Goal: Task Accomplishment & Management: Complete application form

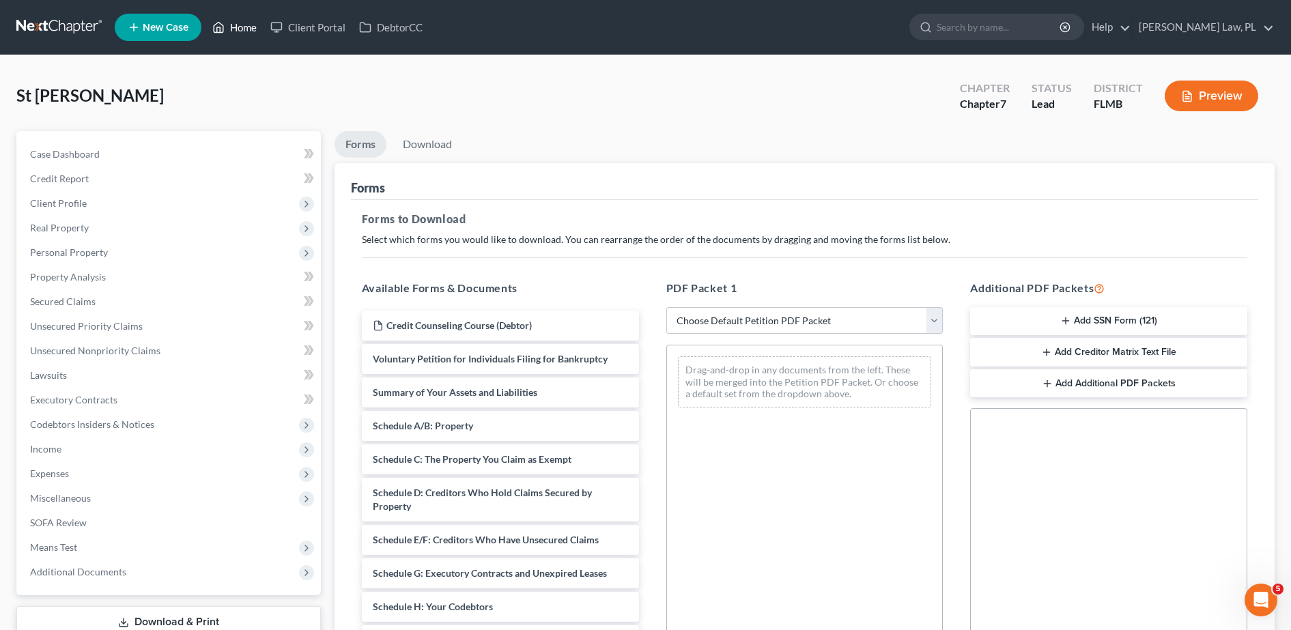
click at [240, 20] on link "Home" at bounding box center [235, 27] width 58 height 25
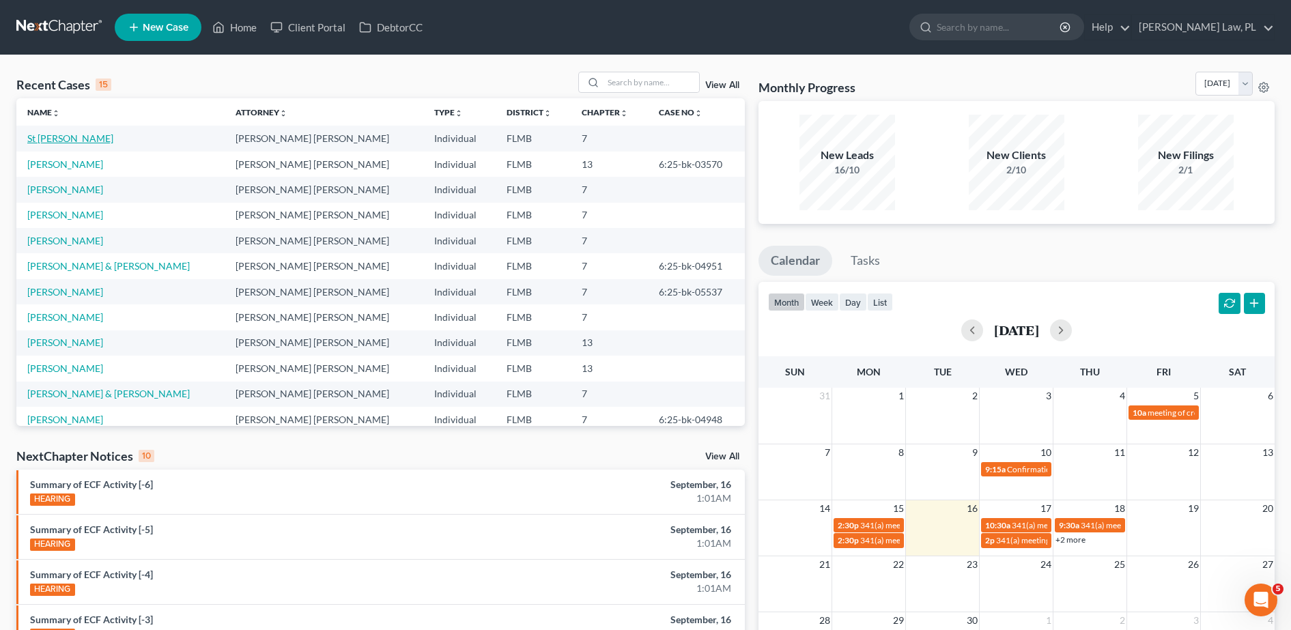
click at [89, 141] on link "St [PERSON_NAME]" at bounding box center [70, 138] width 86 height 12
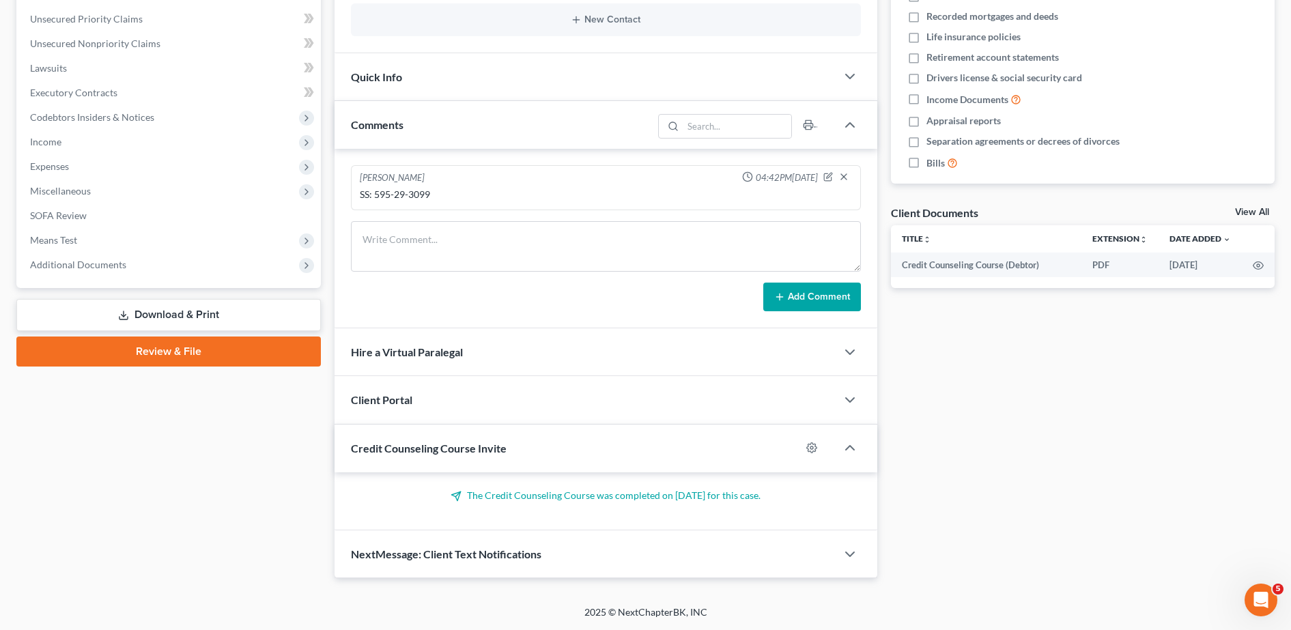
scroll to position [20, 0]
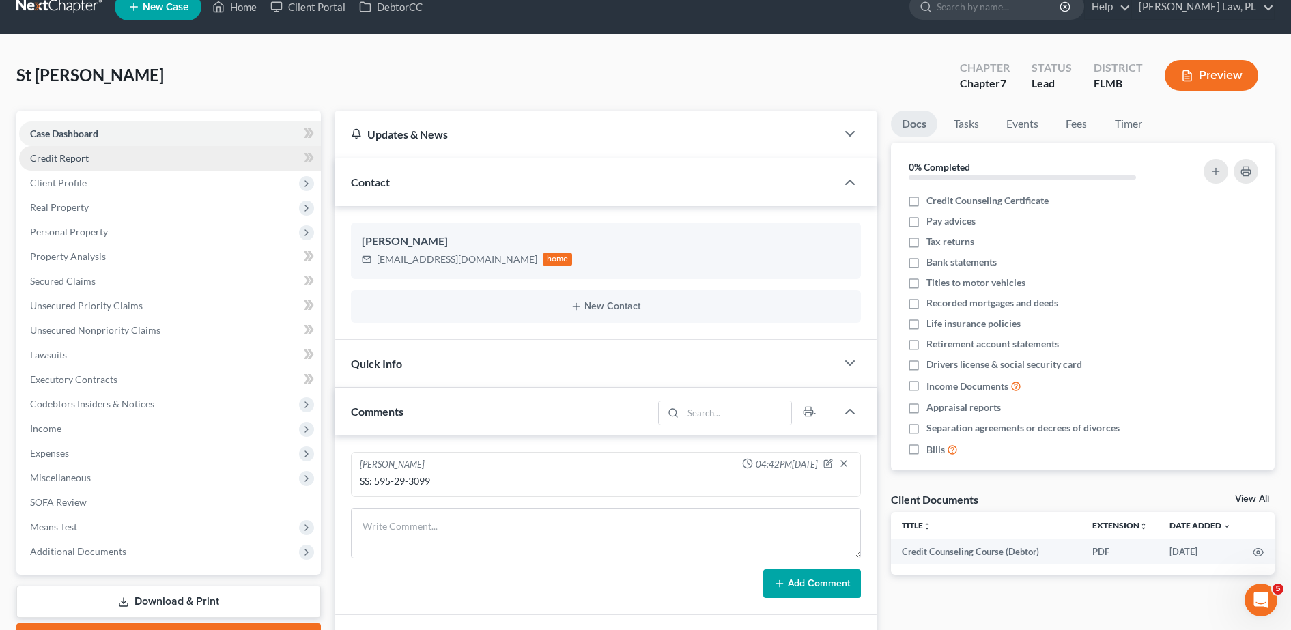
click at [177, 165] on link "Credit Report" at bounding box center [170, 158] width 302 height 25
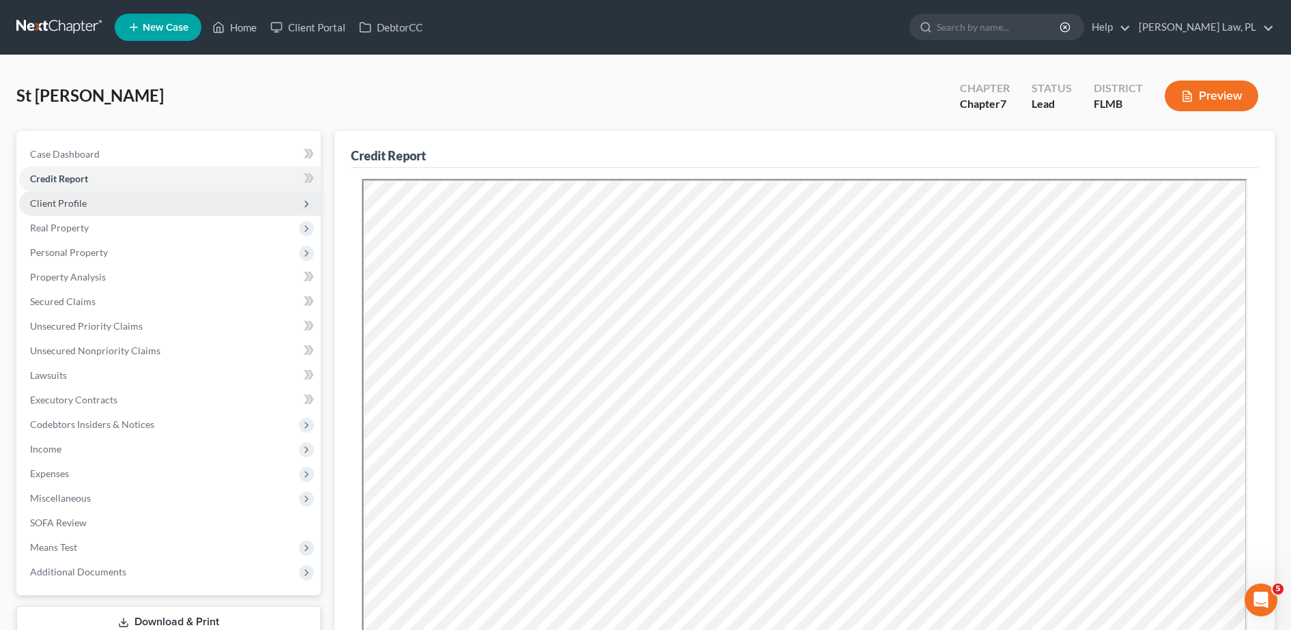
click at [62, 207] on span "Client Profile" at bounding box center [58, 203] width 57 height 12
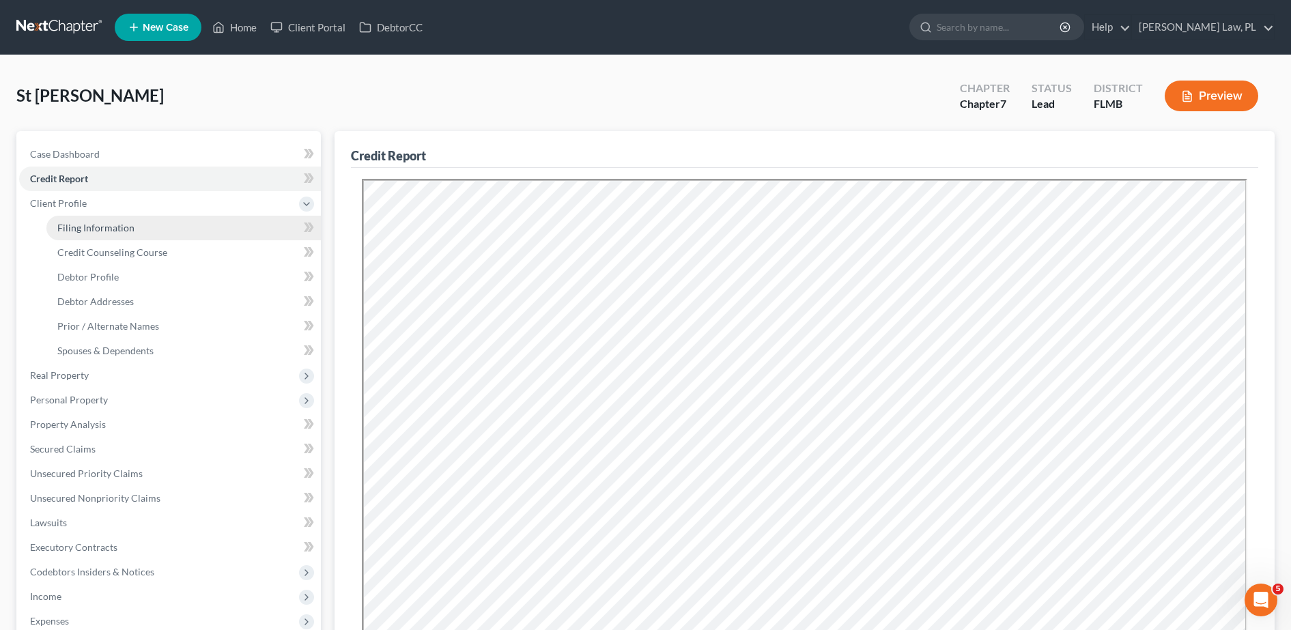
click at [66, 228] on span "Filing Information" at bounding box center [95, 228] width 77 height 12
select select "1"
select select "0"
select select "15"
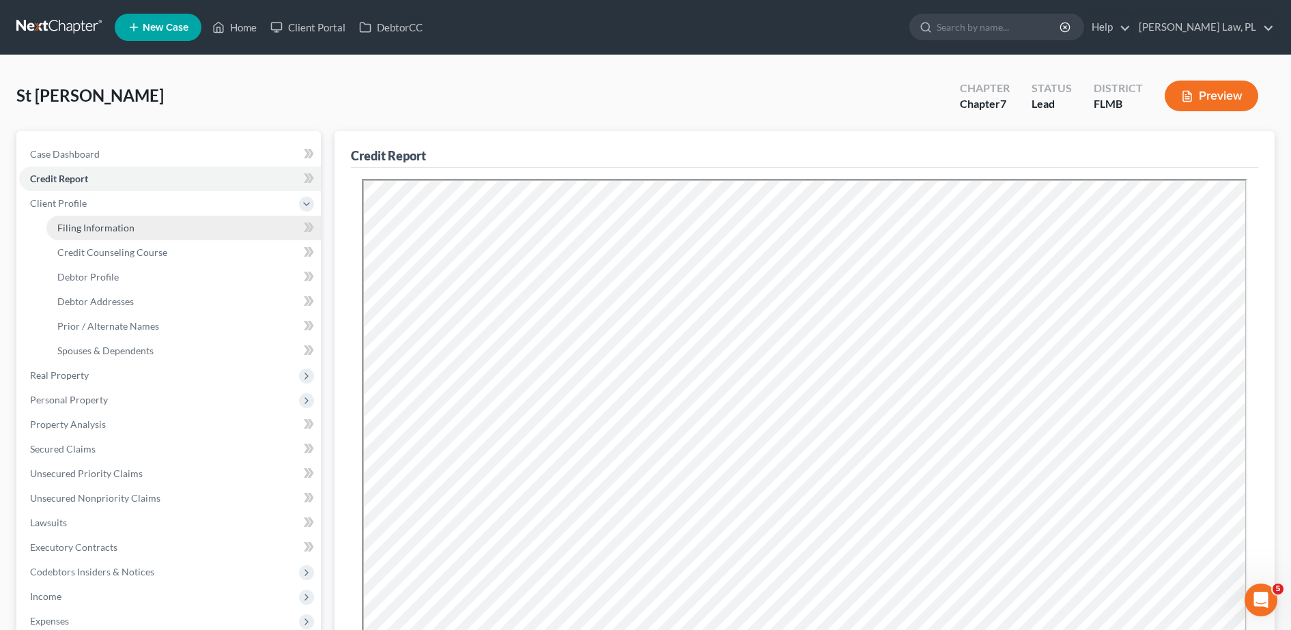
select select "0"
select select "9"
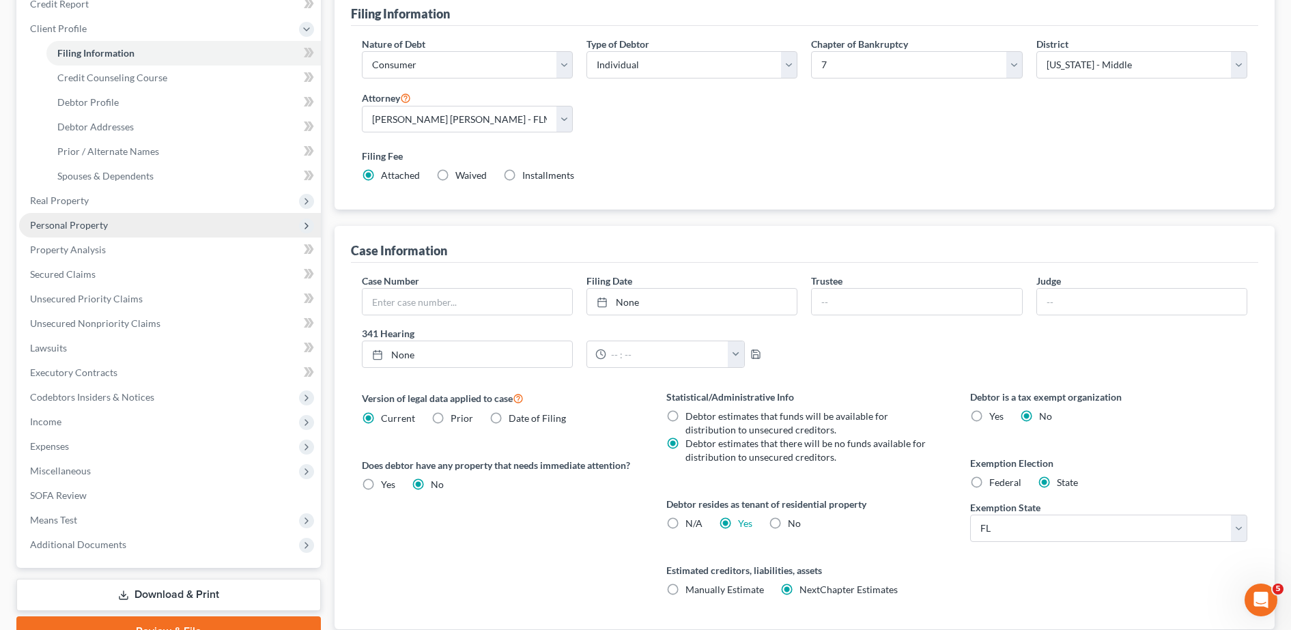
scroll to position [95, 0]
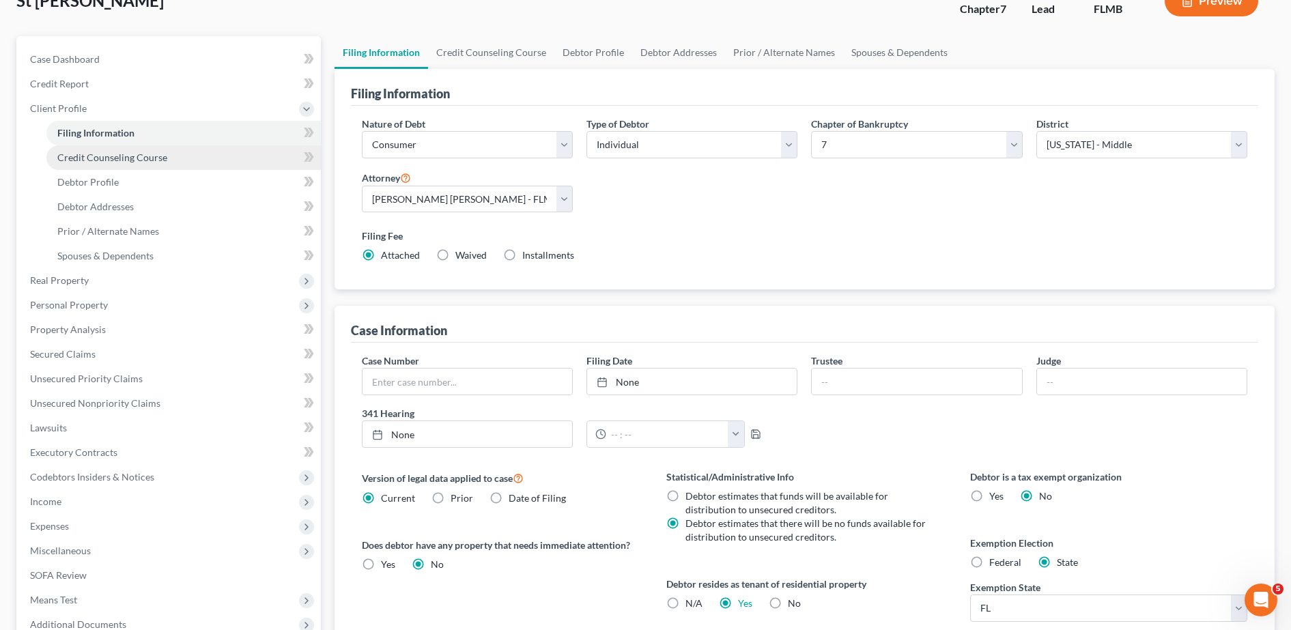
click at [159, 156] on span "Credit Counseling Course" at bounding box center [112, 158] width 110 height 12
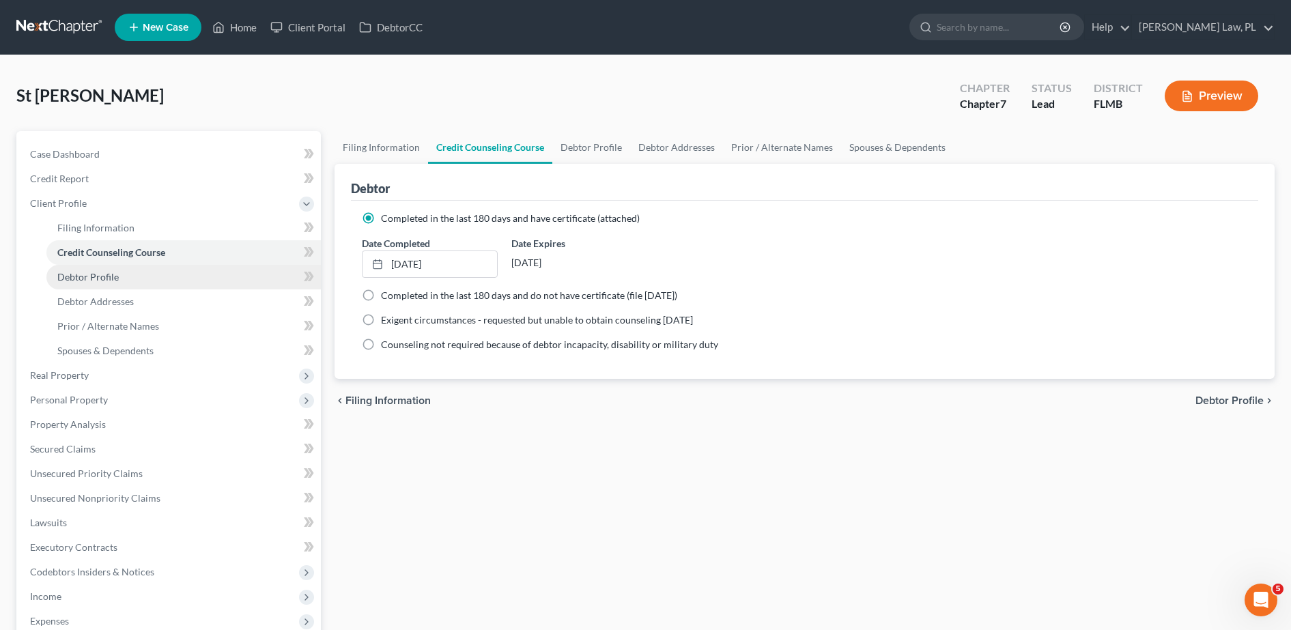
click at [154, 277] on link "Debtor Profile" at bounding box center [183, 277] width 275 height 25
select select "0"
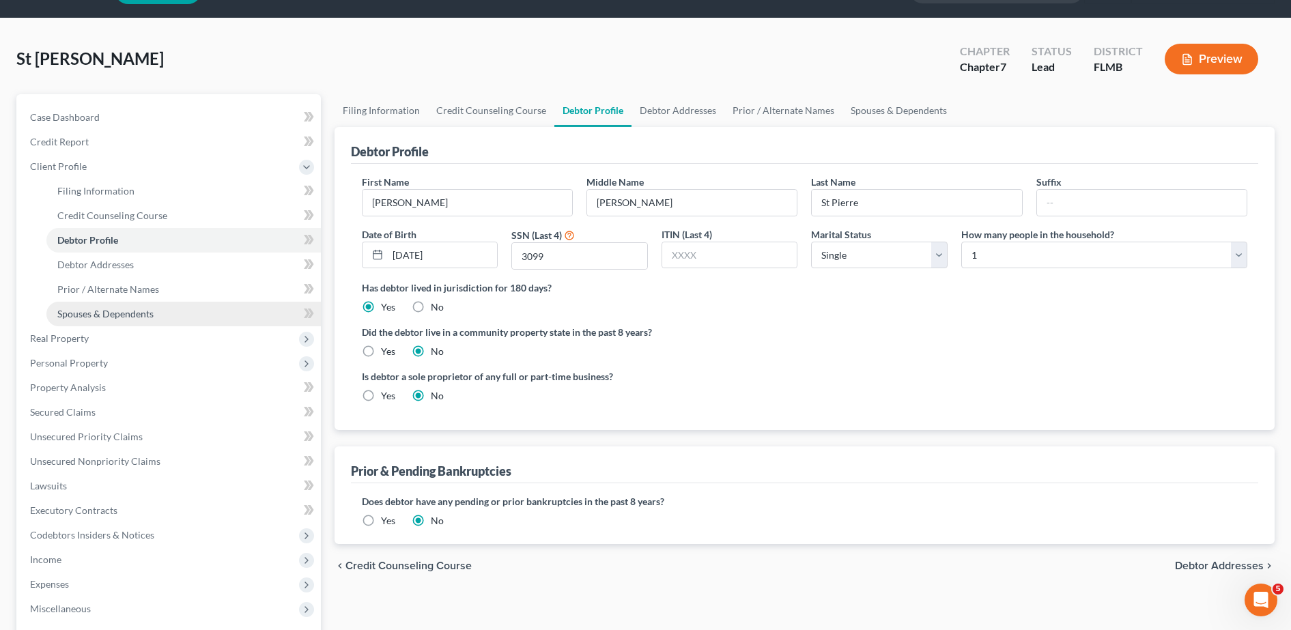
scroll to position [38, 0]
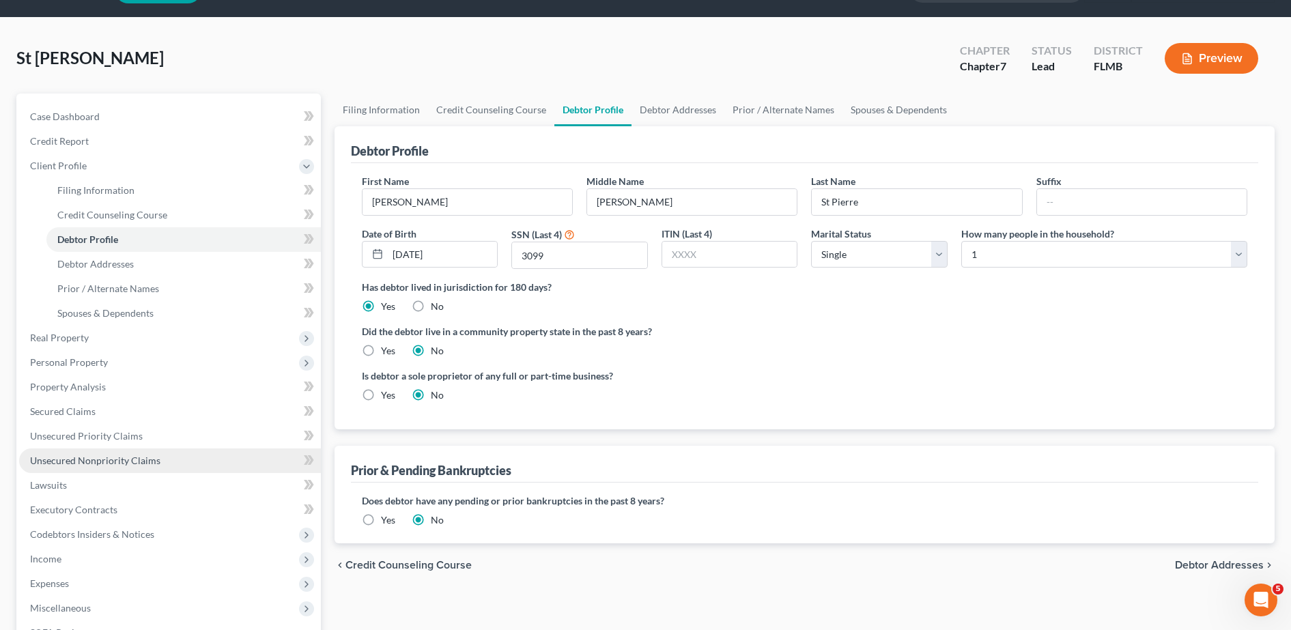
click at [118, 455] on span "Unsecured Nonpriority Claims" at bounding box center [95, 461] width 130 height 12
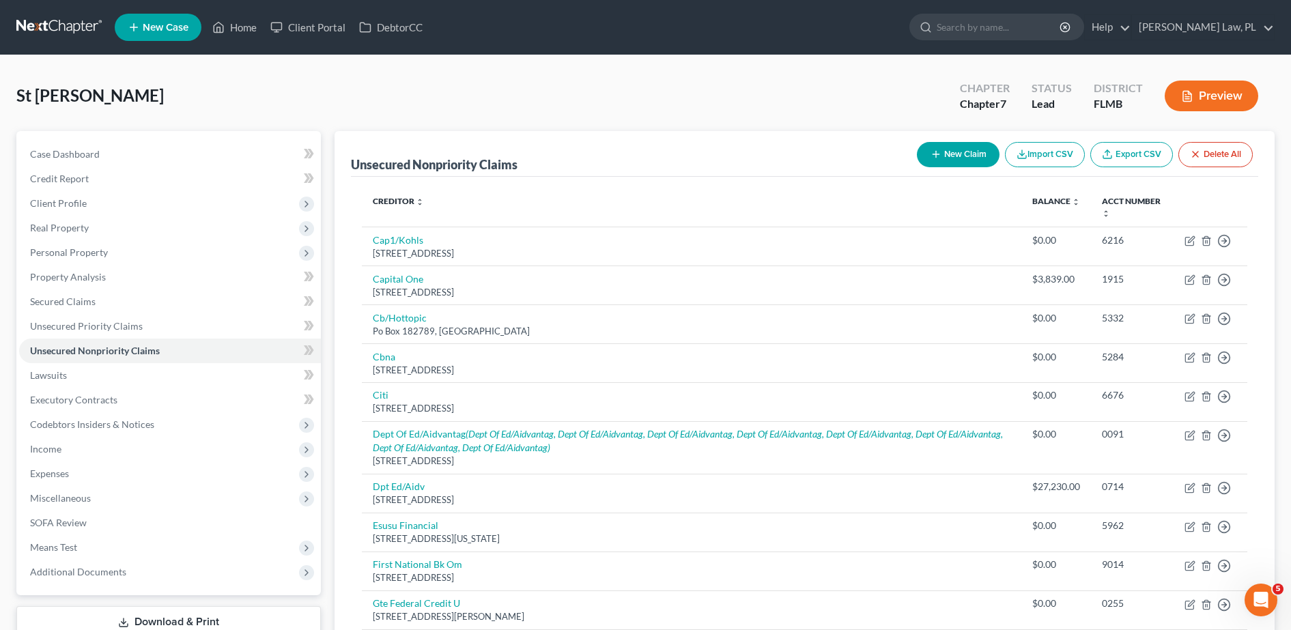
click at [973, 160] on button "New Claim" at bounding box center [958, 154] width 83 height 25
select select "0"
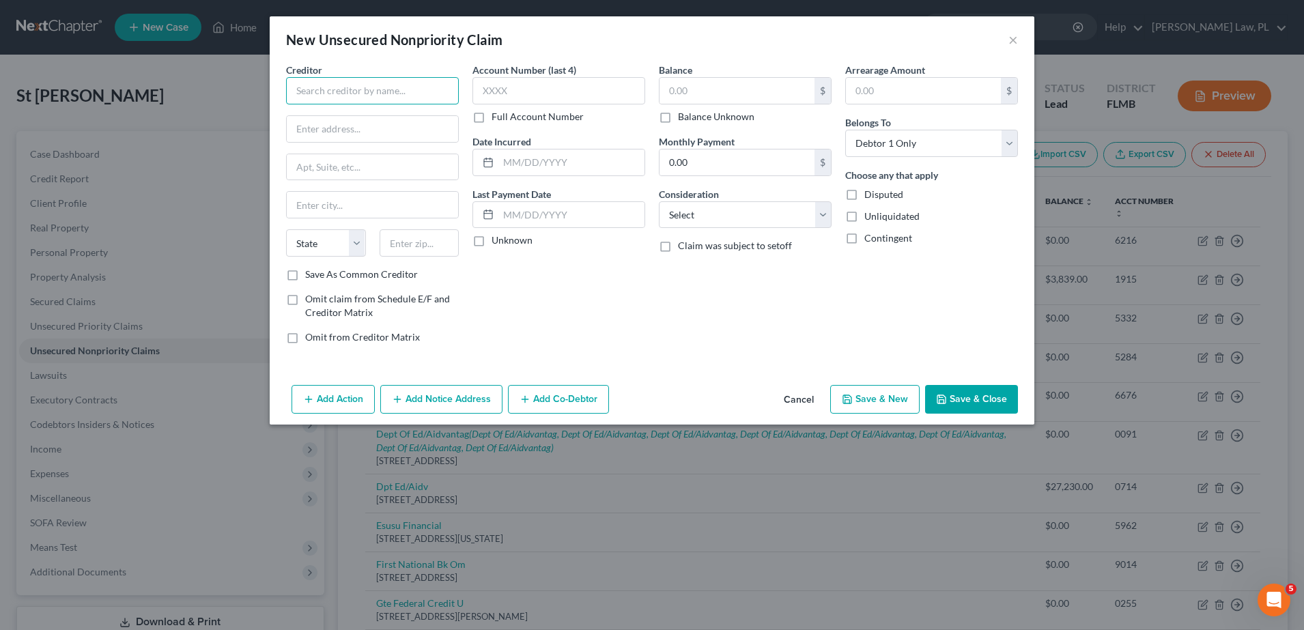
click at [412, 82] on input "text" at bounding box center [372, 90] width 173 height 27
type input "American First Finance"
click at [390, 124] on input "text" at bounding box center [372, 129] width 171 height 26
paste input "P.O. [GEOGRAPHIC_DATA]"
type input "P.O. [GEOGRAPHIC_DATA]"
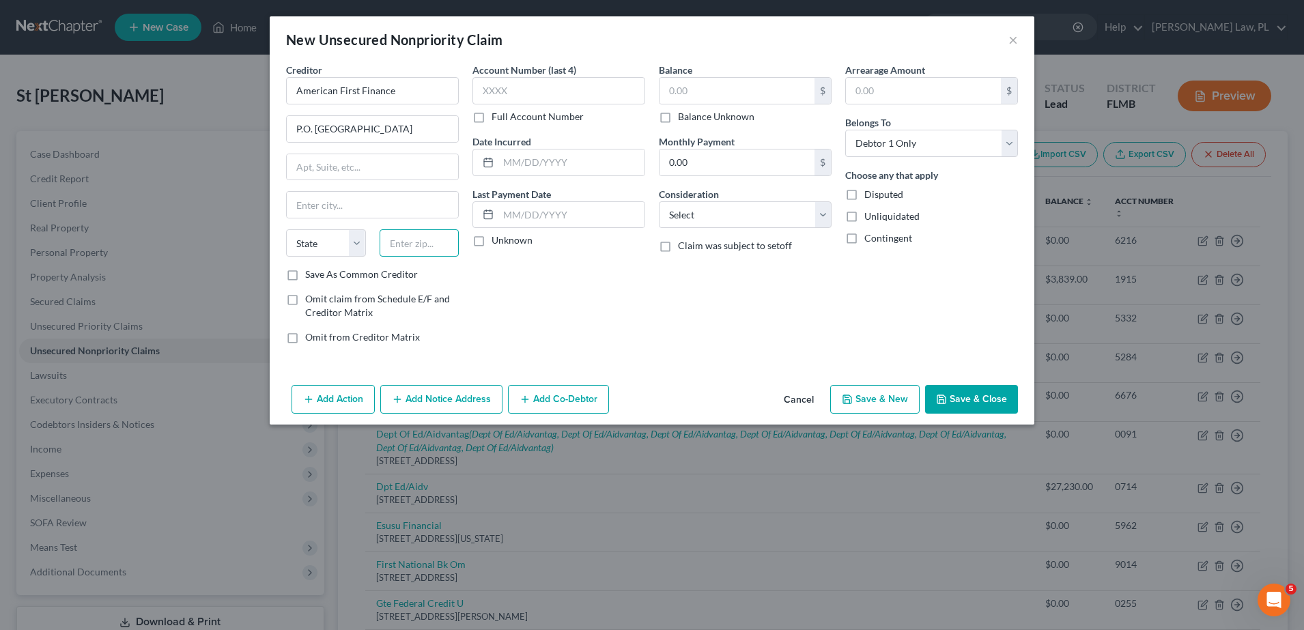
click at [443, 241] on input "text" at bounding box center [420, 242] width 80 height 27
type input "75356"
type input "[GEOGRAPHIC_DATA]"
select select "45"
drag, startPoint x: 363, startPoint y: 131, endPoint x: 456, endPoint y: 155, distance: 95.9
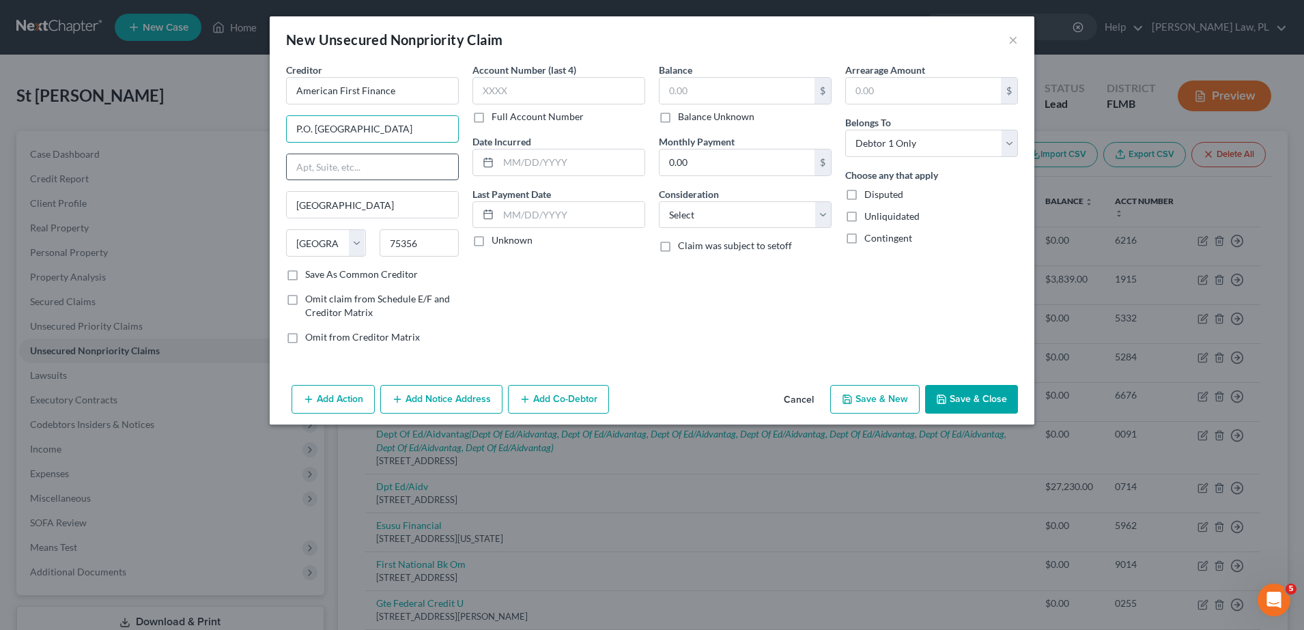
click at [456, 155] on div "Creditor * American First Finance P.O. [GEOGRAPHIC_DATA] [GEOGRAPHIC_DATA] [US_…" at bounding box center [372, 165] width 173 height 205
type input "P.O. Box 565848"
click at [560, 92] on input "text" at bounding box center [559, 90] width 173 height 27
type input "3748"
click at [678, 121] on label "Balance Unknown" at bounding box center [716, 117] width 76 height 14
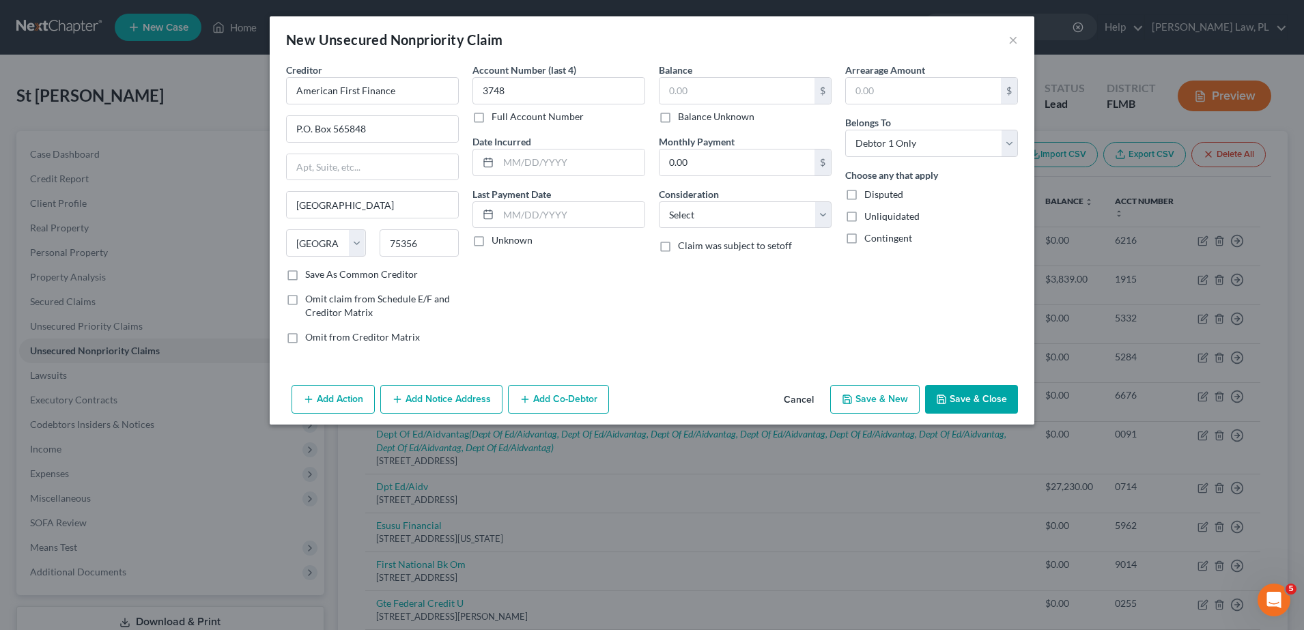
click at [684, 119] on input "Balance Unknown" at bounding box center [688, 114] width 9 height 9
checkbox input "true"
type input "0.00"
click at [682, 171] on input "0.00" at bounding box center [737, 163] width 155 height 26
click at [888, 300] on div "Arrearage Amount $ Belongs To * Select Debtor 1 Only Debtor 2 Only Debtor 1 And…" at bounding box center [932, 209] width 186 height 292
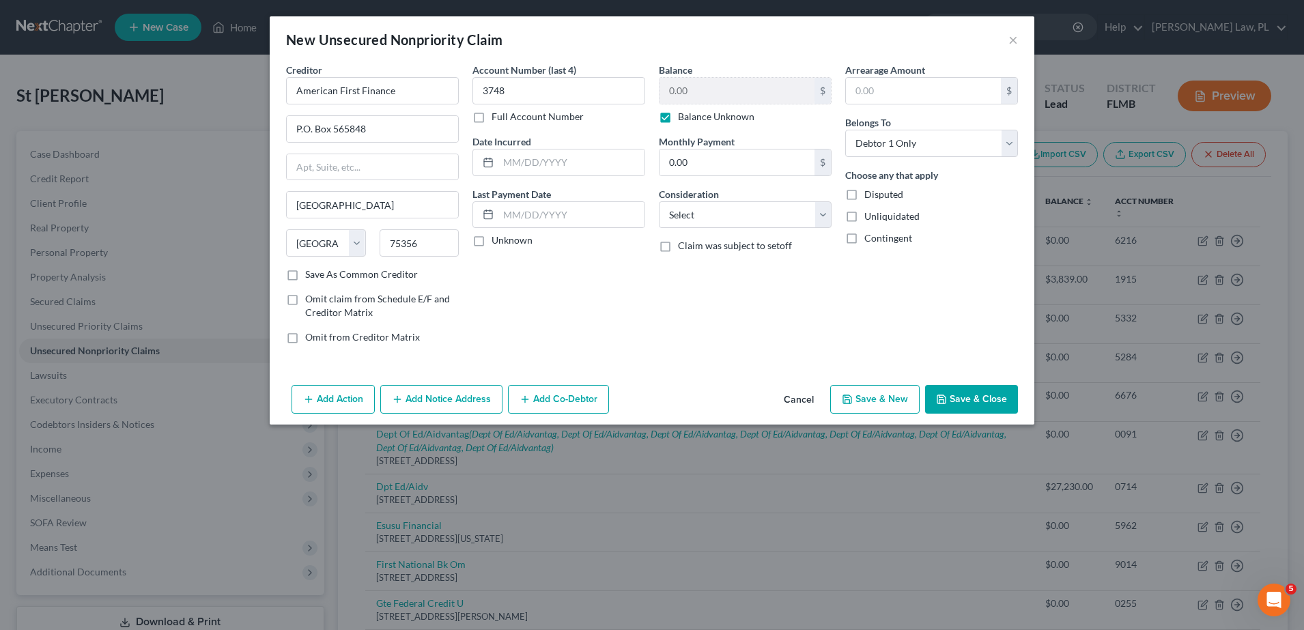
click at [979, 408] on button "Save & Close" at bounding box center [971, 399] width 93 height 29
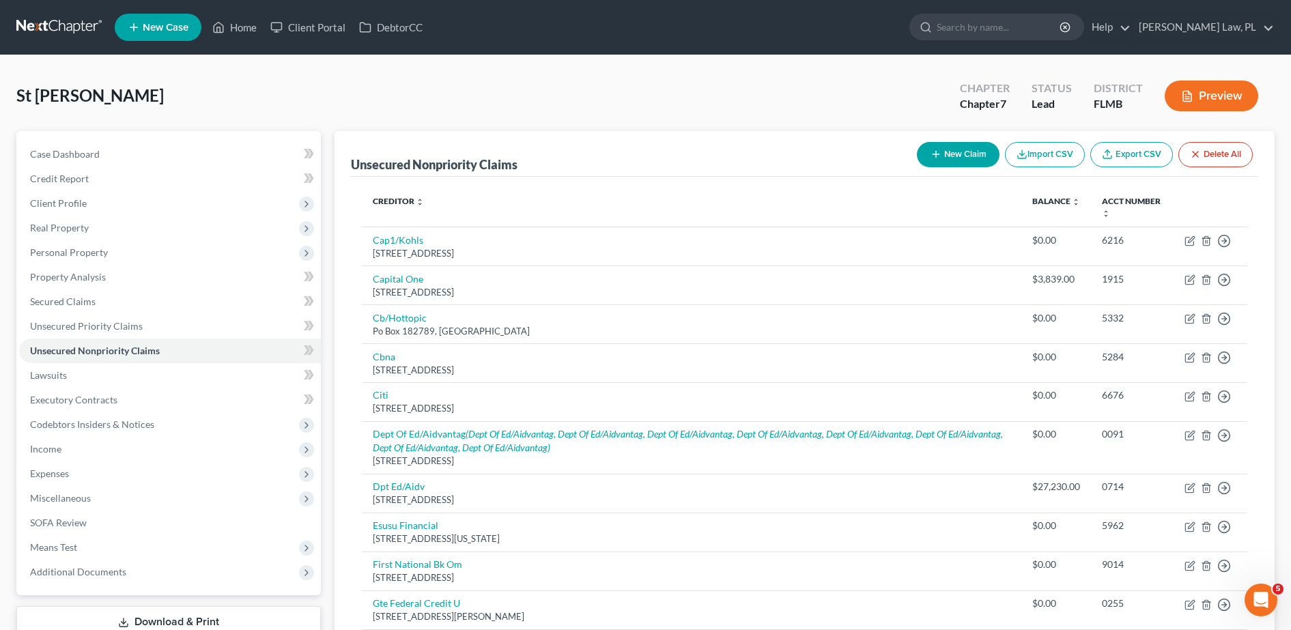
click at [932, 151] on icon "button" at bounding box center [936, 154] width 11 height 11
select select "0"
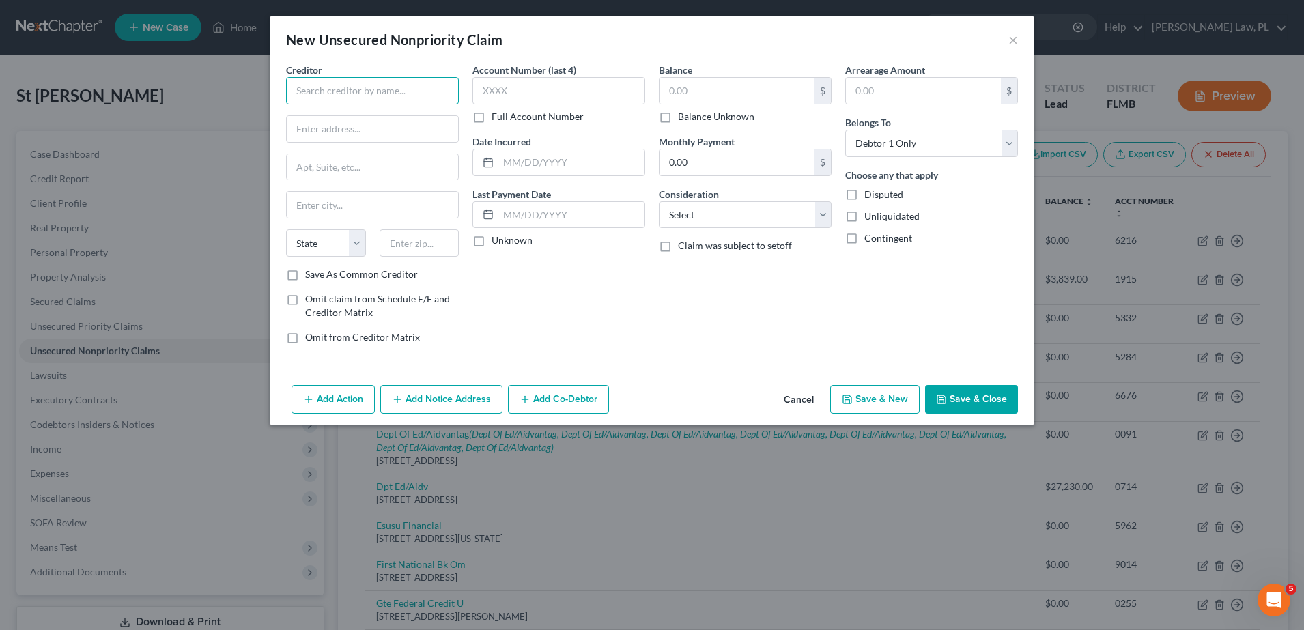
click at [374, 102] on input "text" at bounding box center [372, 90] width 173 height 27
type input "Health Finance Direct"
click at [369, 130] on input "text" at bounding box center [372, 129] width 171 height 26
type input "[STREET_ADDRESS]"
type input "Suite 300"
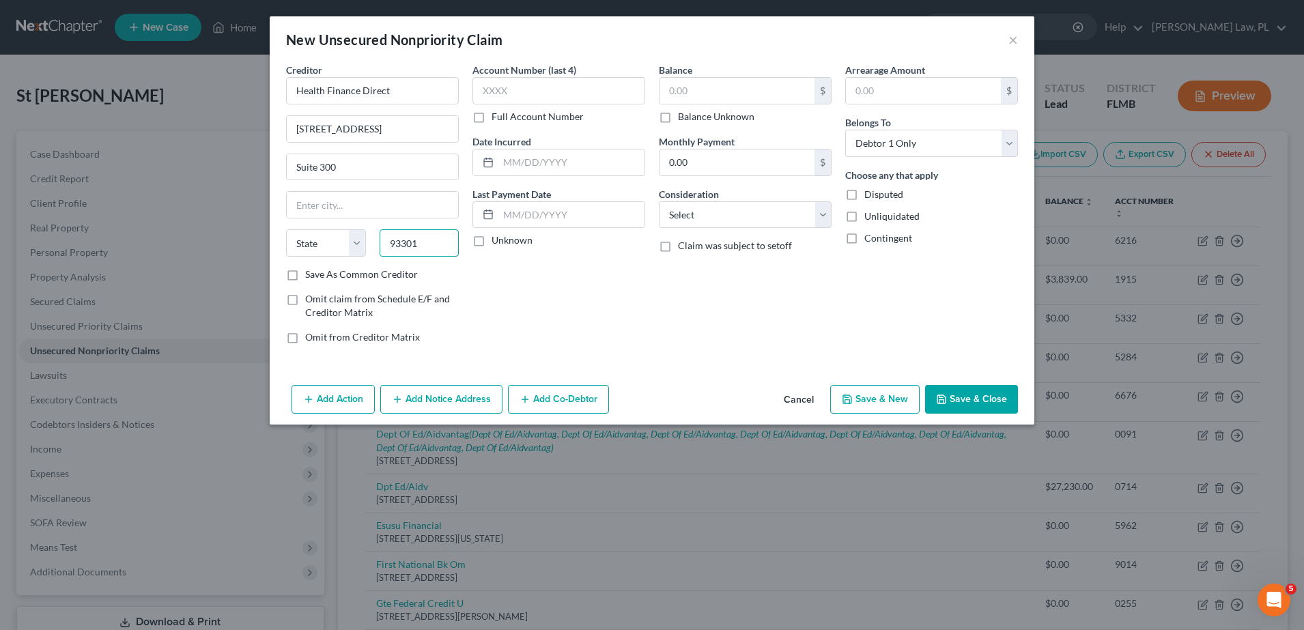
type input "93301"
click at [537, 298] on div "Account Number (last 4) Full Account Number Date Incurred Last Payment Date Unk…" at bounding box center [559, 209] width 186 height 292
type input "[GEOGRAPHIC_DATA]"
select select "4"
click at [576, 85] on input "text" at bounding box center [559, 90] width 173 height 27
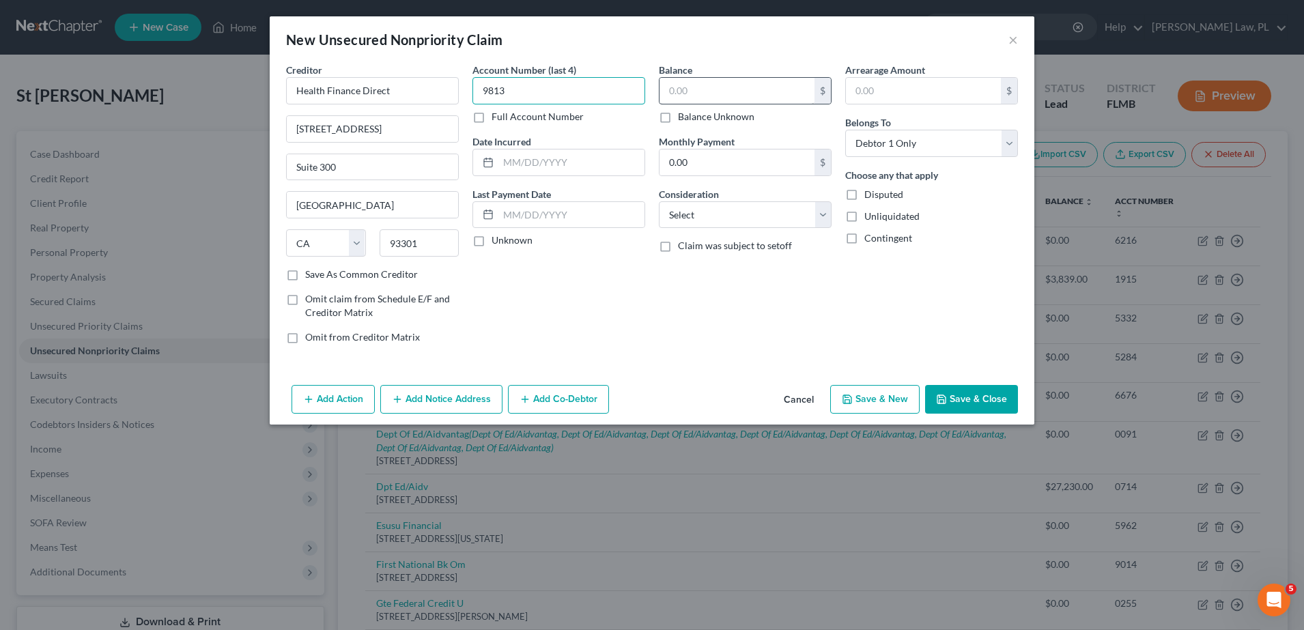
type input "9813"
click at [698, 93] on input "text" at bounding box center [737, 91] width 155 height 26
type input "1,736.10"
click at [738, 220] on select "Select Cable / Satellite Services Collection Agency Credit Card Debt Debt Couns…" at bounding box center [745, 214] width 173 height 27
select select "9"
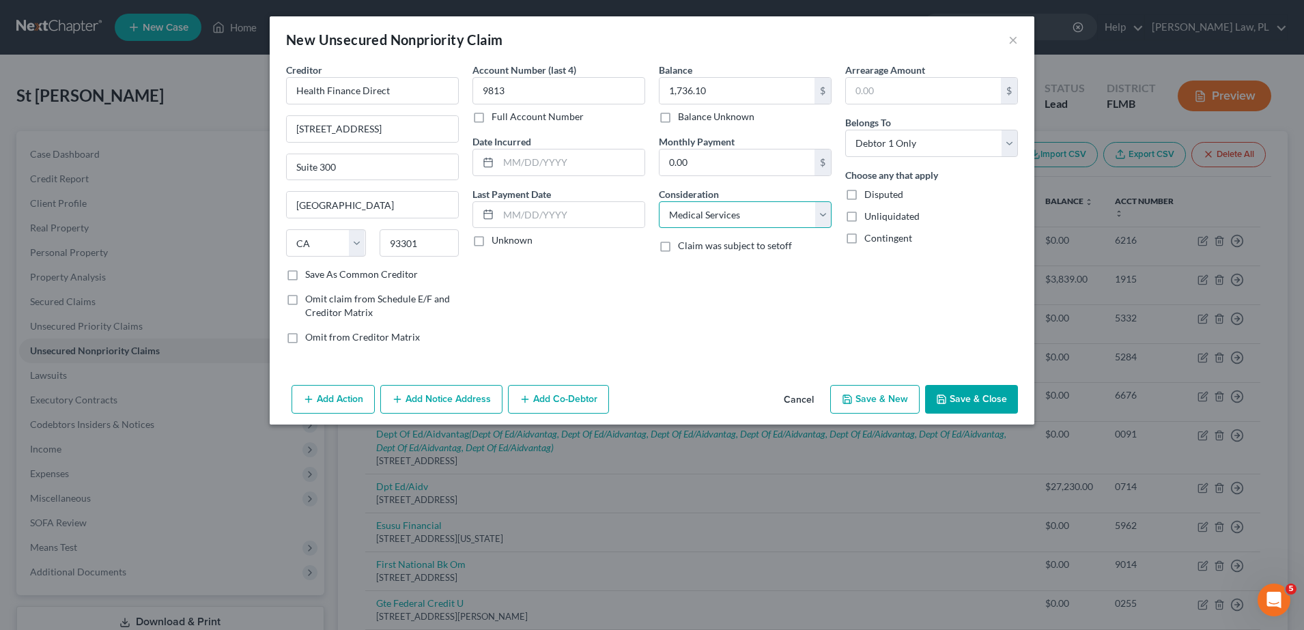
click at [659, 201] on select "Select Cable / Satellite Services Collection Agency Credit Card Debt Debt Couns…" at bounding box center [745, 214] width 173 height 27
click at [786, 306] on div "Balance 1,736.10 $ Balance Unknown Balance Undetermined 1,736.10 $ Balance Unkn…" at bounding box center [745, 209] width 186 height 292
click at [940, 398] on icon "button" at bounding box center [941, 399] width 11 height 11
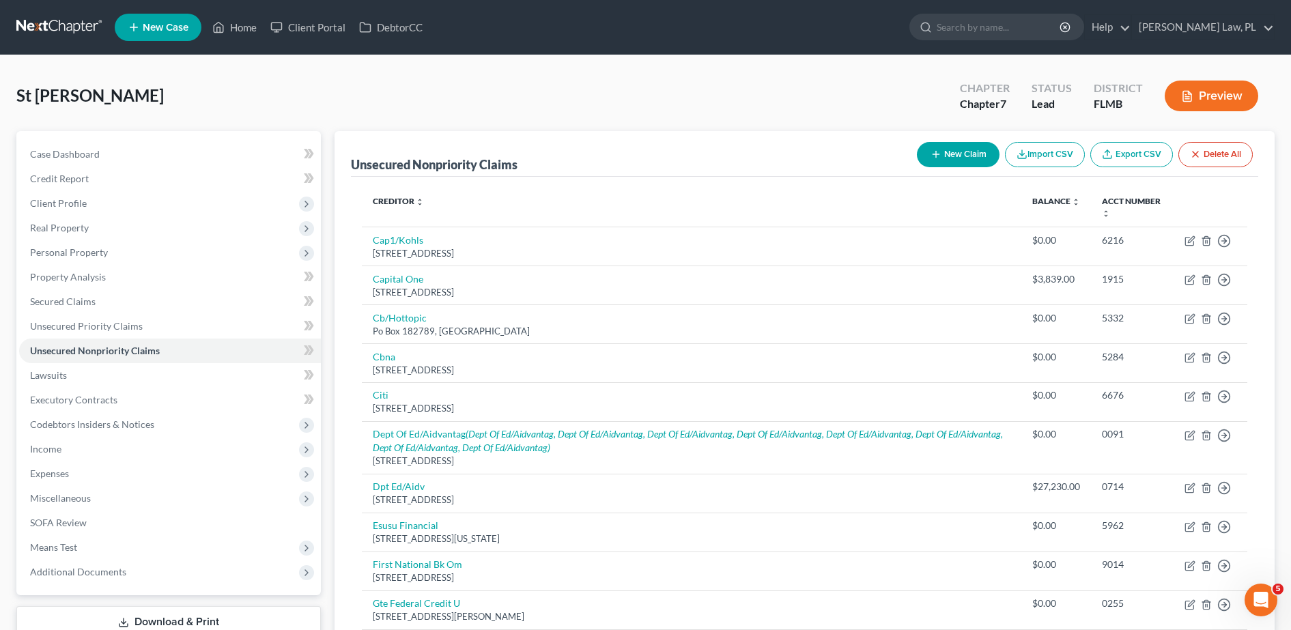
click at [948, 157] on button "New Claim" at bounding box center [958, 154] width 83 height 25
select select "0"
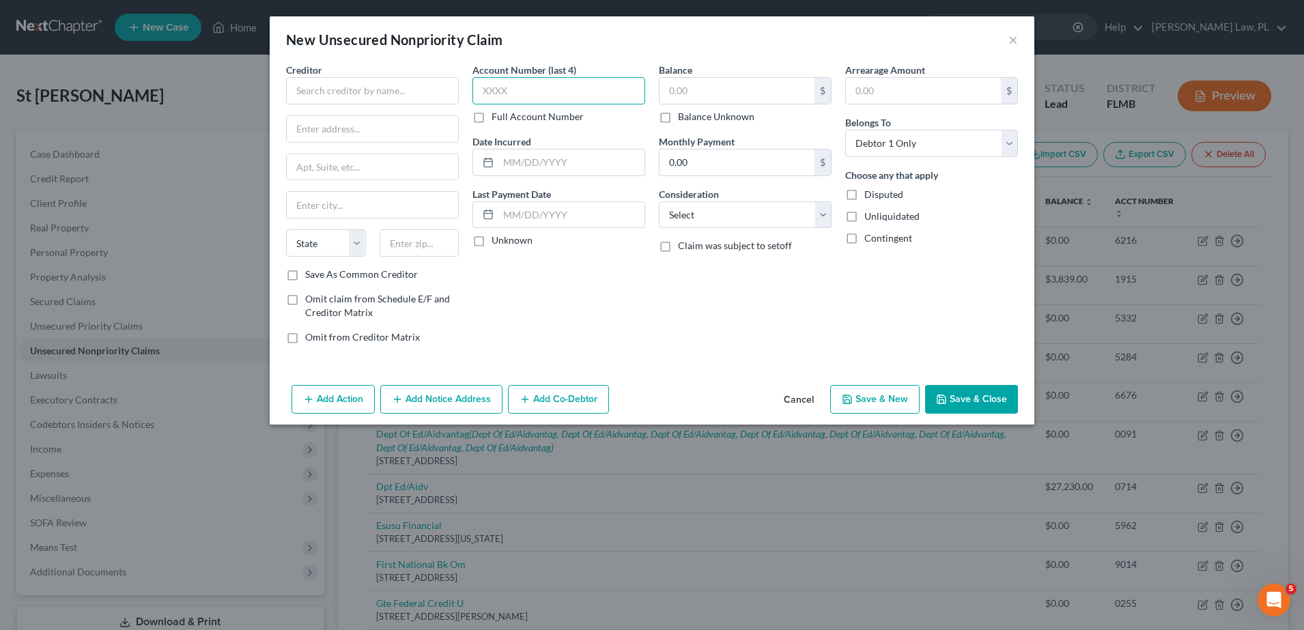
click at [525, 87] on input "text" at bounding box center [559, 90] width 173 height 27
type input "5194"
click at [735, 94] on input "text" at bounding box center [737, 91] width 155 height 26
type input "471.00"
click at [723, 221] on select "Select Cable / Satellite Services Collection Agency Credit Card Debt Debt Couns…" at bounding box center [745, 214] width 173 height 27
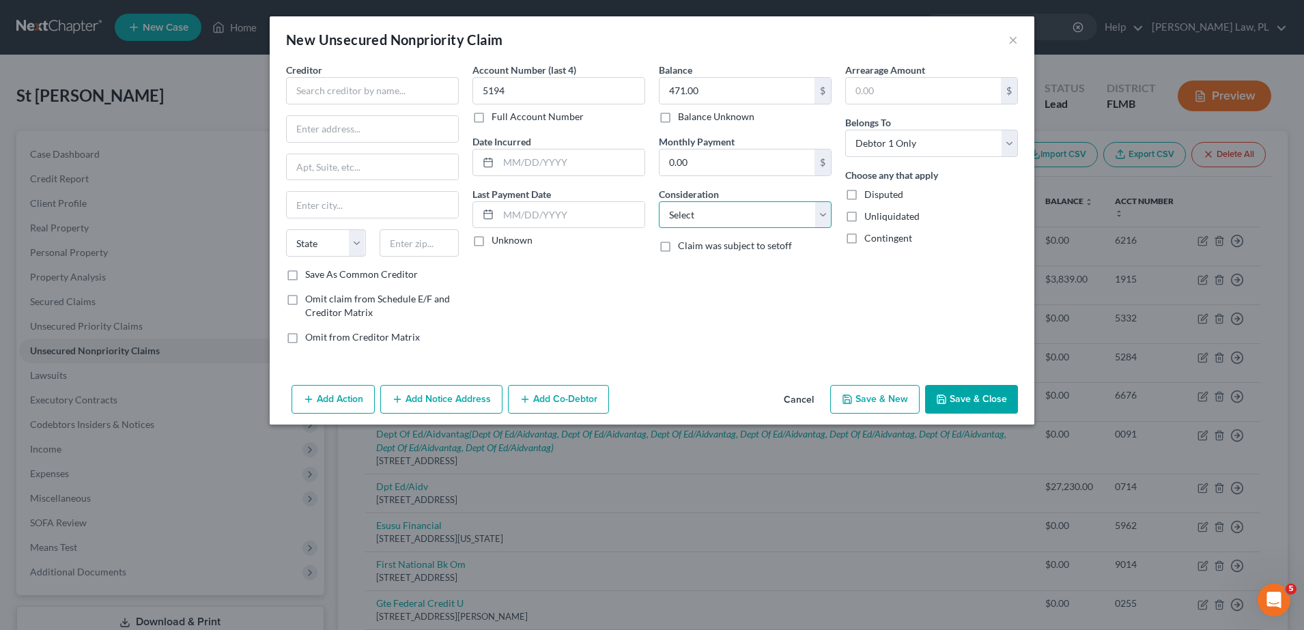
select select "9"
click at [659, 201] on select "Select Cable / Satellite Services Collection Agency Credit Card Debt Debt Couns…" at bounding box center [745, 214] width 173 height 27
click at [328, 91] on input "text" at bounding box center [372, 90] width 173 height 27
type input "DOCCS"
type input "[STREET_ADDRESS][PERSON_NAME]"
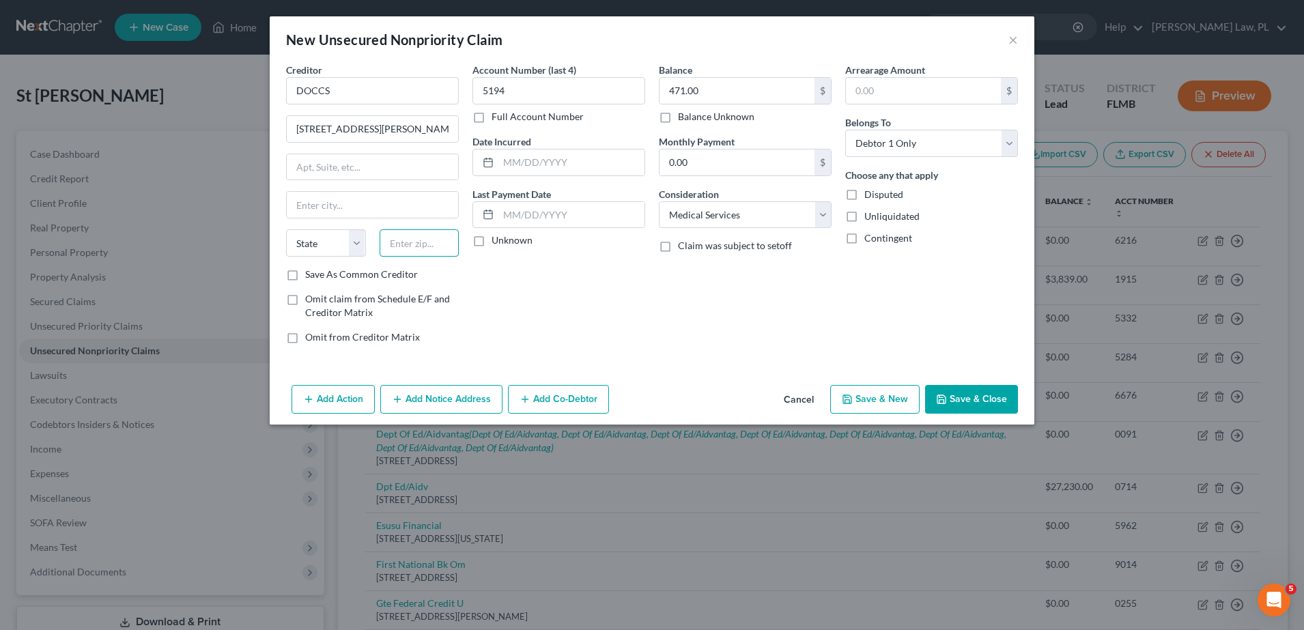
click at [438, 236] on input "text" at bounding box center [420, 242] width 80 height 27
type input "32935"
click at [595, 314] on div "Account Number (last 4) 5194 Full Account Number Date Incurred Last Payment Dat…" at bounding box center [559, 209] width 186 height 292
type input "[GEOGRAPHIC_DATA]"
select select "9"
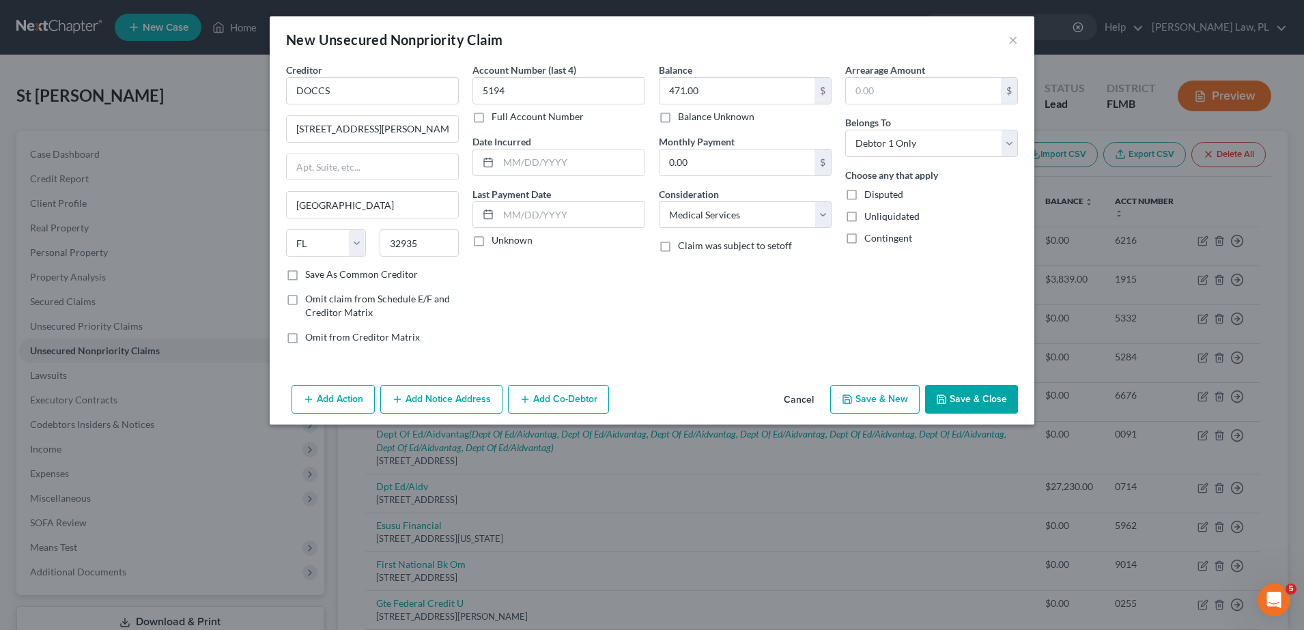
click at [982, 394] on button "Save & Close" at bounding box center [971, 399] width 93 height 29
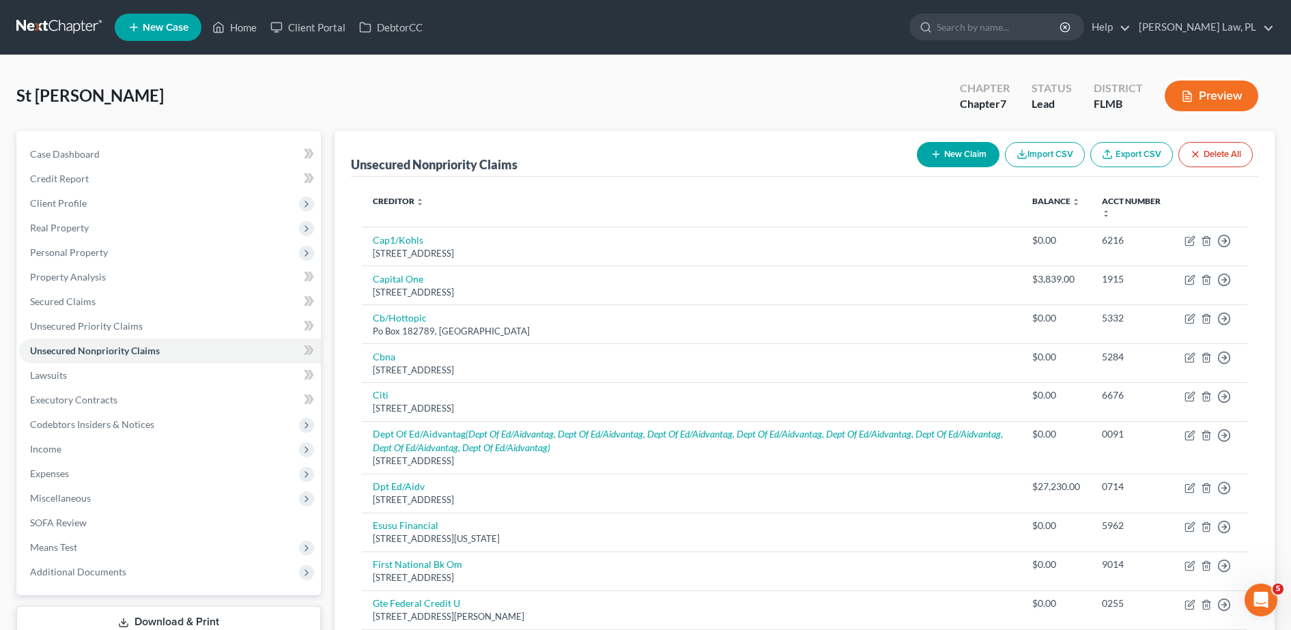
click at [940, 142] on button "New Claim" at bounding box center [958, 154] width 83 height 25
select select "0"
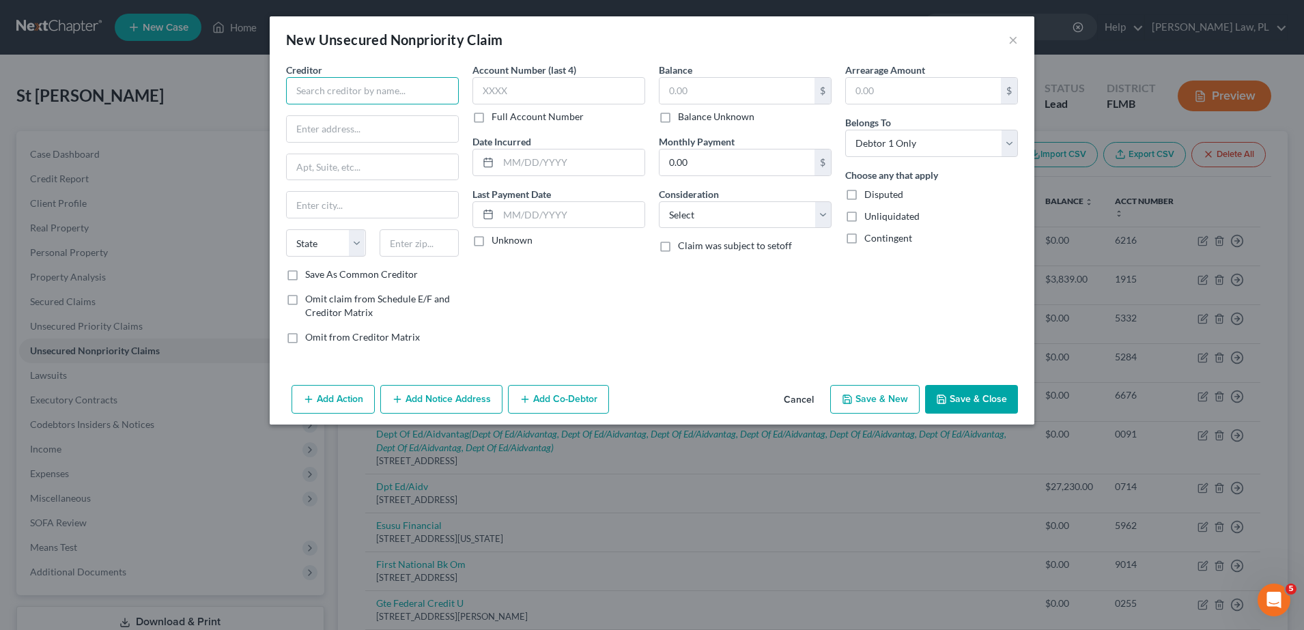
click at [356, 95] on input "text" at bounding box center [372, 90] width 173 height 27
click at [390, 114] on div "Preferred CMS" at bounding box center [368, 115] width 142 height 14
type input "Preferred CMS"
type input "[STREET_ADDRESS]"
type input "Ste 100"
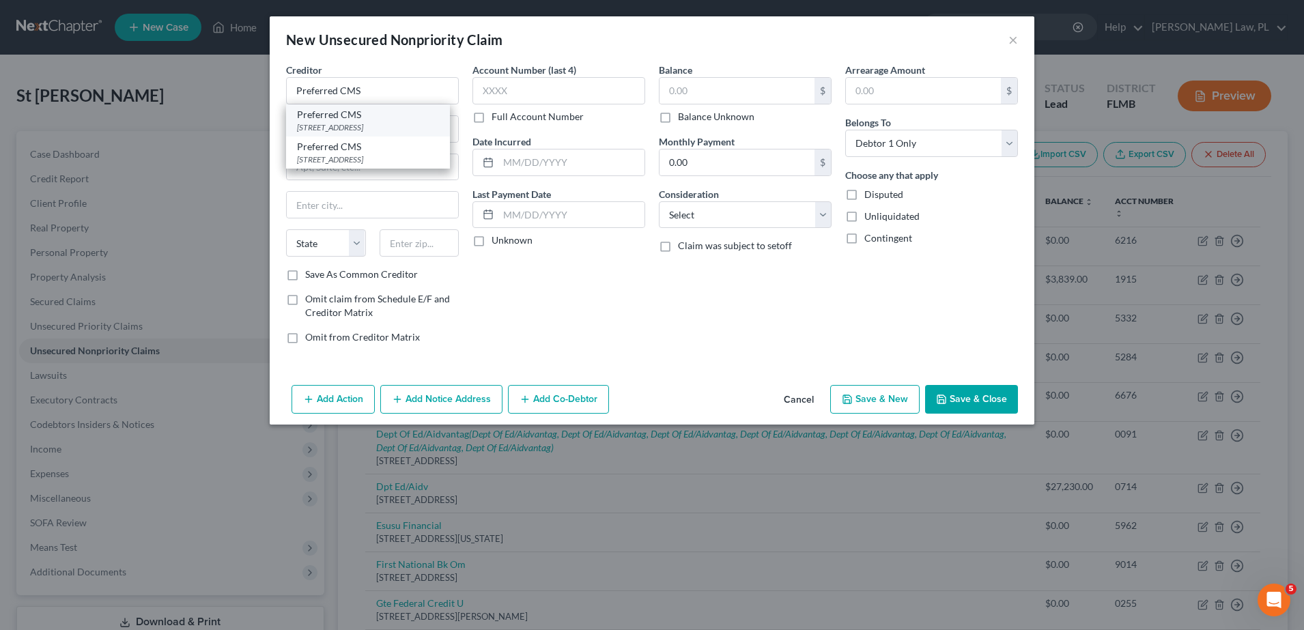
type input "[GEOGRAPHIC_DATA]"
select select "9"
type input "33637"
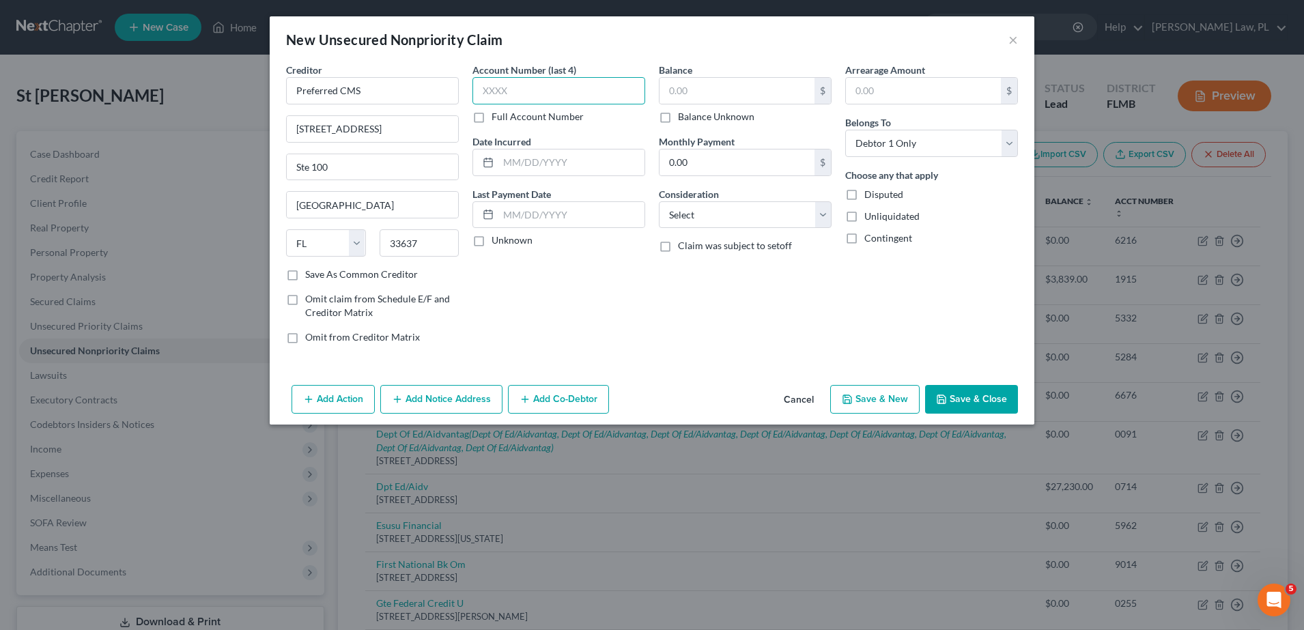
click at [561, 86] on input "text" at bounding box center [559, 90] width 173 height 27
type input "4737"
click at [794, 370] on div "Creditor * Preferred CMS 8875 Hidden River Pwky Ste 100 [GEOGRAPHIC_DATA] [US_S…" at bounding box center [652, 221] width 765 height 317
click at [759, 90] on input "text" at bounding box center [737, 91] width 155 height 26
type input "773.16"
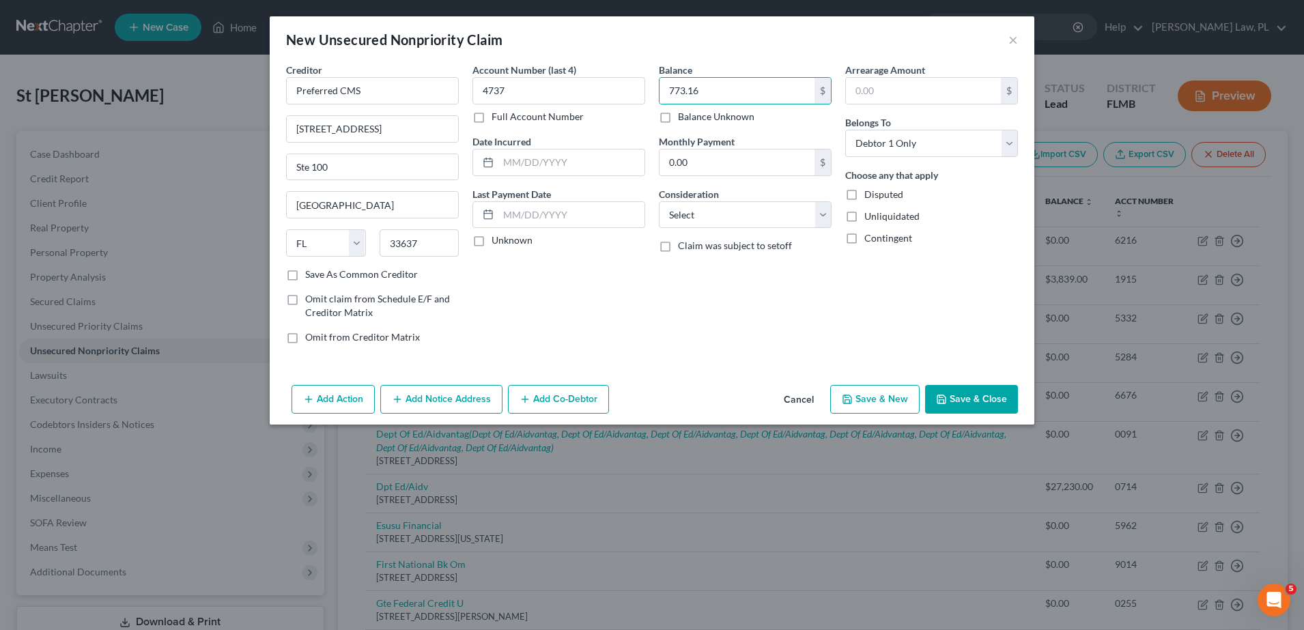
click at [820, 275] on div "Balance 773.16 $ Balance Unknown Balance Undetermined 773.16 $ Balance Unknown …" at bounding box center [745, 209] width 186 height 292
click at [1007, 396] on button "Save & Close" at bounding box center [971, 399] width 93 height 29
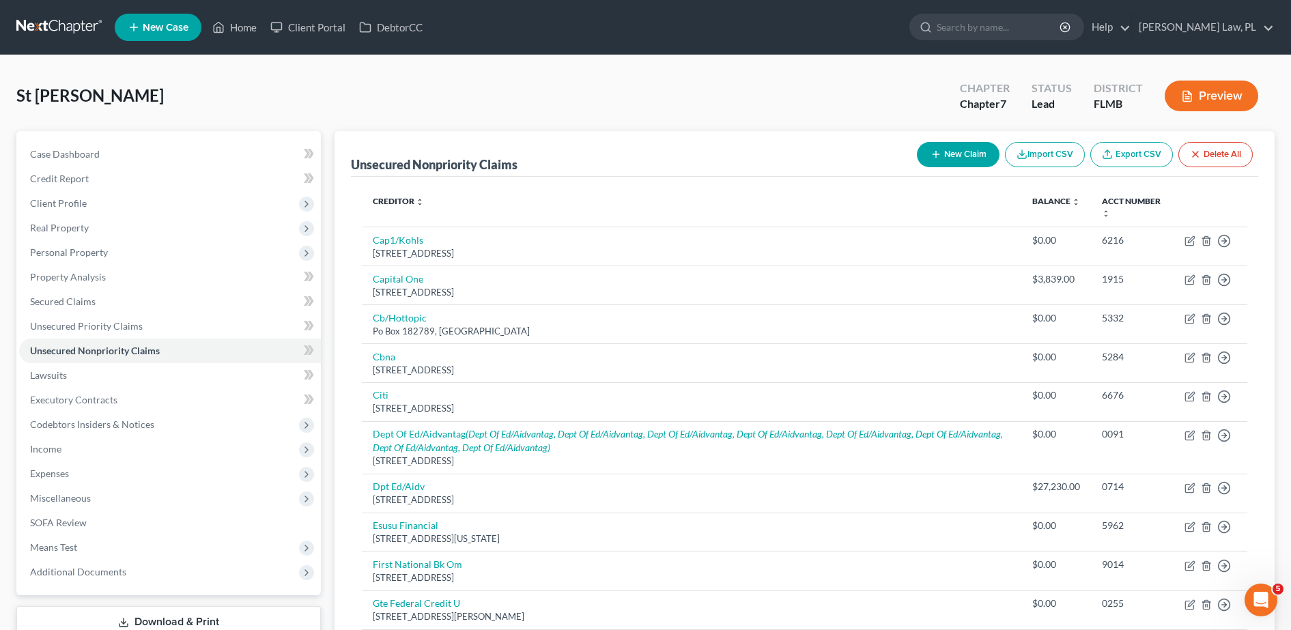
click at [970, 148] on button "New Claim" at bounding box center [958, 154] width 83 height 25
select select "0"
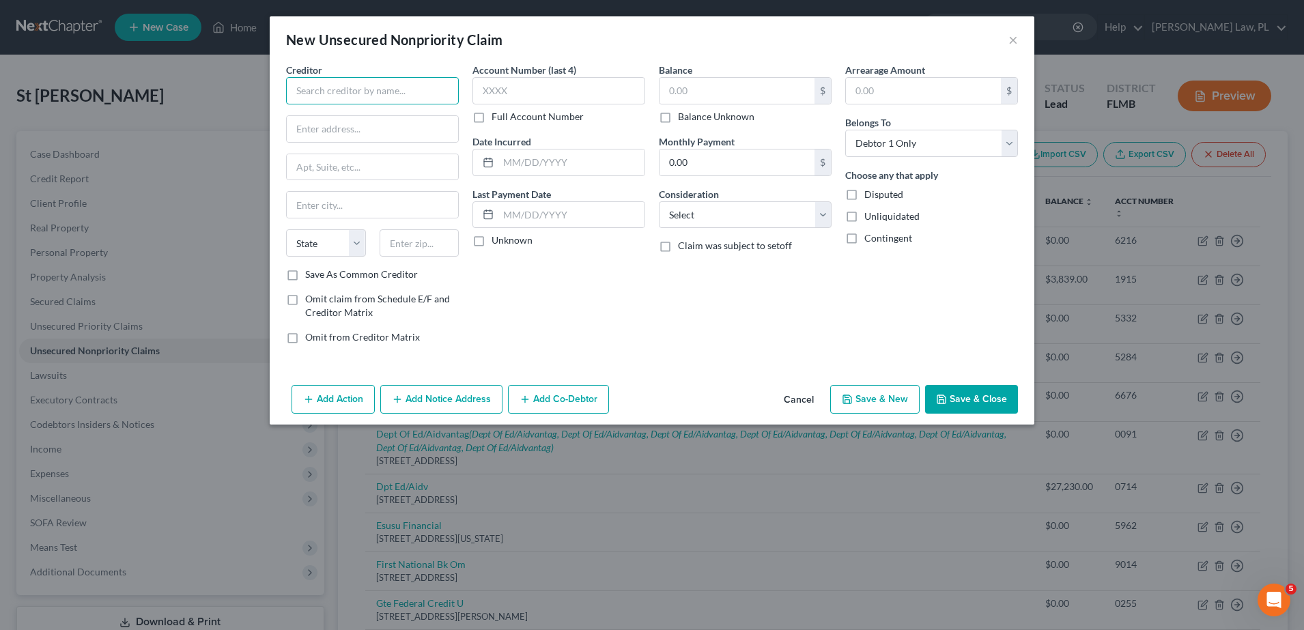
click at [363, 89] on input "text" at bounding box center [372, 90] width 173 height 27
paste input "PayPal, Inc."
type input "PayPal, Inc."
click at [349, 132] on input "text" at bounding box center [372, 129] width 171 height 26
paste input "[STREET_ADDRESS][US_STATE]"
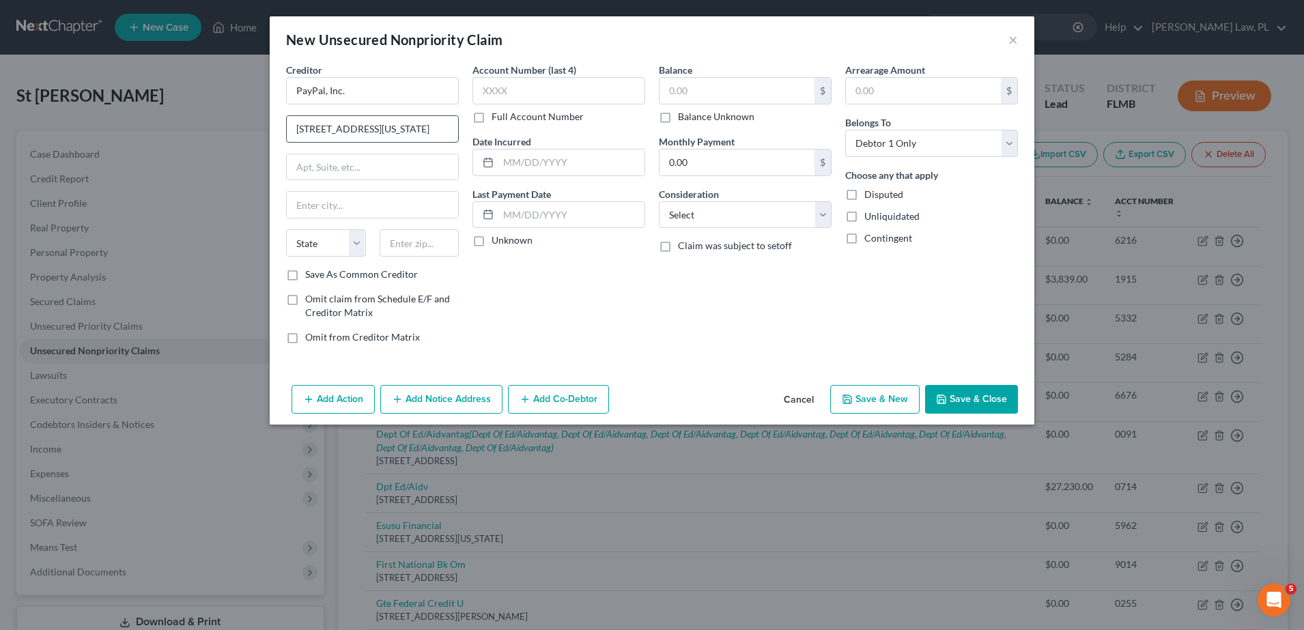
scroll to position [0, 59]
type input "[STREET_ADDRESS][US_STATE]"
click at [452, 249] on input "text" at bounding box center [420, 242] width 80 height 27
type input "95131"
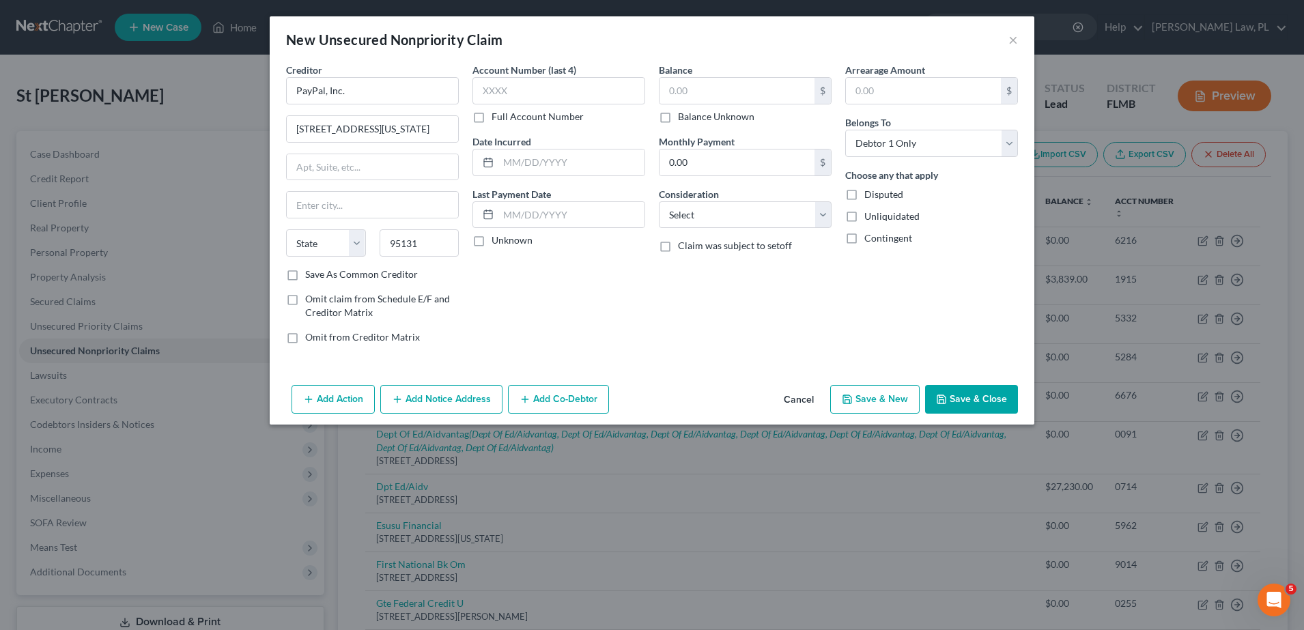
click at [548, 307] on div "Account Number (last 4) Full Account Number Date Incurred Last Payment Date Unk…" at bounding box center [559, 209] width 186 height 292
type input "[GEOGRAPHIC_DATA][PERSON_NAME]"
select select "4"
drag, startPoint x: 397, startPoint y: 126, endPoint x: 556, endPoint y: 128, distance: 159.1
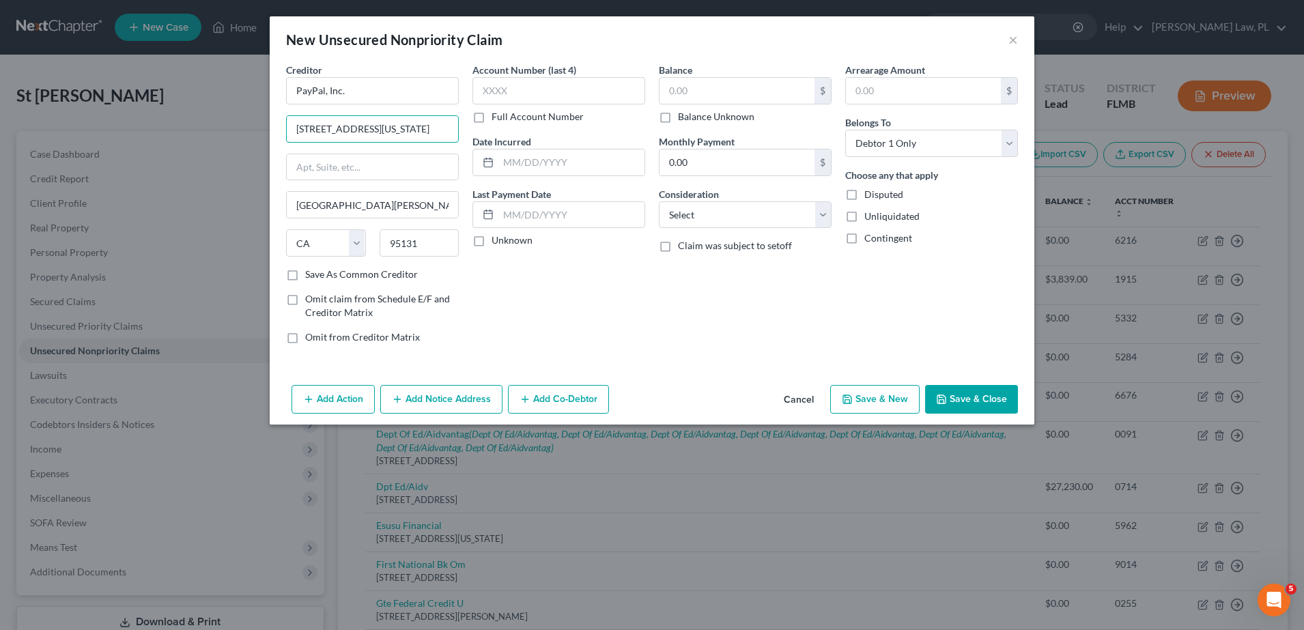
click at [556, 128] on div "Creditor * PayPal, Inc. [STREET_ADDRESS][US_STATE] [GEOGRAPHIC_DATA][PERSON_NAM…" at bounding box center [652, 209] width 746 height 292
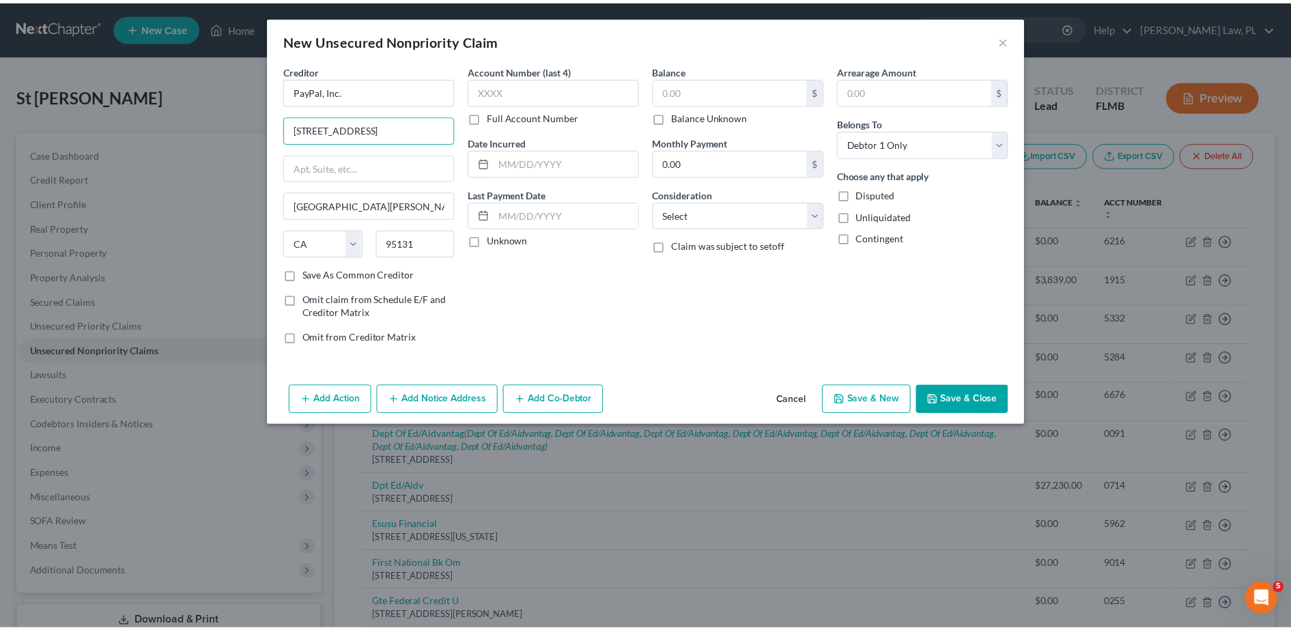
scroll to position [0, 0]
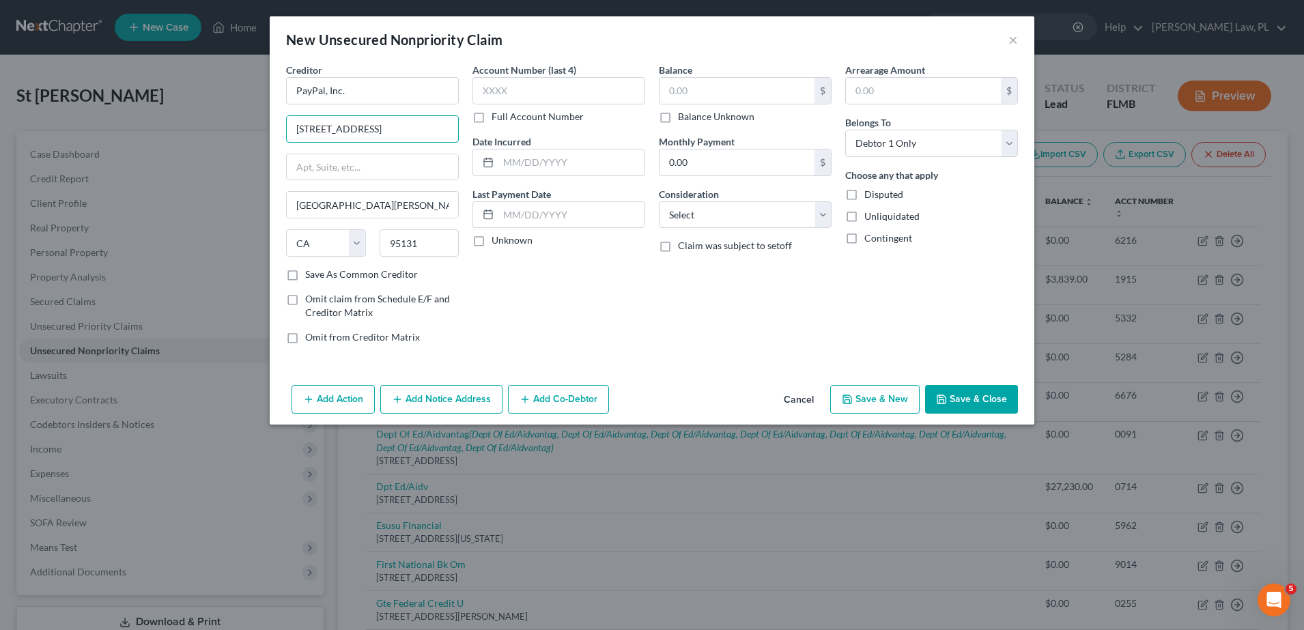
type input "[STREET_ADDRESS]"
click at [768, 89] on input "text" at bounding box center [737, 91] width 155 height 26
type input "875.84"
click at [772, 207] on select "Select Cable / Satellite Services Collection Agency Credit Card Debt Debt Couns…" at bounding box center [745, 214] width 173 height 27
click at [732, 227] on select "Select Cable / Satellite Services Collection Agency Credit Card Debt Debt Couns…" at bounding box center [745, 214] width 173 height 27
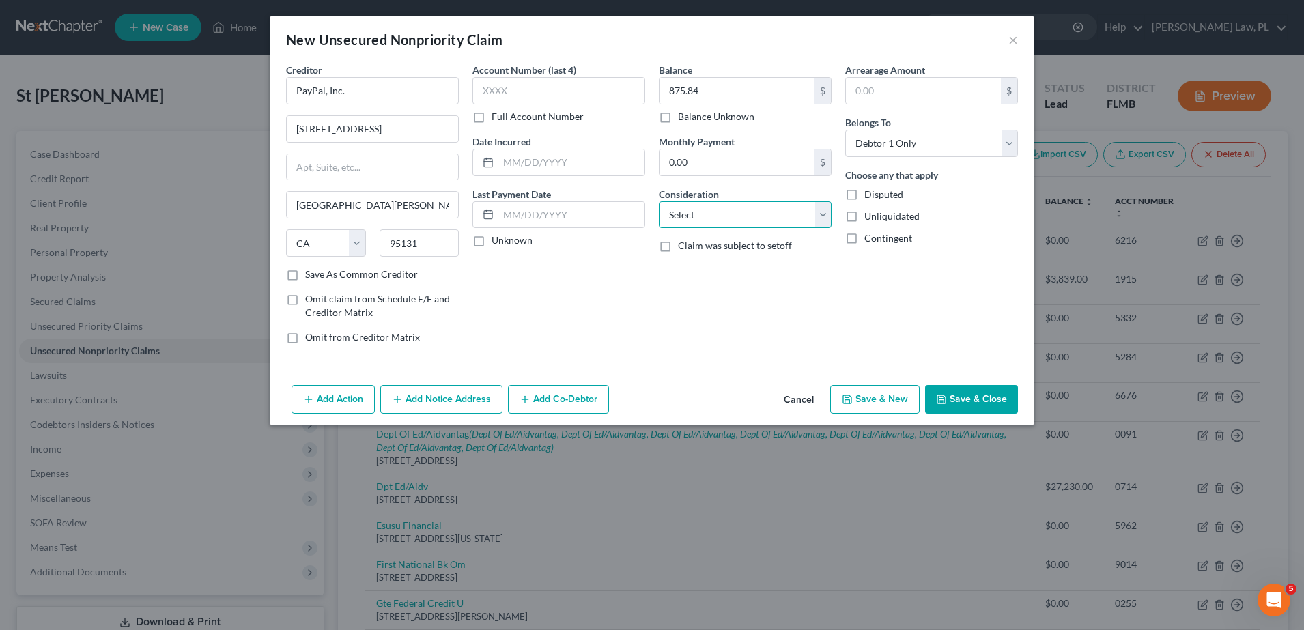
select select "10"
click at [659, 201] on select "Select Cable / Satellite Services Collection Agency Credit Card Debt Debt Couns…" at bounding box center [745, 214] width 173 height 27
click at [755, 305] on div "Balance 875.84 $ Balance Unknown Balance Undetermined 875.84 $ Balance Unknown …" at bounding box center [745, 209] width 186 height 292
click at [968, 395] on button "Save & Close" at bounding box center [971, 399] width 93 height 29
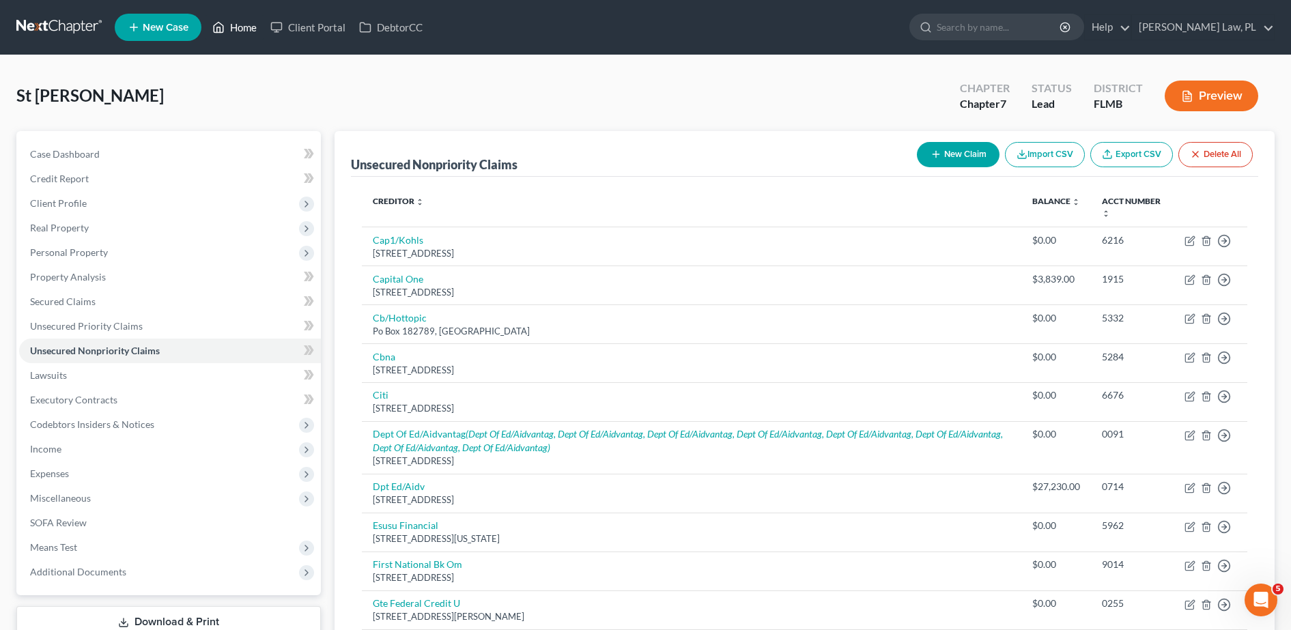
click at [246, 24] on link "Home" at bounding box center [235, 27] width 58 height 25
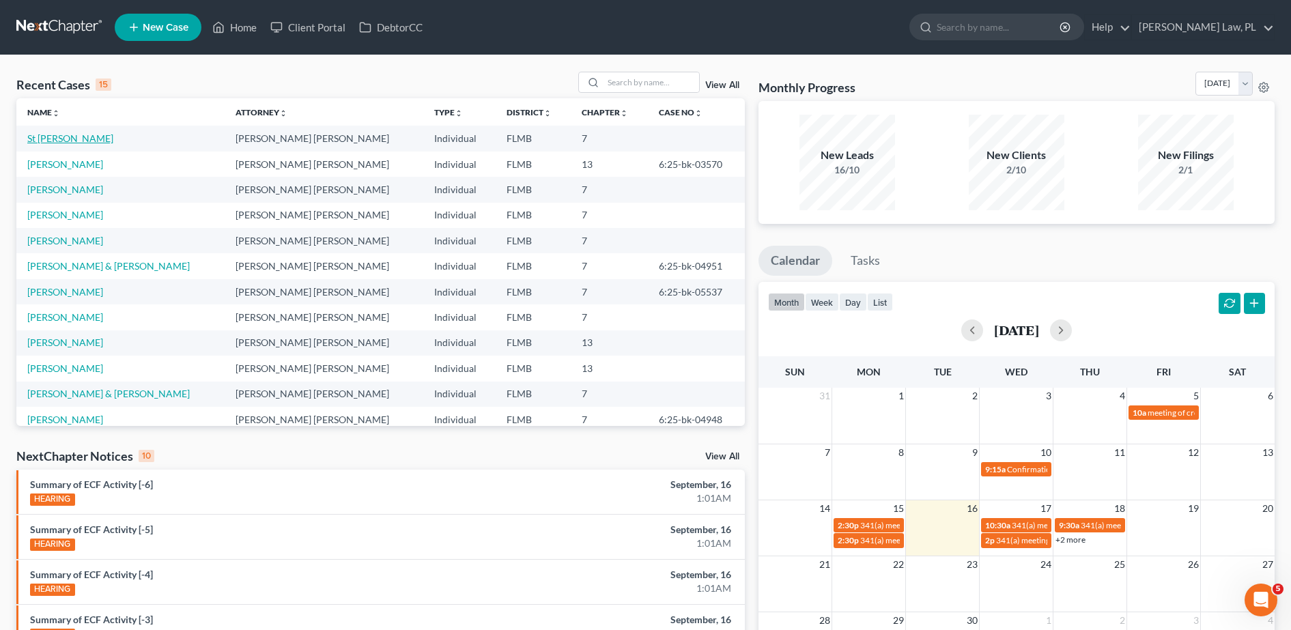
click at [84, 139] on link "St [PERSON_NAME]" at bounding box center [70, 138] width 86 height 12
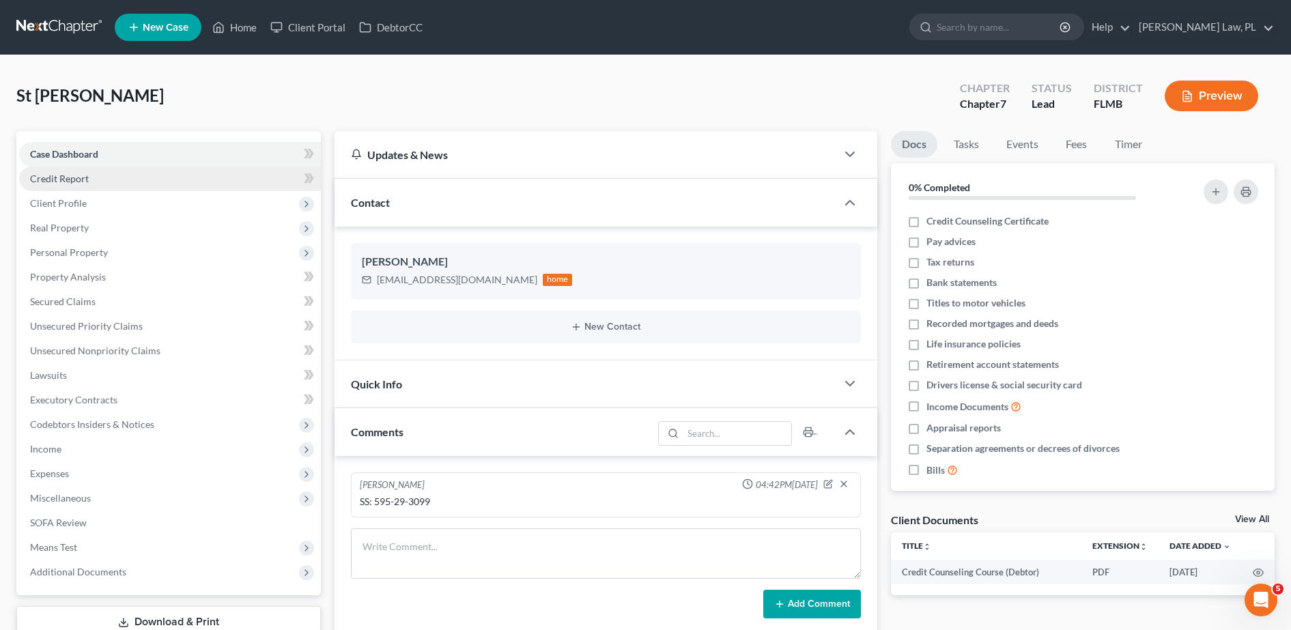
click at [100, 183] on link "Credit Report" at bounding box center [170, 179] width 302 height 25
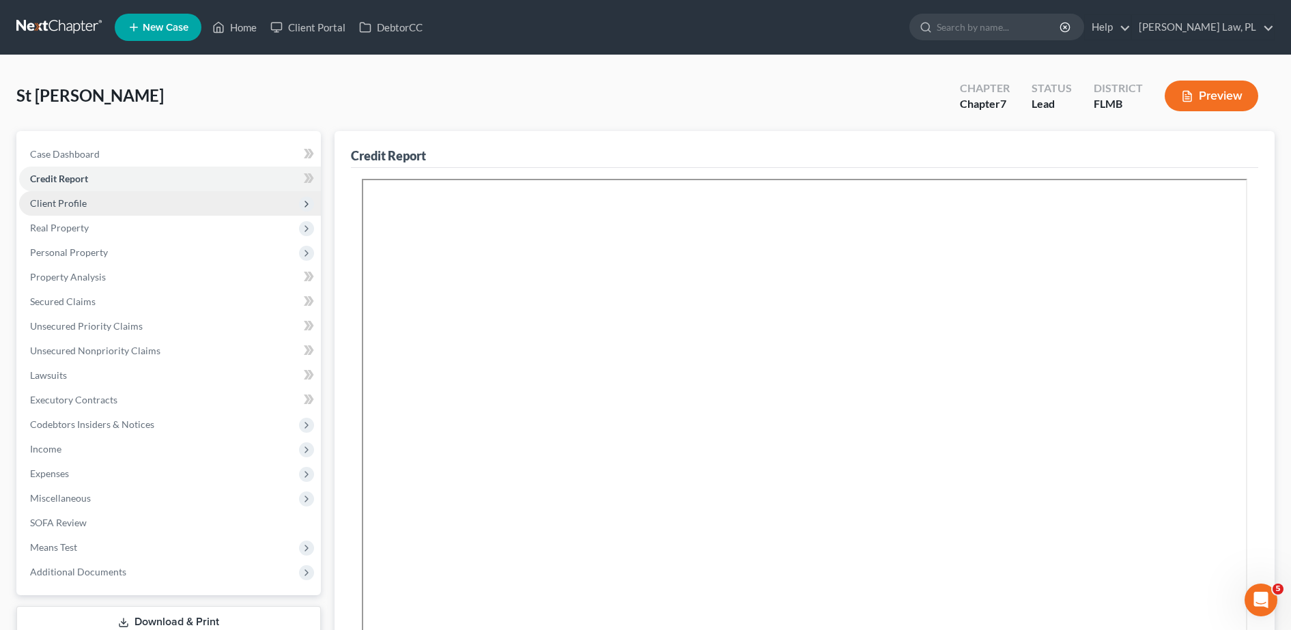
click at [111, 205] on span "Client Profile" at bounding box center [170, 203] width 302 height 25
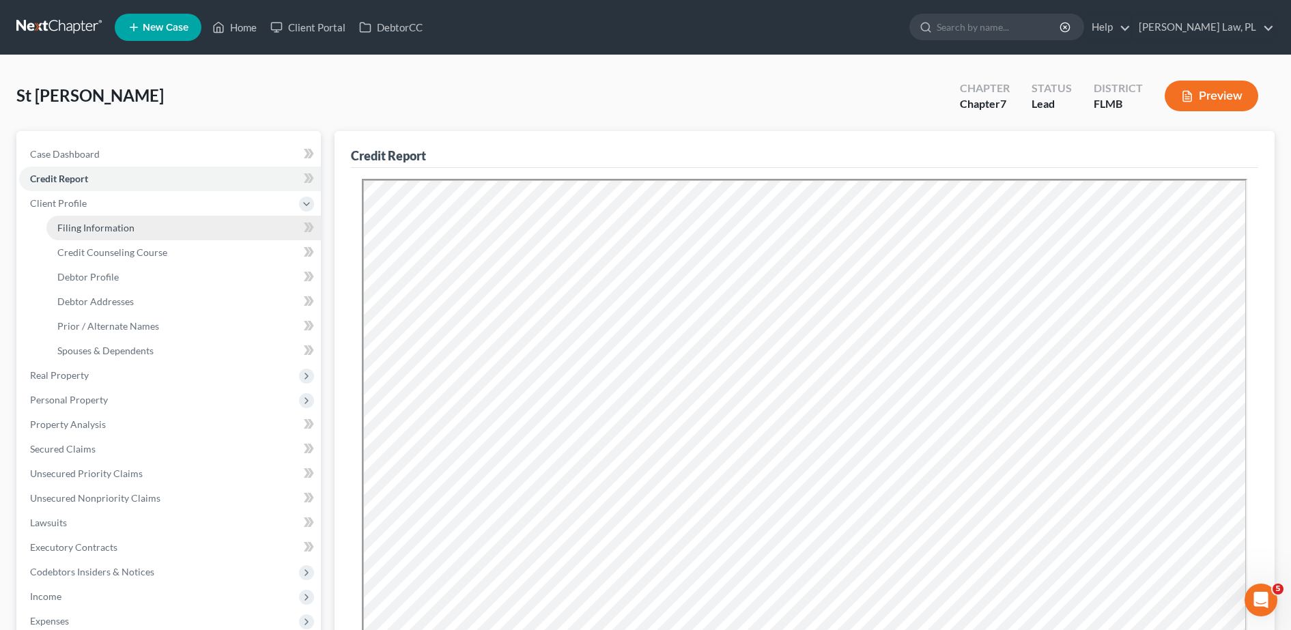
click at [107, 228] on span "Filing Information" at bounding box center [95, 228] width 77 height 12
select select "1"
select select "0"
select select "15"
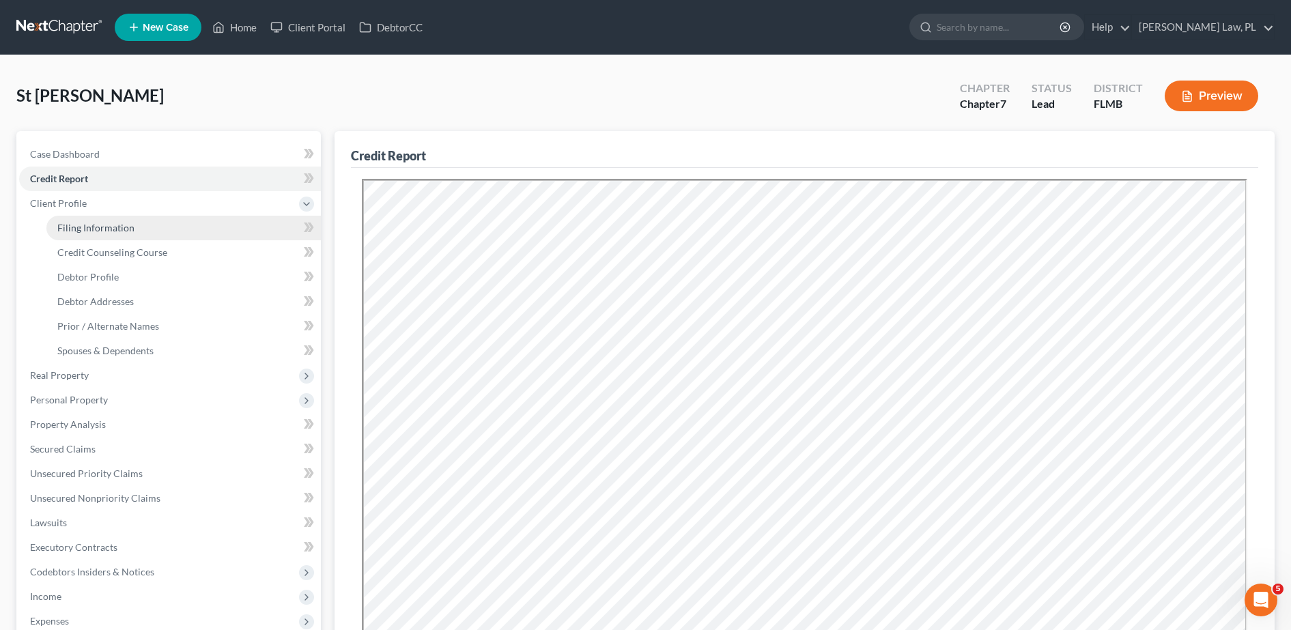
select select "0"
select select "9"
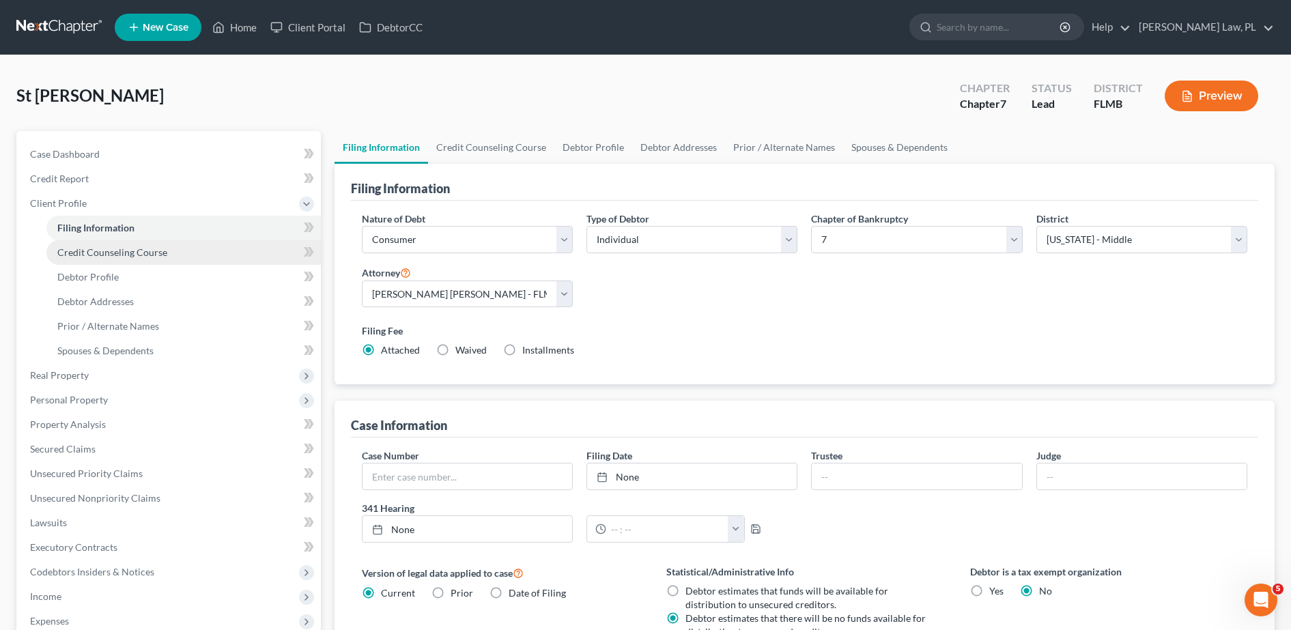
click at [110, 252] on span "Credit Counseling Course" at bounding box center [112, 253] width 110 height 12
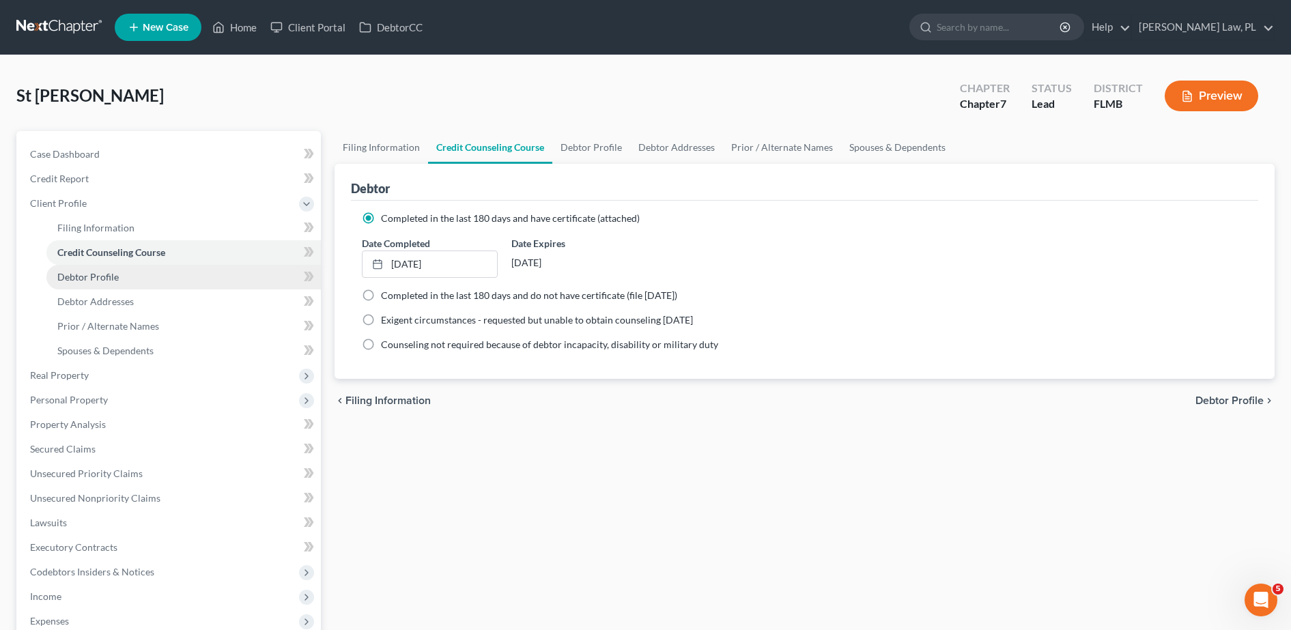
click at [118, 281] on link "Debtor Profile" at bounding box center [183, 277] width 275 height 25
select select "0"
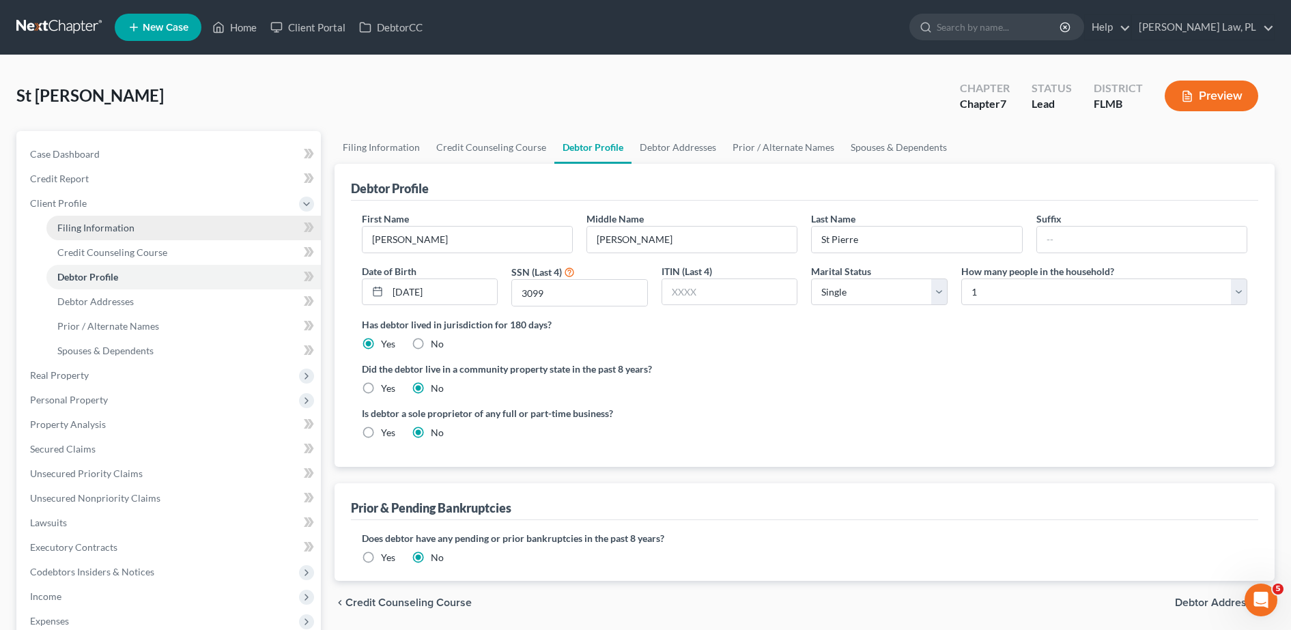
click at [91, 232] on span "Filing Information" at bounding box center [95, 228] width 77 height 12
select select "1"
select select "0"
select select "15"
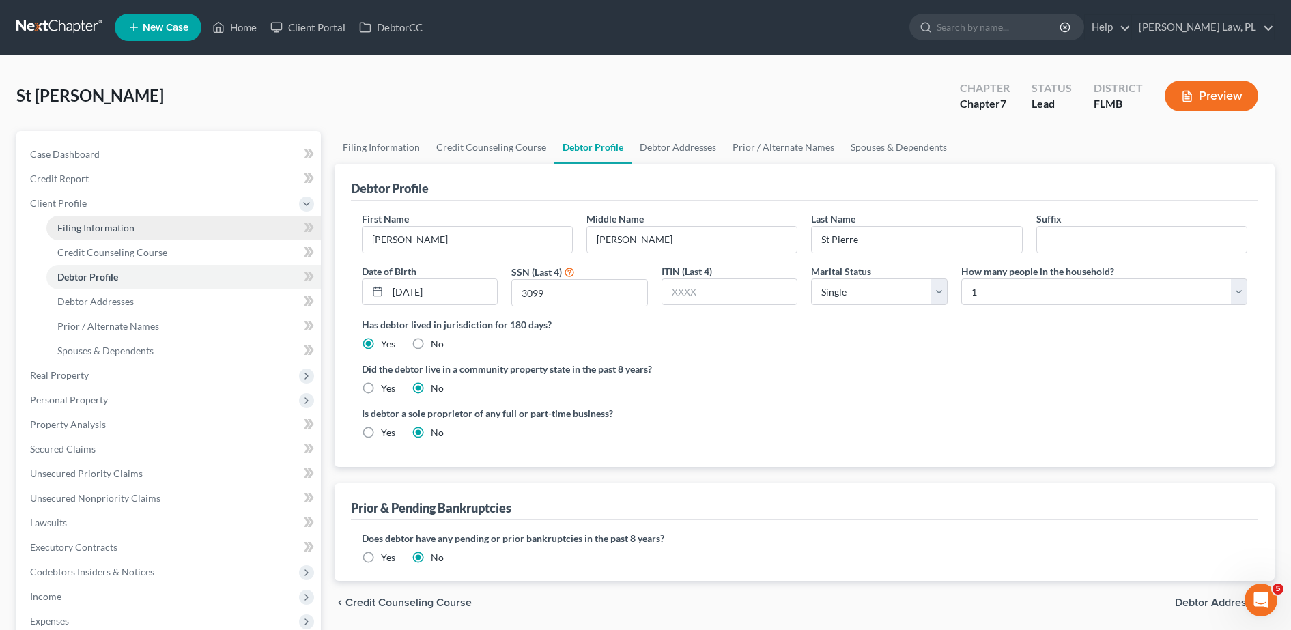
select select "0"
select select "9"
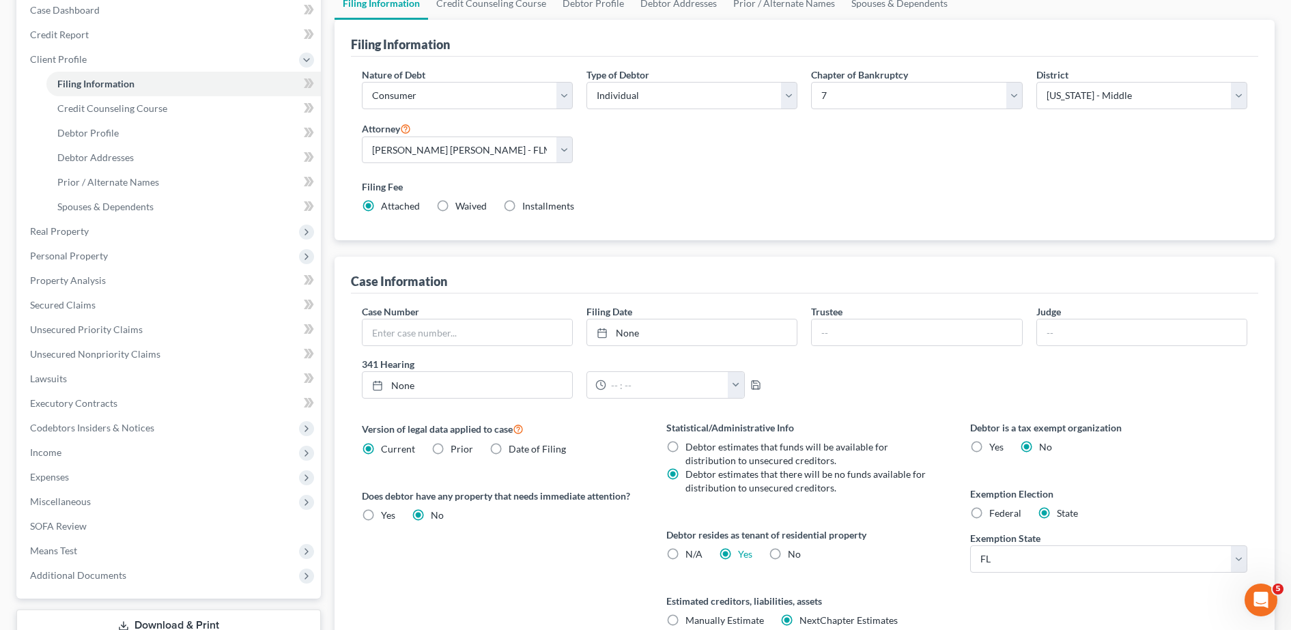
scroll to position [140, 0]
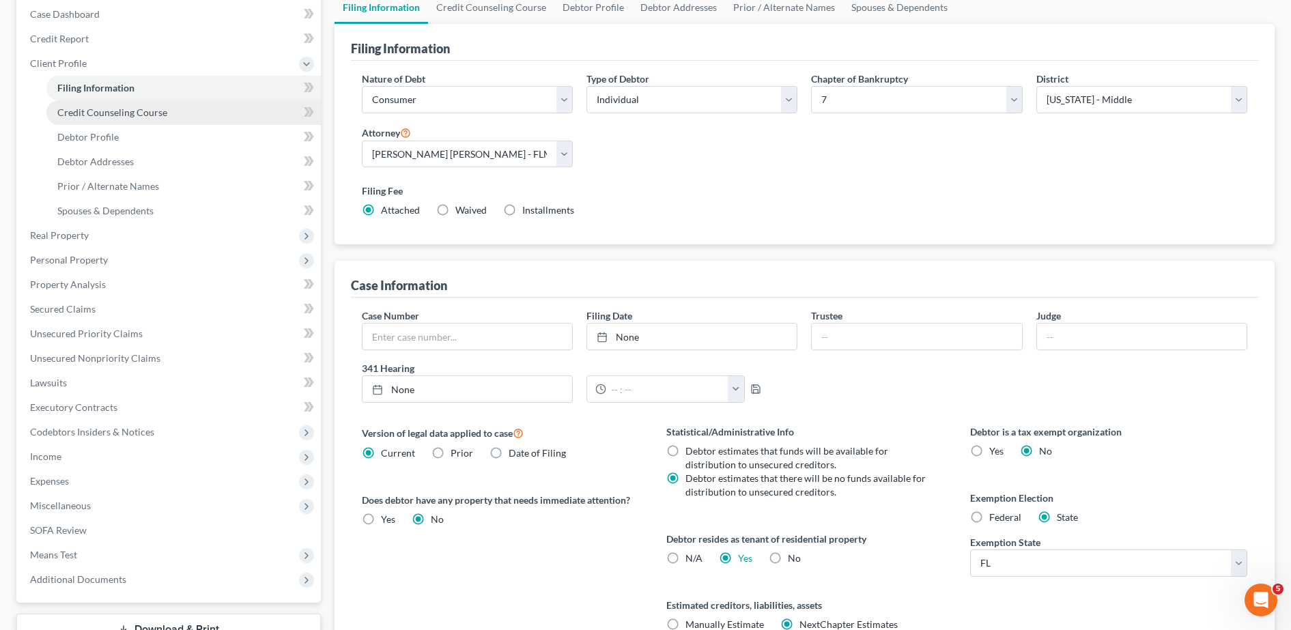
click at [96, 113] on span "Credit Counseling Course" at bounding box center [112, 113] width 110 height 12
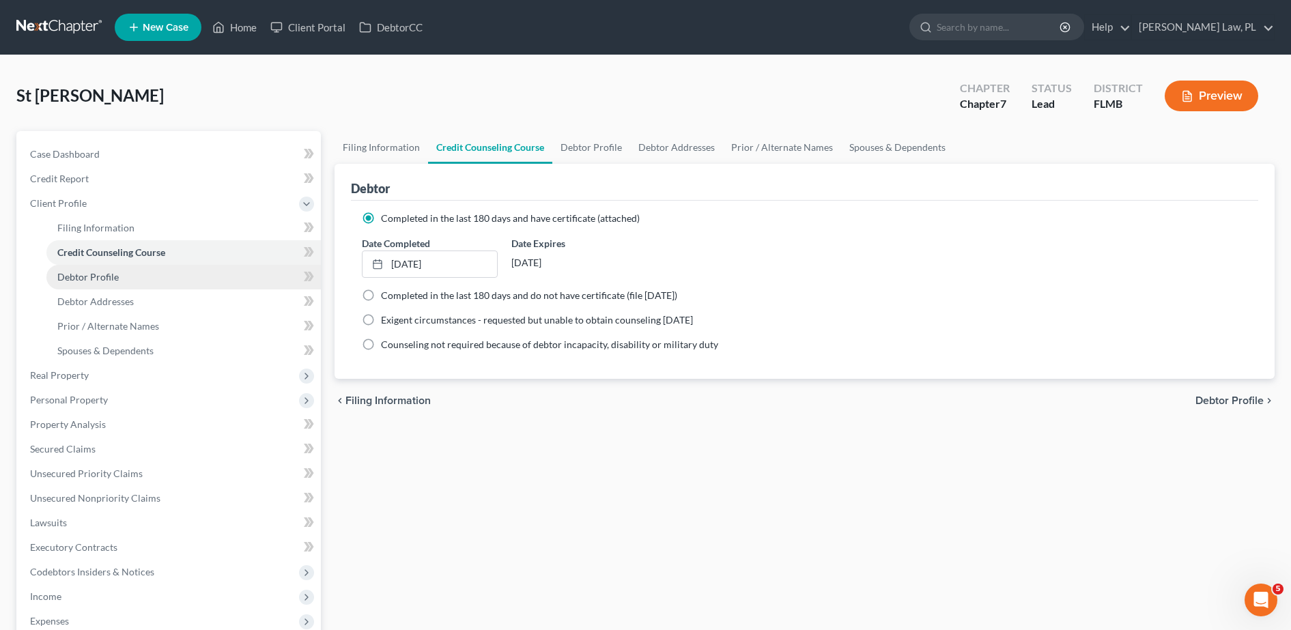
click at [106, 277] on span "Debtor Profile" at bounding box center [87, 277] width 61 height 12
select select "0"
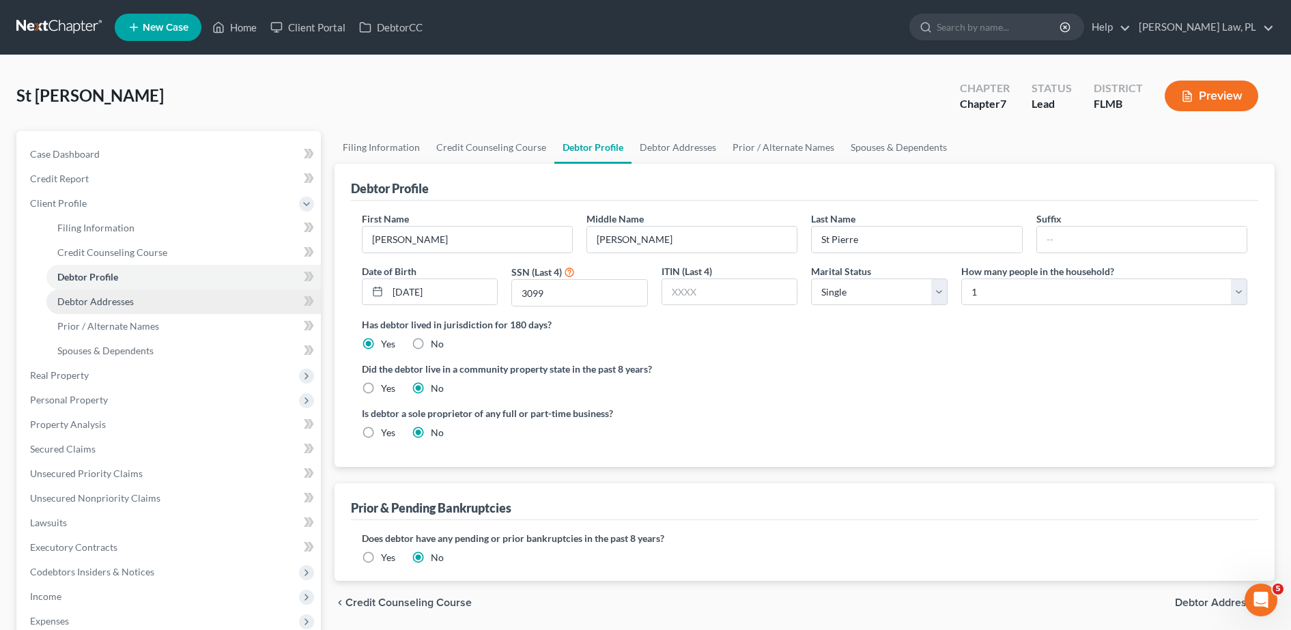
click at [133, 309] on link "Debtor Addresses" at bounding box center [183, 302] width 275 height 25
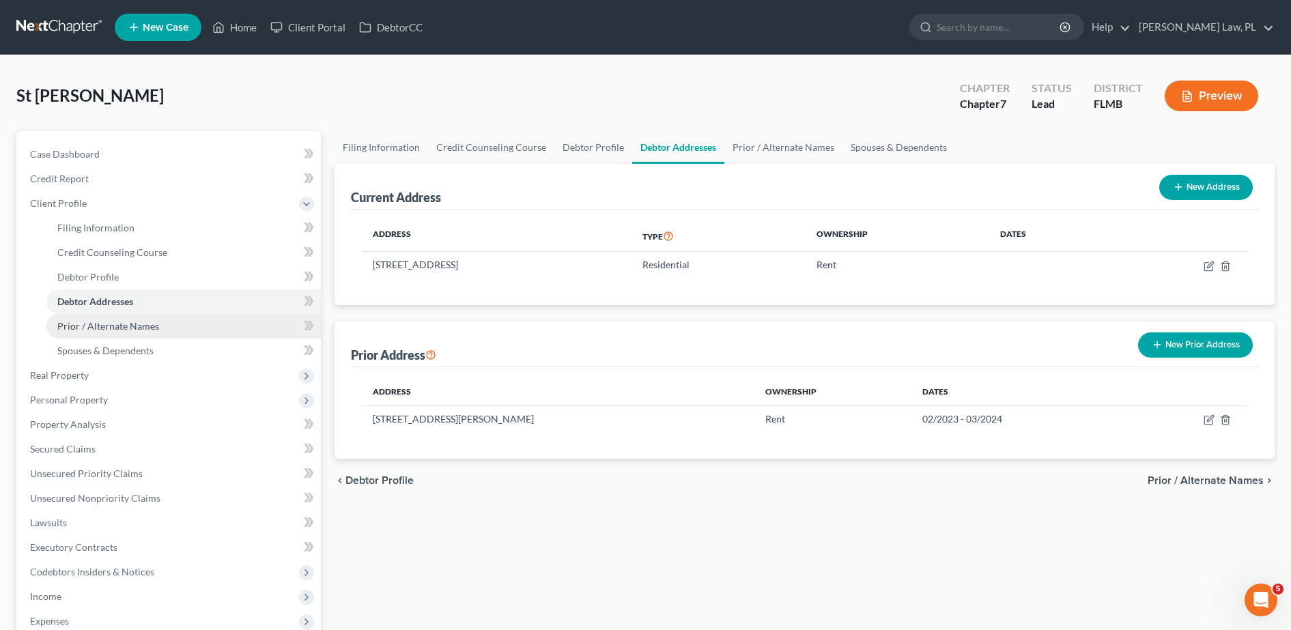
click at [133, 333] on link "Prior / Alternate Names" at bounding box center [183, 326] width 275 height 25
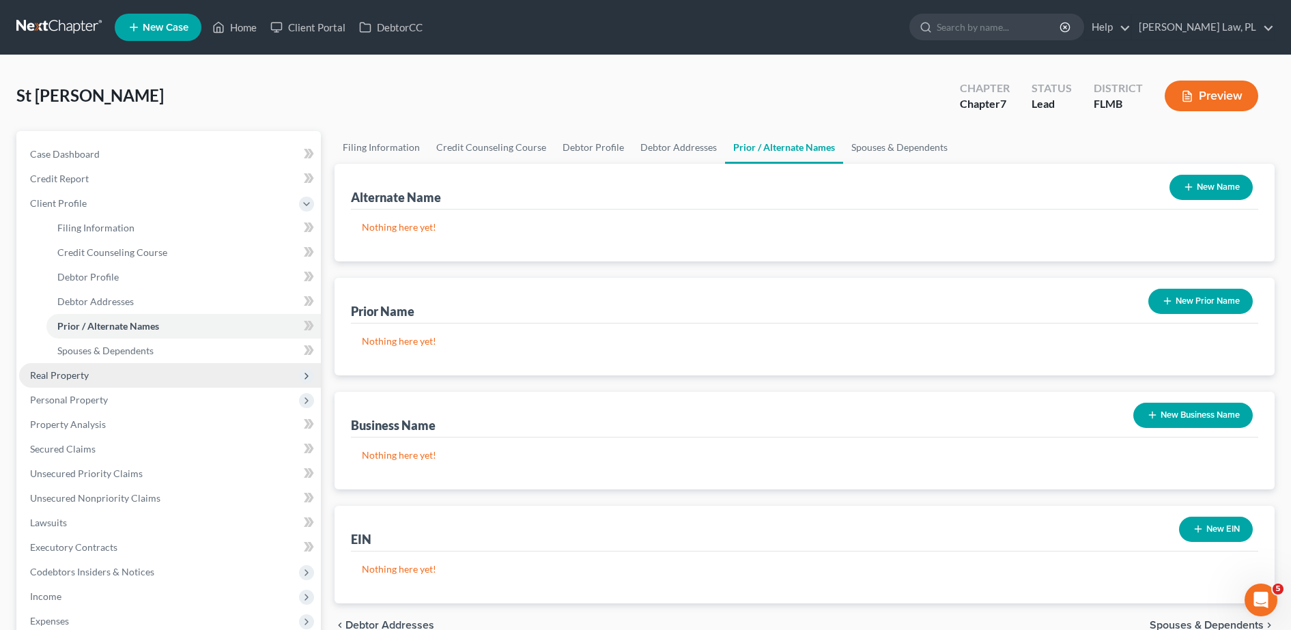
click at [135, 363] on span "Real Property" at bounding box center [170, 375] width 302 height 25
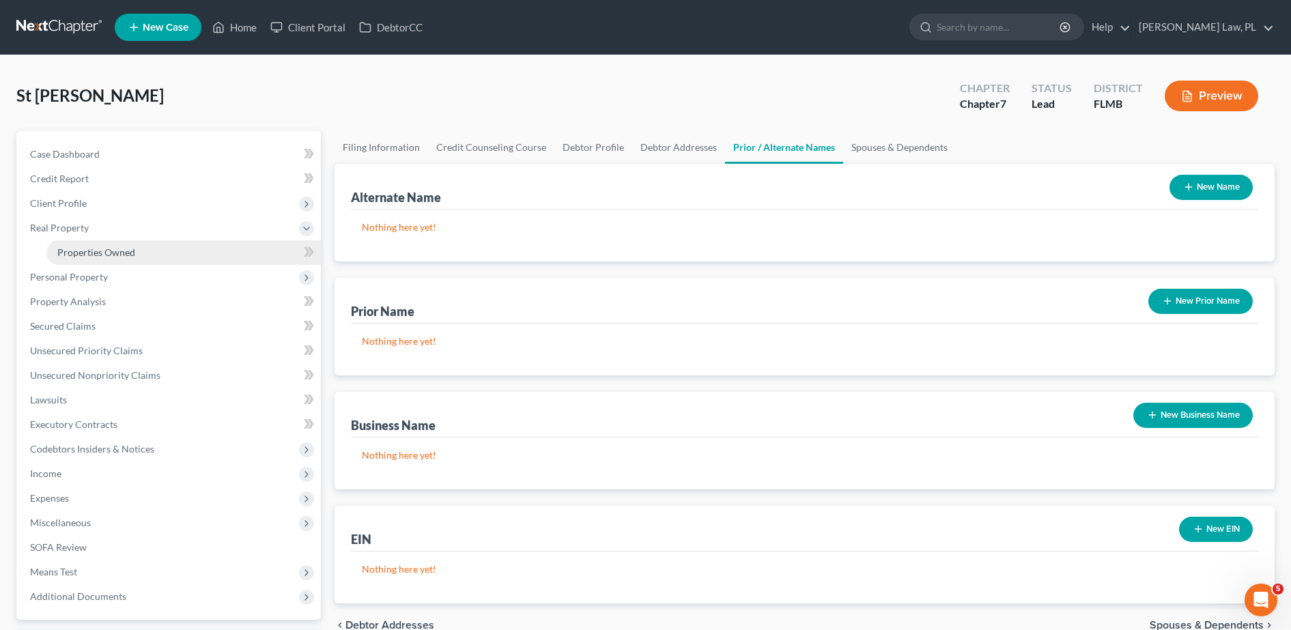
click at [117, 255] on span "Properties Owned" at bounding box center [96, 253] width 78 height 12
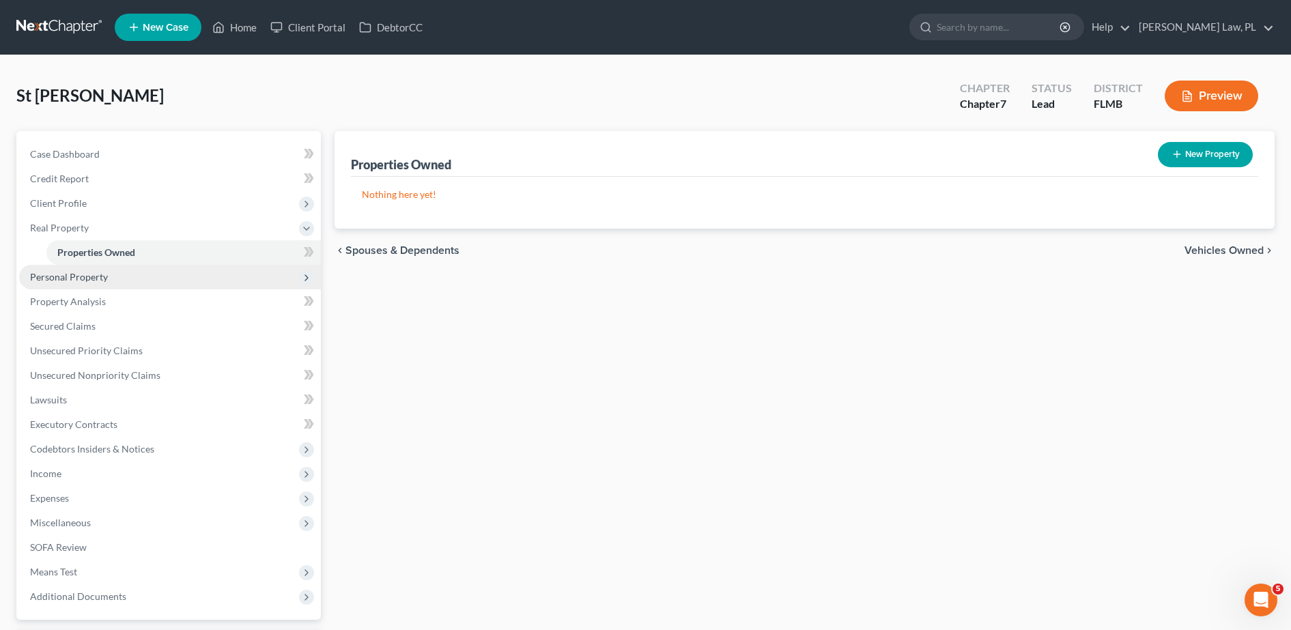
click at [118, 281] on span "Personal Property" at bounding box center [170, 277] width 302 height 25
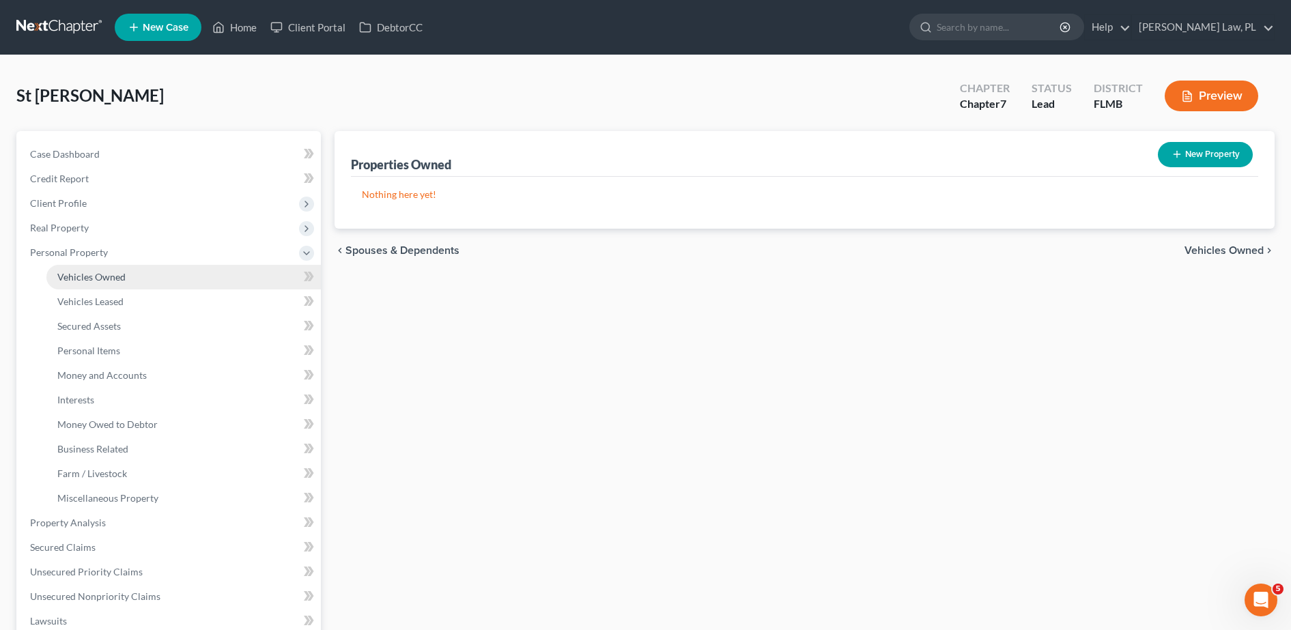
click at [96, 276] on span "Vehicles Owned" at bounding box center [91, 277] width 68 height 12
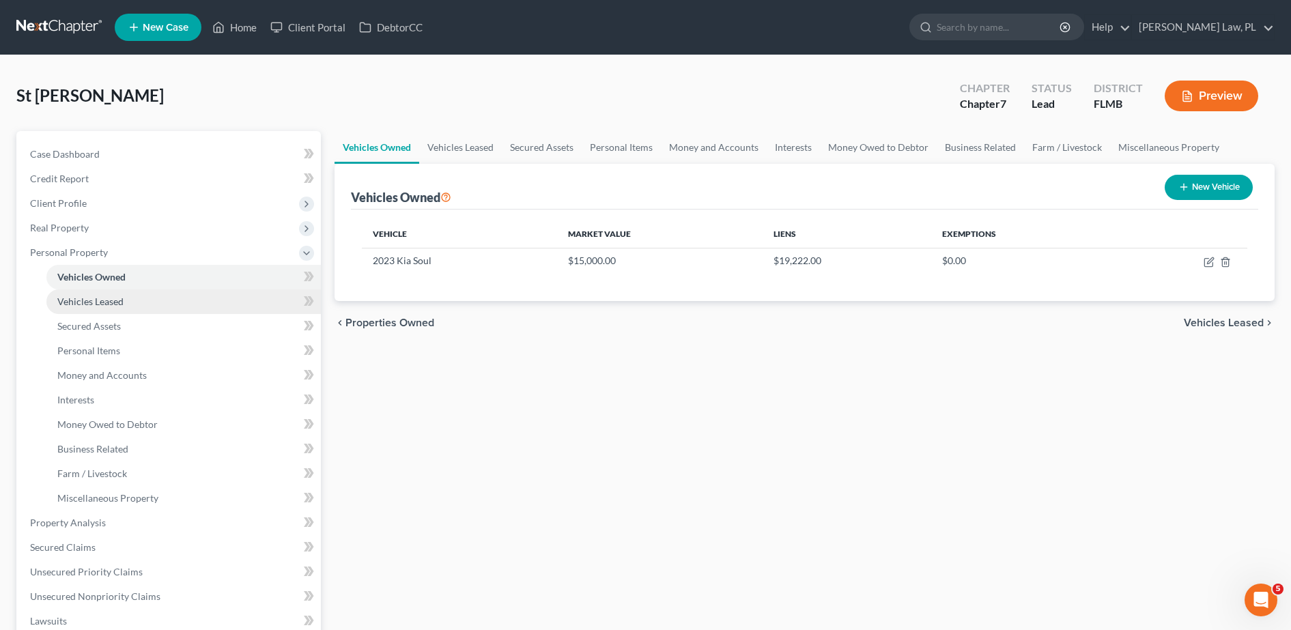
click at [165, 309] on link "Vehicles Leased" at bounding box center [183, 302] width 275 height 25
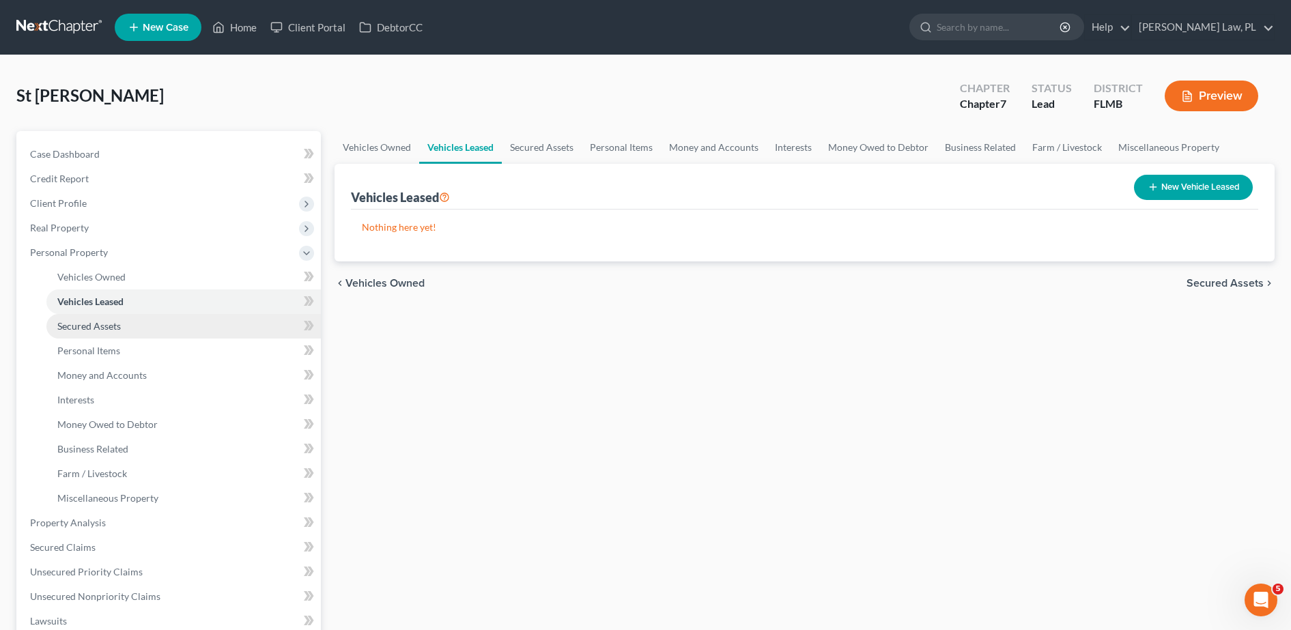
click at [164, 328] on link "Secured Assets" at bounding box center [183, 326] width 275 height 25
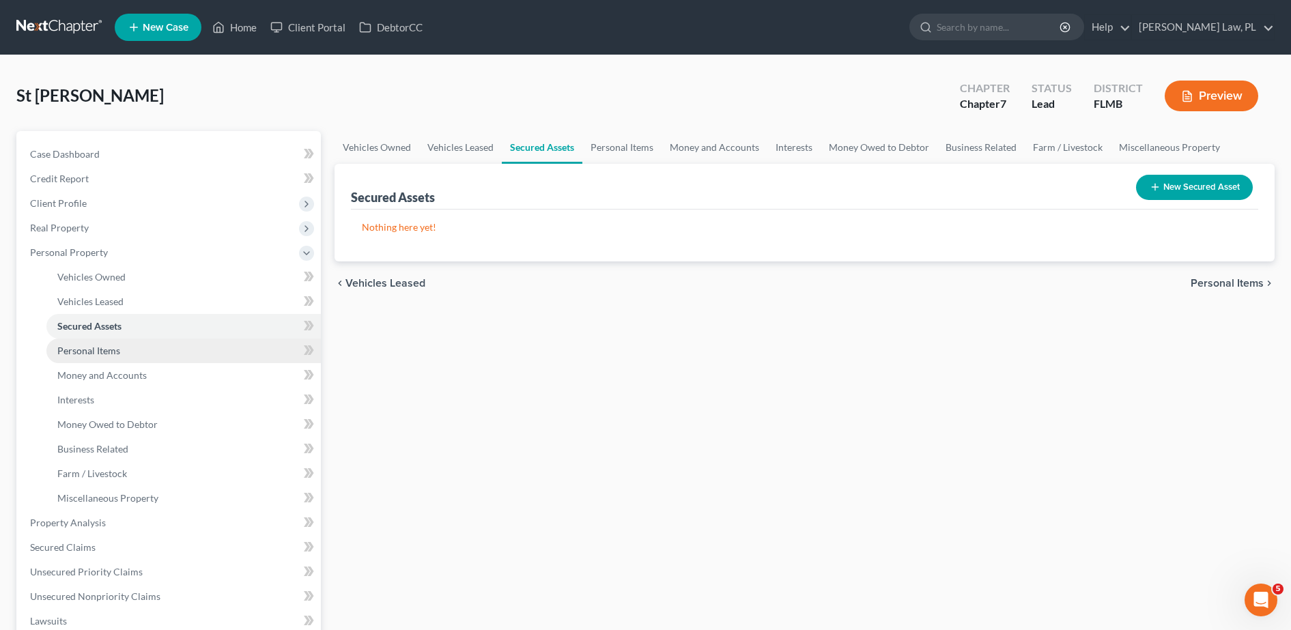
click at [161, 348] on link "Personal Items" at bounding box center [183, 351] width 275 height 25
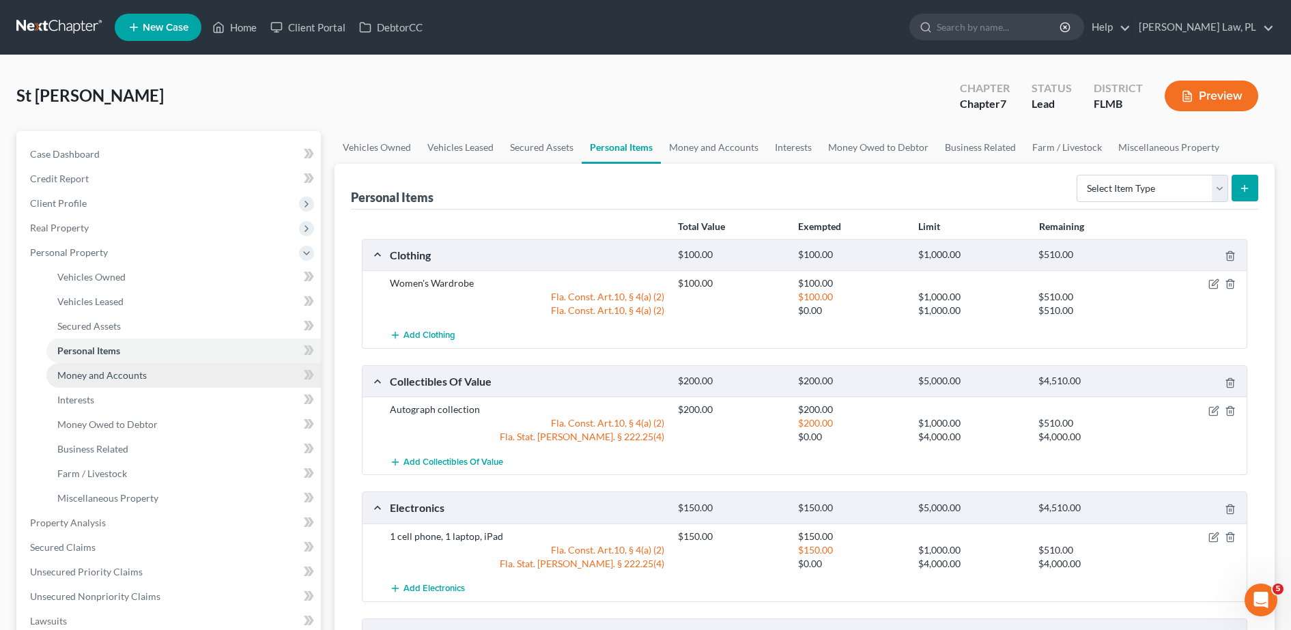
click at [162, 376] on link "Money and Accounts" at bounding box center [183, 375] width 275 height 25
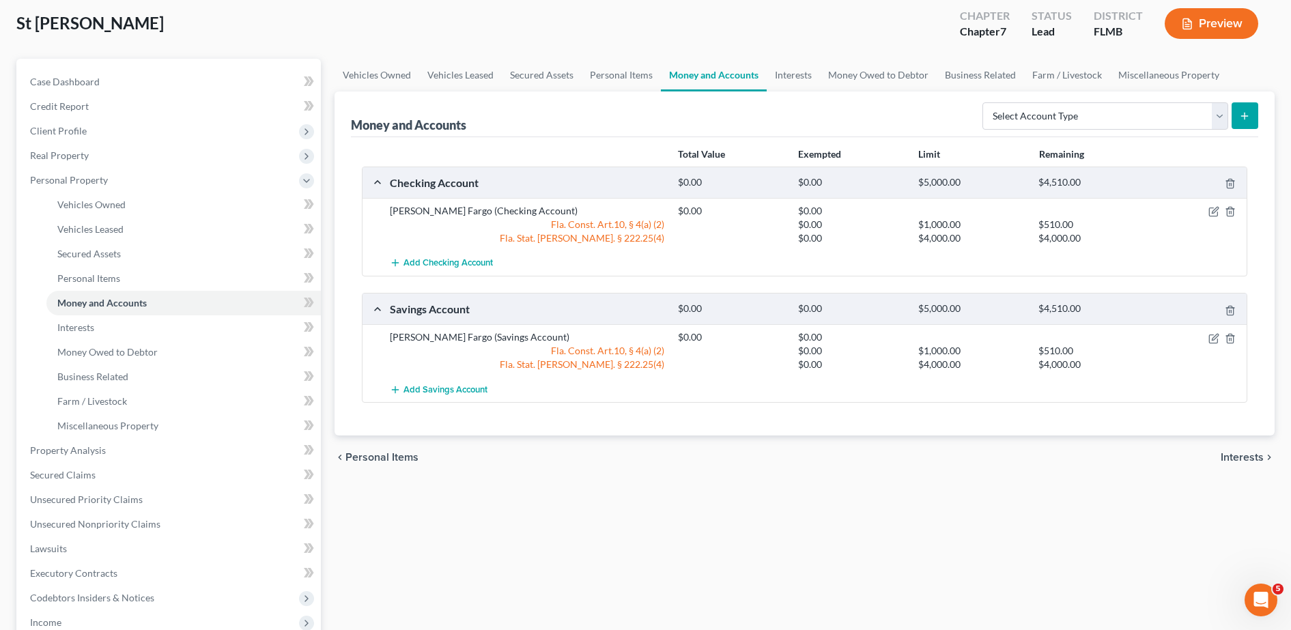
scroll to position [74, 0]
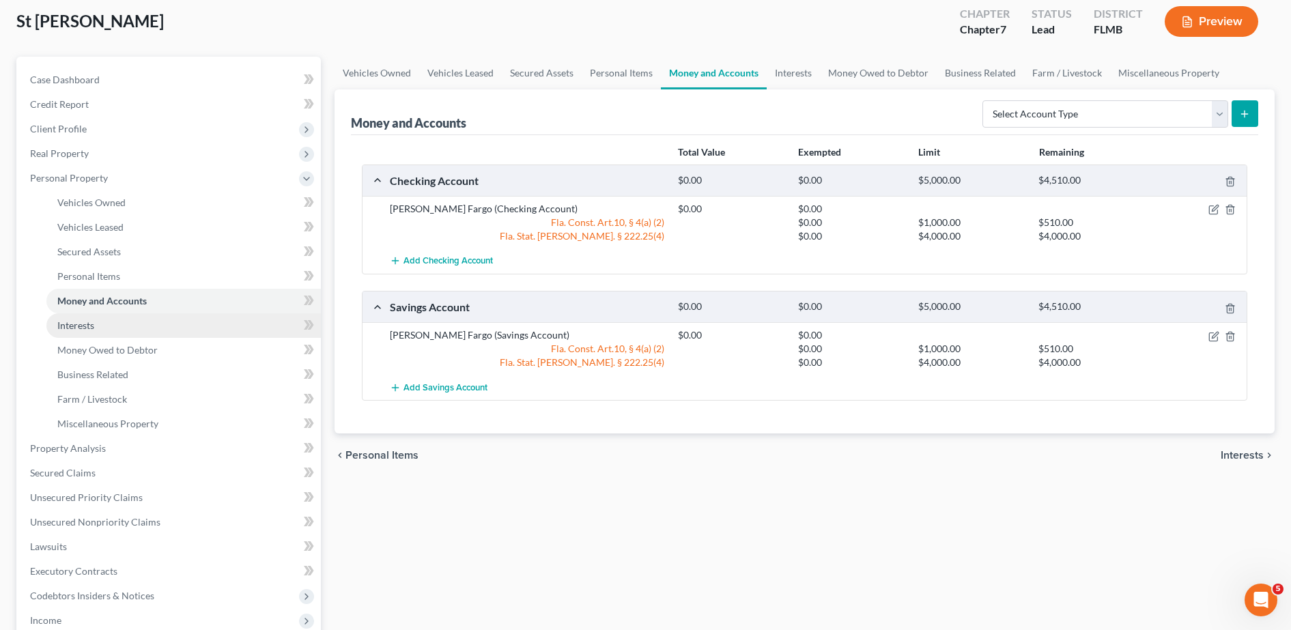
click at [176, 327] on link "Interests" at bounding box center [183, 325] width 275 height 25
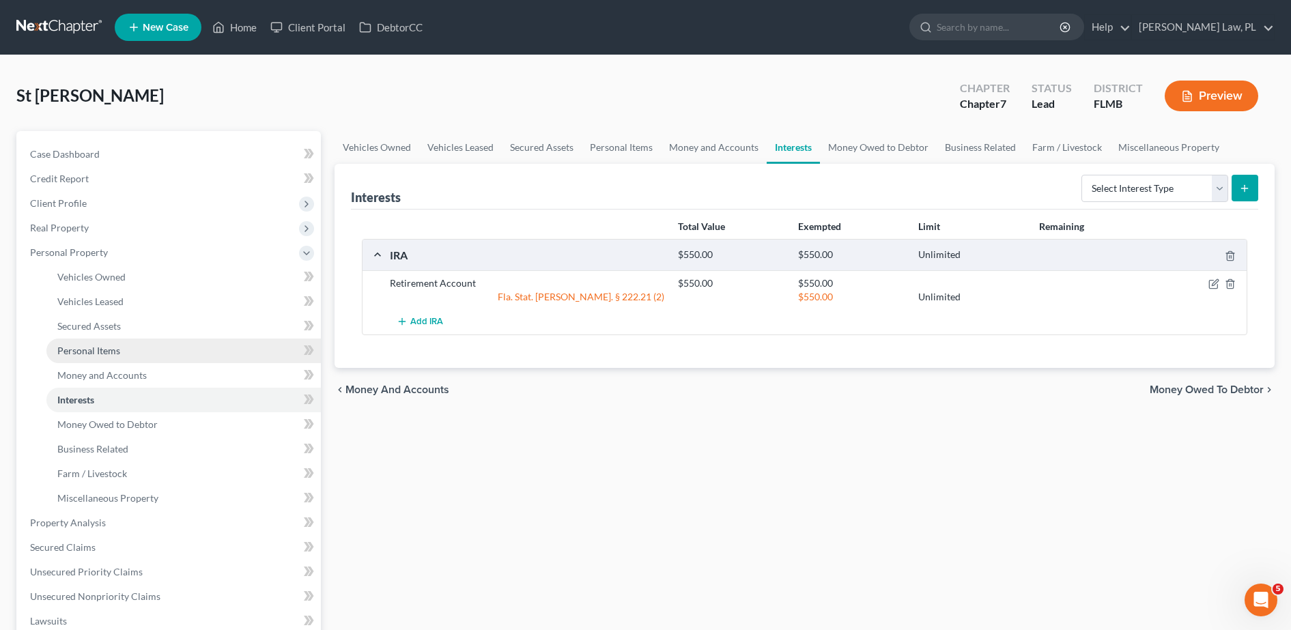
scroll to position [57, 0]
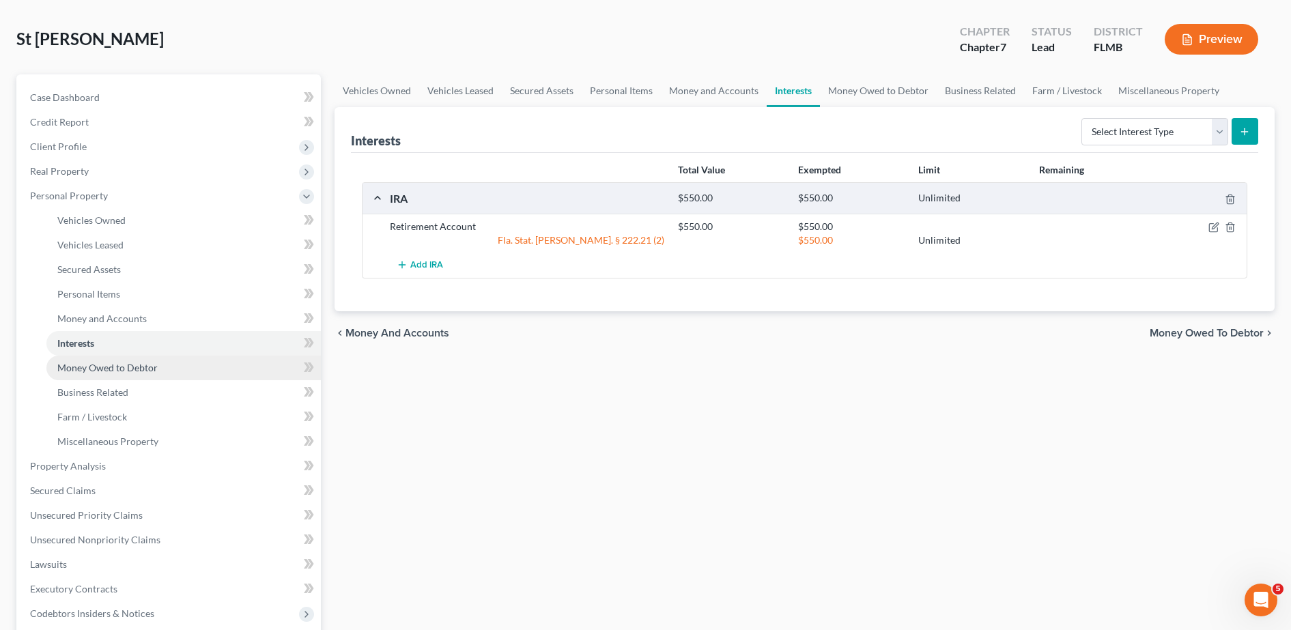
click at [113, 370] on span "Money Owed to Debtor" at bounding box center [107, 368] width 100 height 12
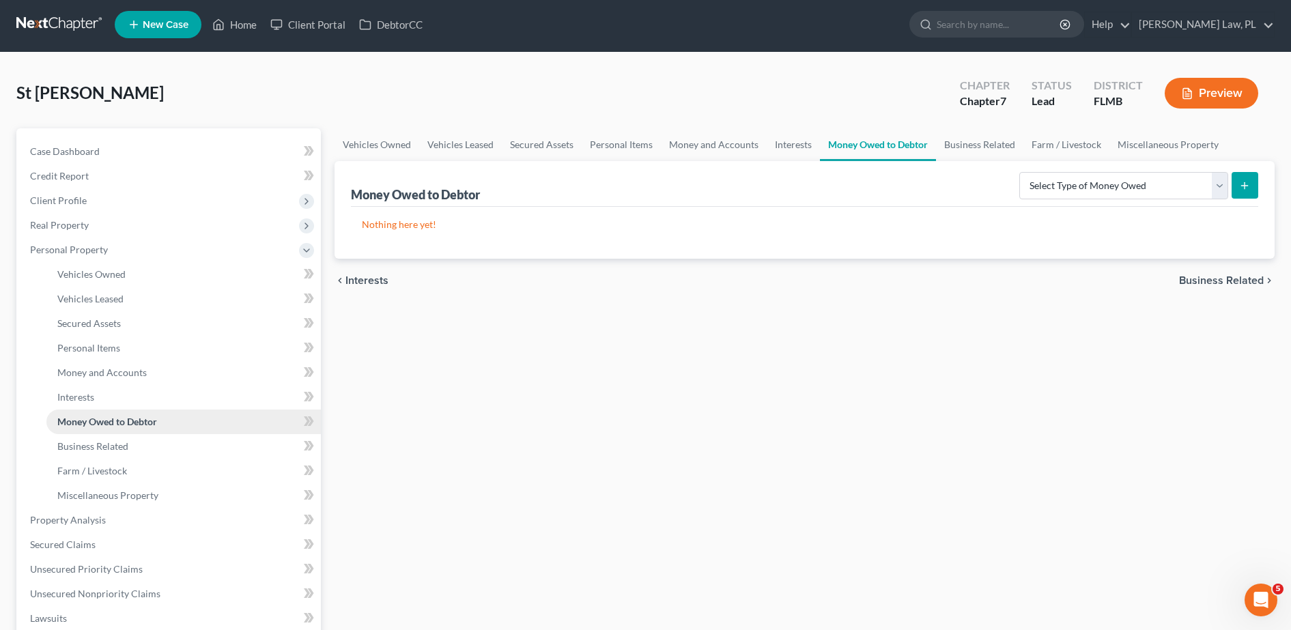
scroll to position [34, 0]
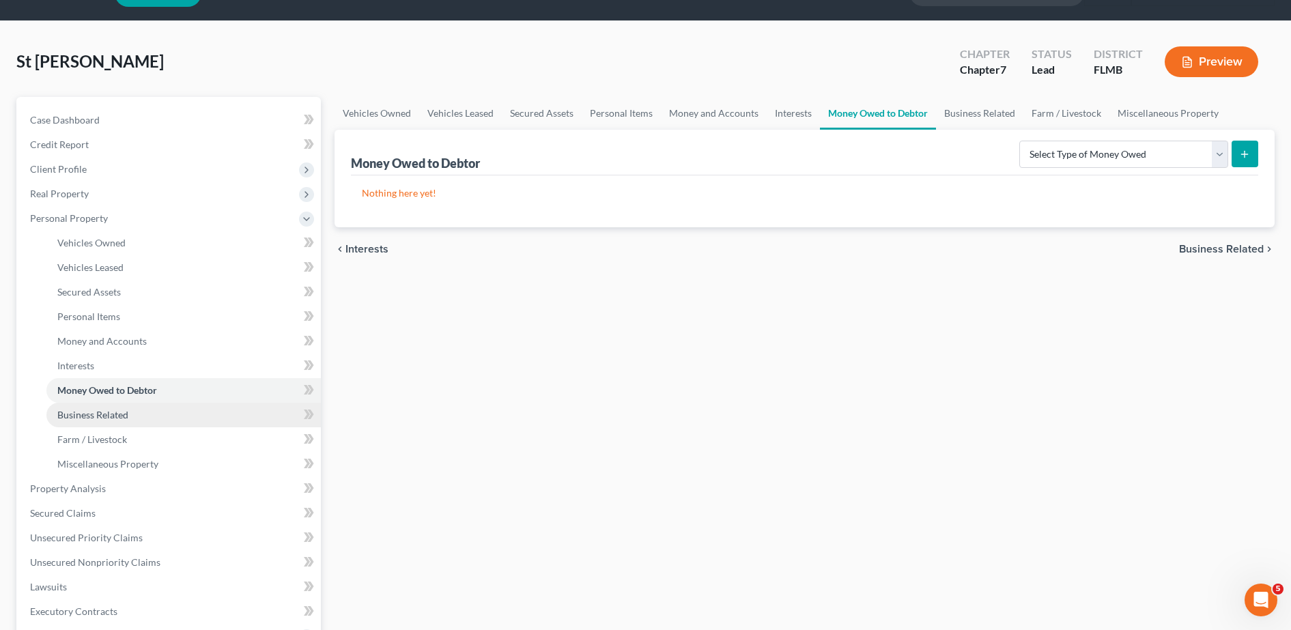
click at [169, 424] on link "Business Related" at bounding box center [183, 415] width 275 height 25
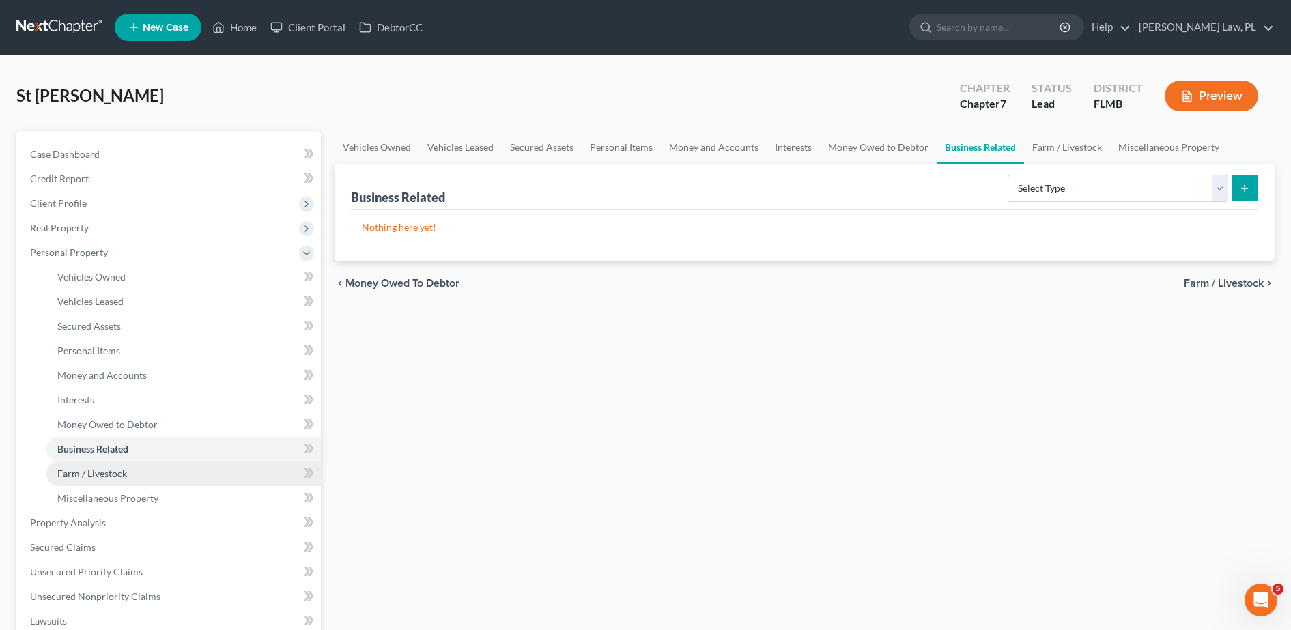
click at [149, 484] on link "Farm / Livestock" at bounding box center [183, 474] width 275 height 25
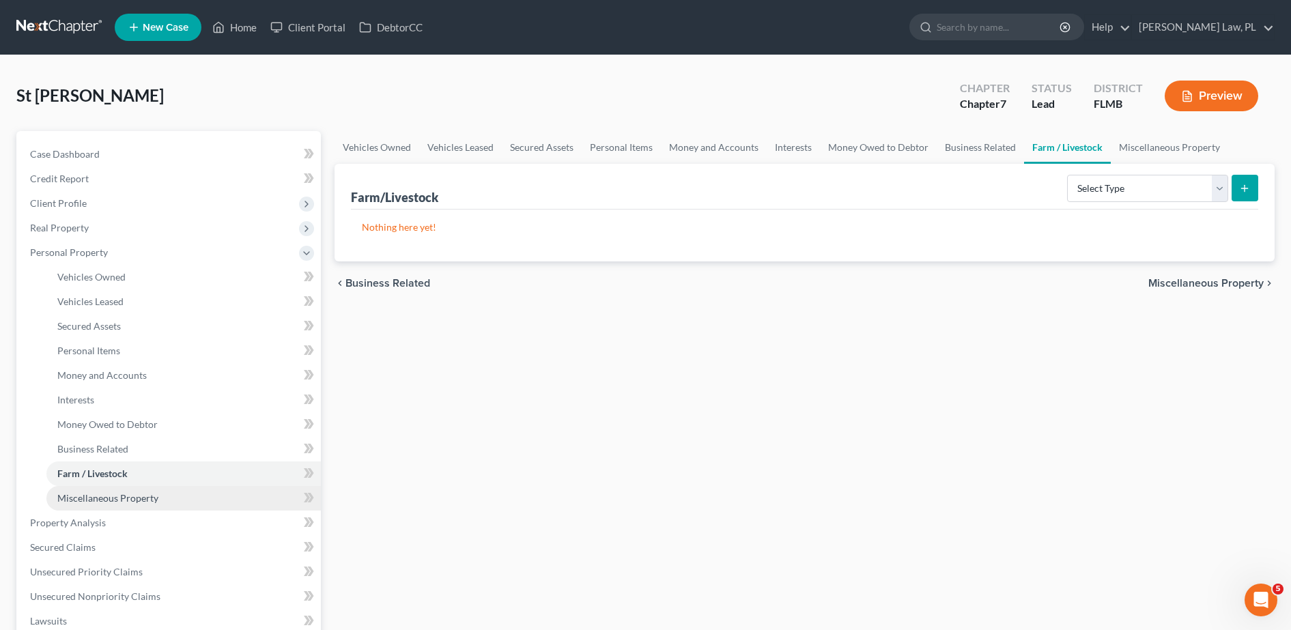
click at [156, 500] on span "Miscellaneous Property" at bounding box center [107, 498] width 101 height 12
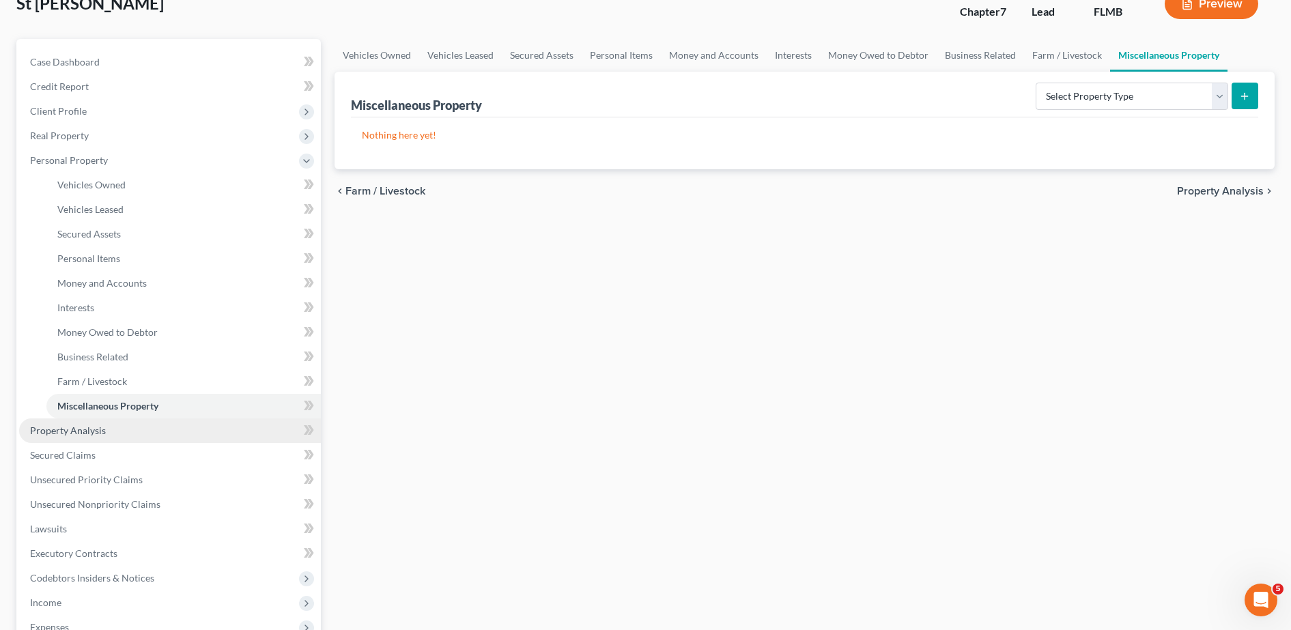
click at [111, 434] on link "Property Analysis" at bounding box center [170, 431] width 302 height 25
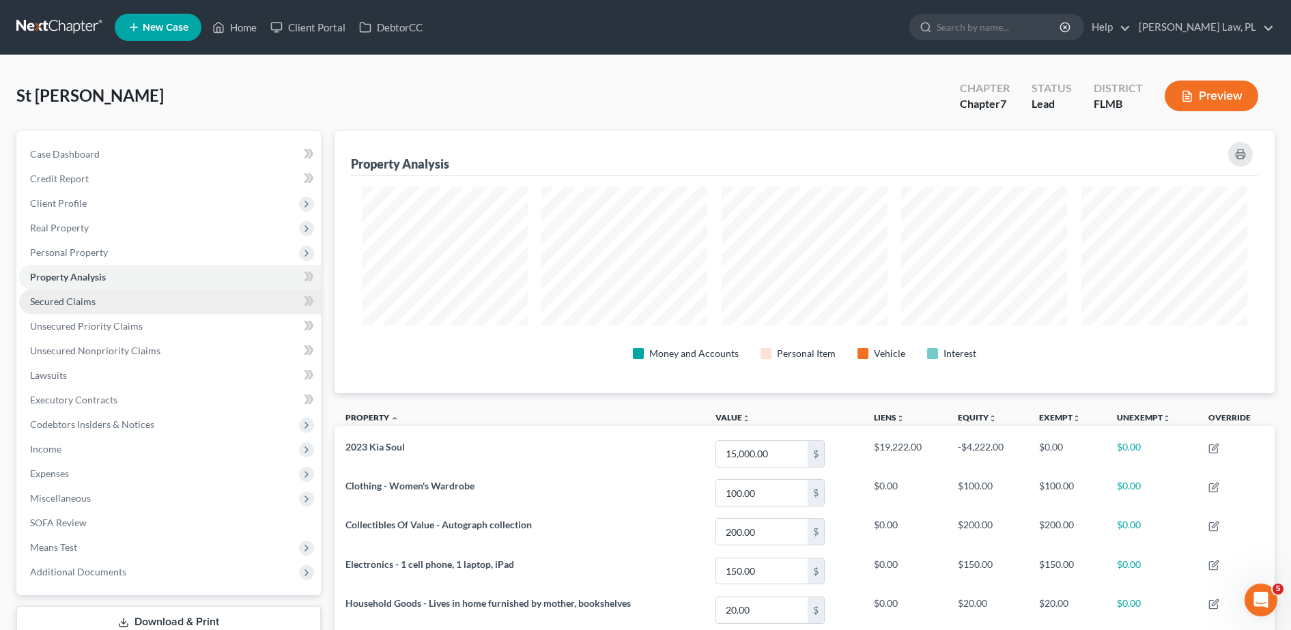
click at [143, 296] on link "Secured Claims" at bounding box center [170, 302] width 302 height 25
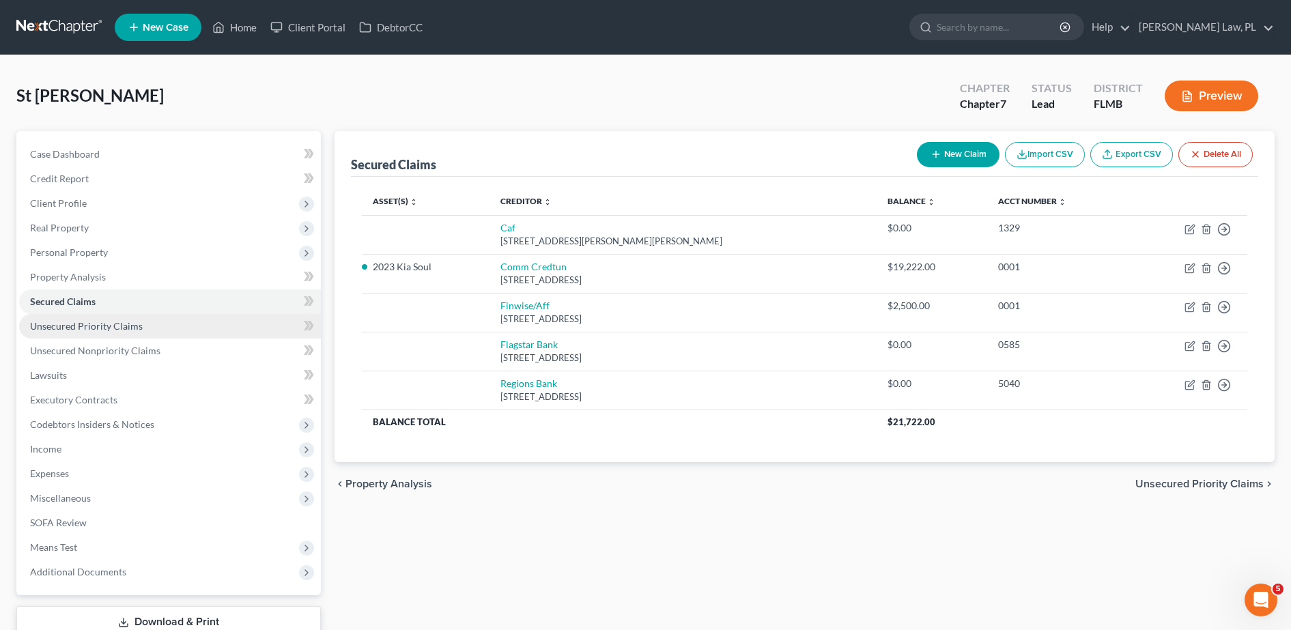
click at [145, 324] on link "Unsecured Priority Claims" at bounding box center [170, 326] width 302 height 25
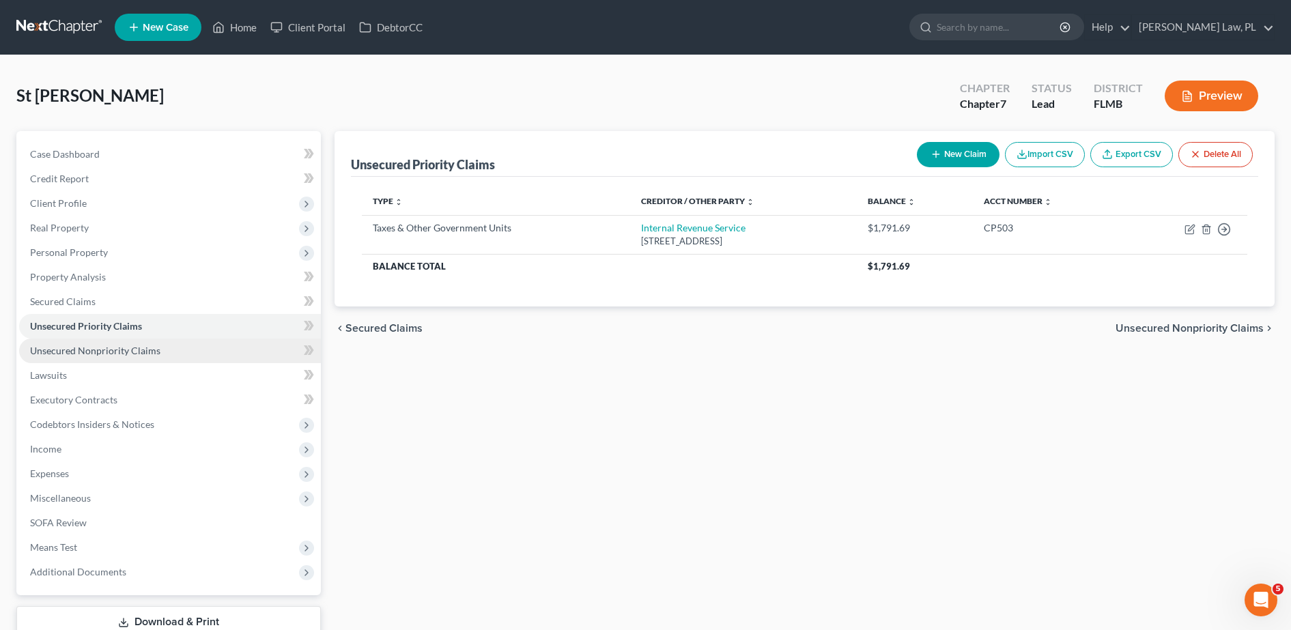
click at [148, 358] on link "Unsecured Nonpriority Claims" at bounding box center [170, 351] width 302 height 25
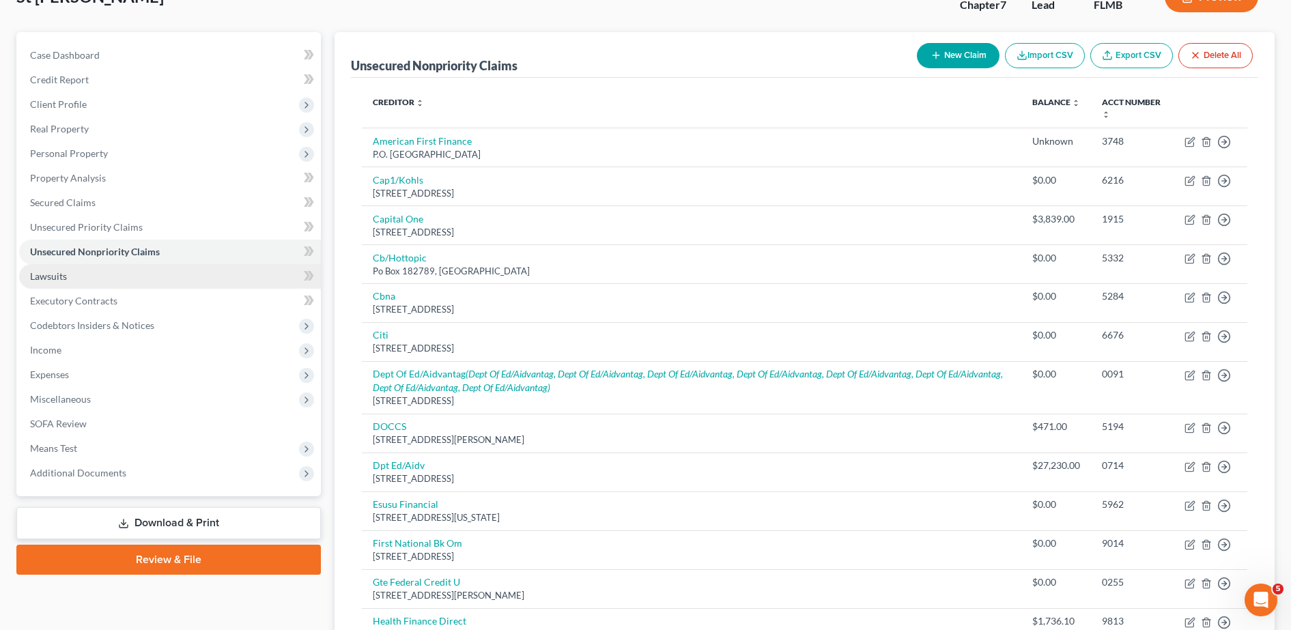
click at [164, 283] on link "Lawsuits" at bounding box center [170, 276] width 302 height 25
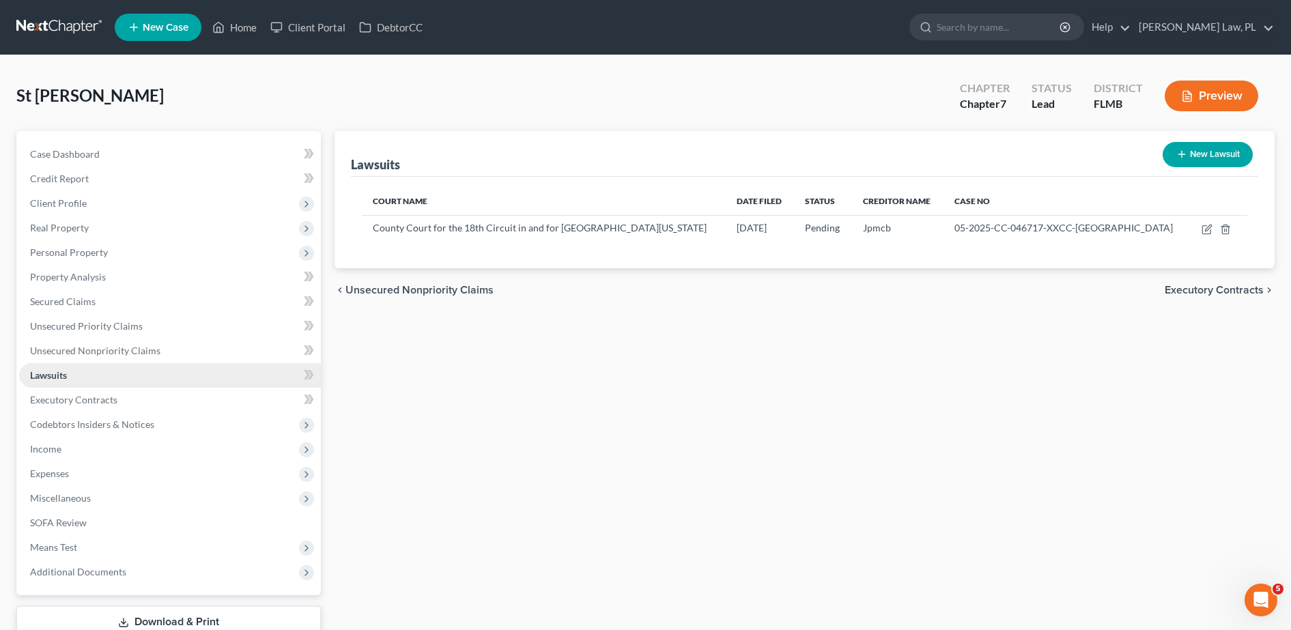
scroll to position [44, 0]
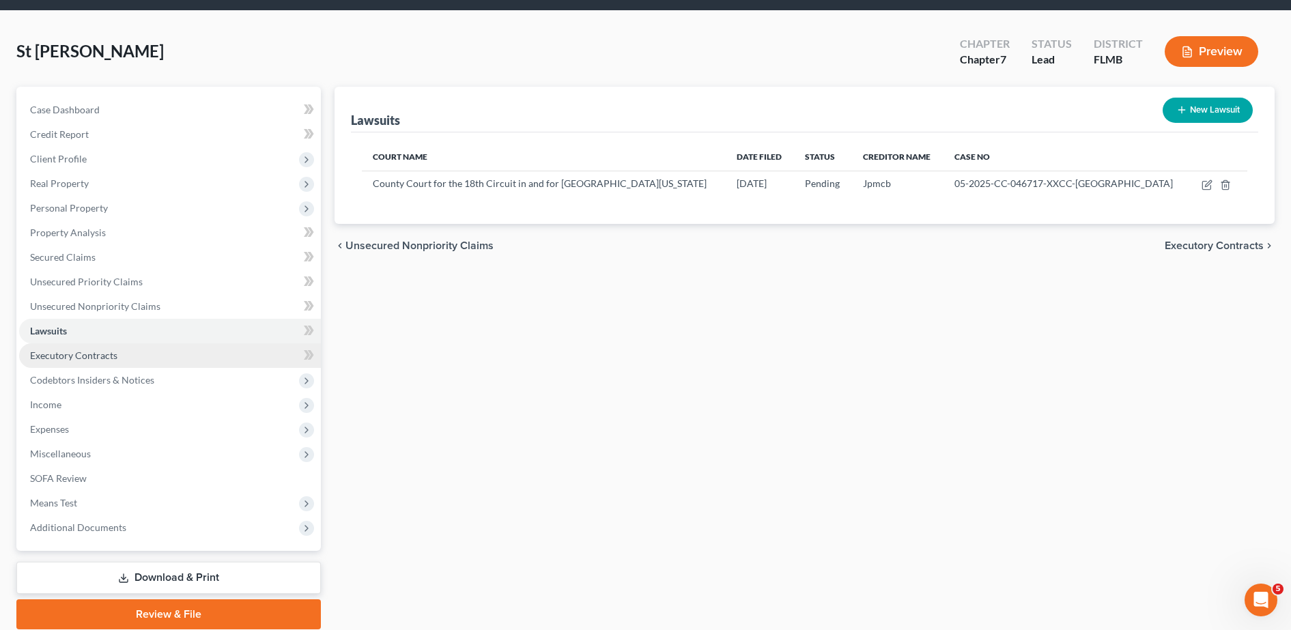
click at [104, 354] on span "Executory Contracts" at bounding box center [73, 356] width 87 height 12
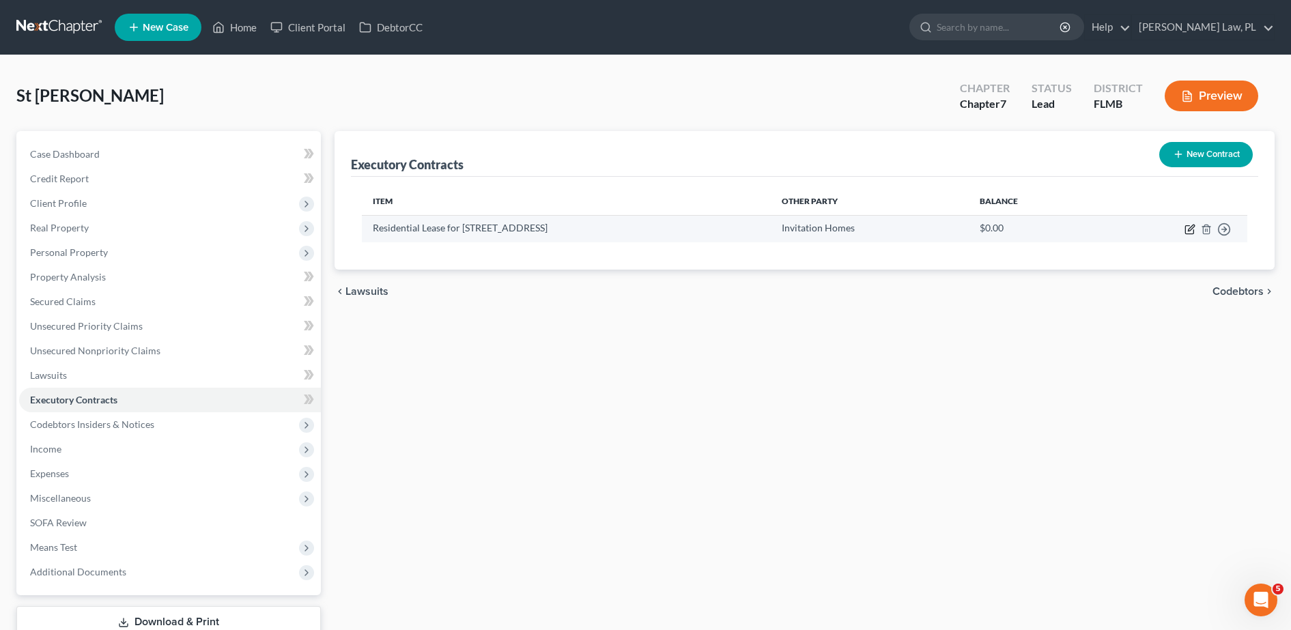
click at [1192, 231] on icon "button" at bounding box center [1190, 229] width 11 height 11
select select "9"
select select "0"
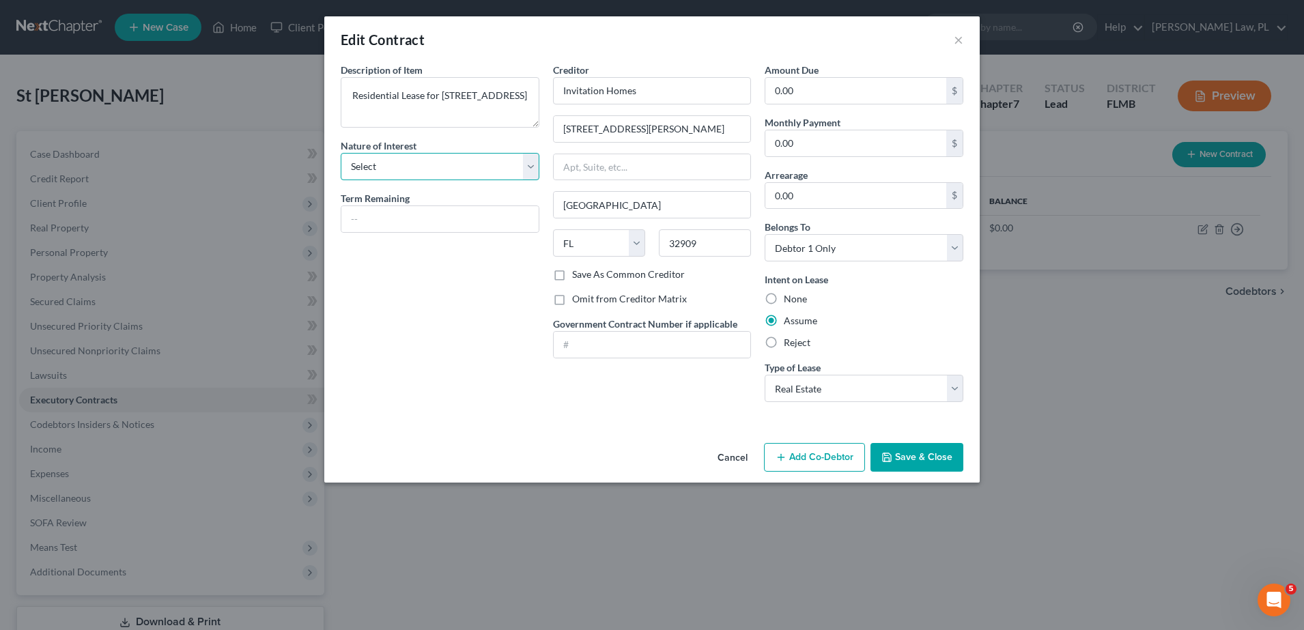
click at [481, 173] on select "Select Purchaser Agent Lessor Lessee" at bounding box center [440, 166] width 199 height 27
select select "3"
click at [341, 153] on select "Select Purchaser Agent Lessor Lessee" at bounding box center [440, 166] width 199 height 27
click at [431, 281] on div "Description of non-residential real property * Description of Item * Residentia…" at bounding box center [440, 238] width 212 height 350
click at [932, 464] on button "Save & Close" at bounding box center [917, 457] width 93 height 29
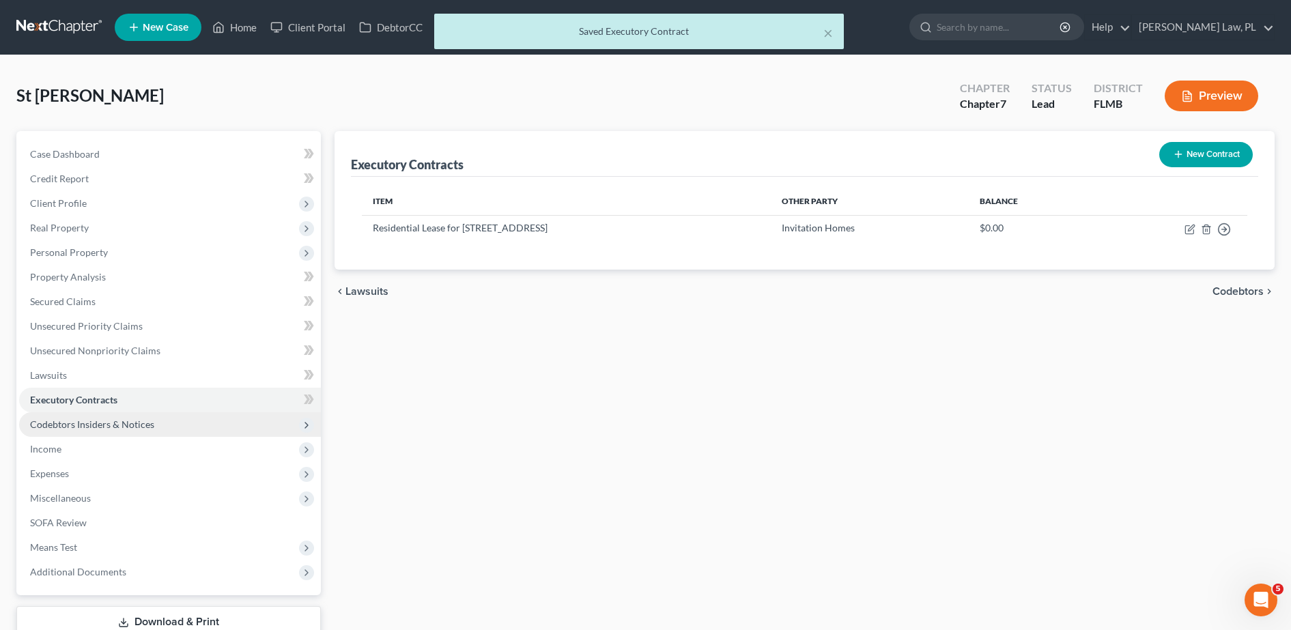
click at [137, 424] on span "Codebtors Insiders & Notices" at bounding box center [92, 425] width 124 height 12
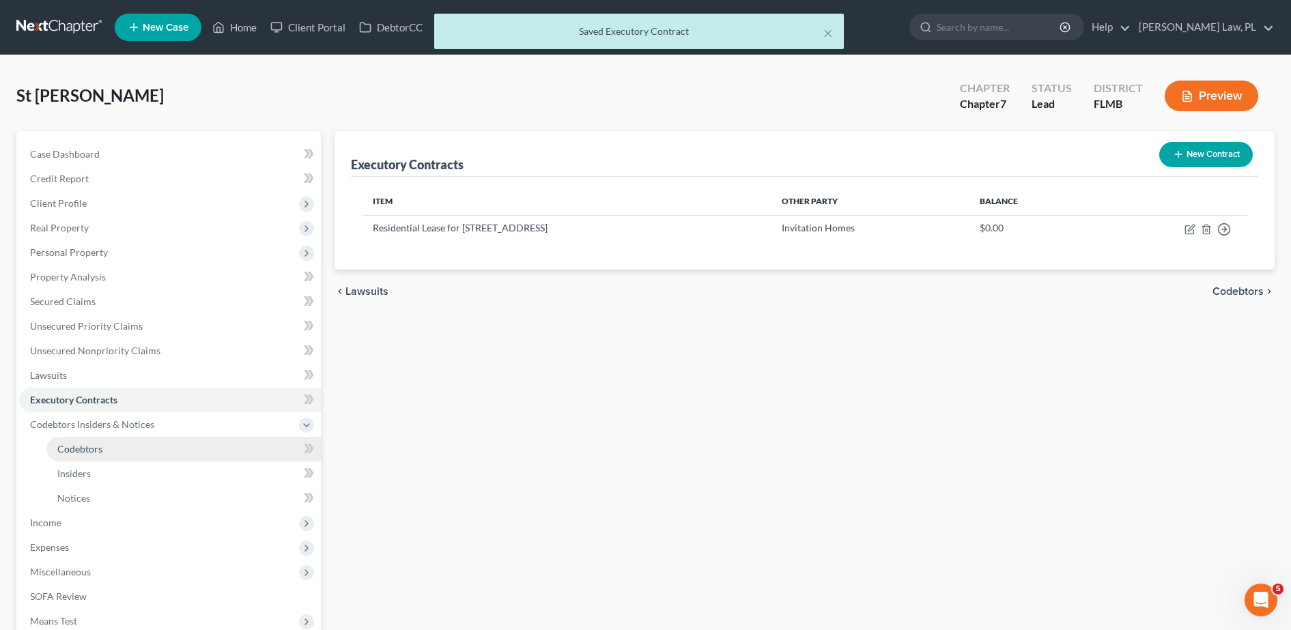
click at [100, 449] on span "Codebtors" at bounding box center [79, 449] width 45 height 12
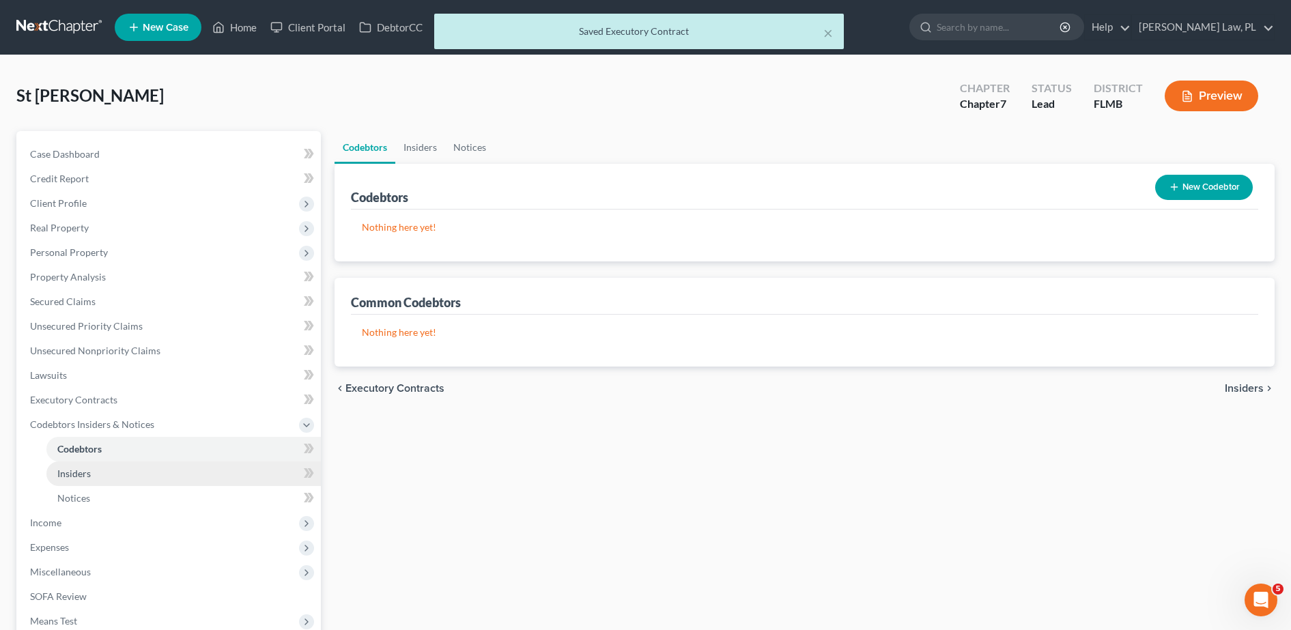
click at [103, 471] on link "Insiders" at bounding box center [183, 474] width 275 height 25
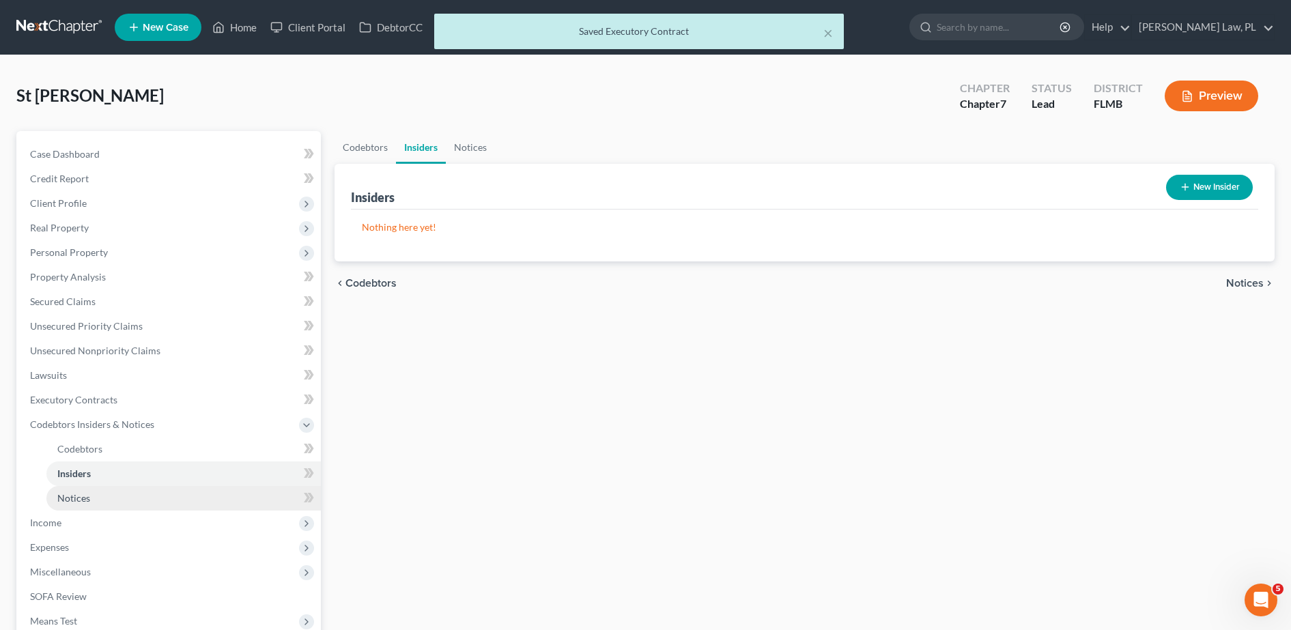
click at [107, 492] on link "Notices" at bounding box center [183, 498] width 275 height 25
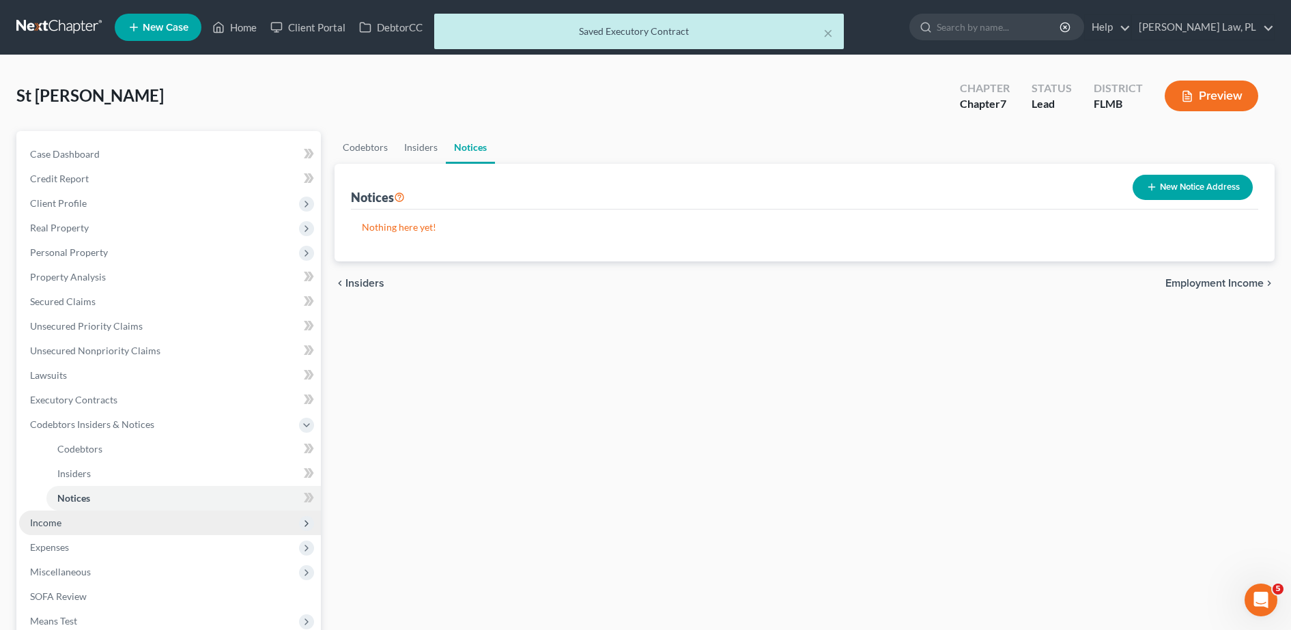
click at [83, 528] on span "Income" at bounding box center [170, 523] width 302 height 25
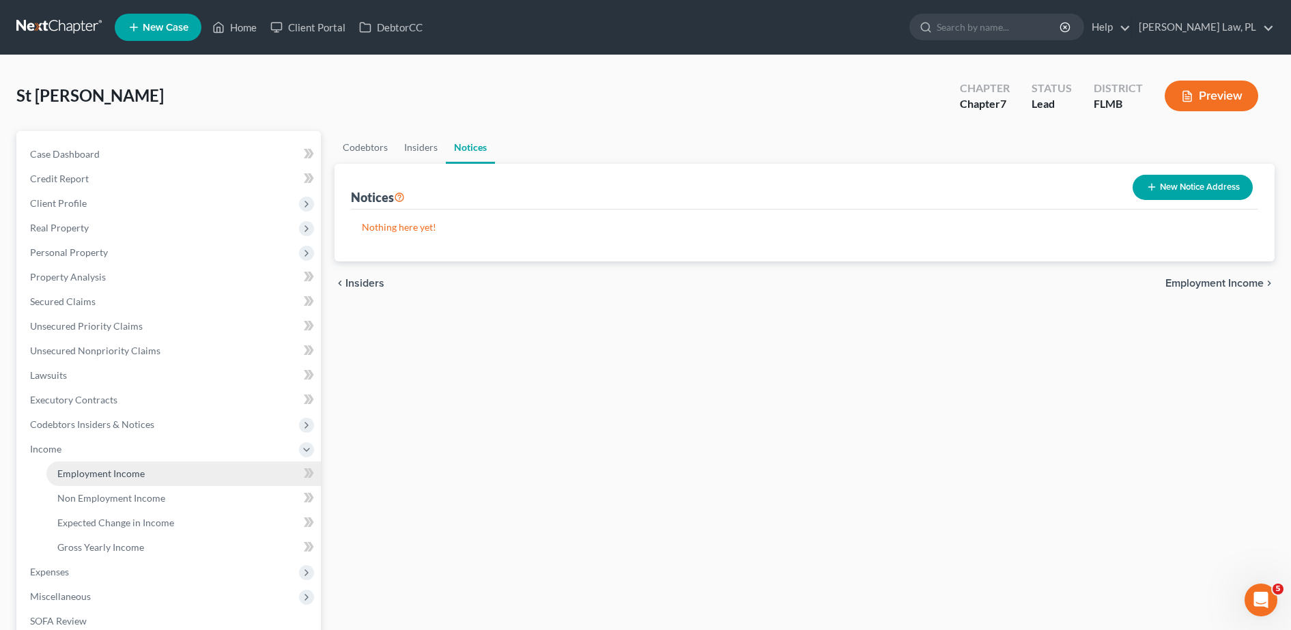
click at [126, 472] on span "Employment Income" at bounding box center [100, 474] width 87 height 12
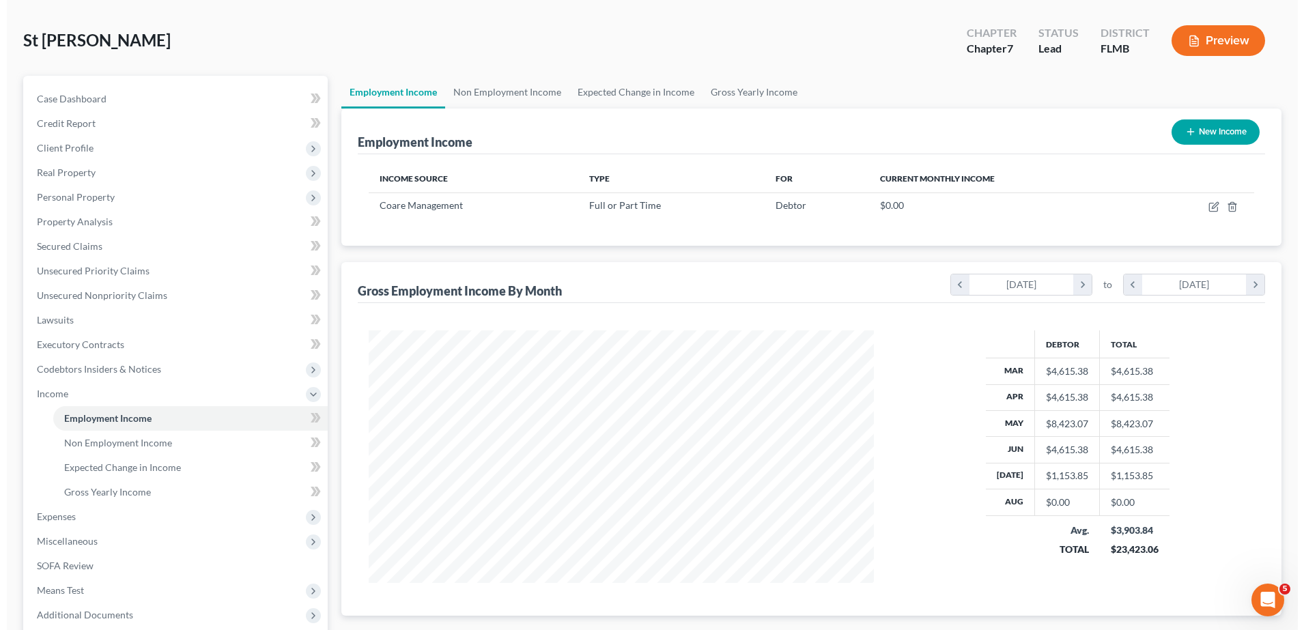
scroll to position [69, 0]
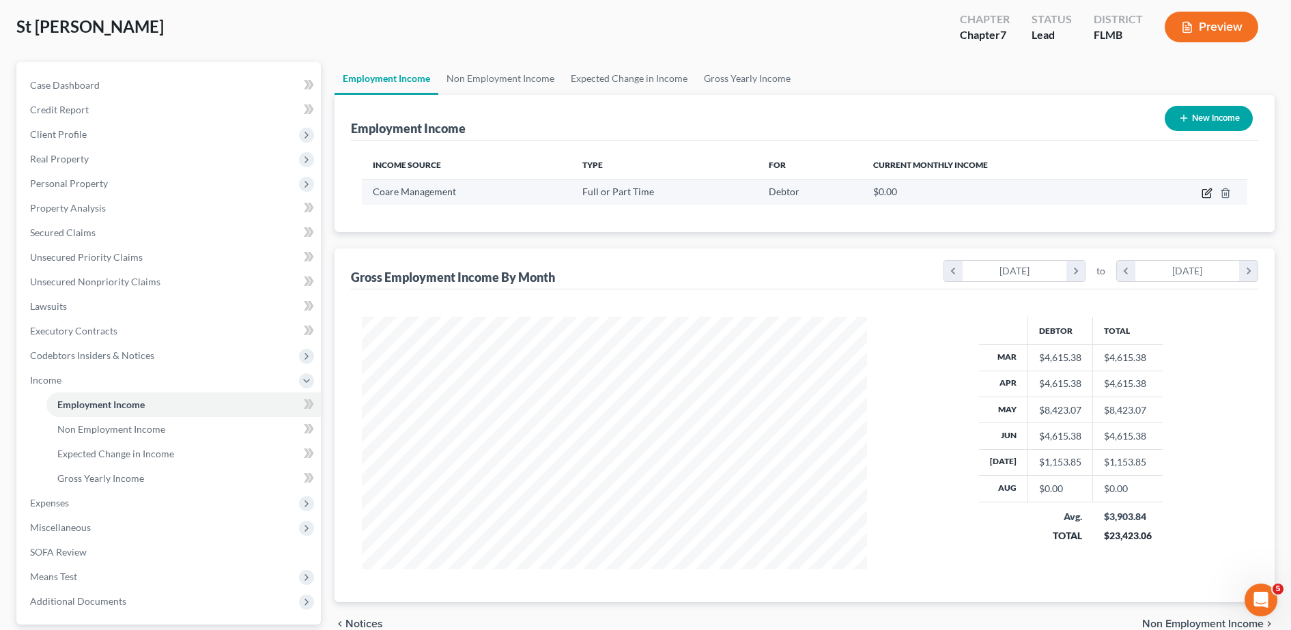
click at [1204, 197] on icon "button" at bounding box center [1207, 193] width 11 height 11
select select "0"
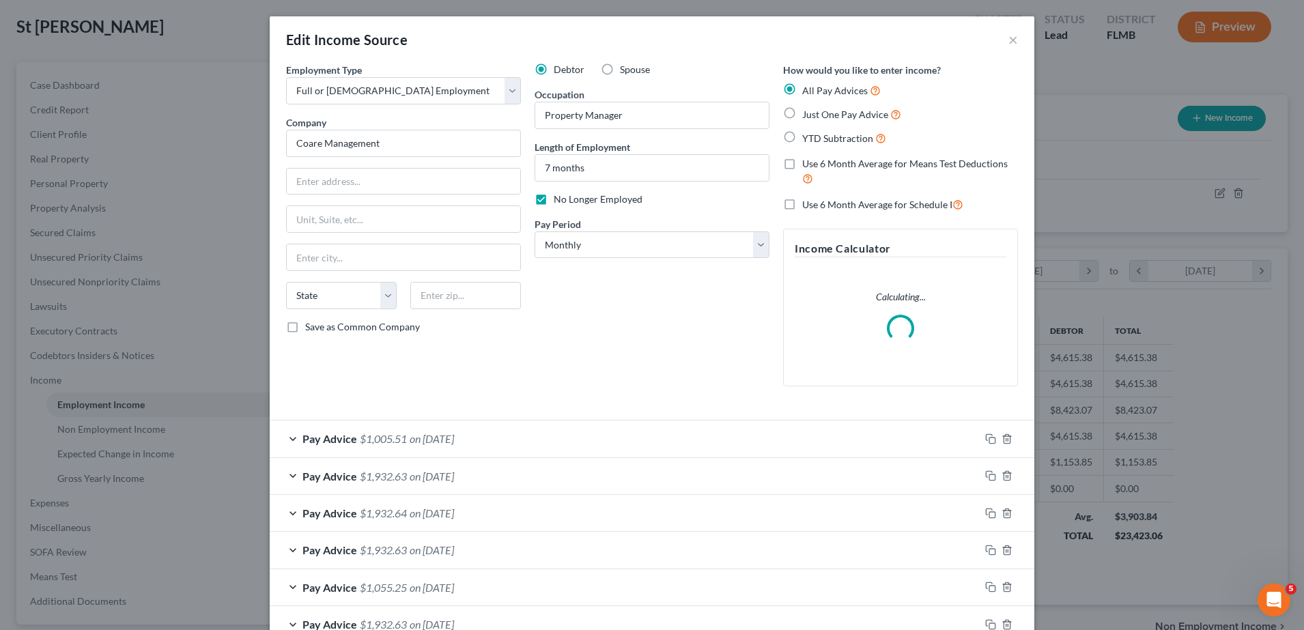
scroll to position [255, 539]
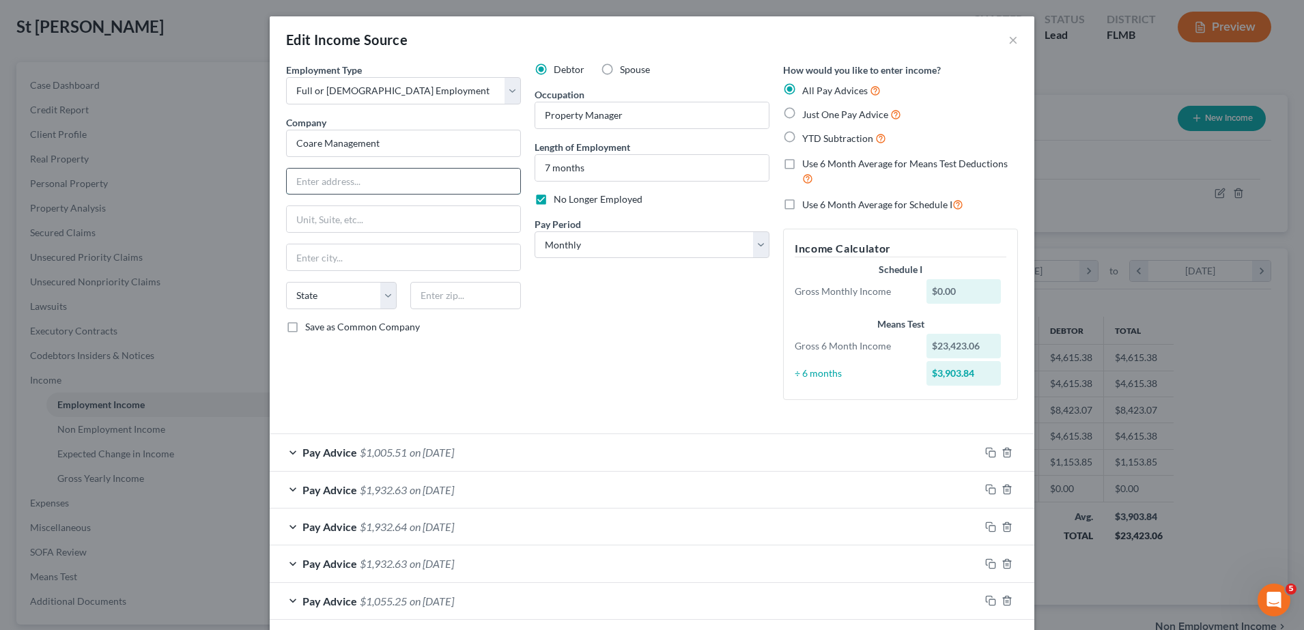
click at [380, 186] on input "text" at bounding box center [404, 182] width 234 height 26
type input "[STREET_ADDRESS]"
click at [336, 229] on input "text" at bounding box center [404, 219] width 234 height 26
type input "Suite 909"
click at [466, 294] on input "text" at bounding box center [465, 295] width 111 height 27
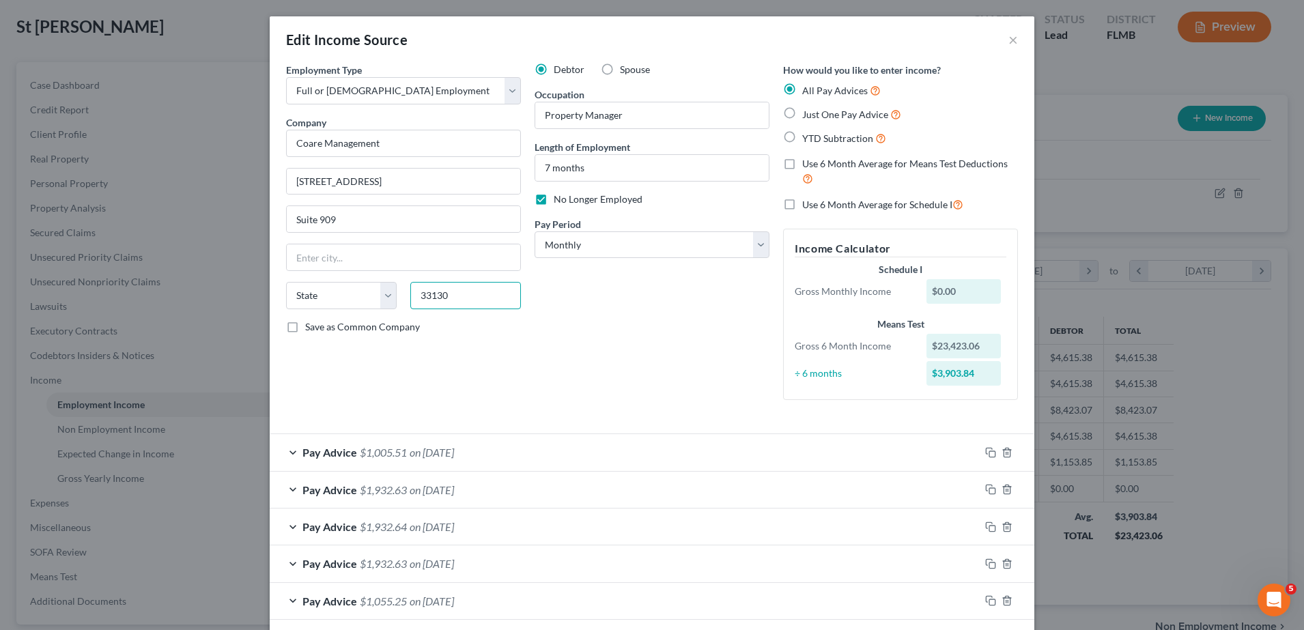
type input "33130"
type input "[GEOGRAPHIC_DATA]"
select select "9"
click at [617, 348] on div "Debtor Spouse Occupation Property Manager Length of Employment 7 months No Long…" at bounding box center [652, 237] width 249 height 348
click at [528, 313] on div "Debtor Spouse Occupation Property Manager Length of Employment 7 months No Long…" at bounding box center [652, 237] width 249 height 348
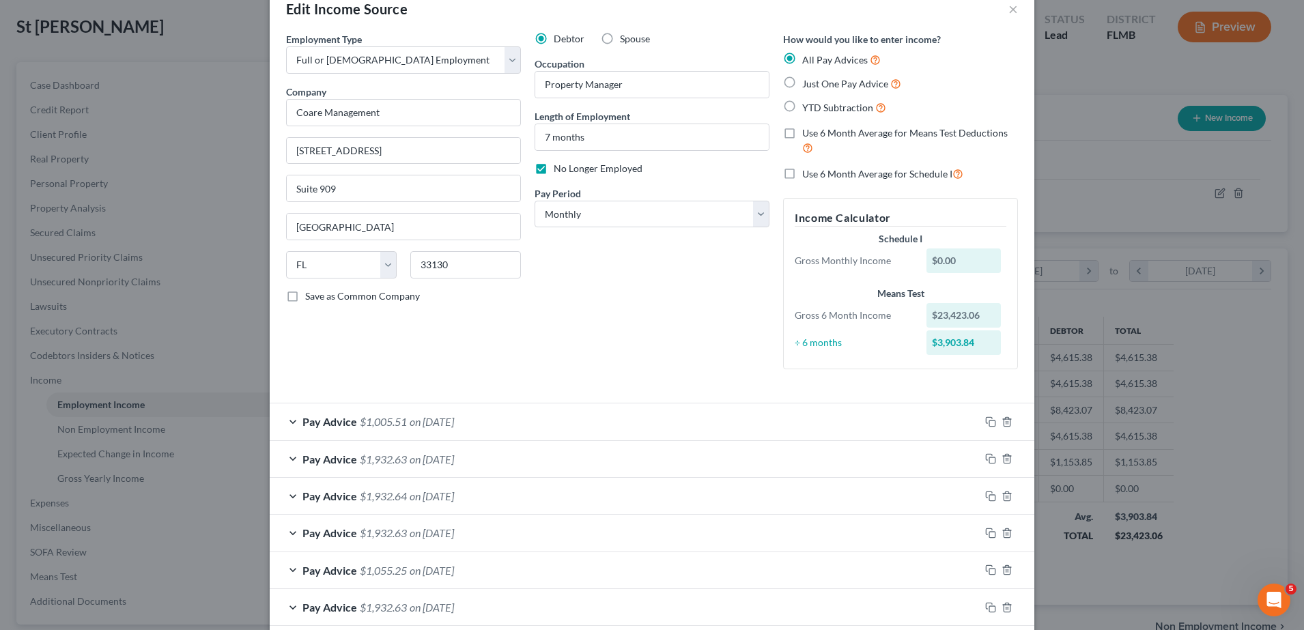
scroll to position [33, 0]
click at [658, 309] on div "Debtor Spouse Occupation Property Manager Length of Employment 7 months No Long…" at bounding box center [652, 203] width 249 height 348
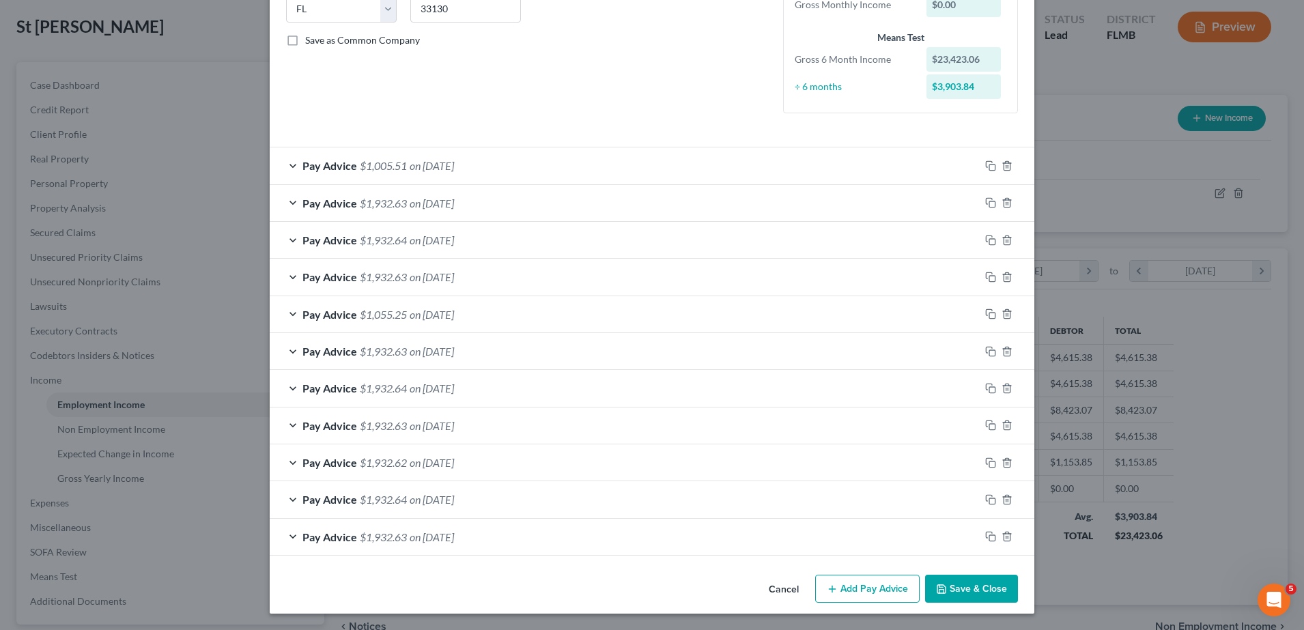
scroll to position [0, 0]
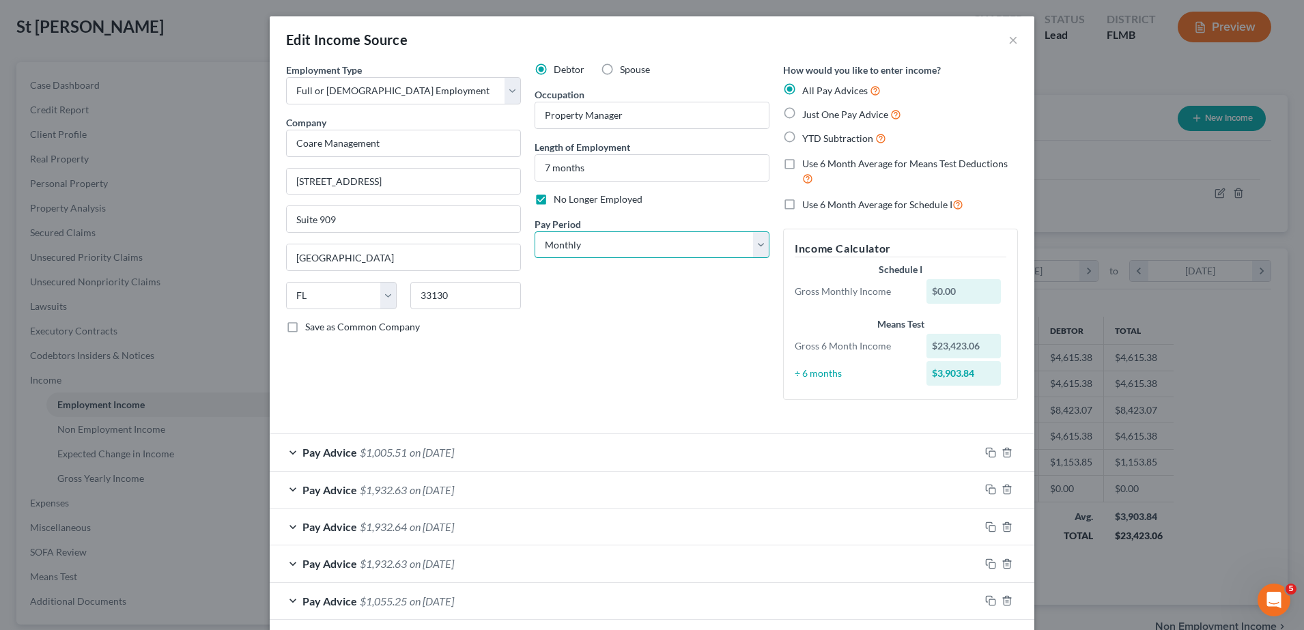
click at [659, 246] on select "Select Monthly Twice Monthly Every Other Week Weekly" at bounding box center [652, 245] width 235 height 27
select select "2"
click at [535, 232] on select "Select Monthly Twice Monthly Every Other Week Weekly" at bounding box center [652, 245] width 235 height 27
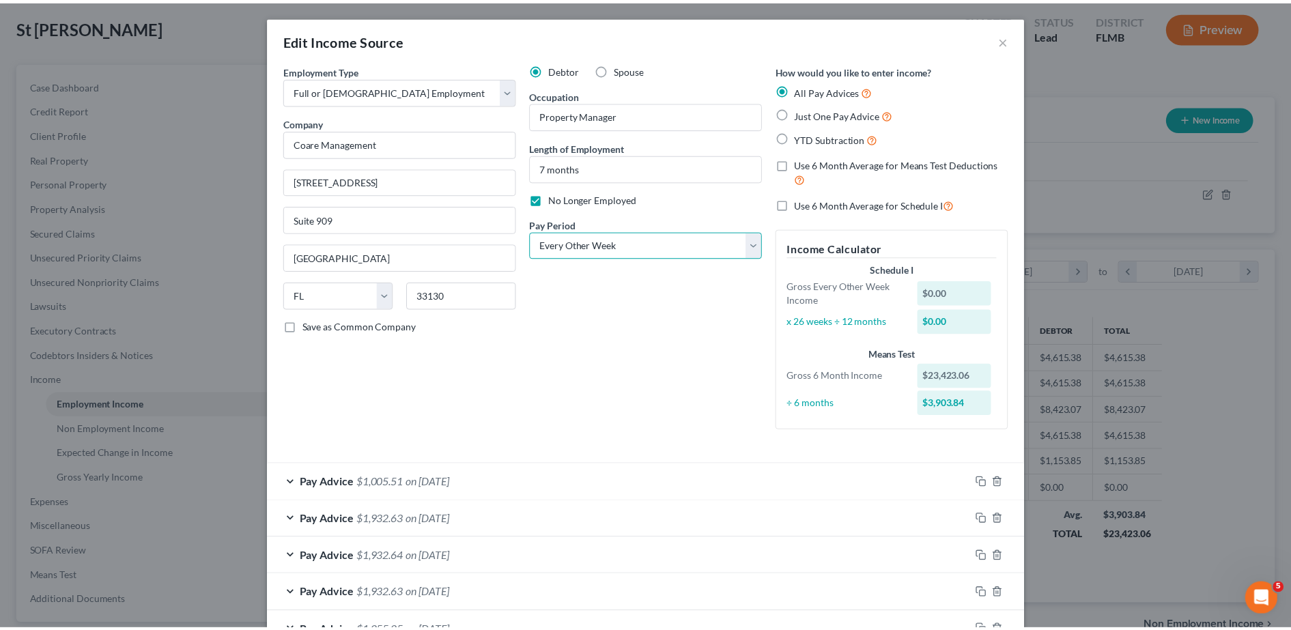
scroll to position [317, 0]
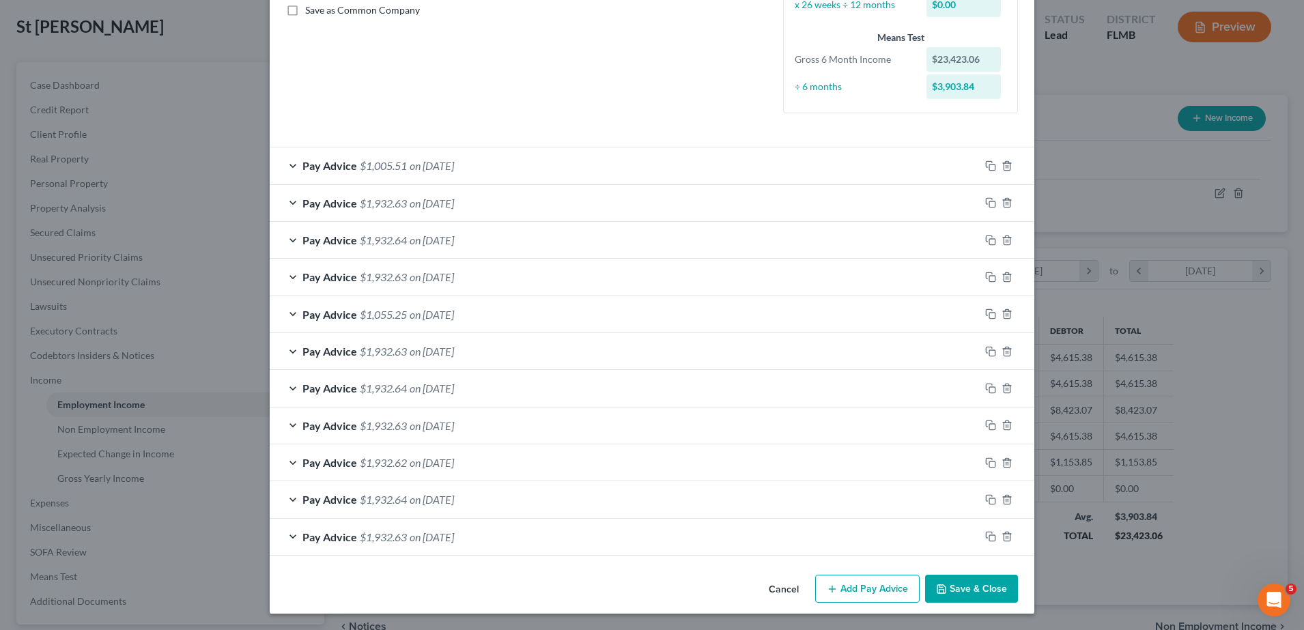
click at [960, 601] on button "Save & Close" at bounding box center [971, 589] width 93 height 29
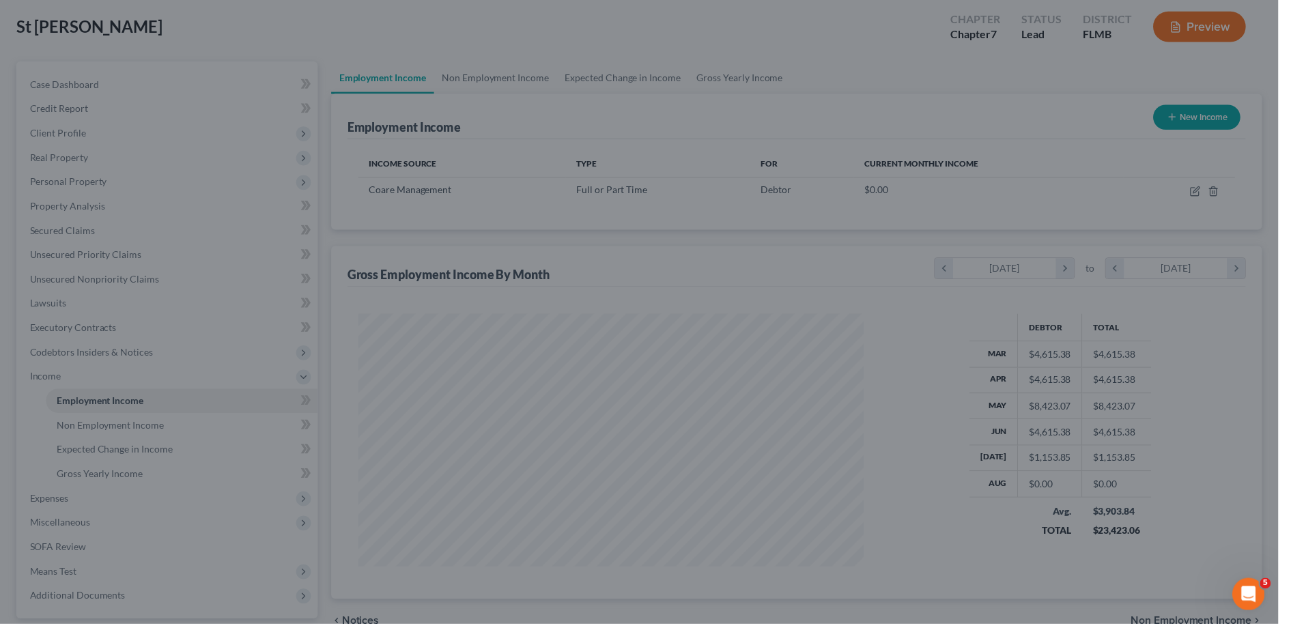
scroll to position [682678, 682398]
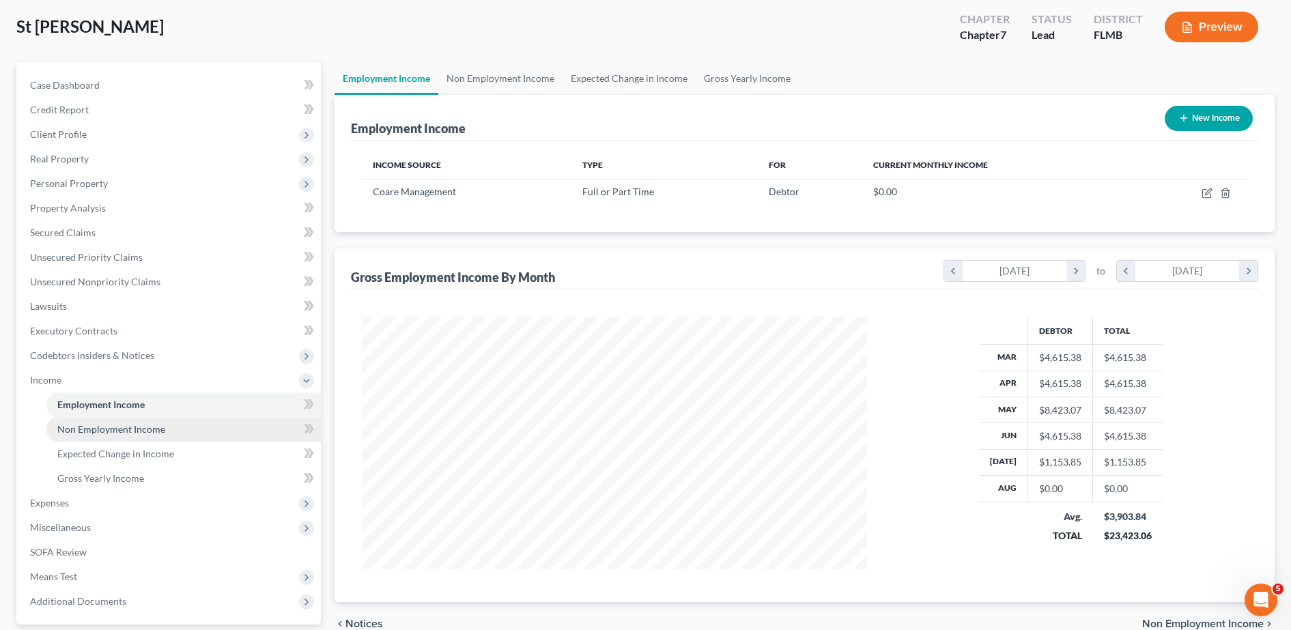
click at [140, 427] on span "Non Employment Income" at bounding box center [111, 429] width 108 height 12
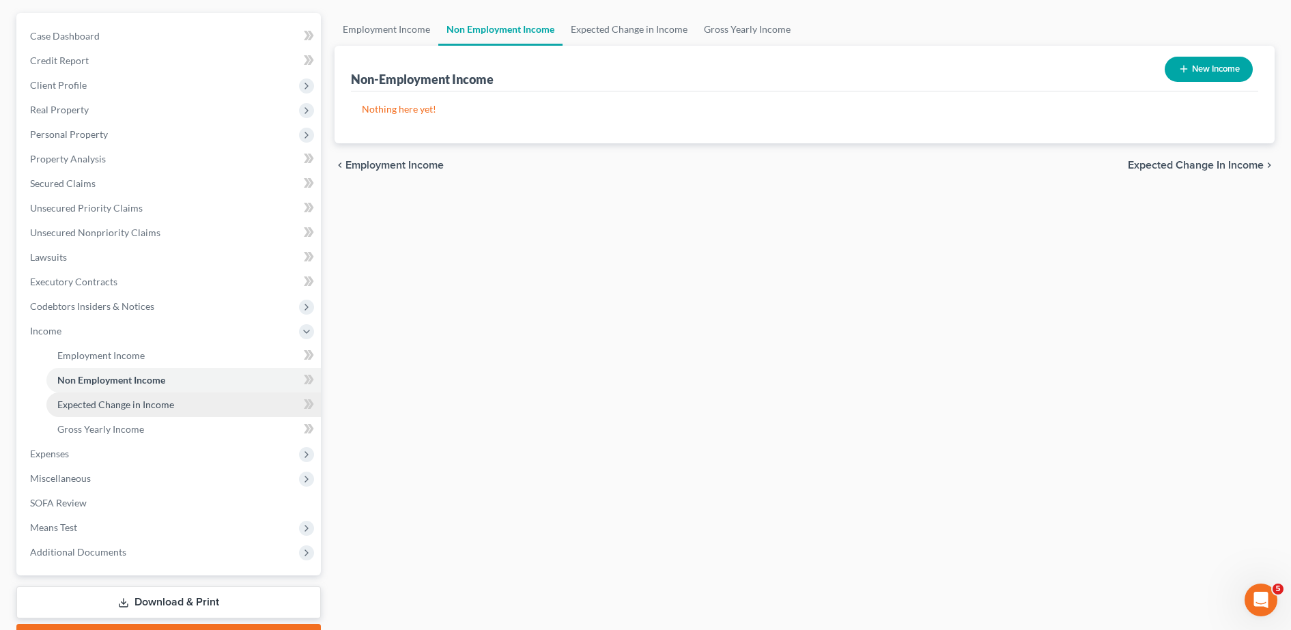
click at [133, 410] on link "Expected Change in Income" at bounding box center [183, 405] width 275 height 25
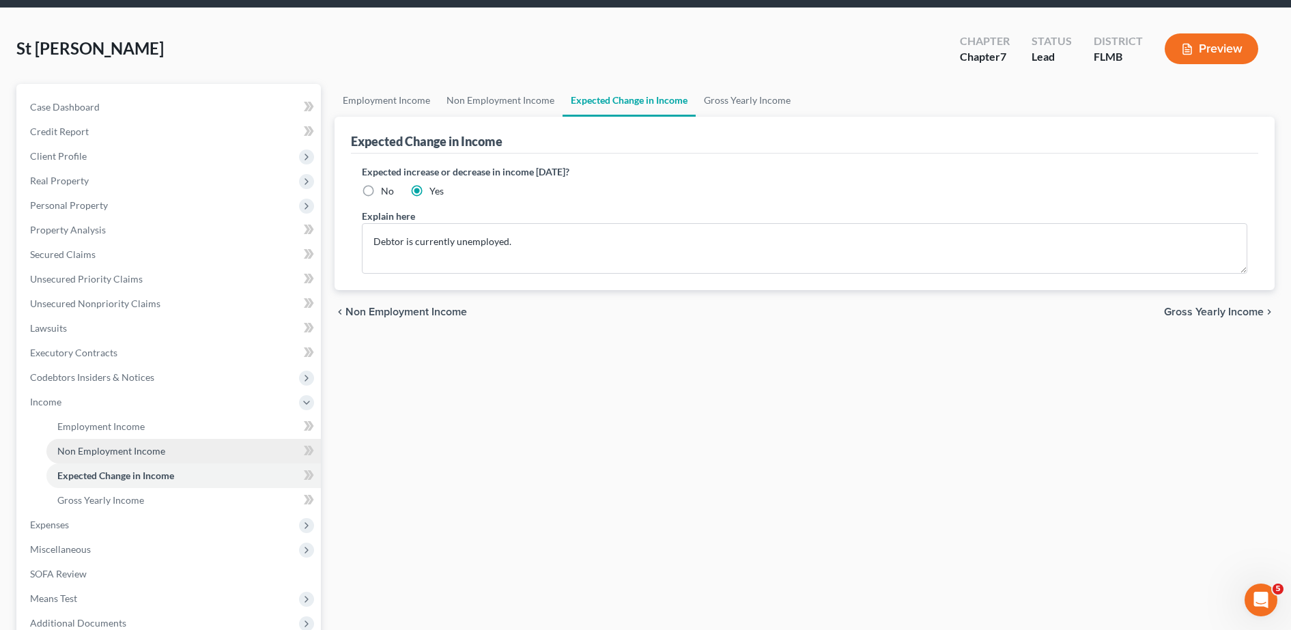
scroll to position [81, 0]
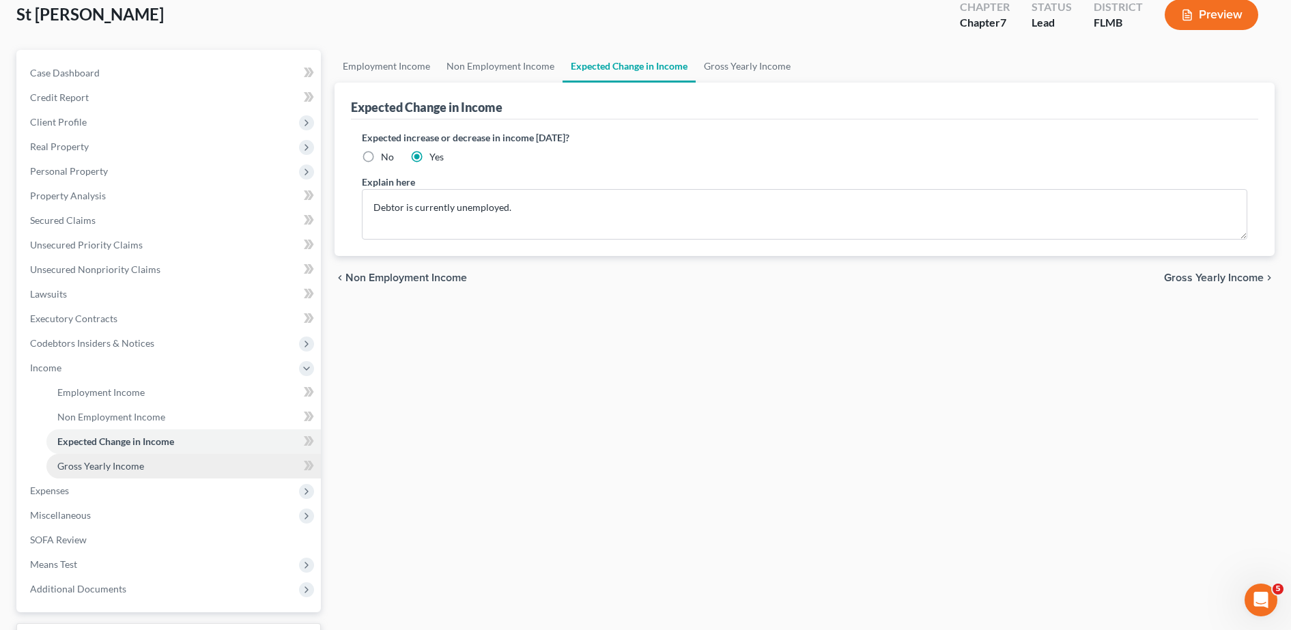
click at [130, 477] on link "Gross Yearly Income" at bounding box center [183, 466] width 275 height 25
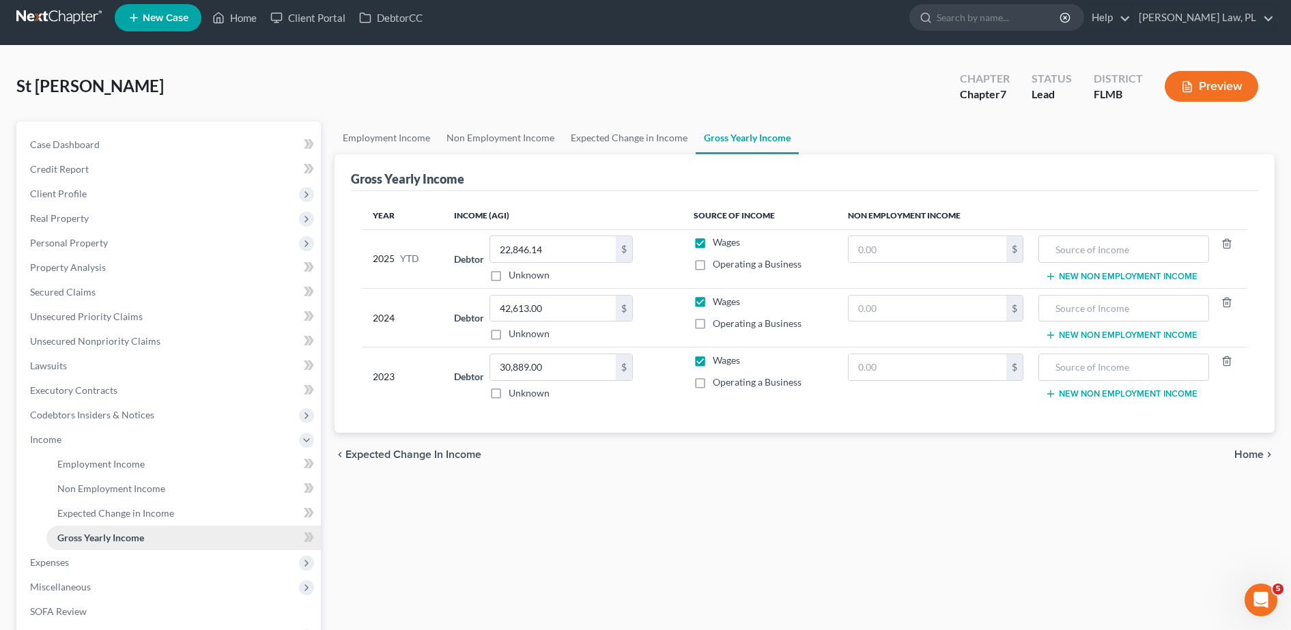
scroll to position [9, 0]
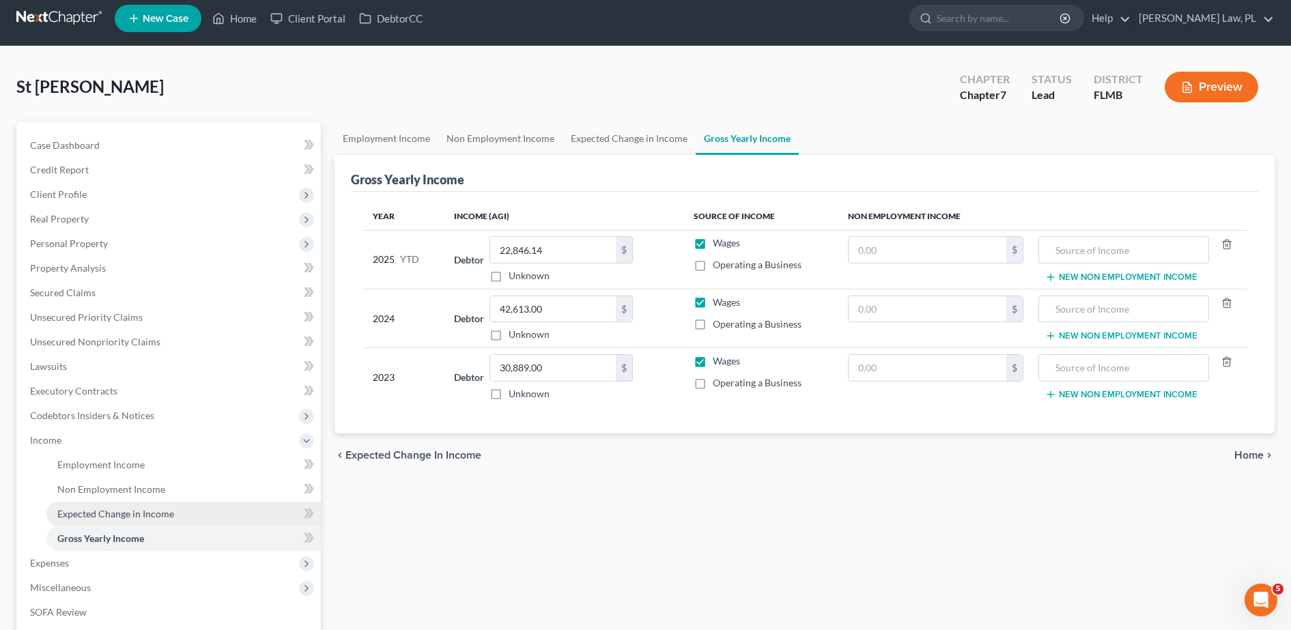
click at [139, 516] on span "Expected Change in Income" at bounding box center [115, 514] width 117 height 12
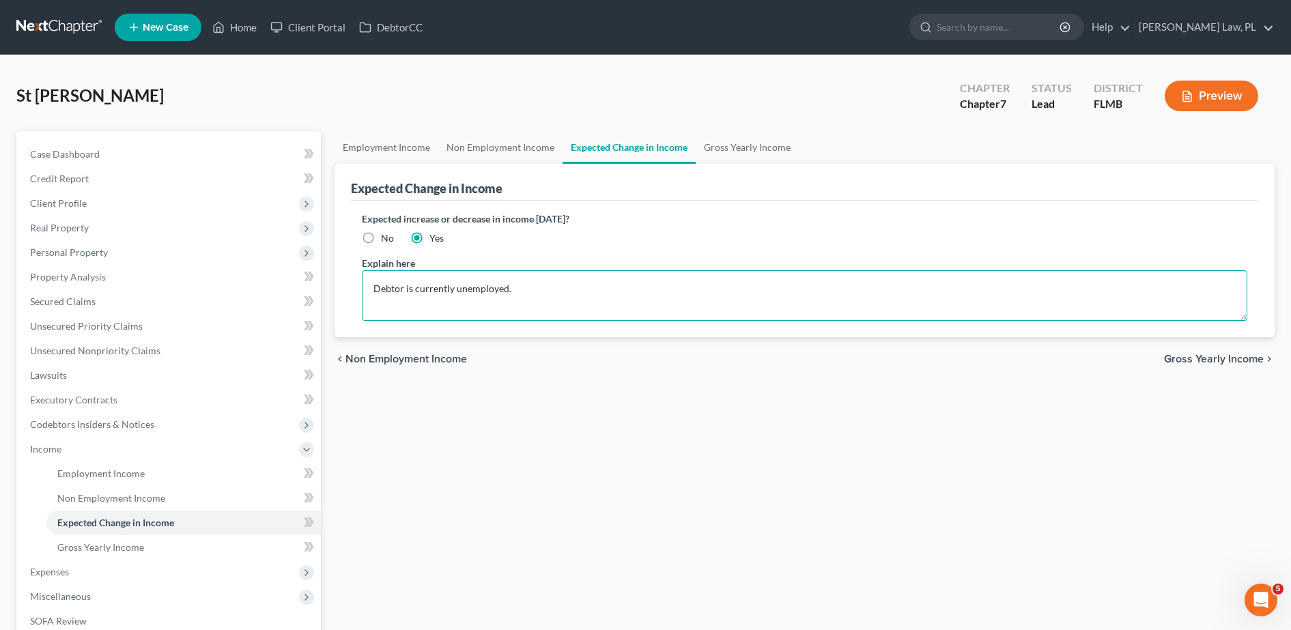
click at [568, 292] on textarea "Debtor is currently unemployed." at bounding box center [805, 295] width 886 height 51
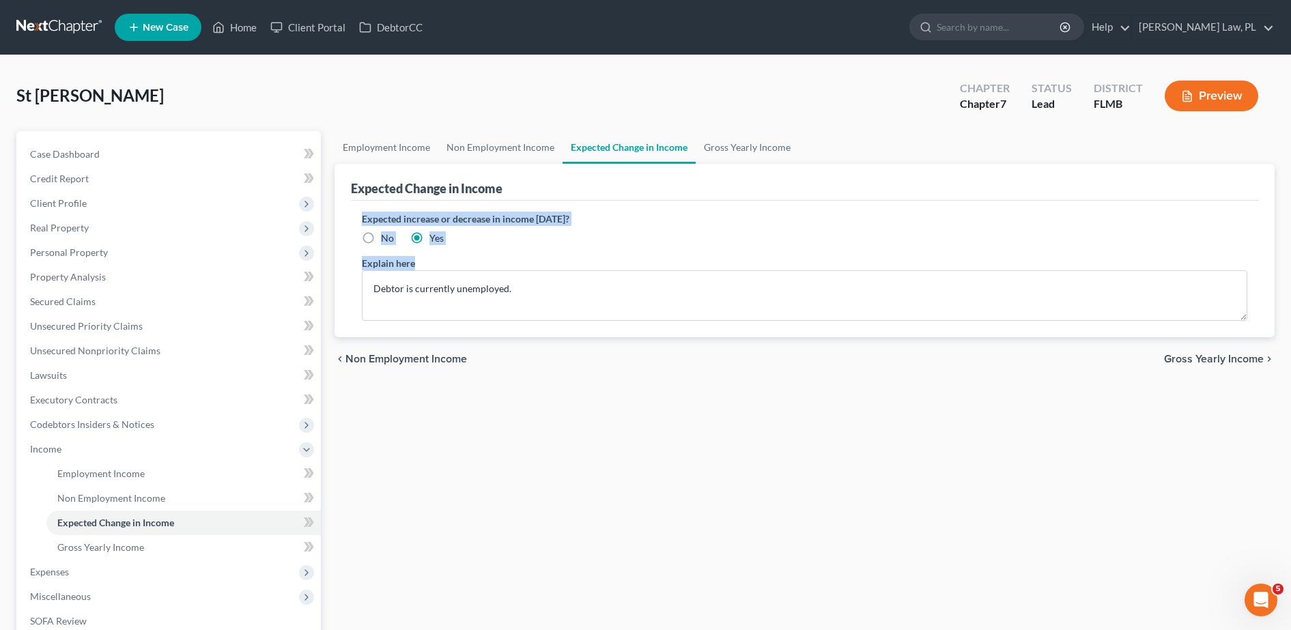
drag, startPoint x: 352, startPoint y: 219, endPoint x: 554, endPoint y: 268, distance: 207.5
click at [554, 268] on div "Expected increase or decrease in income [DATE]? No Yes Explain here Debtor is c…" at bounding box center [805, 269] width 908 height 137
copy div "Expected increase or decrease in income [DATE]? No Yes Explain here"
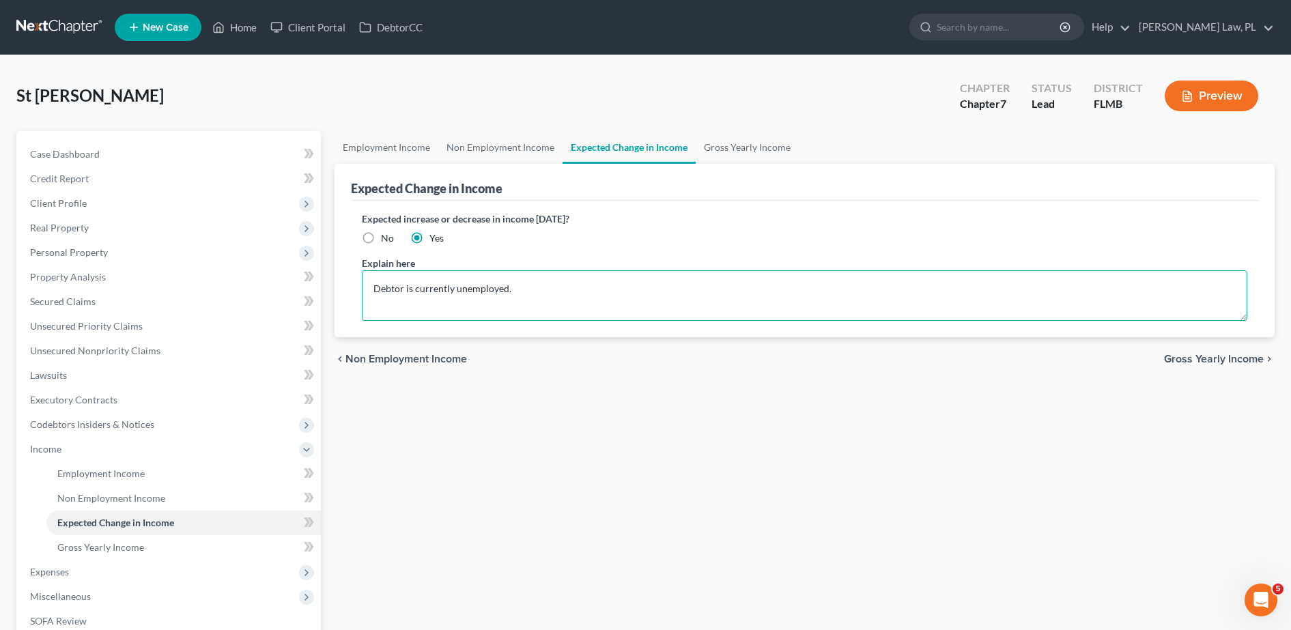
drag, startPoint x: 545, startPoint y: 290, endPoint x: 343, endPoint y: 277, distance: 202.6
click at [343, 277] on div "Expected Change in Income Expected increase or decrease in income [DATE]? No Ye…" at bounding box center [805, 250] width 940 height 173
paste textarea "and actively seeking employment. Any future income is uncertain at this time"
type textarea "Debtor is currently unemployed and actively seeking employment. Any future inco…"
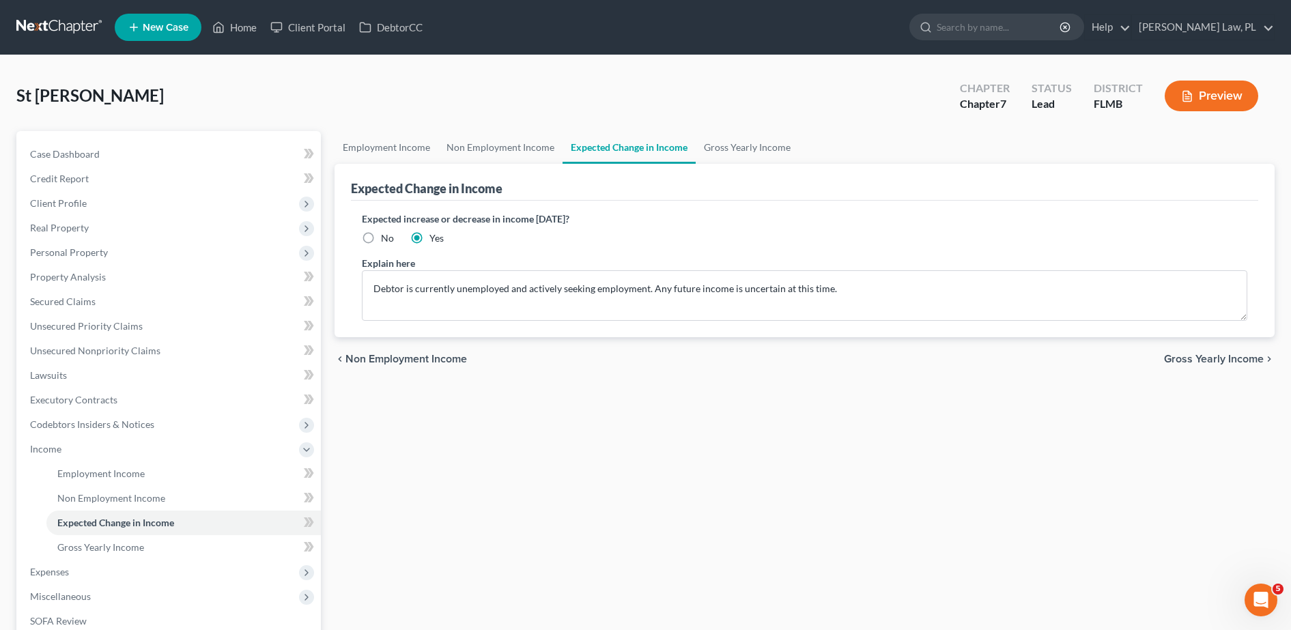
click at [531, 433] on div "Employment Income Non Employment Income Expected Change in Income Gross Yearly …" at bounding box center [805, 451] width 954 height 641
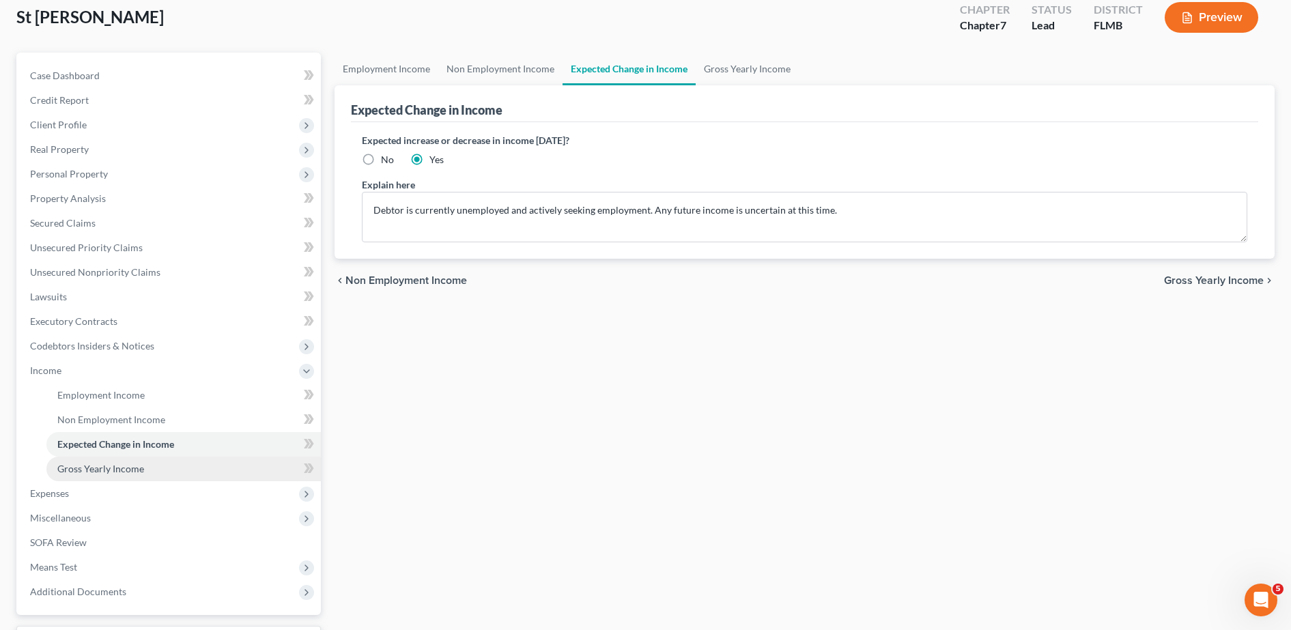
click at [174, 477] on link "Gross Yearly Income" at bounding box center [183, 469] width 275 height 25
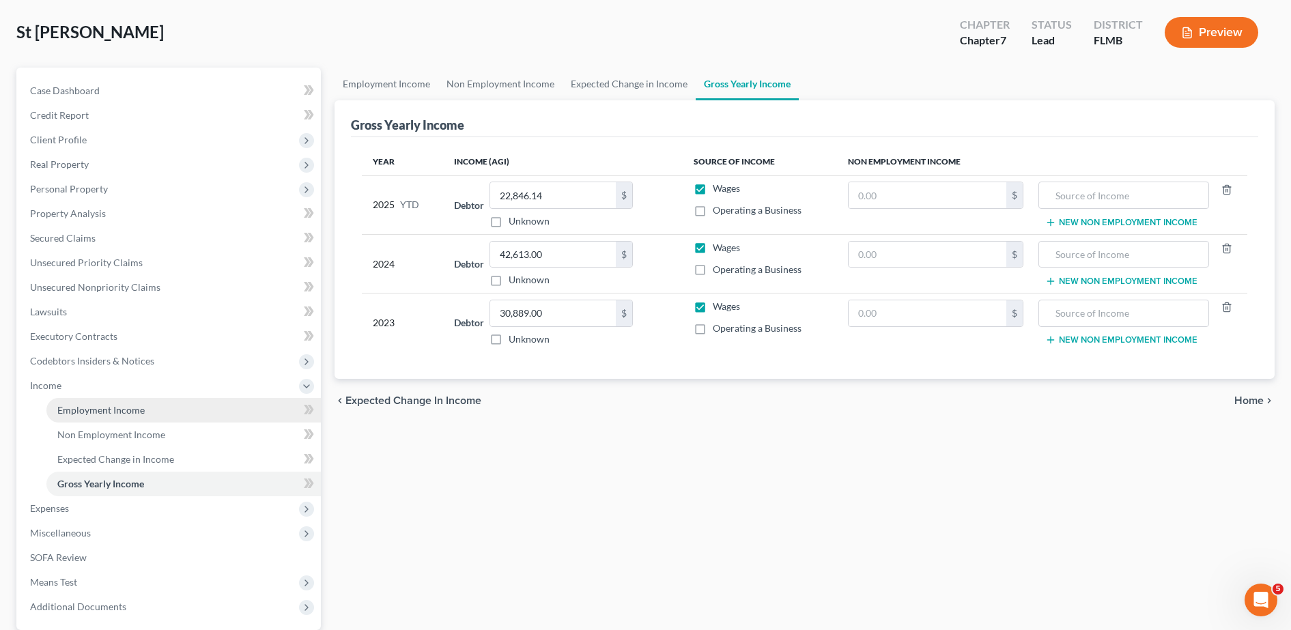
scroll to position [65, 0]
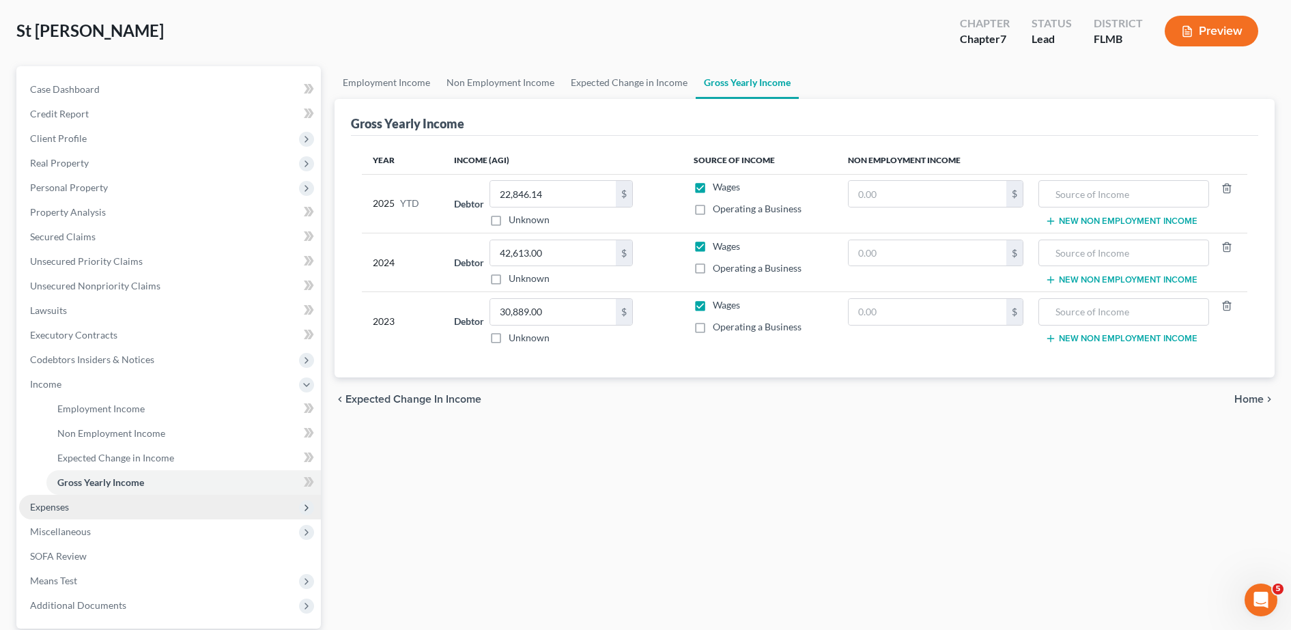
click at [158, 516] on span "Expenses" at bounding box center [170, 507] width 302 height 25
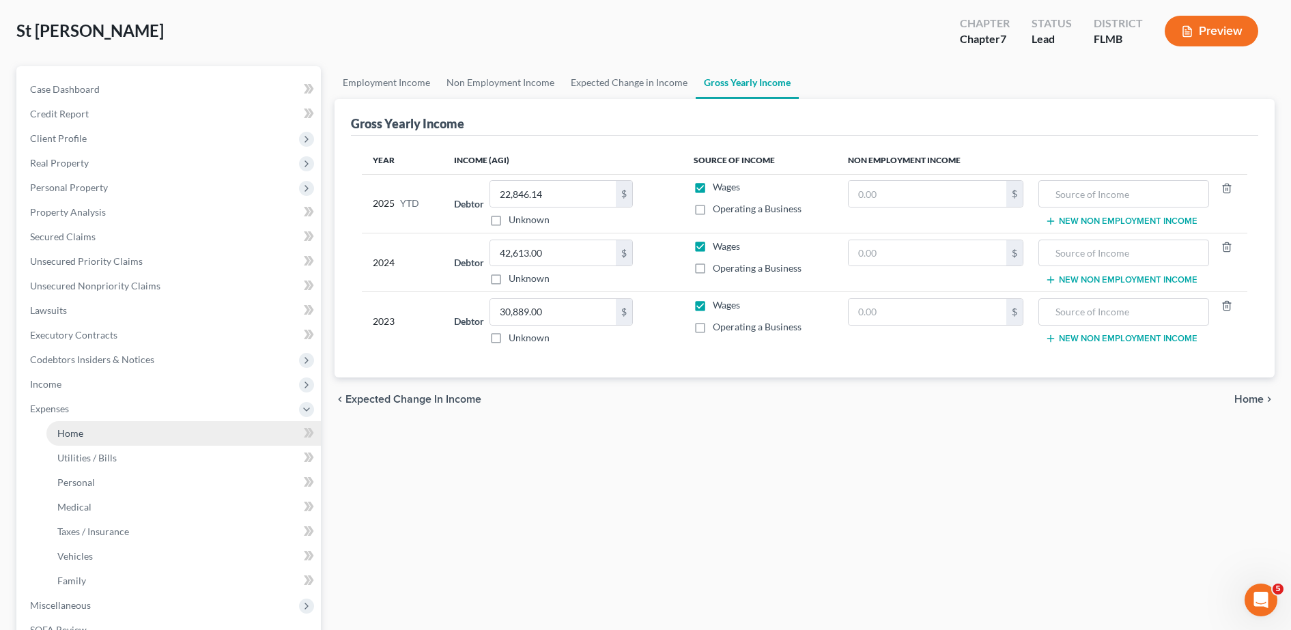
click at [145, 432] on link "Home" at bounding box center [183, 433] width 275 height 25
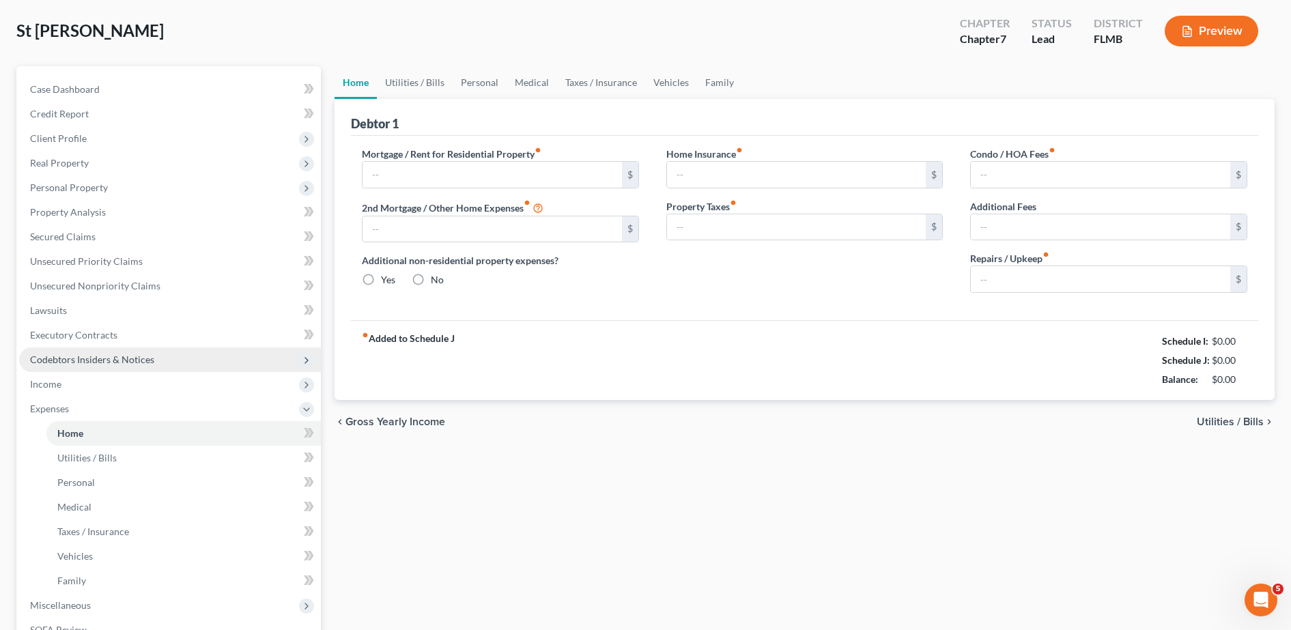
type input "1,000.00"
type input "0.00"
radio input "true"
type input "0.00"
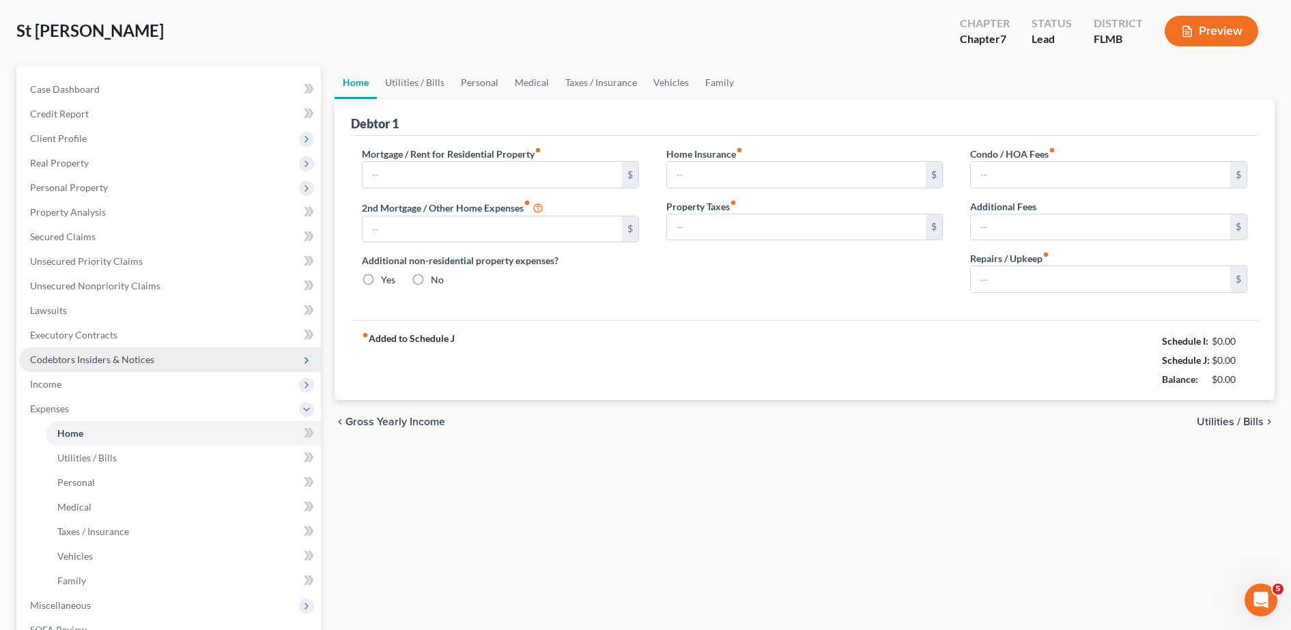
type input "0.00"
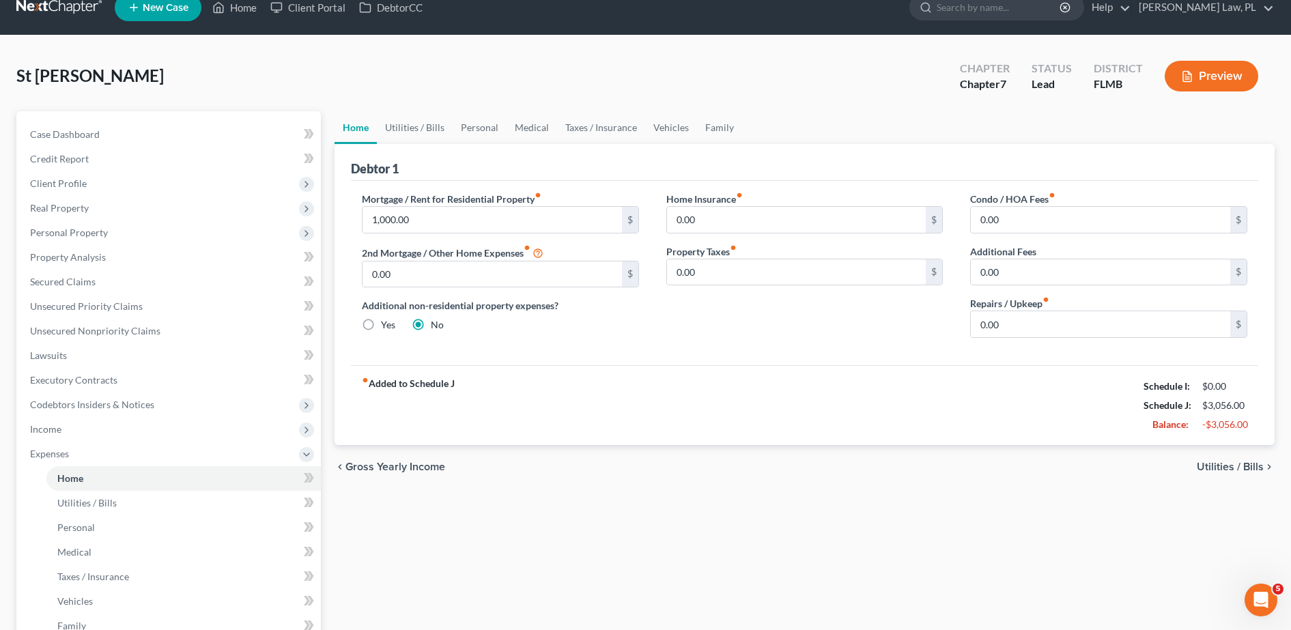
scroll to position [81, 0]
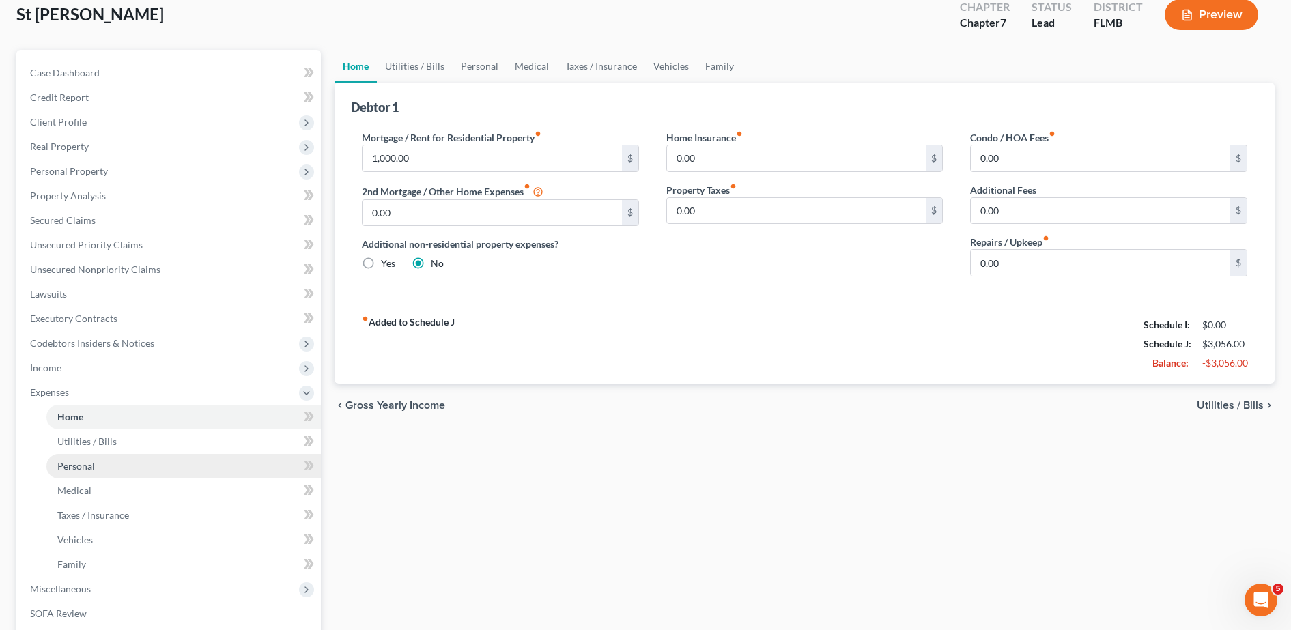
click at [182, 459] on link "Personal" at bounding box center [183, 466] width 275 height 25
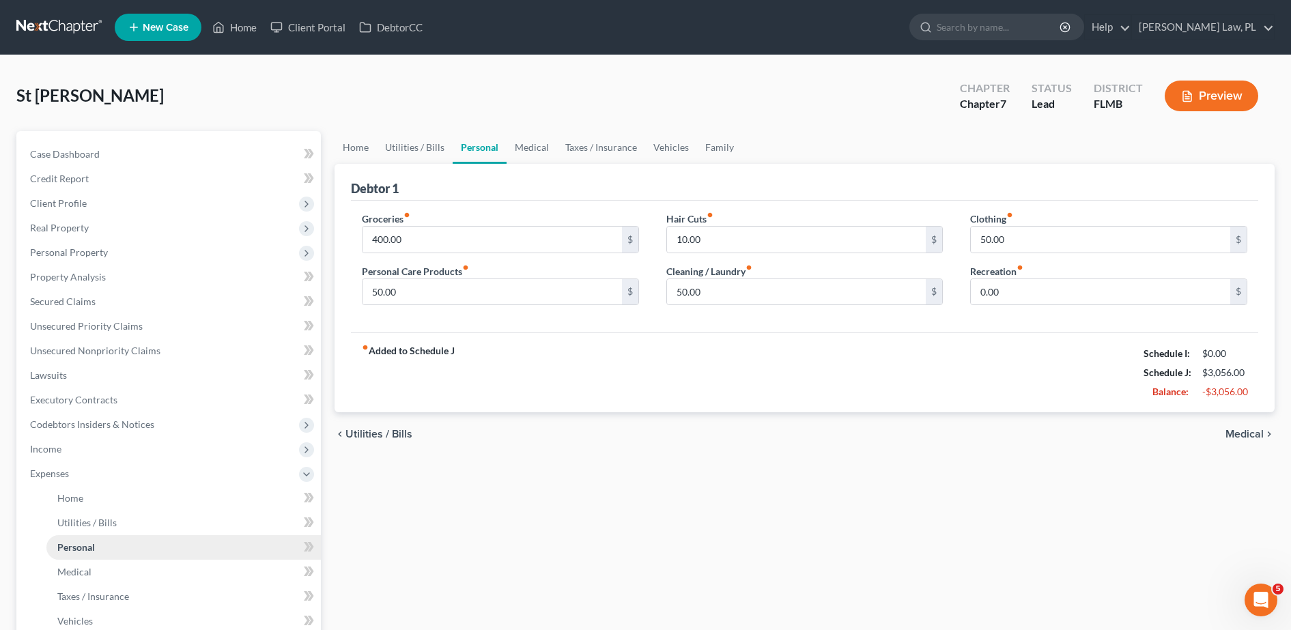
scroll to position [92, 0]
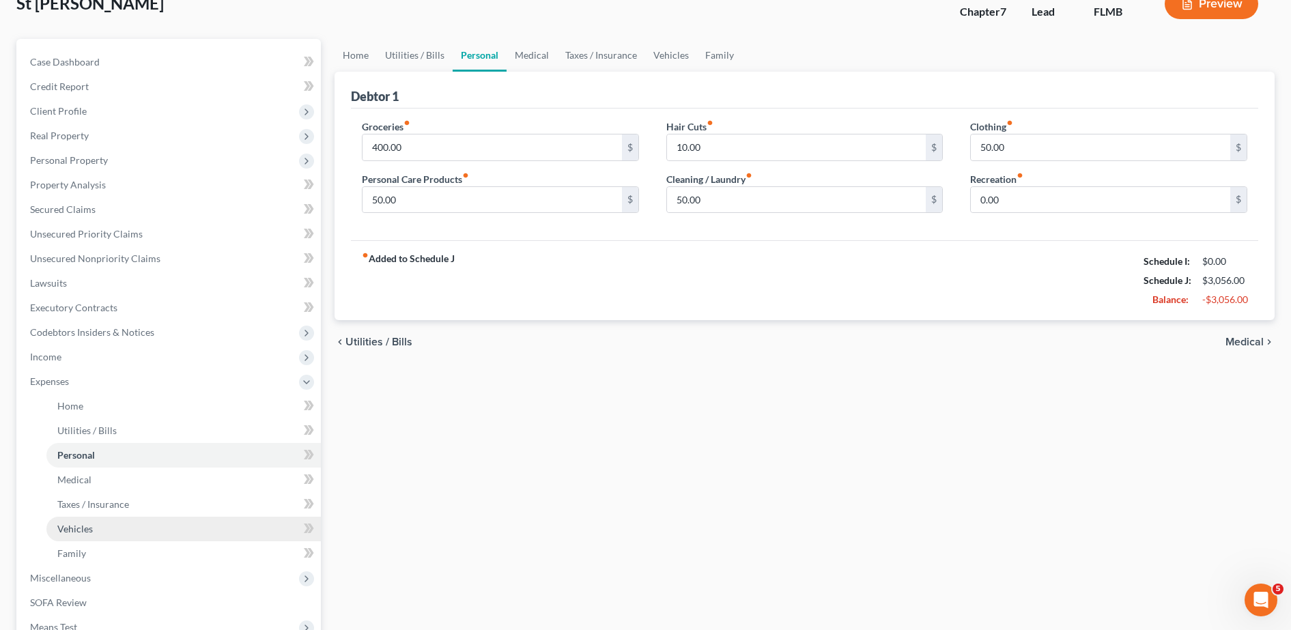
click at [126, 525] on link "Vehicles" at bounding box center [183, 529] width 275 height 25
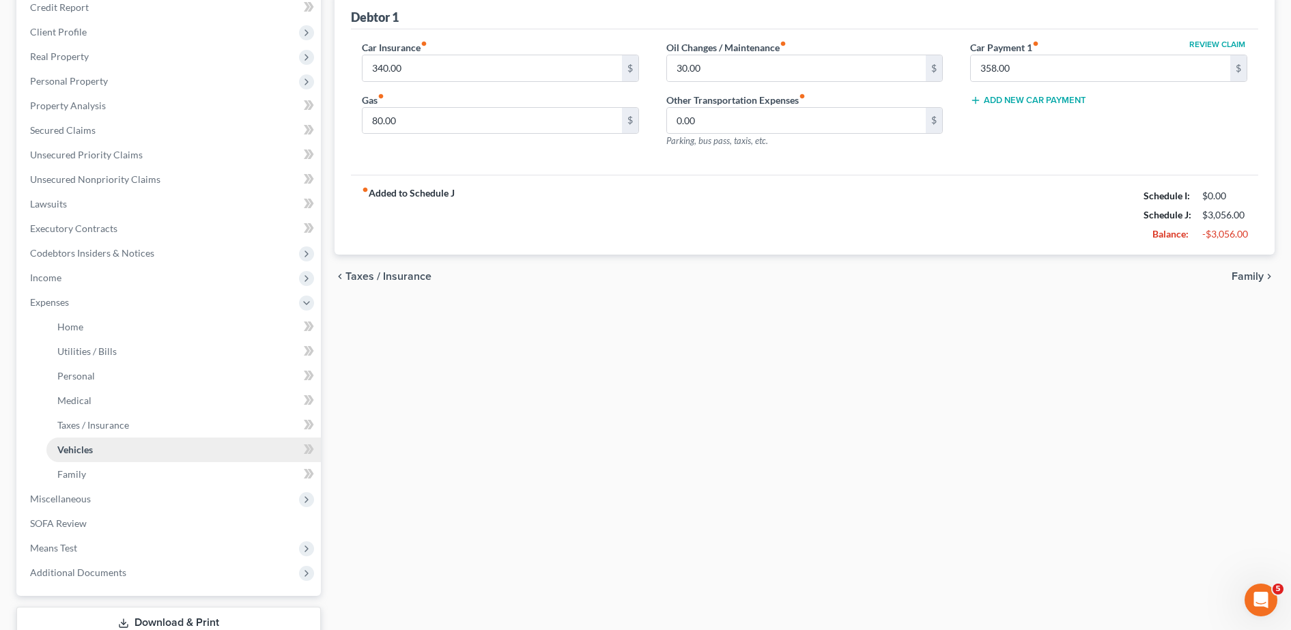
scroll to position [198, 0]
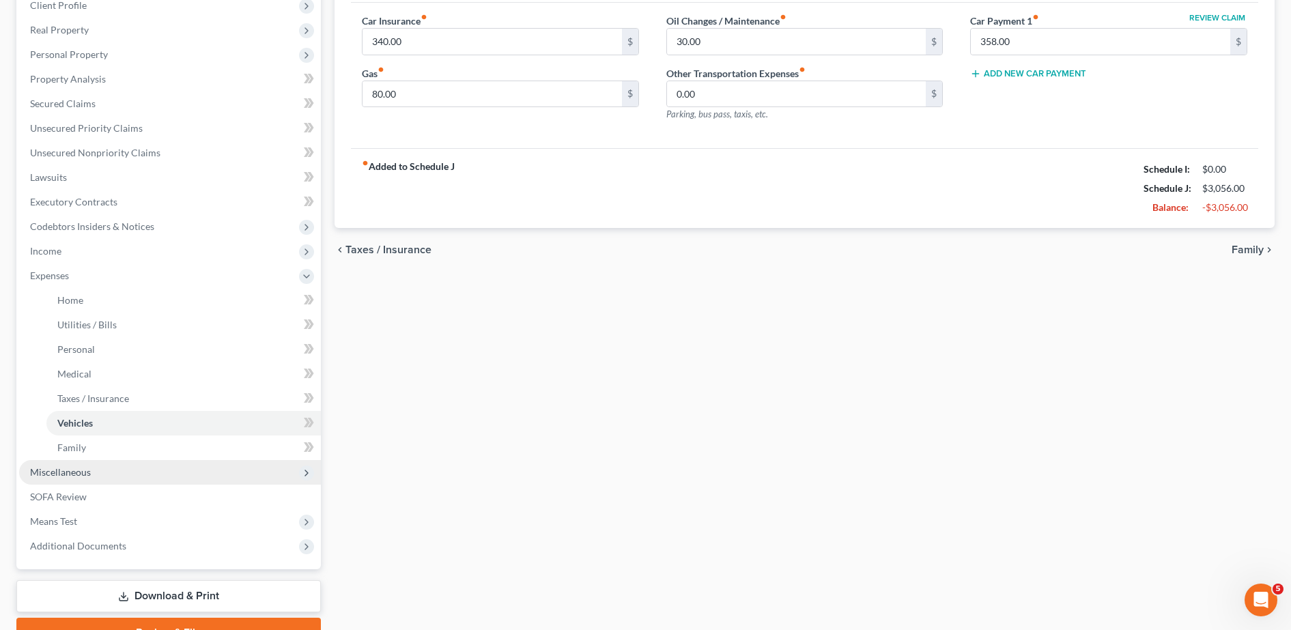
click at [117, 470] on span "Miscellaneous" at bounding box center [170, 472] width 302 height 25
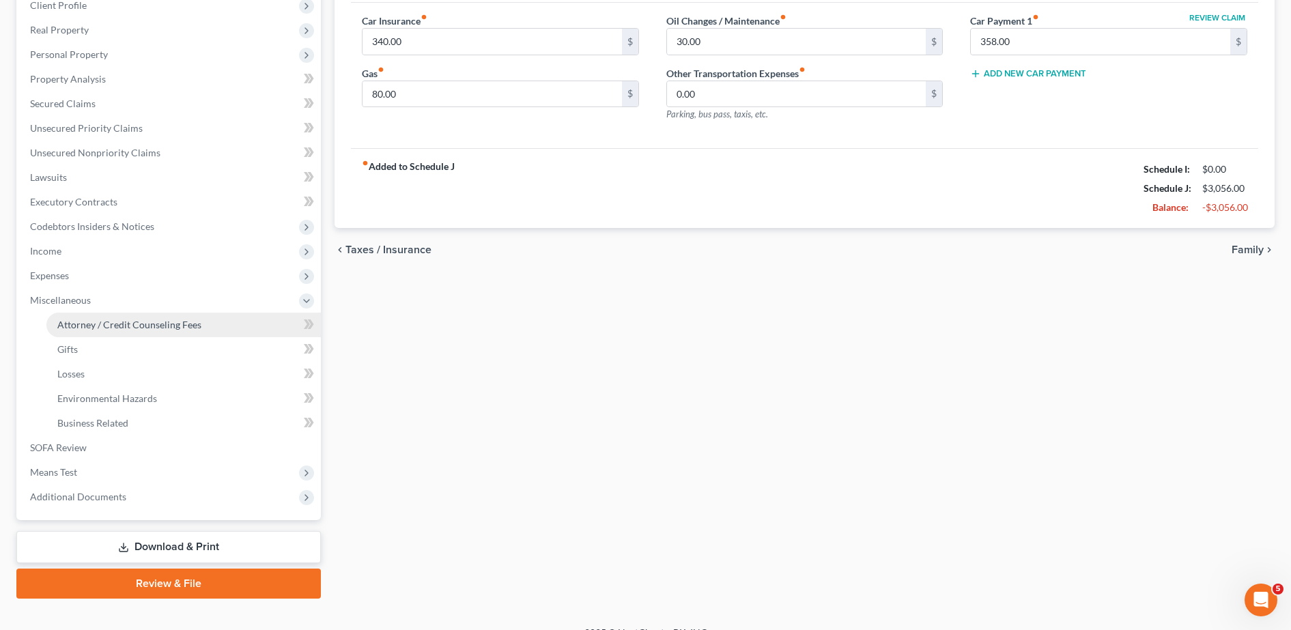
click at [129, 326] on span "Attorney / Credit Counseling Fees" at bounding box center [129, 325] width 144 height 12
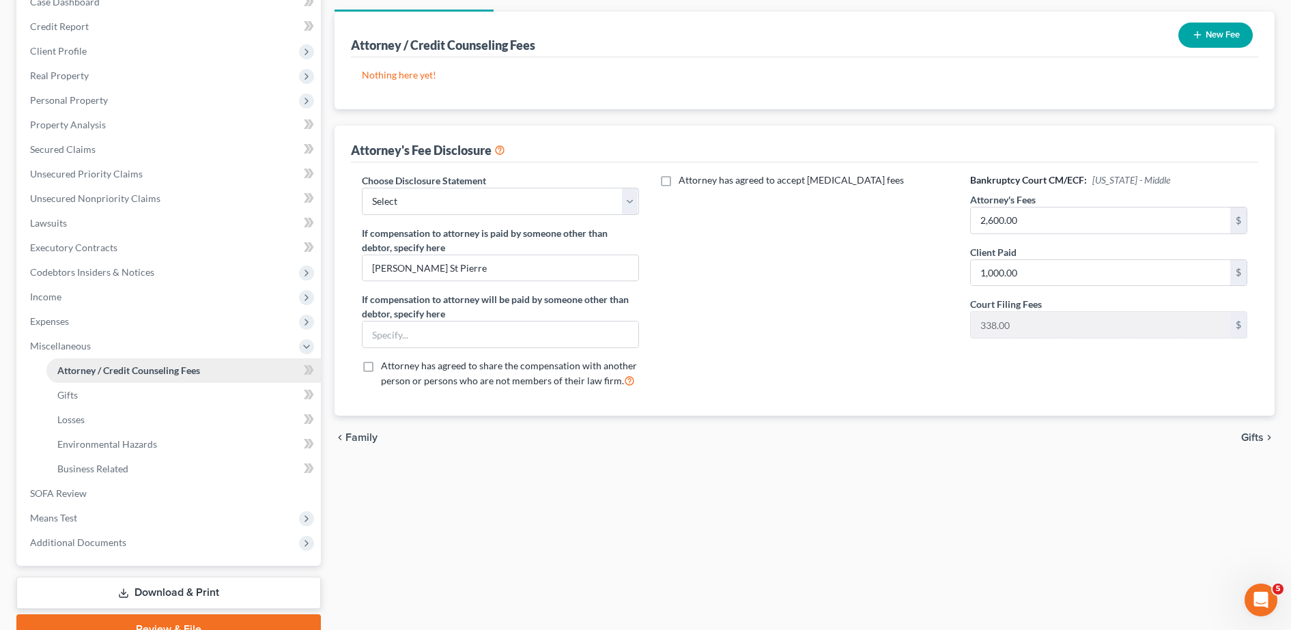
scroll to position [199, 0]
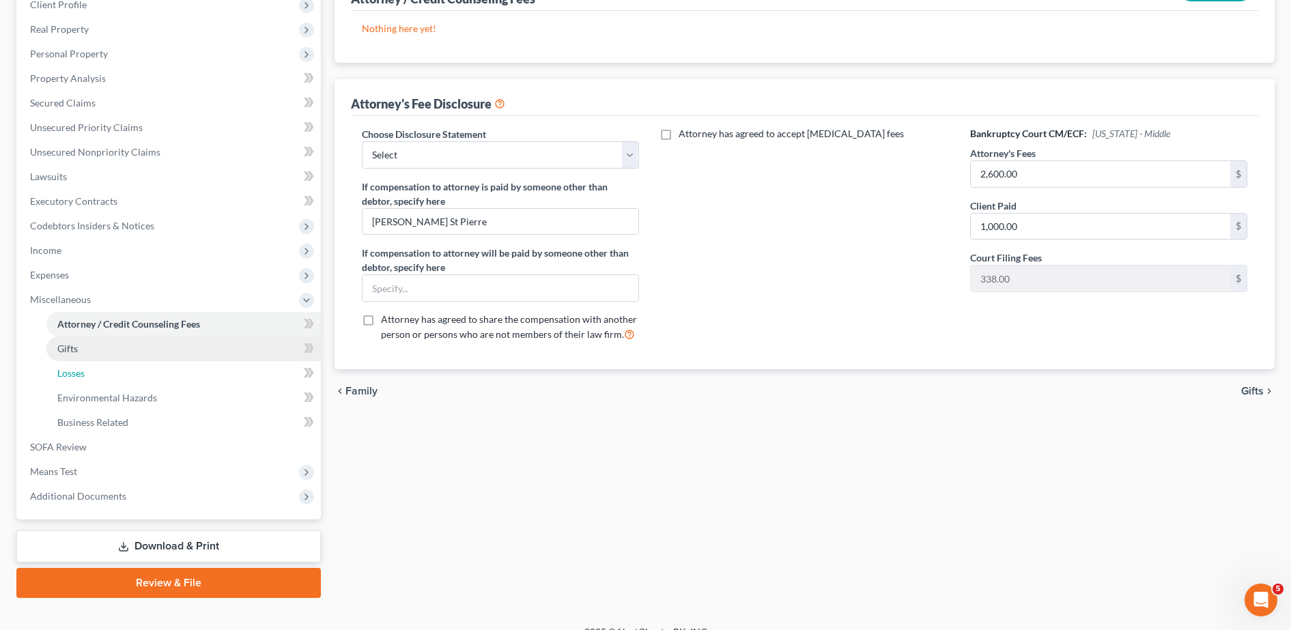
click at [103, 361] on link "Losses" at bounding box center [183, 373] width 275 height 25
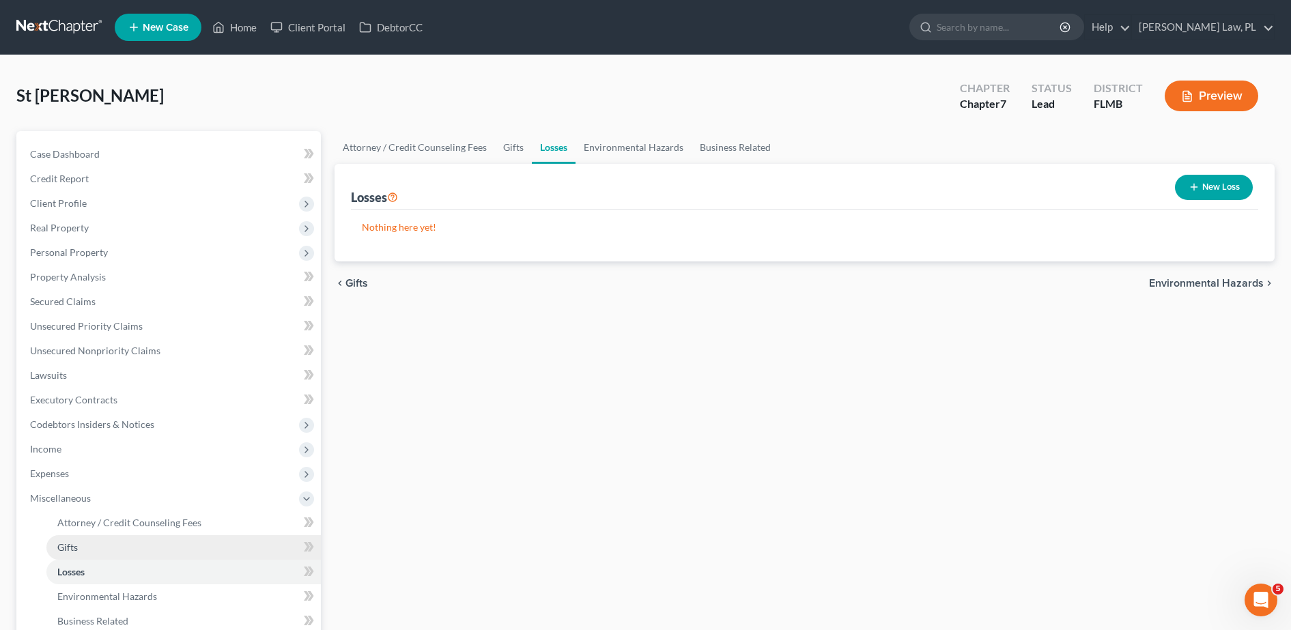
scroll to position [142, 0]
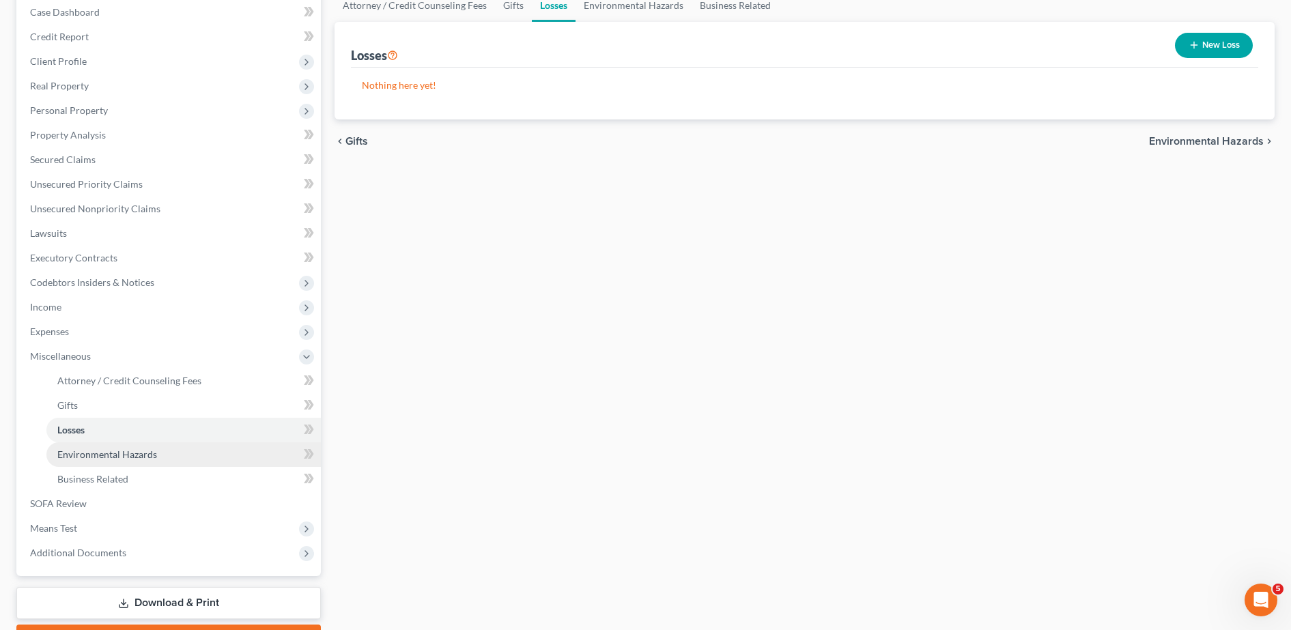
click at [122, 459] on span "Environmental Hazards" at bounding box center [107, 455] width 100 height 12
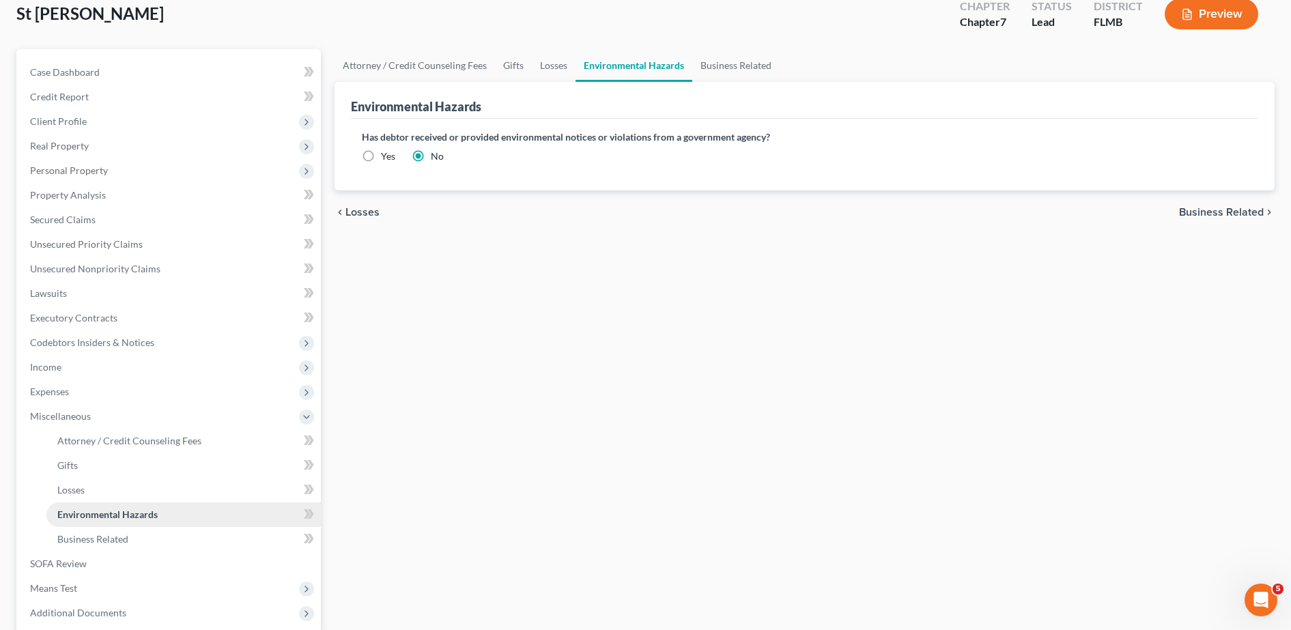
scroll to position [83, 0]
click at [126, 530] on link "Business Related" at bounding box center [183, 539] width 275 height 25
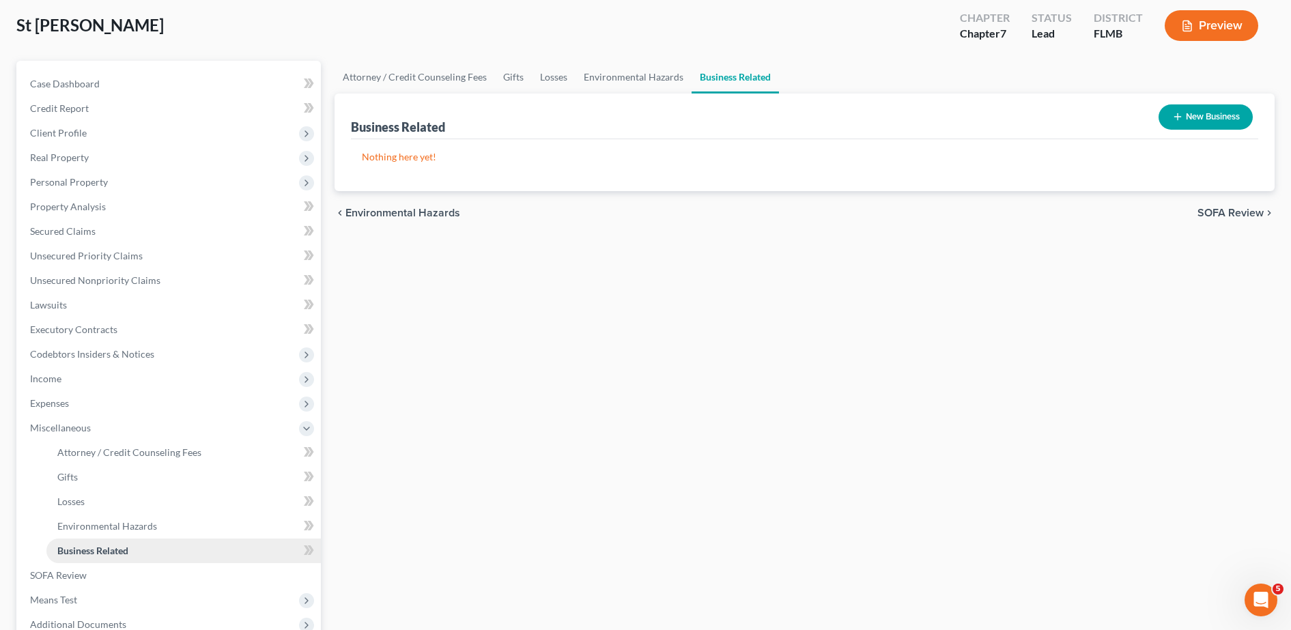
scroll to position [219, 0]
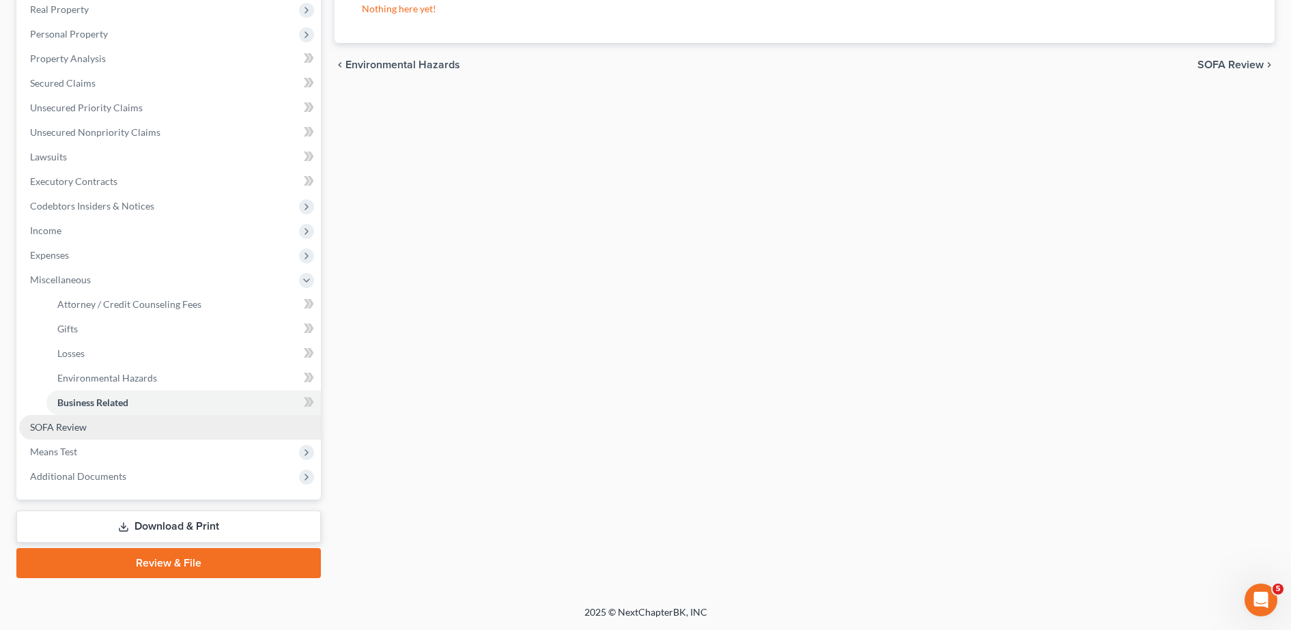
click at [101, 433] on link "SOFA Review" at bounding box center [170, 427] width 302 height 25
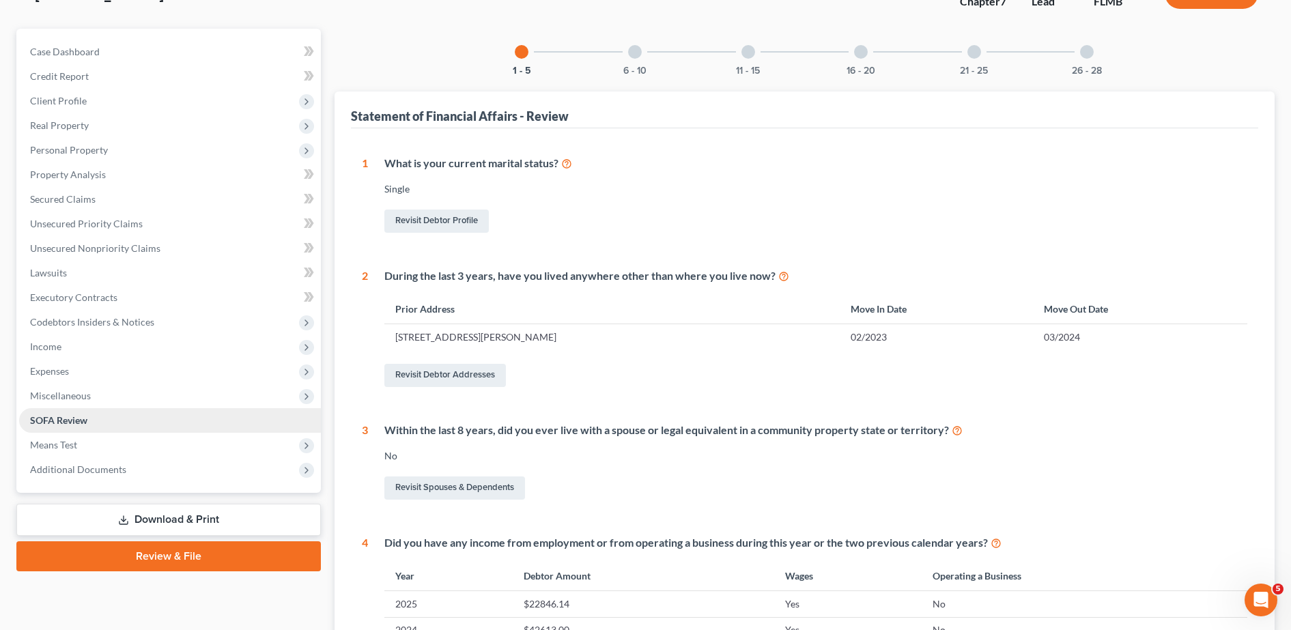
scroll to position [46, 0]
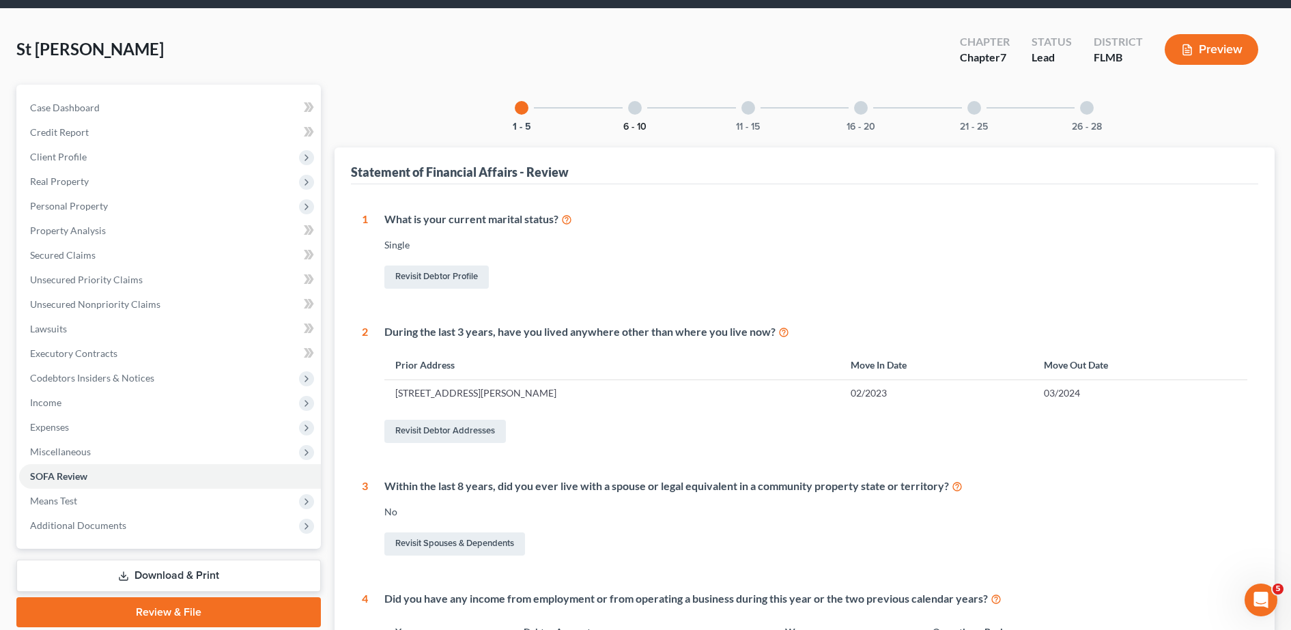
click at [638, 122] on button "6 - 10" at bounding box center [635, 127] width 23 height 10
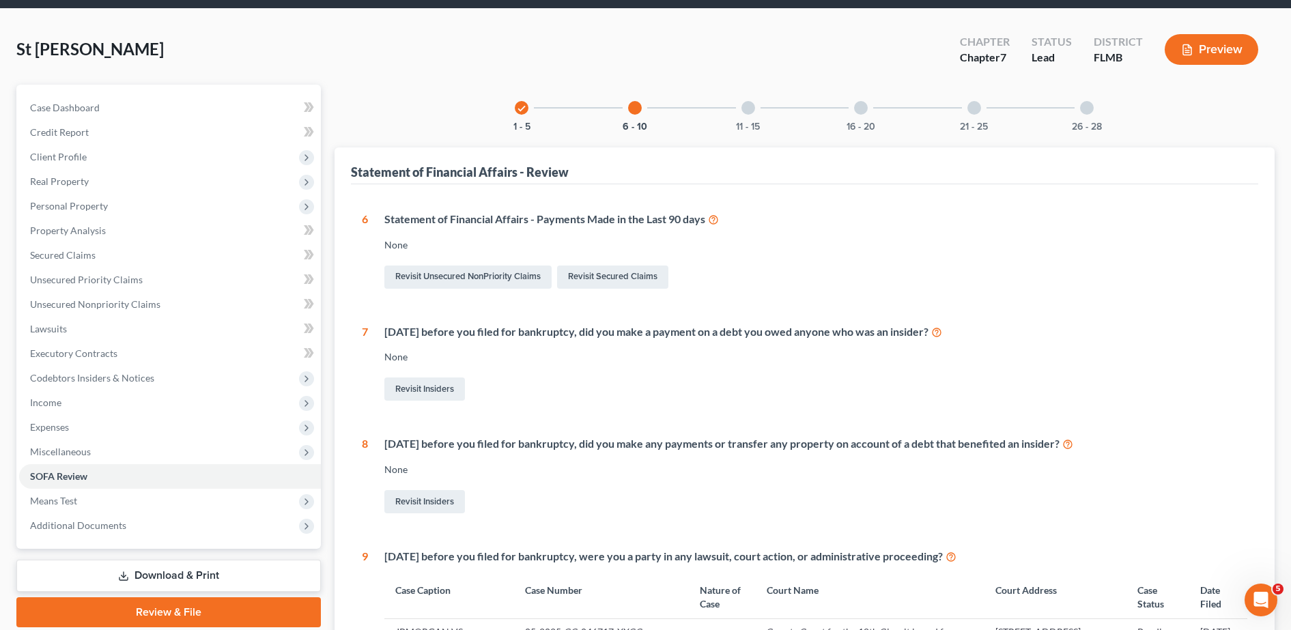
click at [751, 118] on div "11 - 15" at bounding box center [748, 108] width 46 height 46
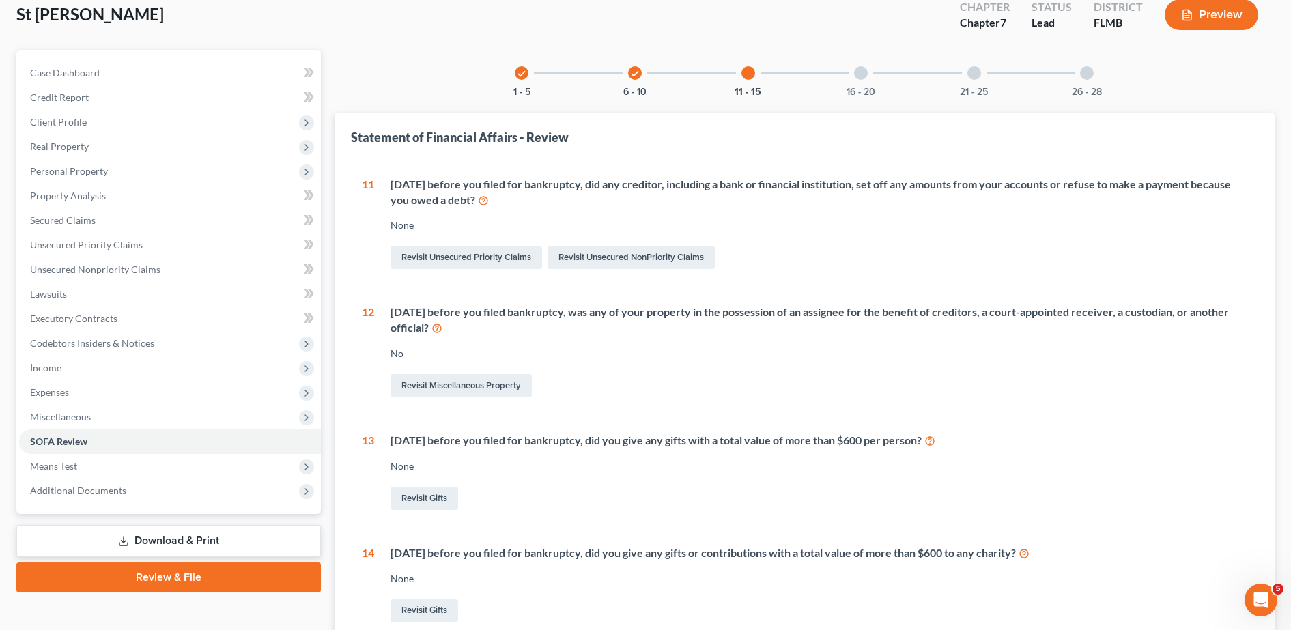
scroll to position [0, 0]
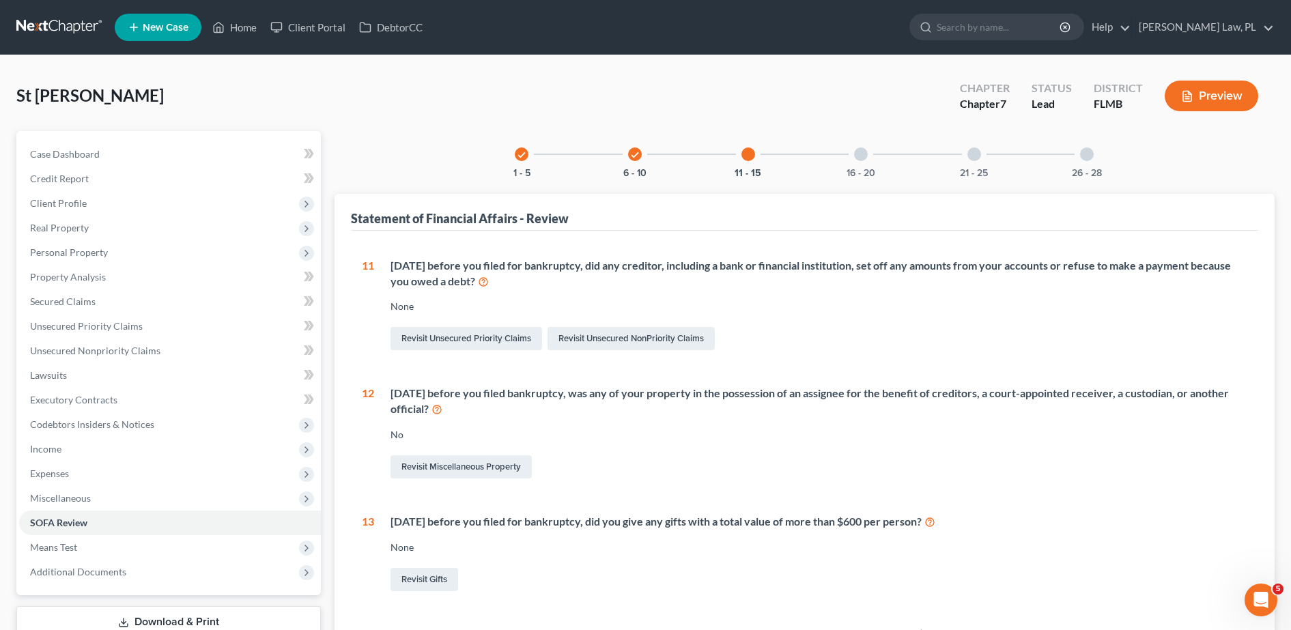
click at [859, 165] on div "16 - 20" at bounding box center [861, 154] width 46 height 46
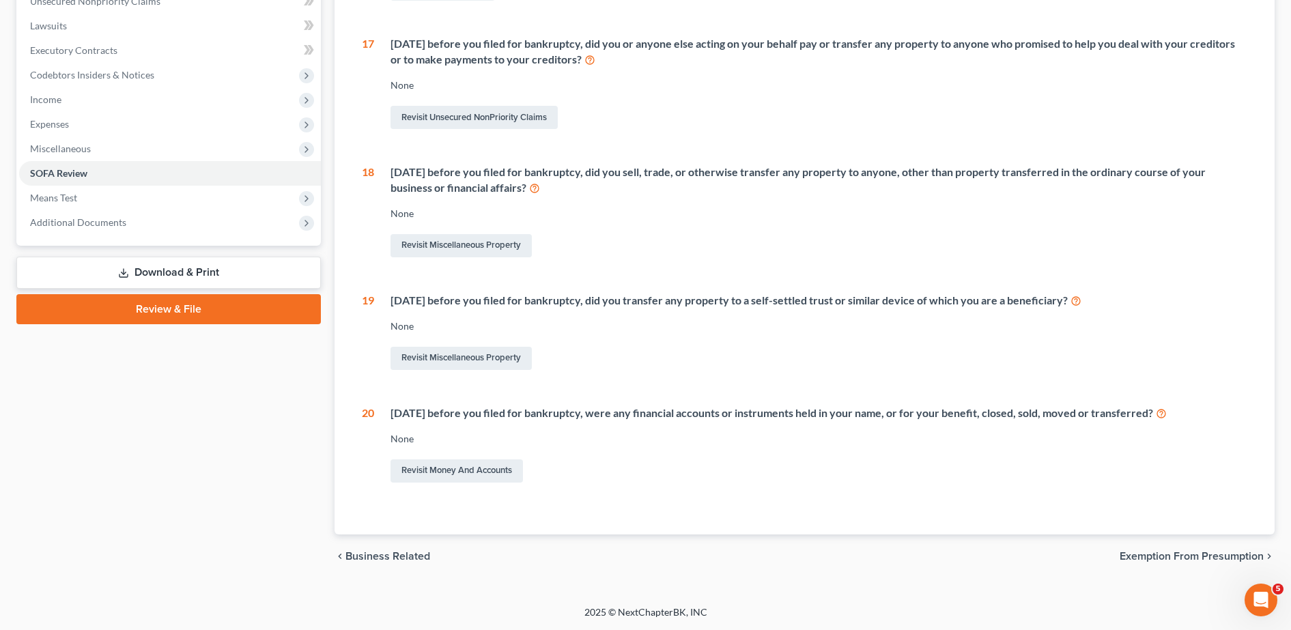
scroll to position [74, 0]
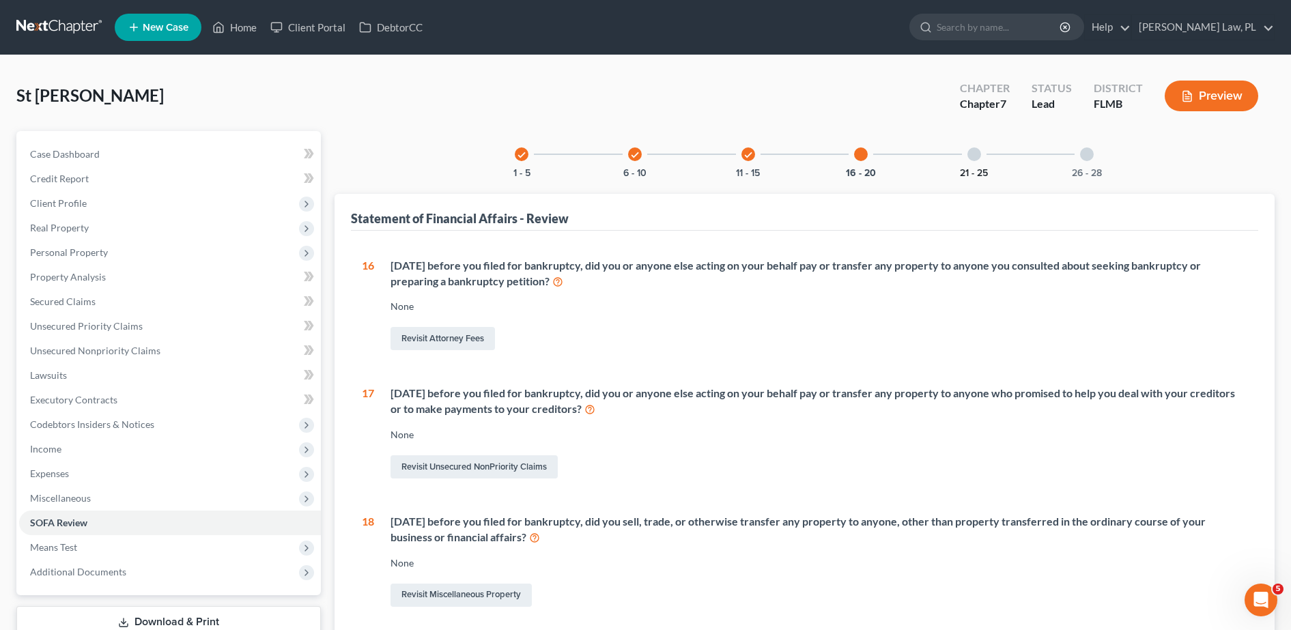
click at [975, 169] on button "21 - 25" at bounding box center [974, 174] width 28 height 10
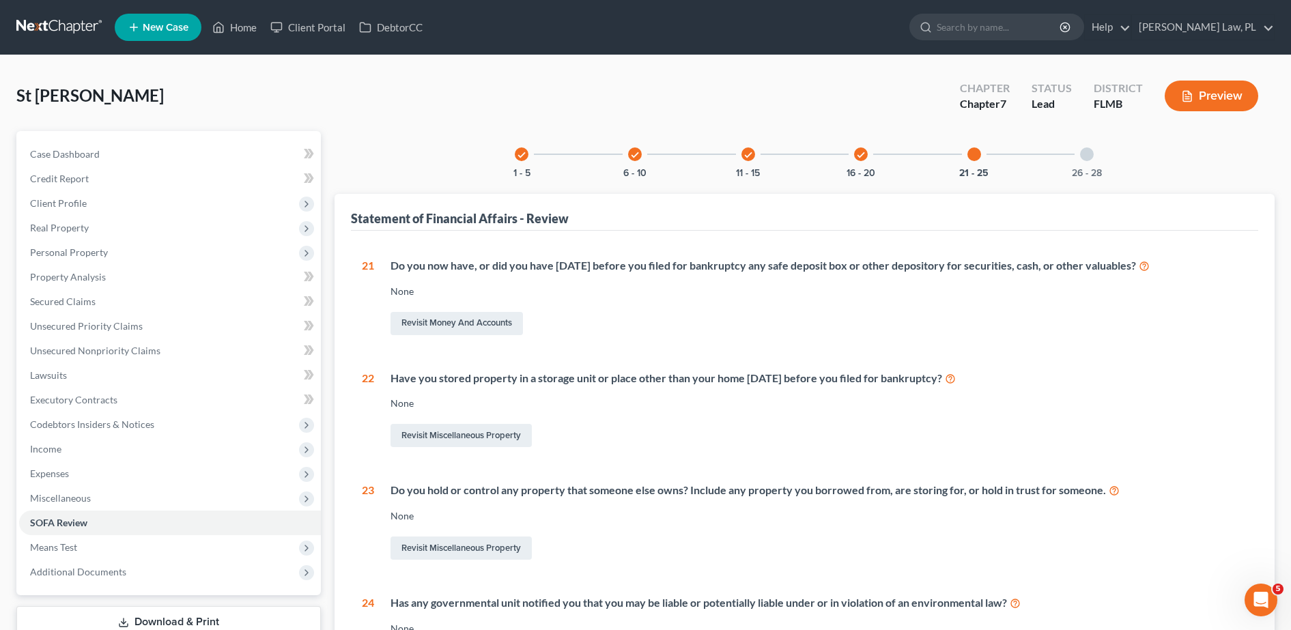
click at [1087, 161] on div "26 - 28" at bounding box center [1087, 154] width 46 height 46
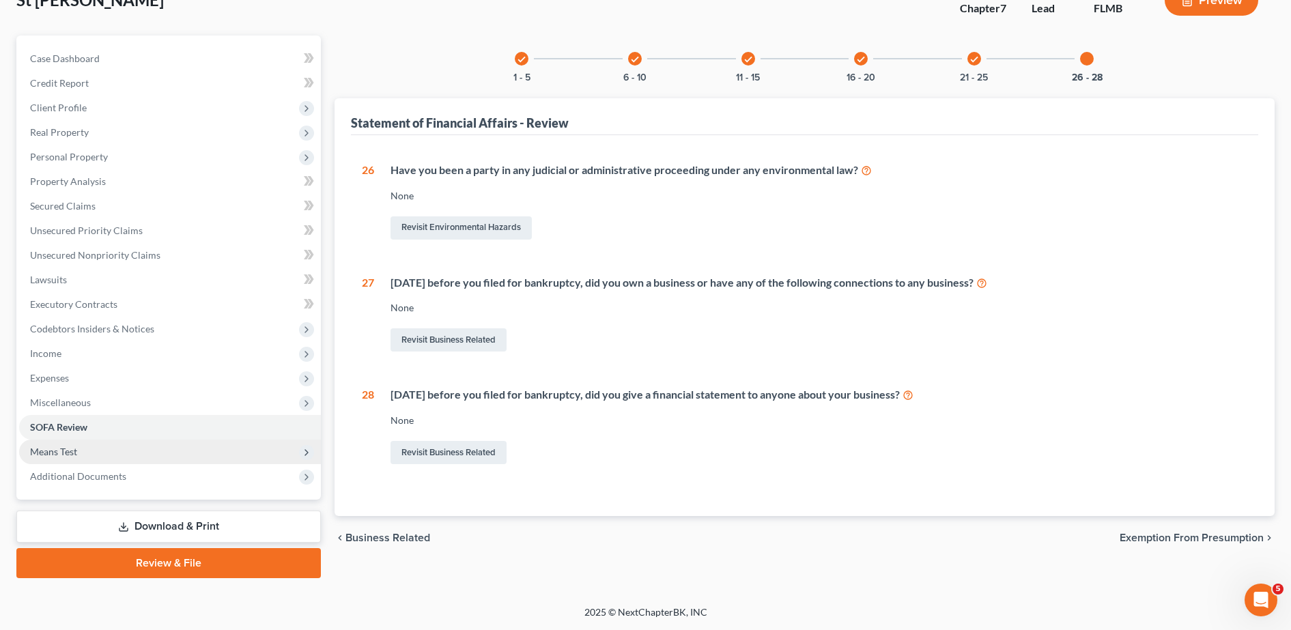
click at [147, 457] on span "Means Test" at bounding box center [170, 452] width 302 height 25
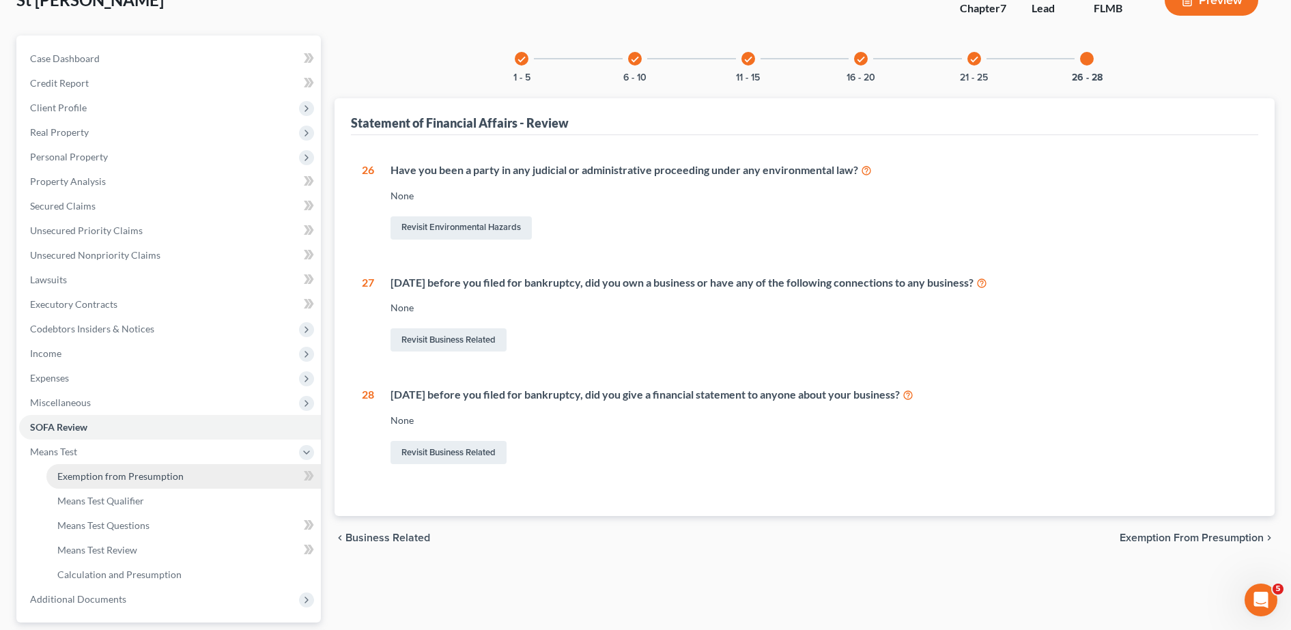
click at [162, 473] on span "Exemption from Presumption" at bounding box center [120, 477] width 126 height 12
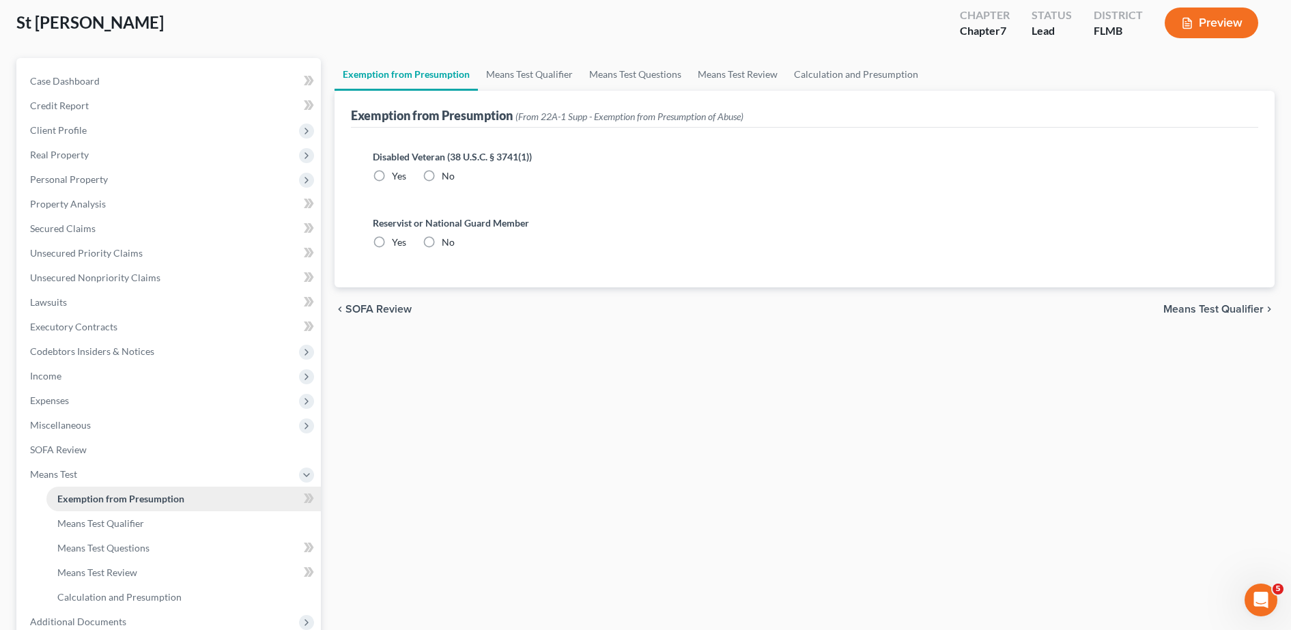
radio input "true"
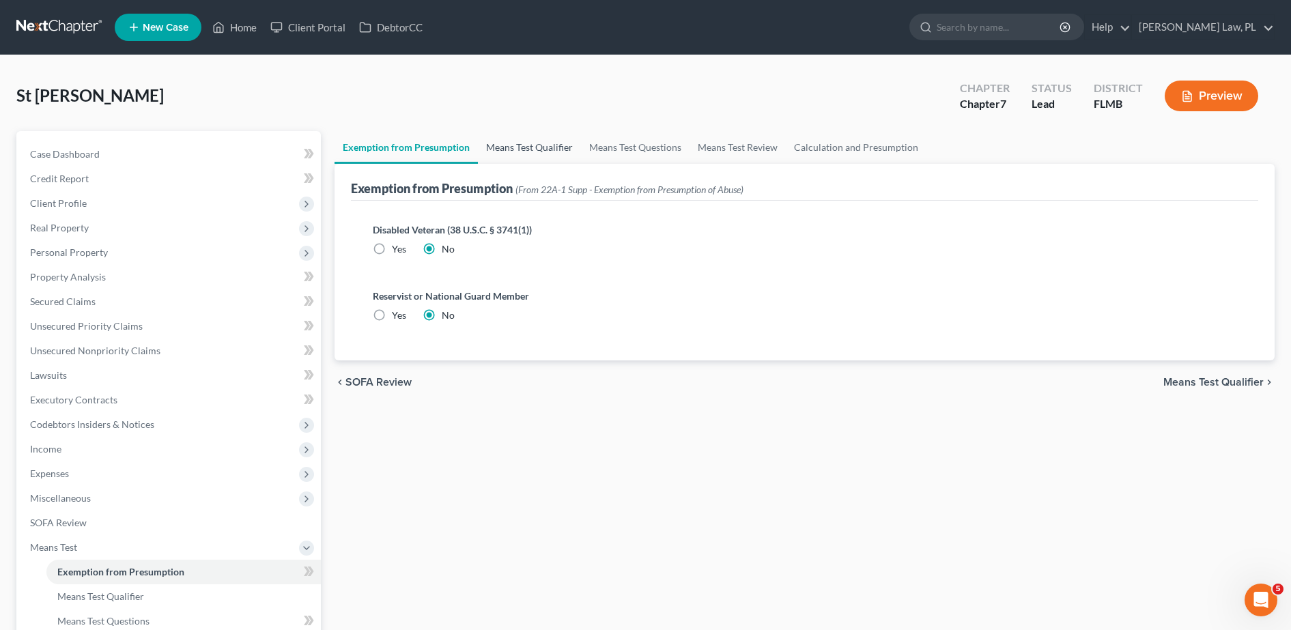
click at [531, 151] on link "Means Test Qualifier" at bounding box center [529, 147] width 103 height 33
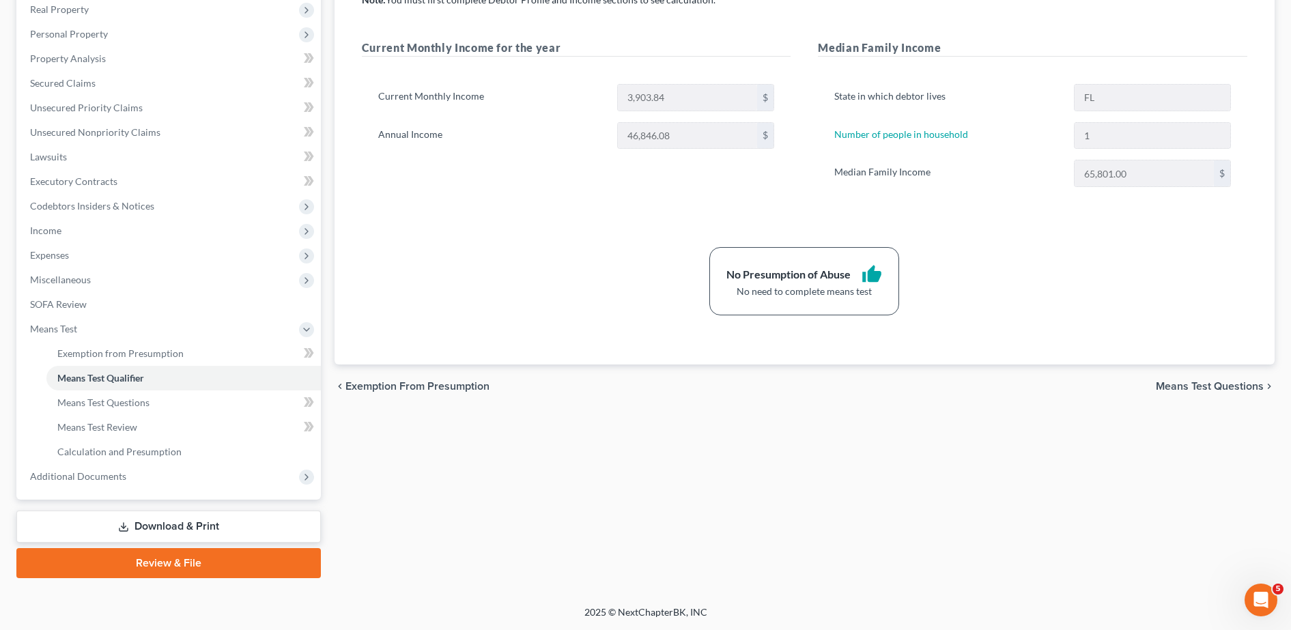
click at [198, 568] on link "Review & File" at bounding box center [168, 563] width 305 height 30
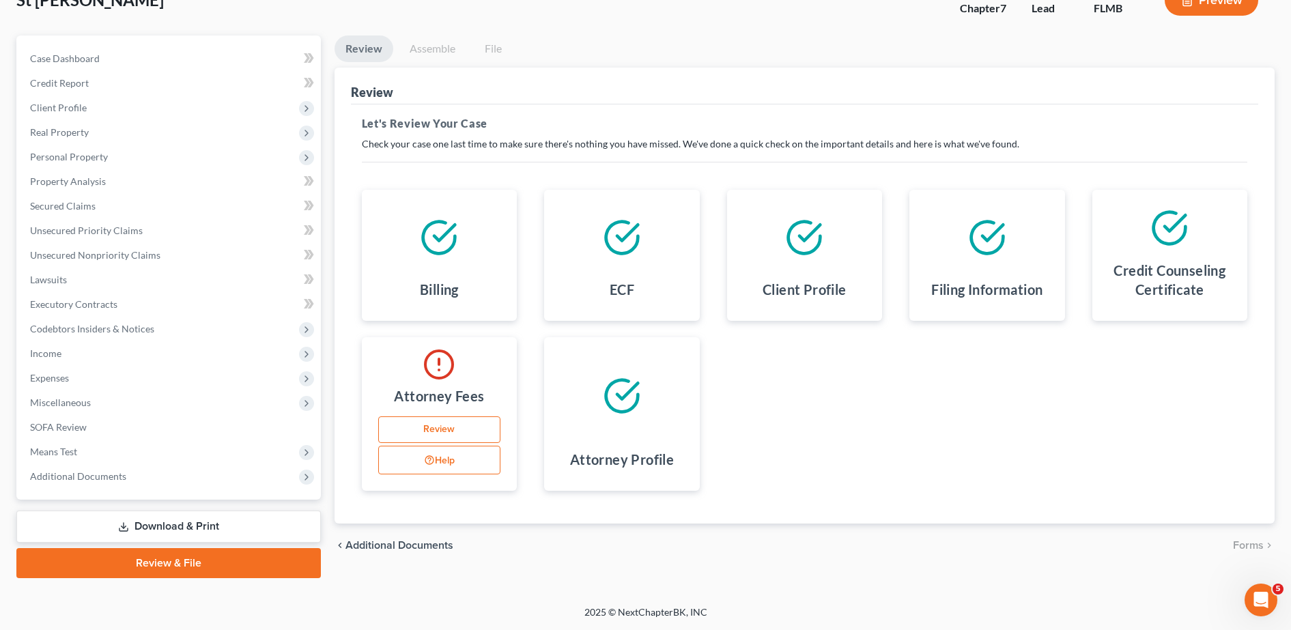
click at [457, 431] on link "Review" at bounding box center [439, 430] width 122 height 27
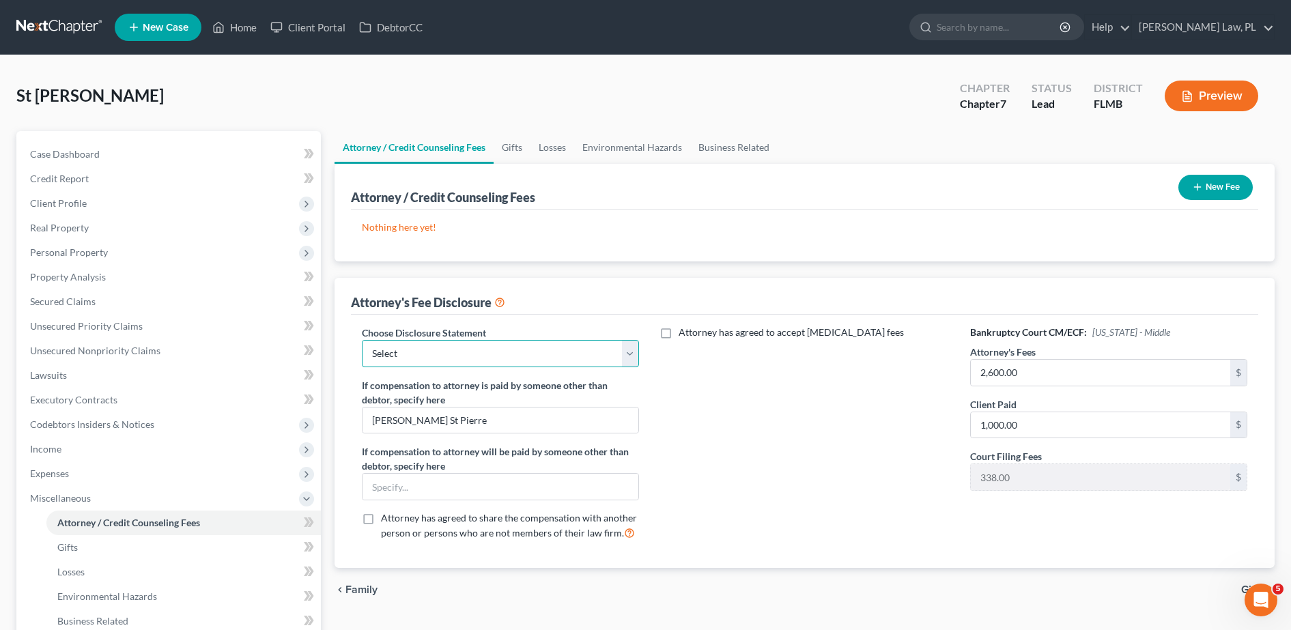
click at [455, 347] on select "Select Attorney Fee Disclosure" at bounding box center [500, 353] width 277 height 27
select select "0"
click at [362, 340] on select "Select Attorney Fee Disclosure" at bounding box center [500, 353] width 277 height 27
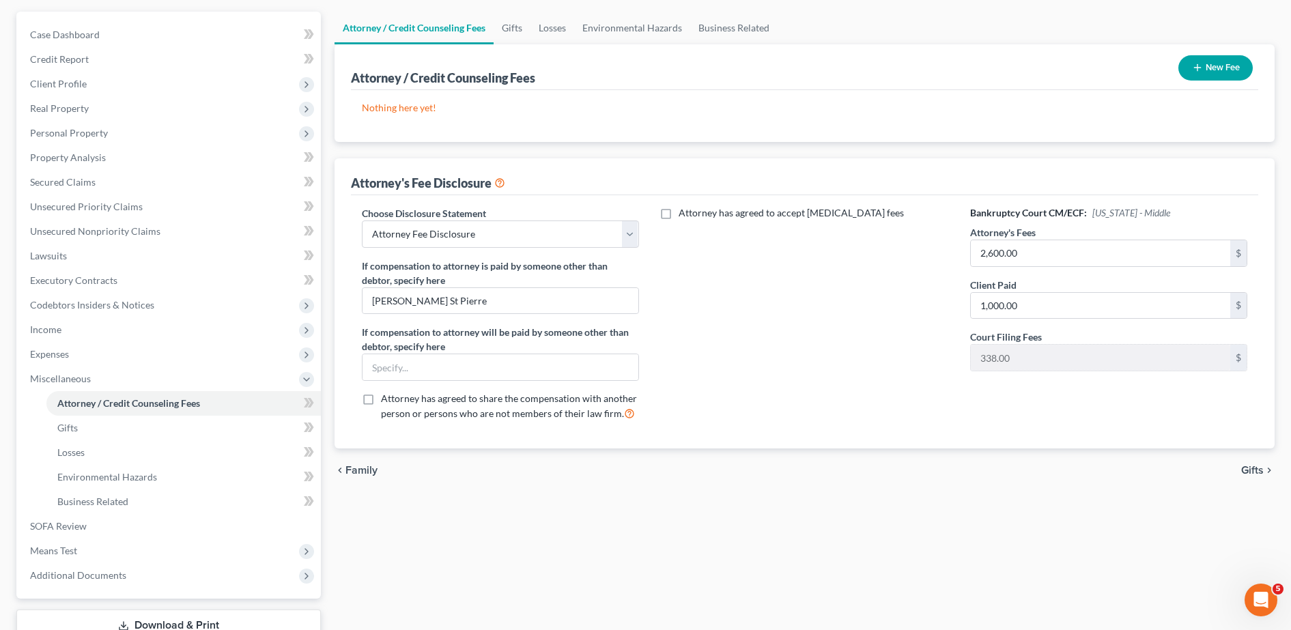
click at [523, 563] on div "Attorney / Credit Counseling Fees Gifts Losses Environmental Hazards Business R…" at bounding box center [805, 345] width 954 height 666
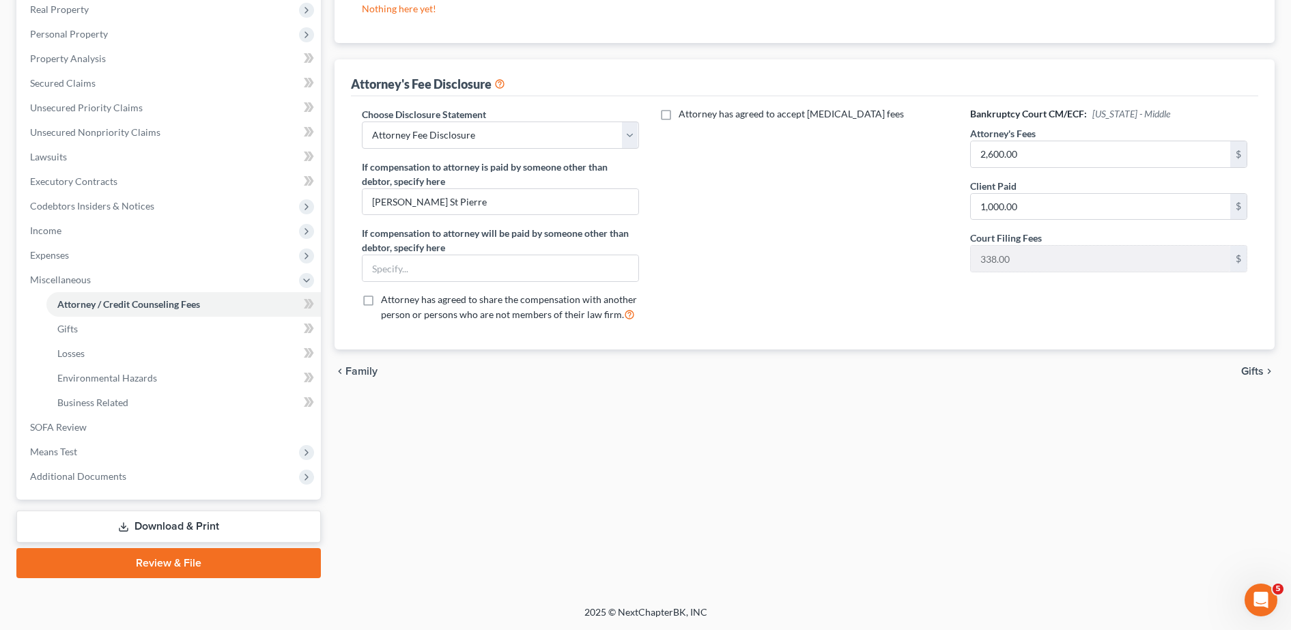
click at [181, 566] on link "Review & File" at bounding box center [168, 563] width 305 height 30
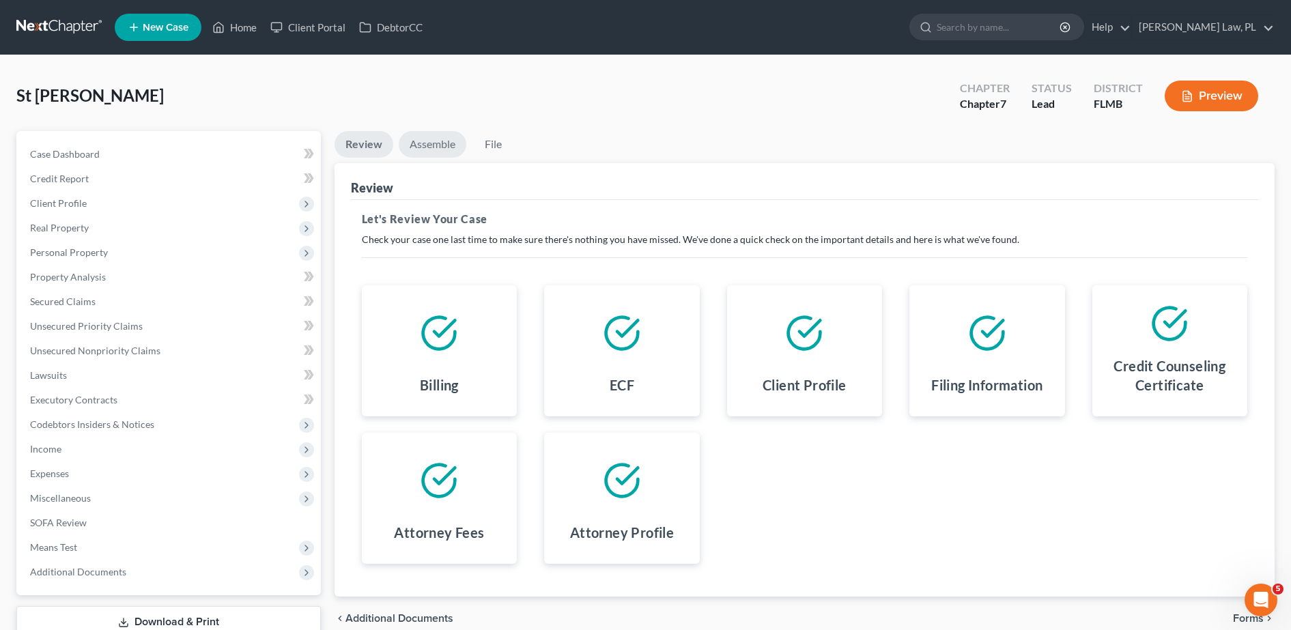
click at [429, 142] on link "Assemble" at bounding box center [433, 144] width 68 height 27
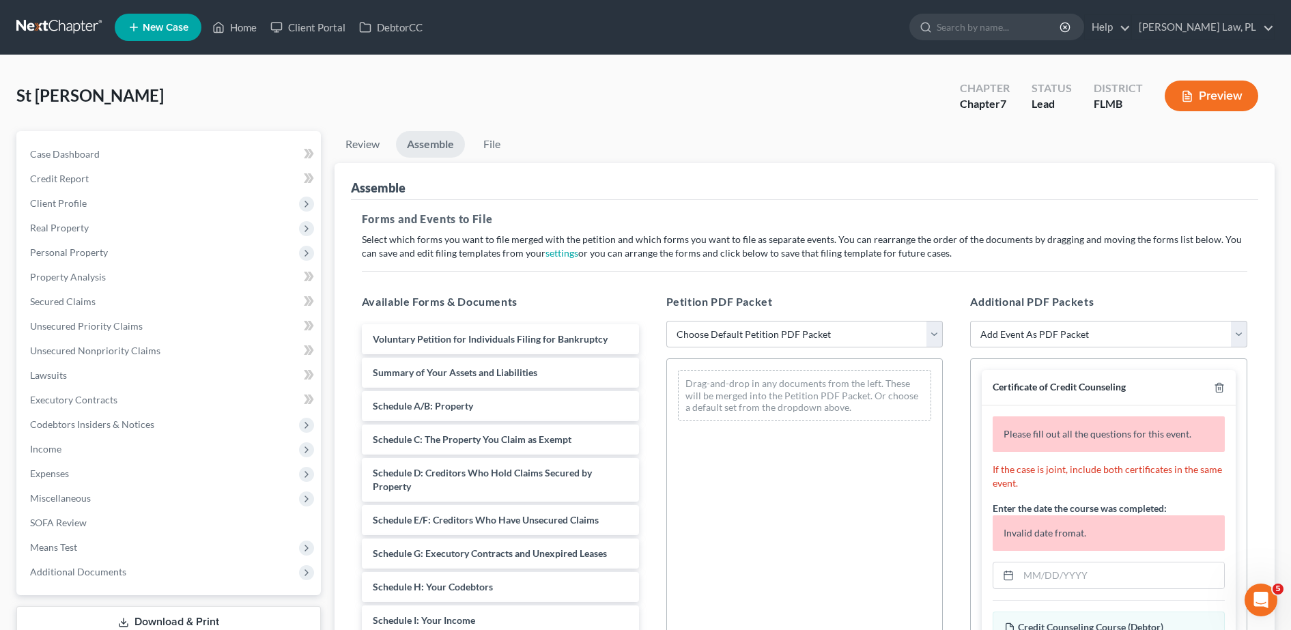
click at [746, 317] on div "Petition PDF Packet Choose Default Petition PDF Packet Complete Bankruptcy Peti…" at bounding box center [805, 514] width 305 height 463
click at [748, 329] on select "Choose Default Petition PDF Packet Complete Bankruptcy Petition (all forms and …" at bounding box center [805, 334] width 277 height 27
select select "0"
click at [667, 321] on select "Choose Default Petition PDF Packet Complete Bankruptcy Petition (all forms and …" at bounding box center [805, 334] width 277 height 27
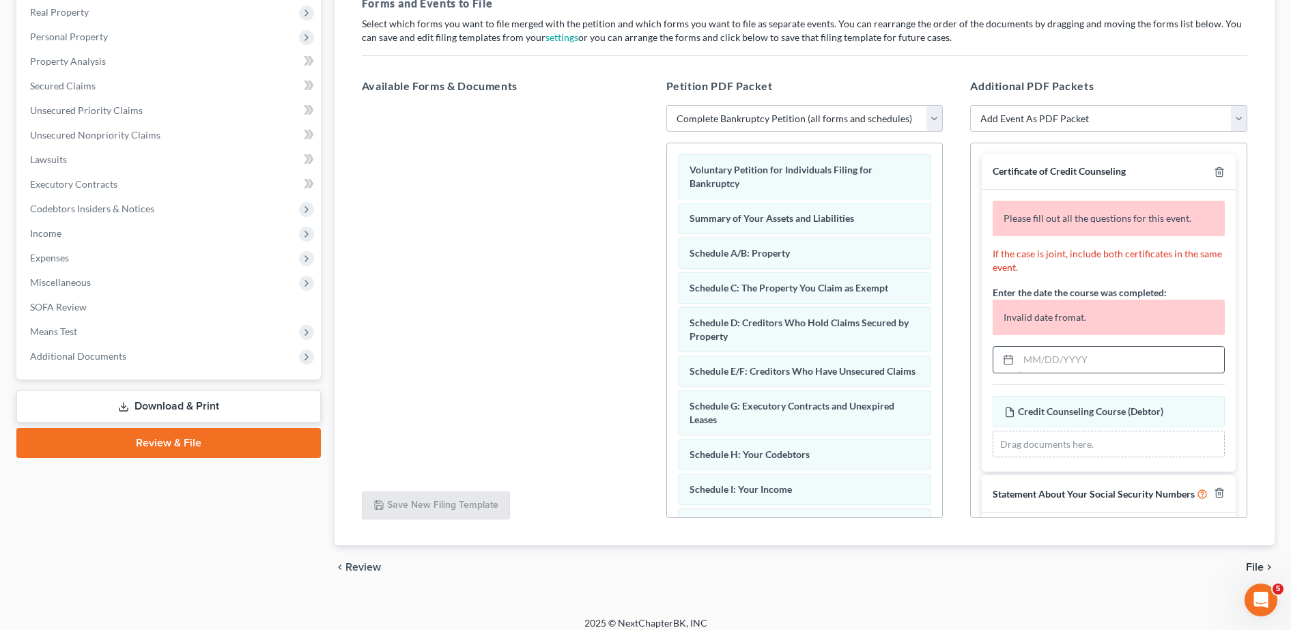
click at [1052, 367] on input "text" at bounding box center [1122, 360] width 206 height 26
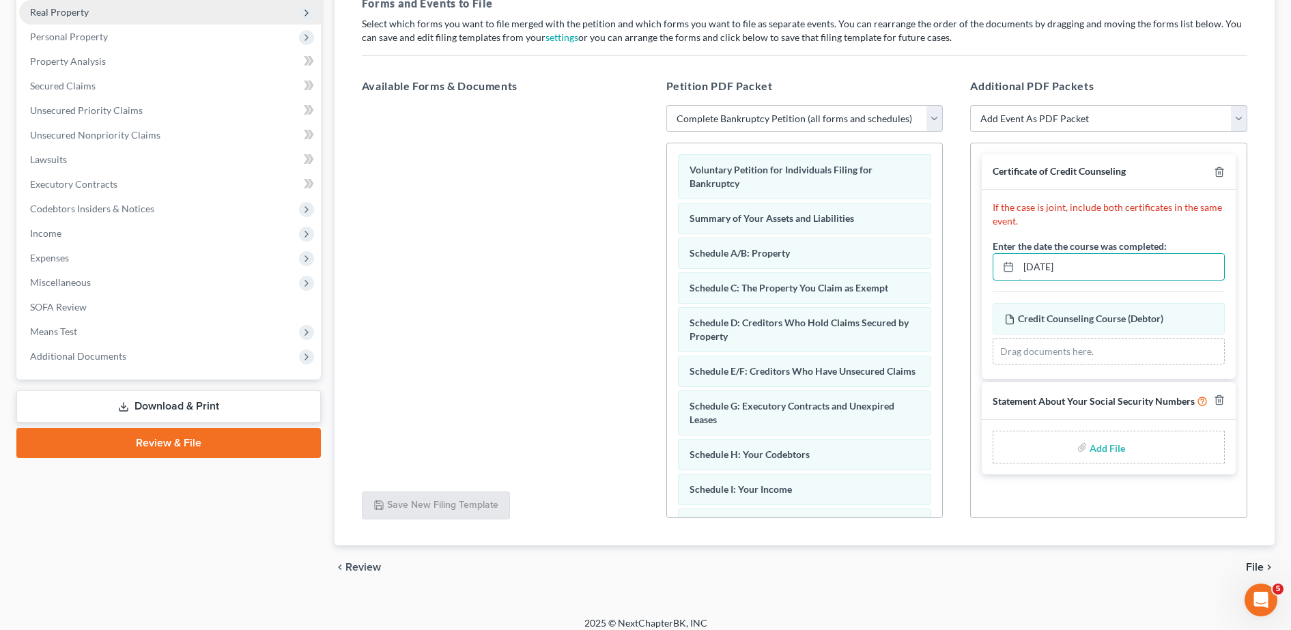
type input "[DATE]"
click at [1111, 462] on div "Add File" at bounding box center [1109, 447] width 232 height 33
click at [1108, 458] on input "file" at bounding box center [1106, 447] width 33 height 25
type input "C:\fakepath\Signed SSN.pdf"
click at [1252, 564] on span "File" at bounding box center [1255, 567] width 18 height 11
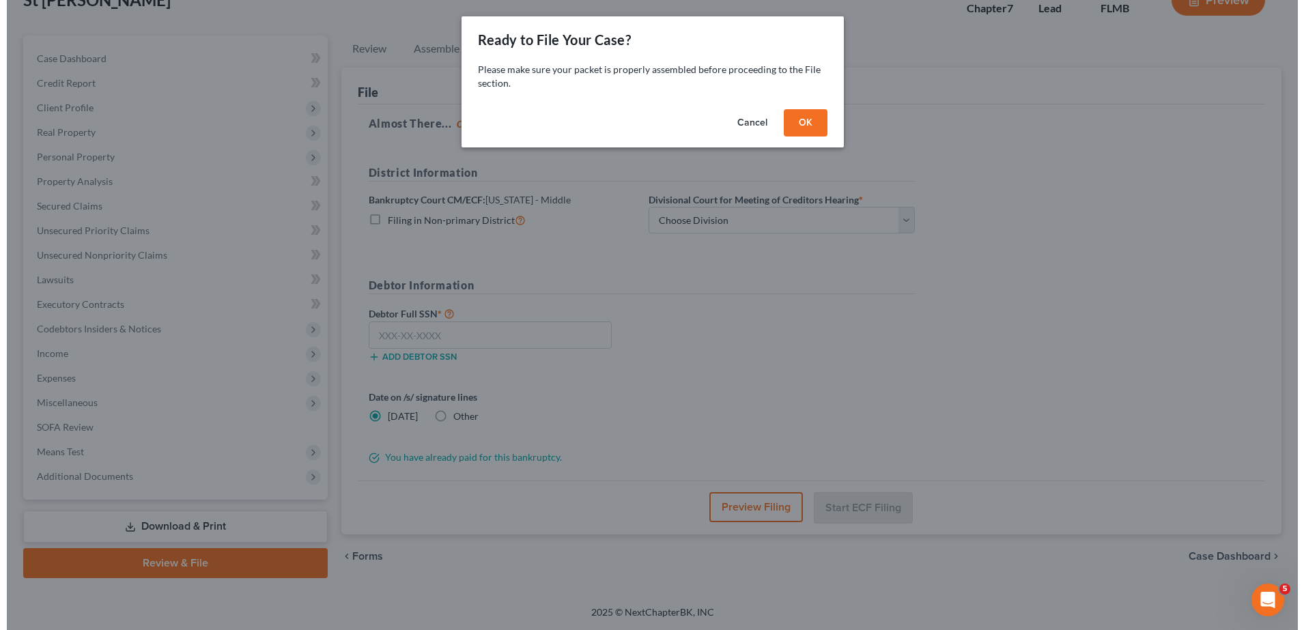
scroll to position [96, 0]
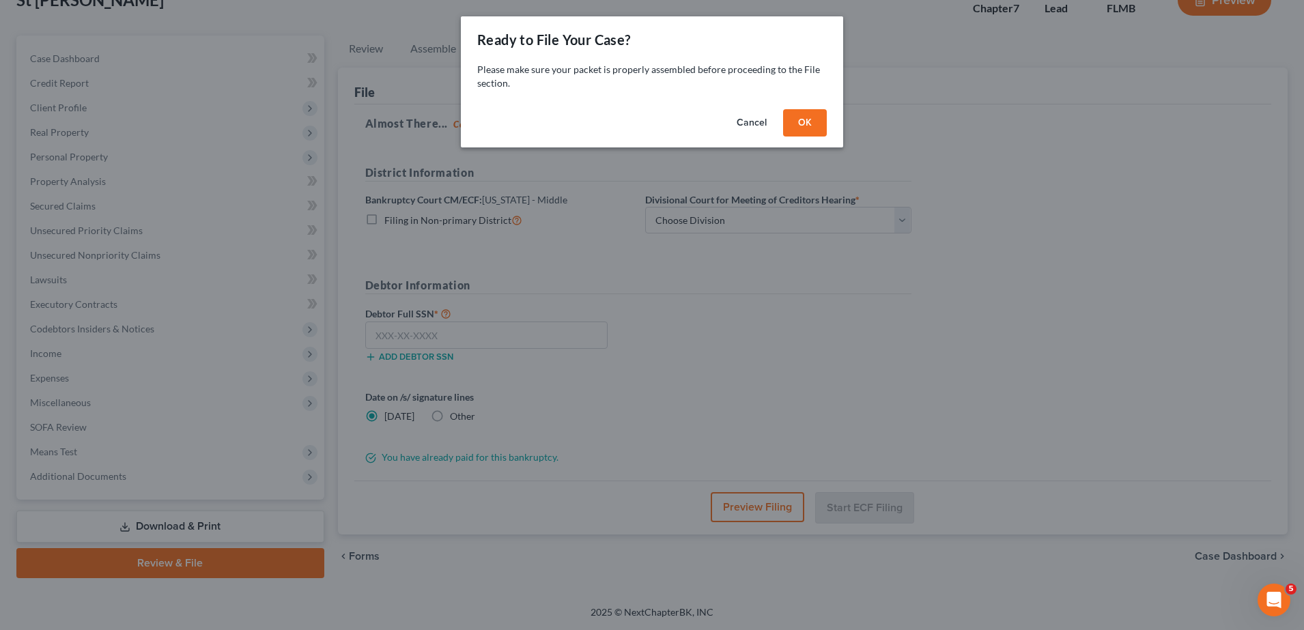
click at [814, 130] on button "OK" at bounding box center [805, 122] width 44 height 27
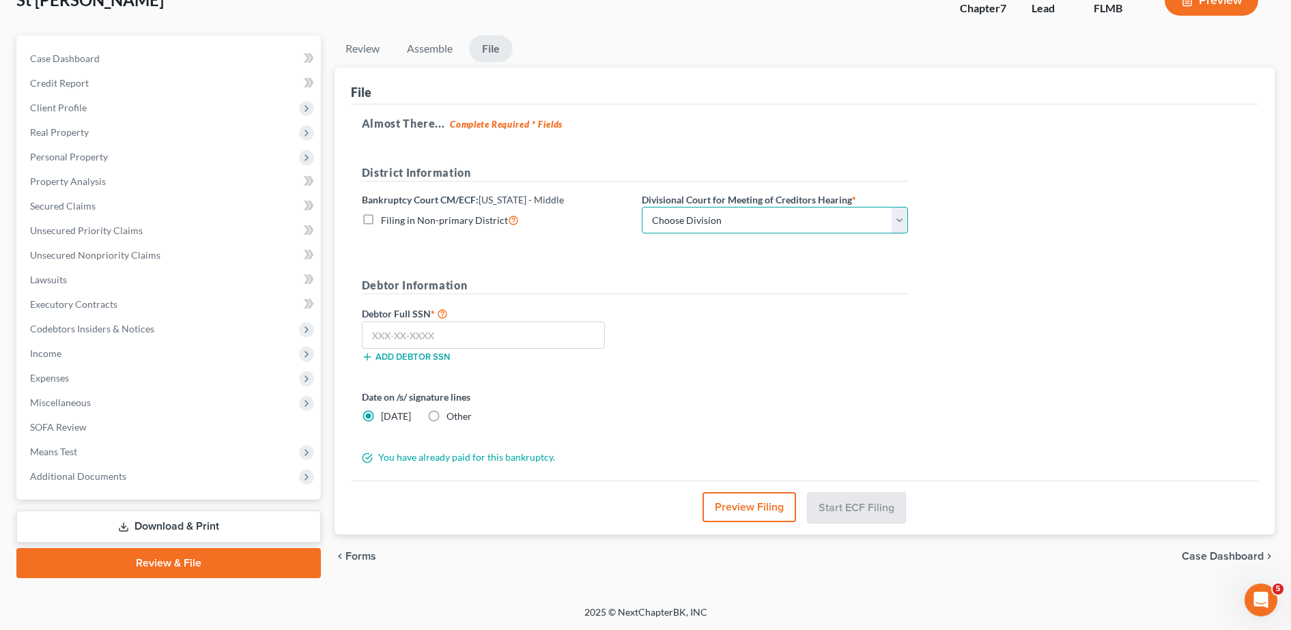
click at [709, 212] on select "Choose Division [GEOGRAPHIC_DATA][PERSON_NAME] [GEOGRAPHIC_DATA] [GEOGRAPHIC_DA…" at bounding box center [775, 220] width 266 height 27
select select "2"
click at [642, 207] on select "Choose Division [GEOGRAPHIC_DATA][PERSON_NAME] [GEOGRAPHIC_DATA] [GEOGRAPHIC_DA…" at bounding box center [775, 220] width 266 height 27
click at [521, 339] on input "text" at bounding box center [483, 335] width 243 height 27
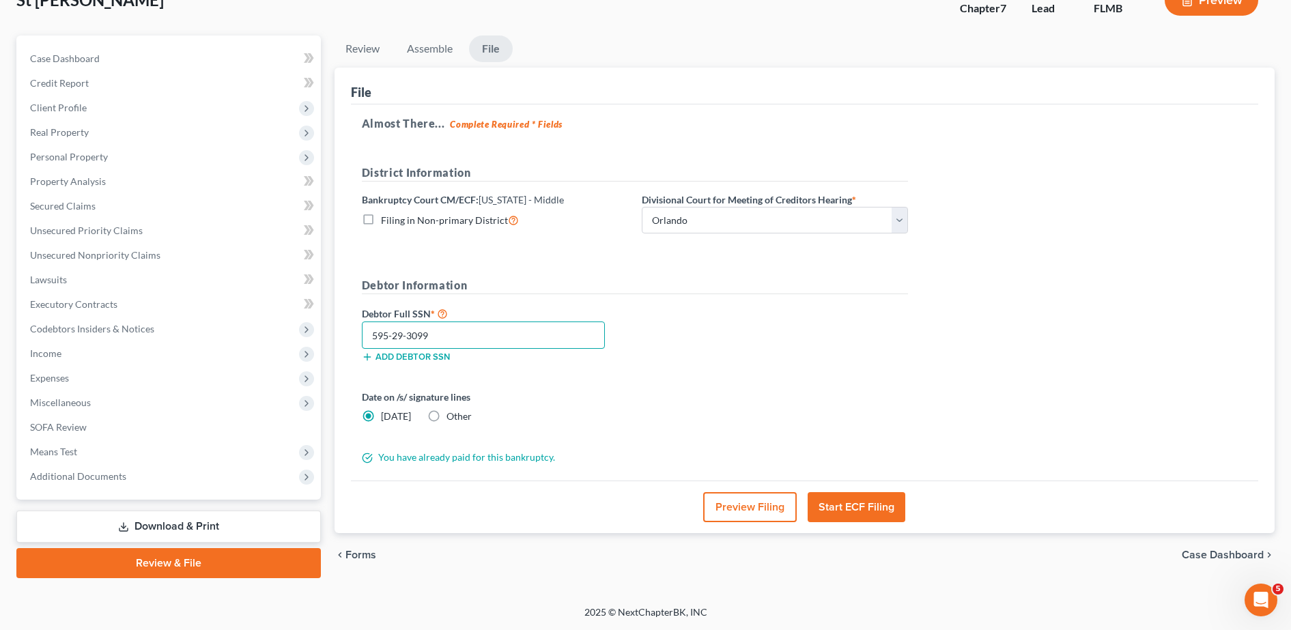
type input "595-29-3099"
click at [774, 507] on button "Preview Filing" at bounding box center [750, 507] width 94 height 30
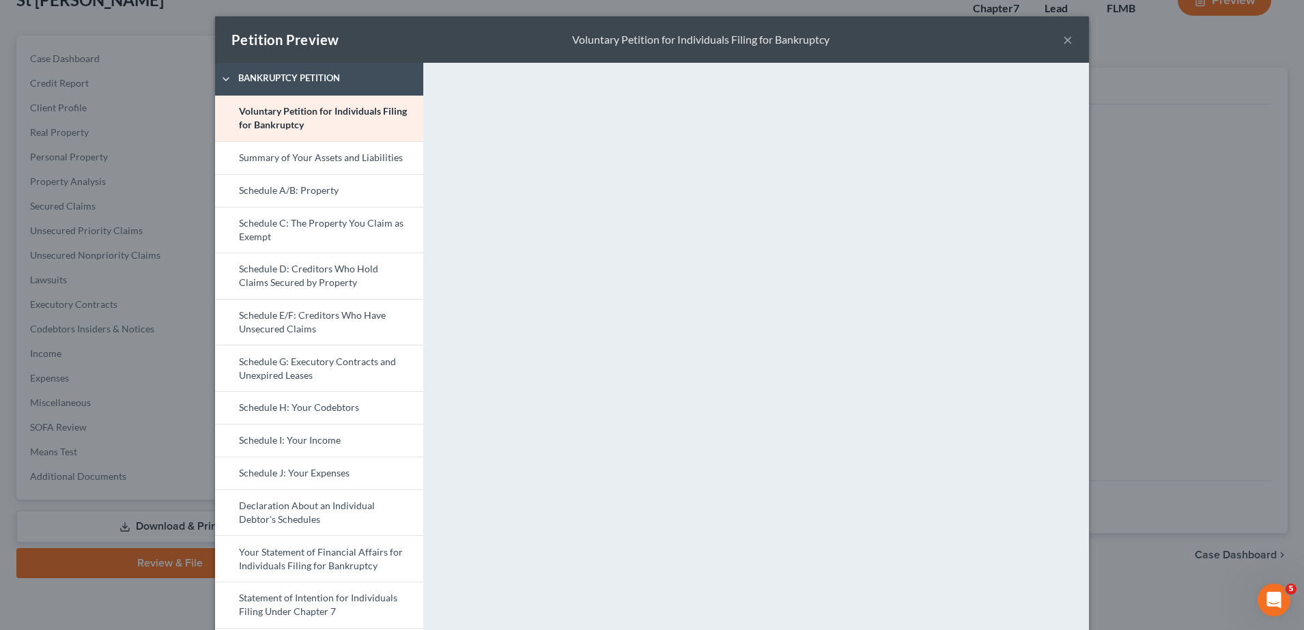
scroll to position [391, 0]
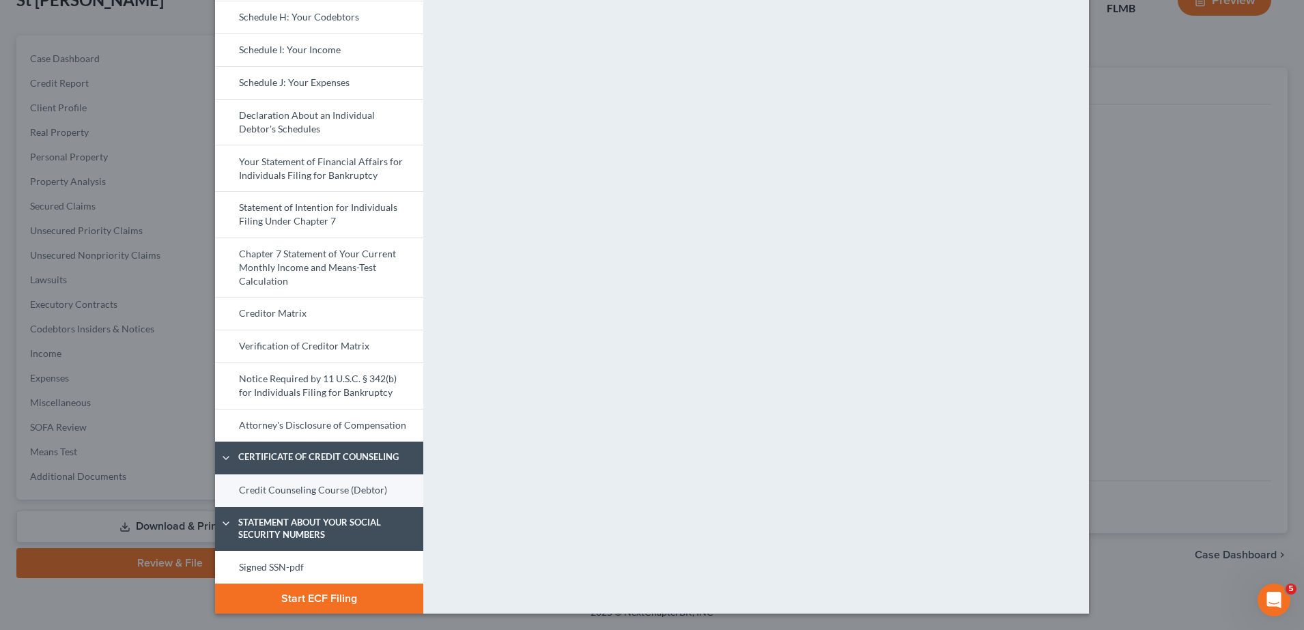
click at [336, 483] on link "Credit Counseling Course (Debtor)" at bounding box center [319, 491] width 208 height 33
click at [307, 557] on link "Signed SSN-pdf" at bounding box center [319, 567] width 208 height 33
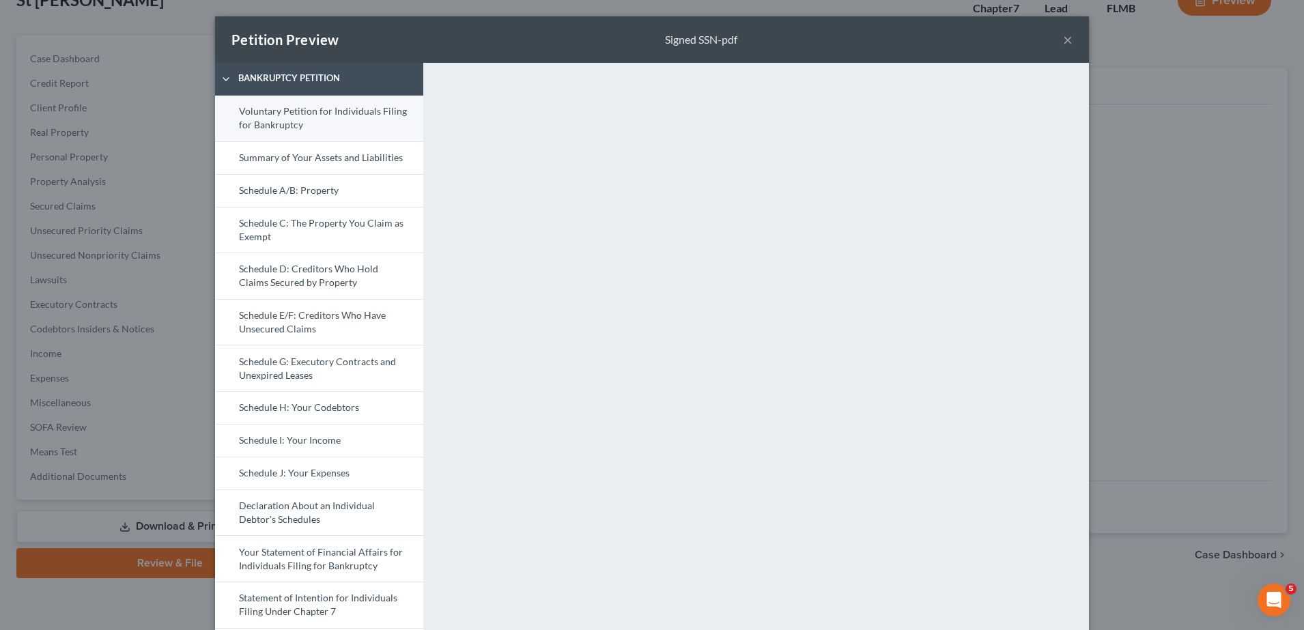
click at [292, 115] on link "Voluntary Petition for Individuals Filing for Bankruptcy" at bounding box center [319, 119] width 208 height 46
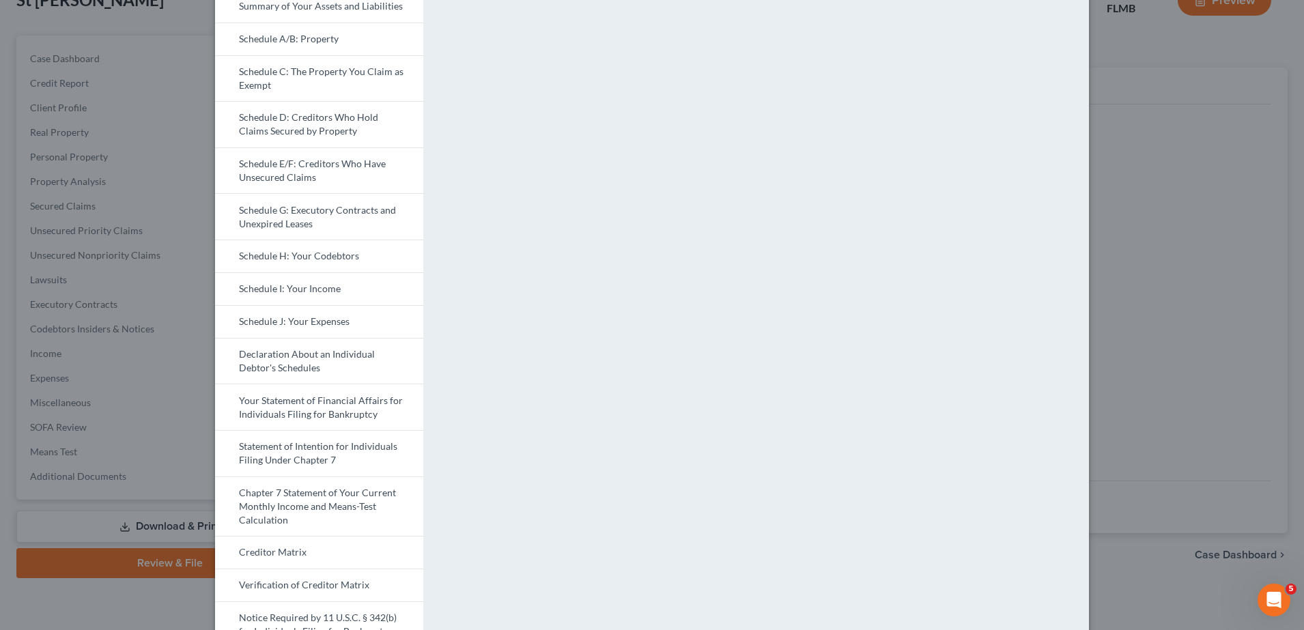
scroll to position [102, 0]
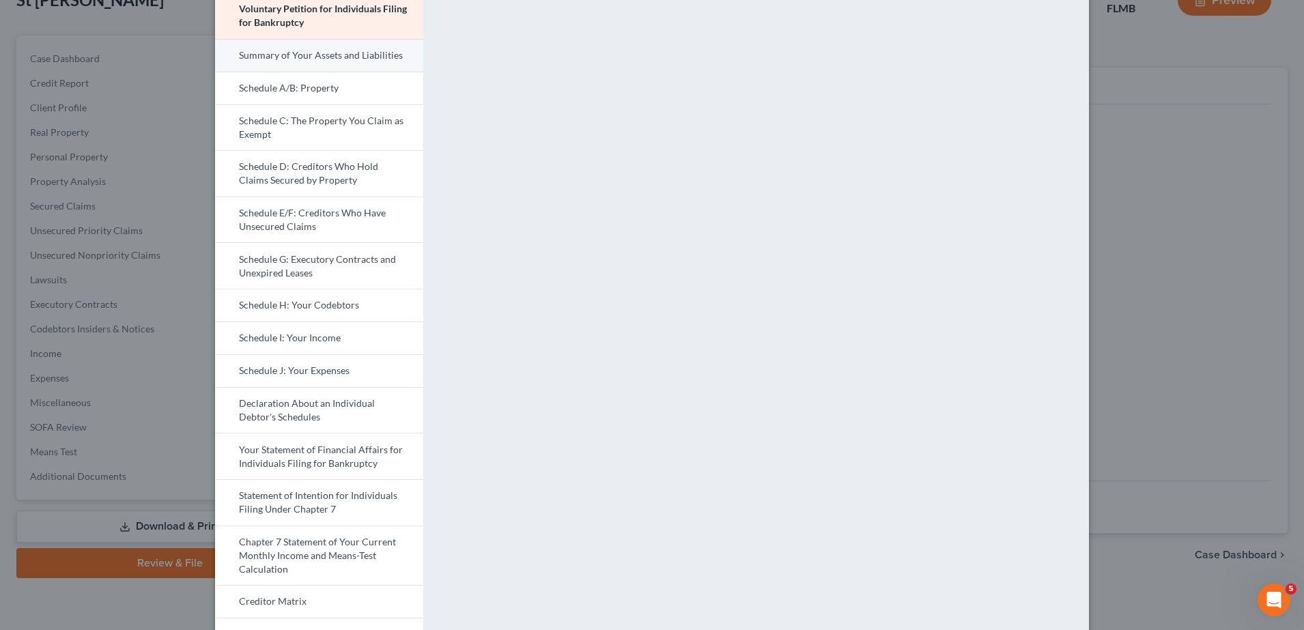
click at [345, 61] on link "Summary of Your Assets and Liabilities" at bounding box center [319, 55] width 208 height 33
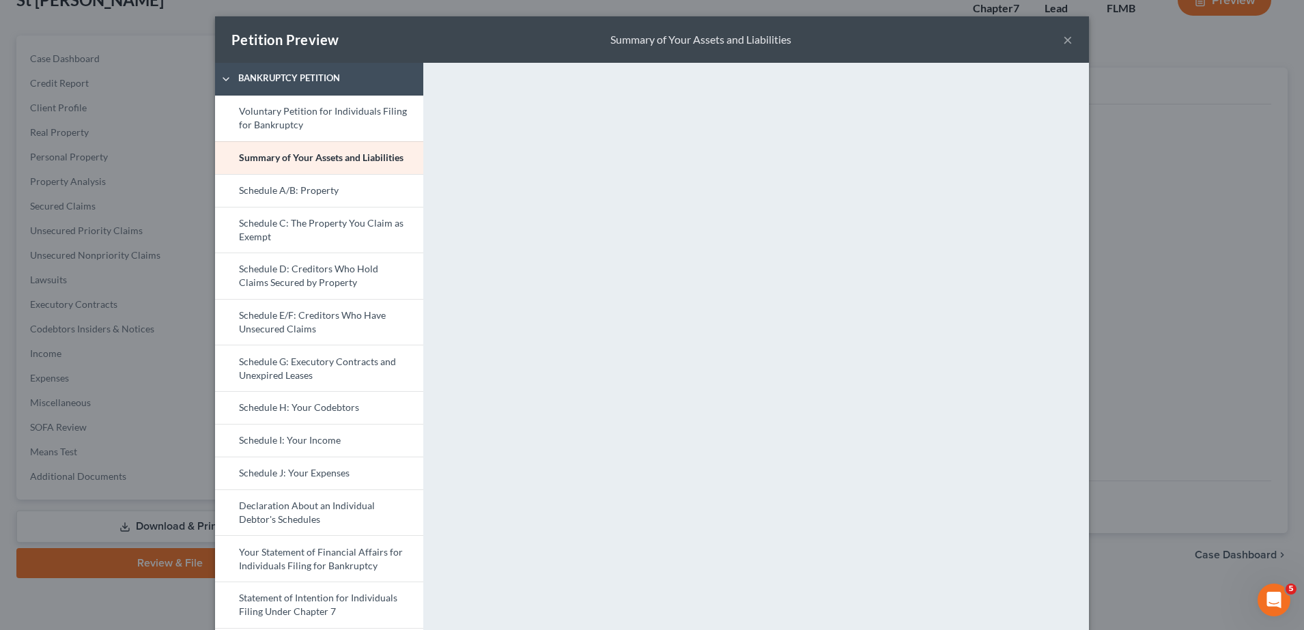
scroll to position [69, 0]
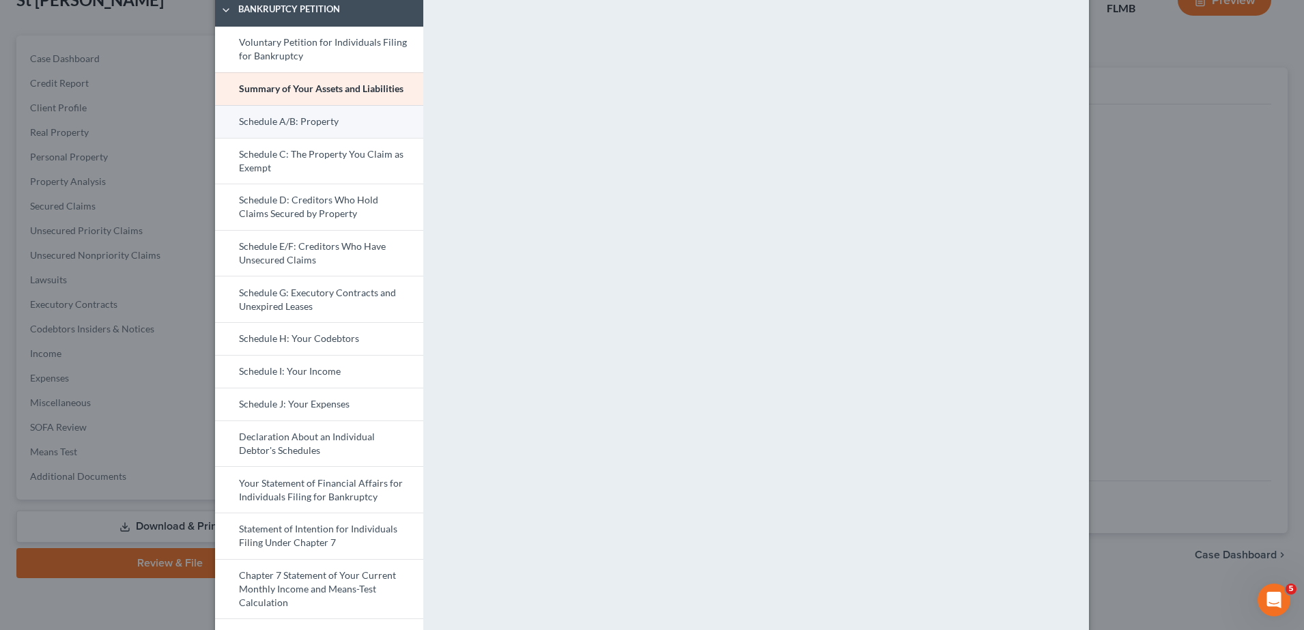
click at [292, 120] on link "Schedule A/B: Property" at bounding box center [319, 121] width 208 height 33
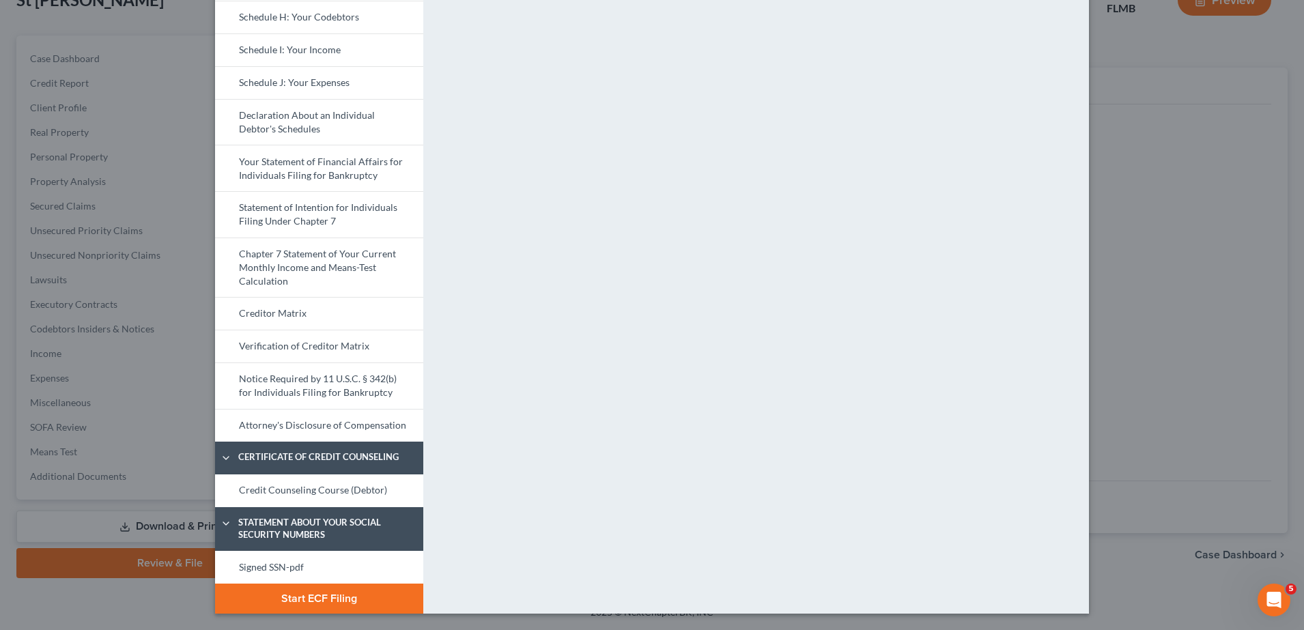
scroll to position [0, 0]
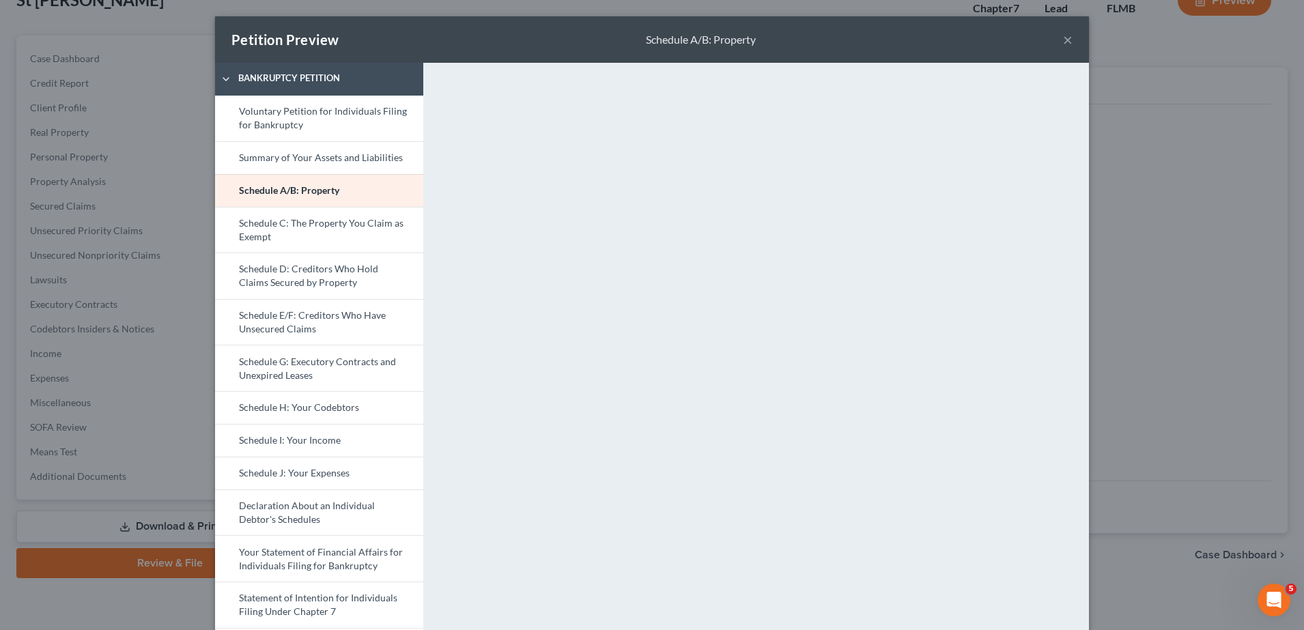
click at [1063, 41] on button "×" at bounding box center [1068, 39] width 10 height 16
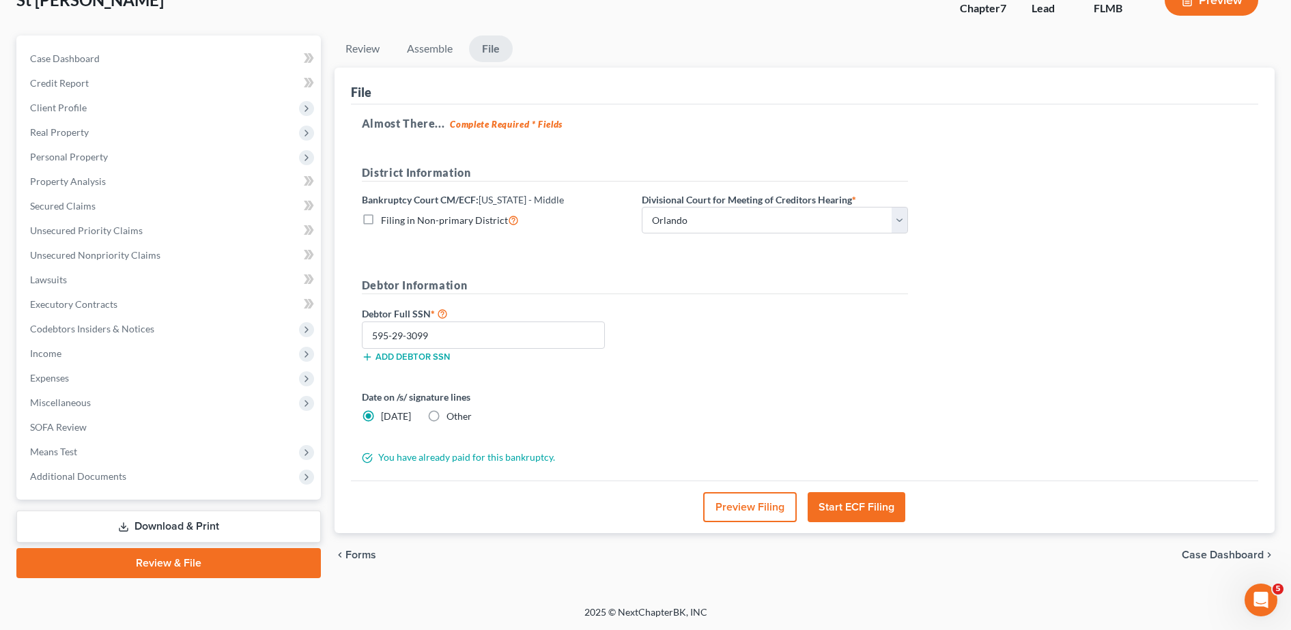
click at [756, 516] on button "Preview Filing" at bounding box center [750, 507] width 94 height 30
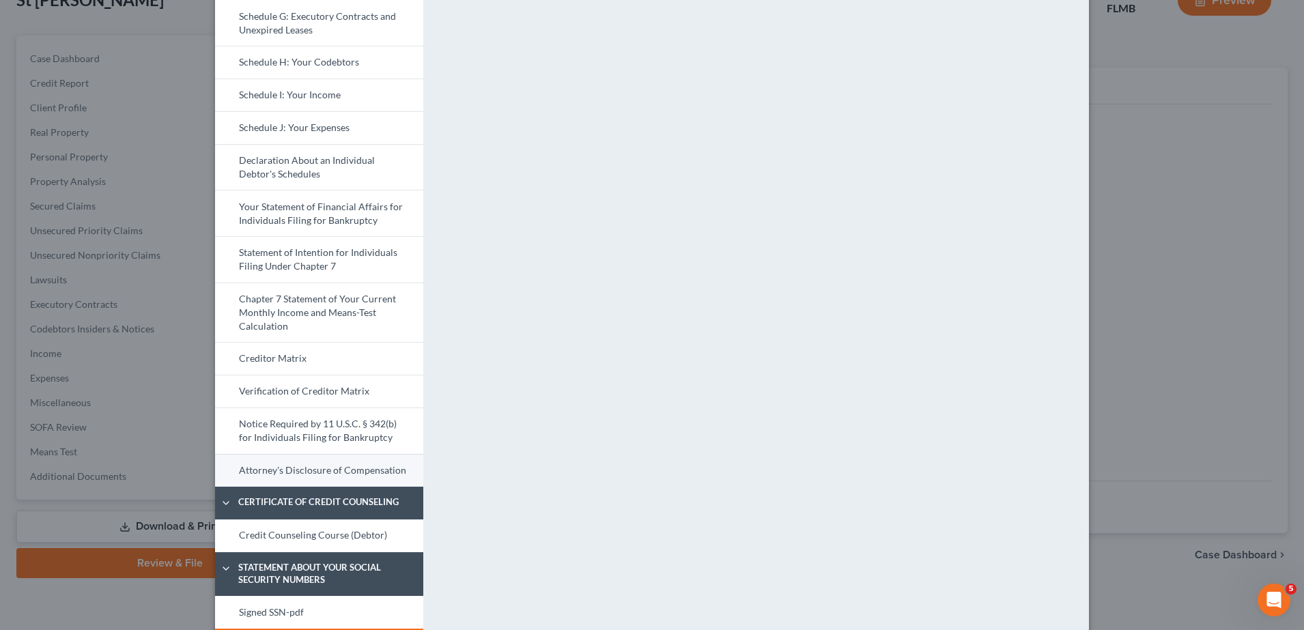
scroll to position [371, 0]
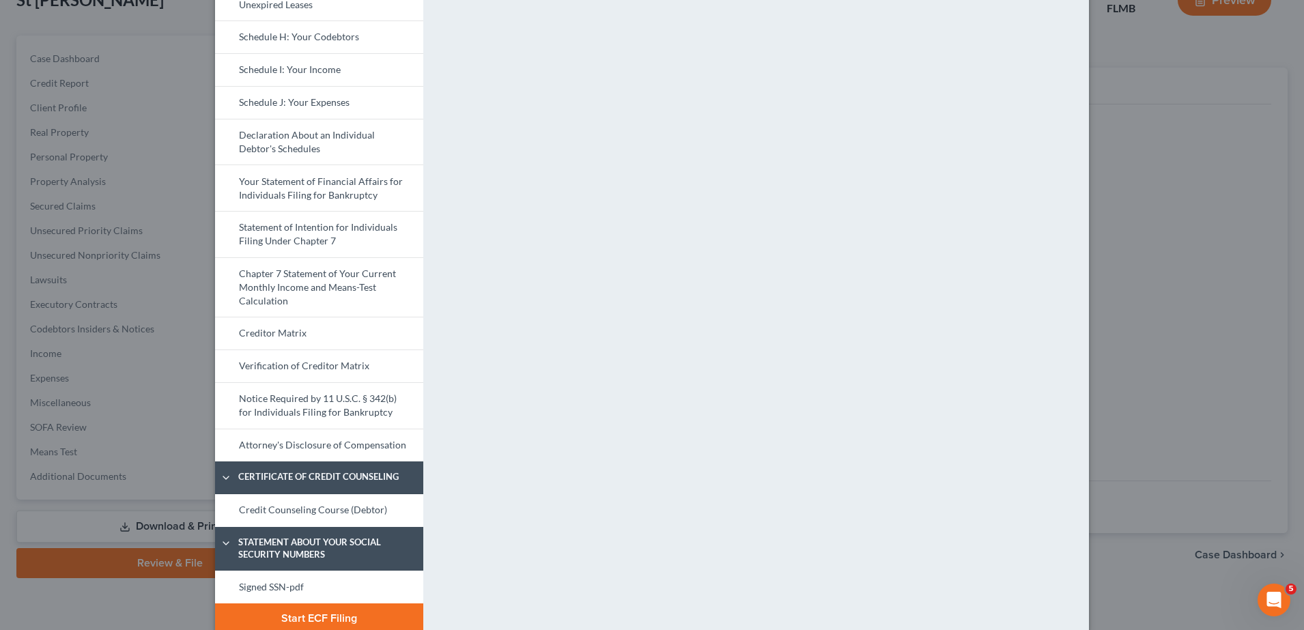
drag, startPoint x: 335, startPoint y: 500, endPoint x: 591, endPoint y: 374, distance: 286.2
click at [335, 501] on link "Credit Counseling Course (Debtor)" at bounding box center [319, 510] width 208 height 33
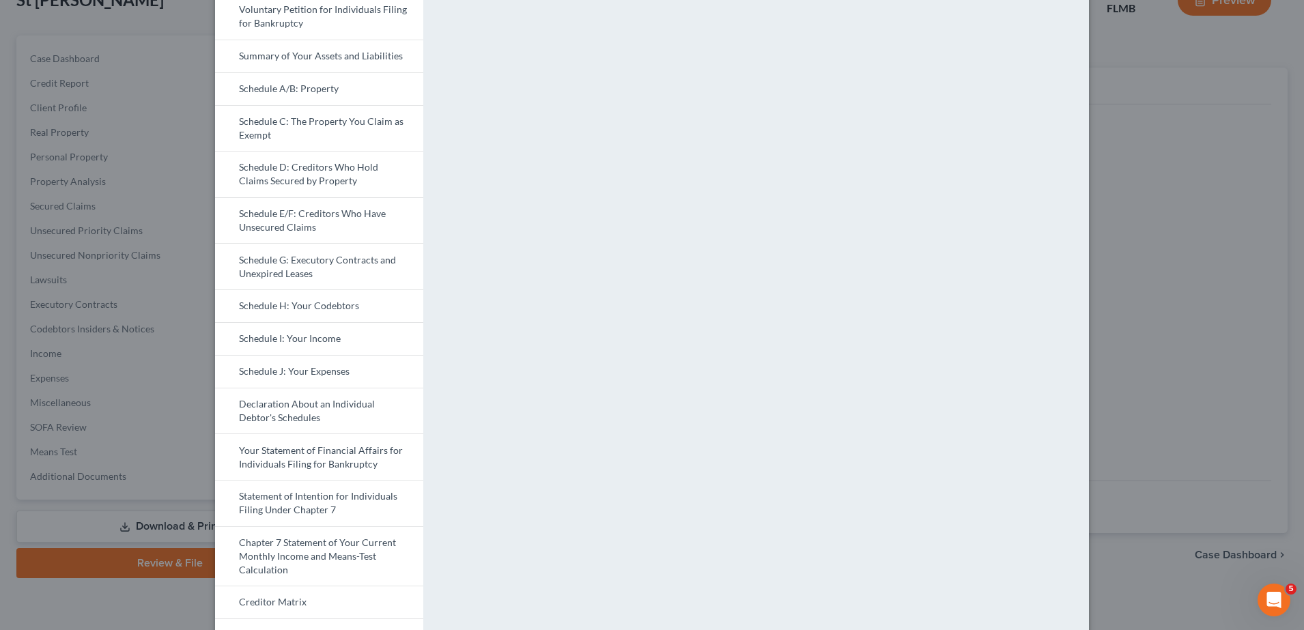
scroll to position [391, 0]
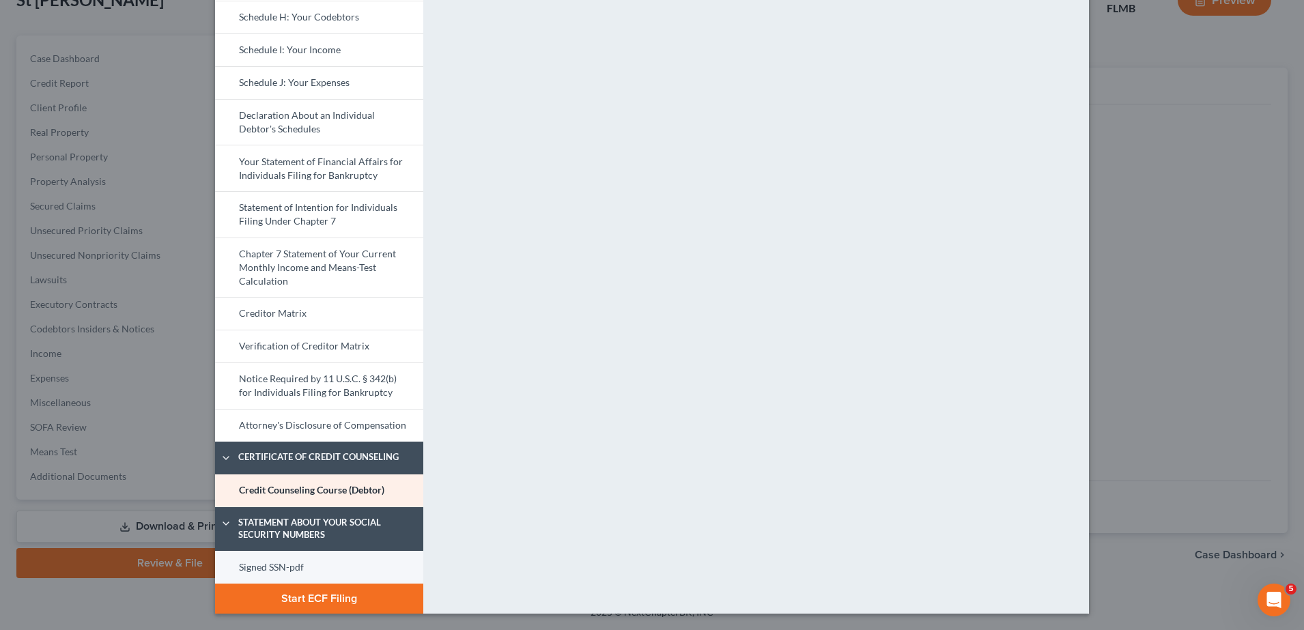
click at [256, 568] on link "Signed SSN-pdf" at bounding box center [319, 567] width 208 height 33
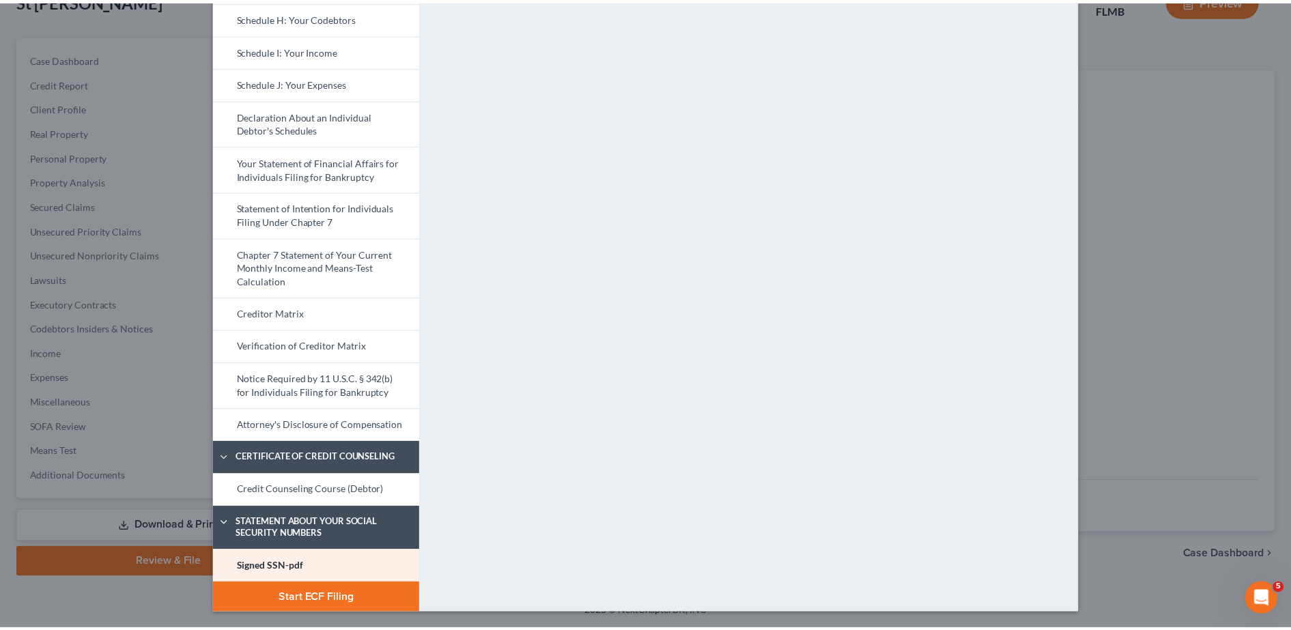
scroll to position [0, 0]
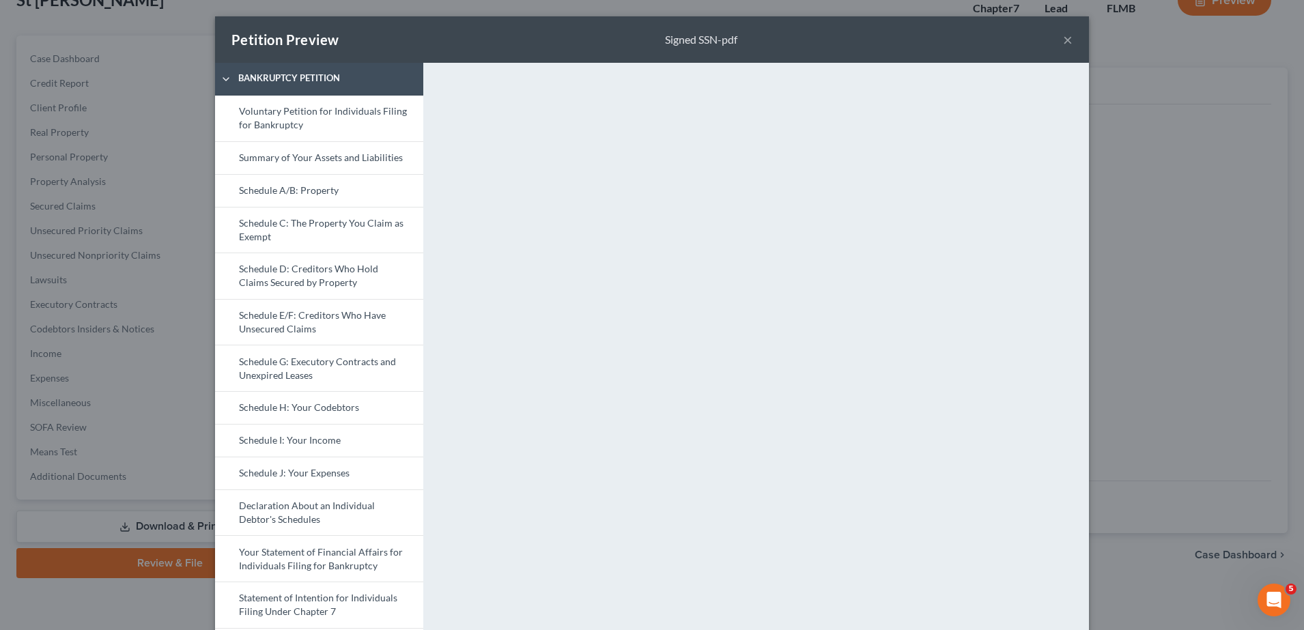
click at [1063, 38] on button "×" at bounding box center [1068, 39] width 10 height 16
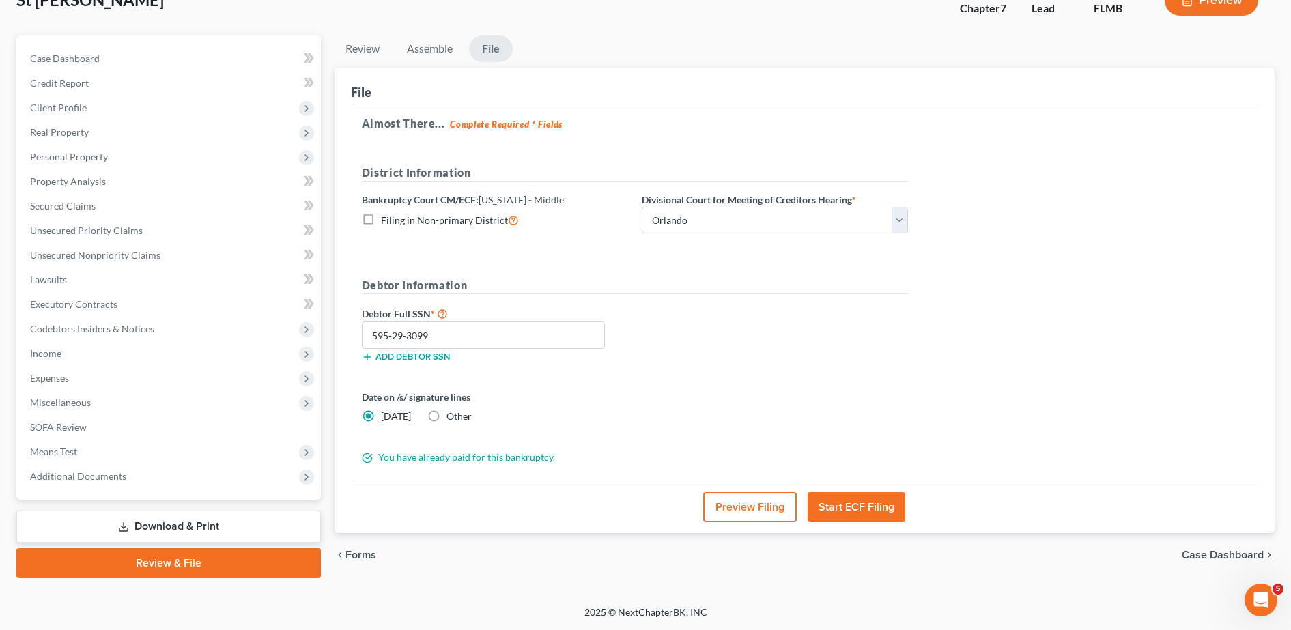
click at [854, 514] on button "Start ECF Filing" at bounding box center [857, 507] width 98 height 30
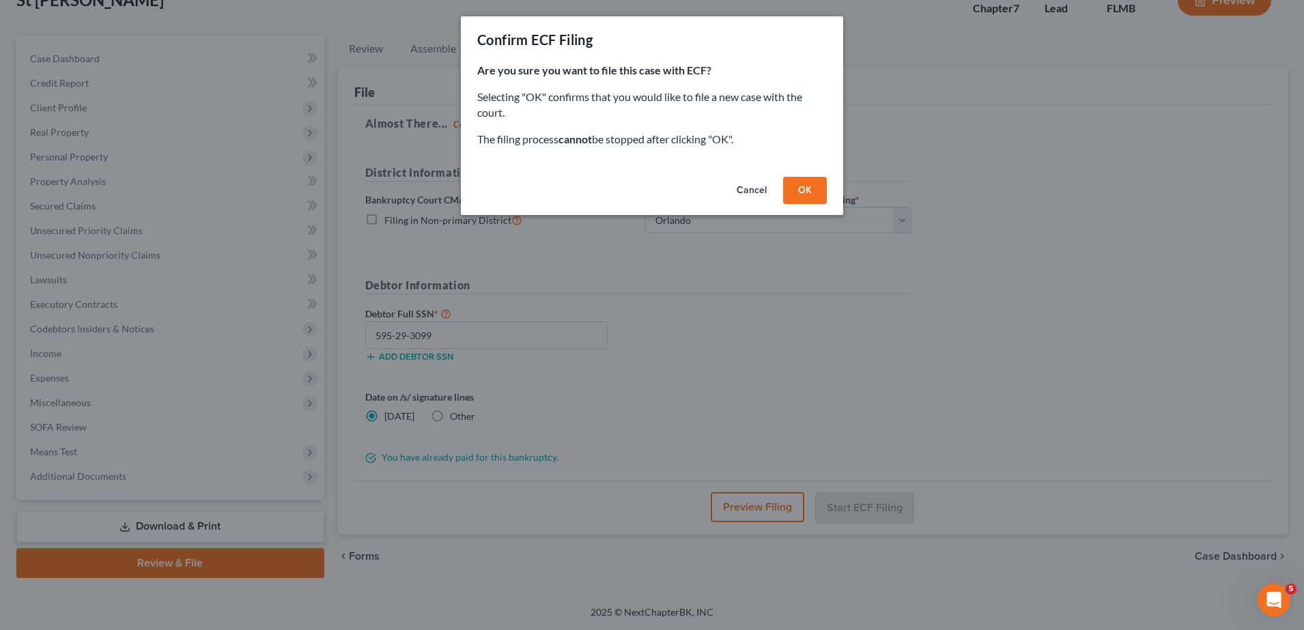
click at [811, 192] on button "OK" at bounding box center [805, 190] width 44 height 27
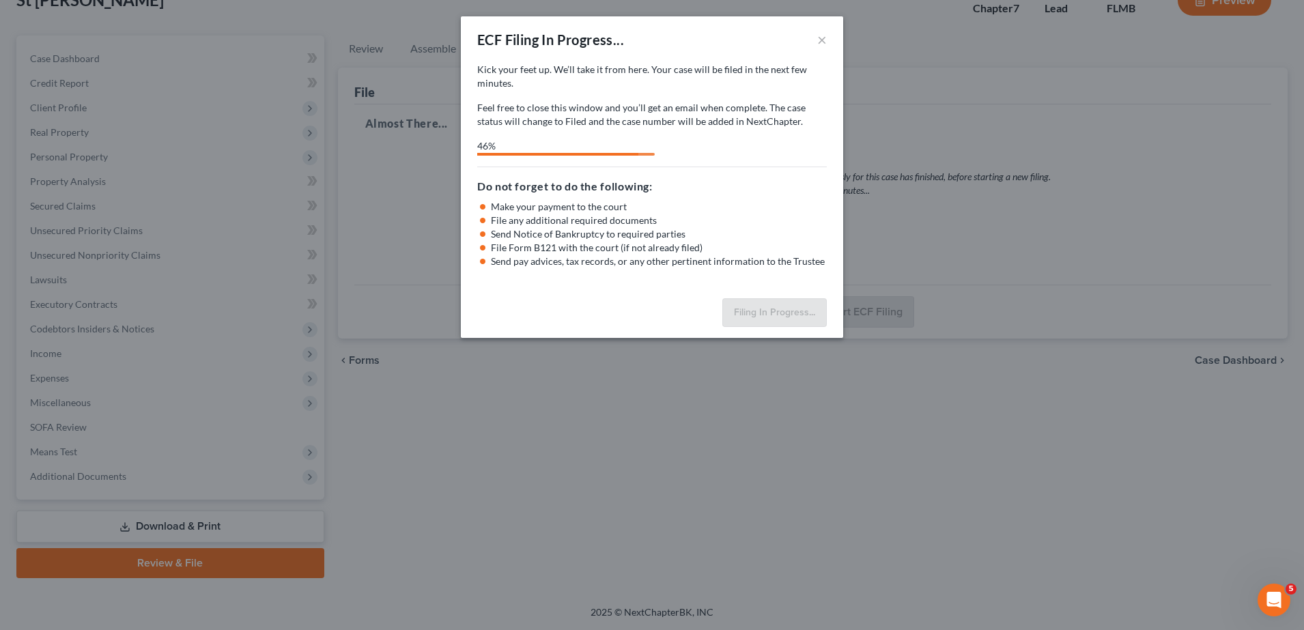
select select "2"
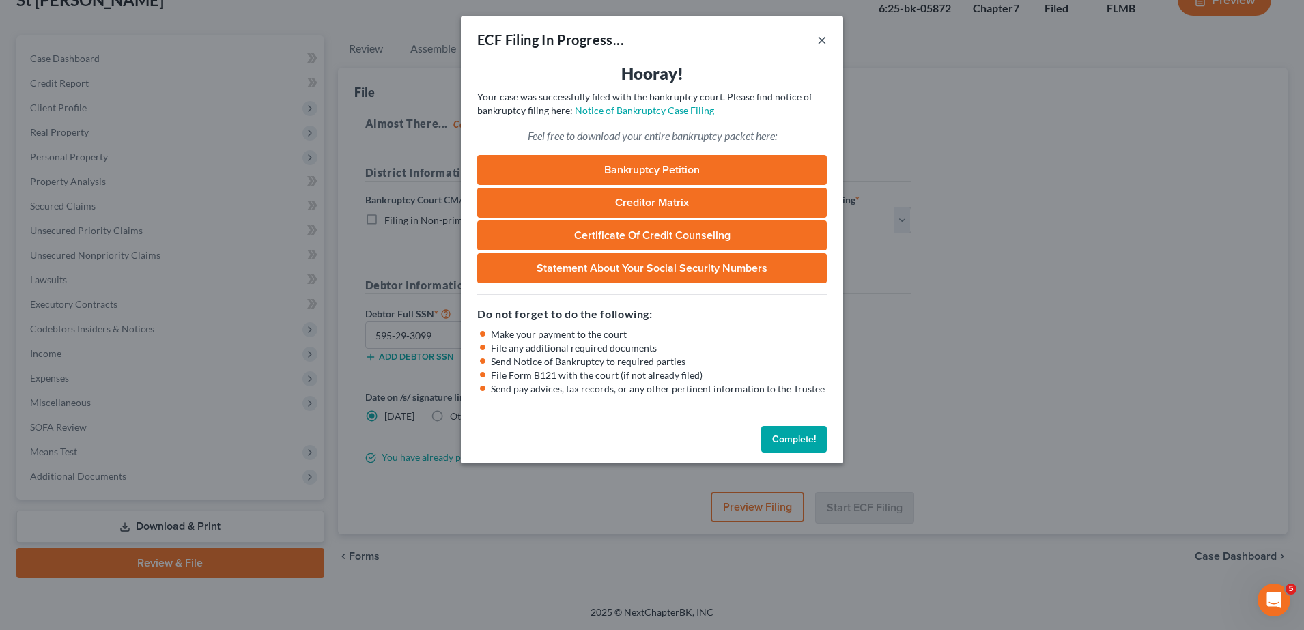
click at [820, 41] on button "×" at bounding box center [822, 39] width 10 height 16
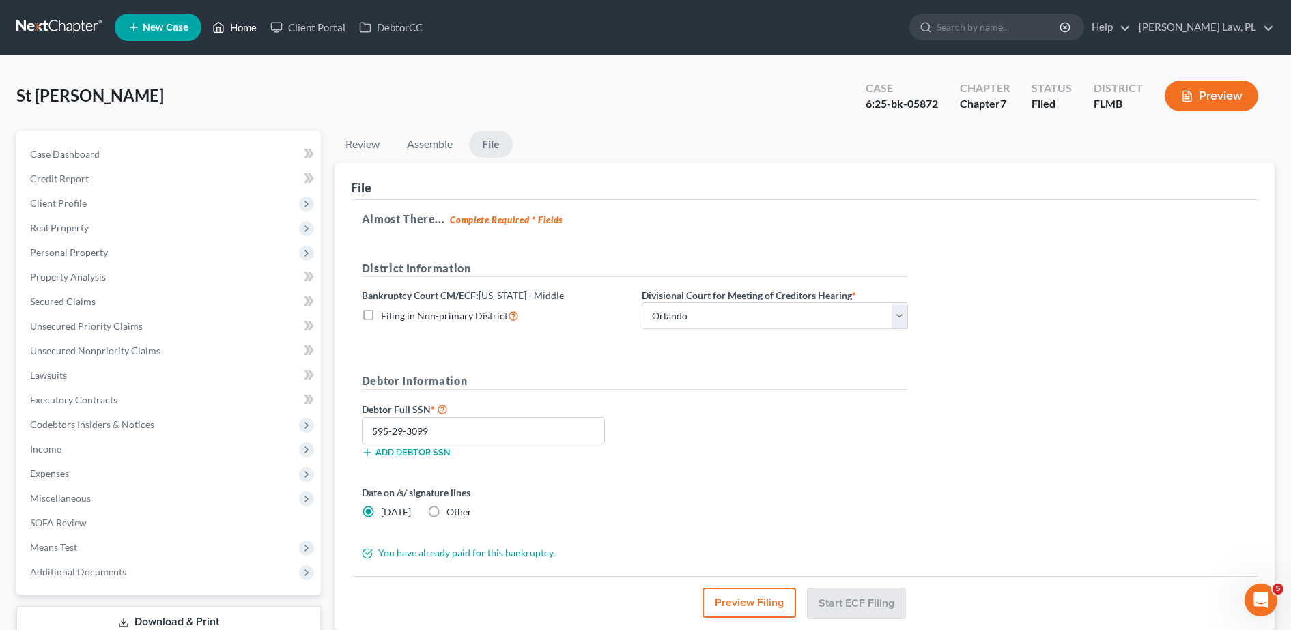
click at [232, 19] on link "Home" at bounding box center [235, 27] width 58 height 25
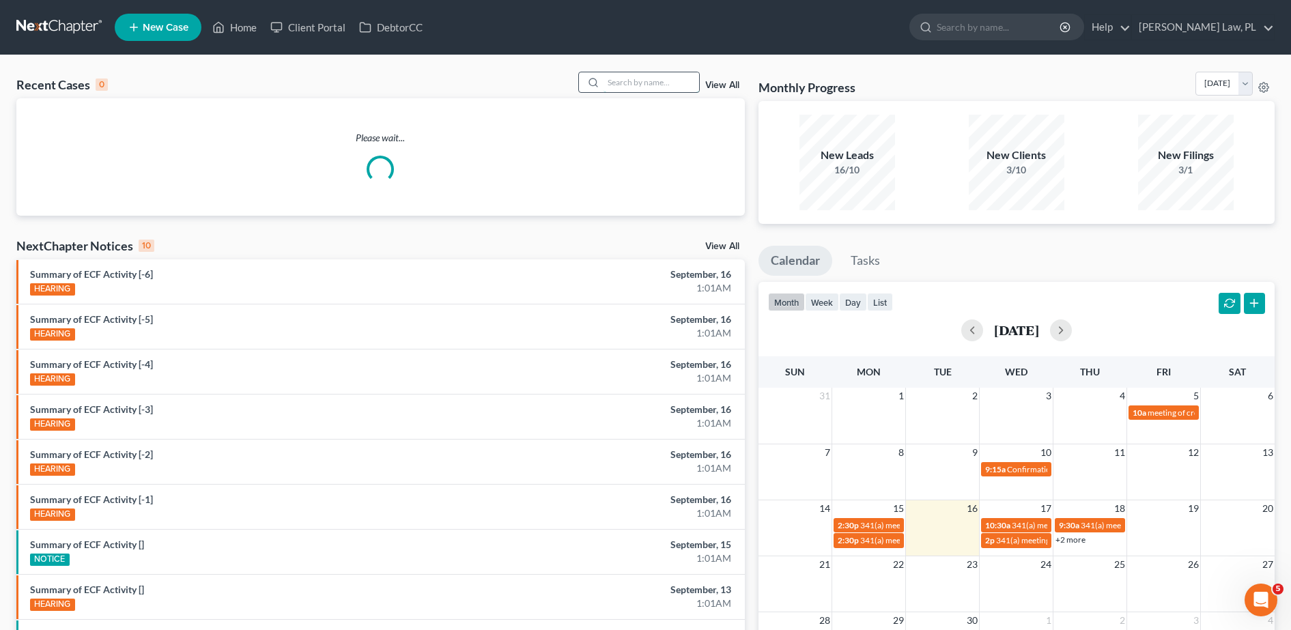
click at [634, 89] on input "search" at bounding box center [652, 82] width 96 height 20
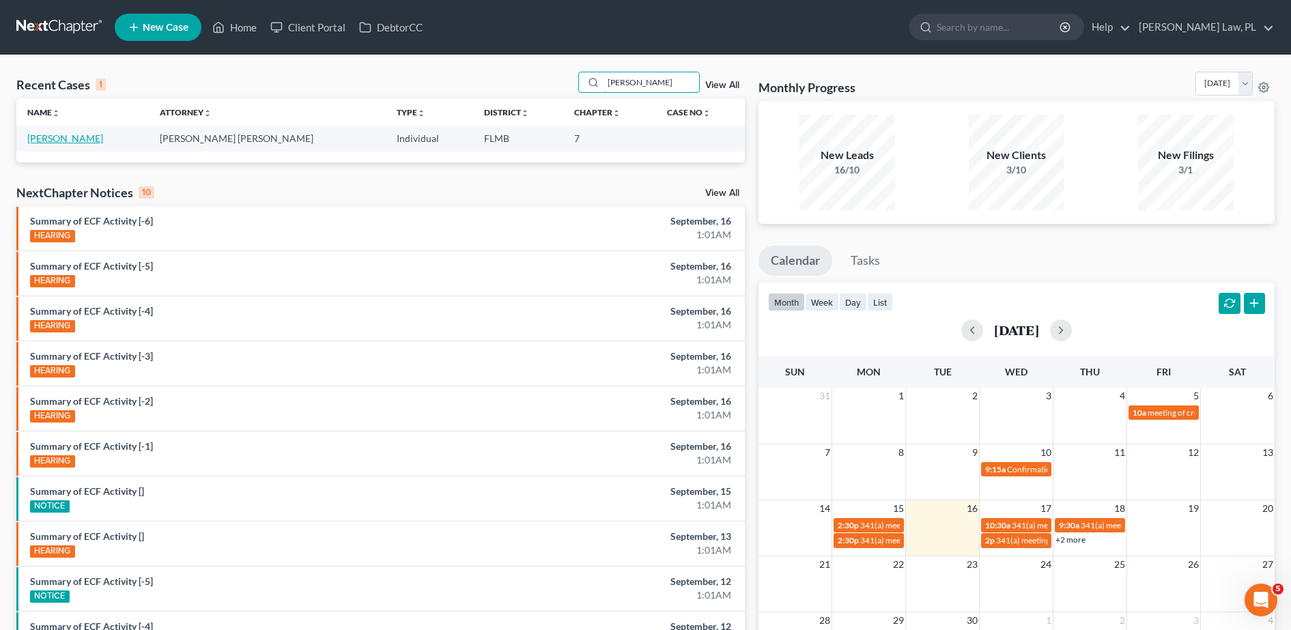
type input "[PERSON_NAME]"
click at [62, 139] on link "[PERSON_NAME]" at bounding box center [65, 138] width 76 height 12
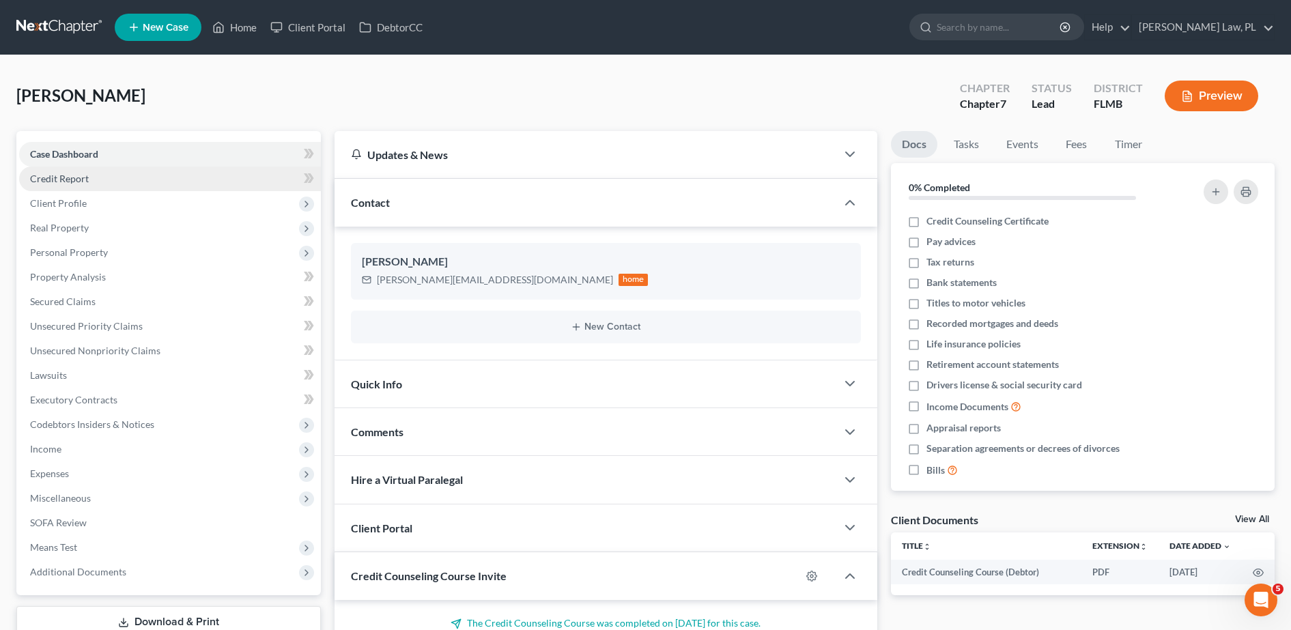
click at [70, 186] on link "Credit Report" at bounding box center [170, 179] width 302 height 25
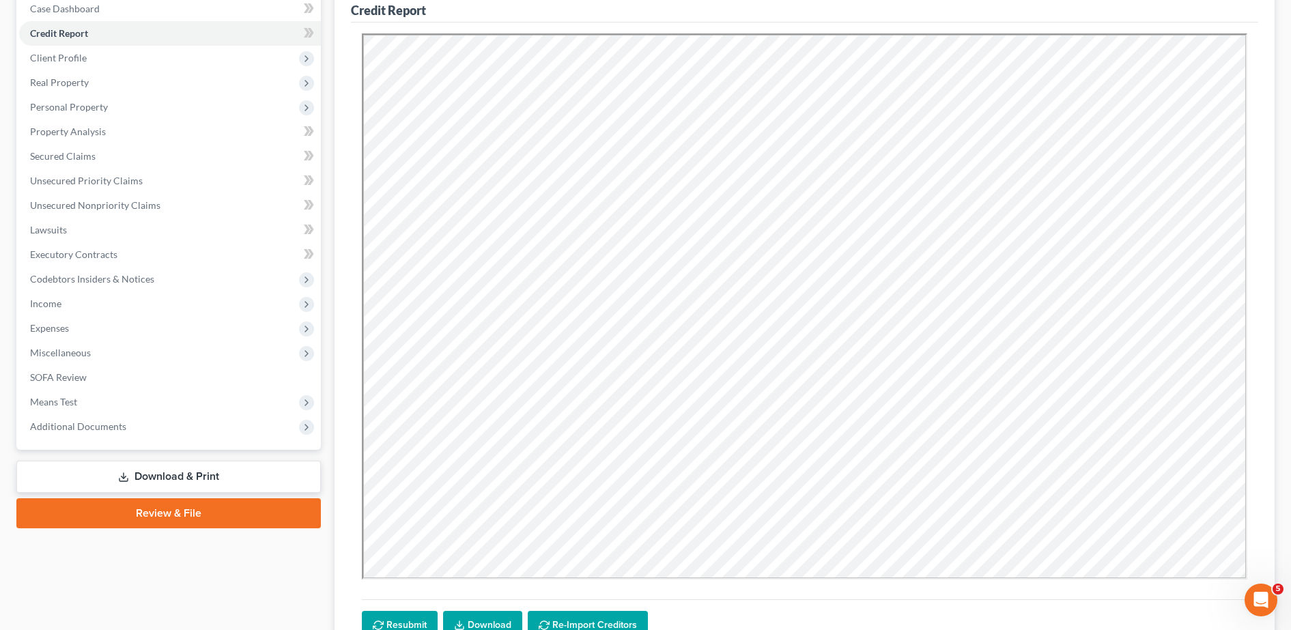
scroll to position [146, 0]
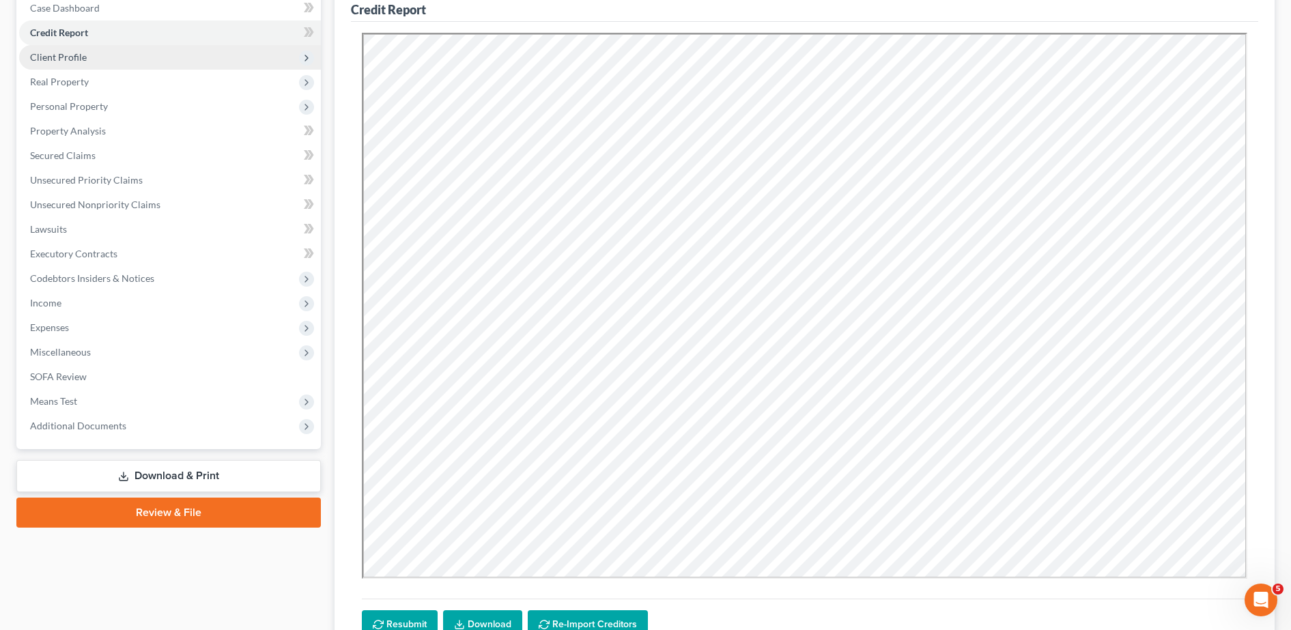
click at [148, 54] on span "Client Profile" at bounding box center [170, 57] width 302 height 25
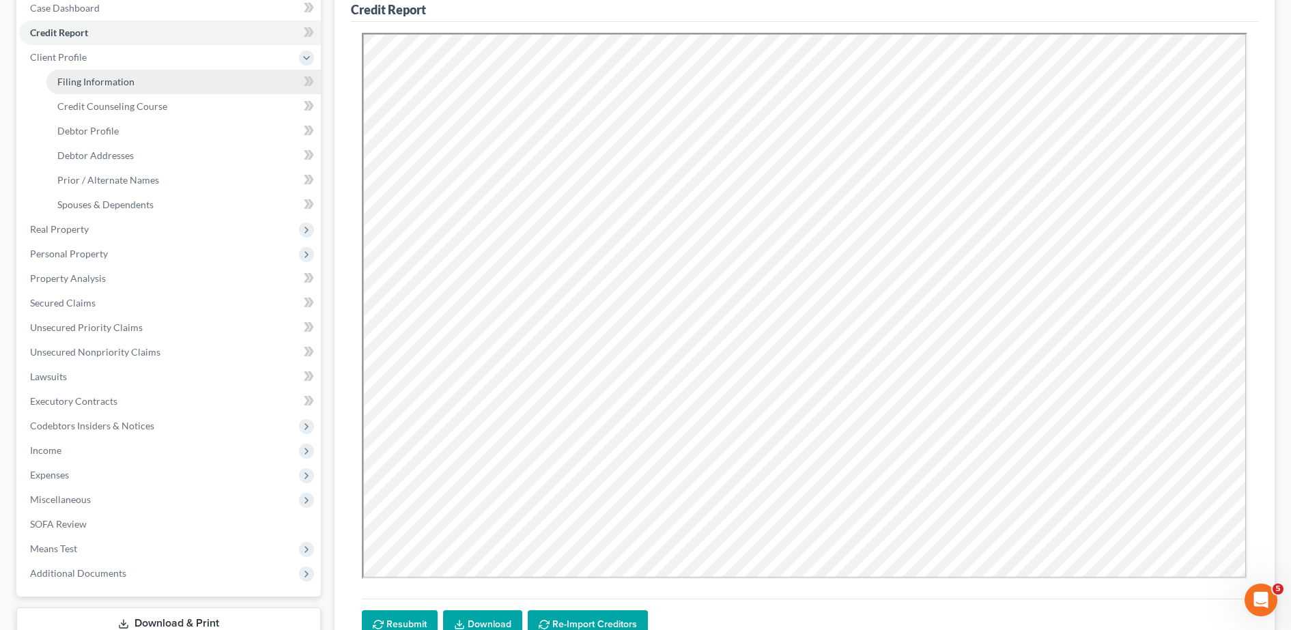
click at [132, 79] on link "Filing Information" at bounding box center [183, 82] width 275 height 25
select select "1"
select select "0"
select select "15"
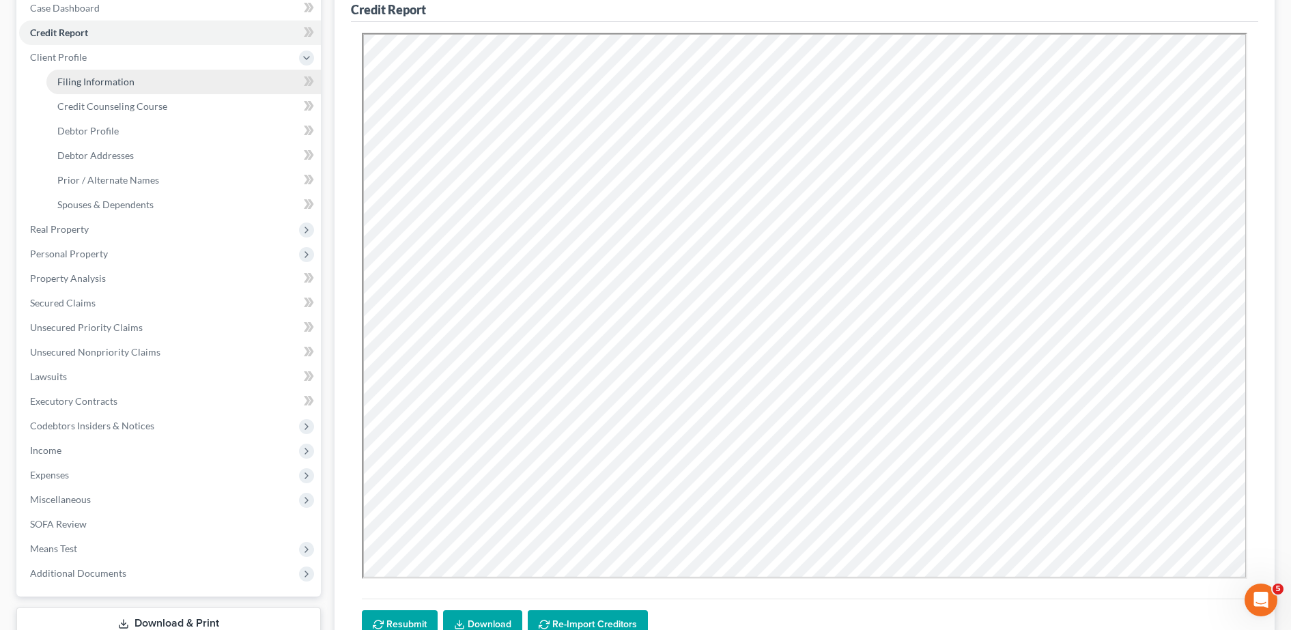
select select "0"
select select "9"
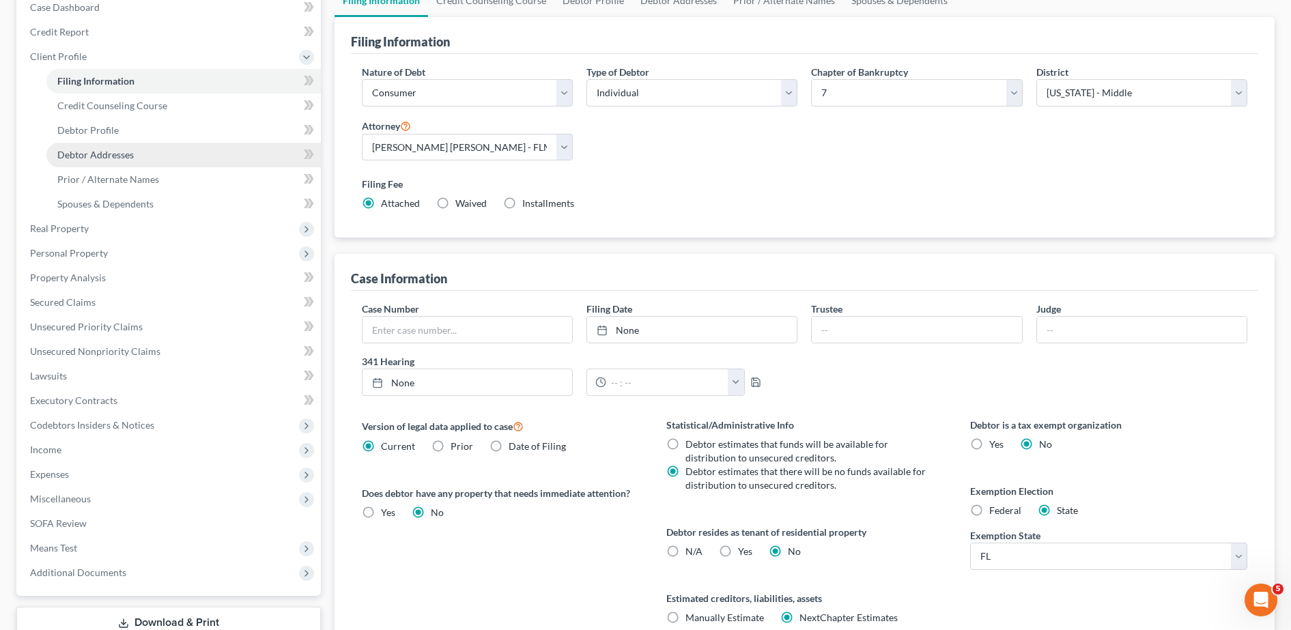
scroll to position [139, 0]
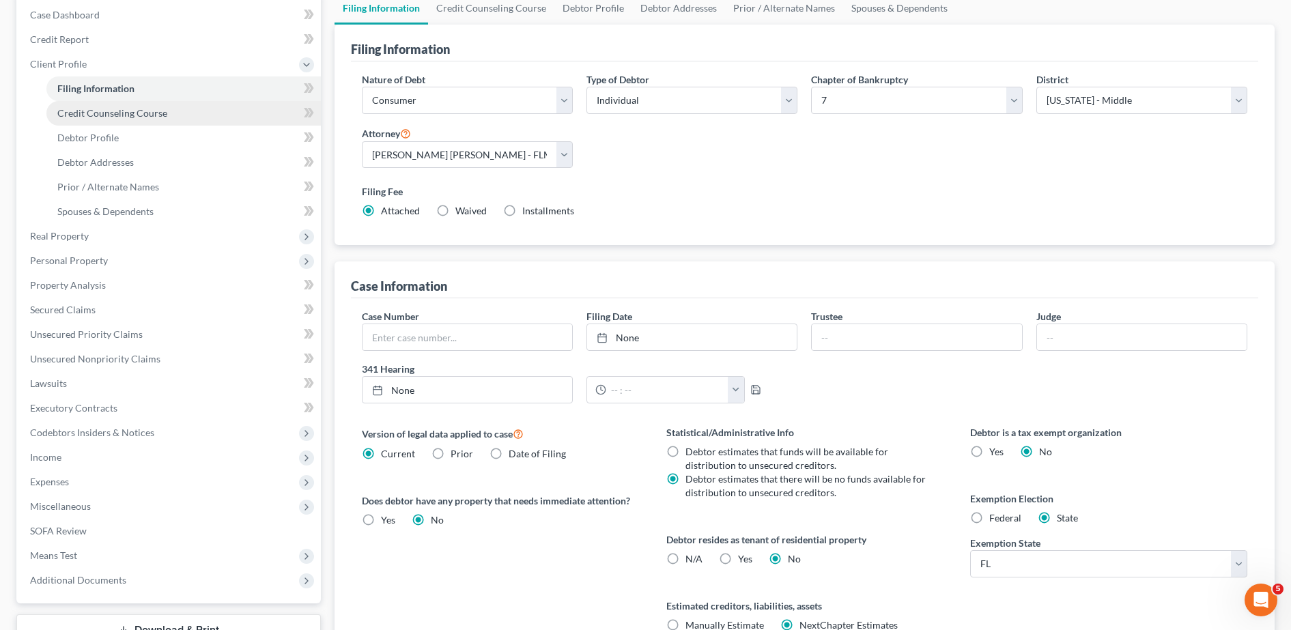
click at [100, 112] on span "Credit Counseling Course" at bounding box center [112, 113] width 110 height 12
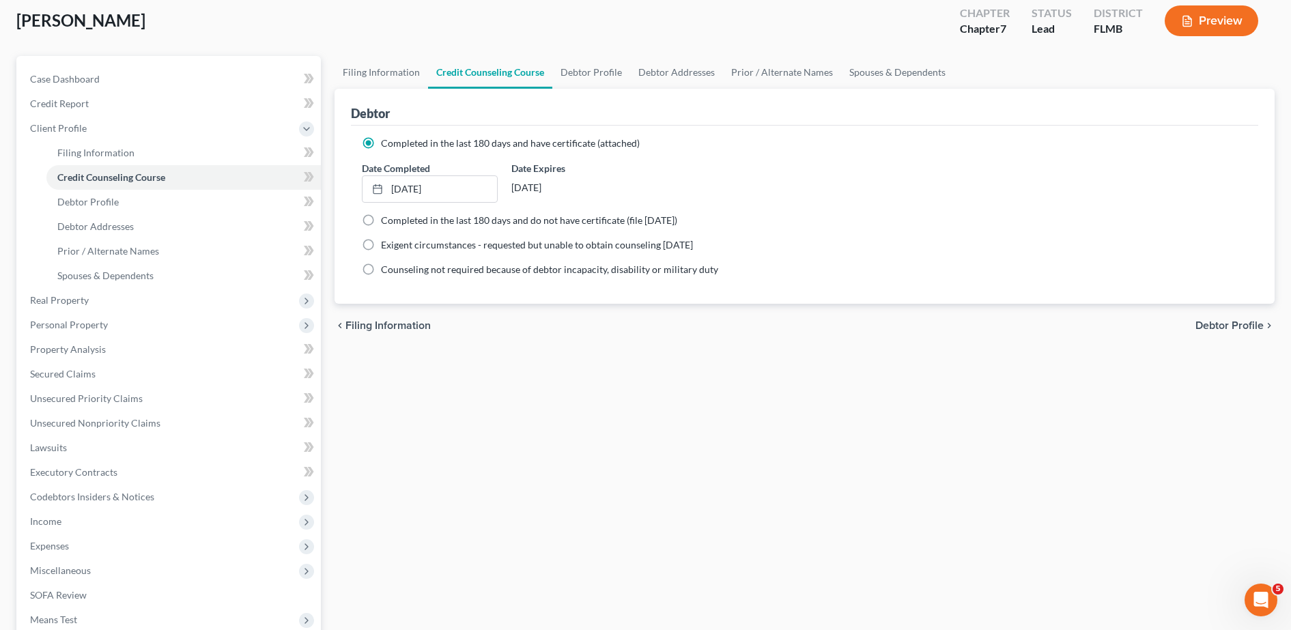
scroll to position [76, 0]
click at [114, 197] on span "Debtor Profile" at bounding box center [87, 201] width 61 height 12
select select "3"
select select "0"
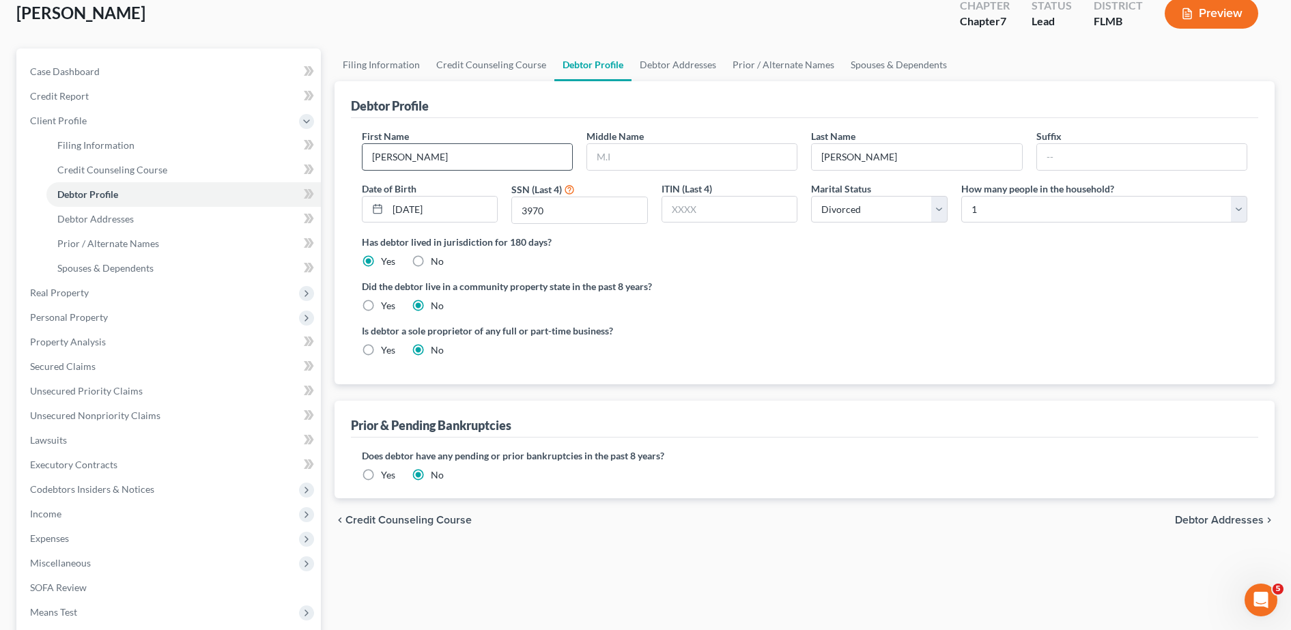
scroll to position [85, 0]
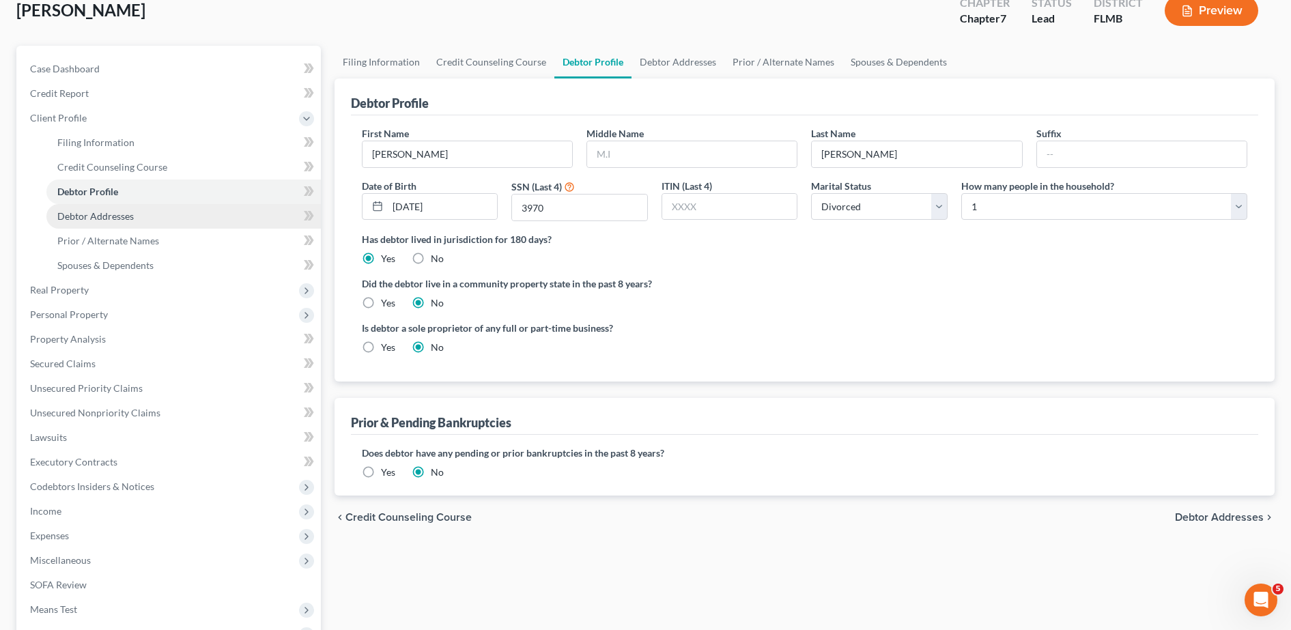
click at [148, 210] on link "Debtor Addresses" at bounding box center [183, 216] width 275 height 25
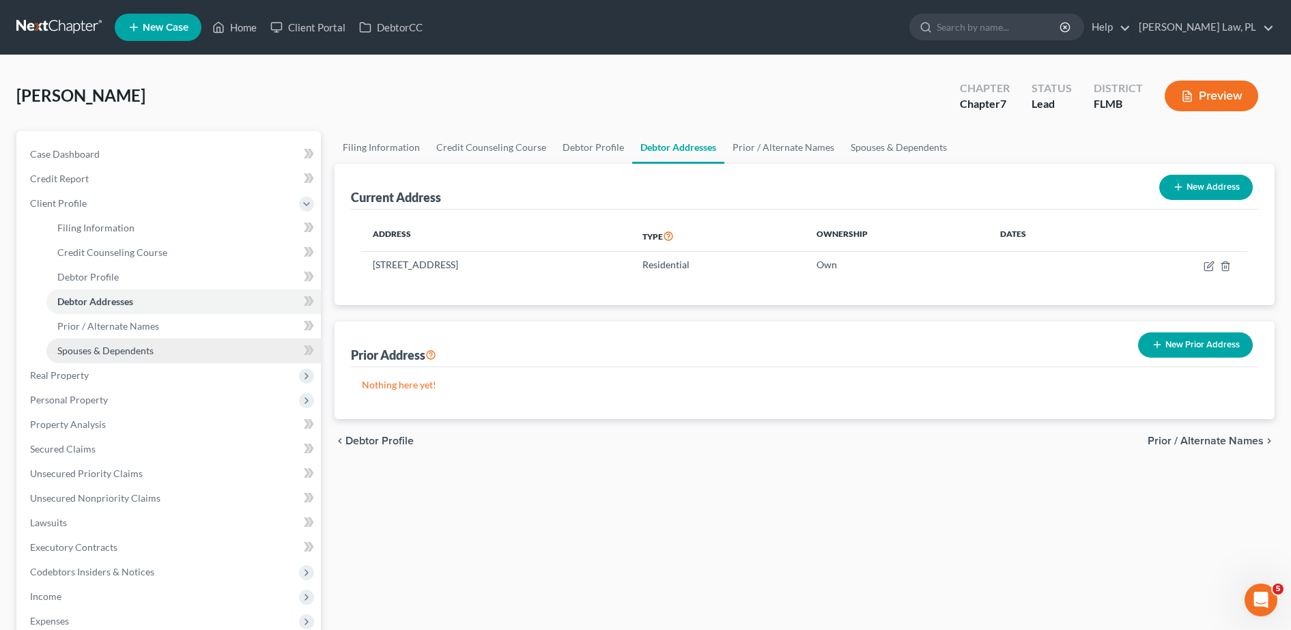
click at [160, 341] on link "Spouses & Dependents" at bounding box center [183, 351] width 275 height 25
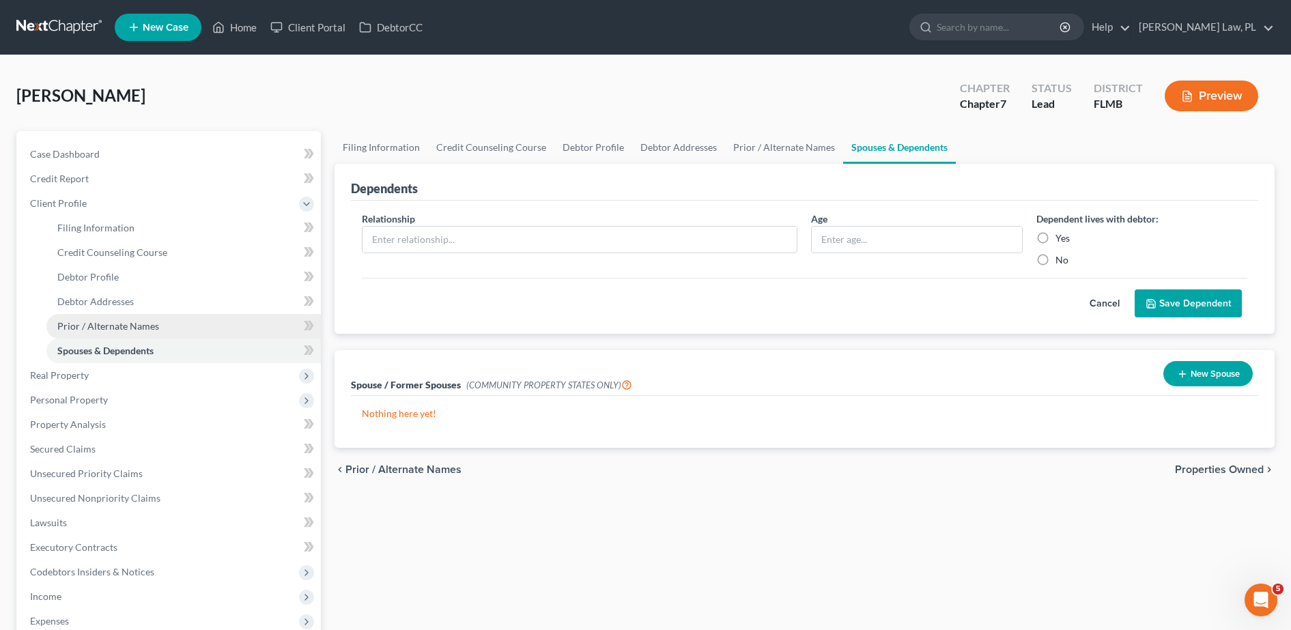
click at [135, 321] on span "Prior / Alternate Names" at bounding box center [108, 326] width 102 height 12
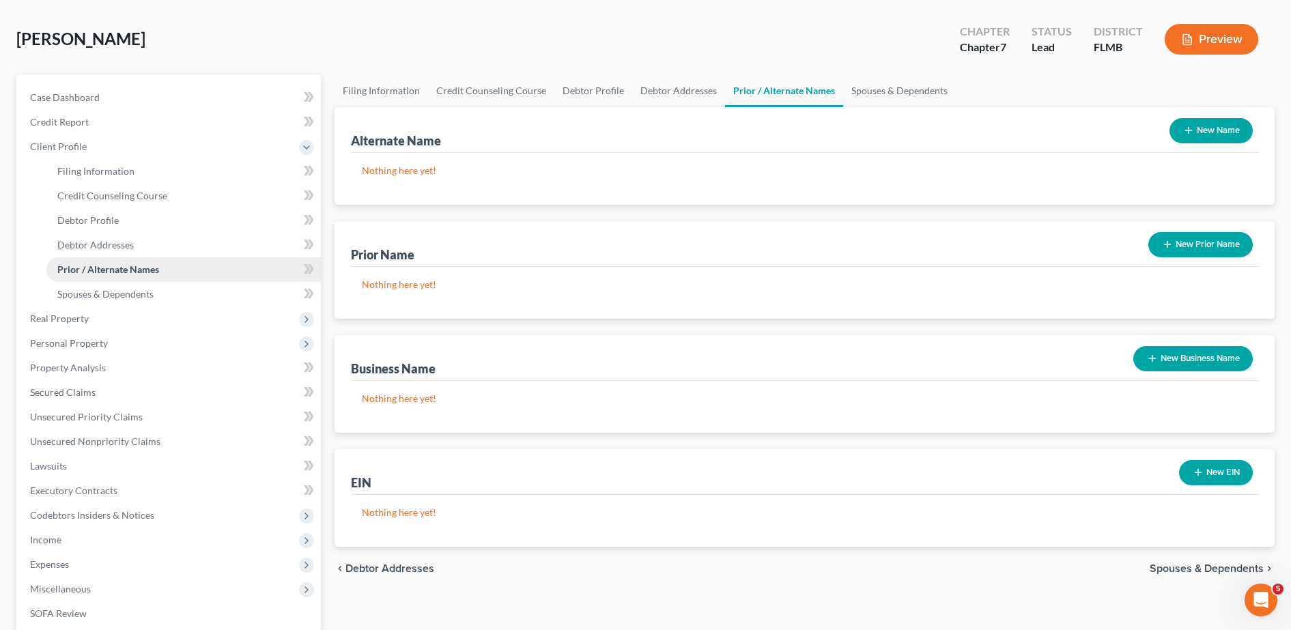
scroll to position [57, 0]
click at [87, 315] on span "Real Property" at bounding box center [59, 318] width 59 height 12
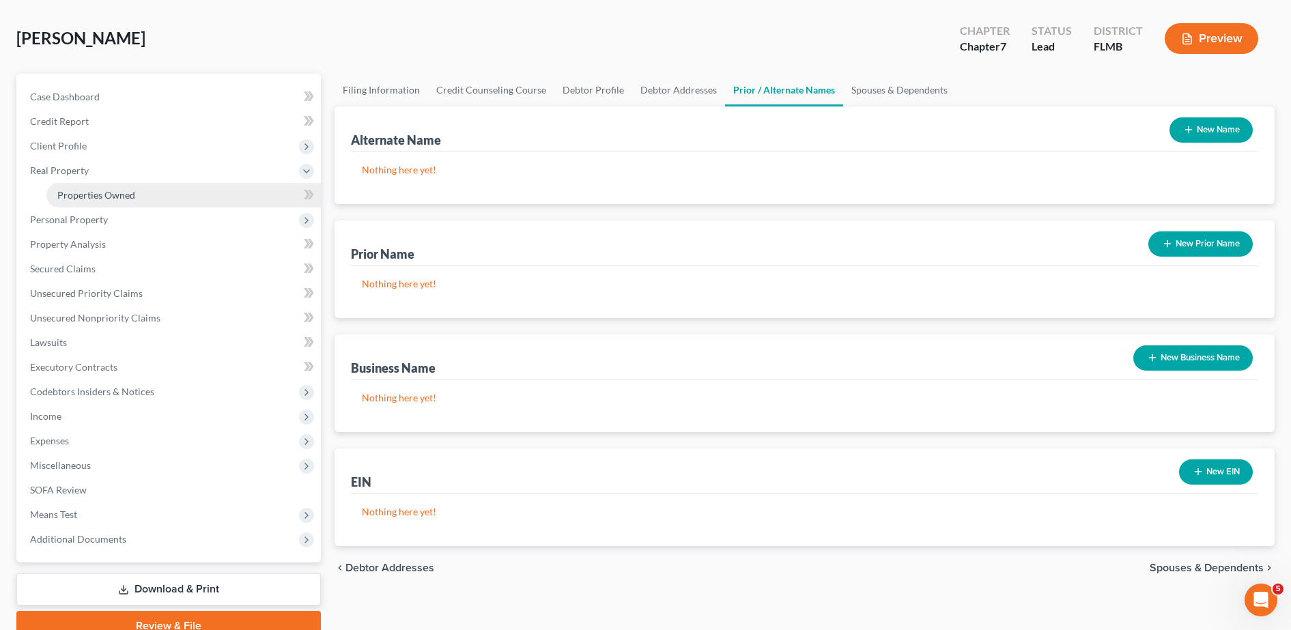
click at [113, 195] on span "Properties Owned" at bounding box center [96, 195] width 78 height 12
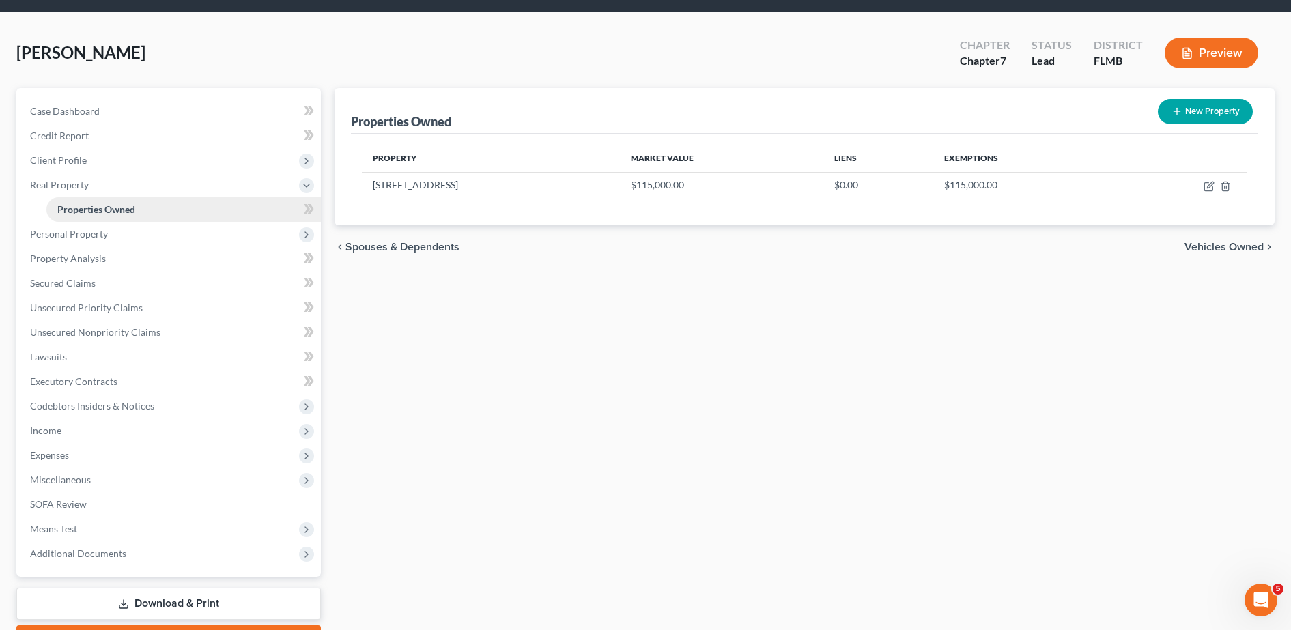
scroll to position [51, 0]
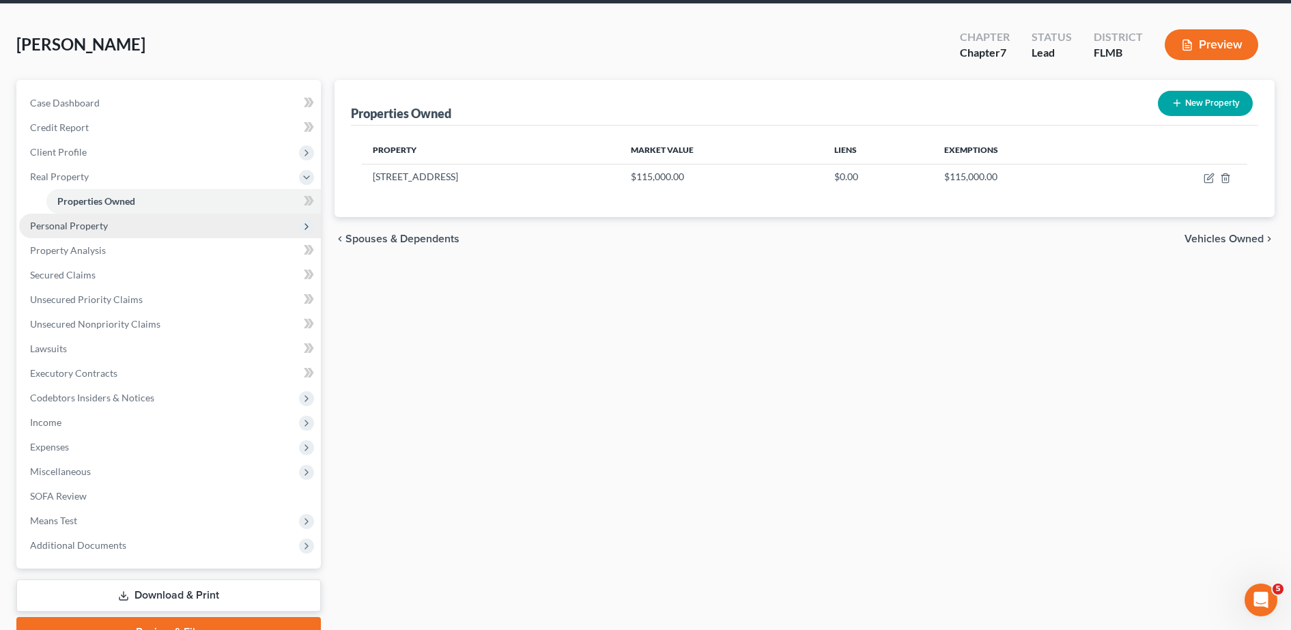
click at [111, 223] on span "Personal Property" at bounding box center [170, 226] width 302 height 25
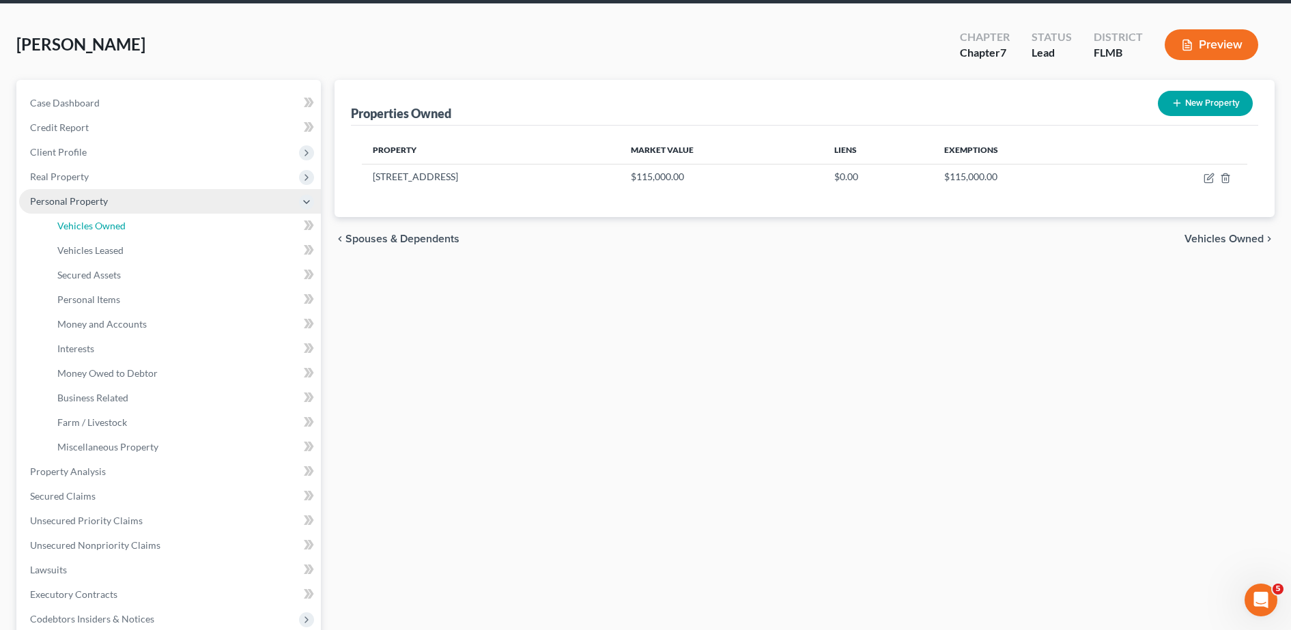
click at [111, 223] on span "Vehicles Owned" at bounding box center [91, 226] width 68 height 12
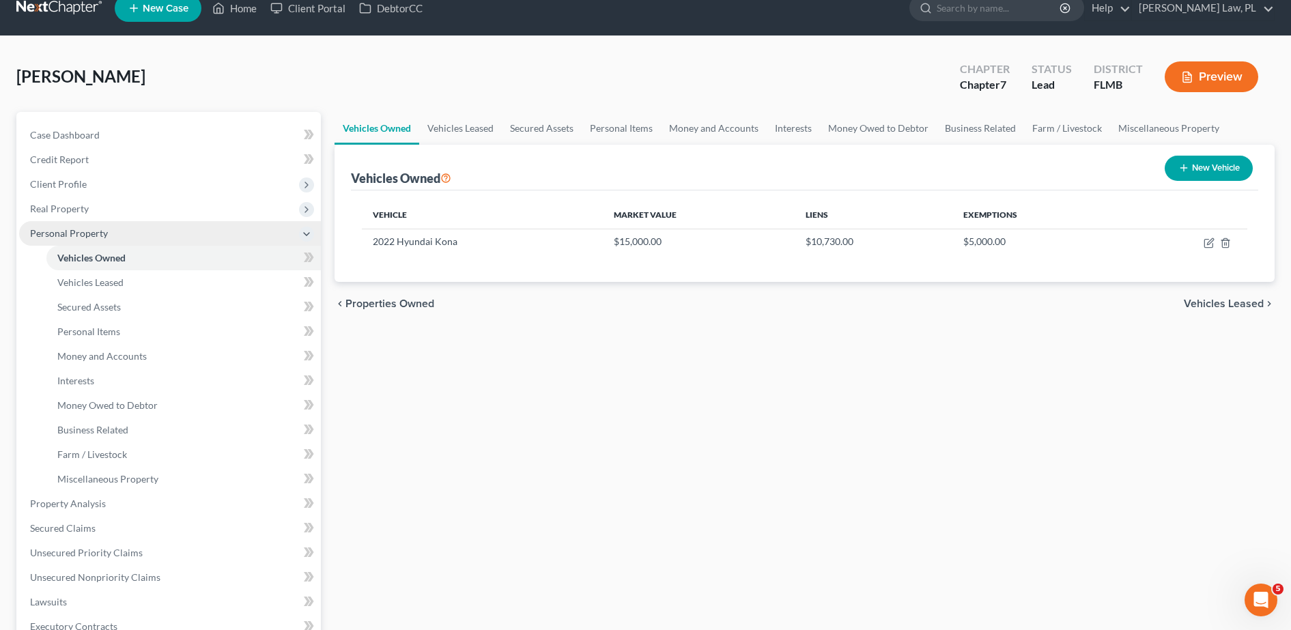
scroll to position [27, 0]
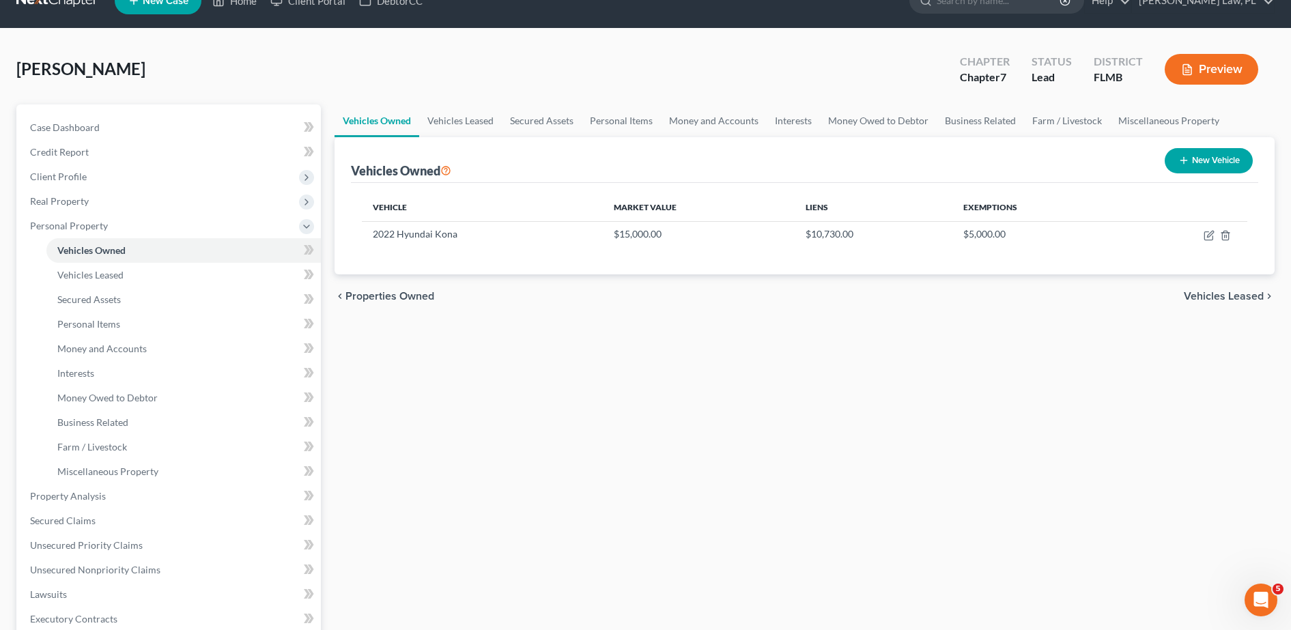
click at [853, 545] on div "Vehicles Owned Vehicles Leased Secured Assets Personal Items Money and Accounts…" at bounding box center [805, 498] width 954 height 789
click at [145, 280] on link "Vehicles Leased" at bounding box center [183, 275] width 275 height 25
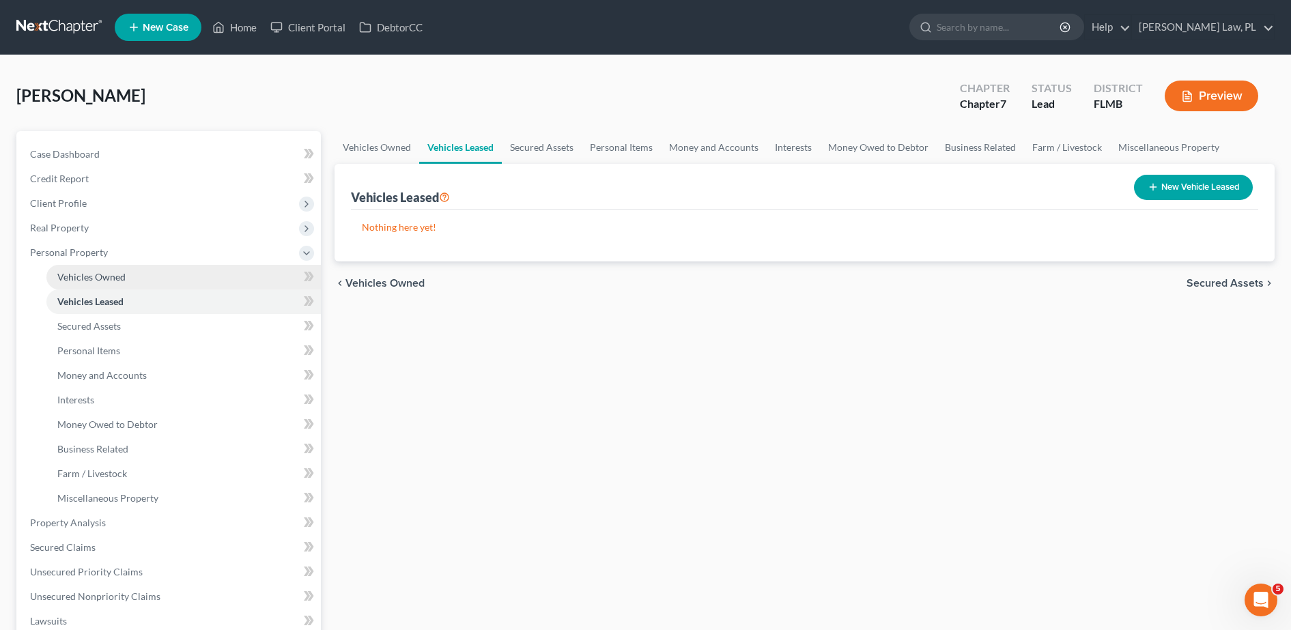
click at [264, 277] on link "Vehicles Owned" at bounding box center [183, 277] width 275 height 25
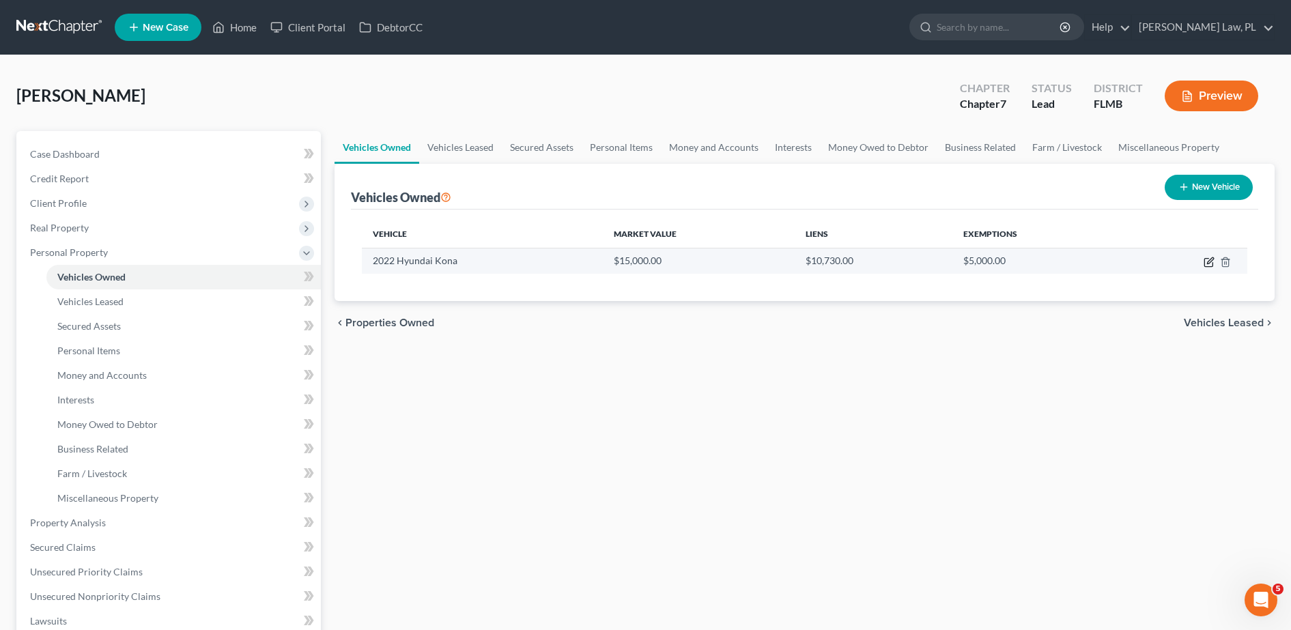
click at [1209, 266] on icon "button" at bounding box center [1209, 263] width 8 height 8
select select "0"
select select "4"
select select "2"
select select "0"
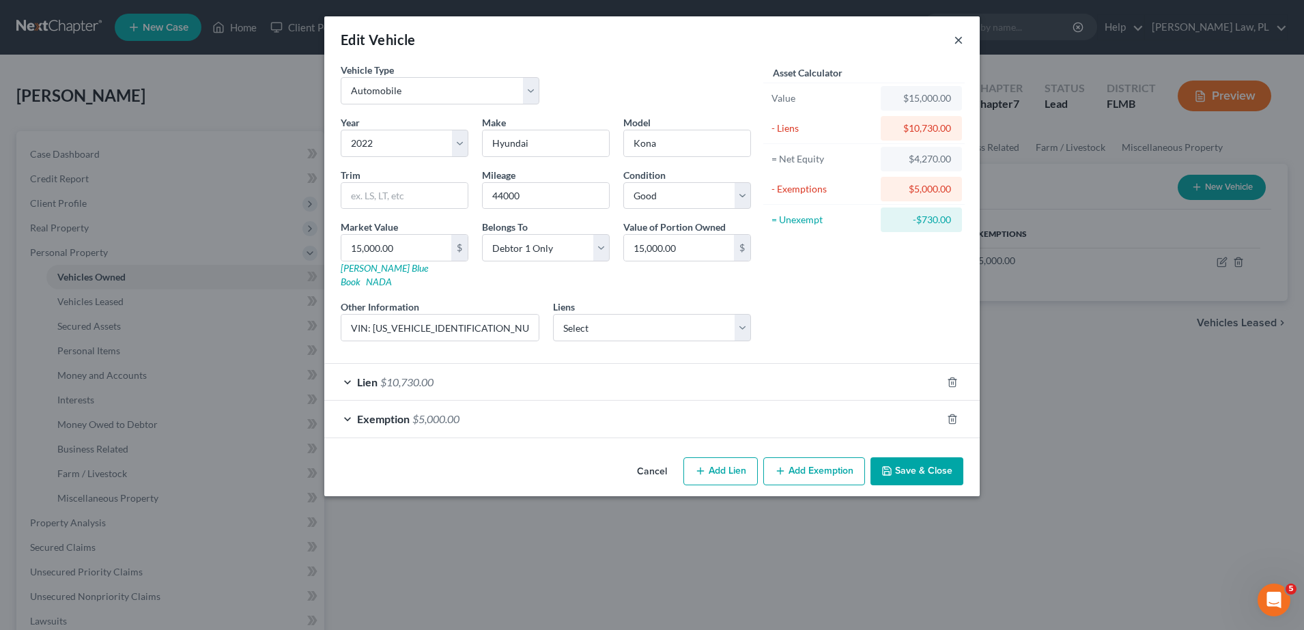
click at [961, 40] on button "×" at bounding box center [959, 39] width 10 height 16
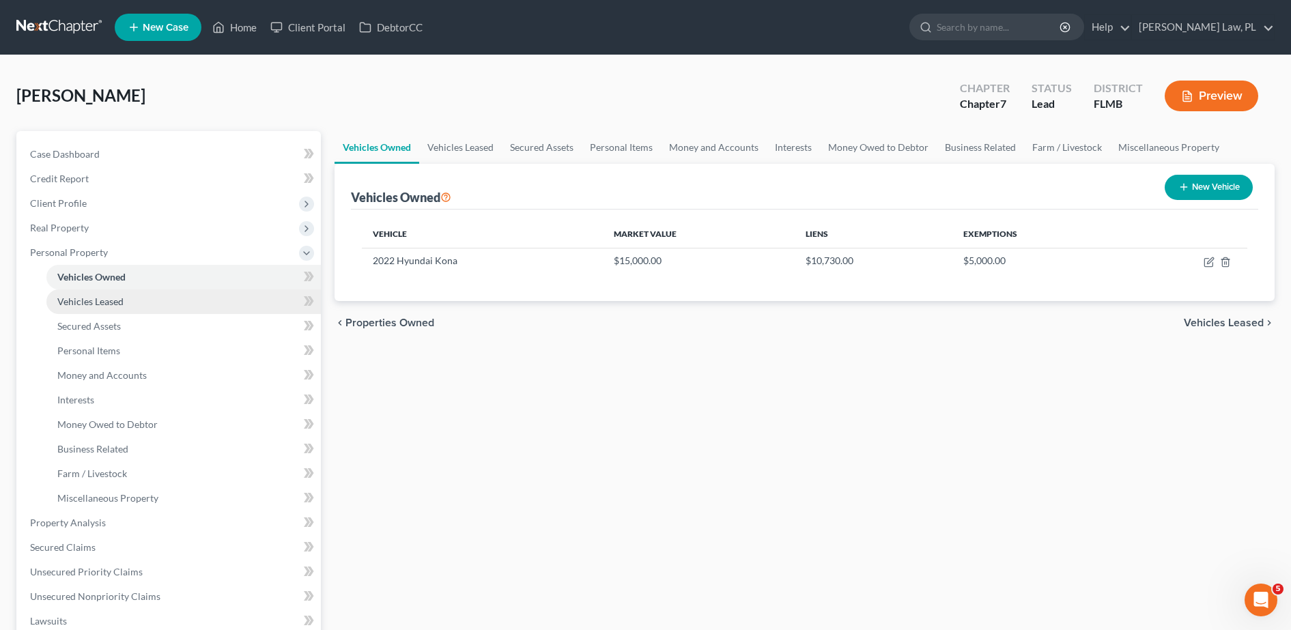
click at [123, 305] on span "Vehicles Leased" at bounding box center [90, 302] width 66 height 12
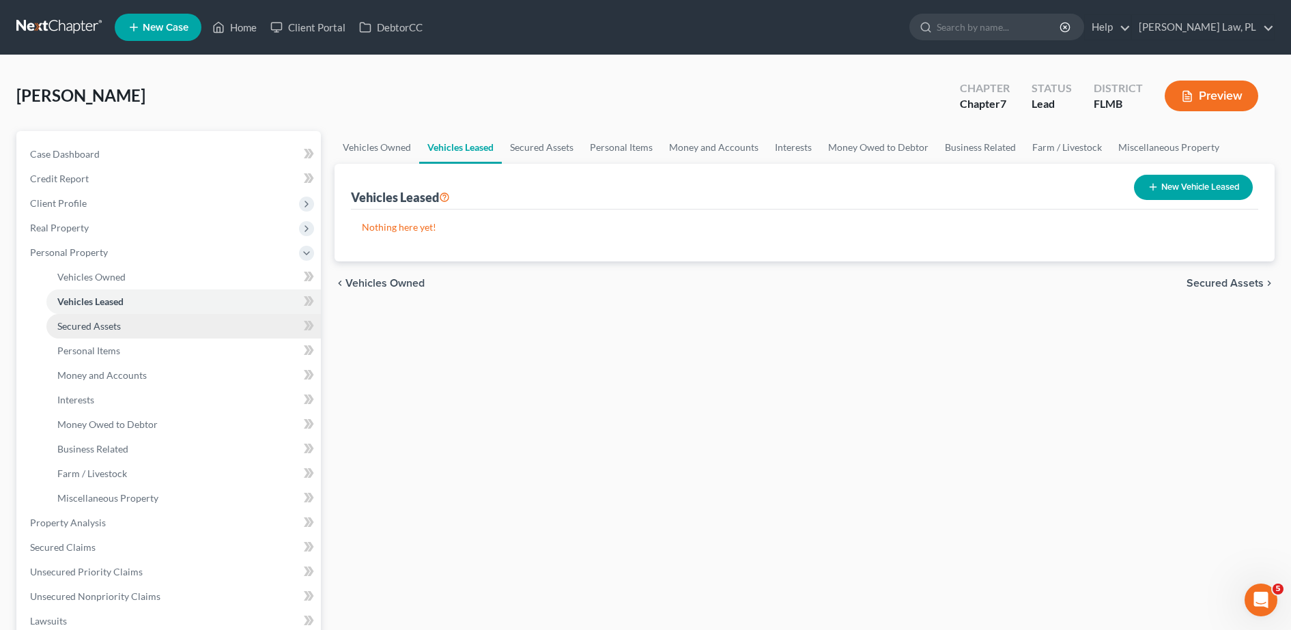
click at [124, 335] on link "Secured Assets" at bounding box center [183, 326] width 275 height 25
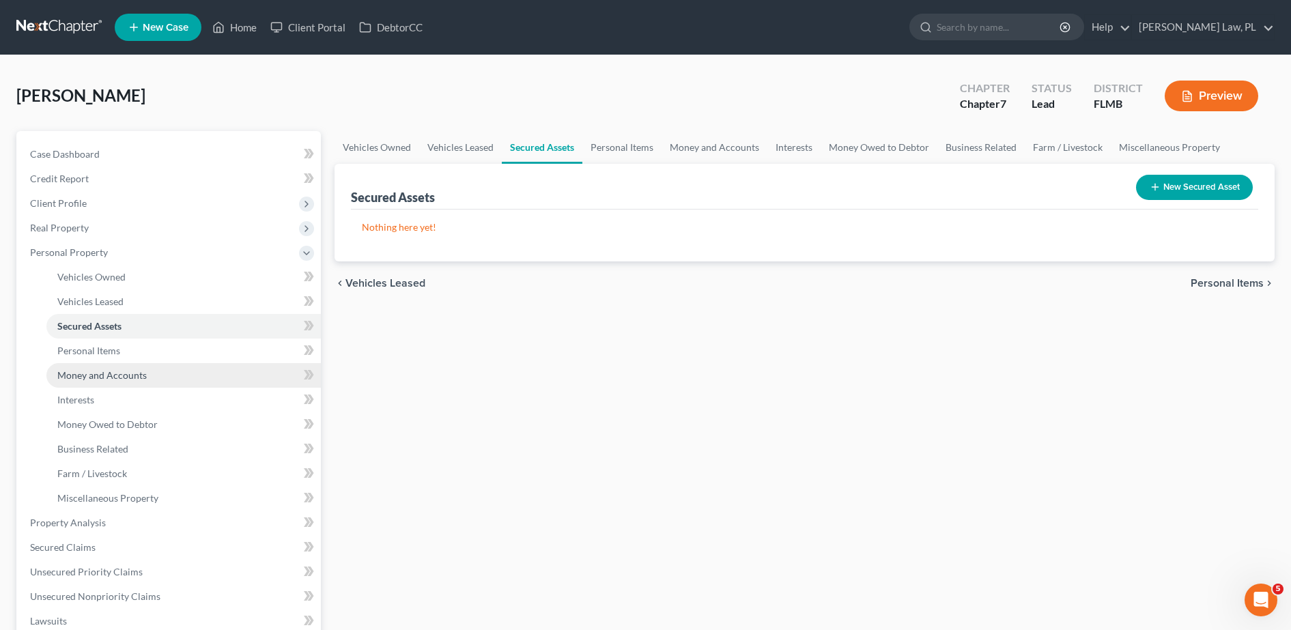
click at [129, 363] on link "Money and Accounts" at bounding box center [183, 375] width 275 height 25
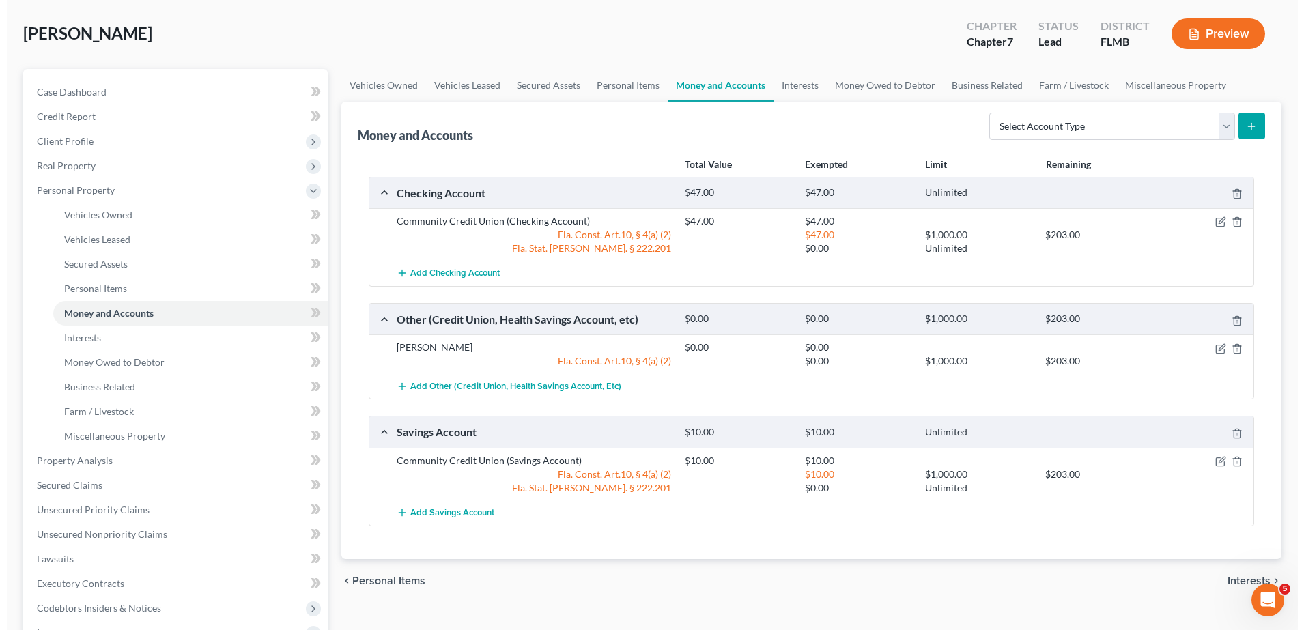
scroll to position [64, 0]
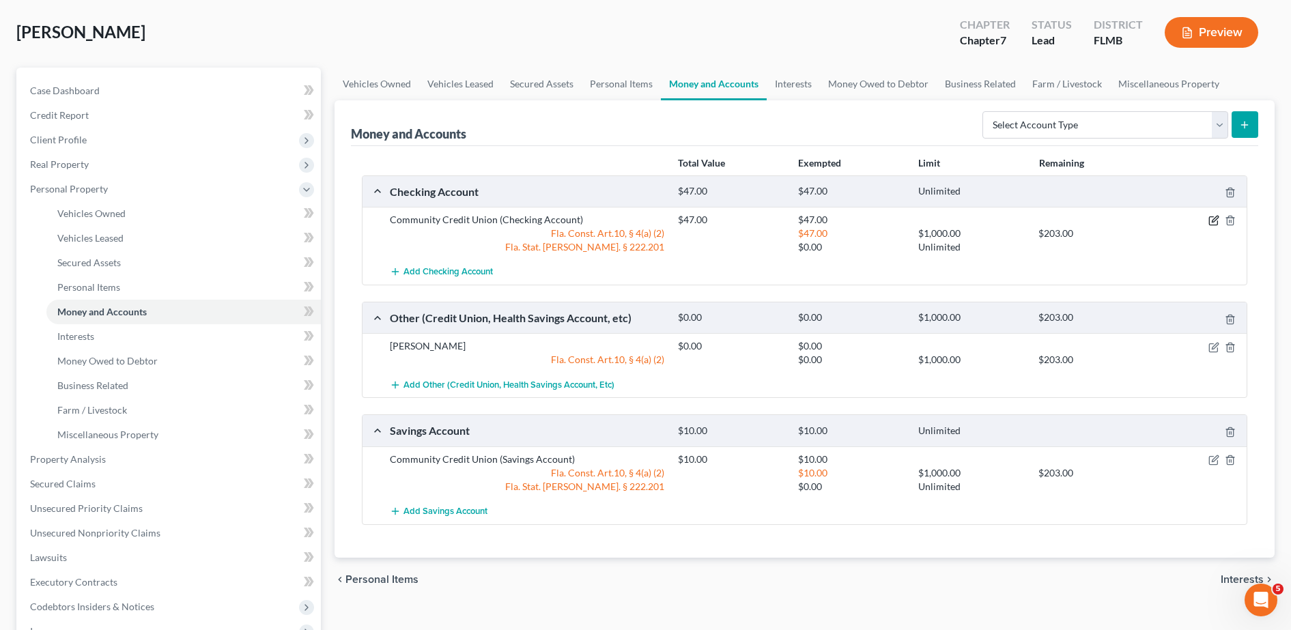
click at [1214, 222] on icon "button" at bounding box center [1215, 219] width 6 height 6
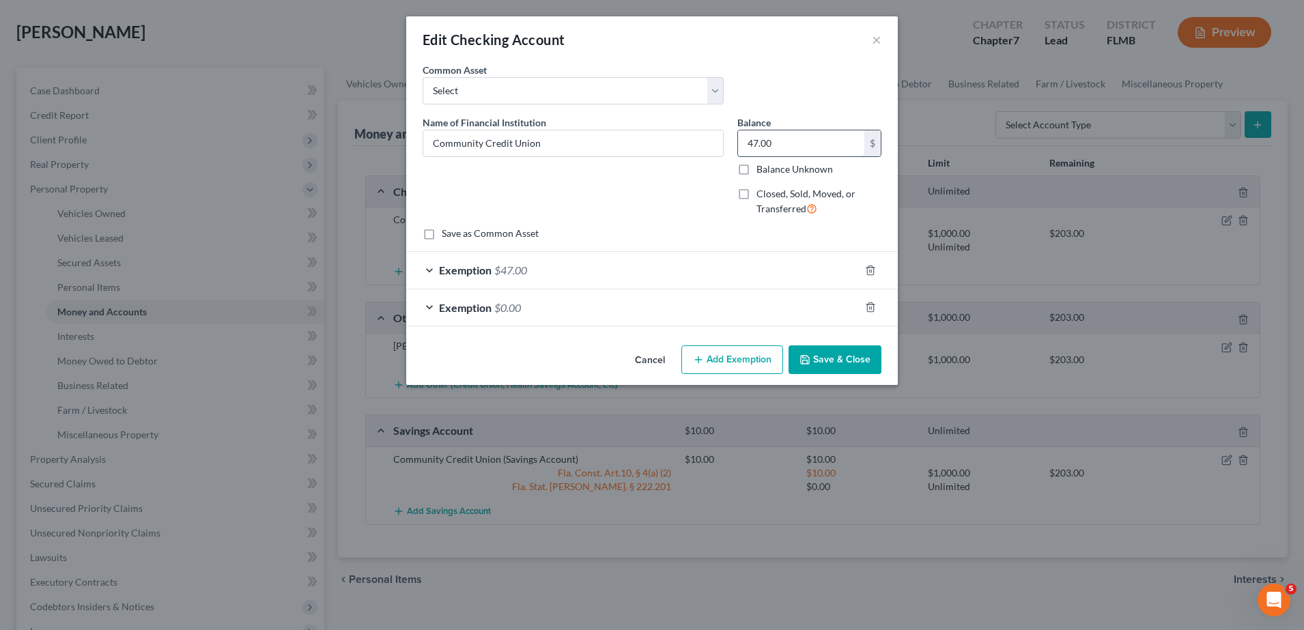
click at [800, 153] on input "47.00" at bounding box center [801, 143] width 126 height 26
type input "954.41"
click at [570, 296] on div "Exemption $0.00" at bounding box center [632, 308] width 453 height 36
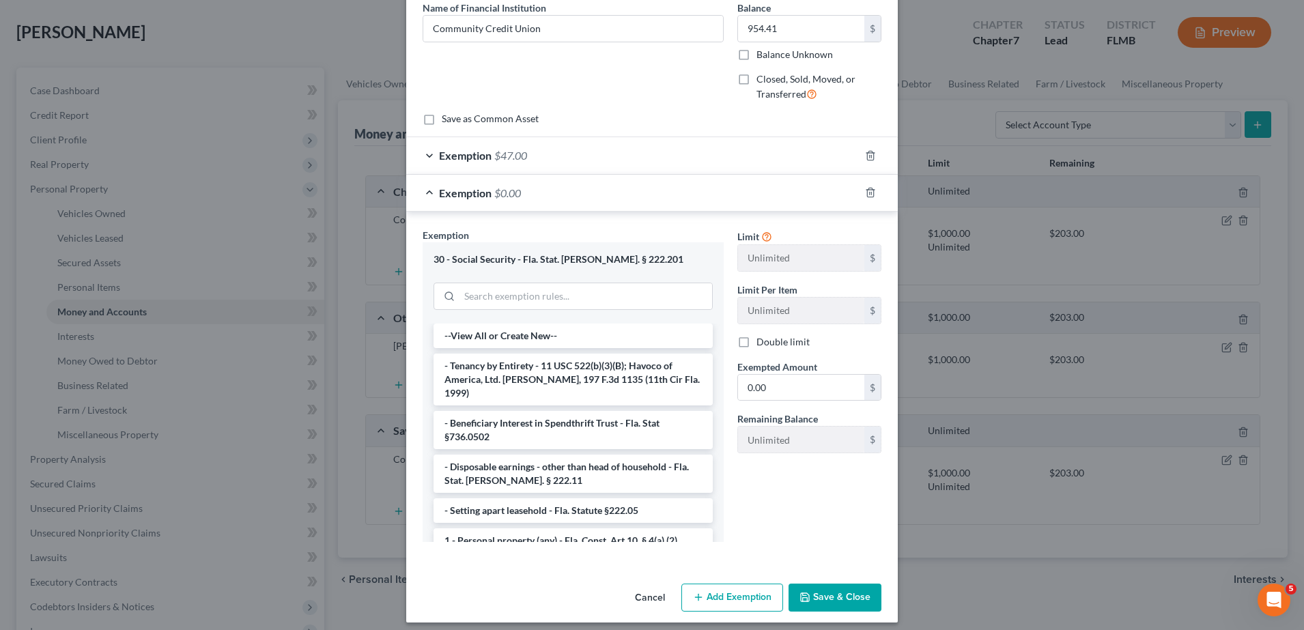
scroll to position [115, 0]
click at [798, 388] on input "0.00" at bounding box center [801, 387] width 126 height 26
type input "954.41"
click at [789, 475] on div "Limit Unlimited $ Limit Per Item Unlimited $ Double limit Exempted Amount * 954…" at bounding box center [810, 389] width 158 height 324
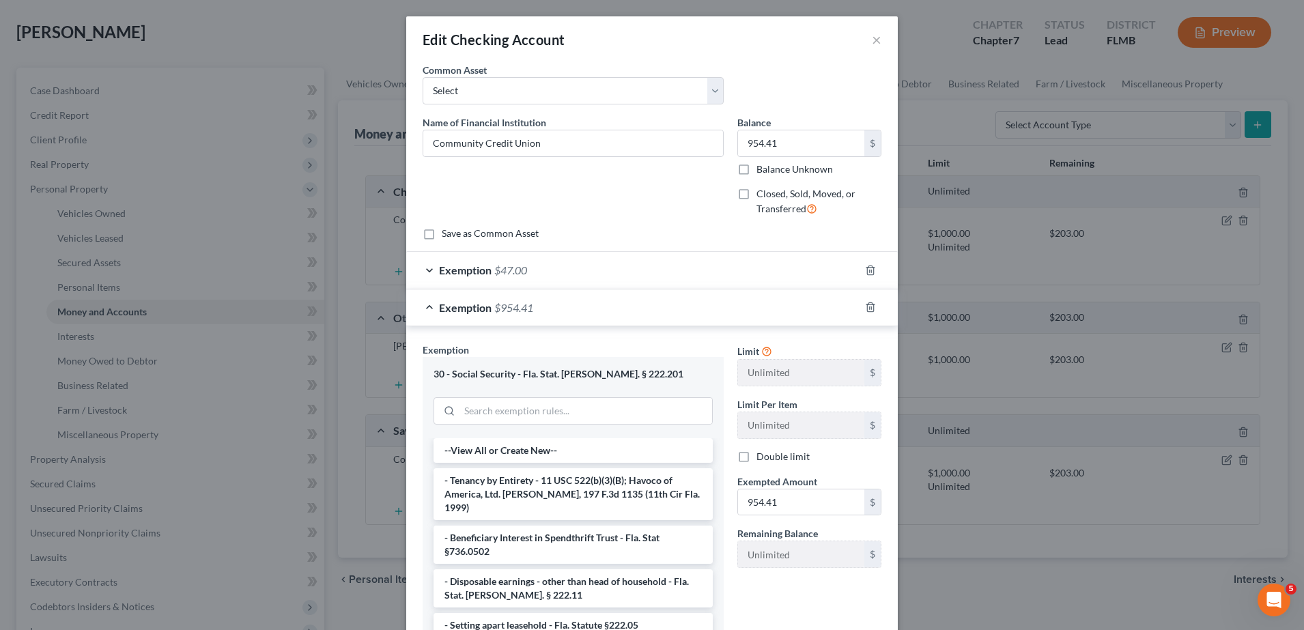
click at [641, 277] on div "Exemption $47.00" at bounding box center [632, 270] width 453 height 36
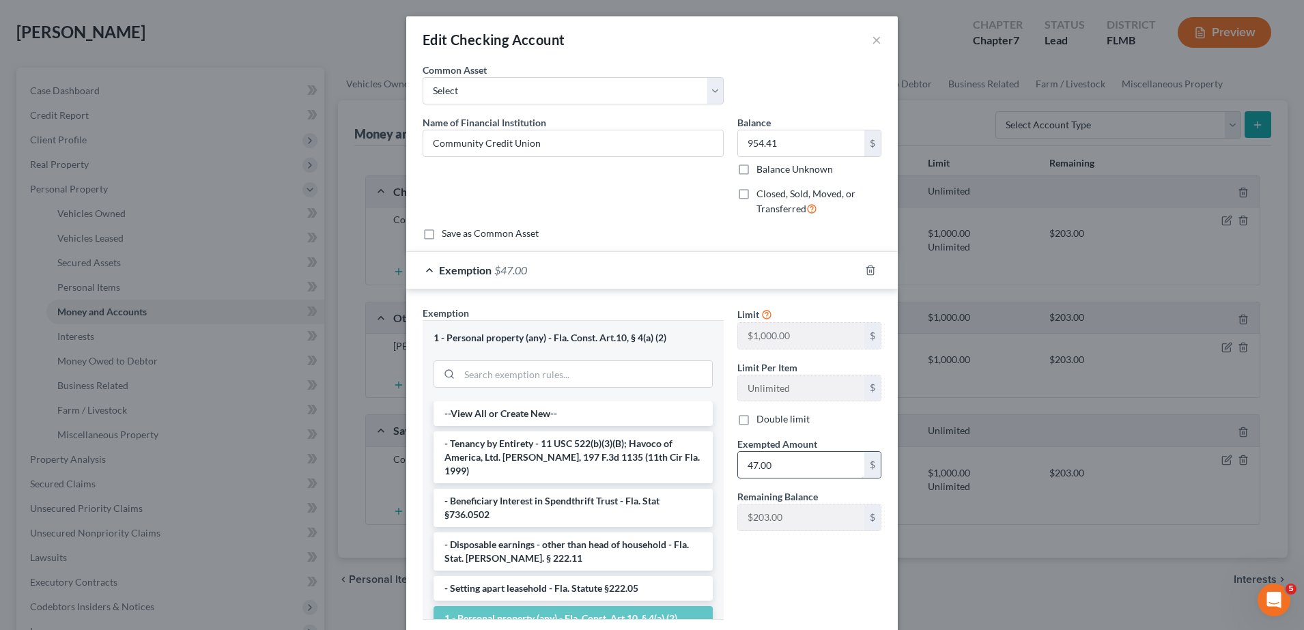
click at [794, 471] on input "47.00" at bounding box center [801, 465] width 126 height 26
type input "0.00"
click at [787, 584] on div "Limit $1,000.00 $ Limit Per Item Unlimited $ Double limit Exempted Amount * 0.0…" at bounding box center [810, 468] width 158 height 325
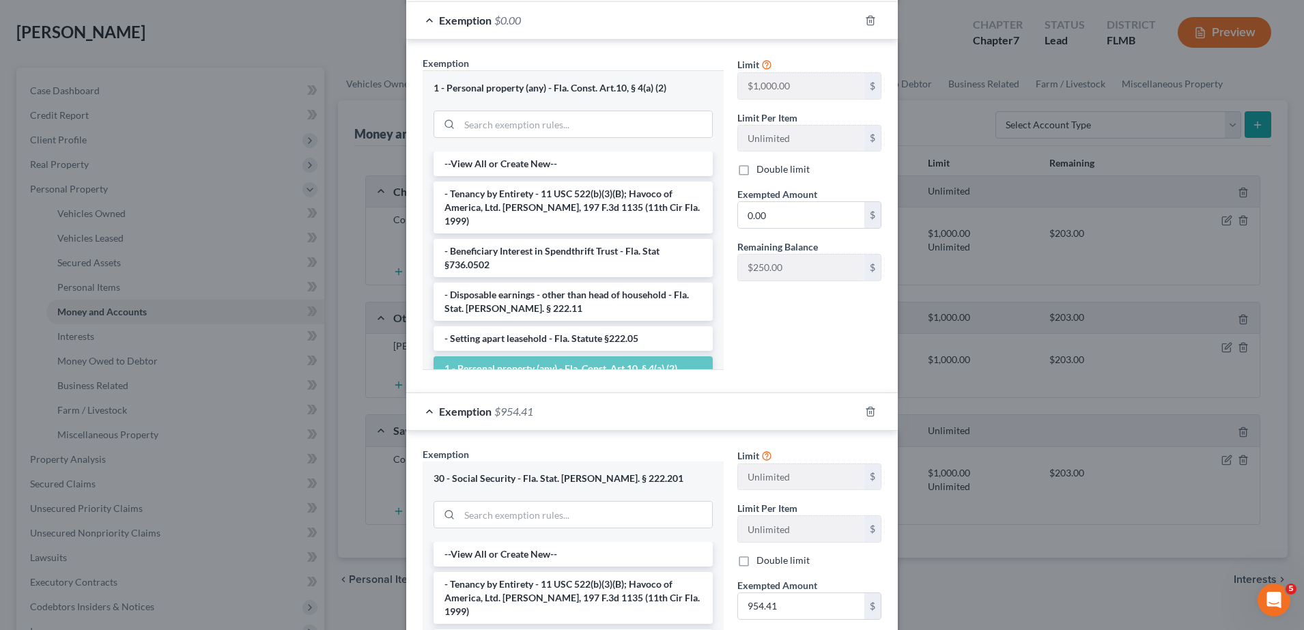
scroll to position [478, 0]
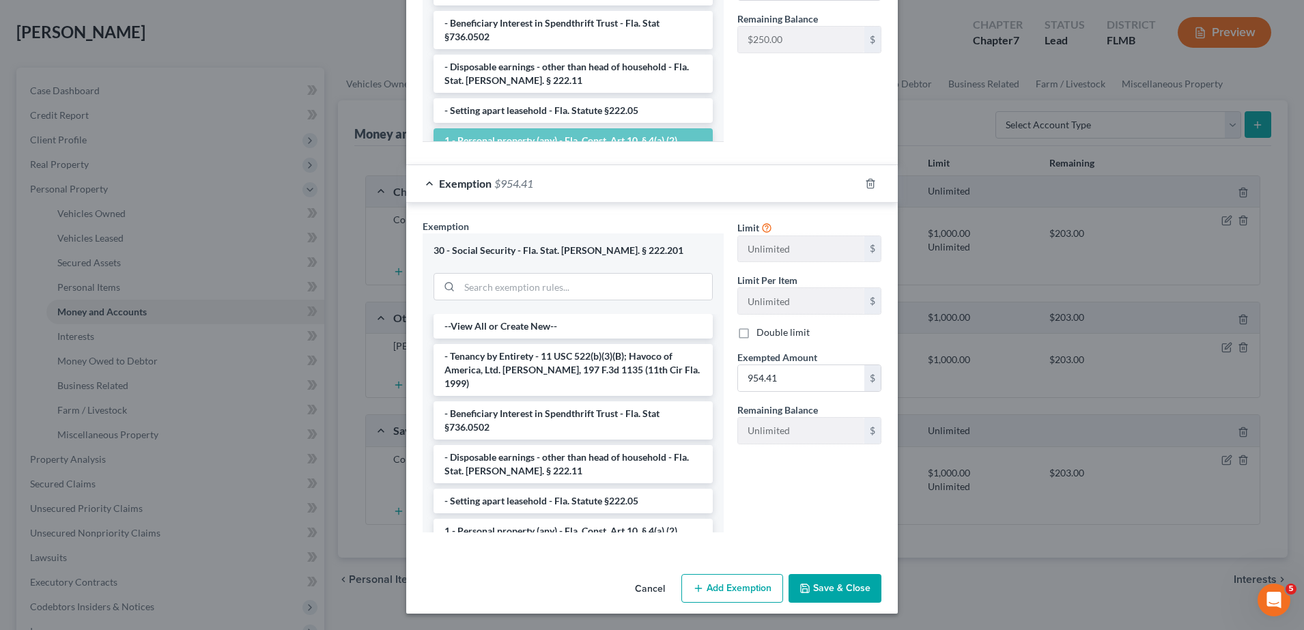
click at [845, 587] on button "Save & Close" at bounding box center [835, 588] width 93 height 29
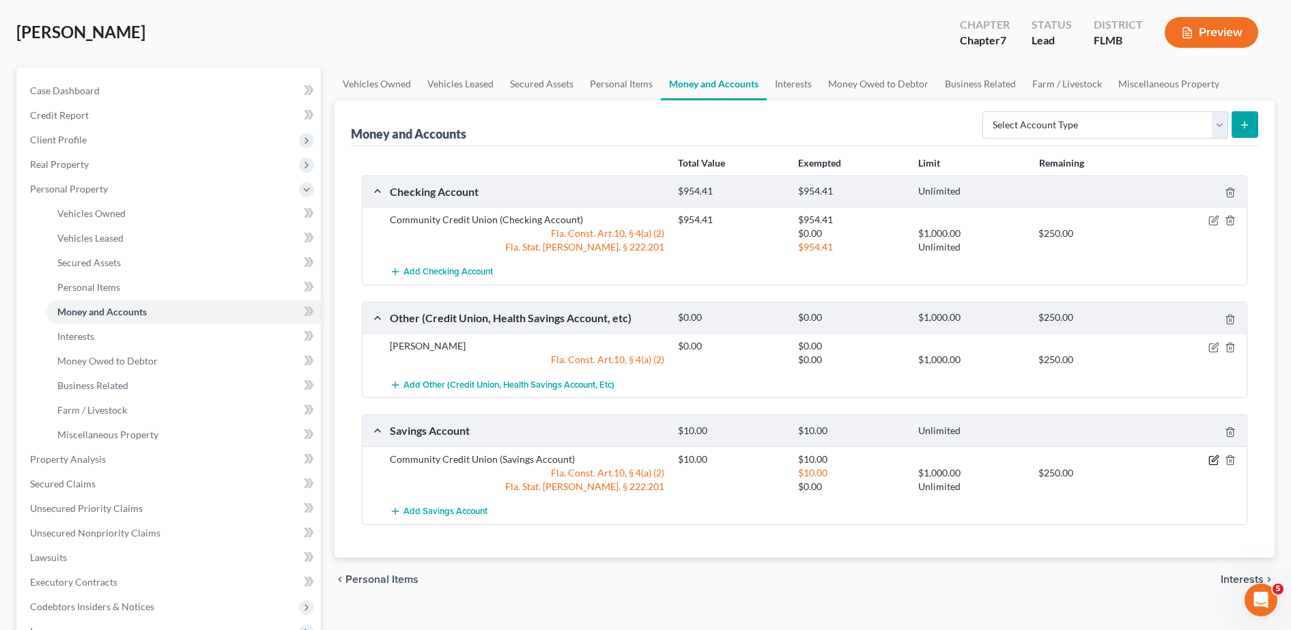
click at [1214, 455] on icon "button" at bounding box center [1214, 460] width 11 height 11
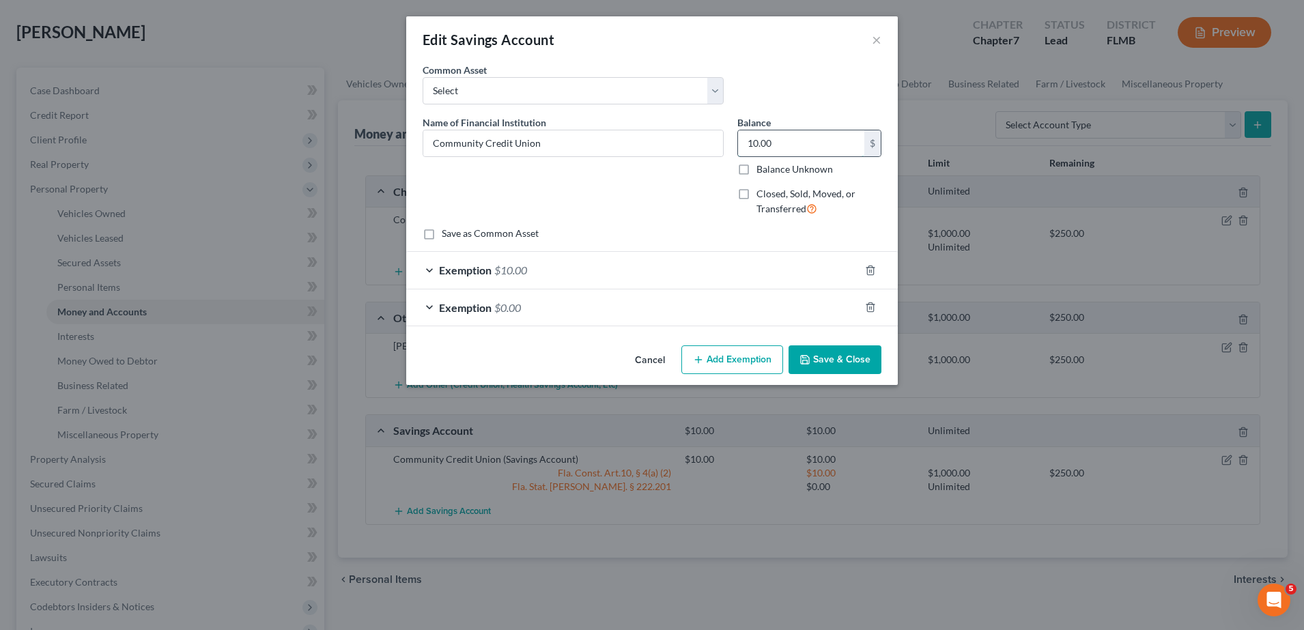
click at [804, 143] on input "10.00" at bounding box center [801, 143] width 126 height 26
type input "15.00"
click at [640, 271] on div "Exemption $10.00" at bounding box center [632, 270] width 453 height 36
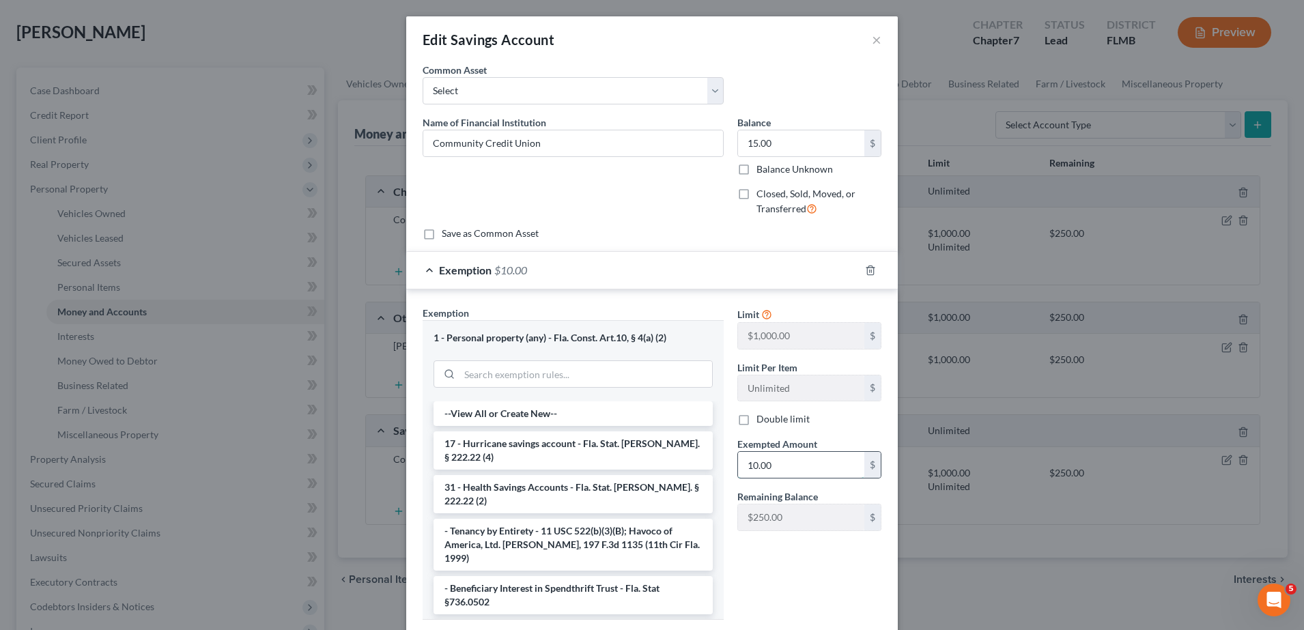
click at [805, 461] on input "10.00" at bounding box center [801, 465] width 126 height 26
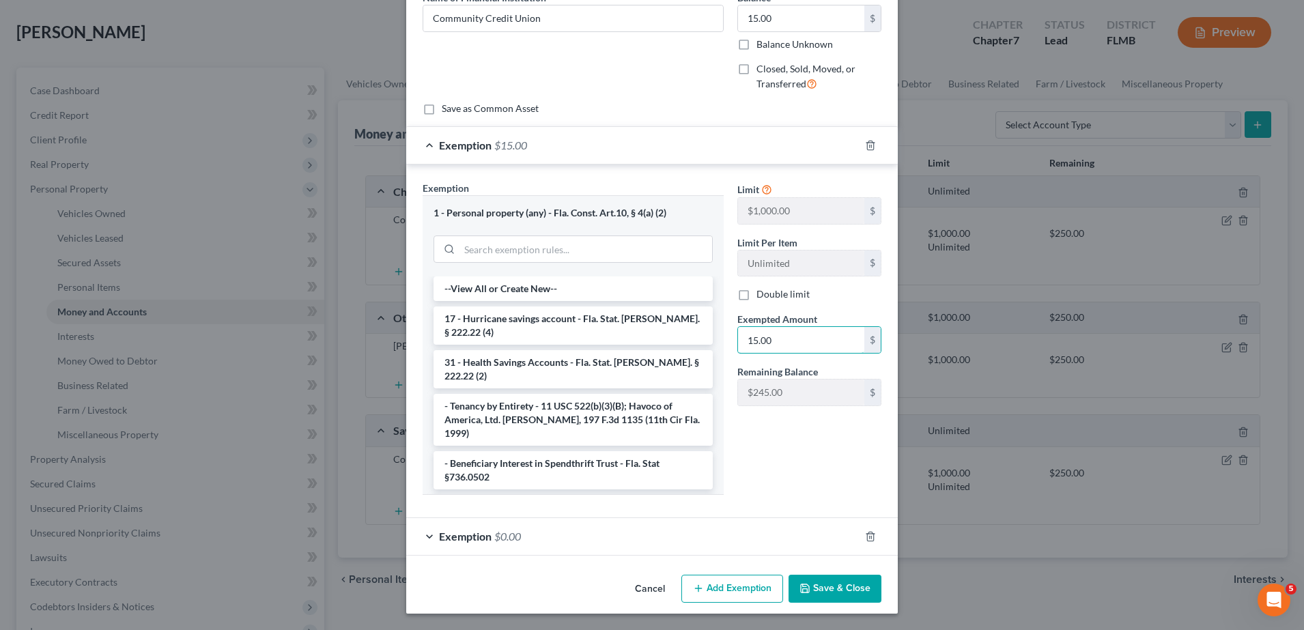
type input "15.00"
click at [816, 592] on button "Save & Close" at bounding box center [835, 589] width 93 height 29
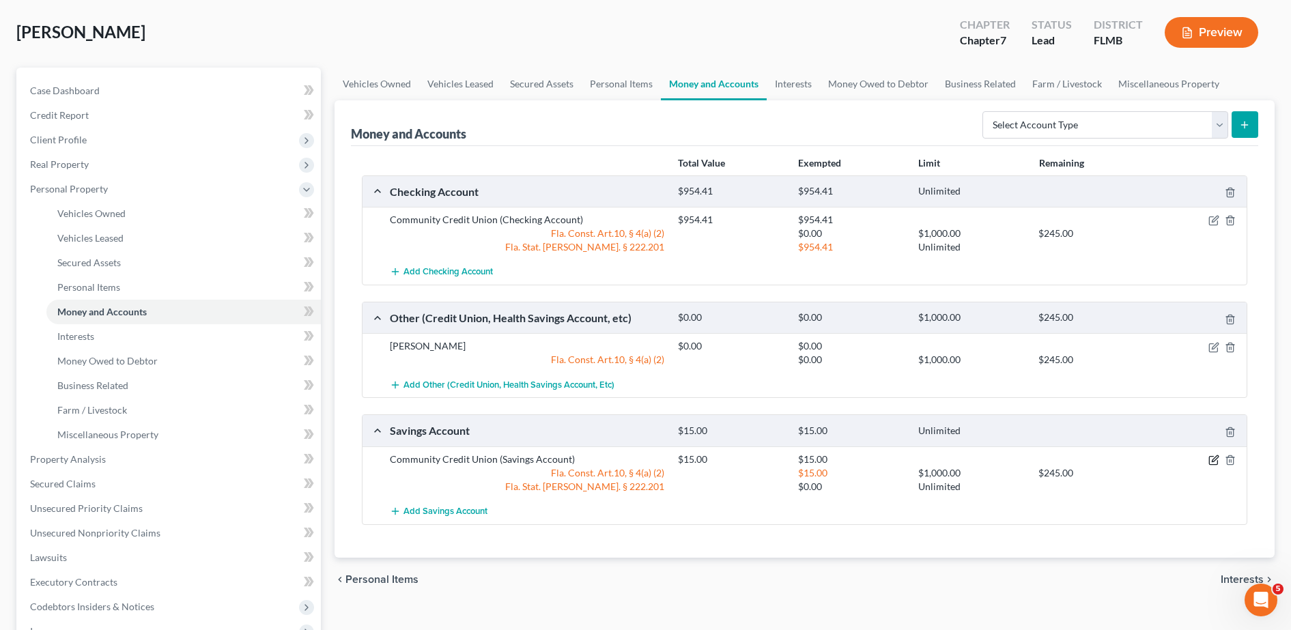
click at [1219, 462] on icon "button" at bounding box center [1214, 460] width 11 height 11
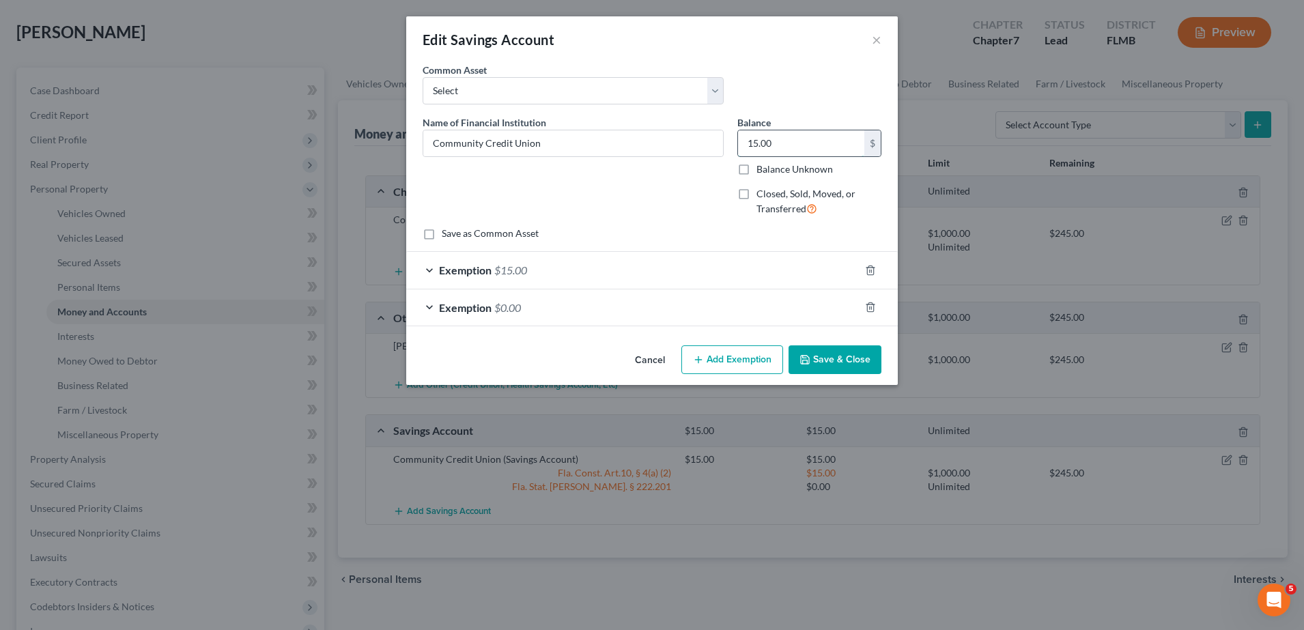
click at [776, 151] on input "15.00" at bounding box center [801, 143] width 126 height 26
type input "10.00"
click at [553, 277] on div "Exemption $15.00" at bounding box center [632, 270] width 453 height 36
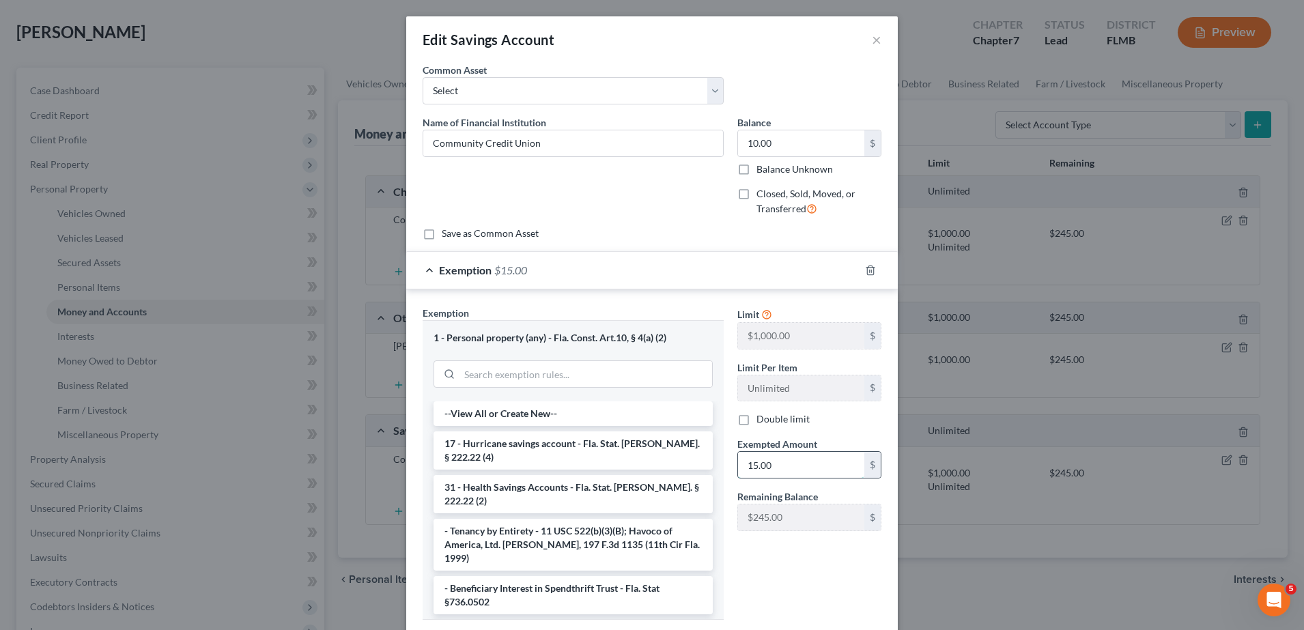
click at [757, 456] on input "15.00" at bounding box center [801, 465] width 126 height 26
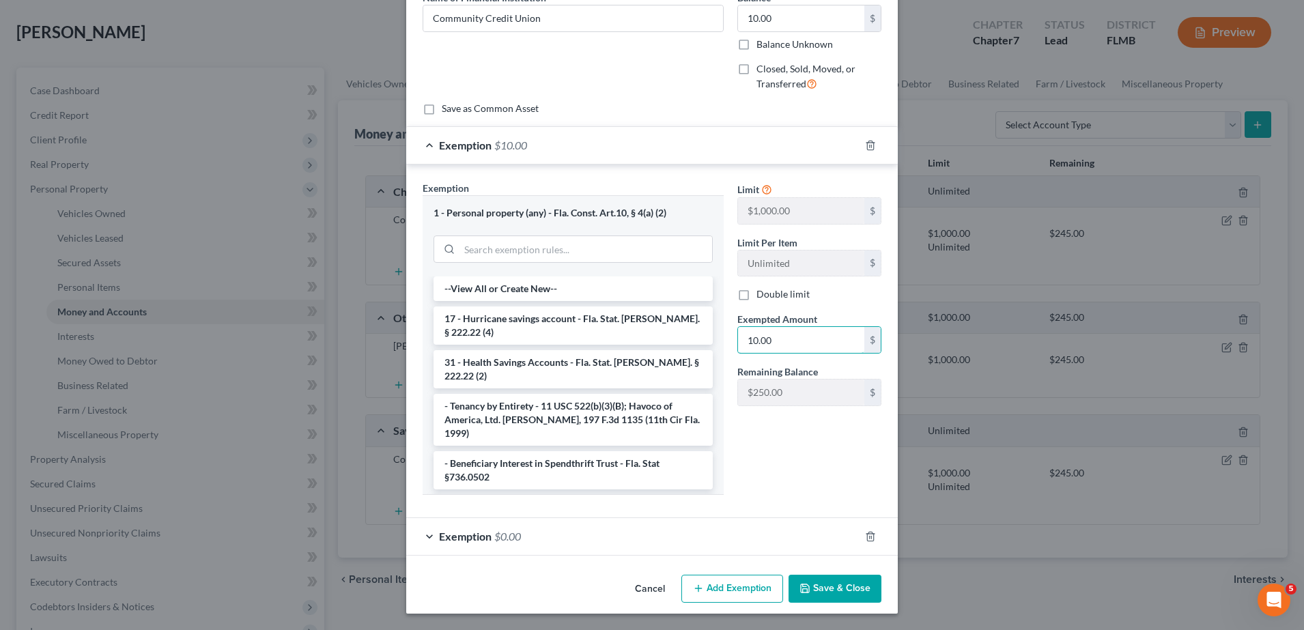
type input "10.00"
click at [816, 585] on button "Save & Close" at bounding box center [835, 589] width 93 height 29
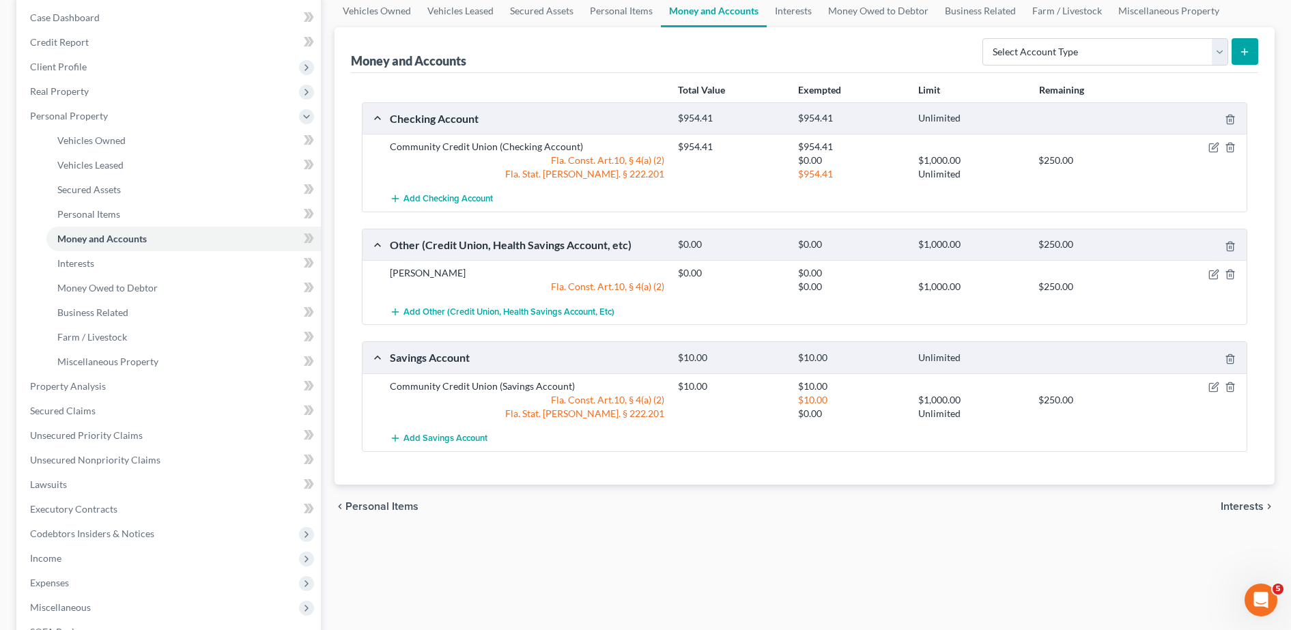
scroll to position [137, 0]
click at [92, 268] on span "Interests" at bounding box center [75, 263] width 37 height 12
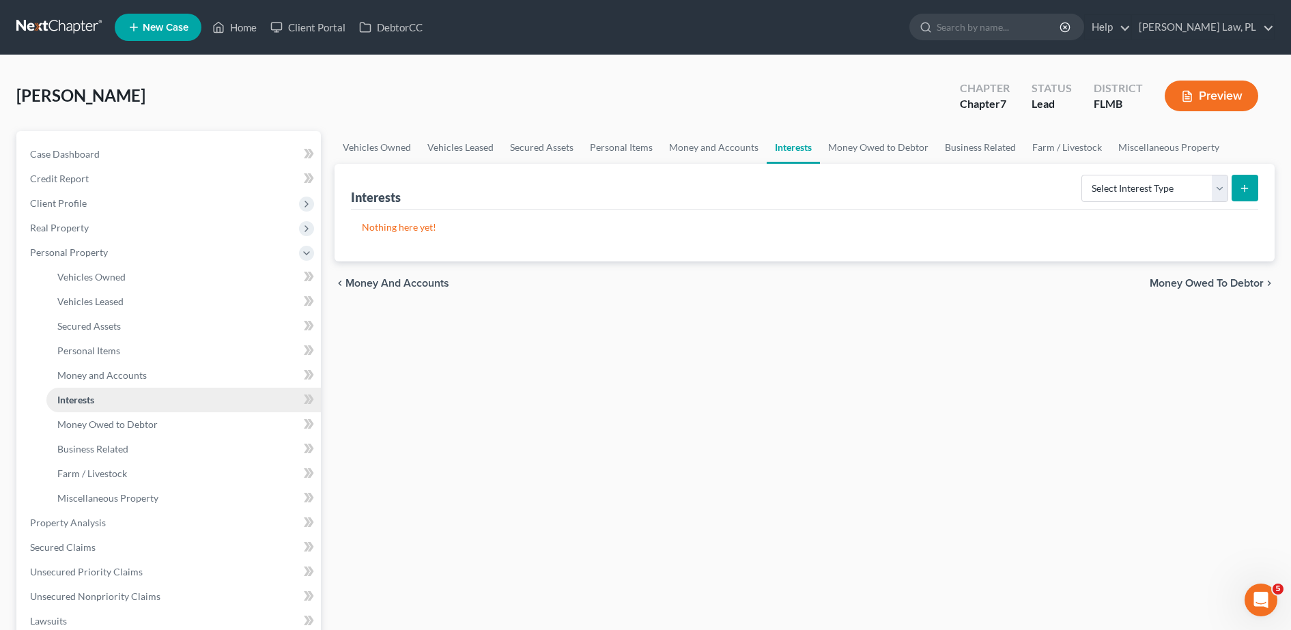
scroll to position [36, 0]
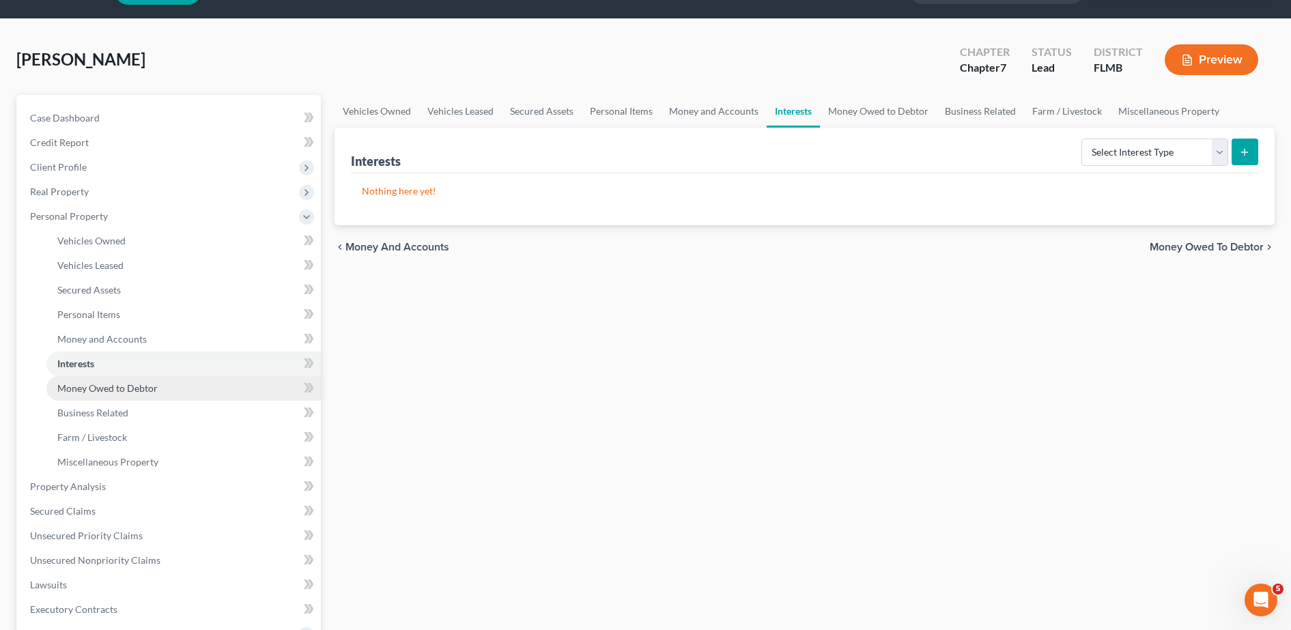
click at [114, 393] on span "Money Owed to Debtor" at bounding box center [107, 388] width 100 height 12
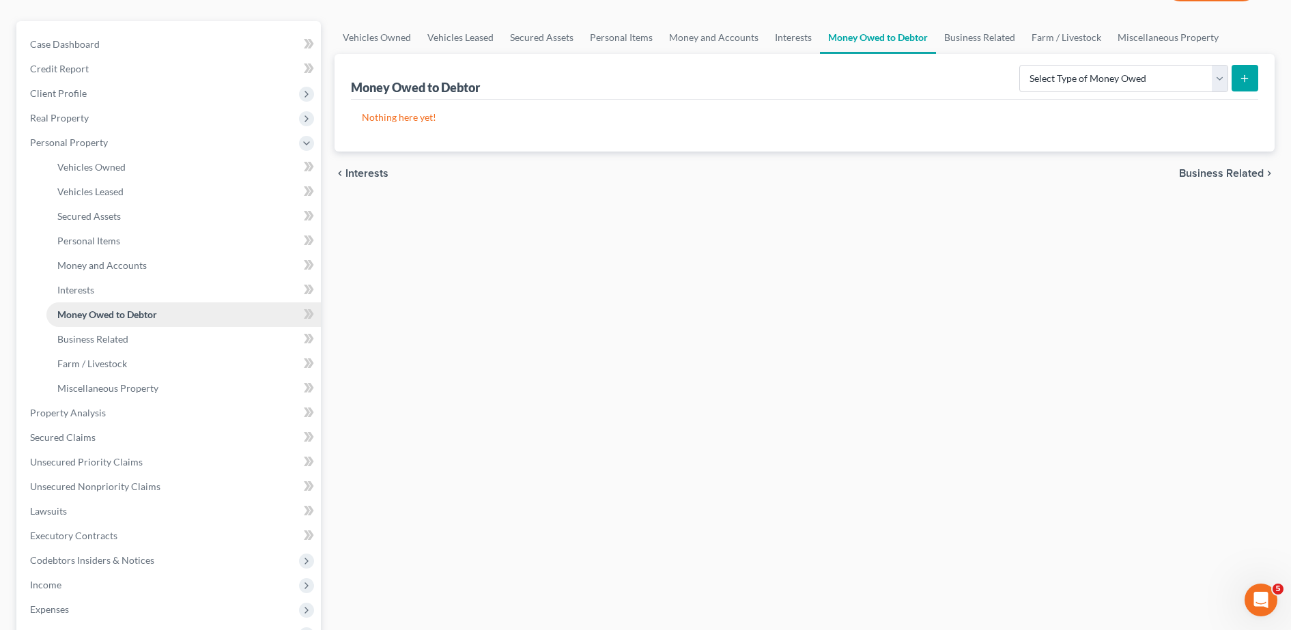
scroll to position [116, 0]
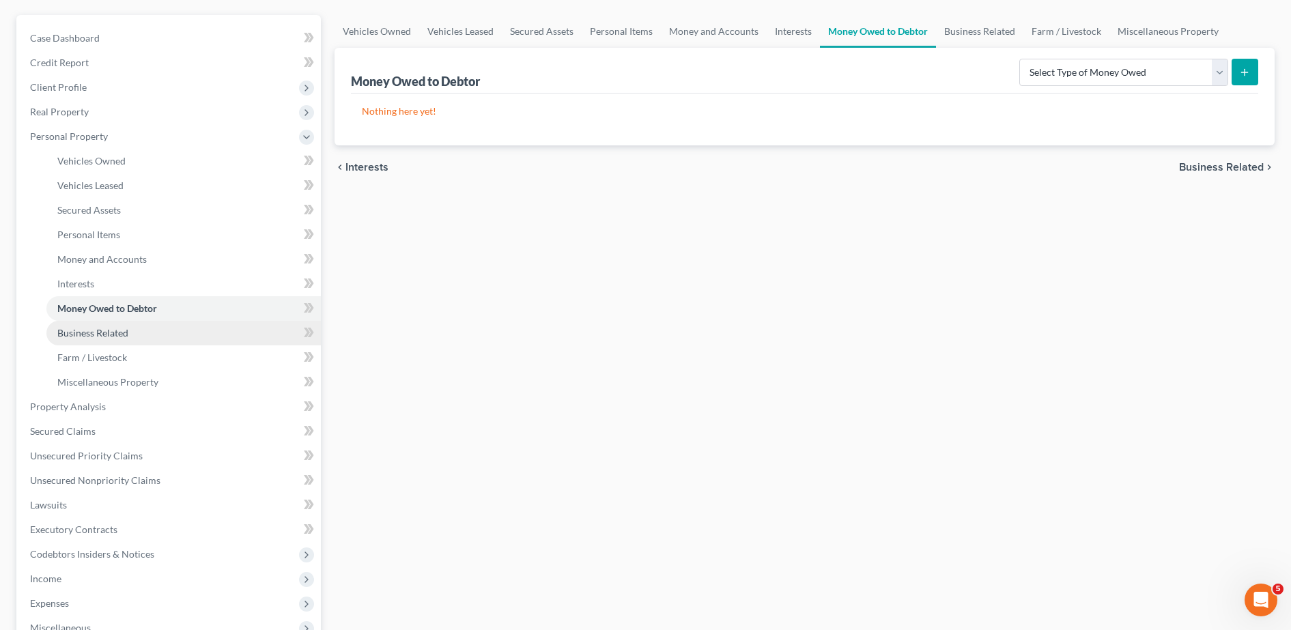
click at [108, 331] on span "Business Related" at bounding box center [92, 333] width 71 height 12
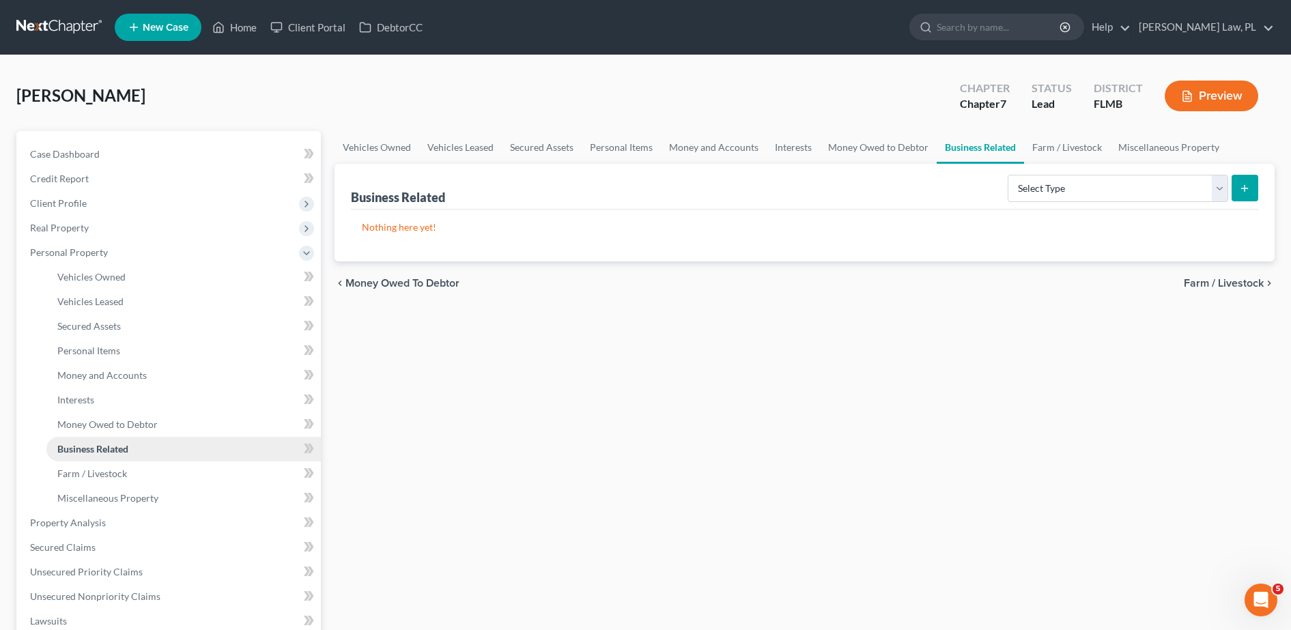
scroll to position [1, 0]
click at [113, 473] on span "Farm / Livestock" at bounding box center [92, 473] width 70 height 12
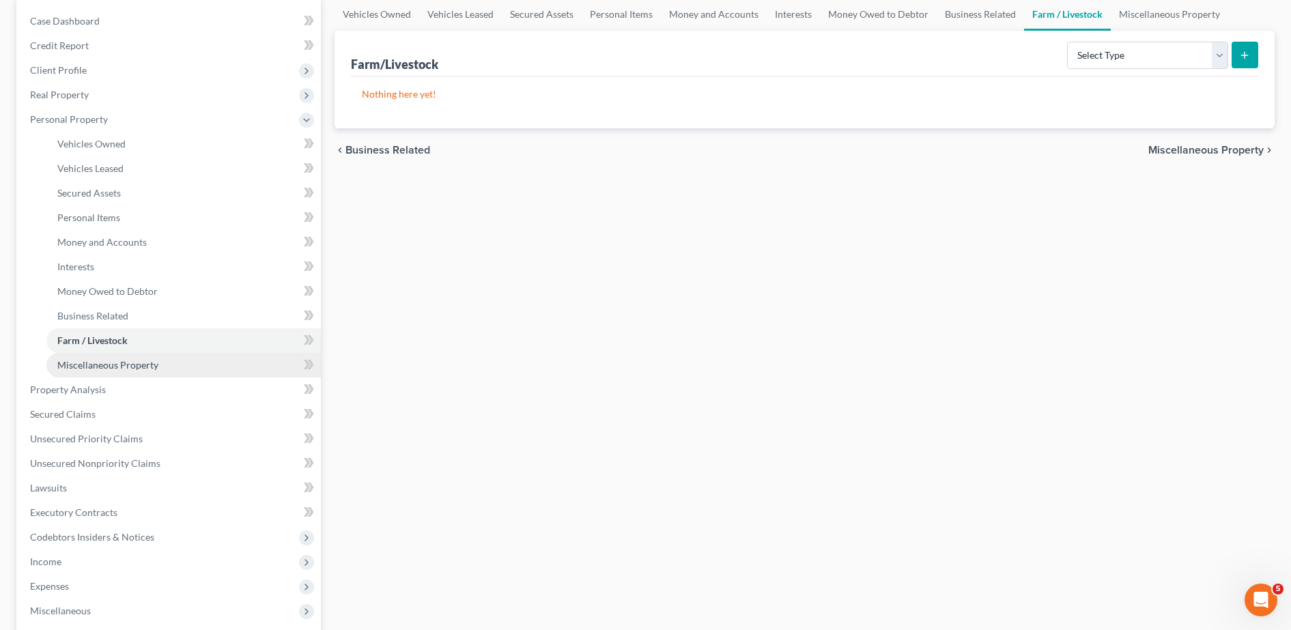
scroll to position [137, 0]
click at [114, 368] on link "Miscellaneous Property" at bounding box center [183, 362] width 275 height 25
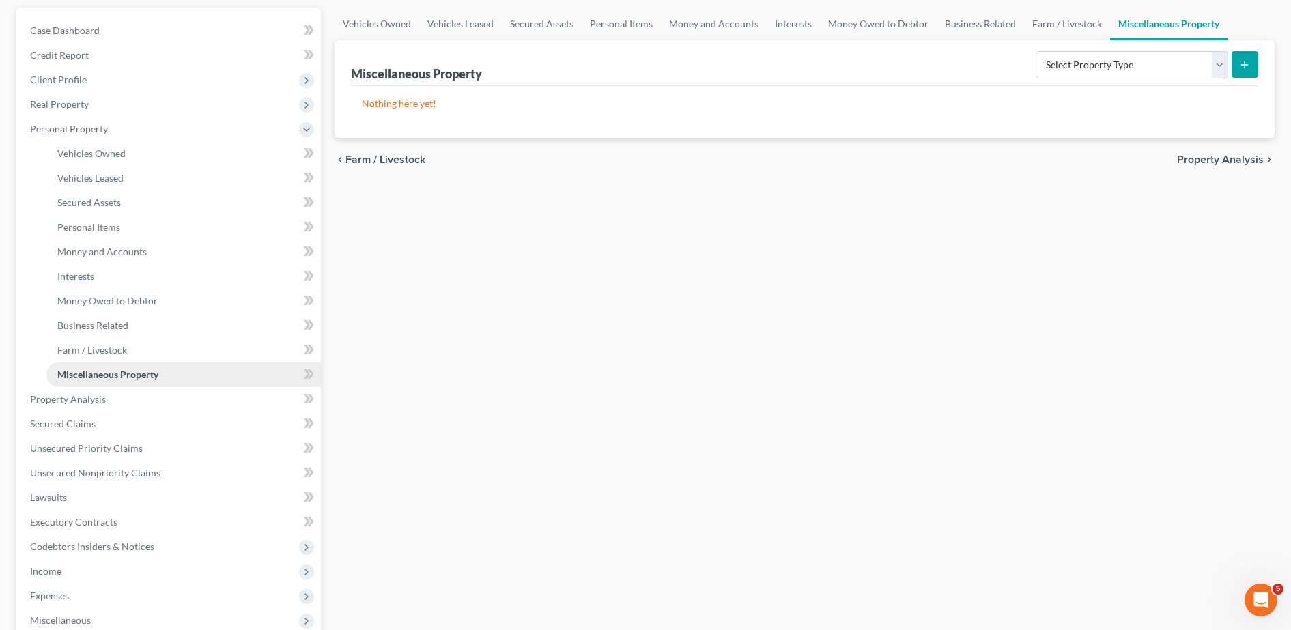
scroll to position [127, 0]
click at [90, 400] on span "Property Analysis" at bounding box center [68, 396] width 76 height 12
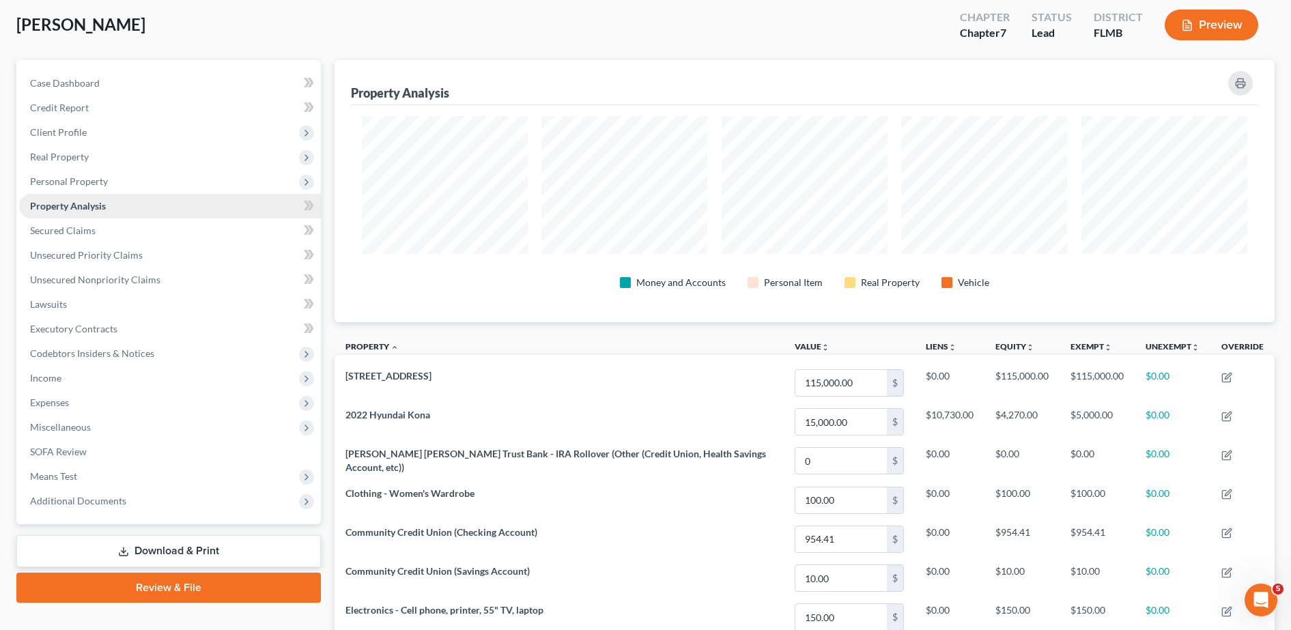
scroll to position [682668, 681990]
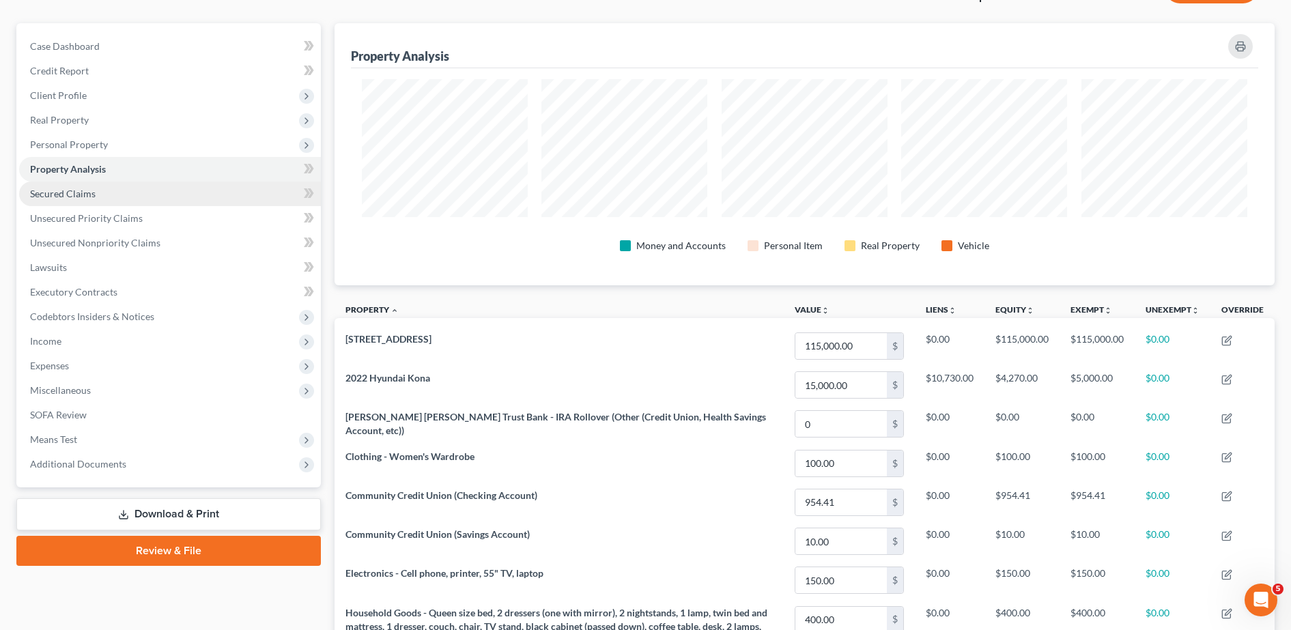
click at [86, 199] on span "Secured Claims" at bounding box center [63, 194] width 66 height 12
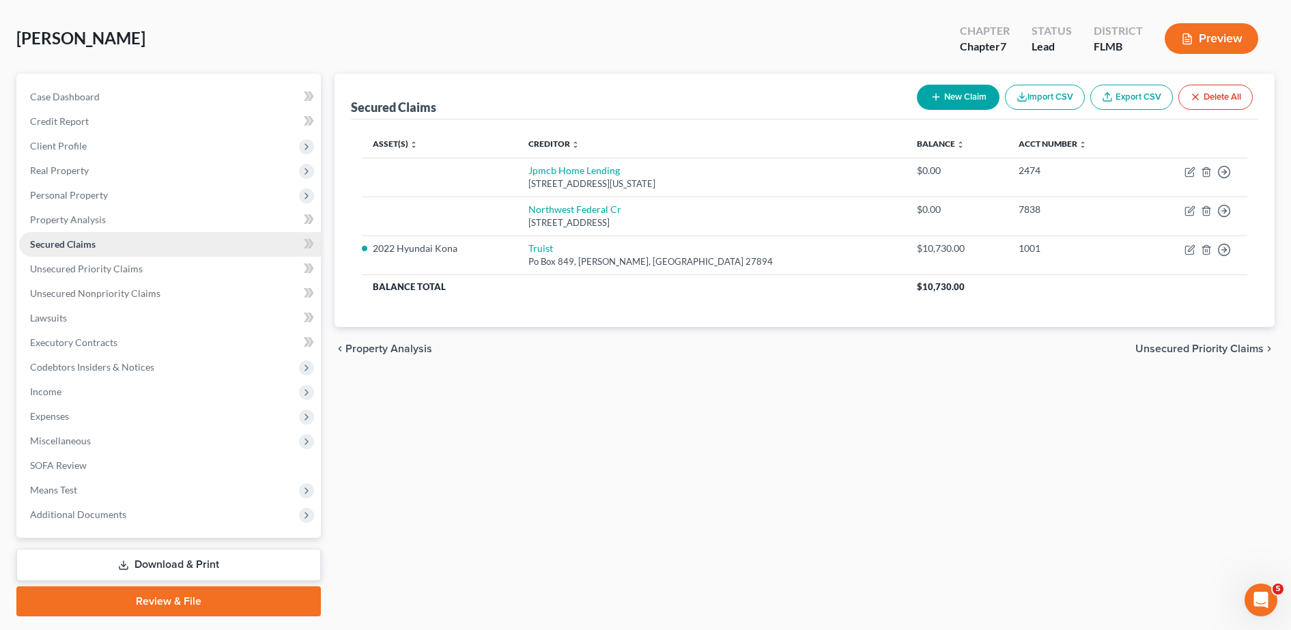
scroll to position [75, 0]
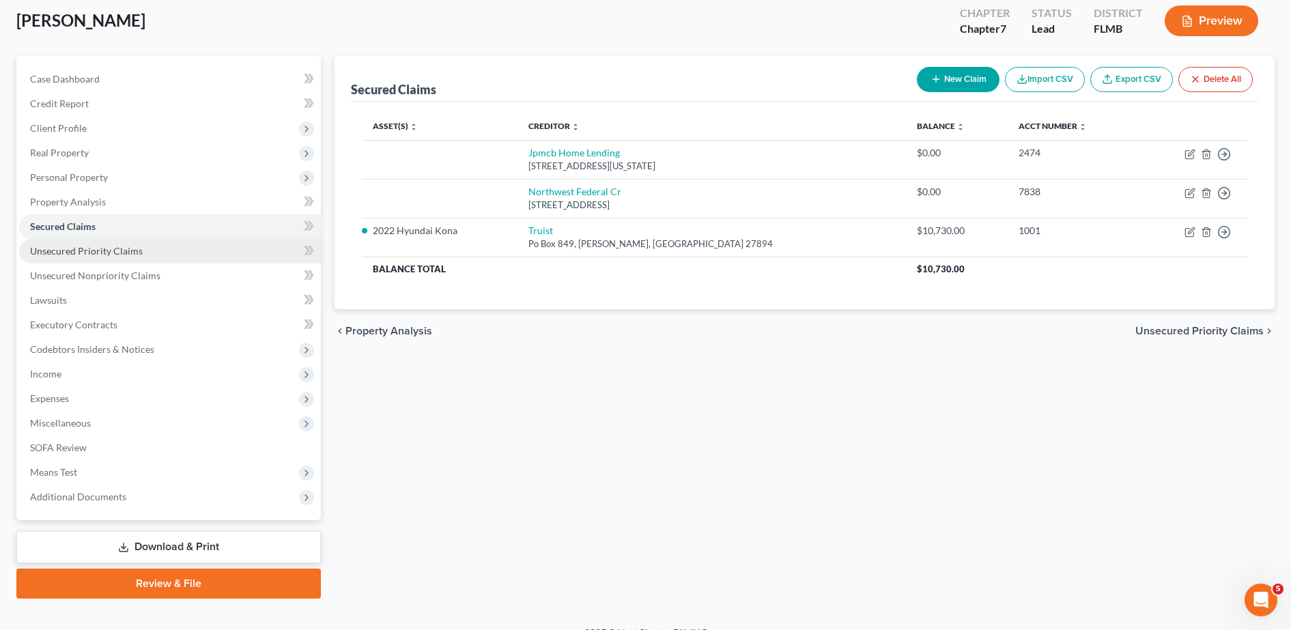
click at [113, 258] on link "Unsecured Priority Claims" at bounding box center [170, 251] width 302 height 25
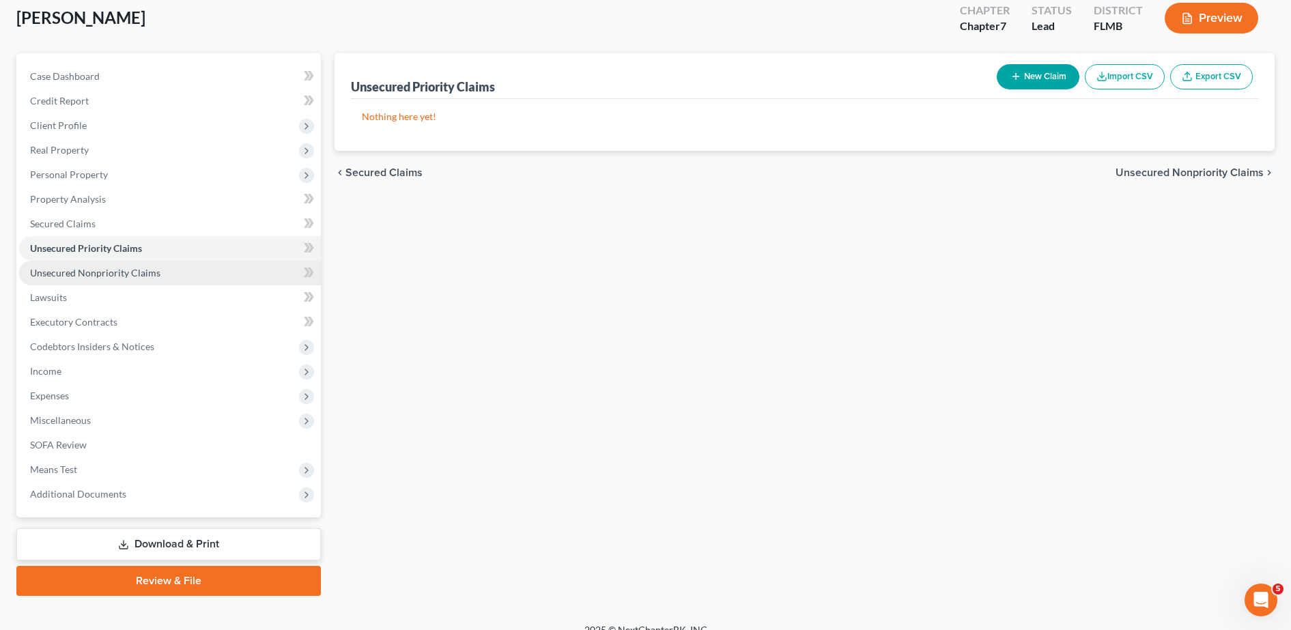
click at [89, 277] on span "Unsecured Nonpriority Claims" at bounding box center [95, 273] width 130 height 12
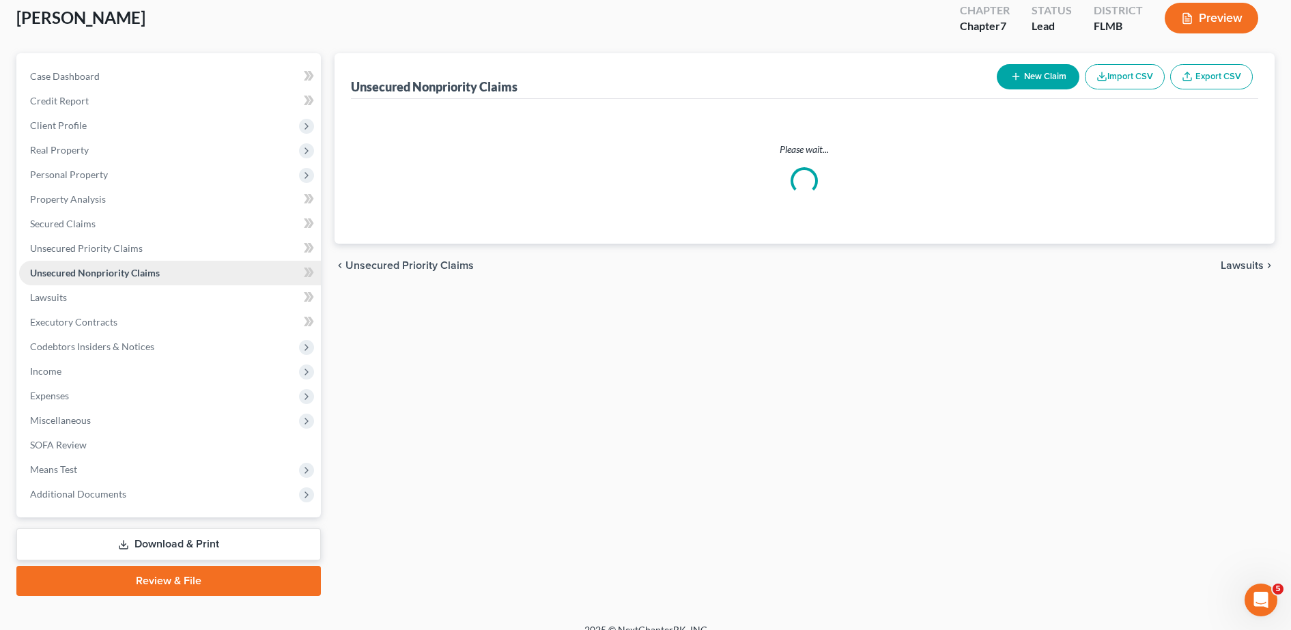
scroll to position [19, 0]
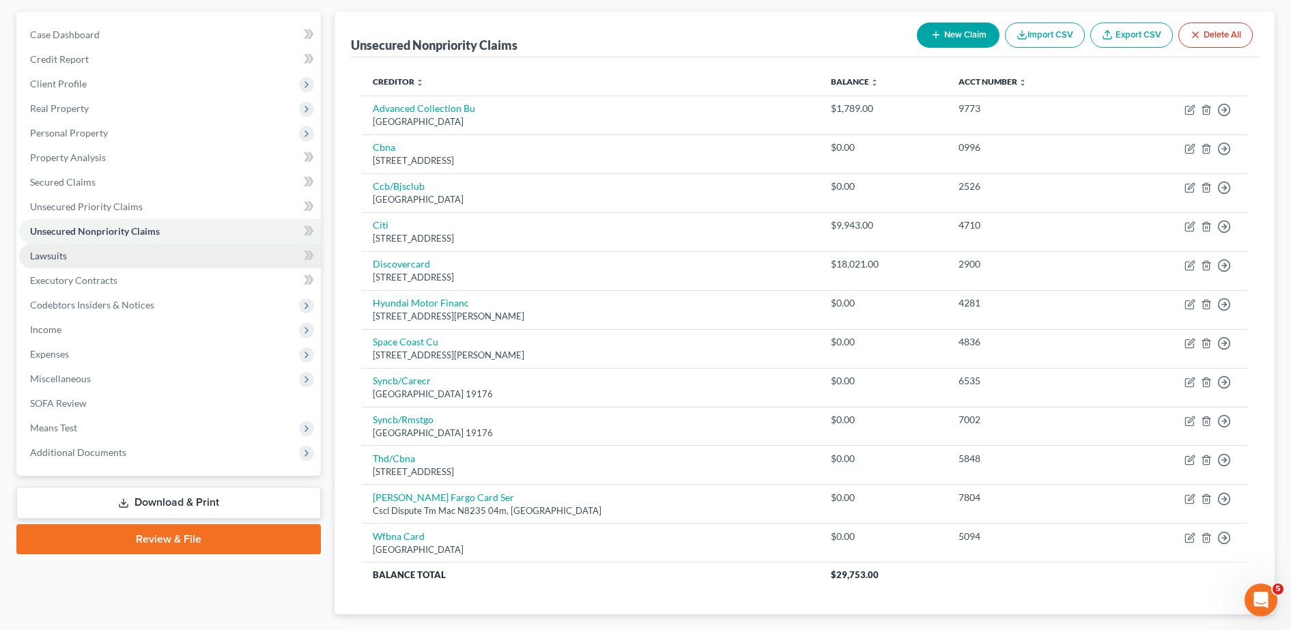
click at [101, 253] on link "Lawsuits" at bounding box center [170, 256] width 302 height 25
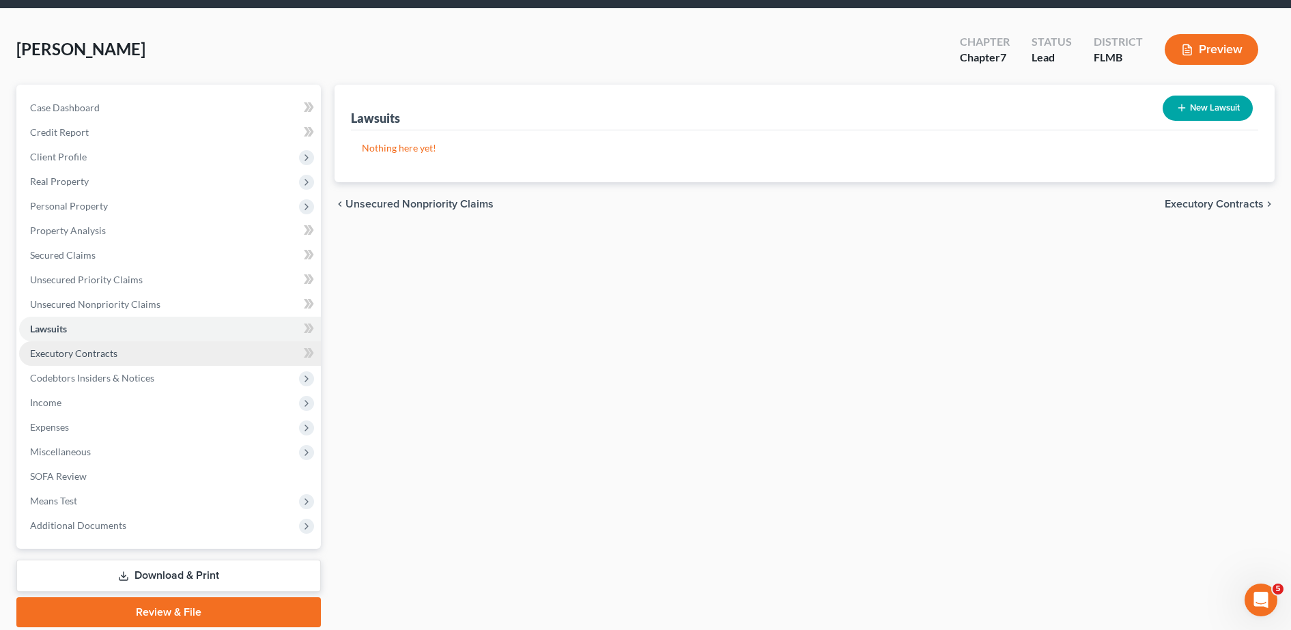
click at [109, 345] on link "Executory Contracts" at bounding box center [170, 353] width 302 height 25
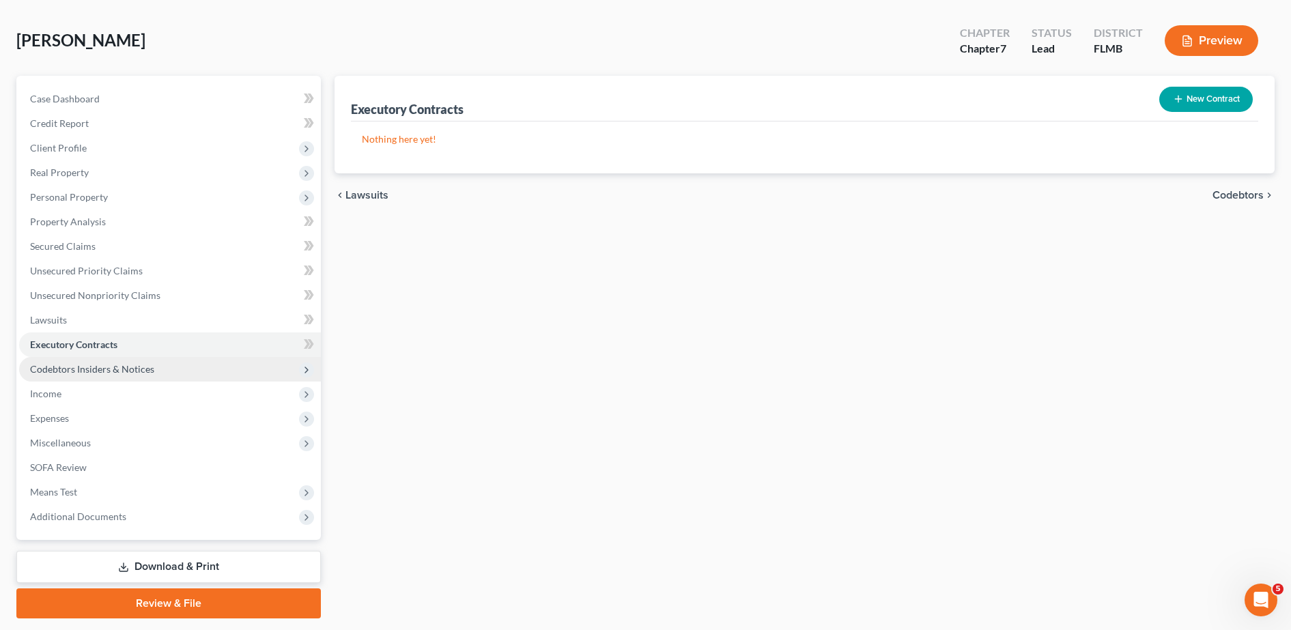
click at [99, 367] on span "Codebtors Insiders & Notices" at bounding box center [92, 369] width 124 height 12
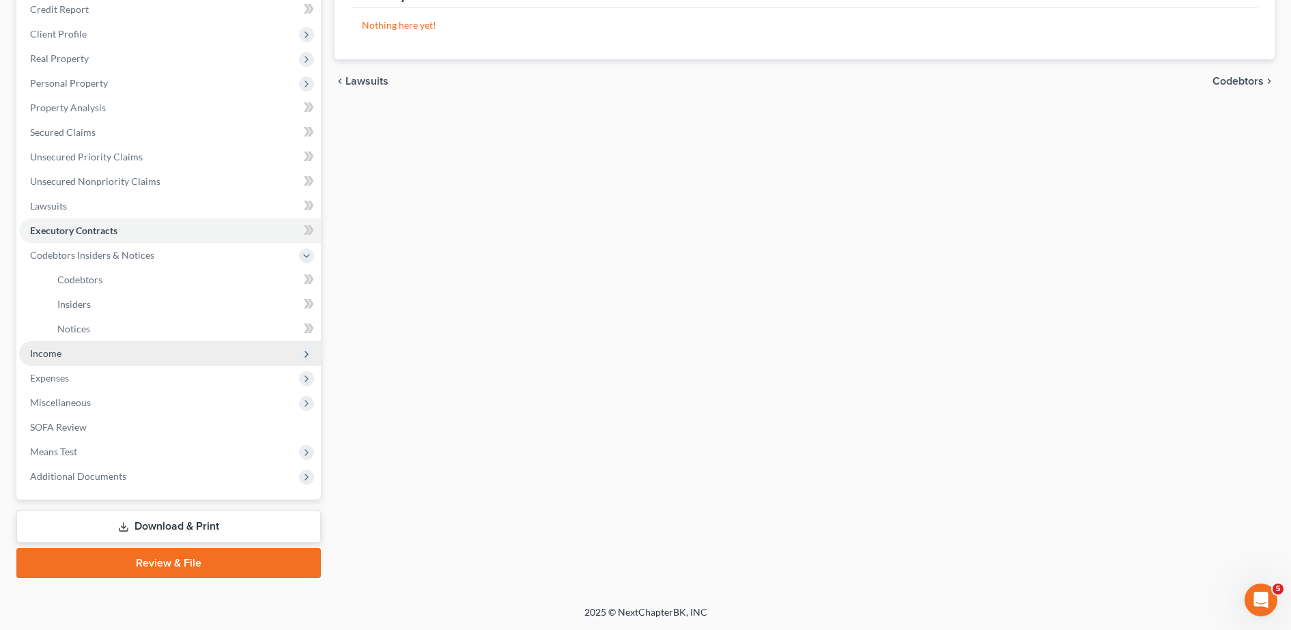
click at [79, 351] on span "Income" at bounding box center [170, 353] width 302 height 25
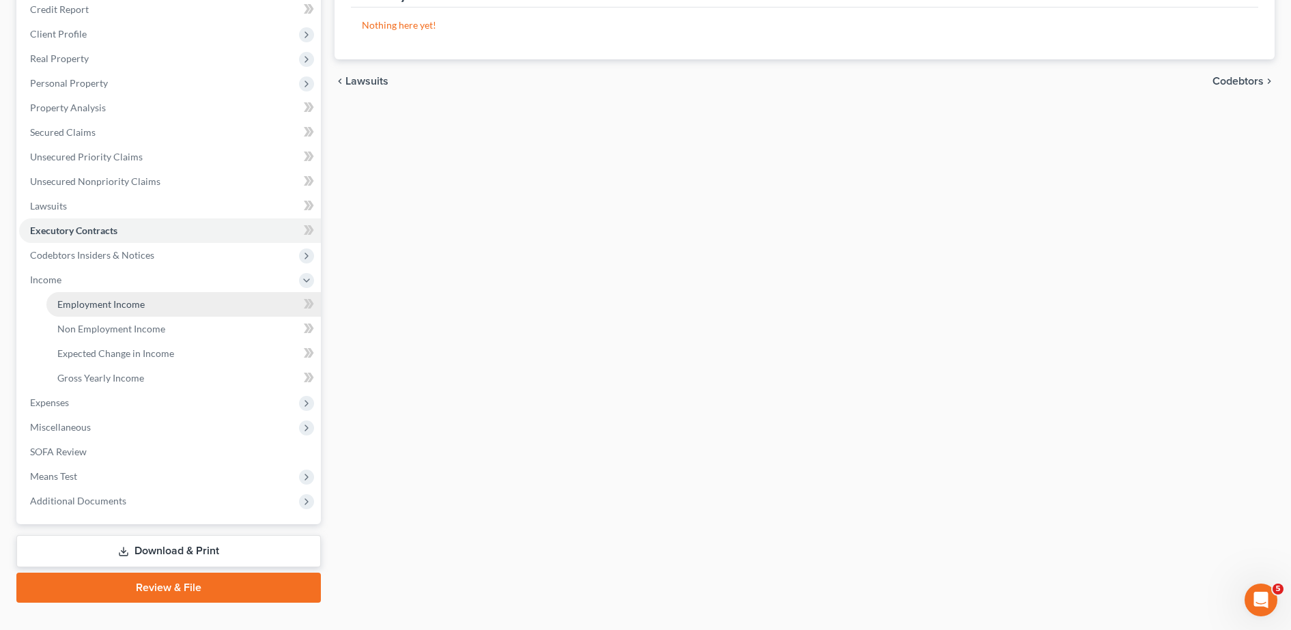
click at [92, 300] on span "Employment Income" at bounding box center [100, 304] width 87 height 12
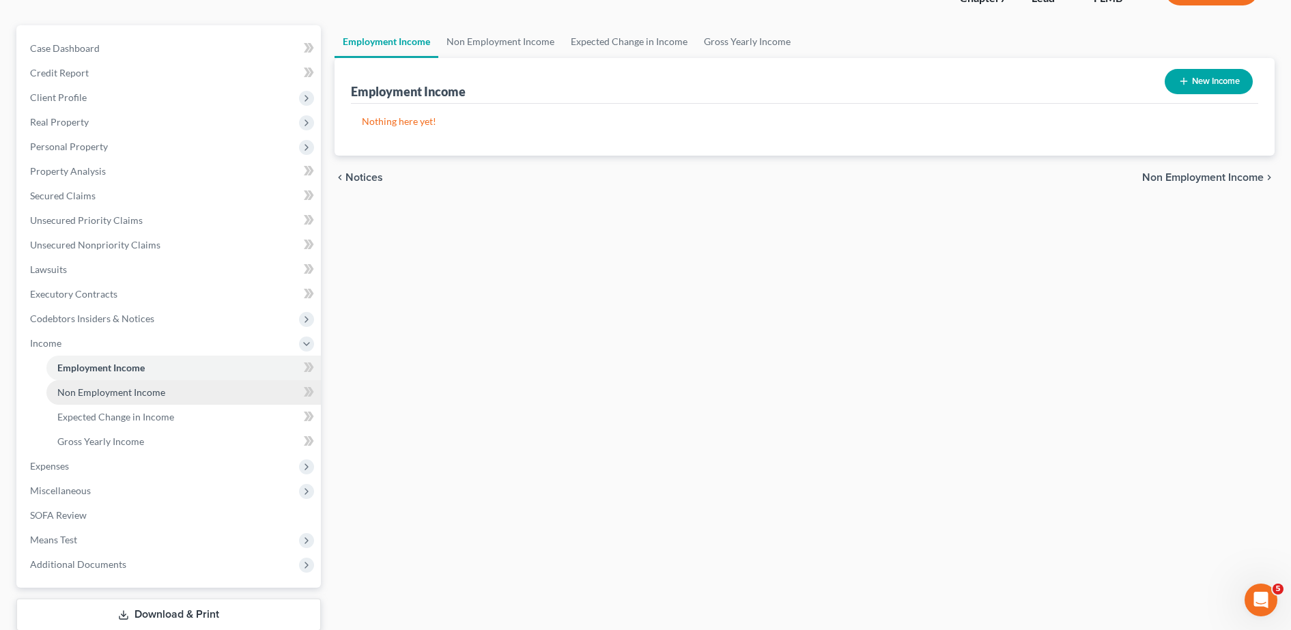
click at [117, 399] on link "Non Employment Income" at bounding box center [183, 392] width 275 height 25
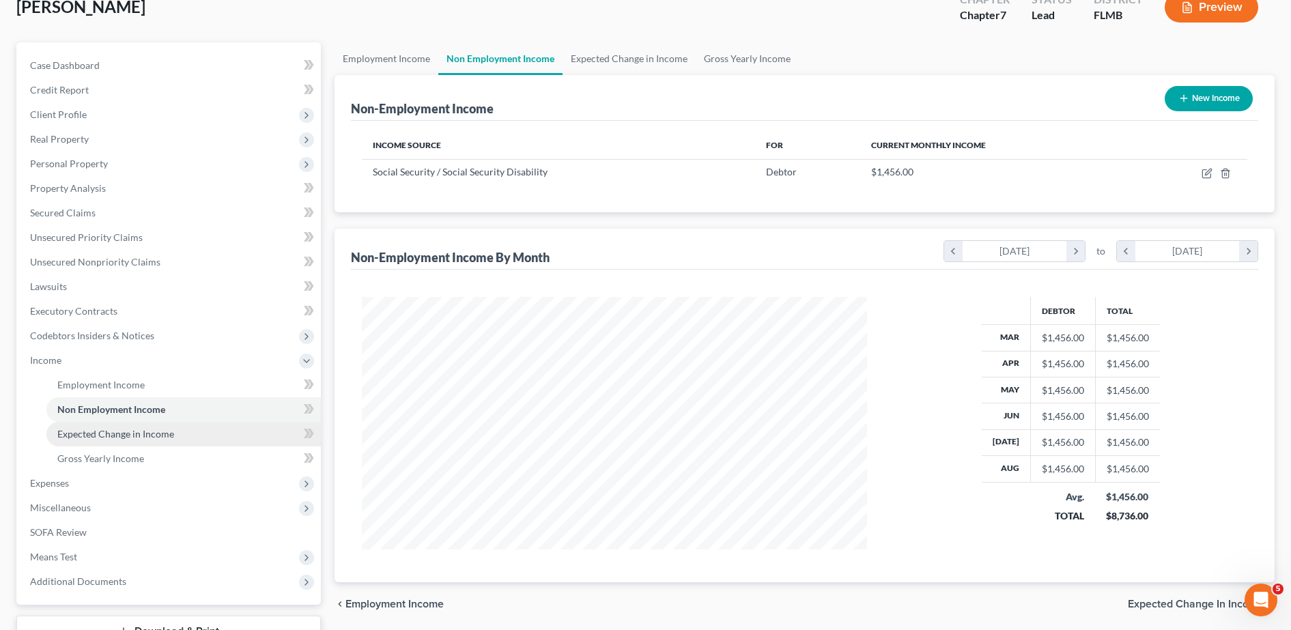
click at [134, 427] on link "Expected Change in Income" at bounding box center [183, 434] width 275 height 25
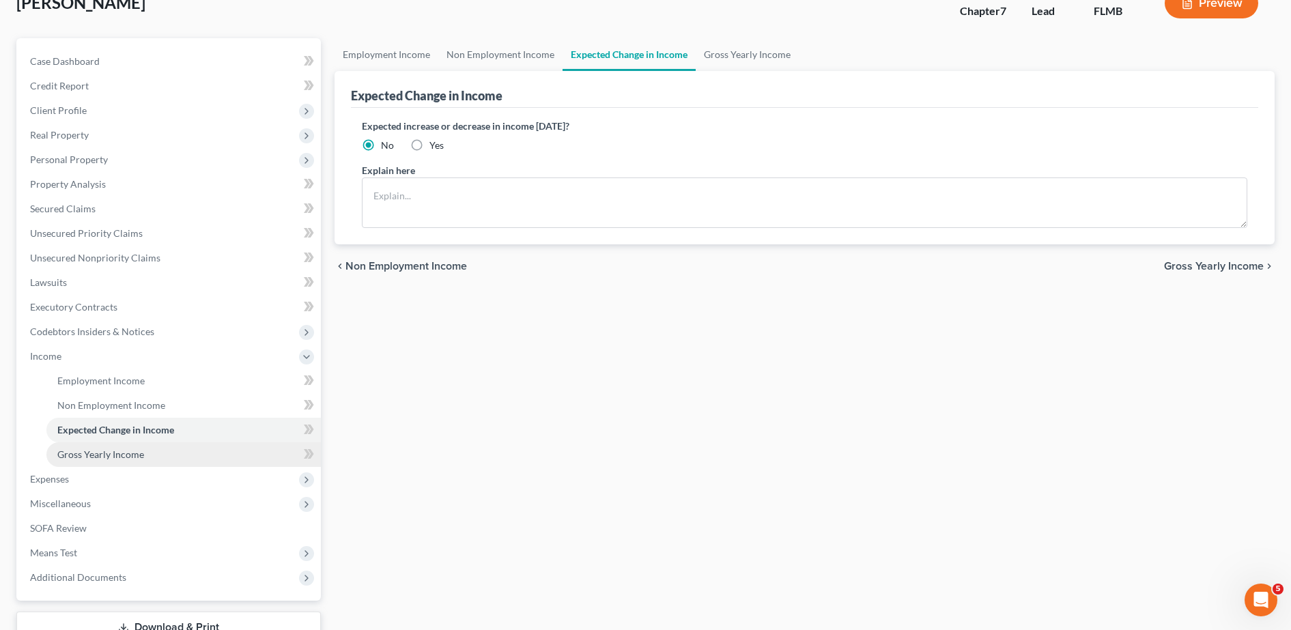
click at [126, 461] on link "Gross Yearly Income" at bounding box center [183, 455] width 275 height 25
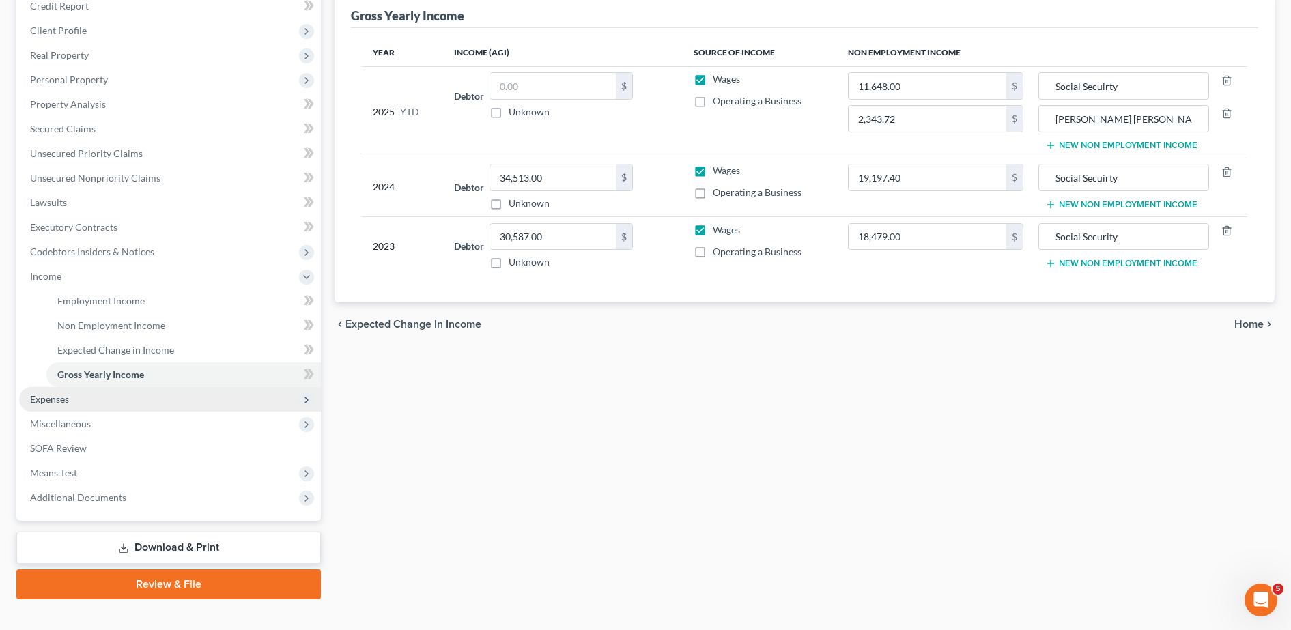
click at [81, 397] on span "Expenses" at bounding box center [170, 399] width 302 height 25
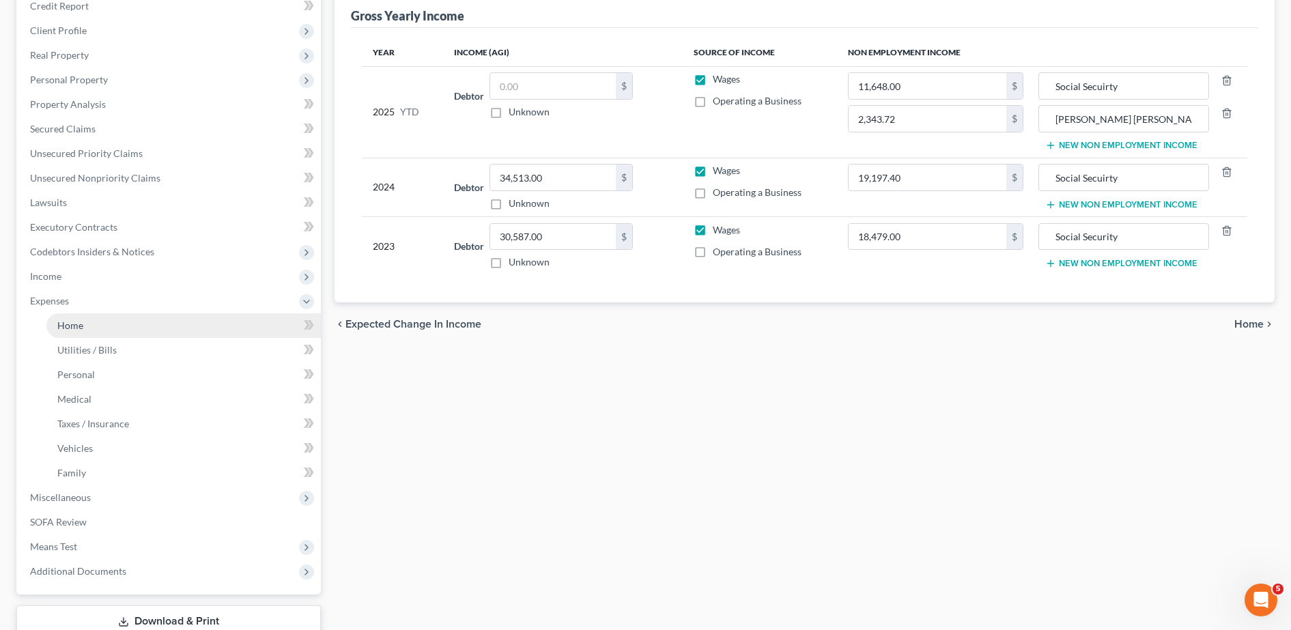
click at [77, 328] on span "Home" at bounding box center [70, 326] width 26 height 12
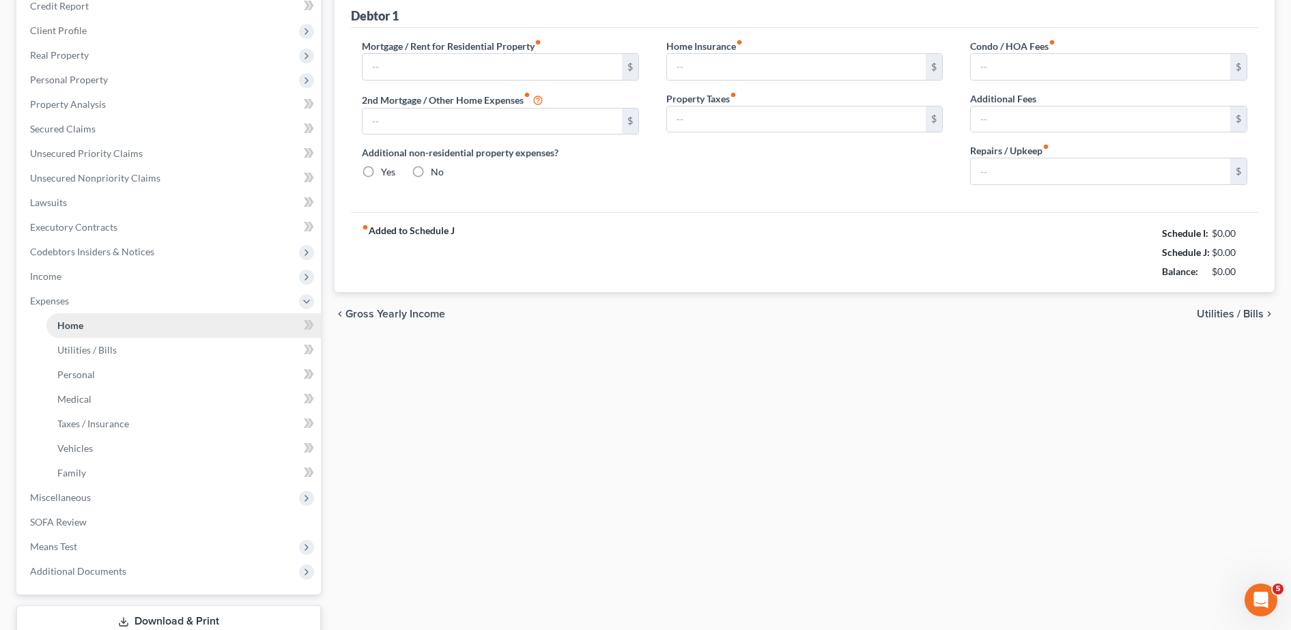
type input "0.00"
radio input "true"
type input "162.00"
type input "109.23"
type input "0.00"
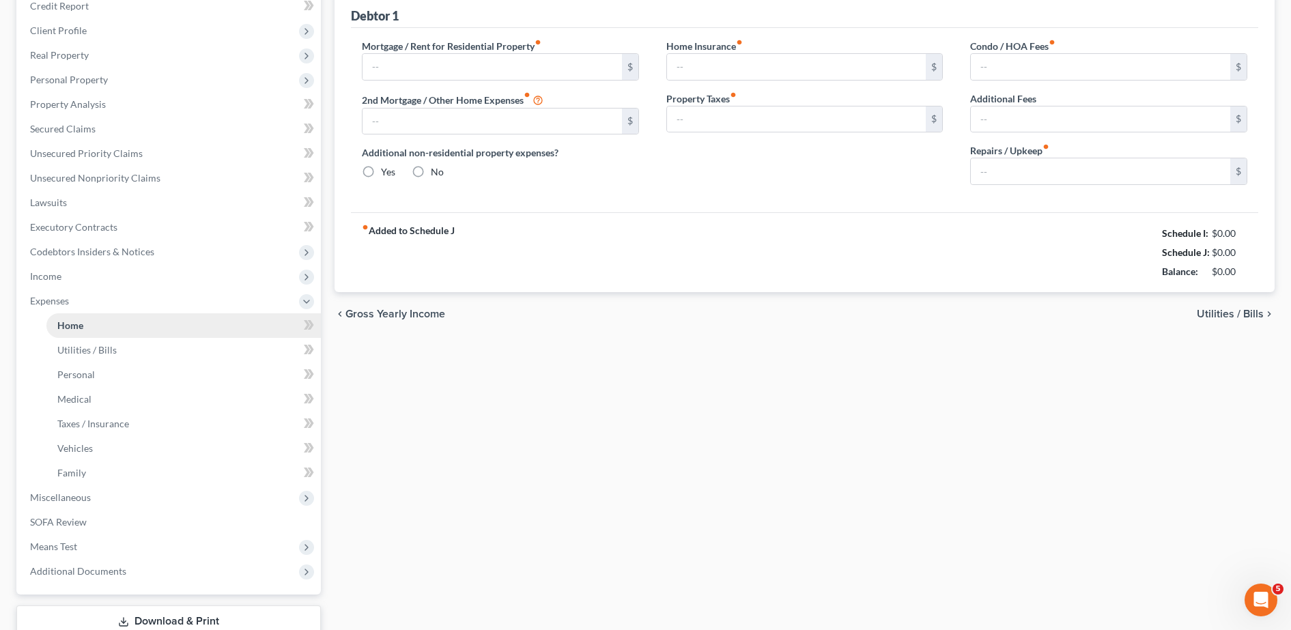
type input "0.00"
type input "150.00"
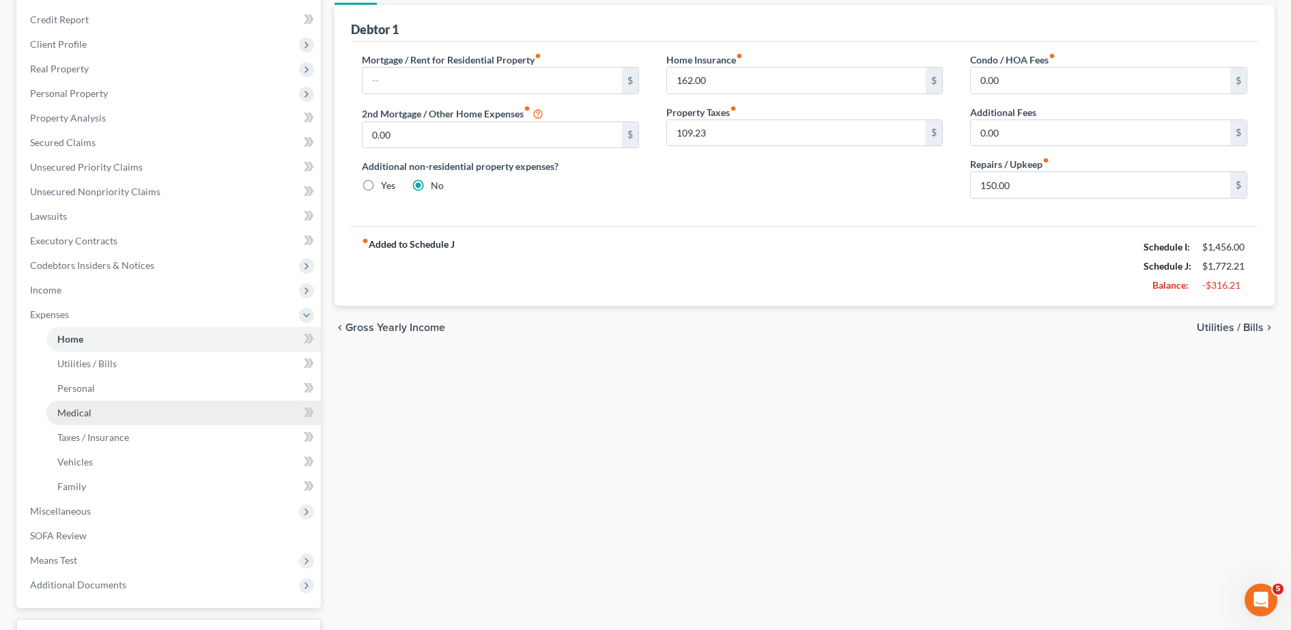
click at [101, 421] on link "Medical" at bounding box center [183, 413] width 275 height 25
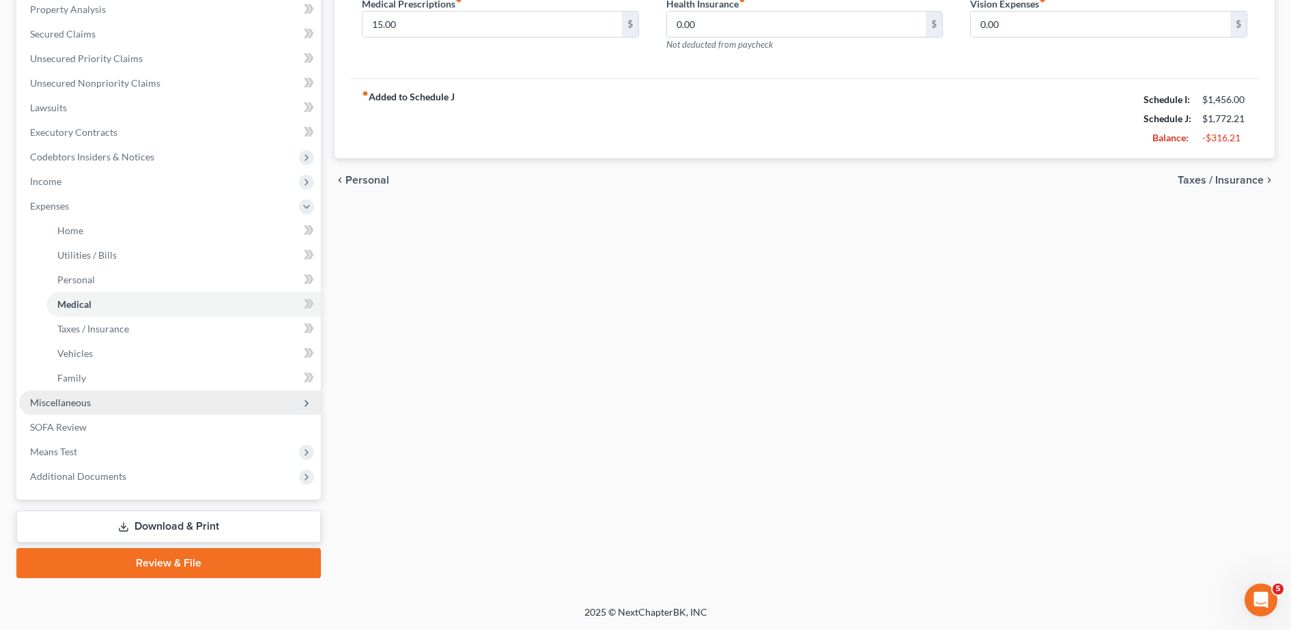
click at [100, 405] on span "Miscellaneous" at bounding box center [170, 403] width 302 height 25
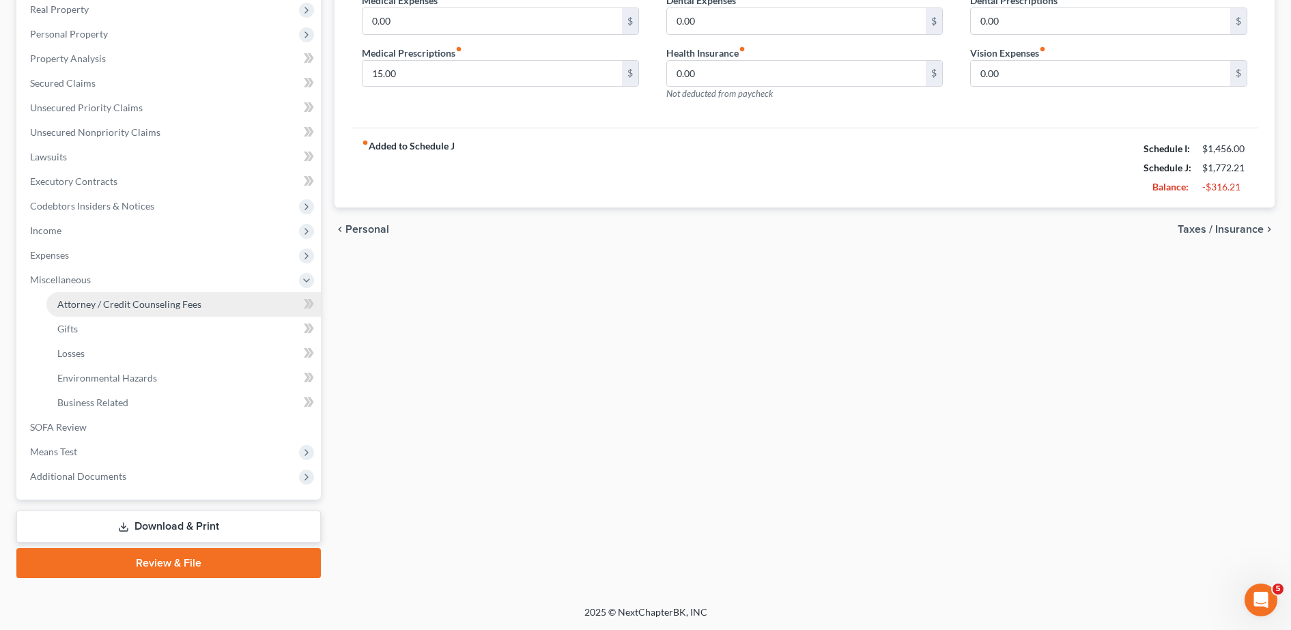
click at [117, 310] on link "Attorney / Credit Counseling Fees" at bounding box center [183, 304] width 275 height 25
select select "0"
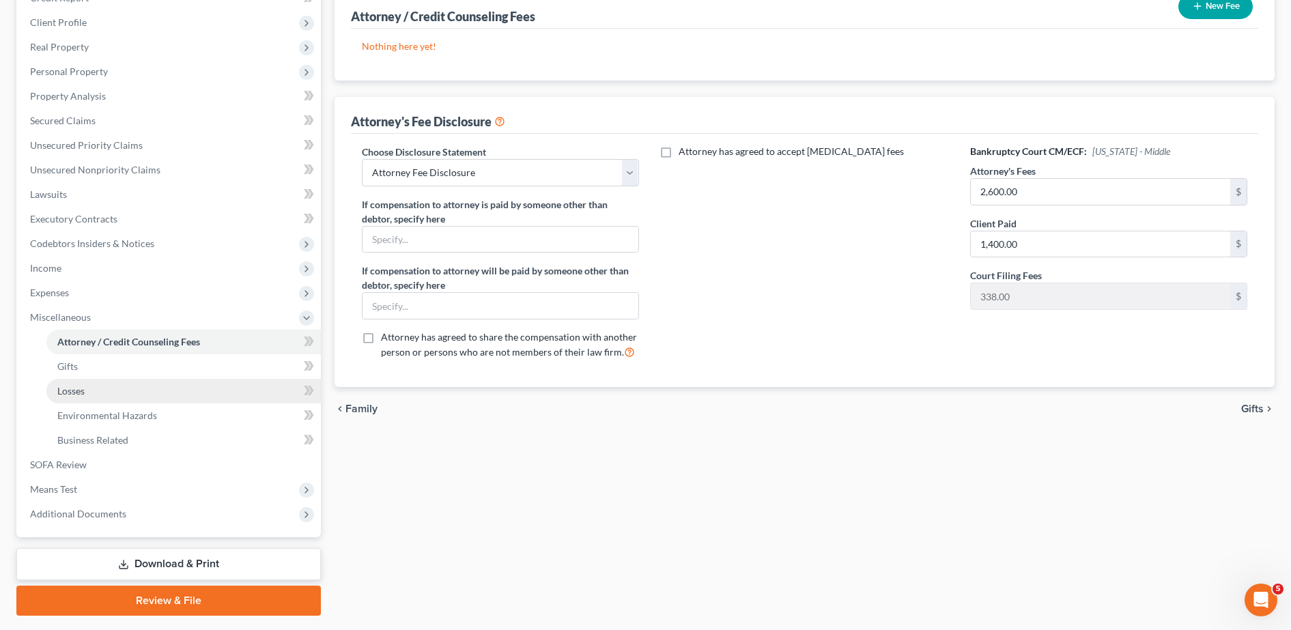
click at [128, 391] on link "Losses" at bounding box center [183, 391] width 275 height 25
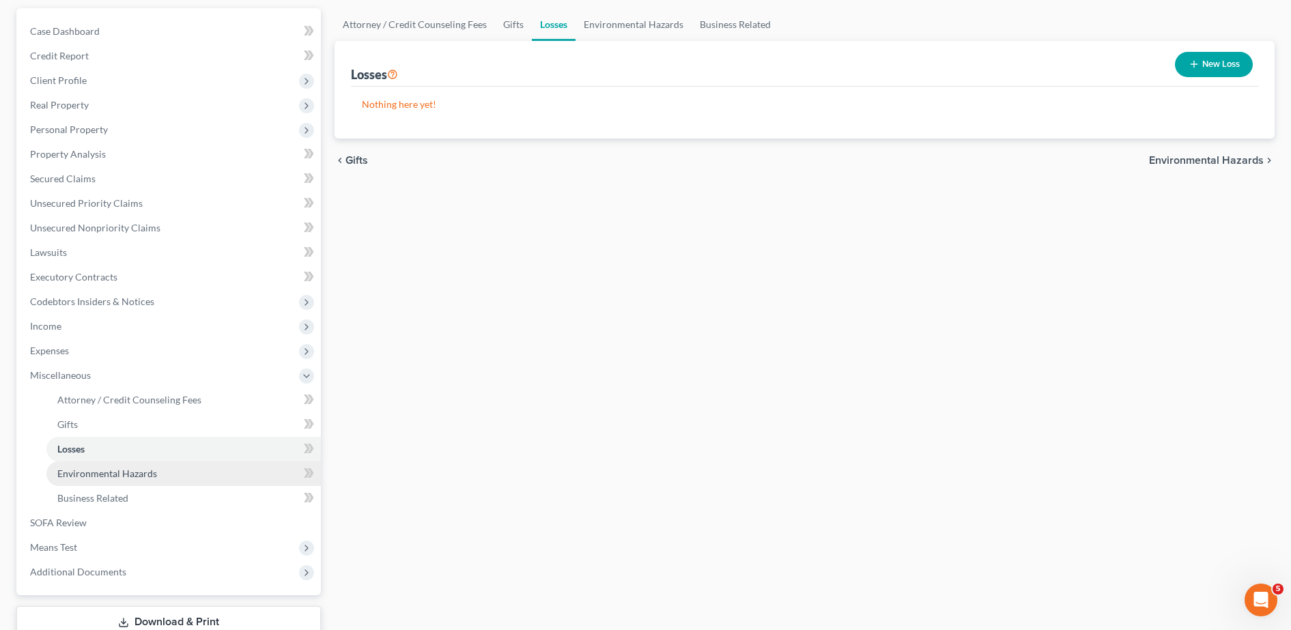
click at [143, 476] on span "Environmental Hazards" at bounding box center [107, 474] width 100 height 12
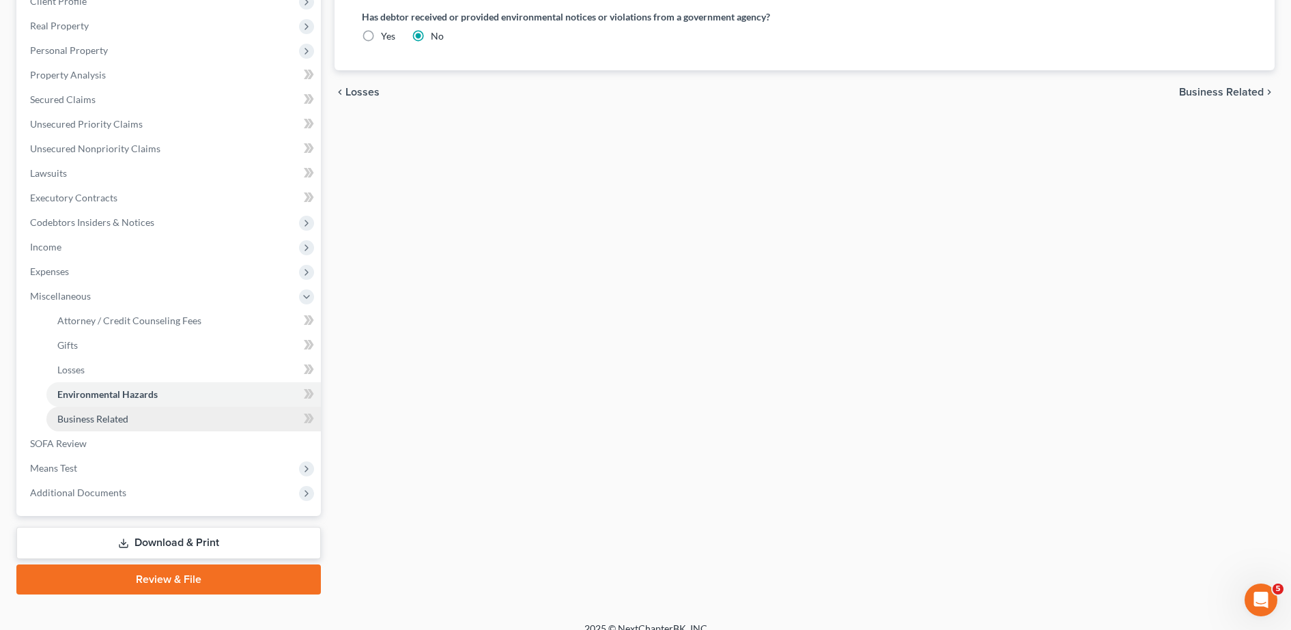
click at [101, 416] on span "Business Related" at bounding box center [92, 419] width 71 height 12
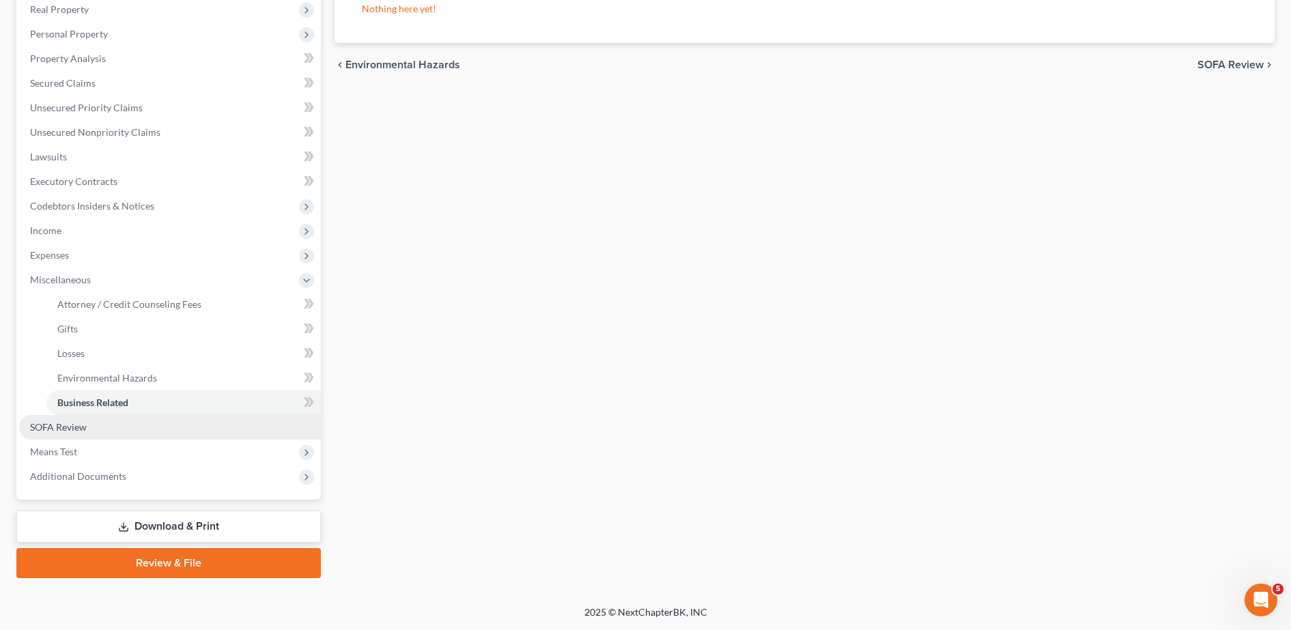
click at [79, 425] on span "SOFA Review" at bounding box center [58, 427] width 57 height 12
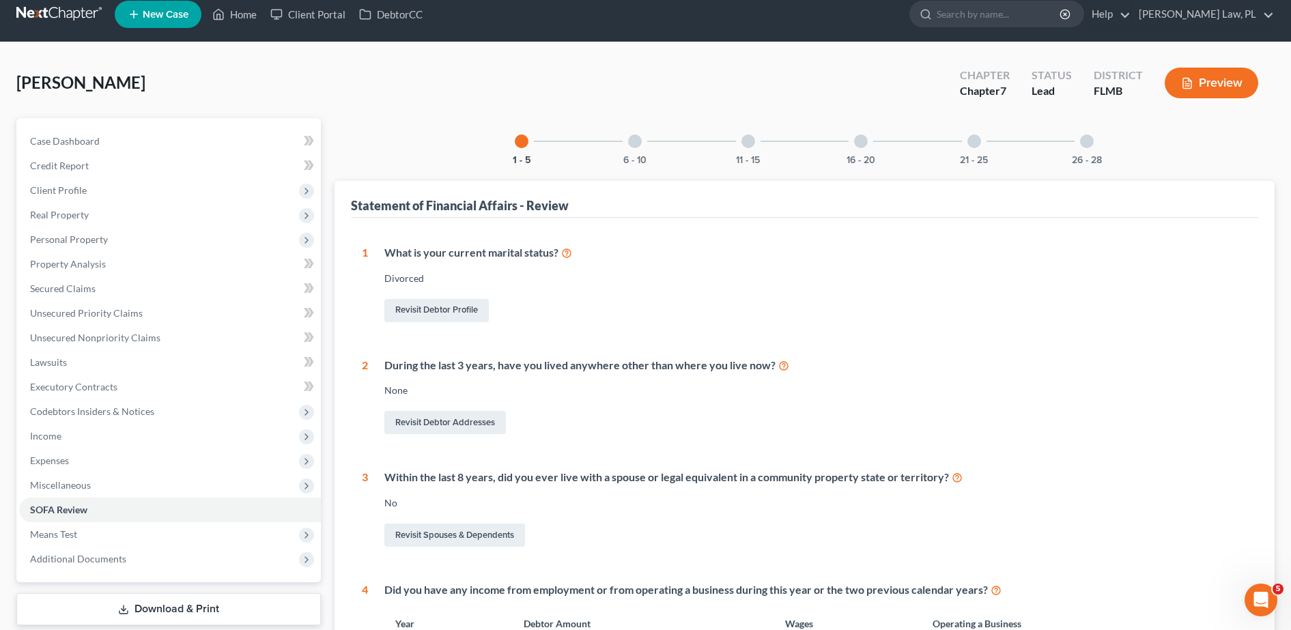
click at [623, 153] on div "6 - 10" at bounding box center [635, 141] width 46 height 46
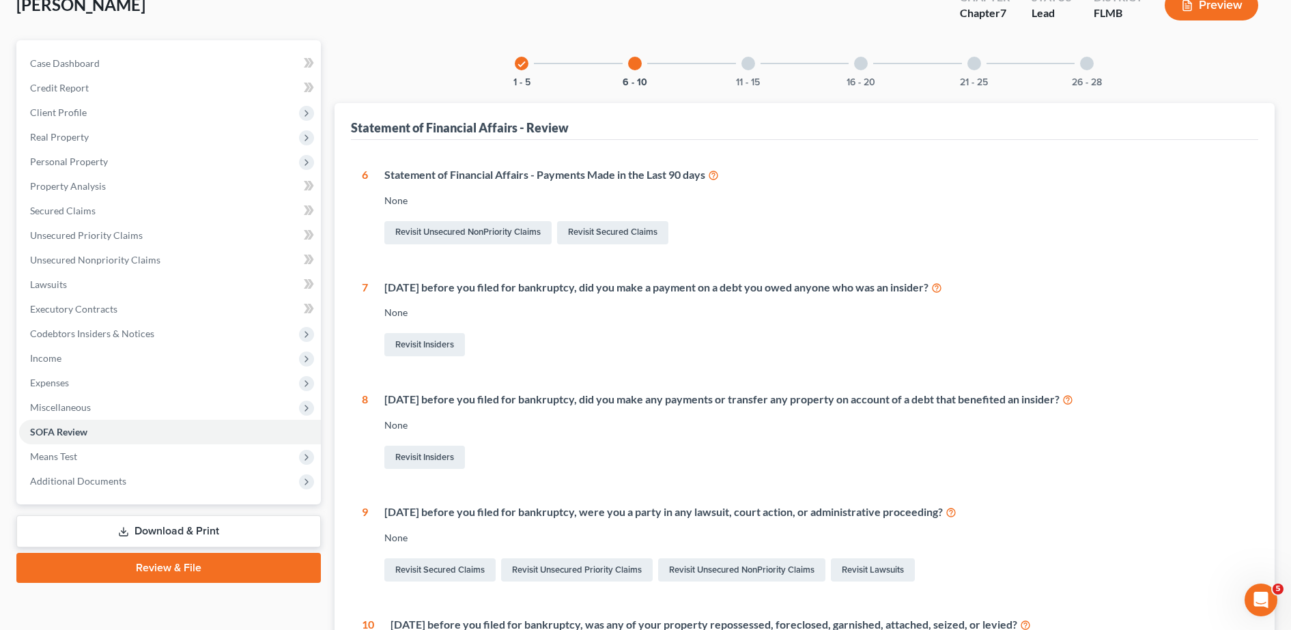
click at [229, 570] on link "Review & File" at bounding box center [168, 568] width 305 height 30
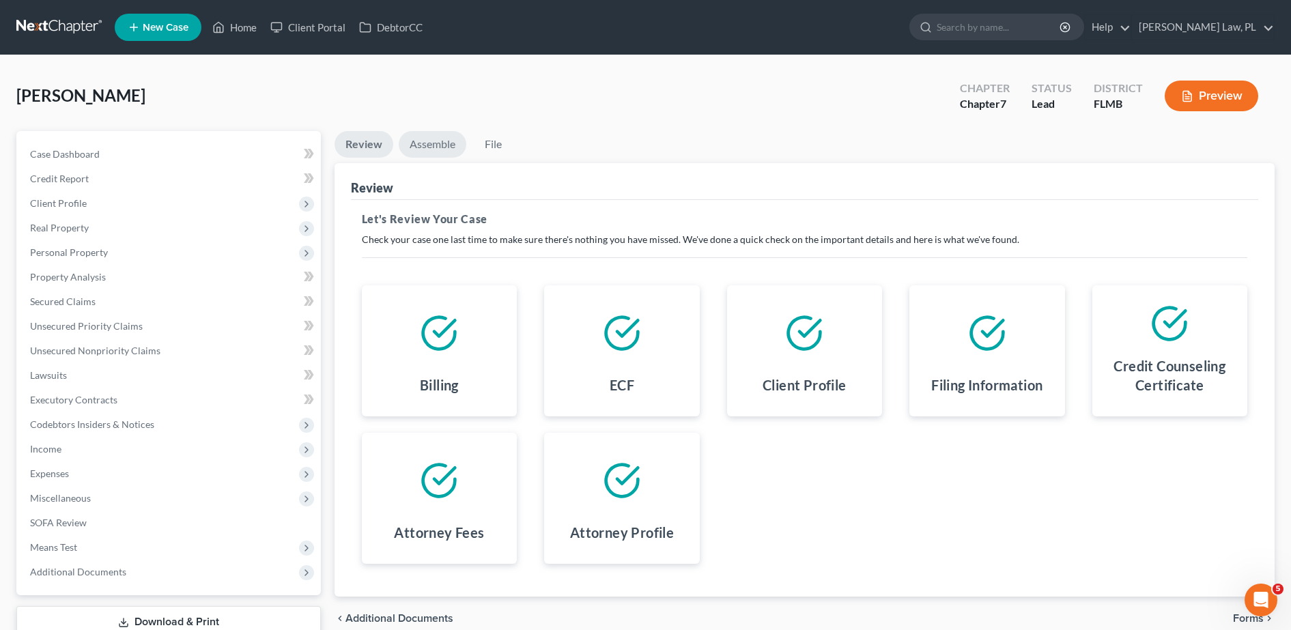
click at [428, 150] on link "Assemble" at bounding box center [433, 144] width 68 height 27
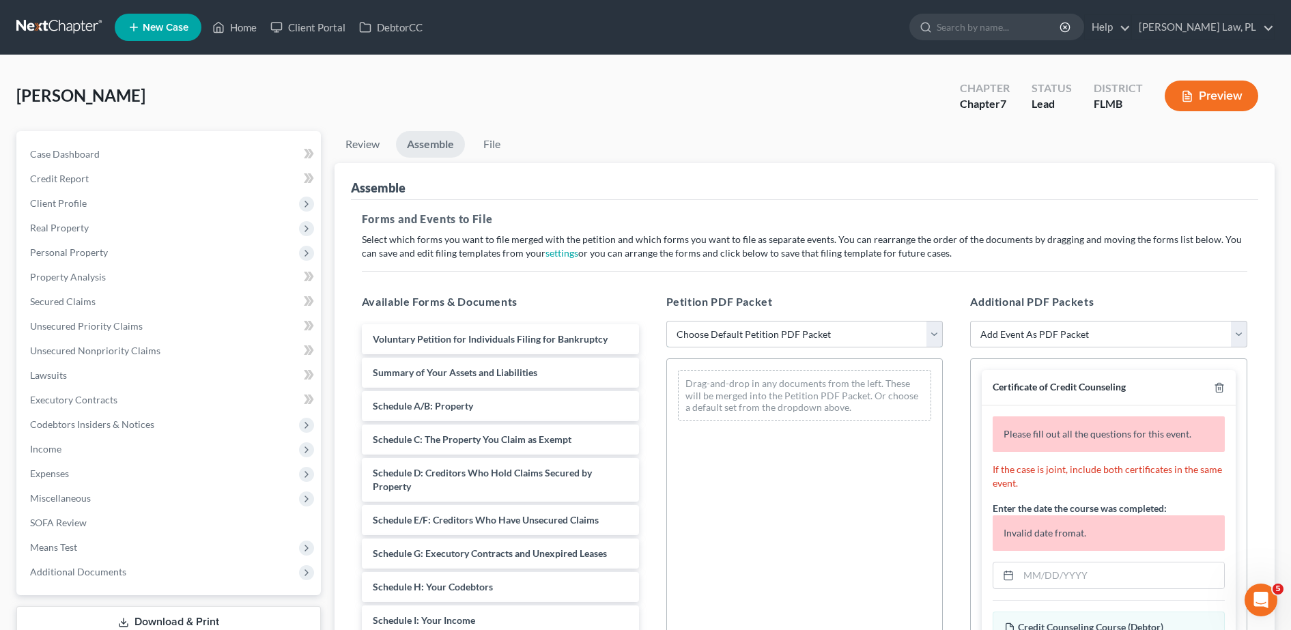
click at [720, 334] on select "Choose Default Petition PDF Packet Complete Bankruptcy Petition (all forms and …" at bounding box center [805, 334] width 277 height 27
select select "0"
click at [667, 321] on select "Choose Default Petition PDF Packet Complete Bankruptcy Petition (all forms and …" at bounding box center [805, 334] width 277 height 27
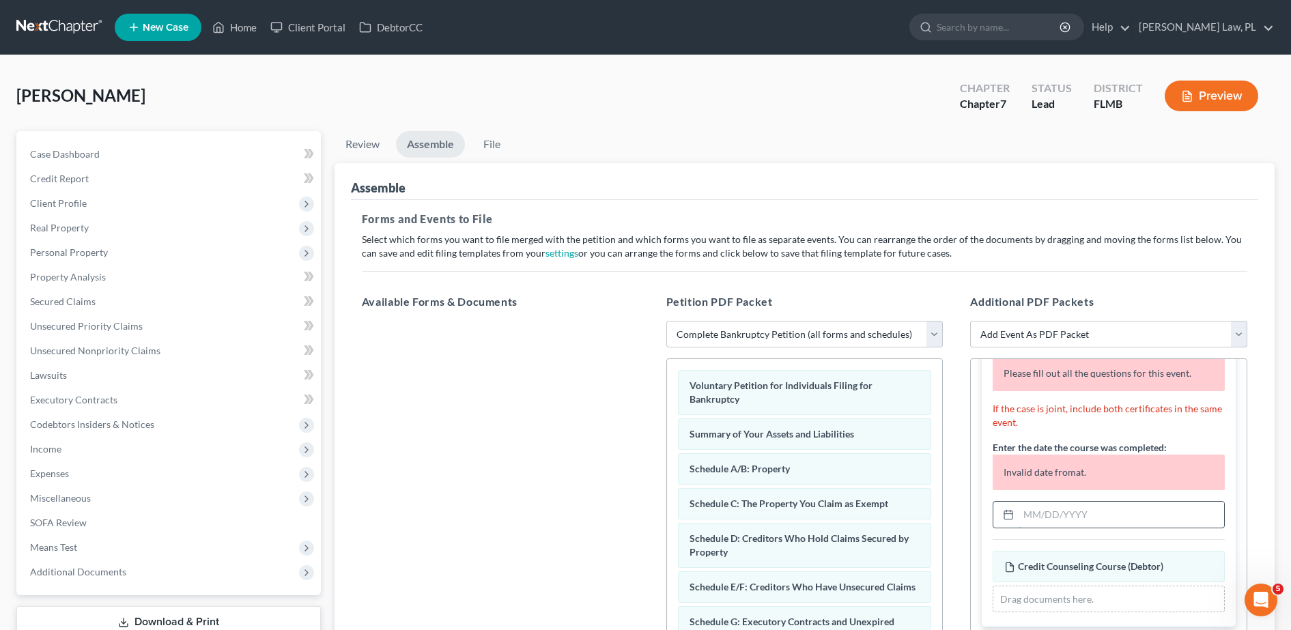
click at [1054, 502] on input "text" at bounding box center [1122, 515] width 206 height 26
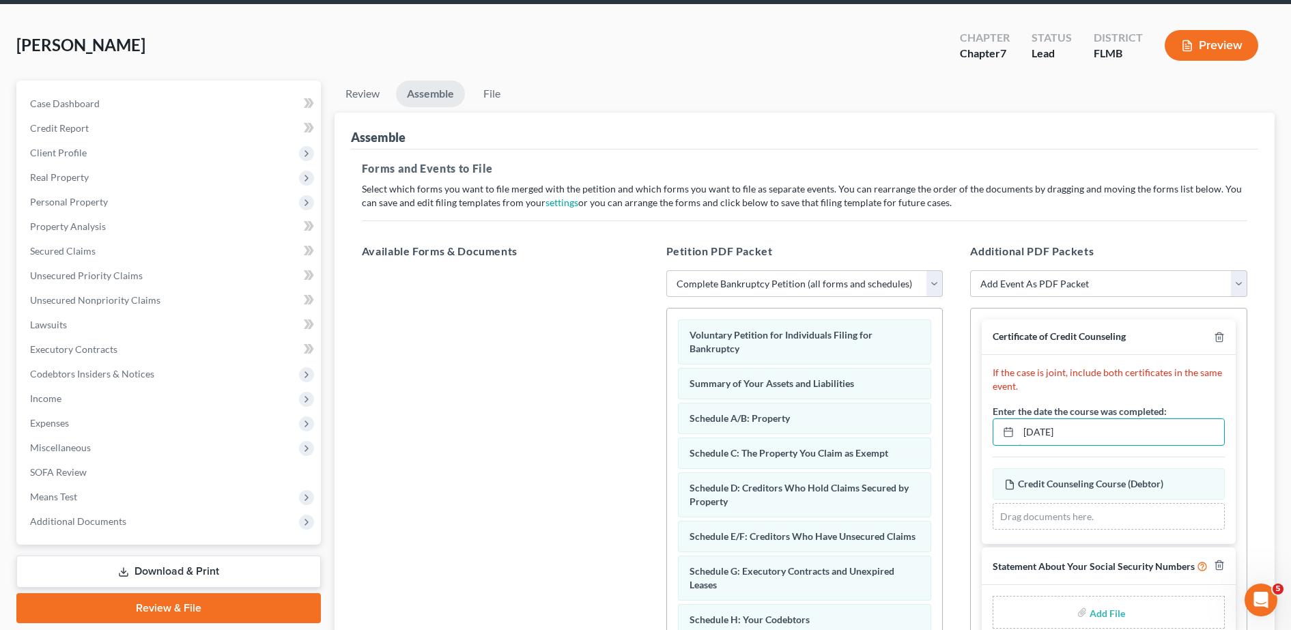
type input "[DATE]"
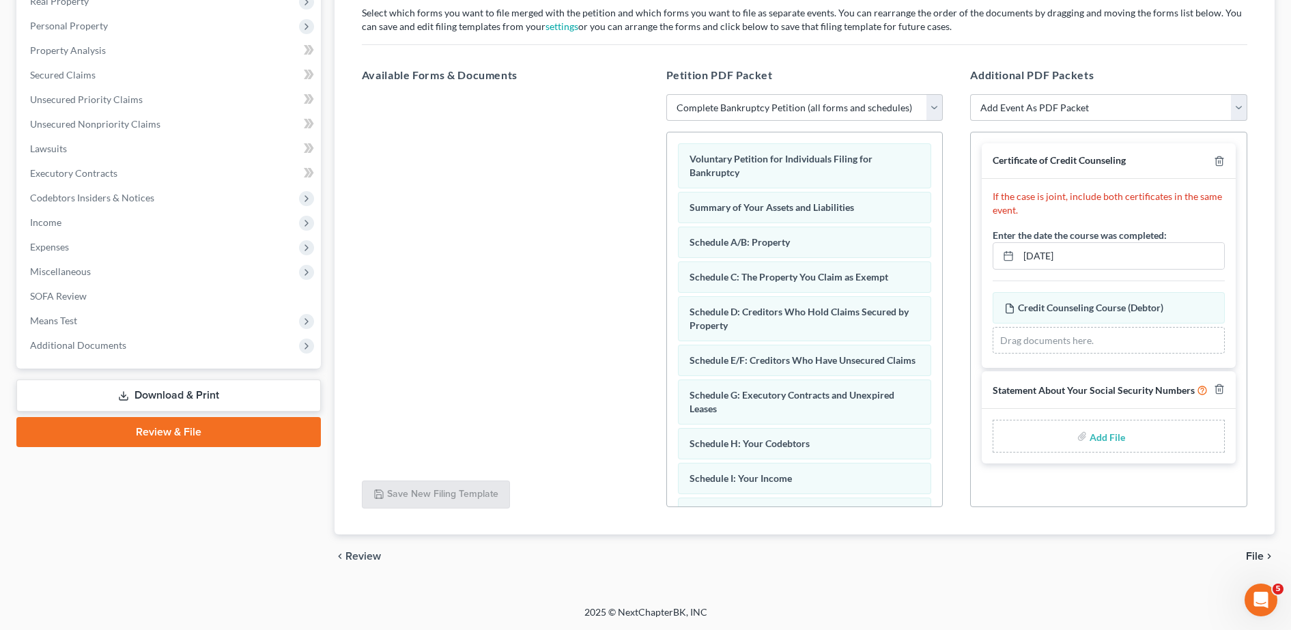
click at [1118, 443] on input "file" at bounding box center [1106, 436] width 33 height 25
type input "C:\fakepath\Signed SSN.pdf"
click at [1257, 555] on span "File" at bounding box center [1255, 556] width 18 height 11
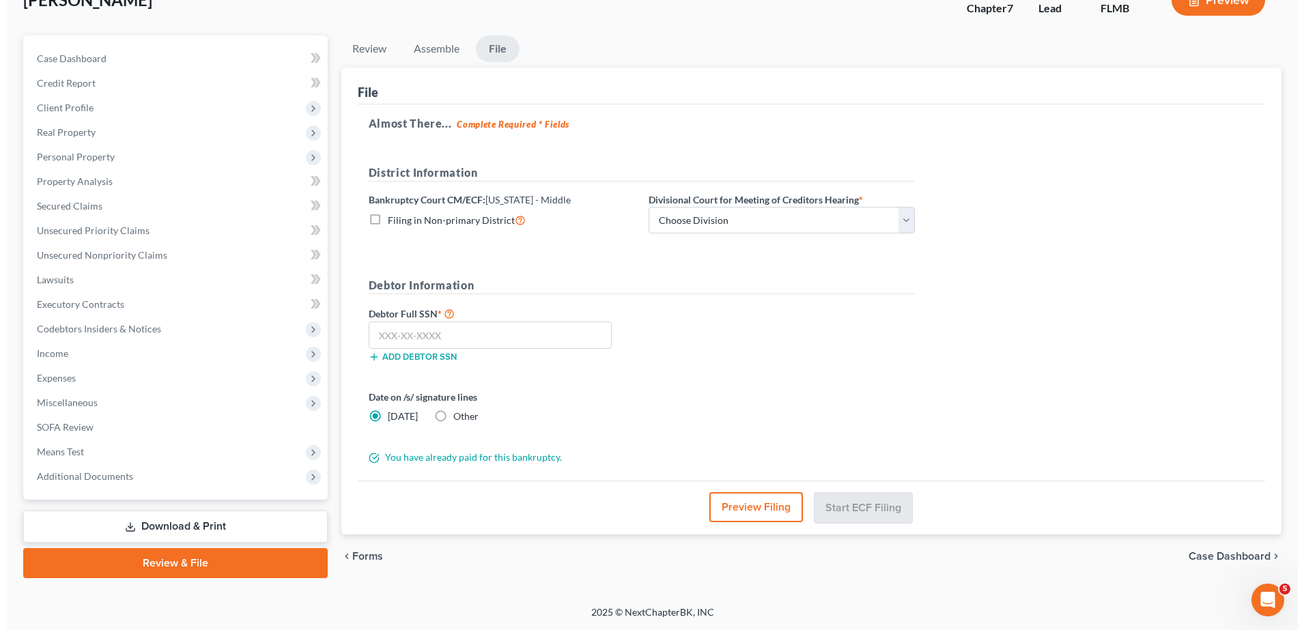
scroll to position [96, 0]
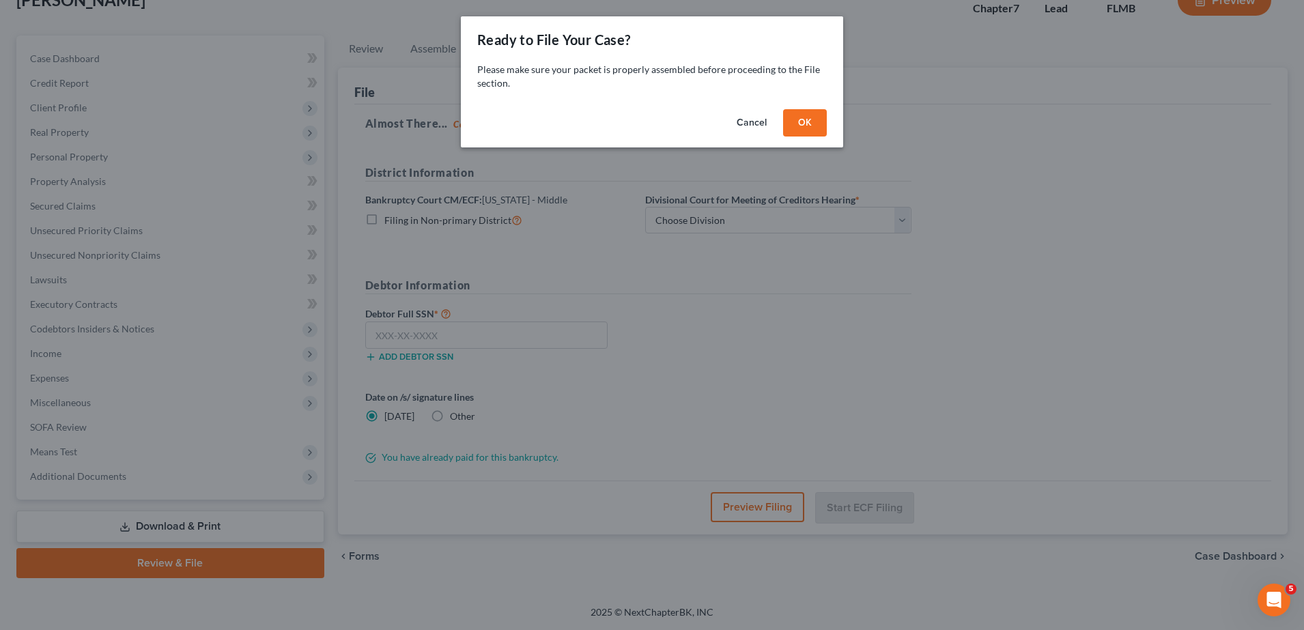
click at [800, 132] on button "OK" at bounding box center [805, 122] width 44 height 27
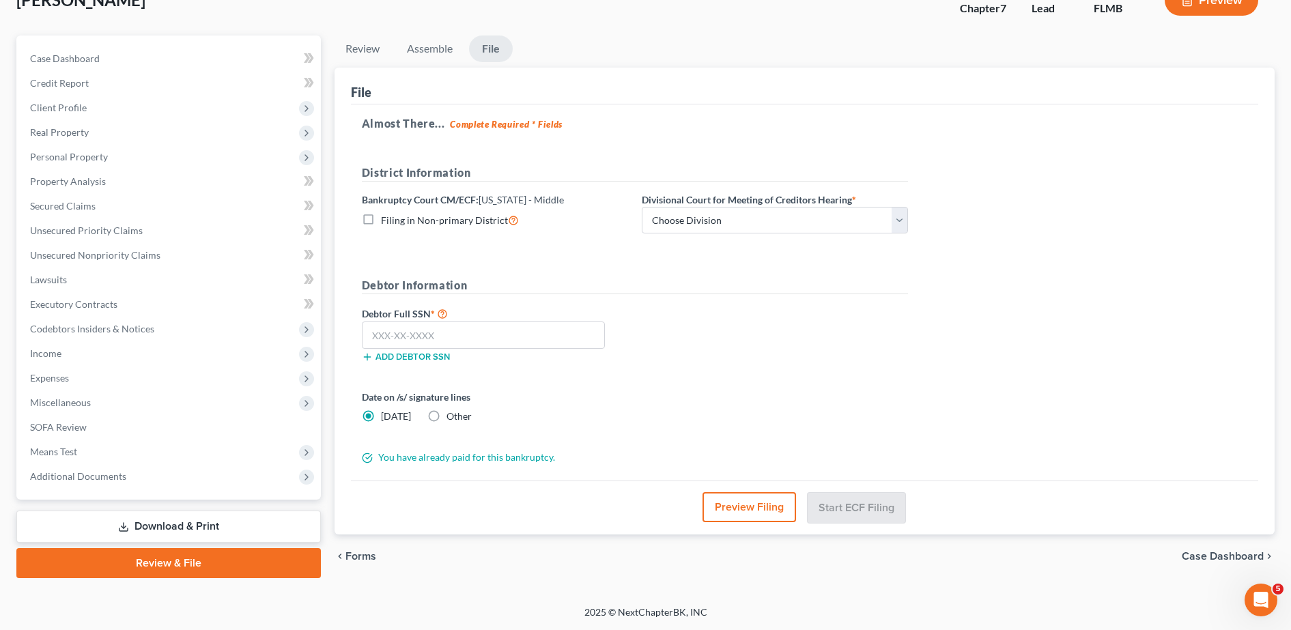
click at [758, 201] on label "Divisional Court for Meeting of Creditors Hearing *" at bounding box center [749, 200] width 214 height 14
drag, startPoint x: 725, startPoint y: 219, endPoint x: 722, endPoint y: 232, distance: 14.1
click at [725, 219] on select "Choose Division [GEOGRAPHIC_DATA][PERSON_NAME] [GEOGRAPHIC_DATA] [GEOGRAPHIC_DA…" at bounding box center [775, 220] width 266 height 27
click at [698, 229] on select "Choose Division [GEOGRAPHIC_DATA][PERSON_NAME] [GEOGRAPHIC_DATA] [GEOGRAPHIC_DA…" at bounding box center [775, 220] width 266 height 27
select select "2"
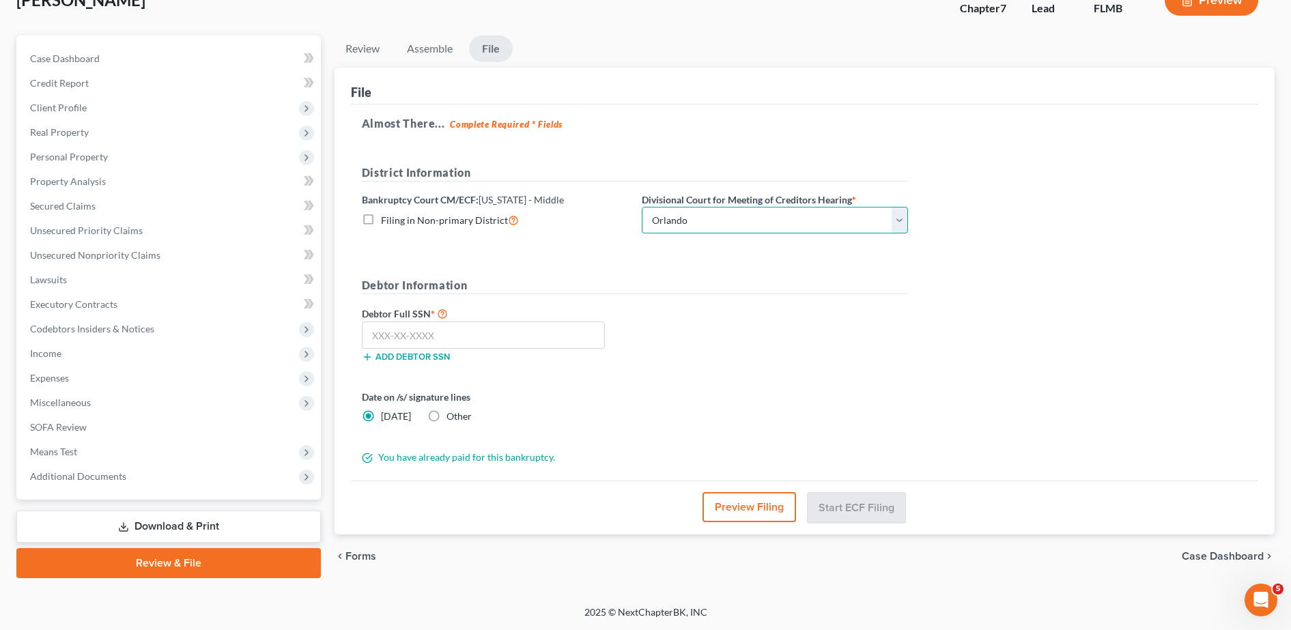
click at [642, 207] on select "Choose Division [GEOGRAPHIC_DATA][PERSON_NAME] [GEOGRAPHIC_DATA] [GEOGRAPHIC_DA…" at bounding box center [775, 220] width 266 height 27
click at [501, 332] on input "text" at bounding box center [483, 335] width 243 height 27
type input "027-48-3970"
click at [737, 505] on button "Preview Filing" at bounding box center [750, 507] width 94 height 30
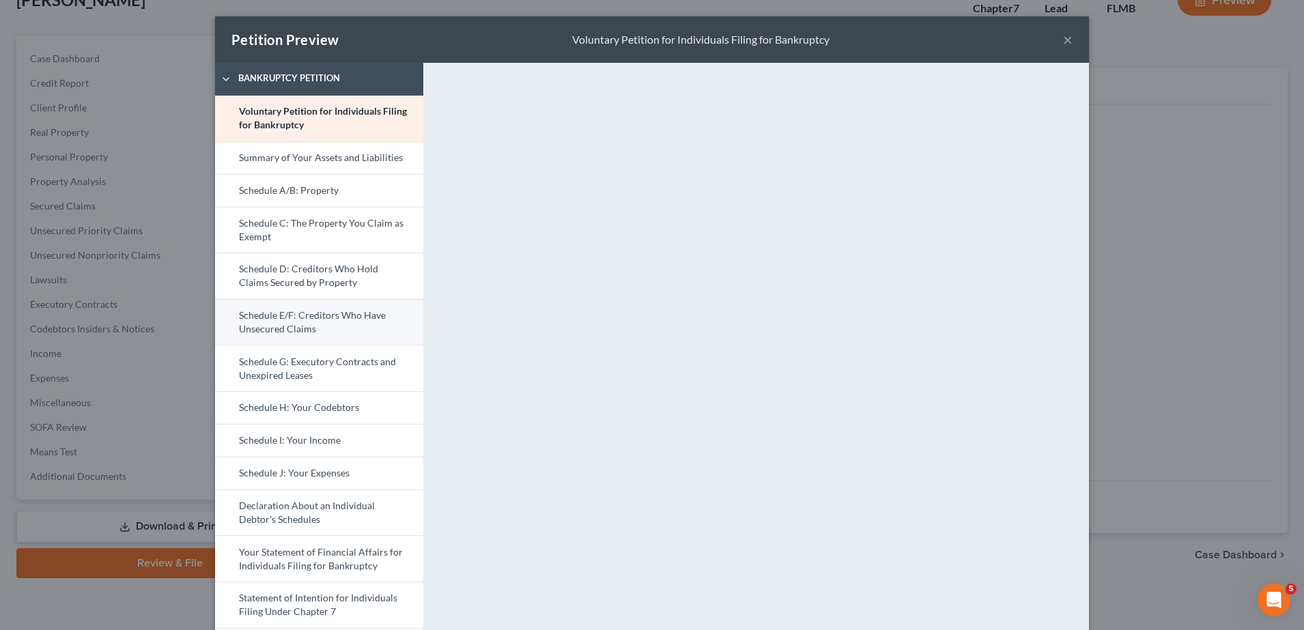
click at [298, 314] on link "Schedule E/F: Creditors Who Have Unsecured Claims" at bounding box center [319, 322] width 208 height 46
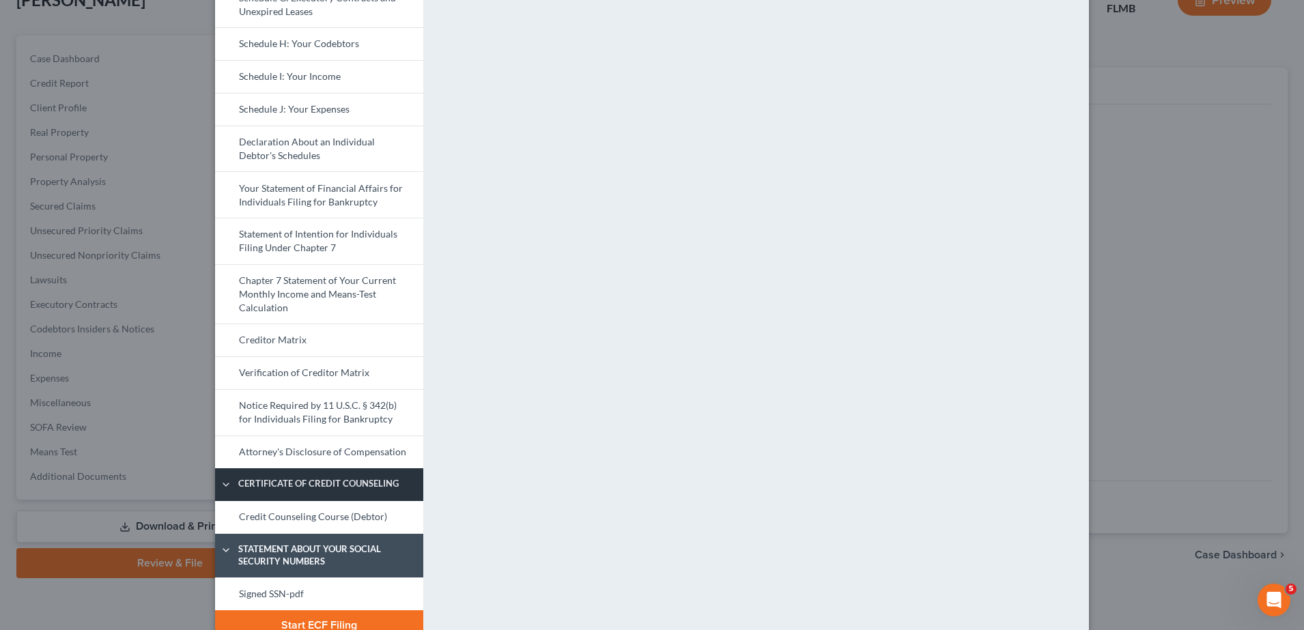
scroll to position [365, 0]
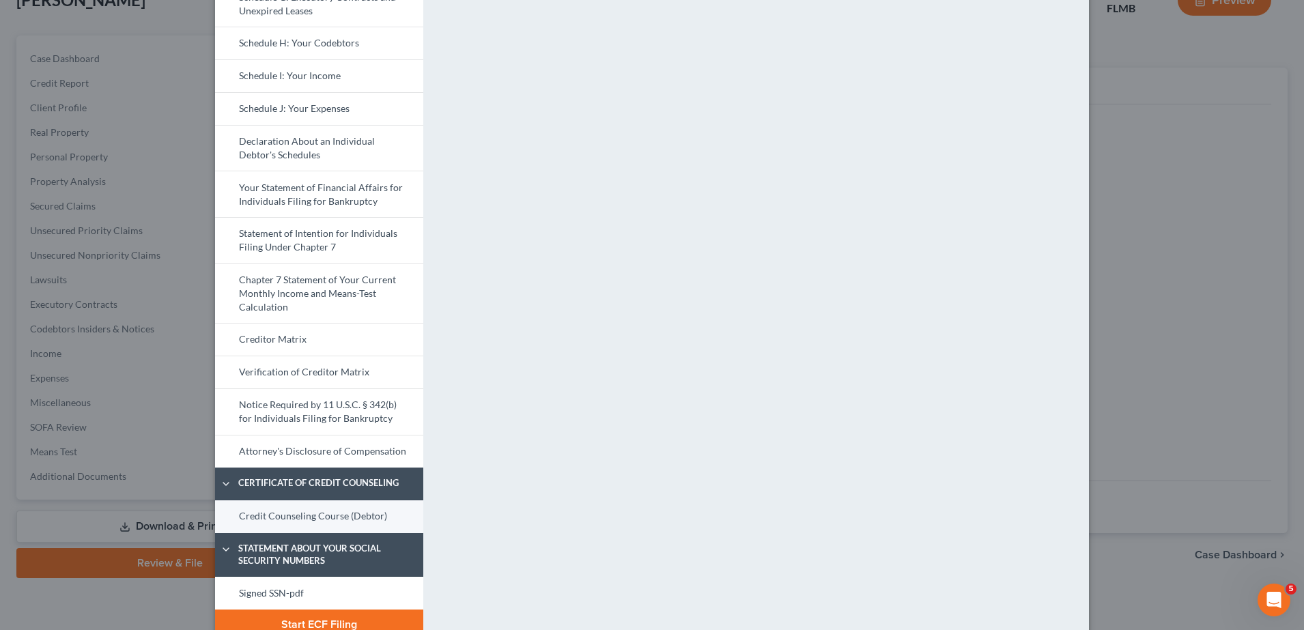
click at [322, 521] on link "Credit Counseling Course (Debtor)" at bounding box center [319, 517] width 208 height 33
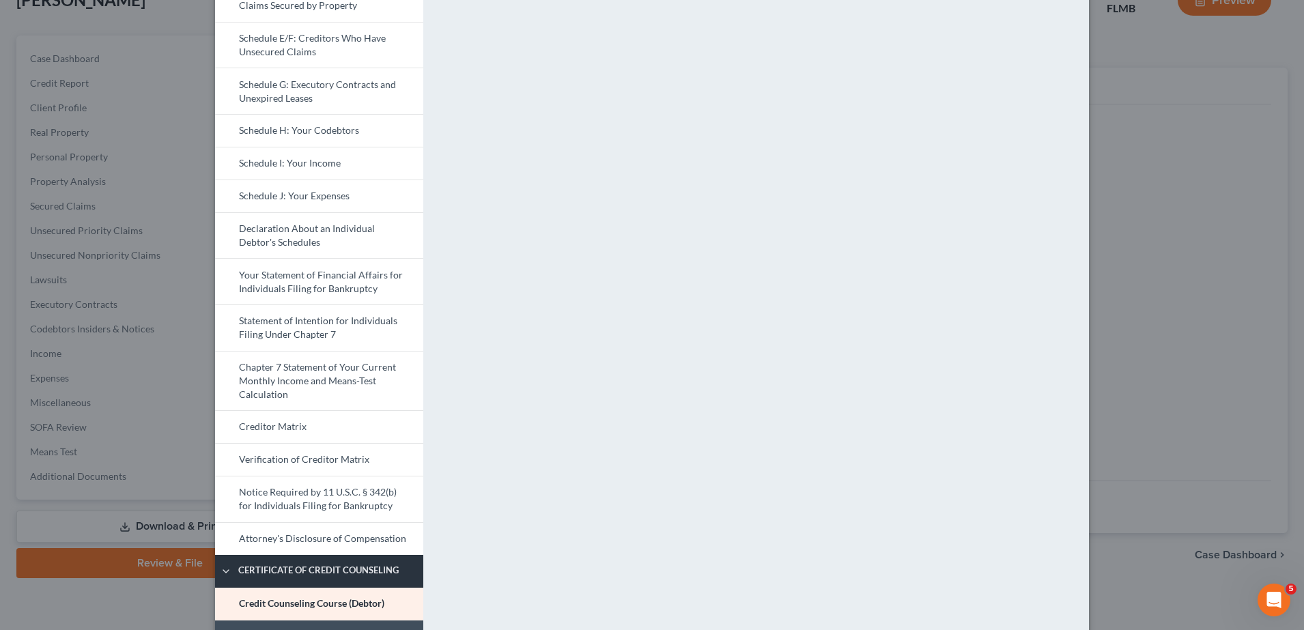
scroll to position [391, 0]
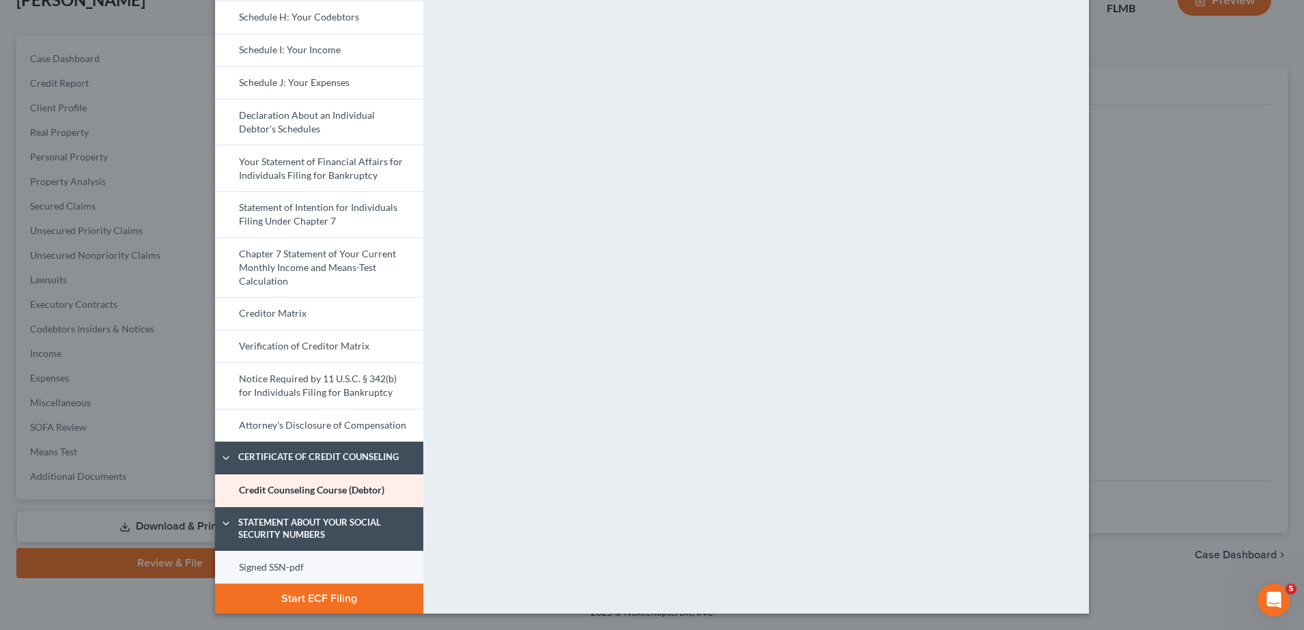
click at [279, 565] on link "Signed SSN-pdf" at bounding box center [319, 567] width 208 height 33
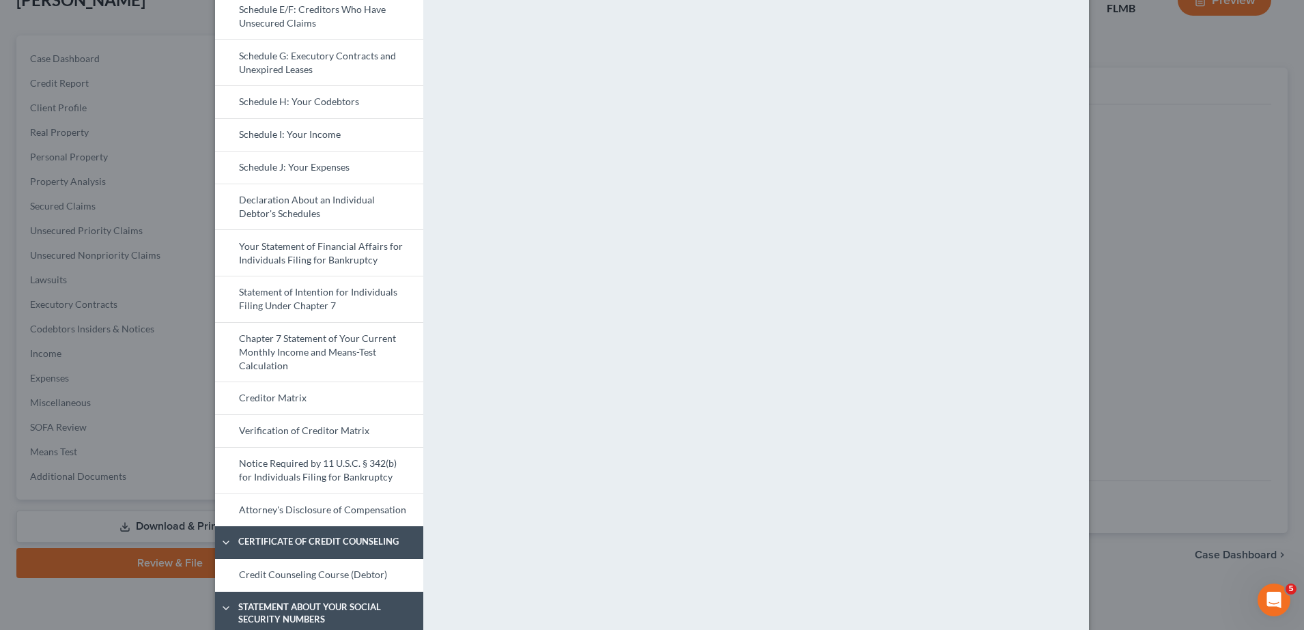
scroll to position [0, 0]
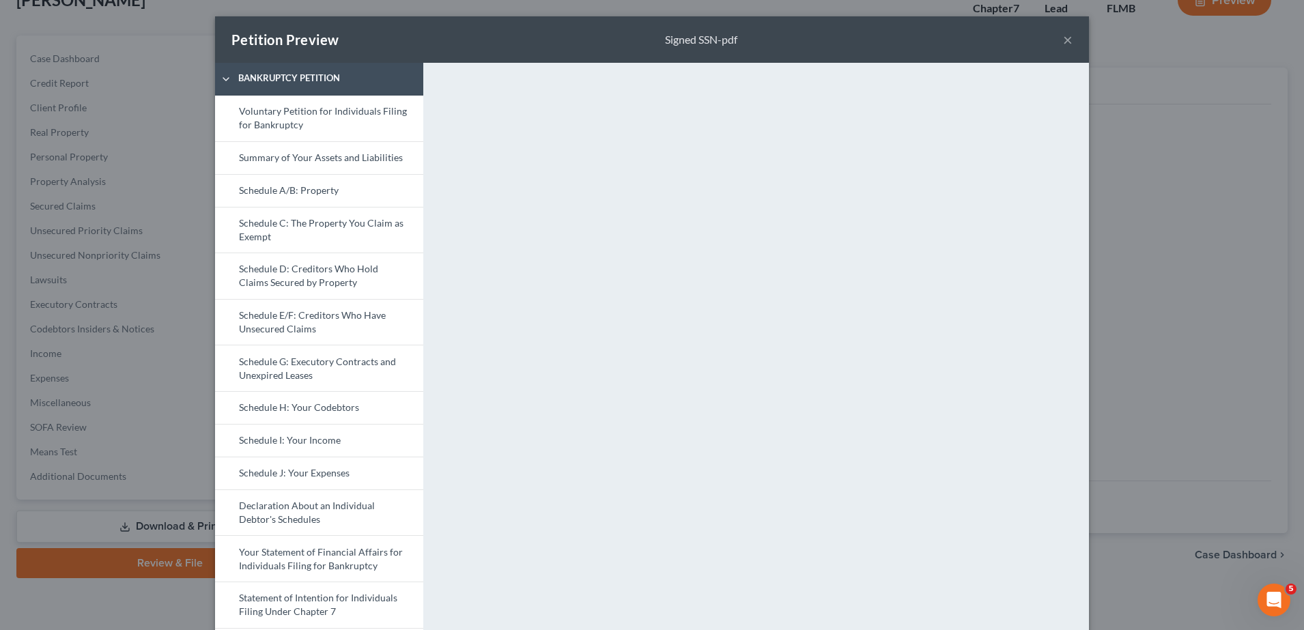
click at [1063, 40] on button "×" at bounding box center [1068, 39] width 10 height 16
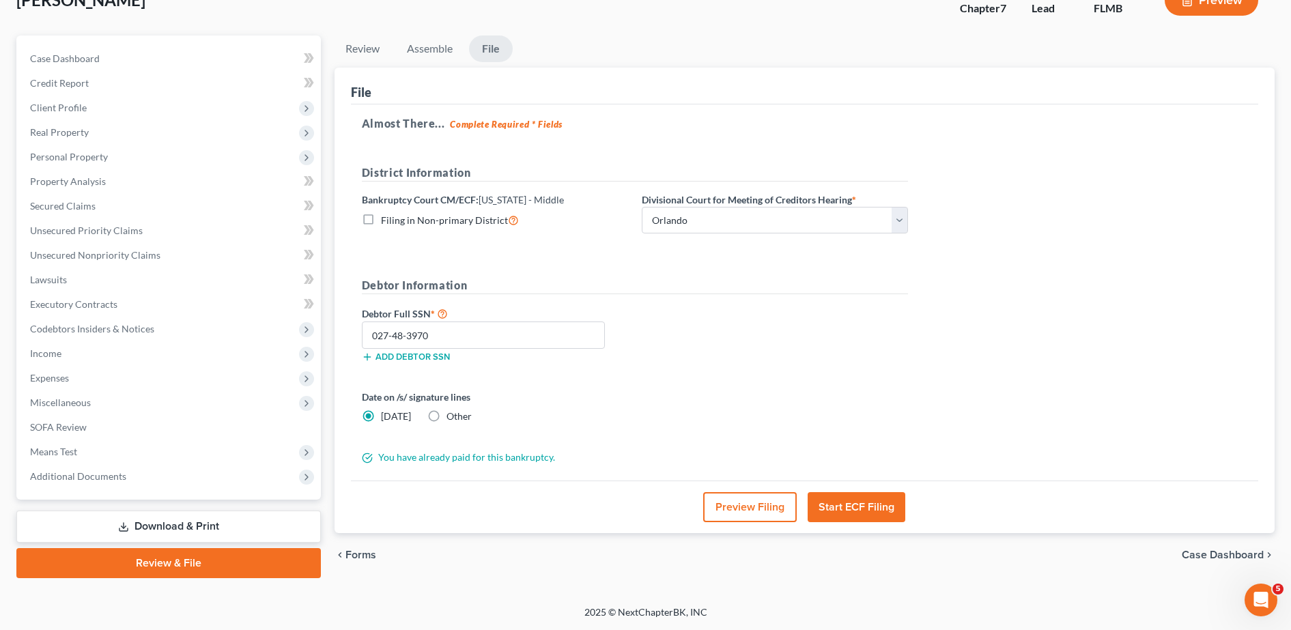
click at [742, 509] on button "Preview Filing" at bounding box center [750, 507] width 94 height 30
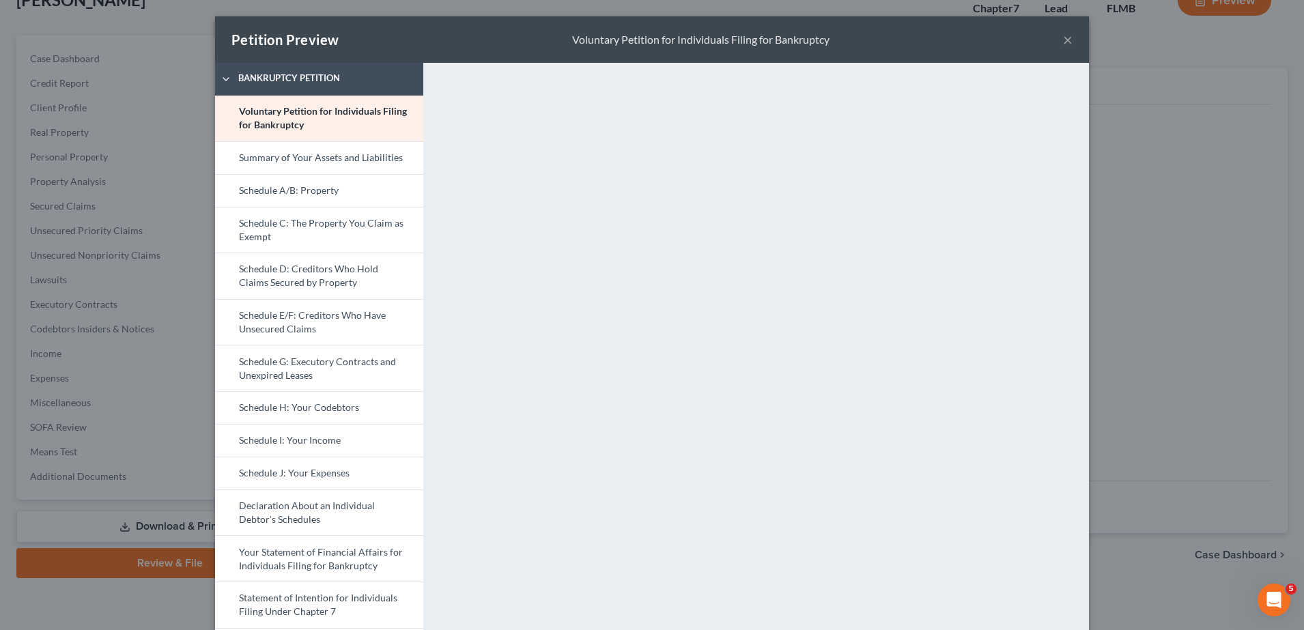
click at [1063, 40] on button "×" at bounding box center [1068, 39] width 10 height 16
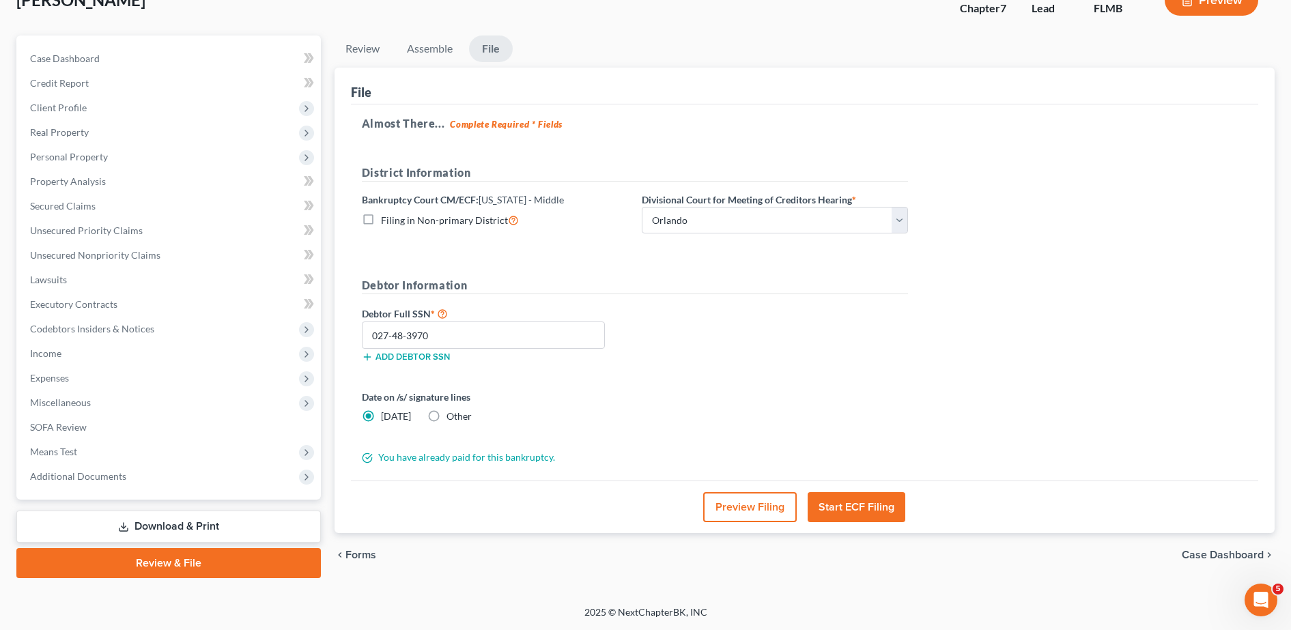
click at [841, 509] on button "Start ECF Filing" at bounding box center [857, 507] width 98 height 30
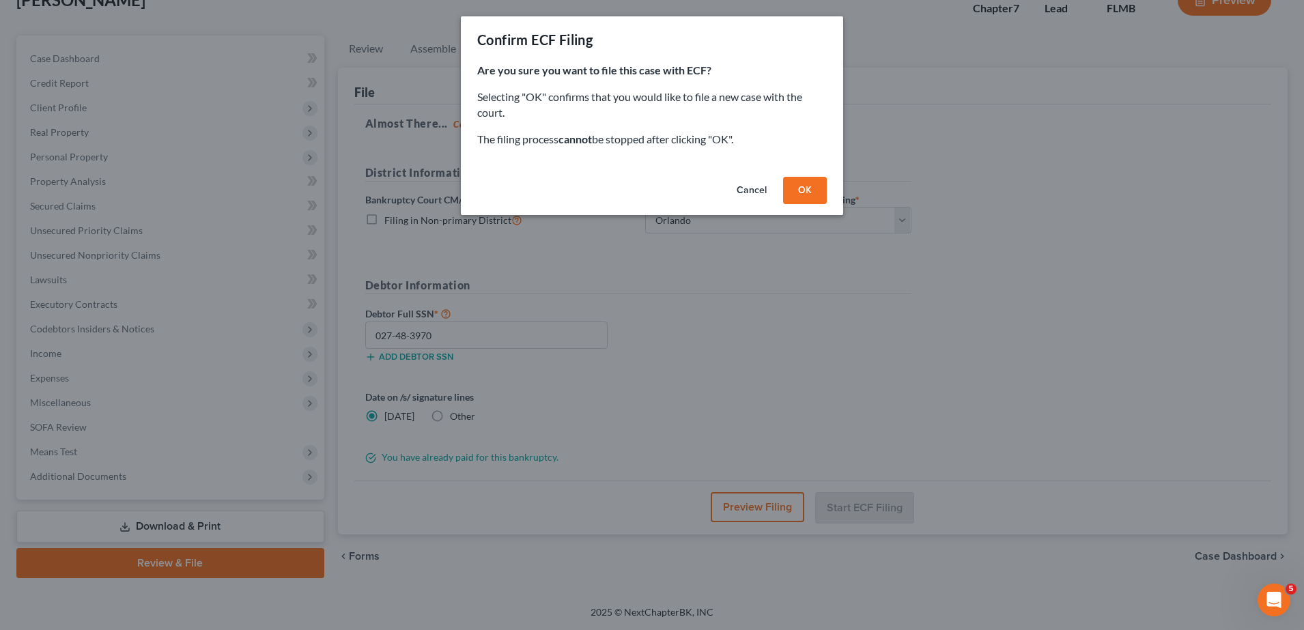
click at [748, 191] on button "Cancel" at bounding box center [752, 190] width 52 height 27
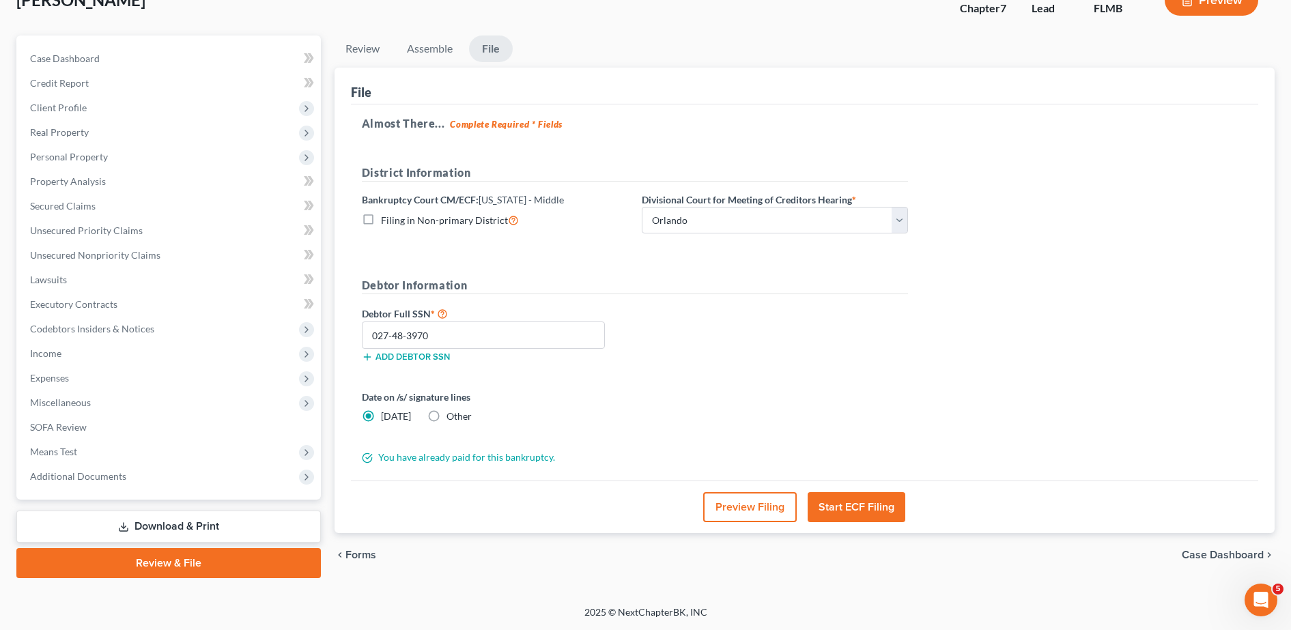
click at [893, 505] on button "Start ECF Filing" at bounding box center [857, 507] width 98 height 30
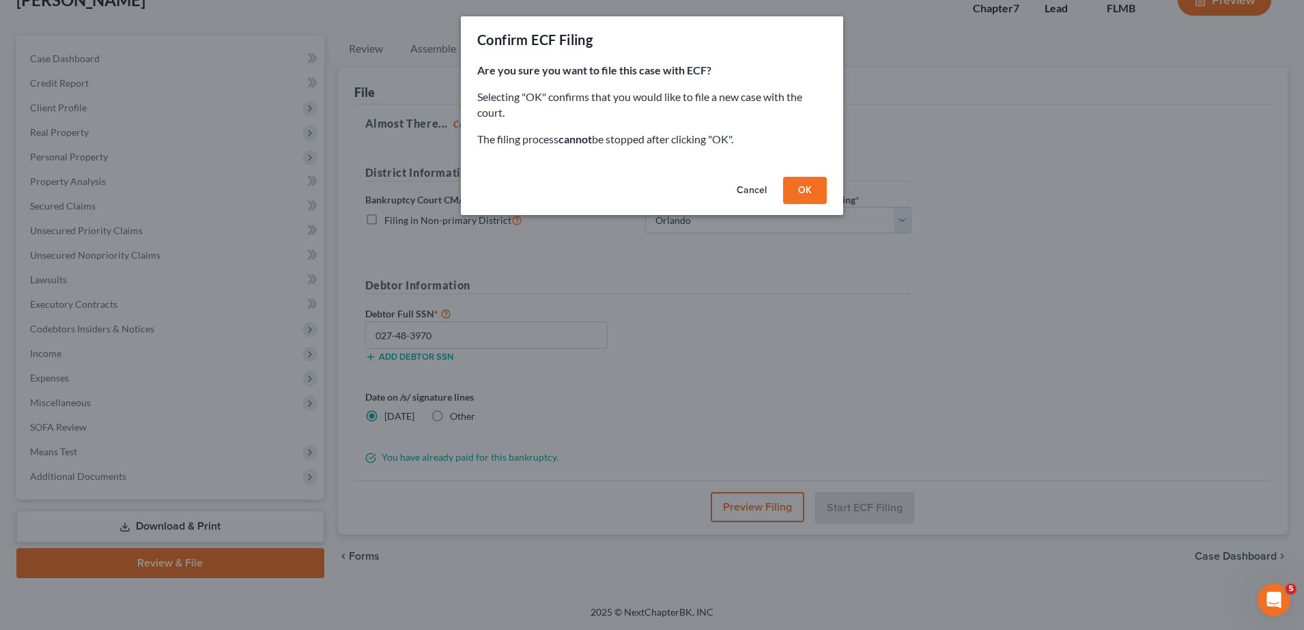
click at [757, 188] on button "Cancel" at bounding box center [752, 190] width 52 height 27
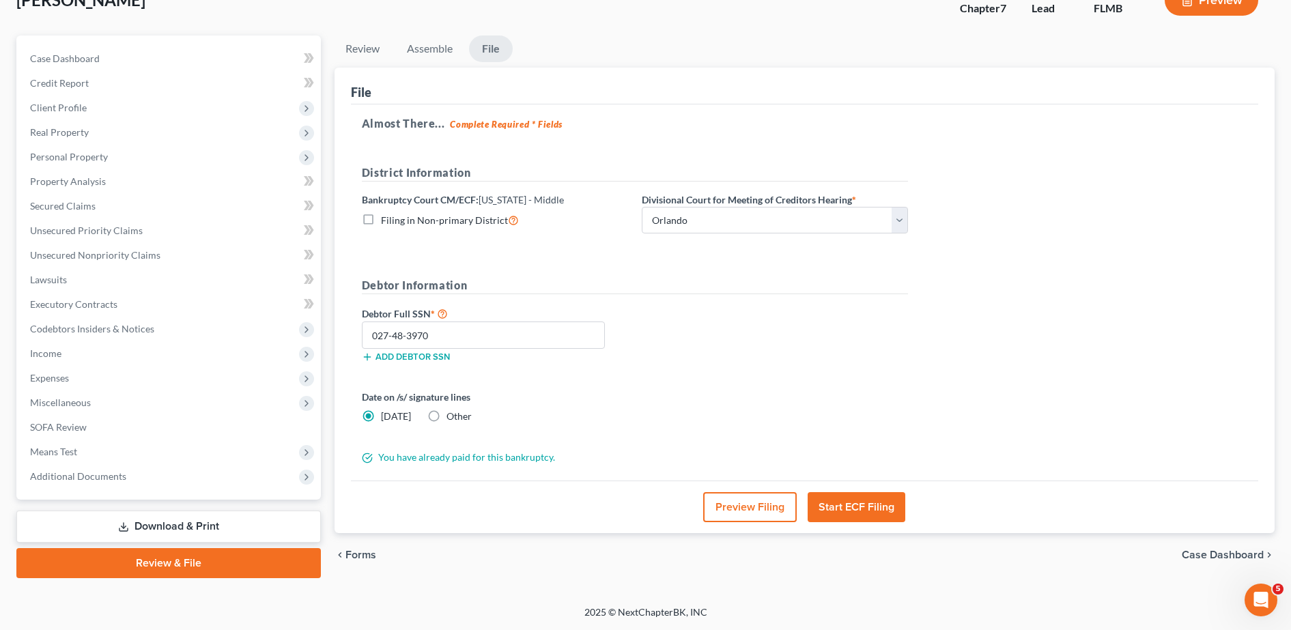
click at [863, 507] on button "Start ECF Filing" at bounding box center [857, 507] width 98 height 30
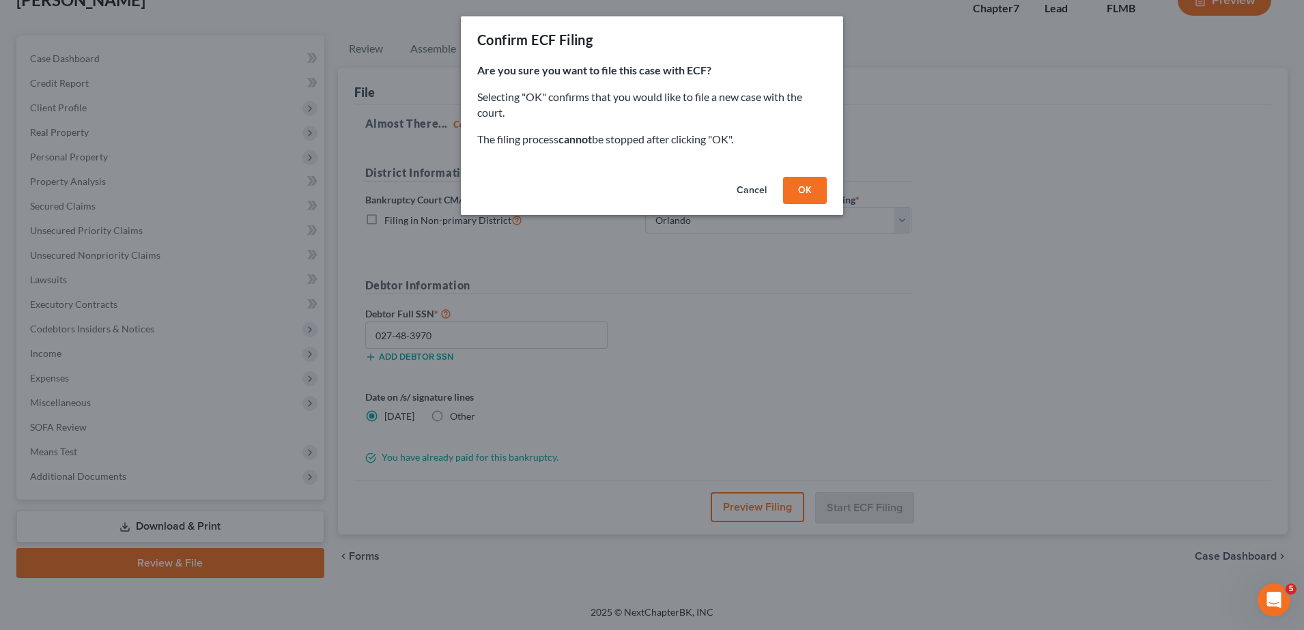
click at [798, 196] on button "OK" at bounding box center [805, 190] width 44 height 27
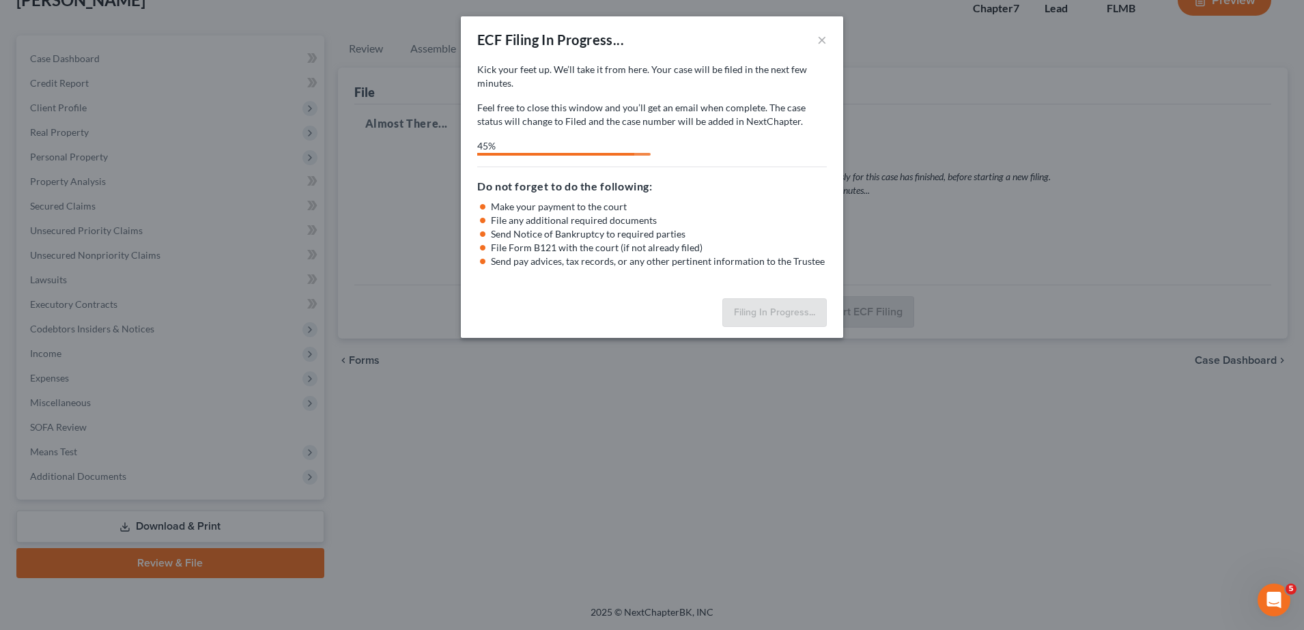
select select "2"
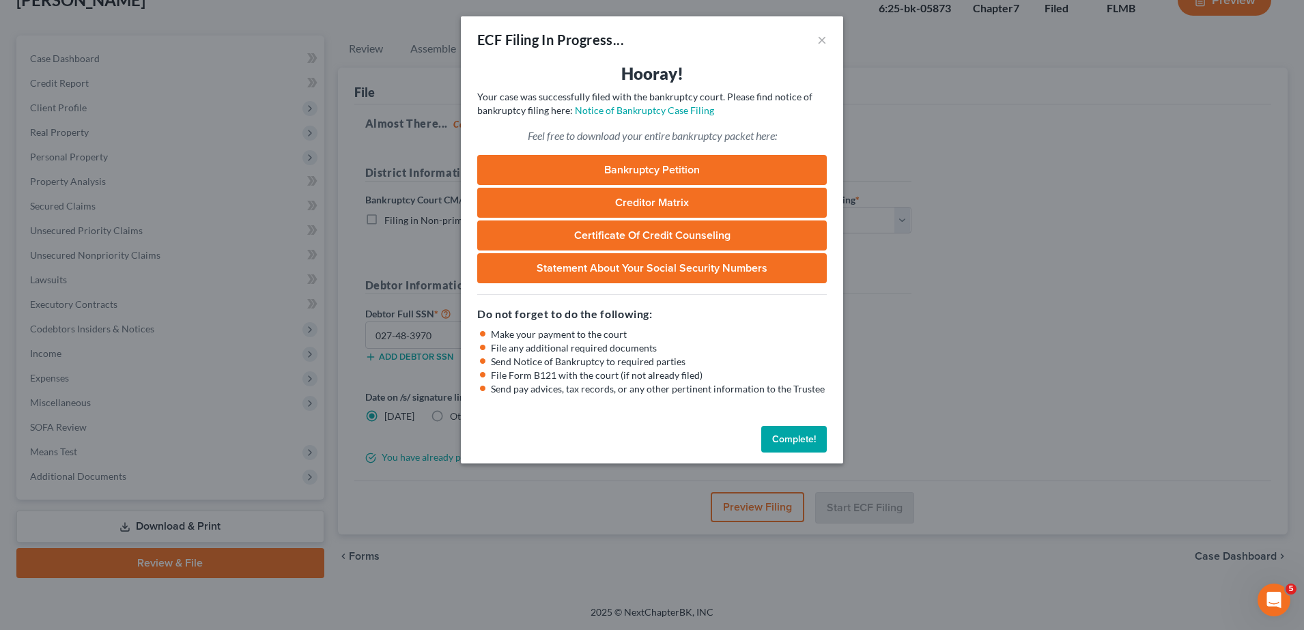
click at [803, 434] on button "Complete!" at bounding box center [794, 439] width 66 height 27
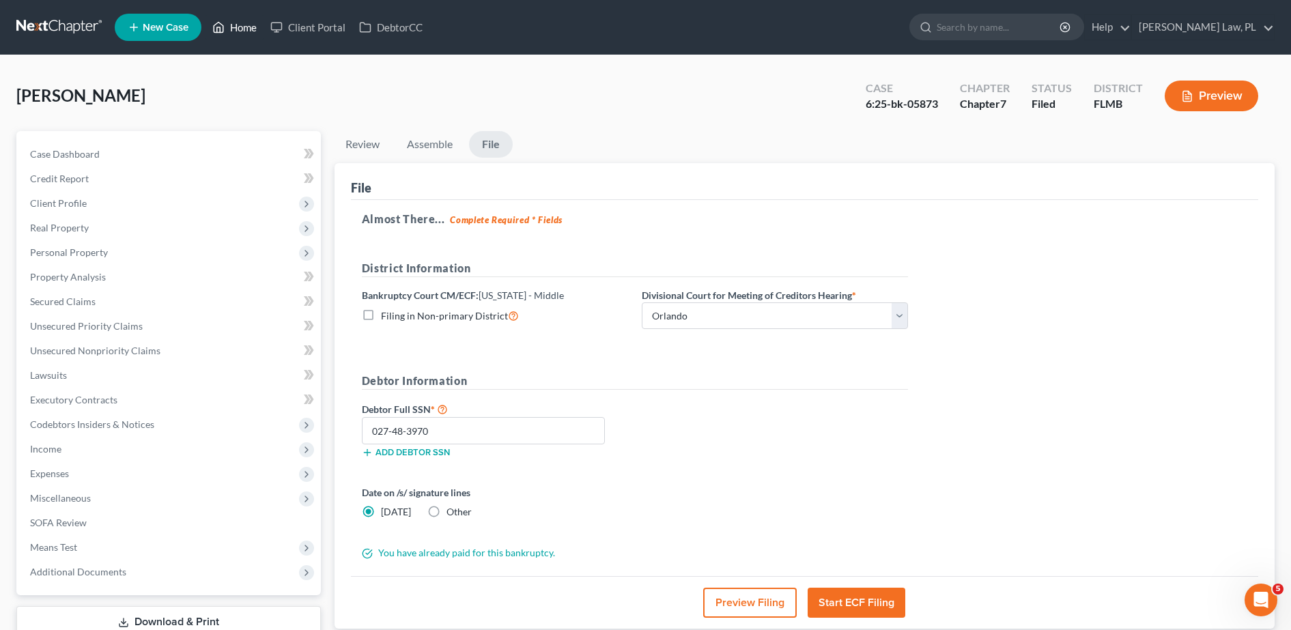
click at [240, 34] on link "Home" at bounding box center [235, 27] width 58 height 25
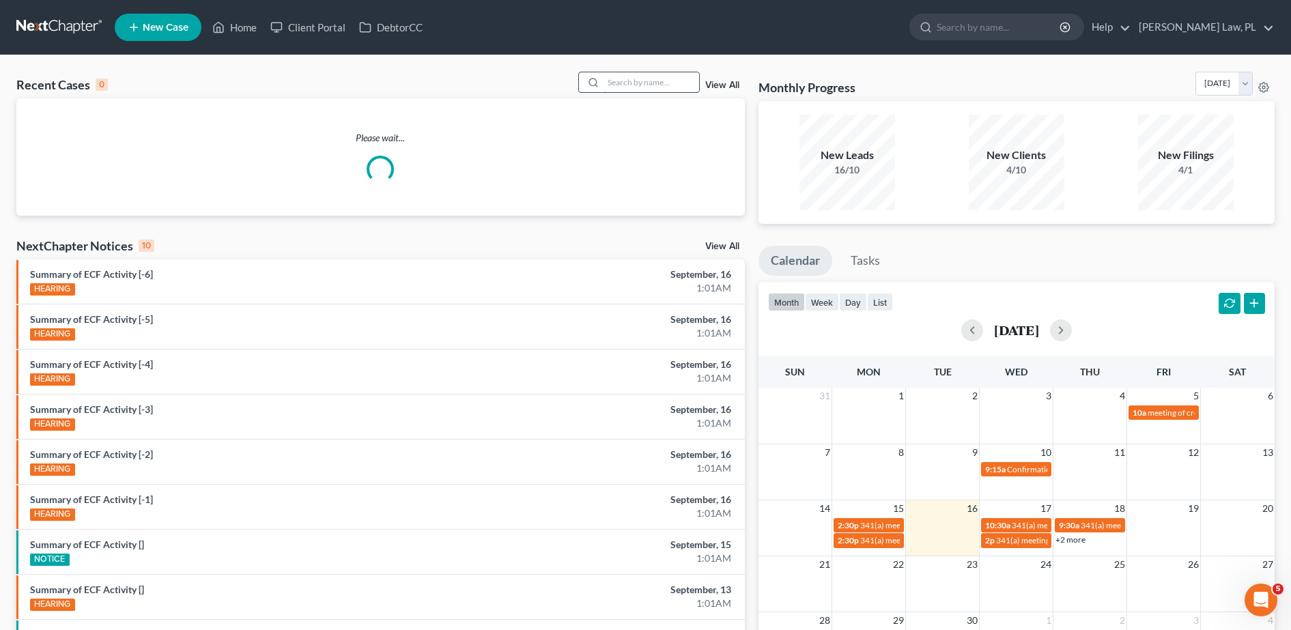
click at [615, 78] on input "search" at bounding box center [652, 82] width 96 height 20
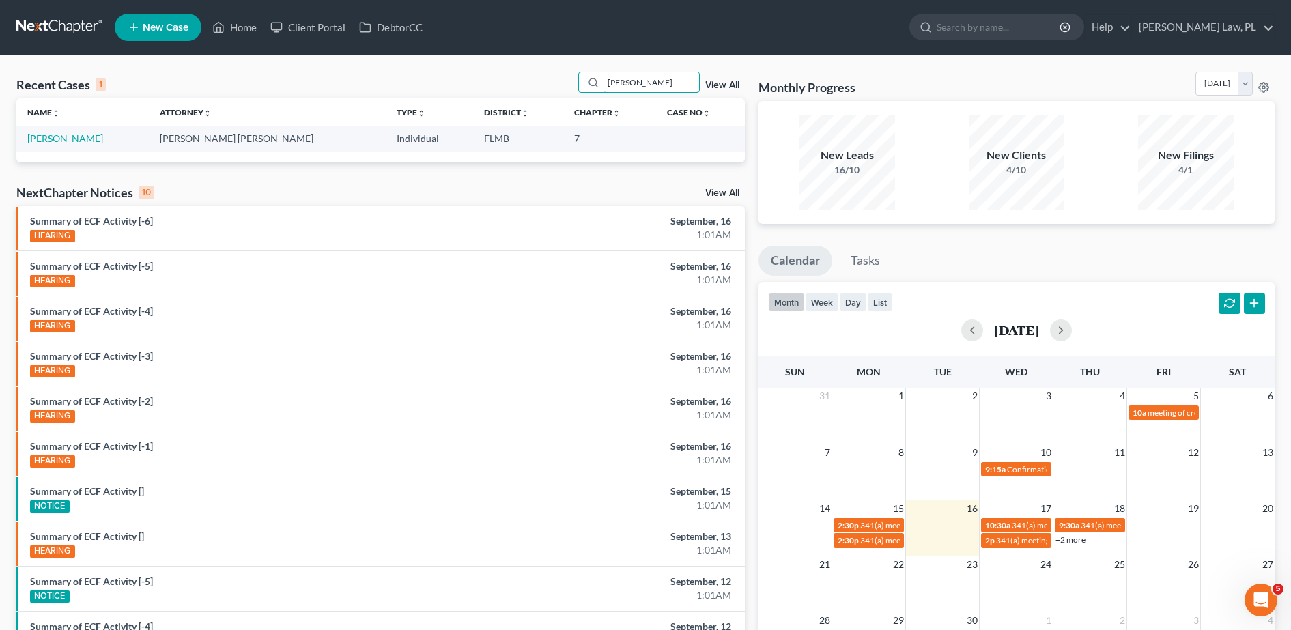
type input "[PERSON_NAME]"
click at [68, 140] on link "[PERSON_NAME]" at bounding box center [65, 138] width 76 height 12
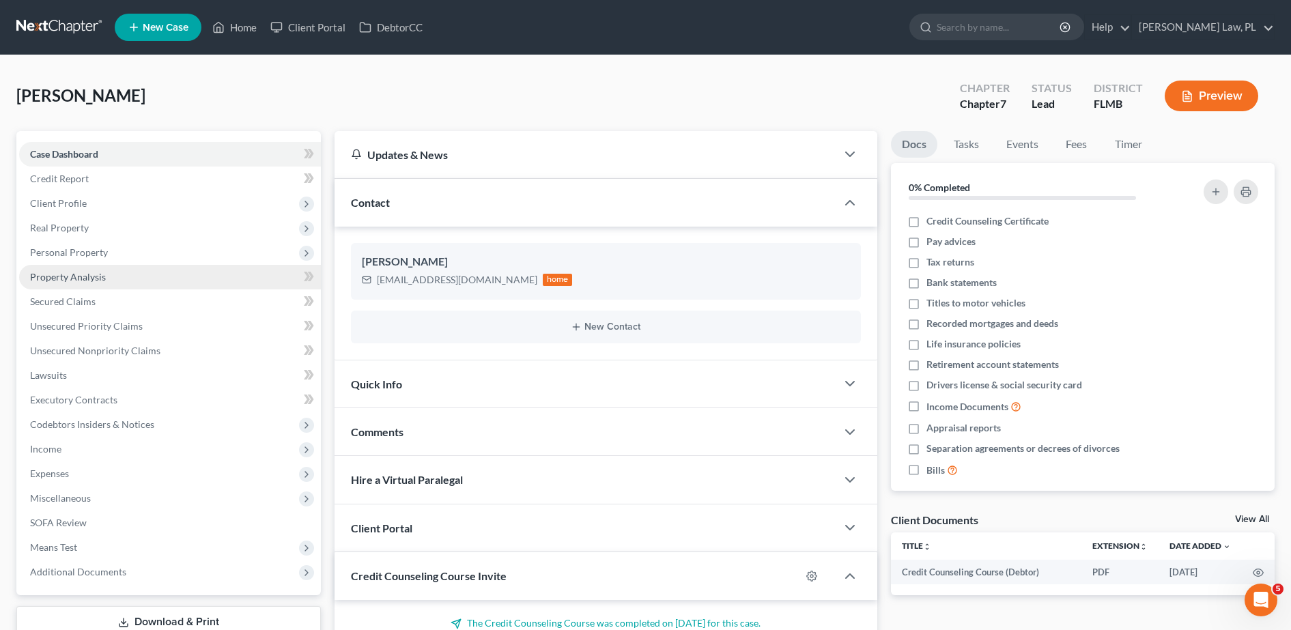
scroll to position [128, 0]
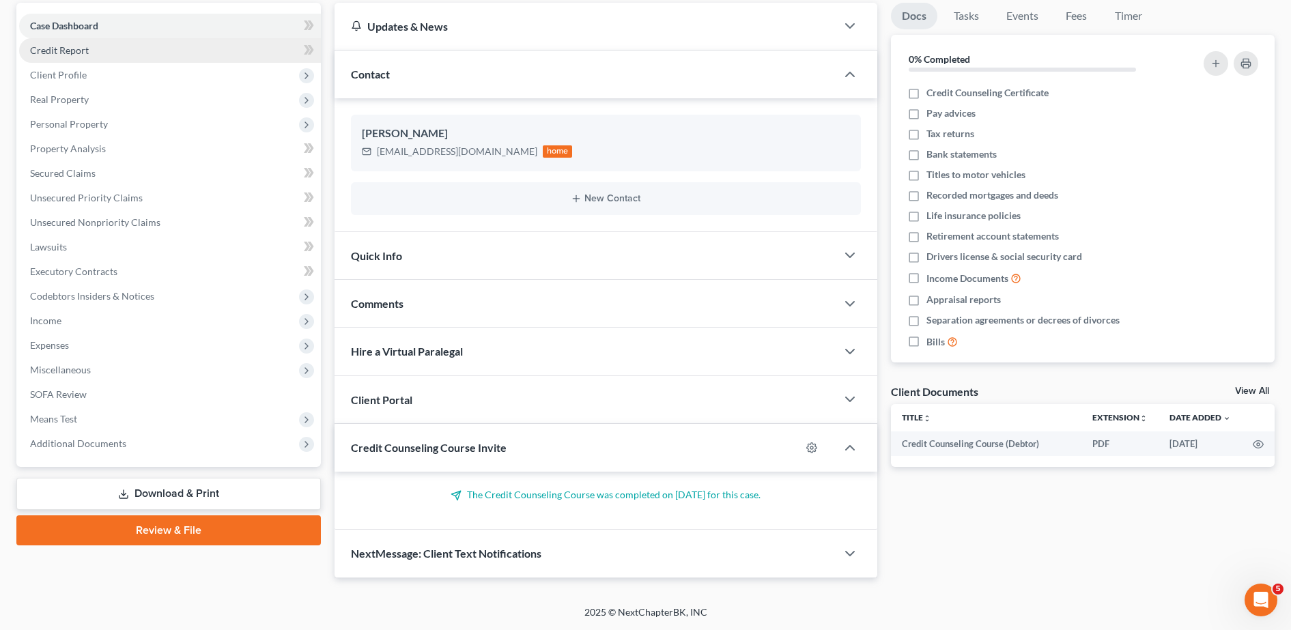
click at [84, 55] on span "Credit Report" at bounding box center [59, 50] width 59 height 12
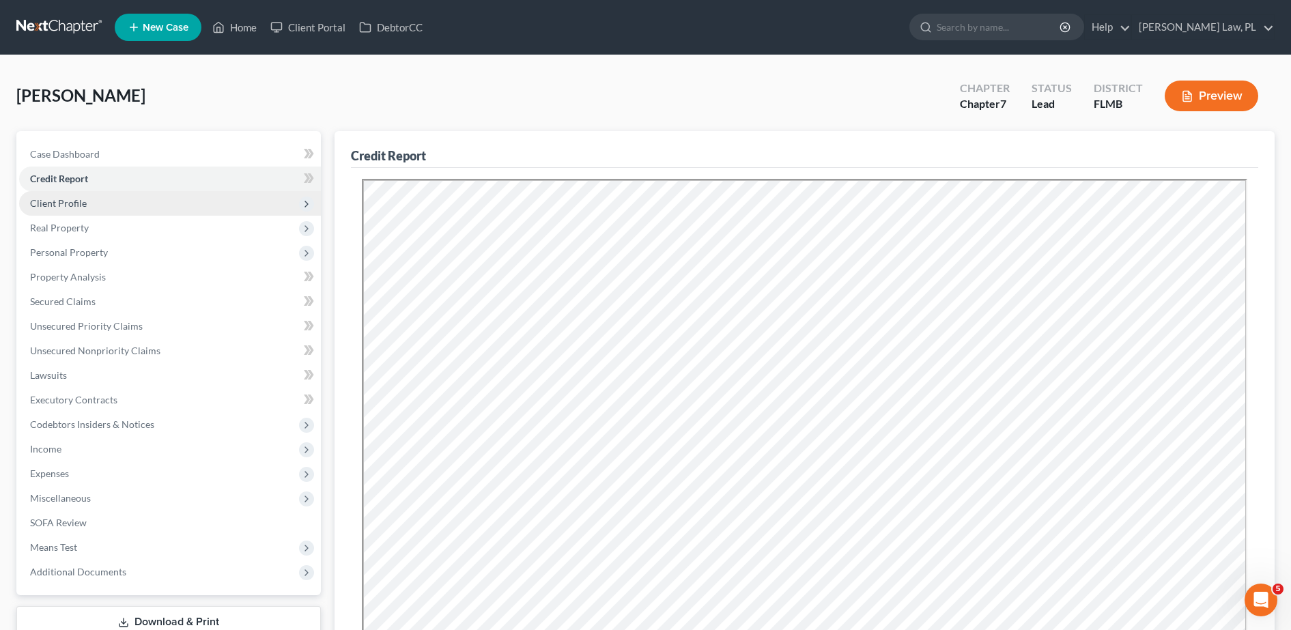
click at [81, 203] on span "Client Profile" at bounding box center [58, 203] width 57 height 12
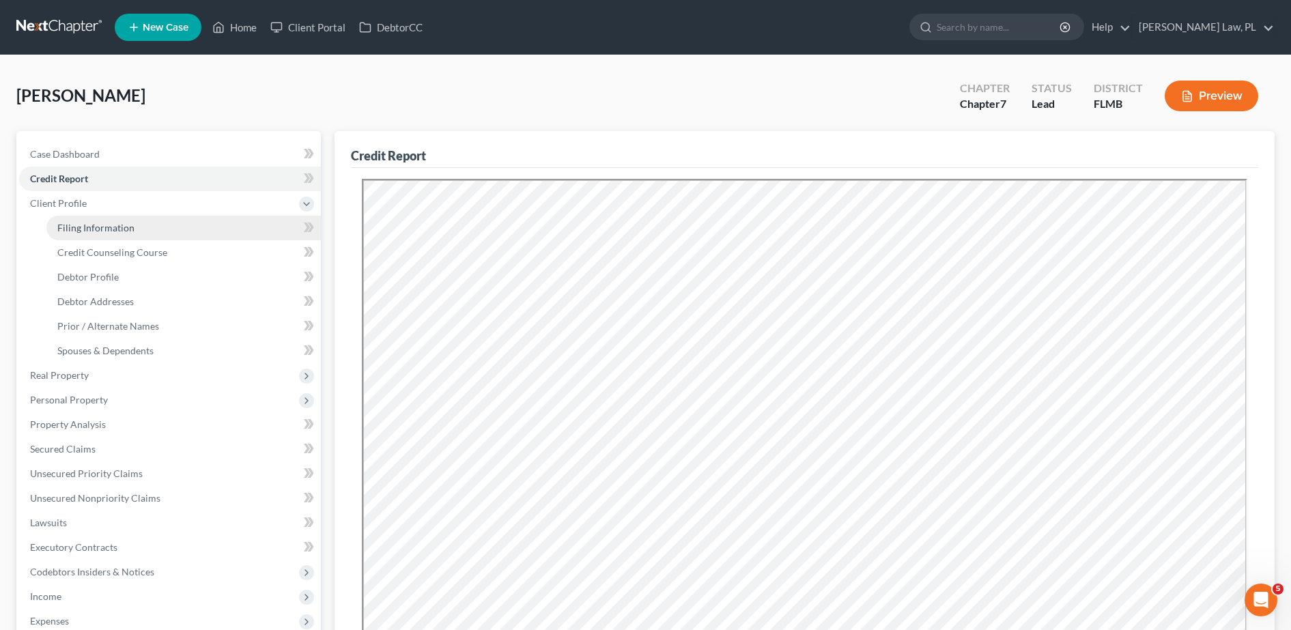
click at [123, 224] on span "Filing Information" at bounding box center [95, 228] width 77 height 12
select select "1"
select select "0"
select select "15"
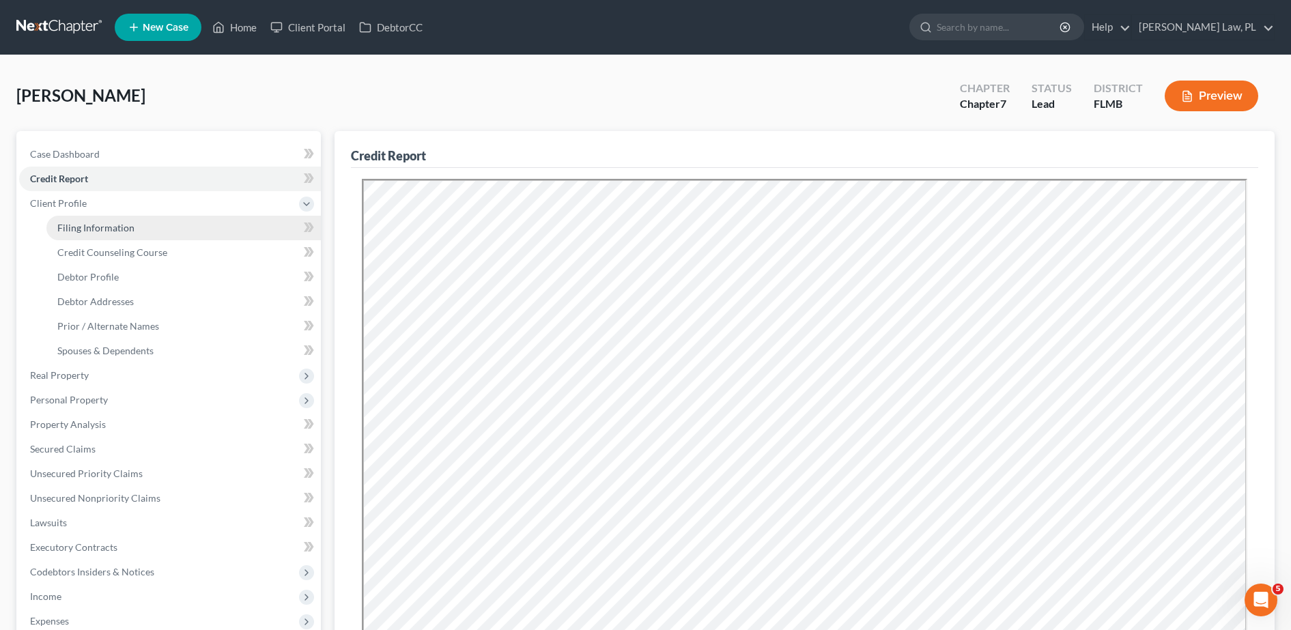
select select "0"
select select "9"
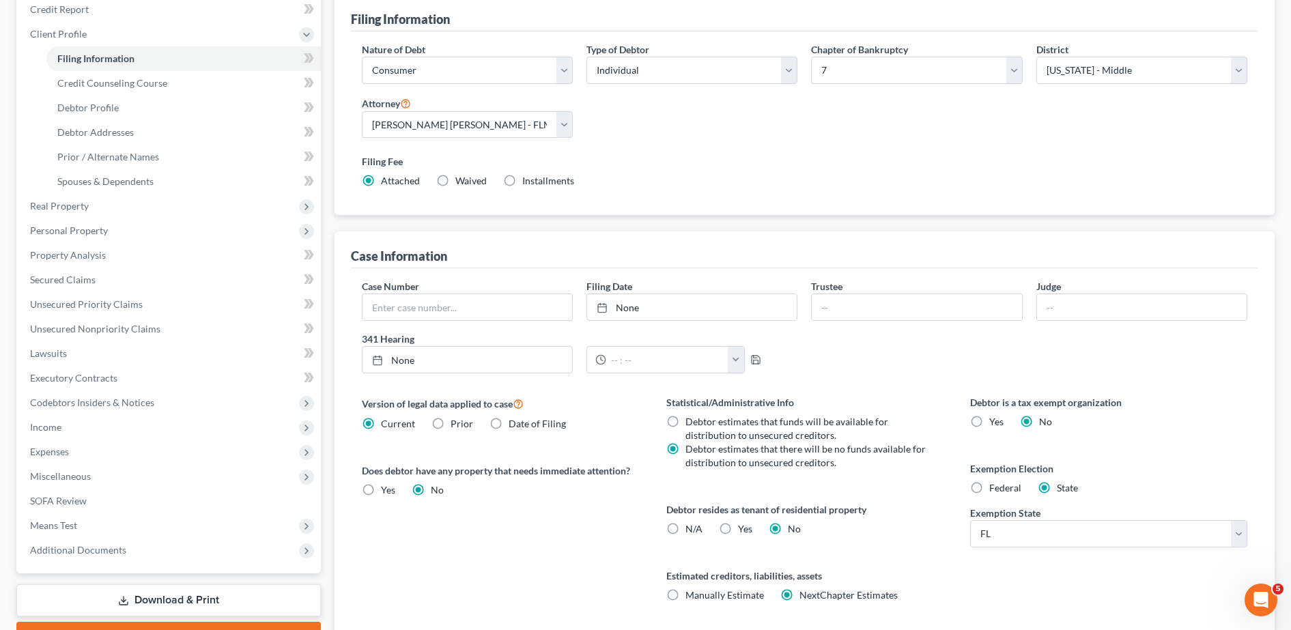
scroll to position [77, 0]
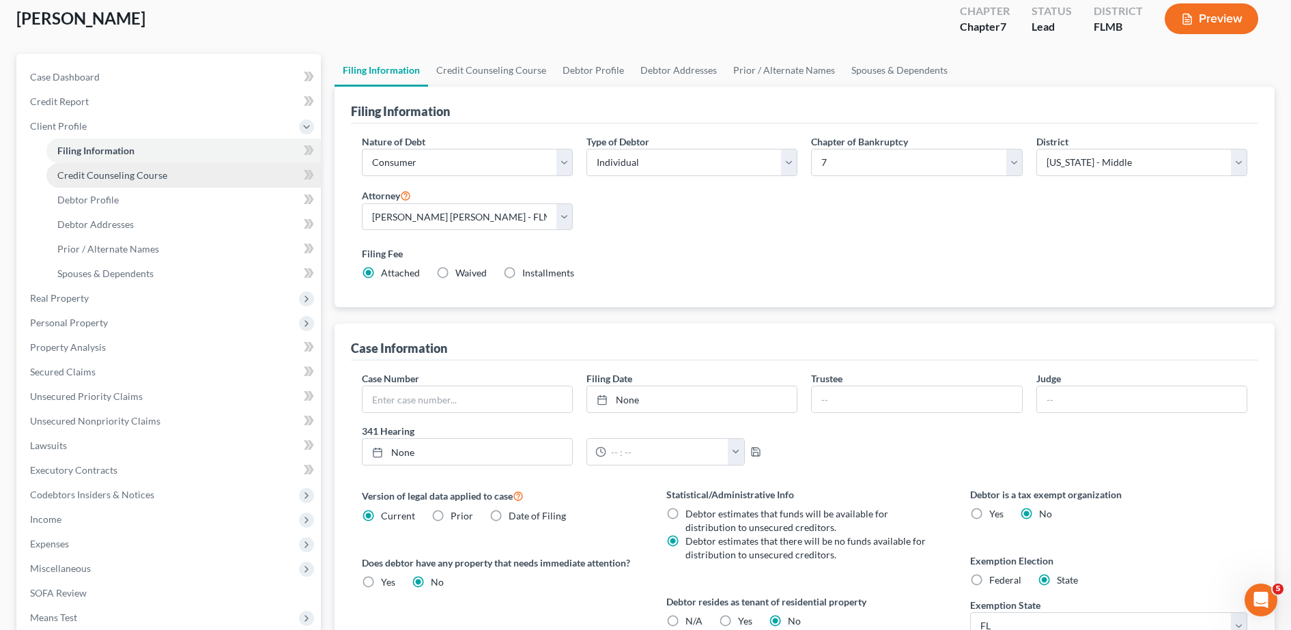
click at [123, 180] on span "Credit Counseling Course" at bounding box center [112, 175] width 110 height 12
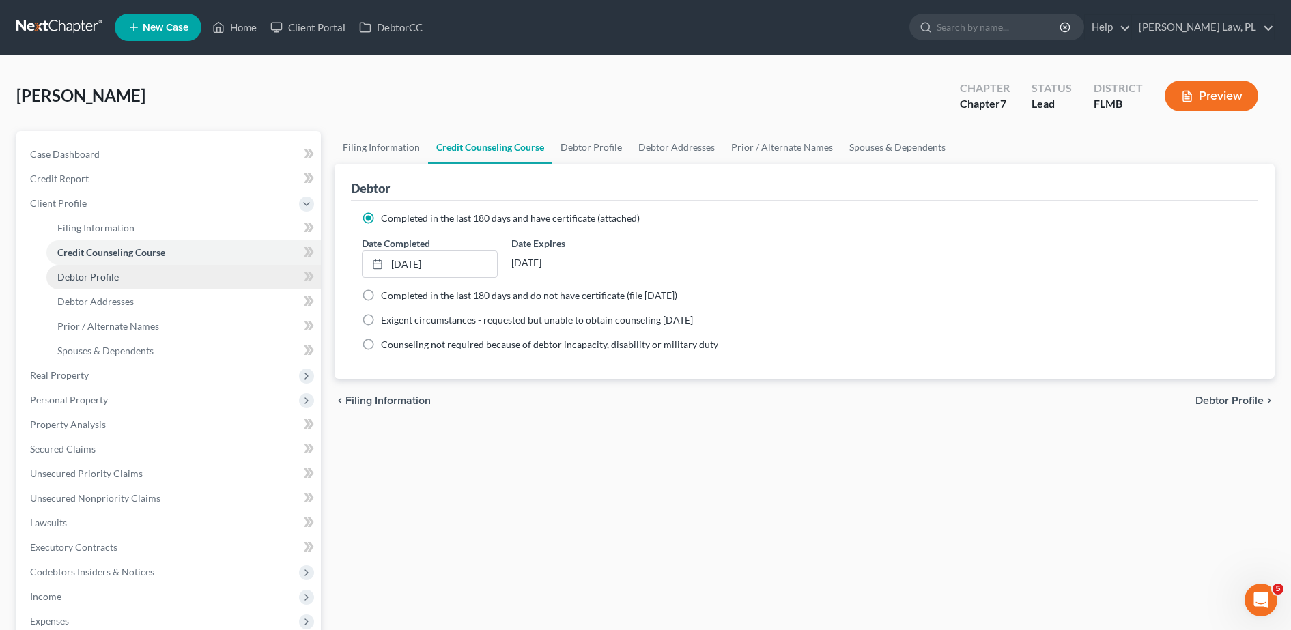
click at [113, 280] on span "Debtor Profile" at bounding box center [87, 277] width 61 height 12
select select "4"
select select "0"
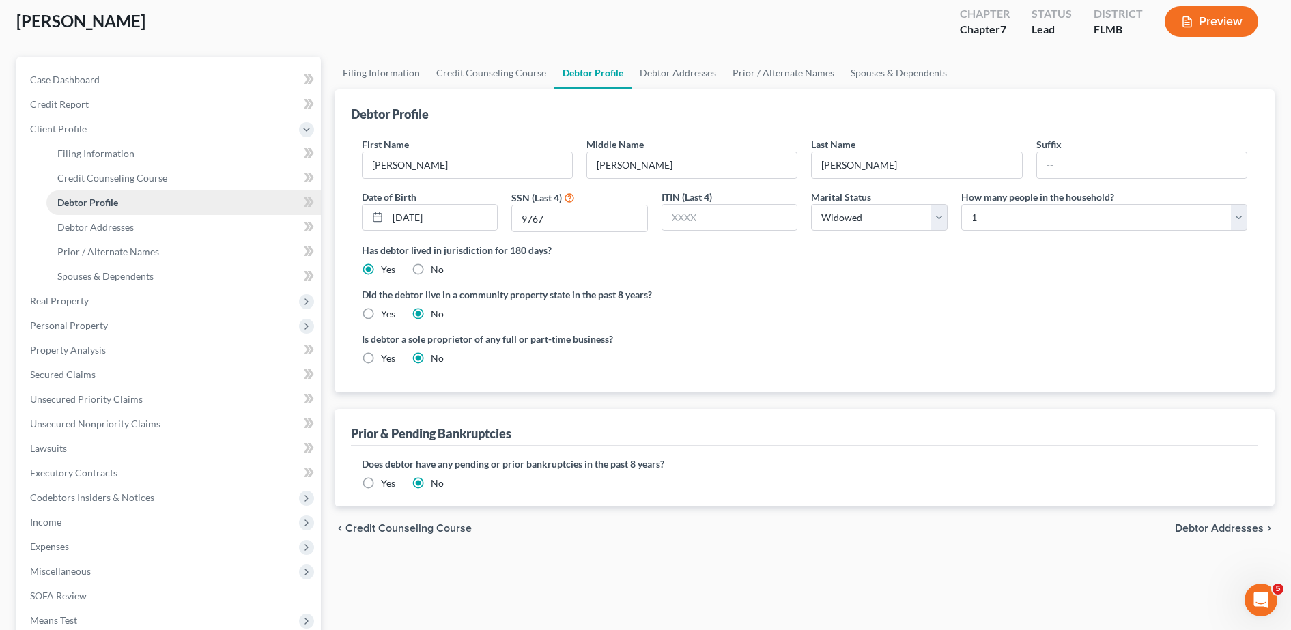
scroll to position [75, 0]
click at [104, 221] on span "Debtor Addresses" at bounding box center [95, 227] width 76 height 12
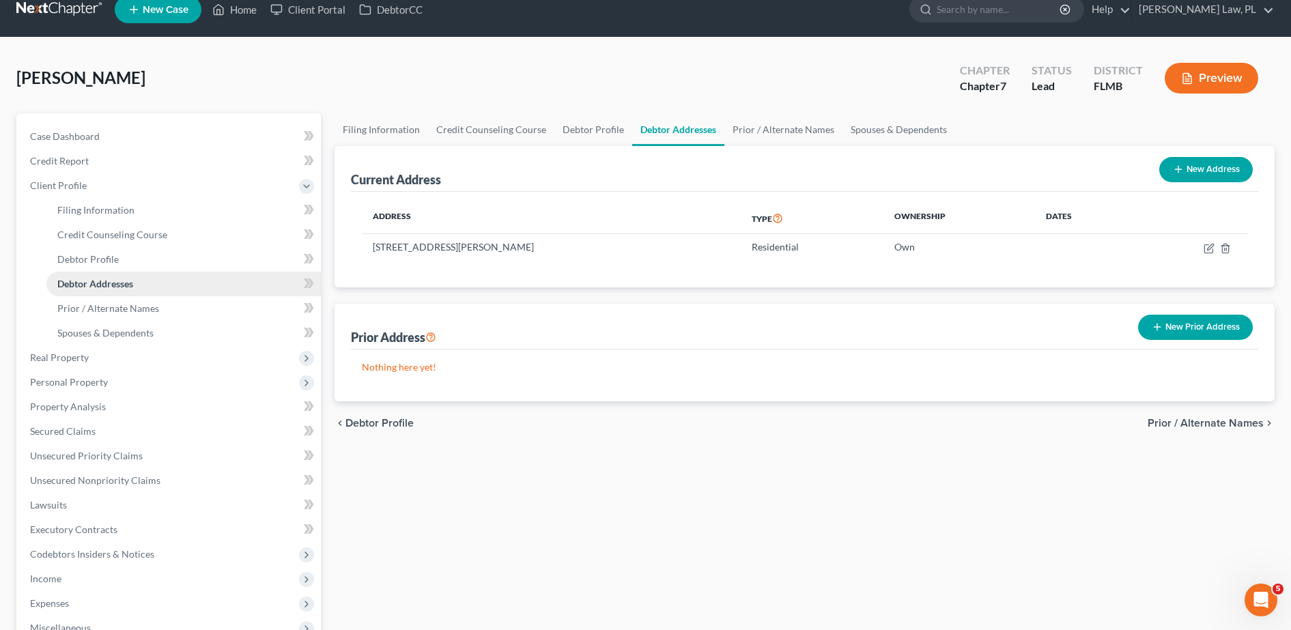
scroll to position [40, 0]
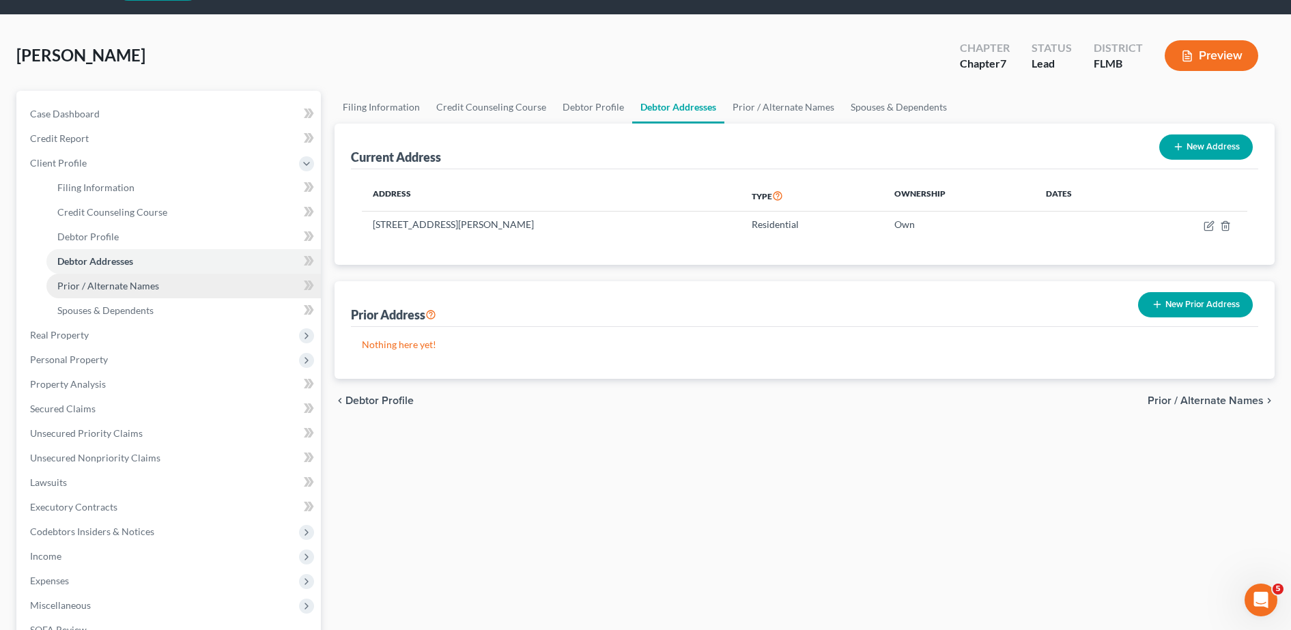
click at [110, 281] on span "Prior / Alternate Names" at bounding box center [108, 286] width 102 height 12
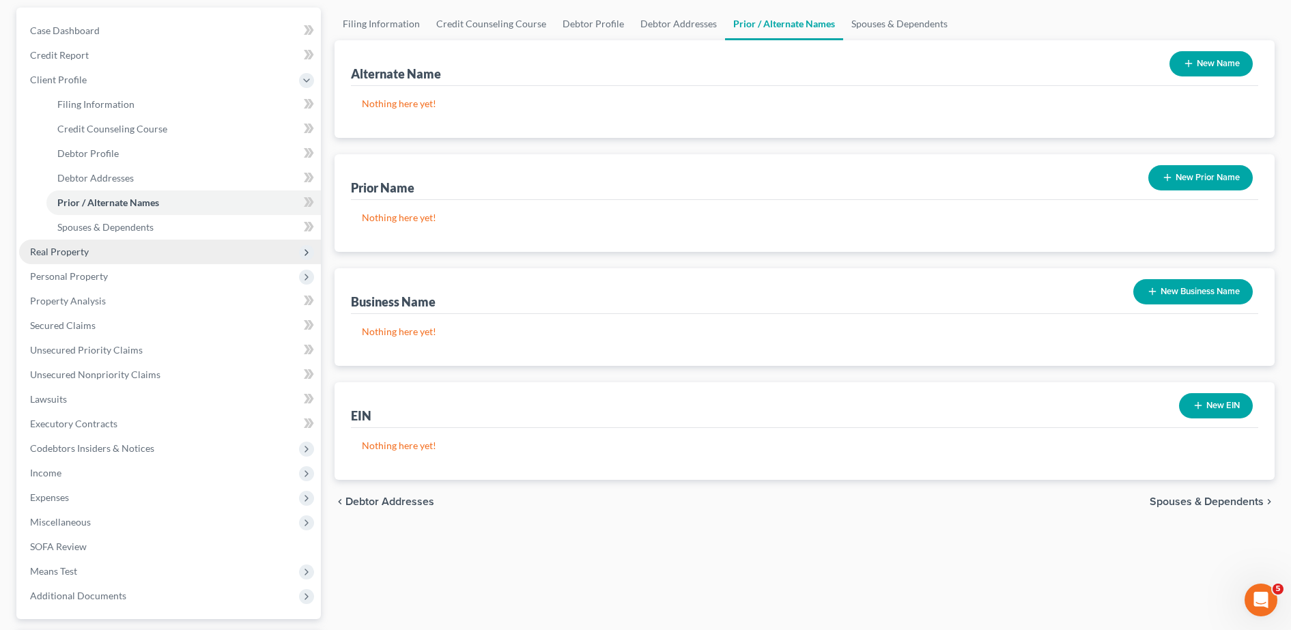
scroll to position [123, 0]
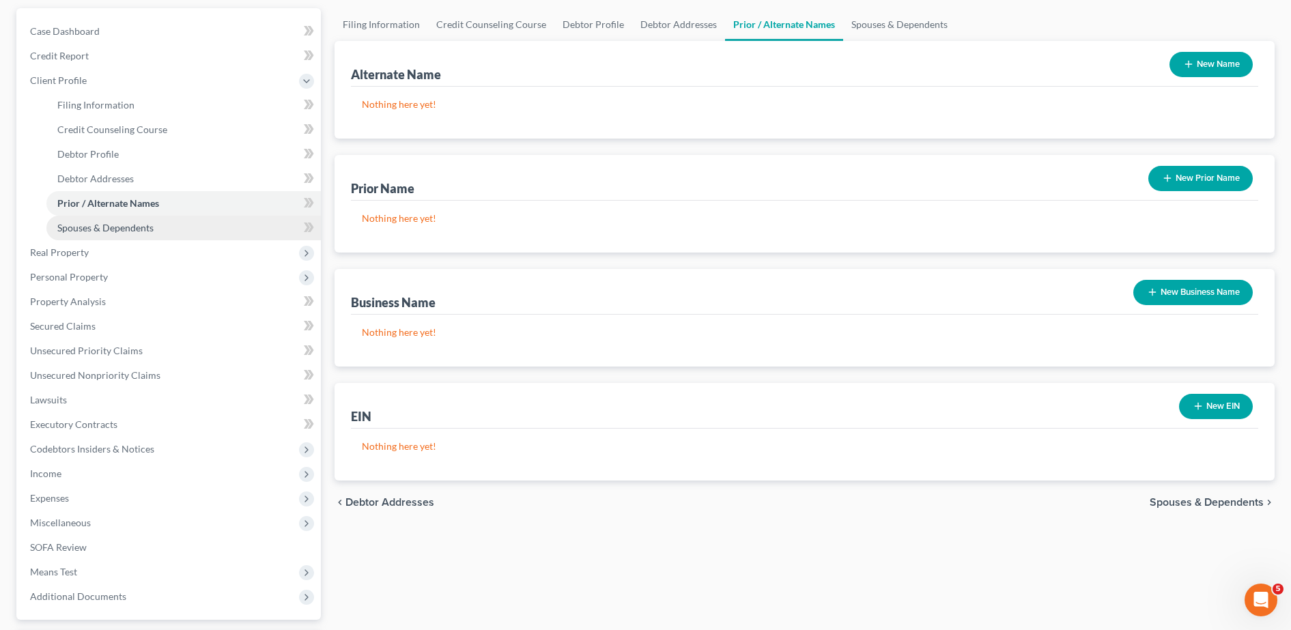
click at [109, 230] on span "Spouses & Dependents" at bounding box center [105, 228] width 96 height 12
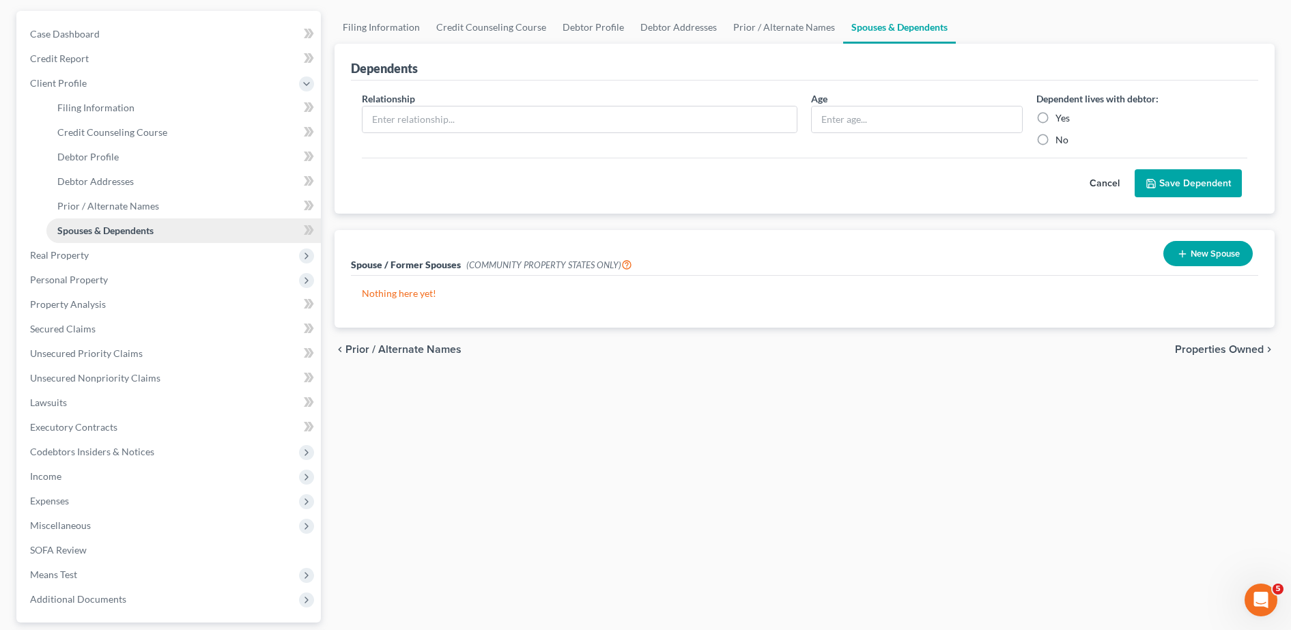
scroll to position [120, 0]
click at [94, 255] on span "Real Property" at bounding box center [170, 256] width 302 height 25
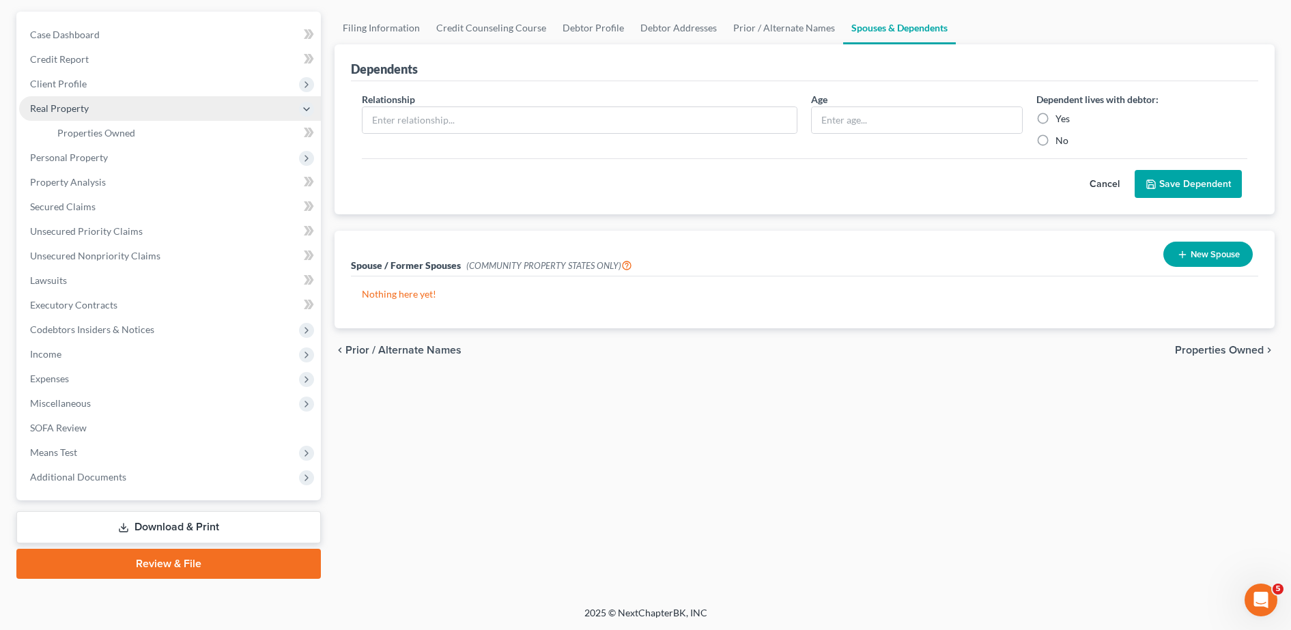
scroll to position [120, 0]
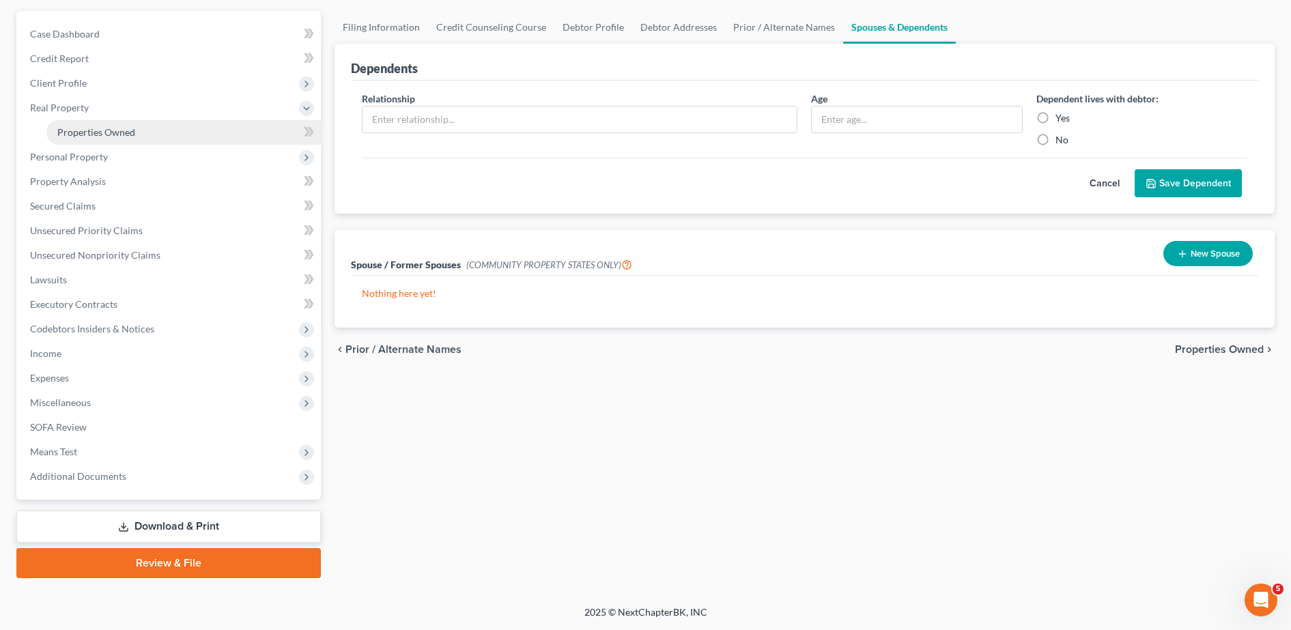
click at [113, 137] on span "Properties Owned" at bounding box center [96, 132] width 78 height 12
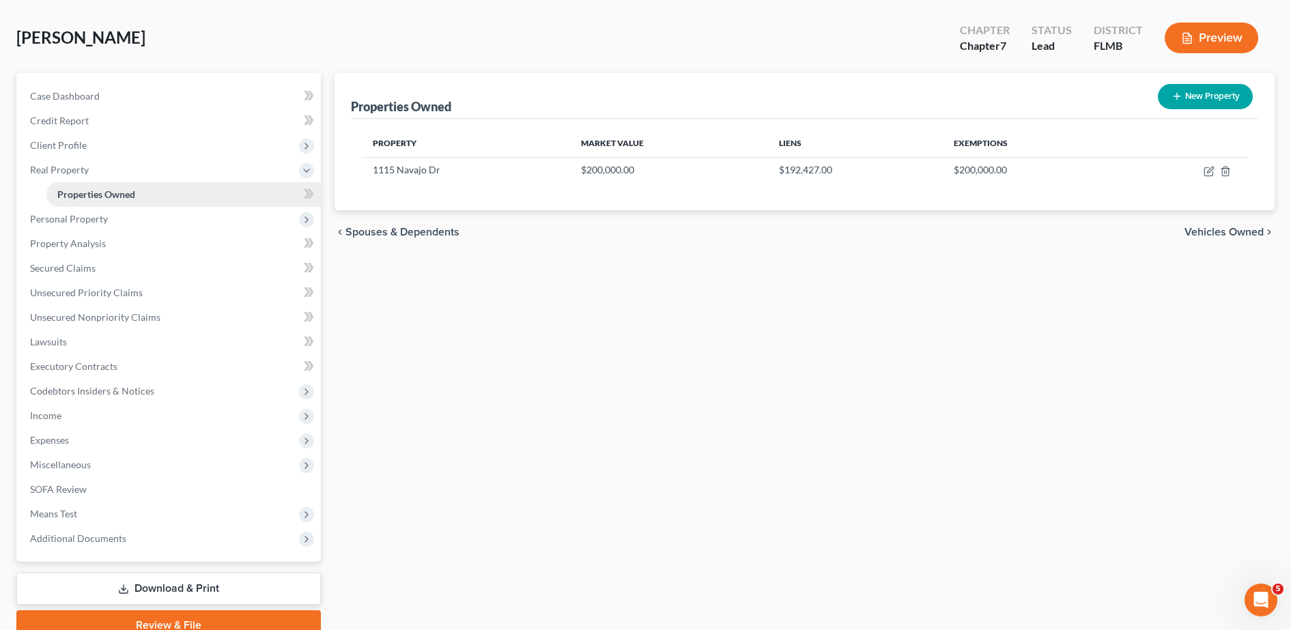
scroll to position [60, 0]
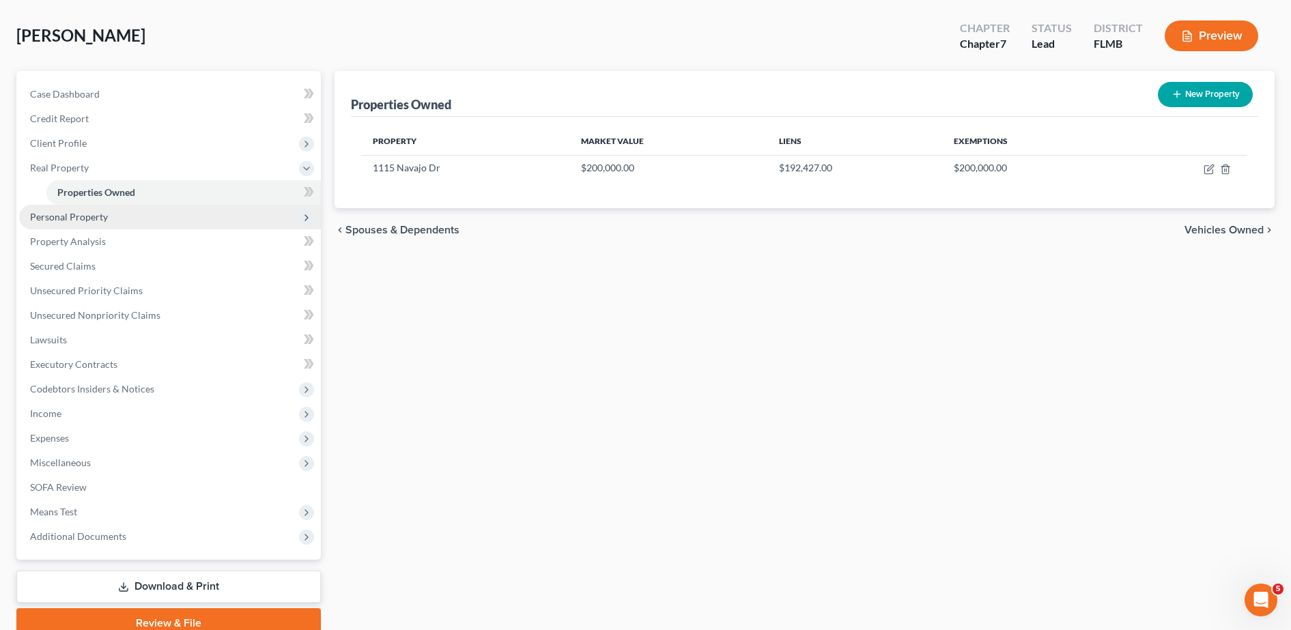
click at [103, 217] on span "Personal Property" at bounding box center [69, 217] width 78 height 12
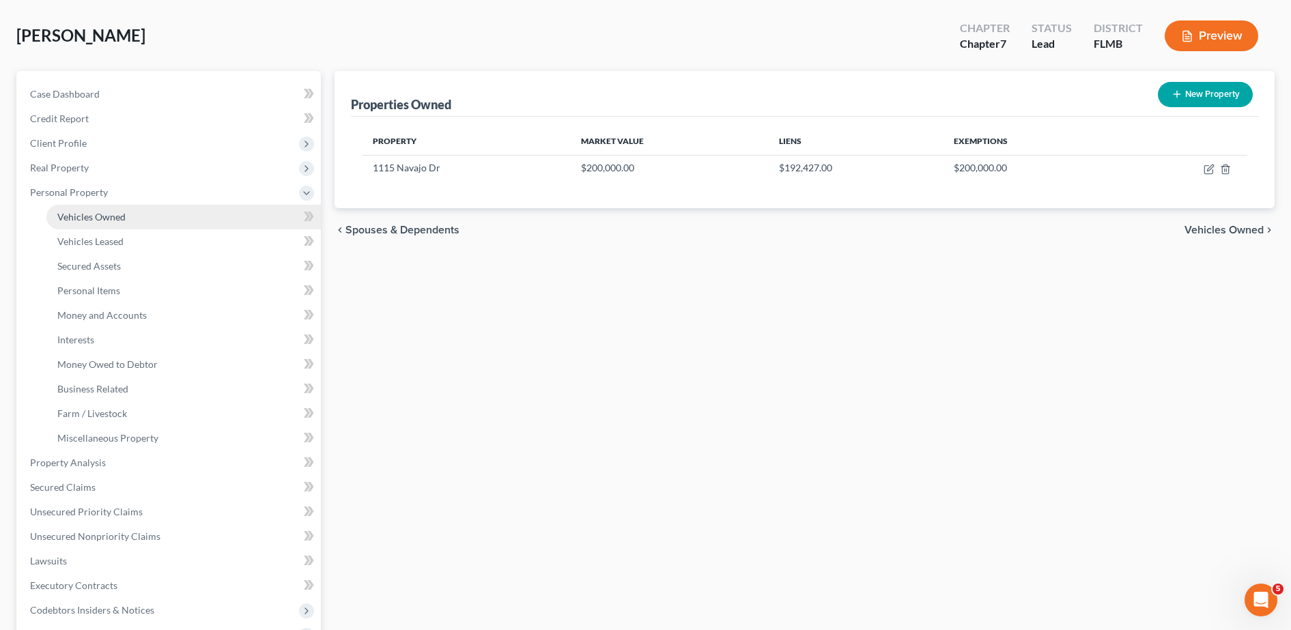
click at [107, 222] on span "Vehicles Owned" at bounding box center [91, 217] width 68 height 12
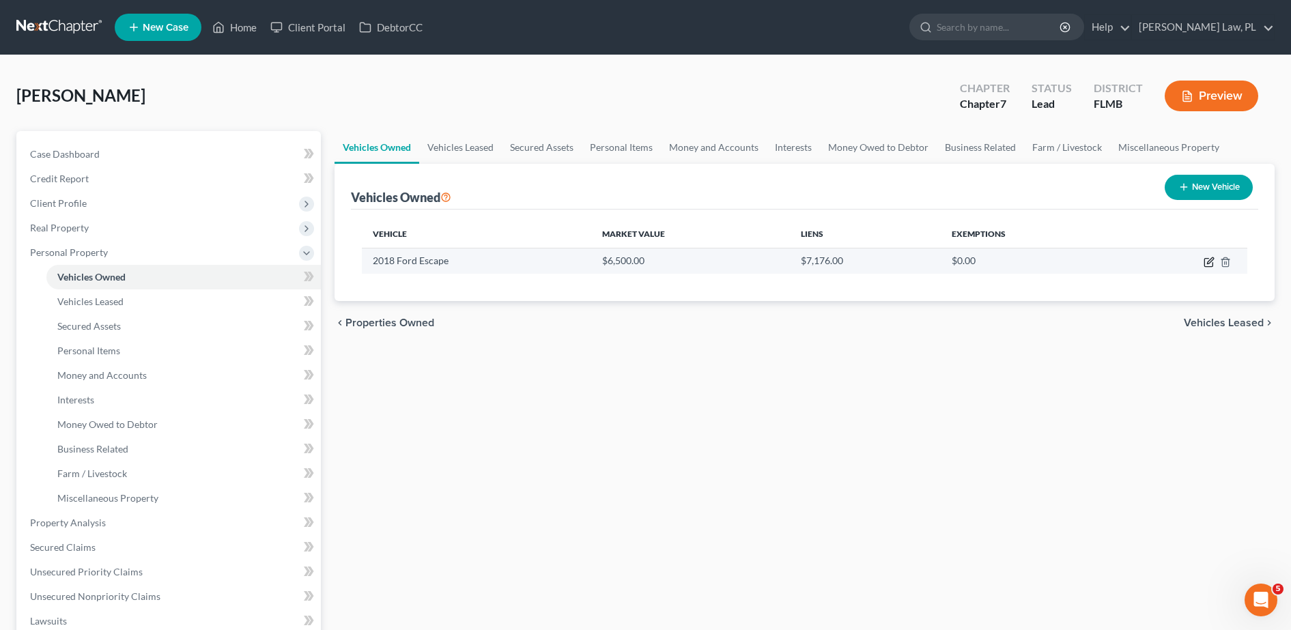
click at [1208, 263] on icon "button" at bounding box center [1210, 260] width 6 height 6
select select "0"
select select "8"
select select "3"
select select "0"
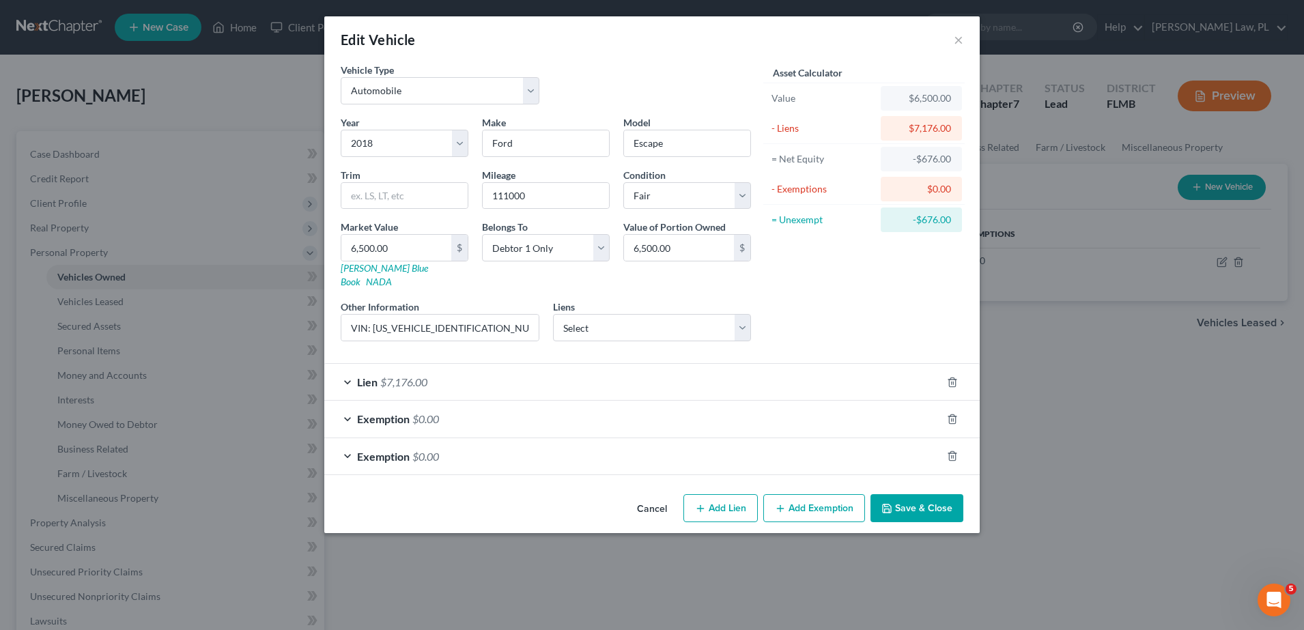
click at [921, 494] on button "Save & Close" at bounding box center [917, 508] width 93 height 29
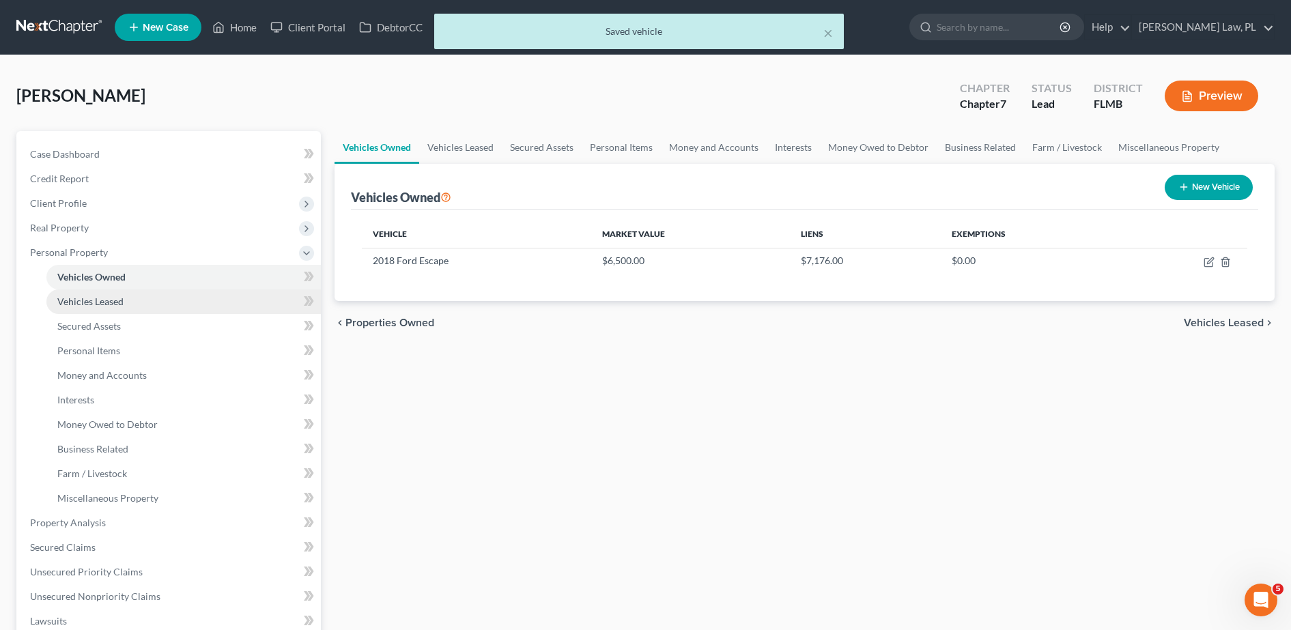
click at [158, 294] on link "Vehicles Leased" at bounding box center [183, 302] width 275 height 25
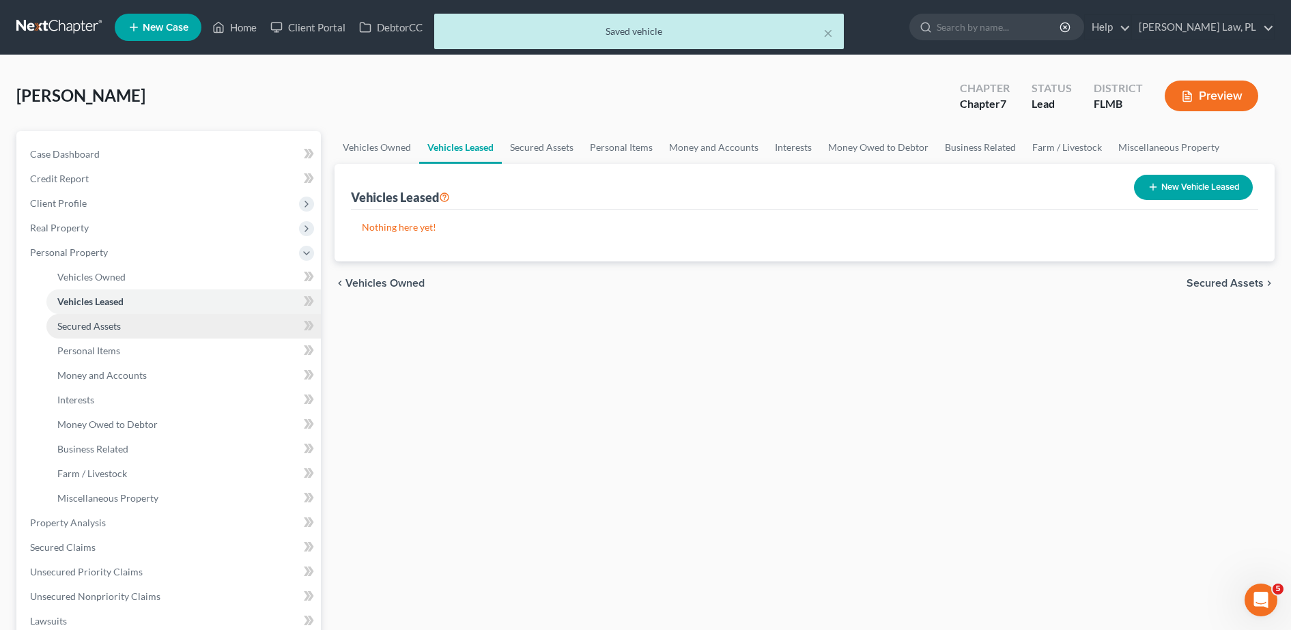
click at [160, 331] on link "Secured Assets" at bounding box center [183, 326] width 275 height 25
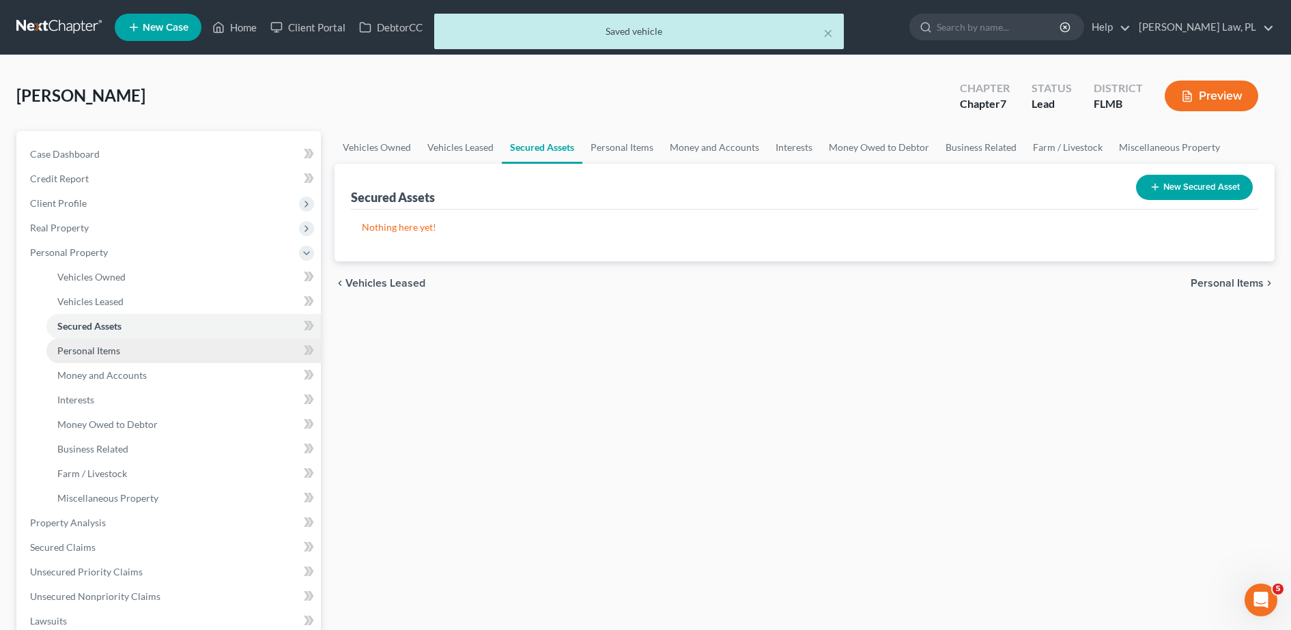
click at [149, 356] on link "Personal Items" at bounding box center [183, 351] width 275 height 25
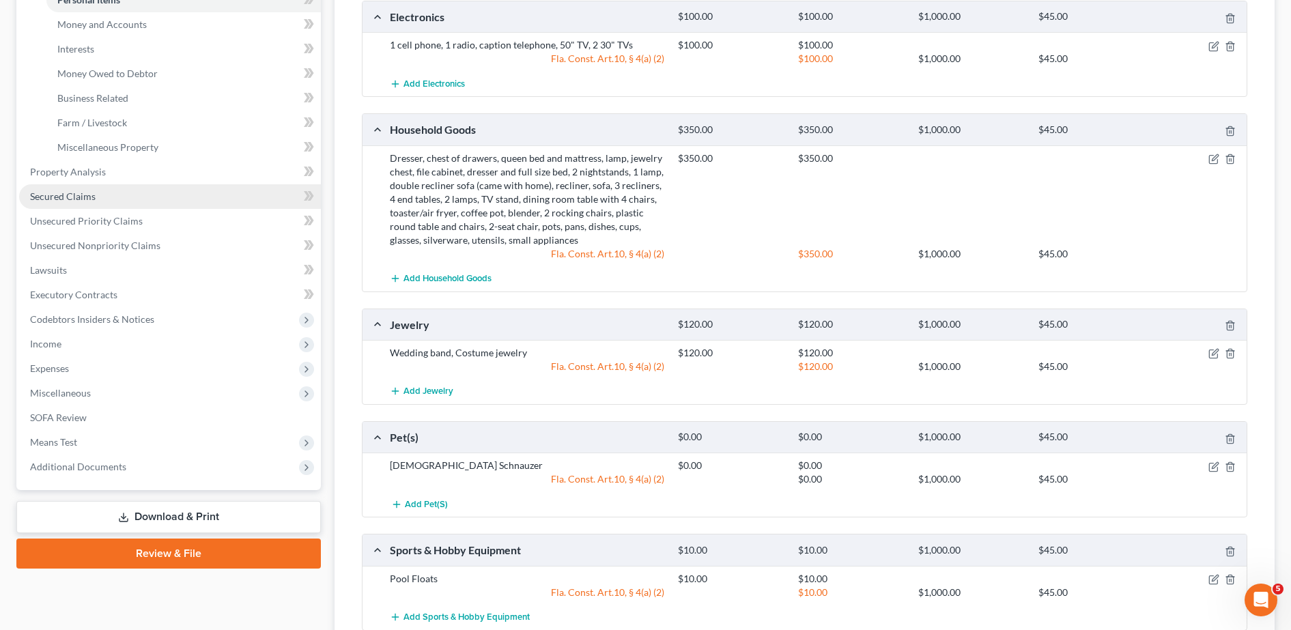
scroll to position [234, 0]
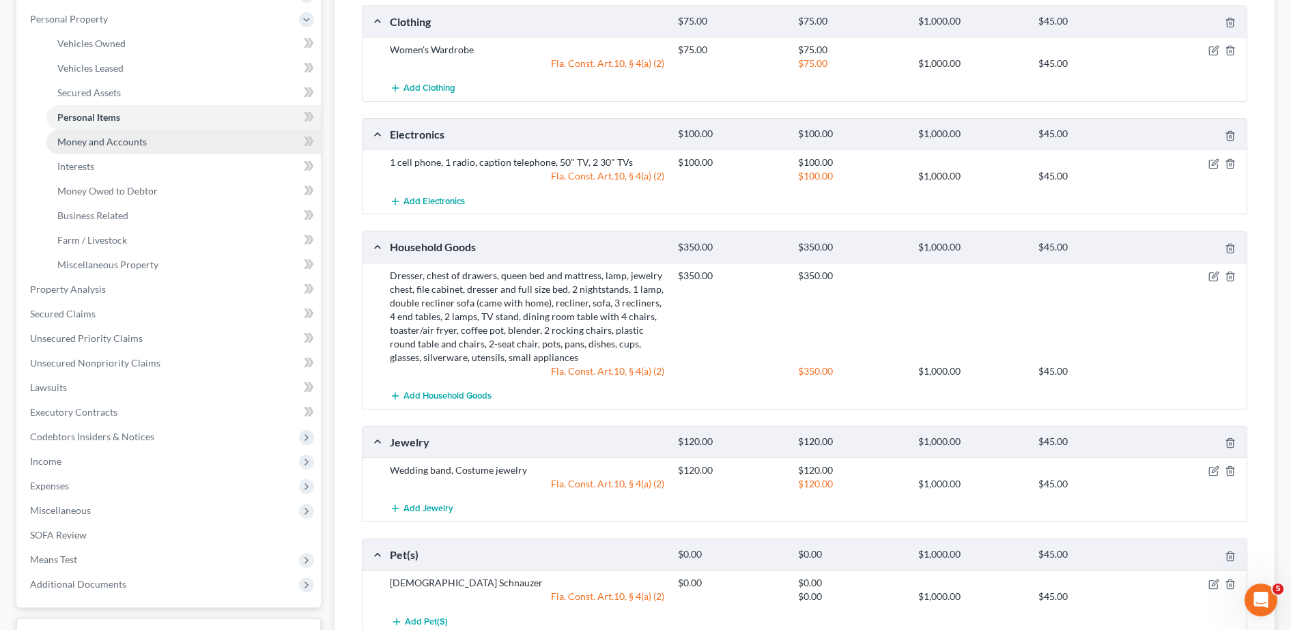
click at [193, 146] on link "Money and Accounts" at bounding box center [183, 142] width 275 height 25
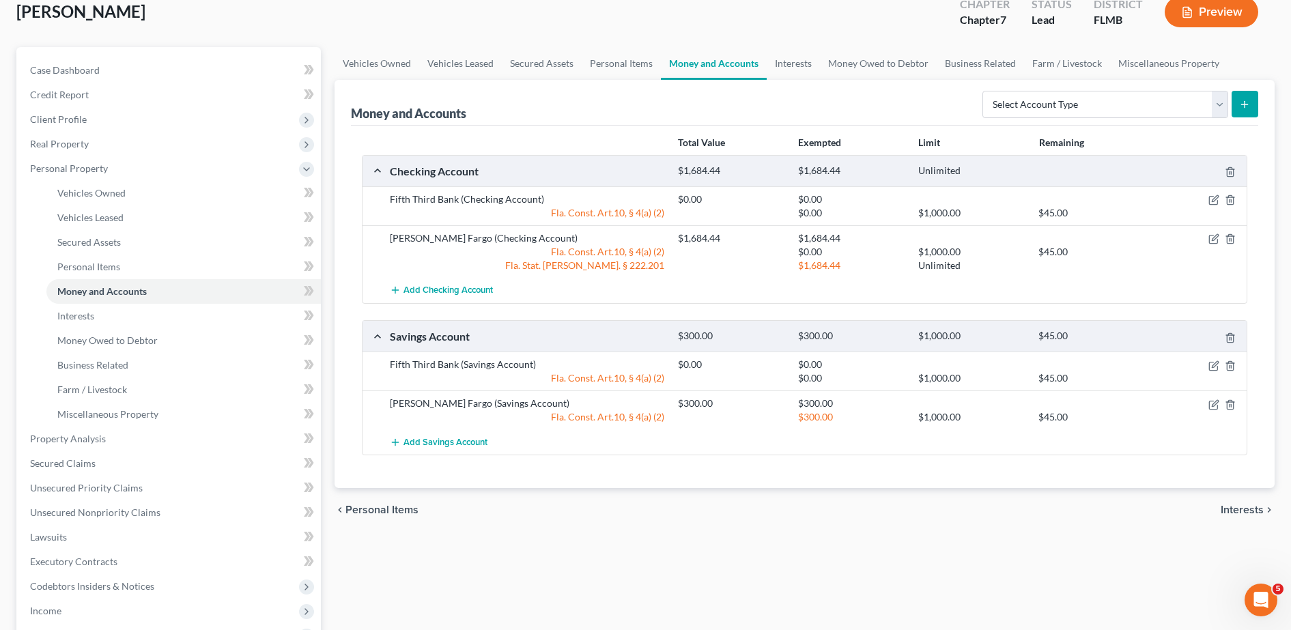
scroll to position [85, 0]
click at [167, 318] on link "Interests" at bounding box center [183, 315] width 275 height 25
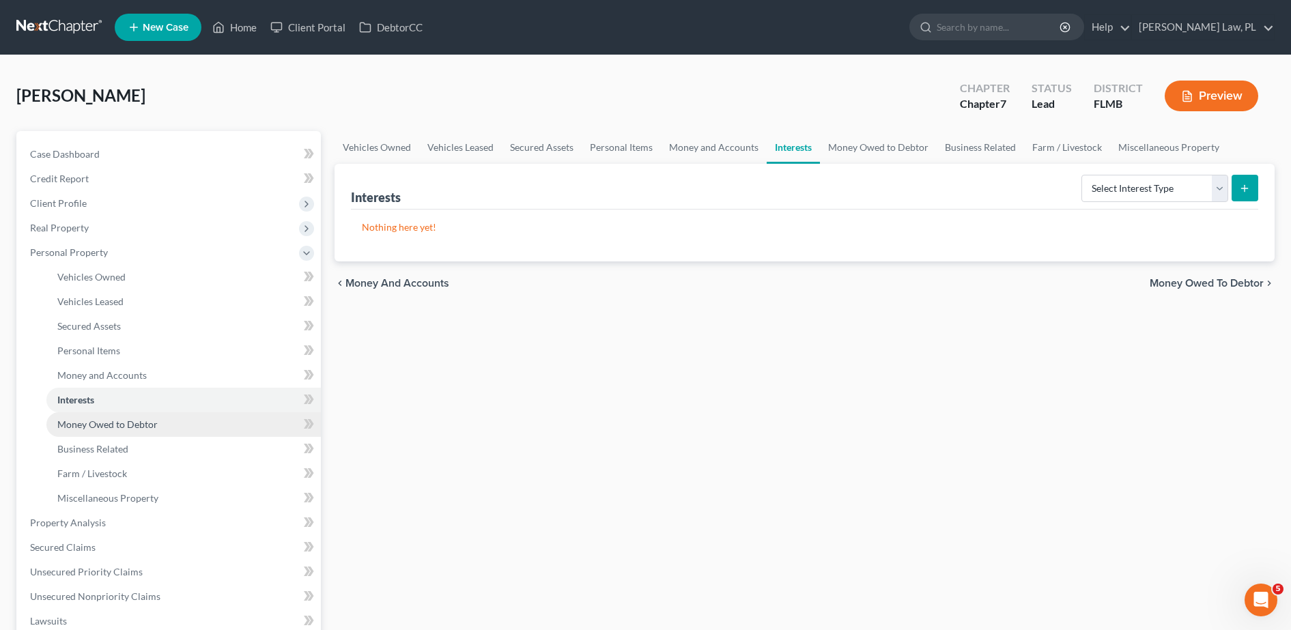
click at [197, 413] on link "Money Owed to Debtor" at bounding box center [183, 424] width 275 height 25
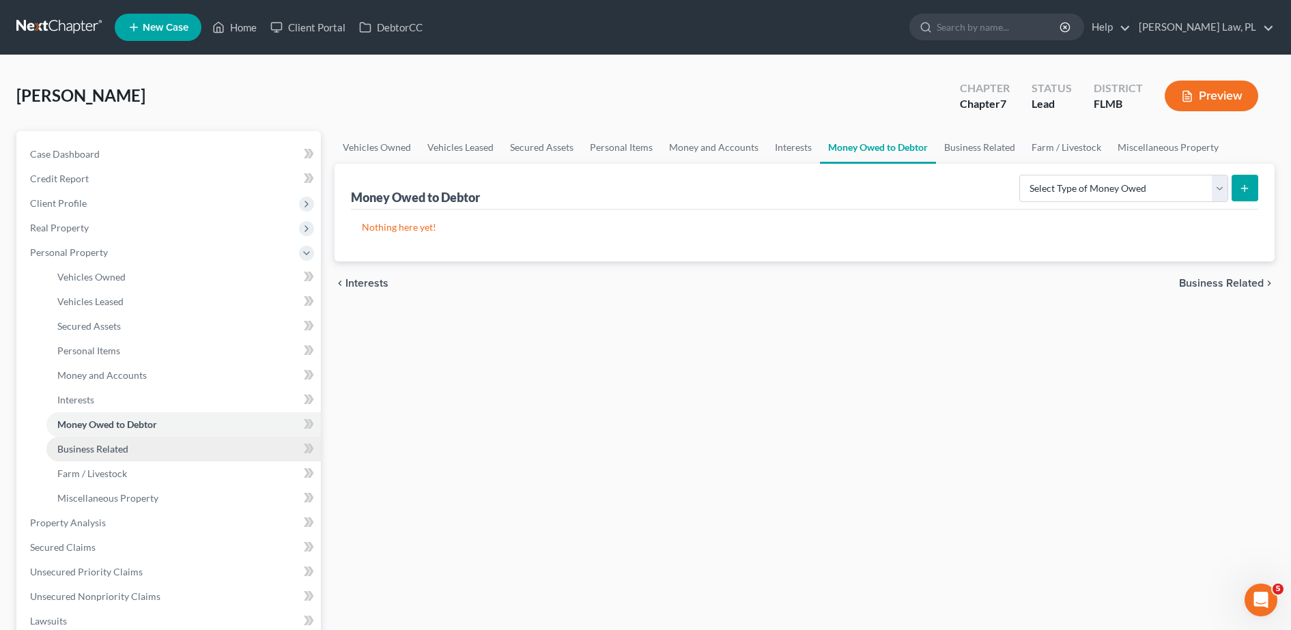
click at [169, 449] on link "Business Related" at bounding box center [183, 449] width 275 height 25
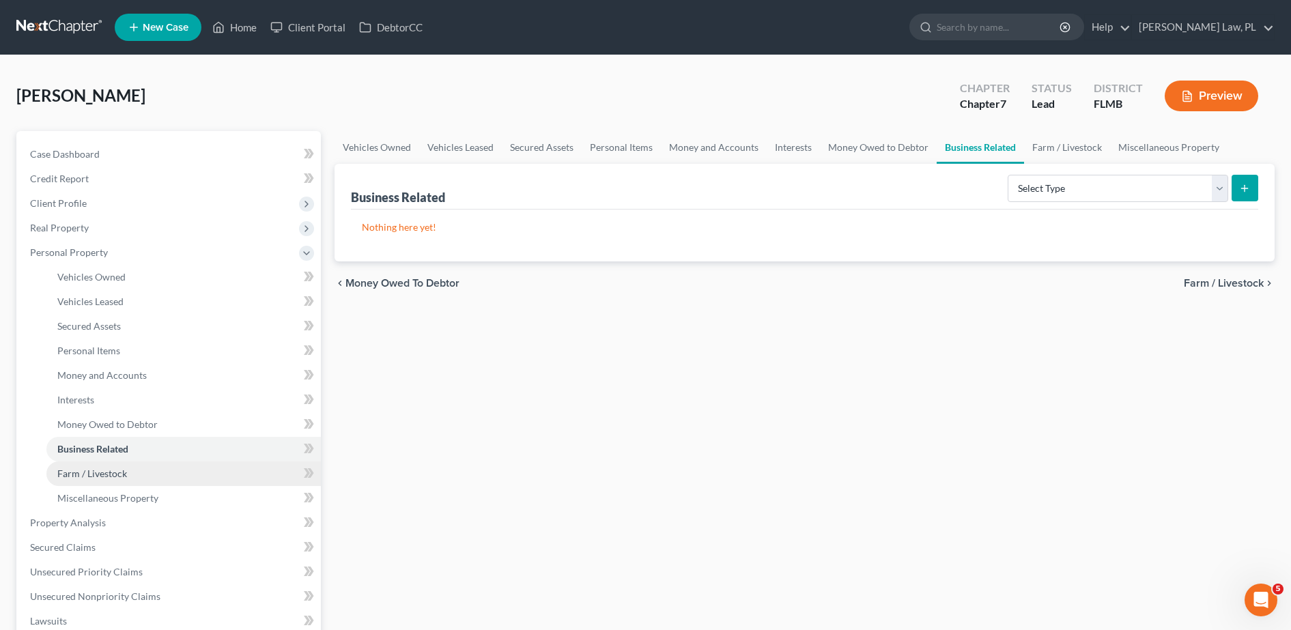
click at [137, 471] on link "Farm / Livestock" at bounding box center [183, 474] width 275 height 25
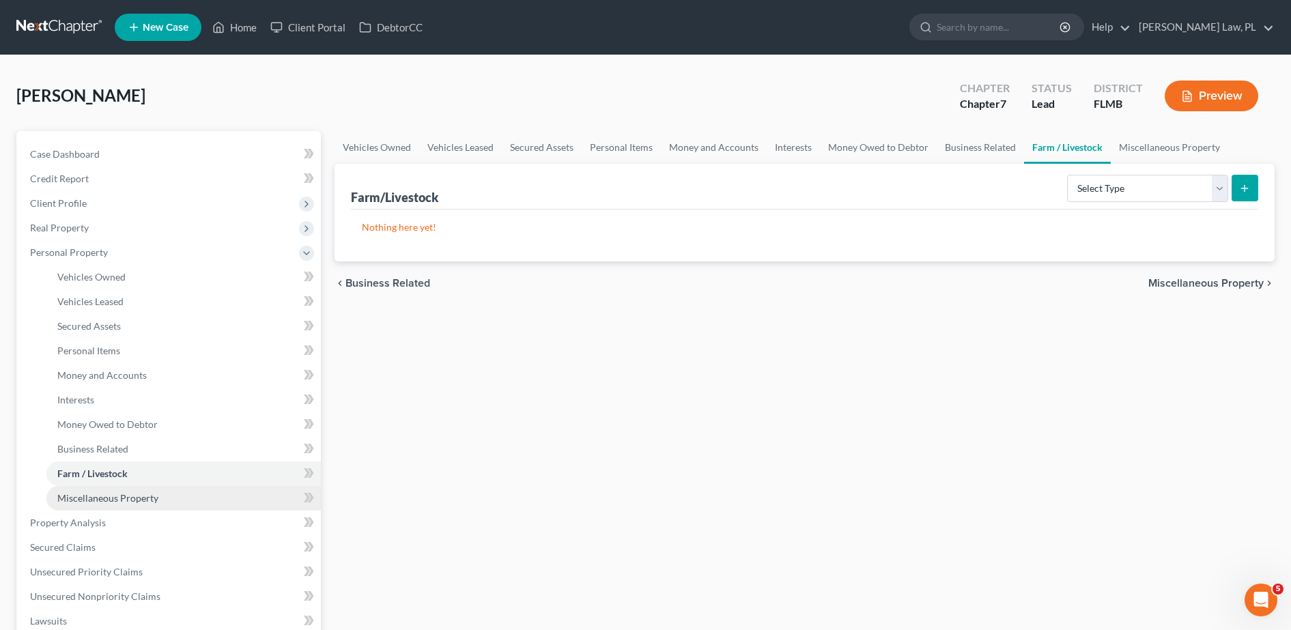
click at [145, 494] on span "Miscellaneous Property" at bounding box center [107, 498] width 101 height 12
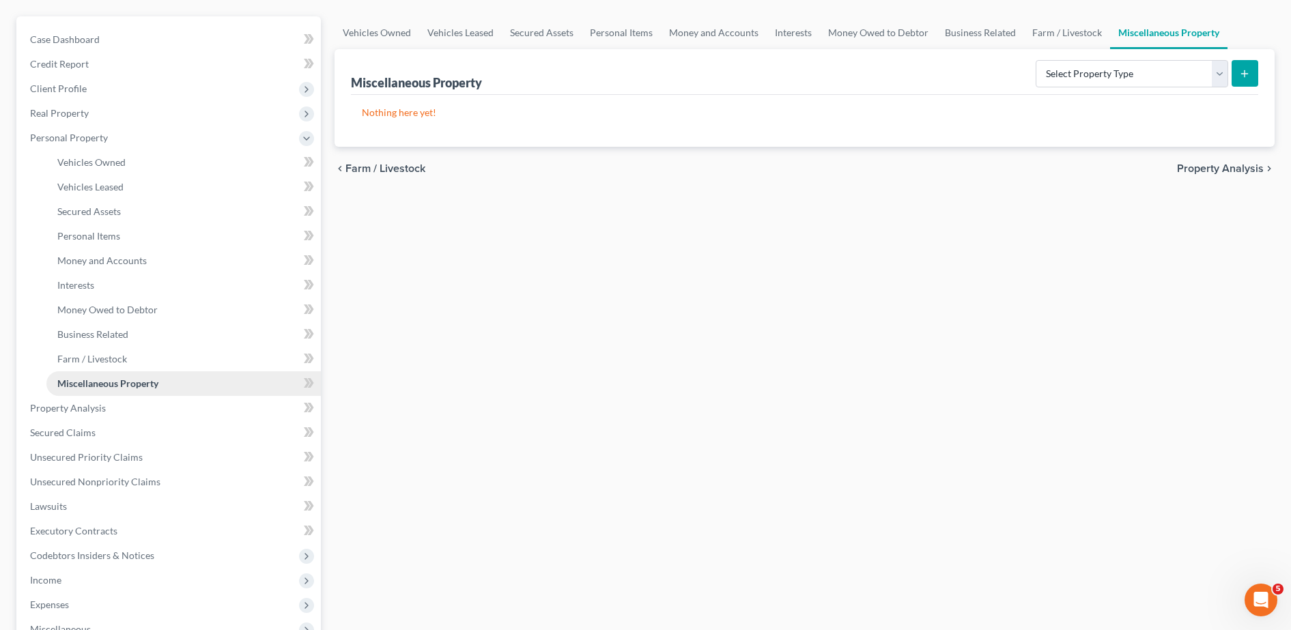
scroll to position [115, 0]
click at [111, 416] on link "Property Analysis" at bounding box center [170, 407] width 302 height 25
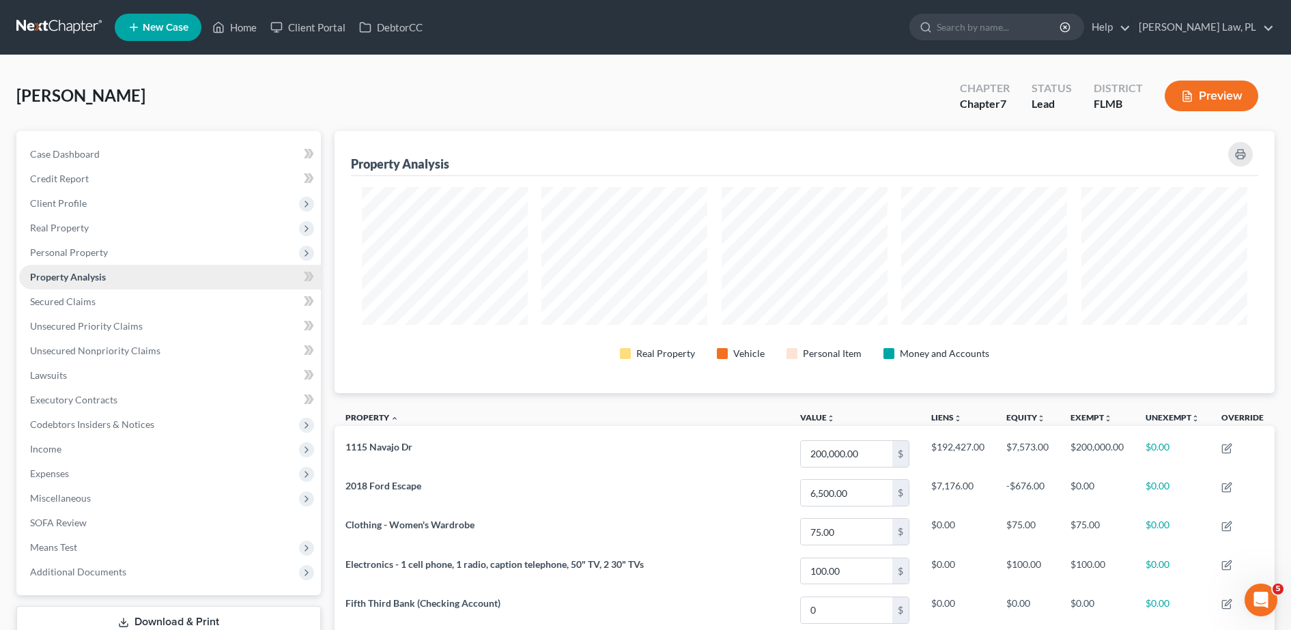
scroll to position [262, 941]
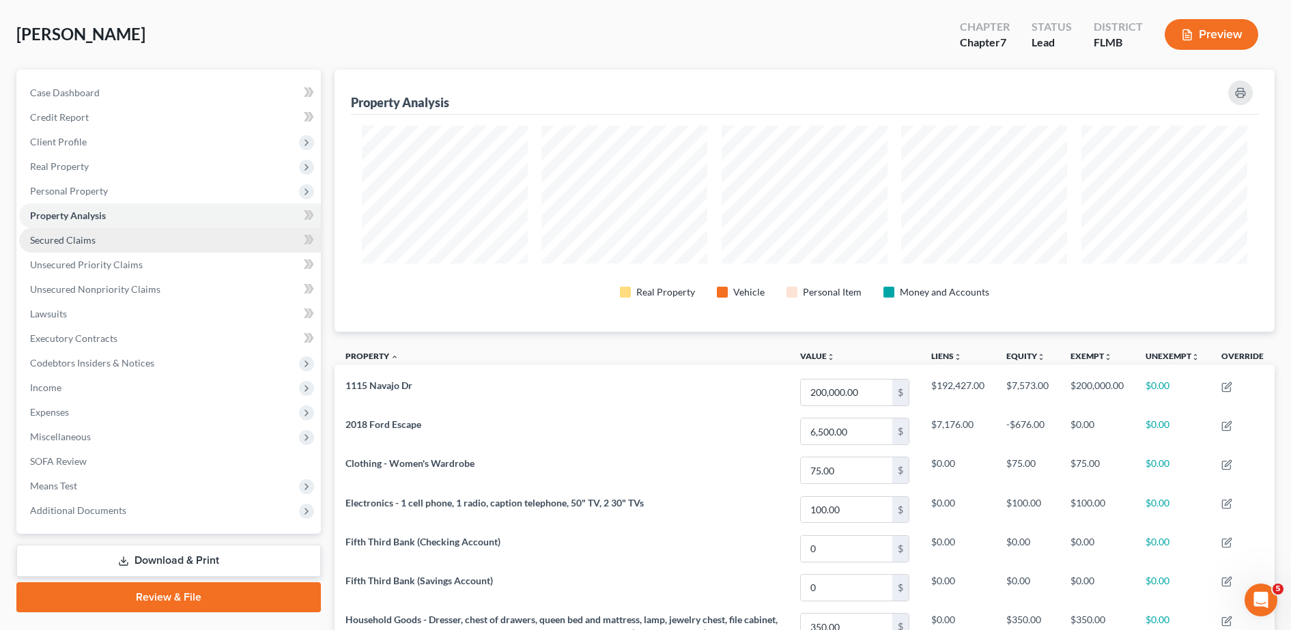
click at [85, 239] on span "Secured Claims" at bounding box center [63, 240] width 66 height 12
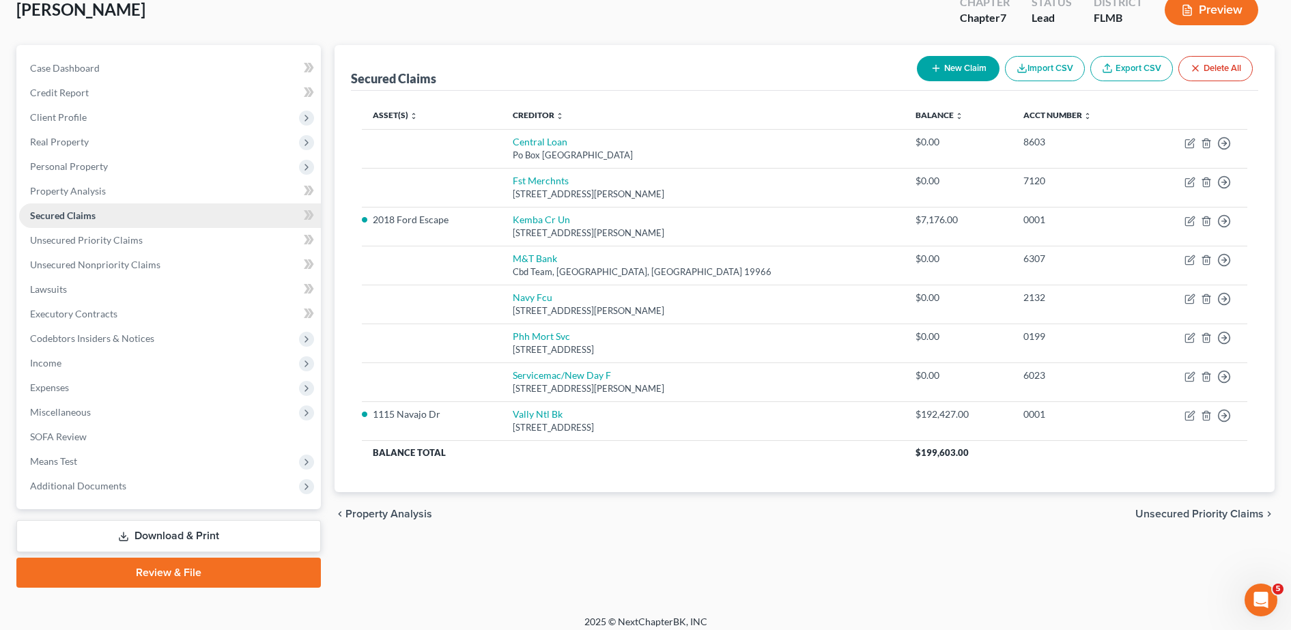
scroll to position [96, 0]
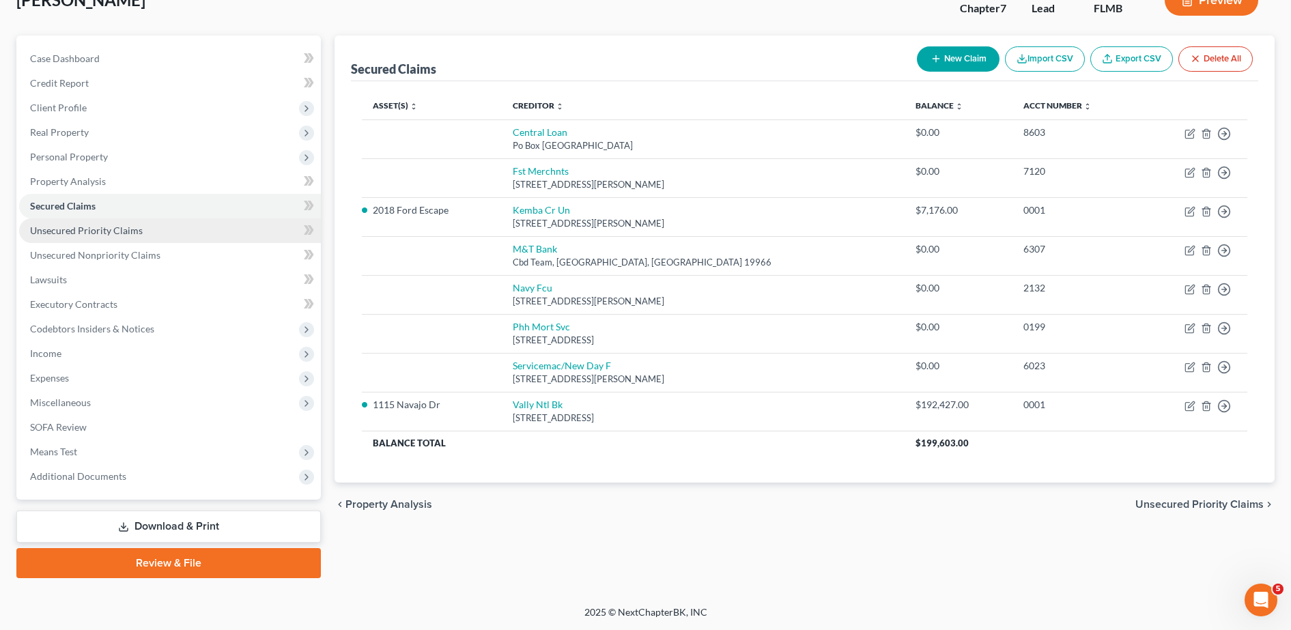
click at [105, 234] on span "Unsecured Priority Claims" at bounding box center [86, 231] width 113 height 12
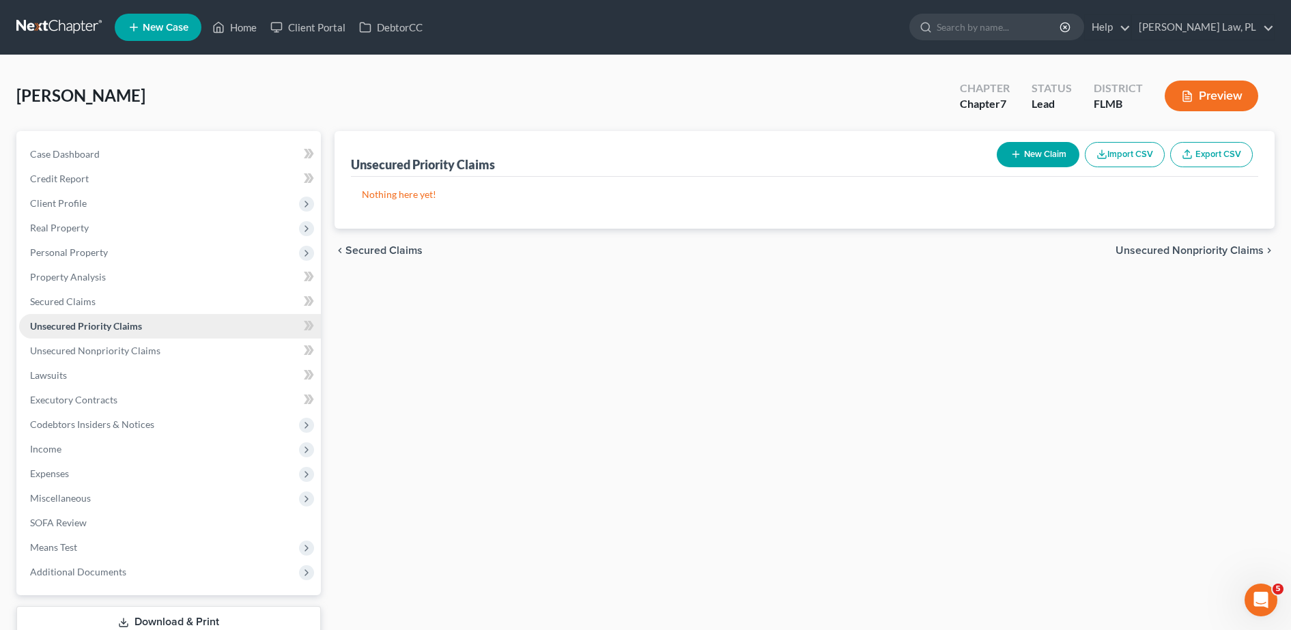
scroll to position [79, 0]
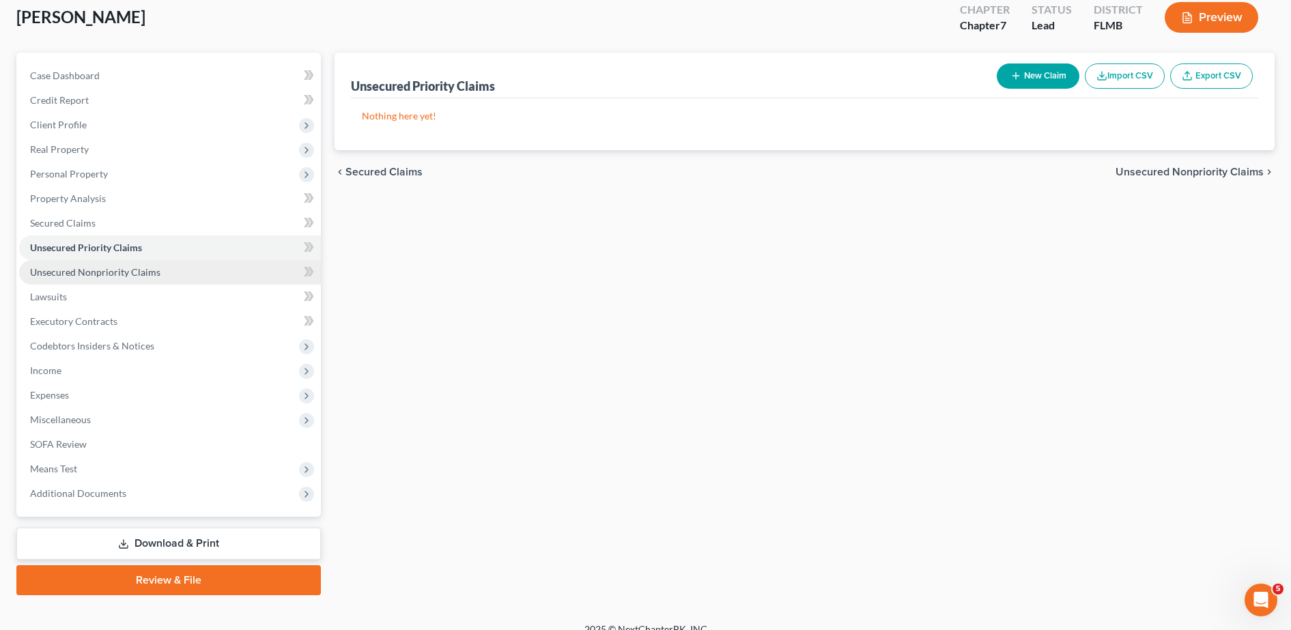
click at [99, 268] on span "Unsecured Nonpriority Claims" at bounding box center [95, 272] width 130 height 12
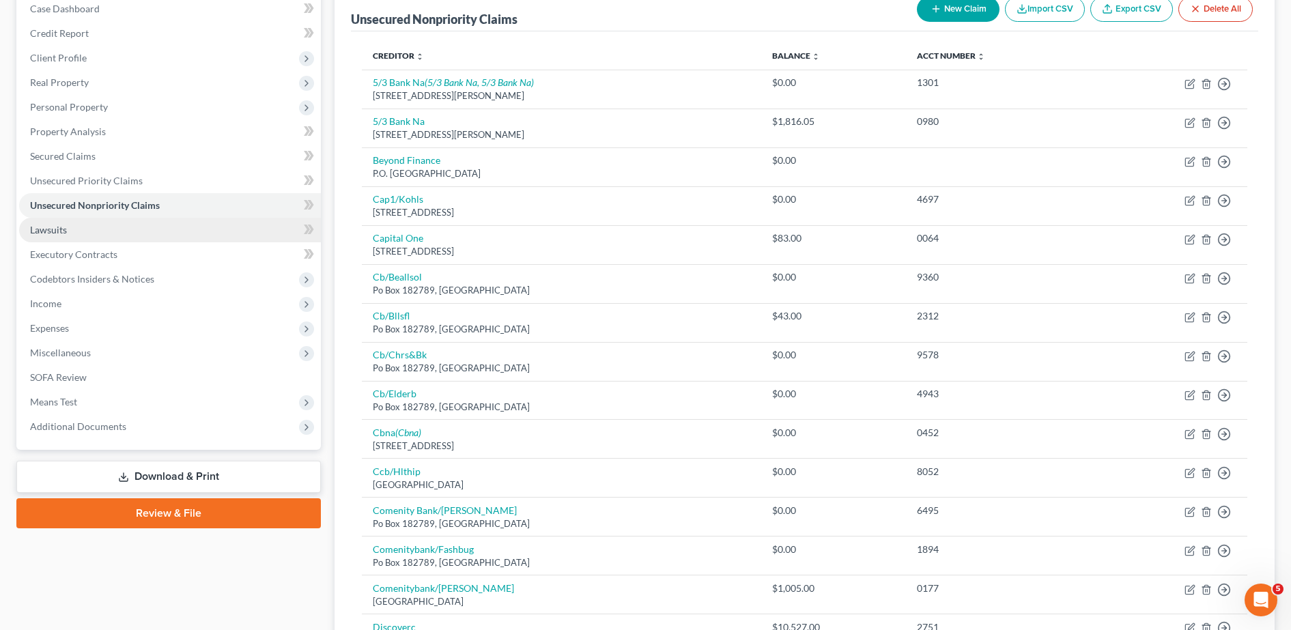
click at [98, 225] on link "Lawsuits" at bounding box center [170, 230] width 302 height 25
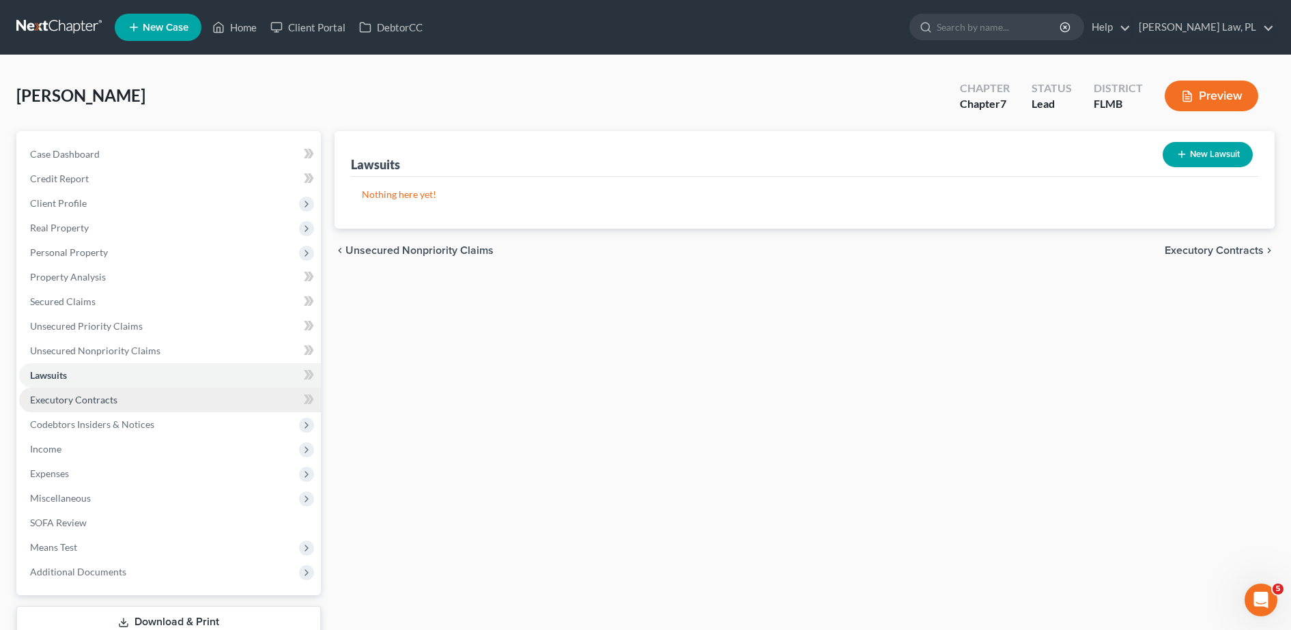
click at [92, 406] on link "Executory Contracts" at bounding box center [170, 400] width 302 height 25
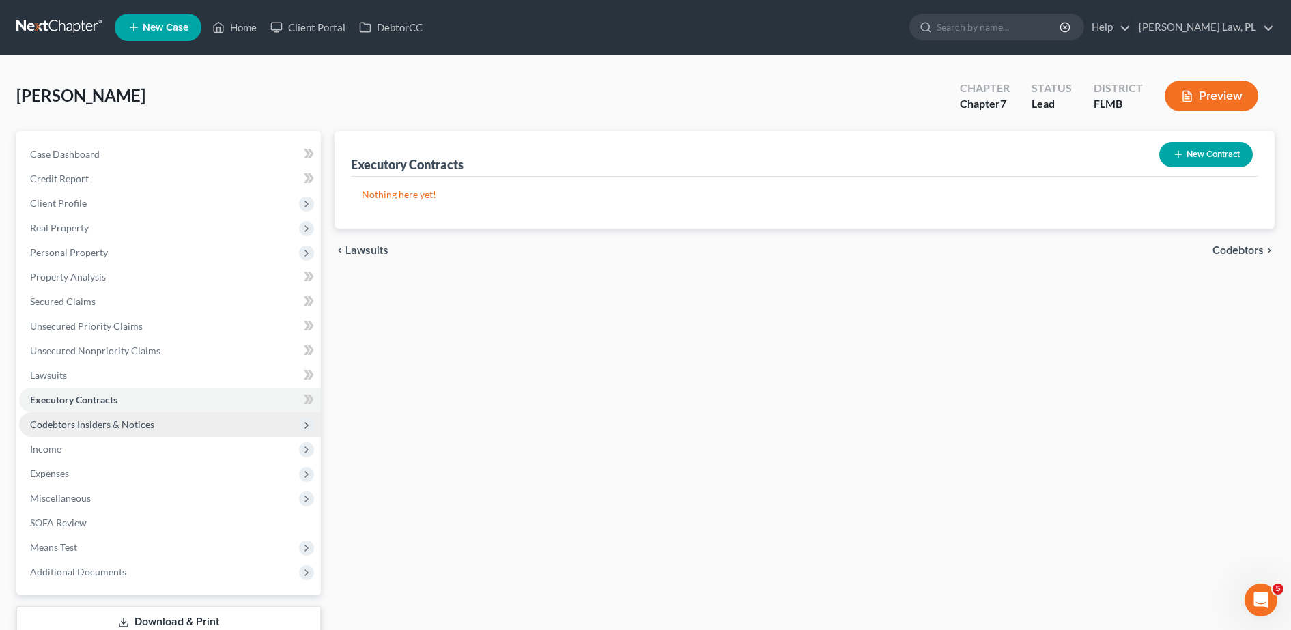
click at [100, 429] on span "Codebtors Insiders & Notices" at bounding box center [92, 425] width 124 height 12
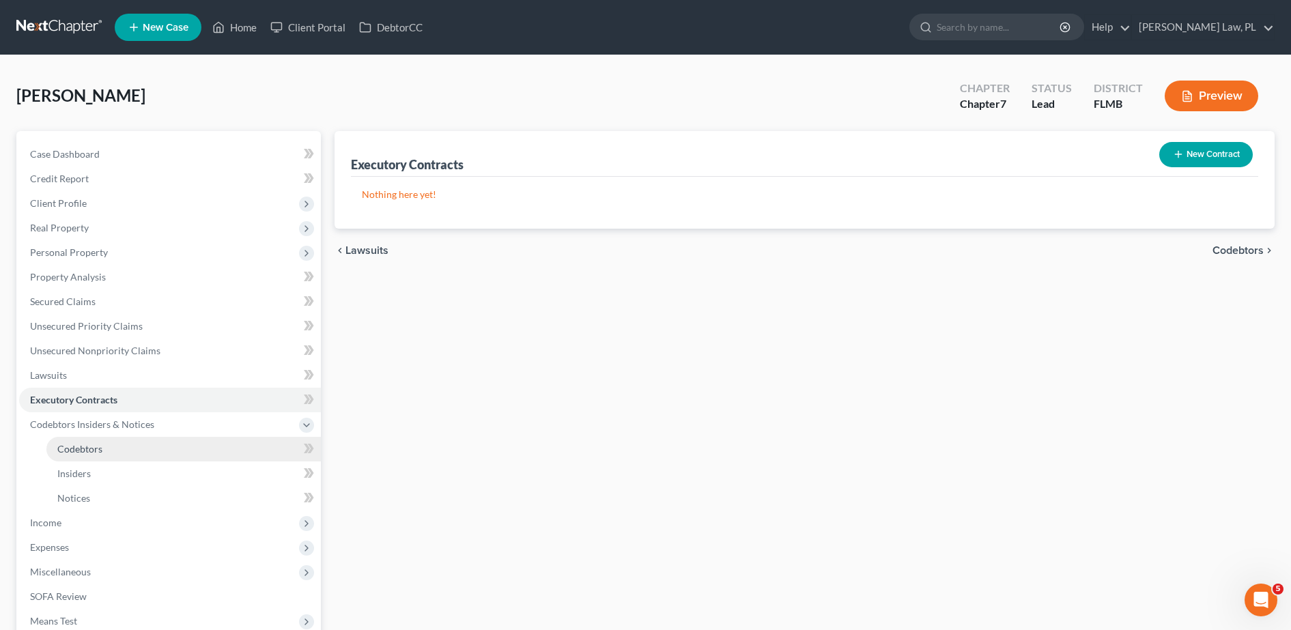
click at [120, 457] on link "Codebtors" at bounding box center [183, 449] width 275 height 25
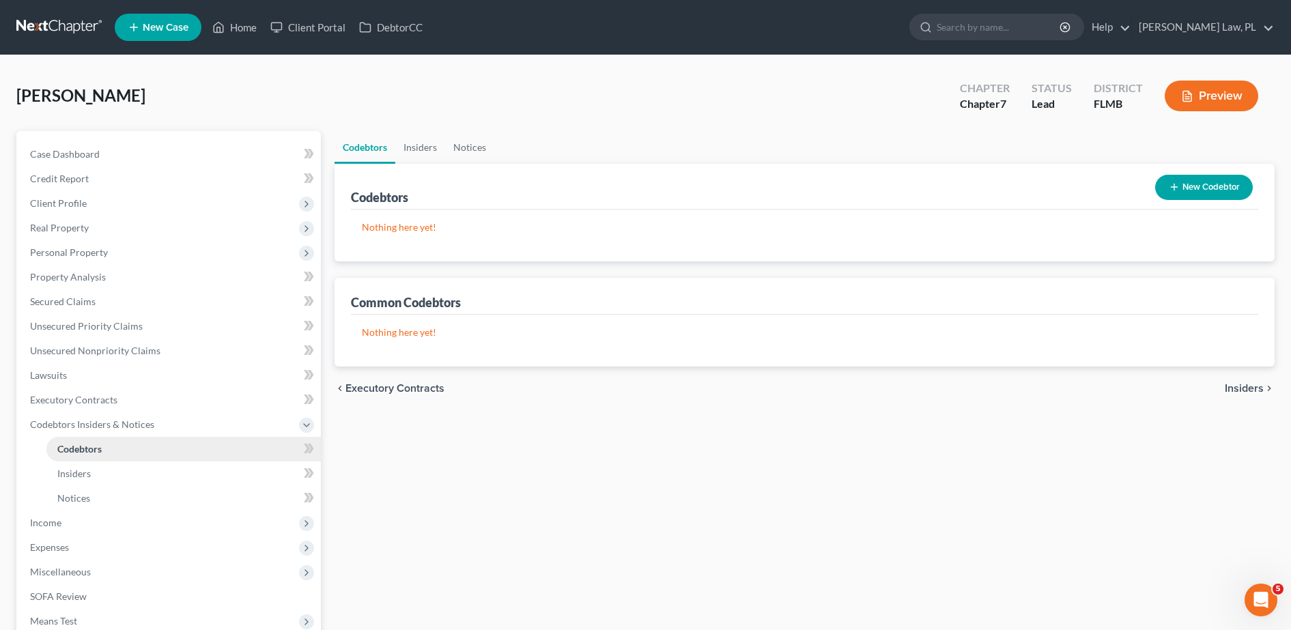
scroll to position [169, 0]
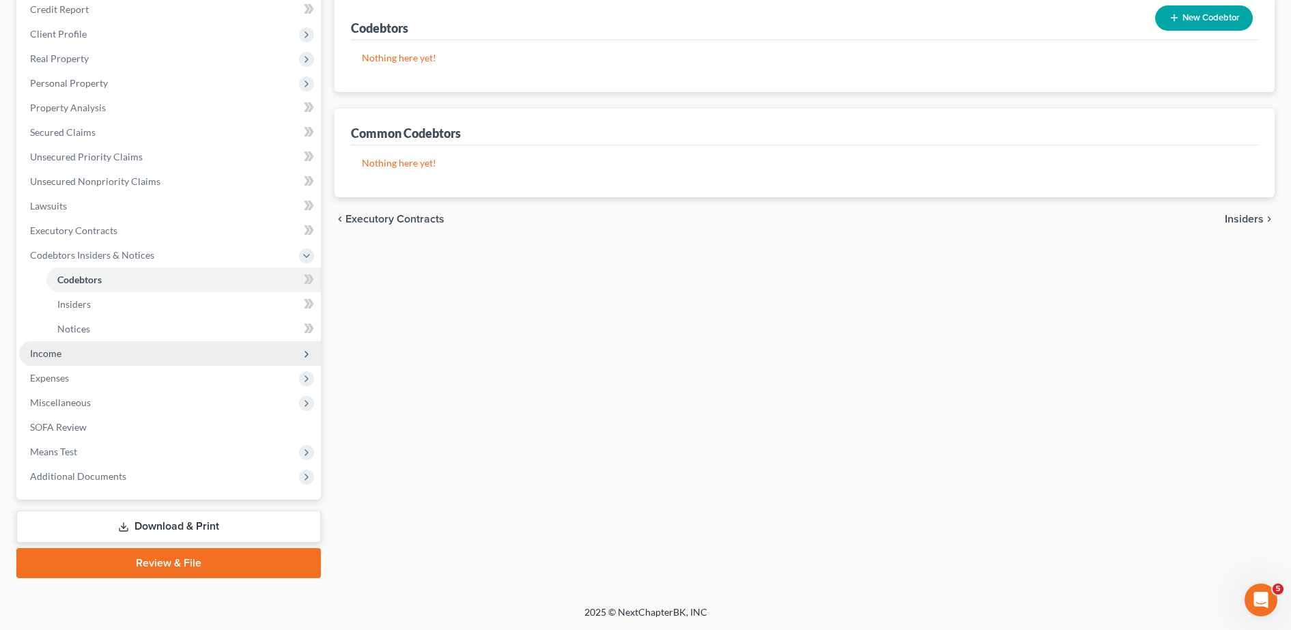
click at [90, 359] on span "Income" at bounding box center [170, 353] width 302 height 25
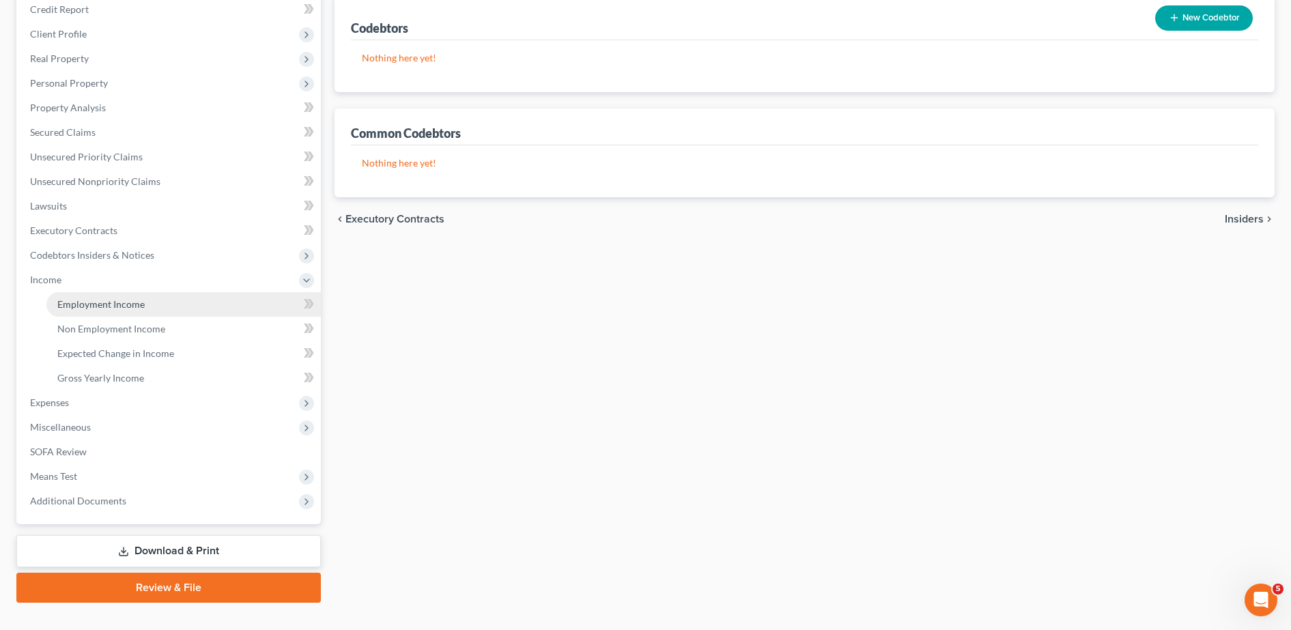
click at [116, 305] on span "Employment Income" at bounding box center [100, 304] width 87 height 12
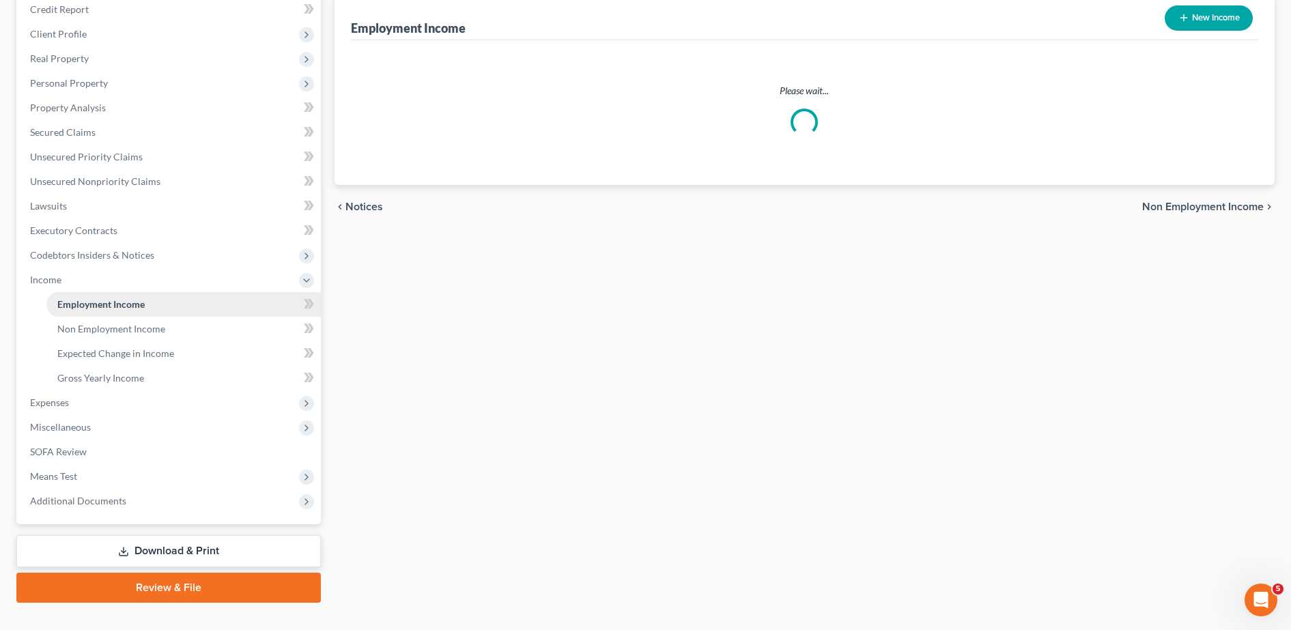
scroll to position [47, 0]
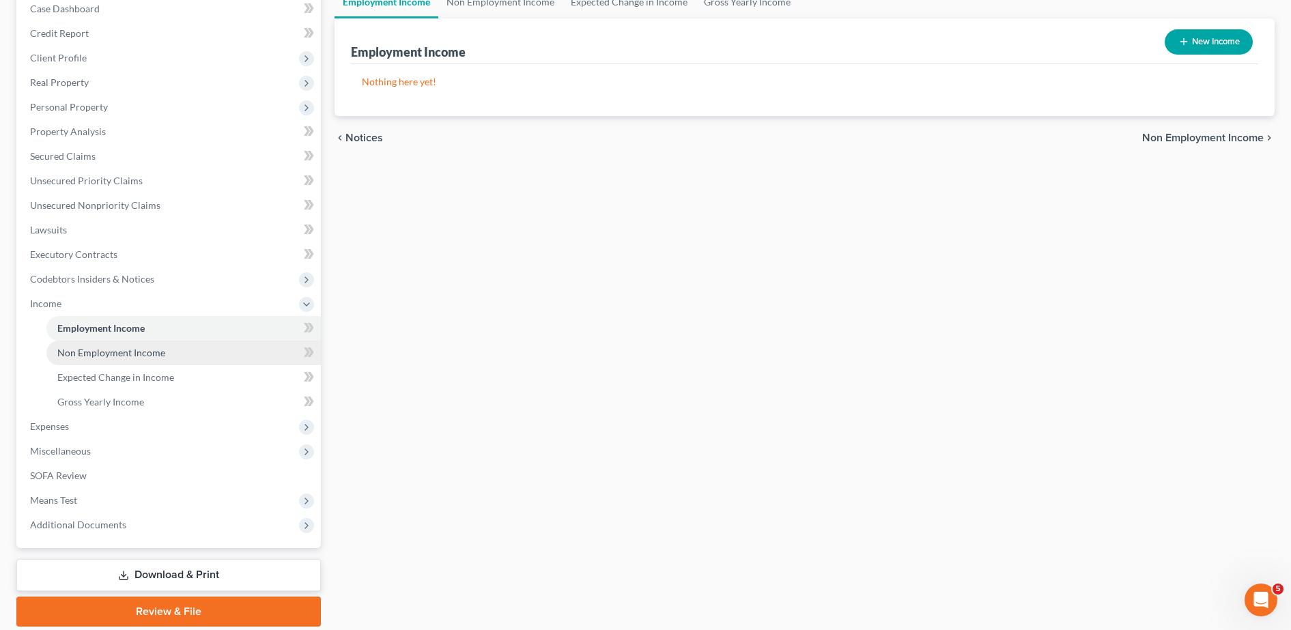
click at [130, 352] on span "Non Employment Income" at bounding box center [111, 353] width 108 height 12
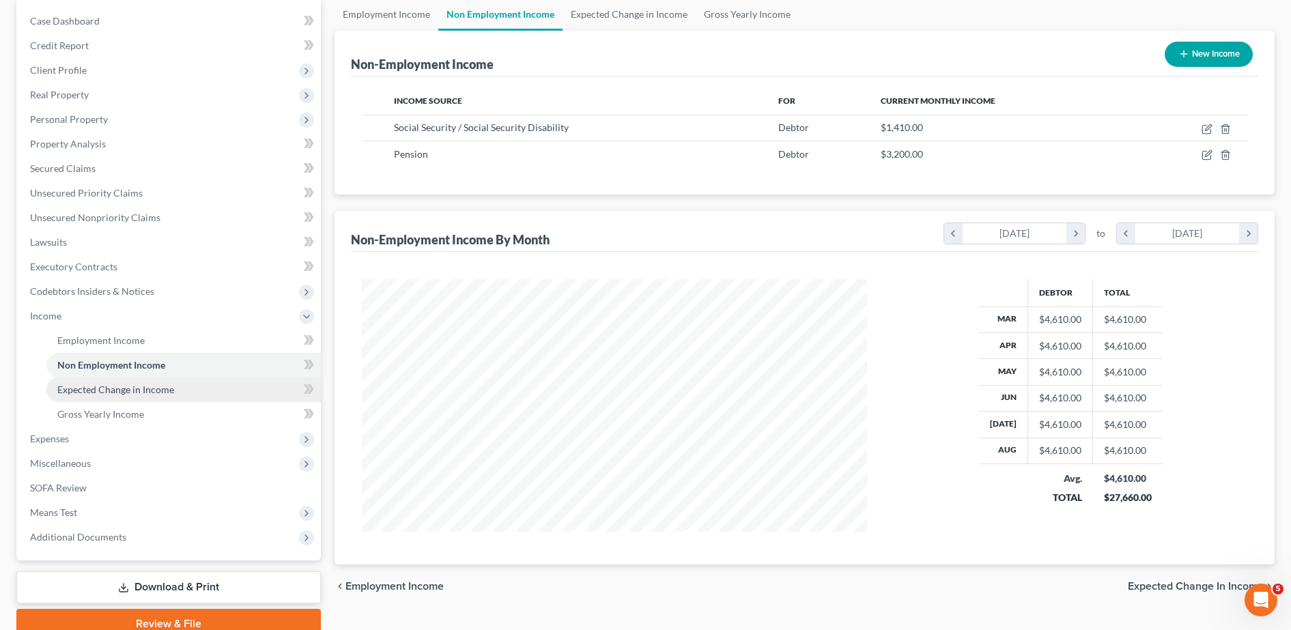
click at [115, 390] on span "Expected Change in Income" at bounding box center [115, 390] width 117 height 12
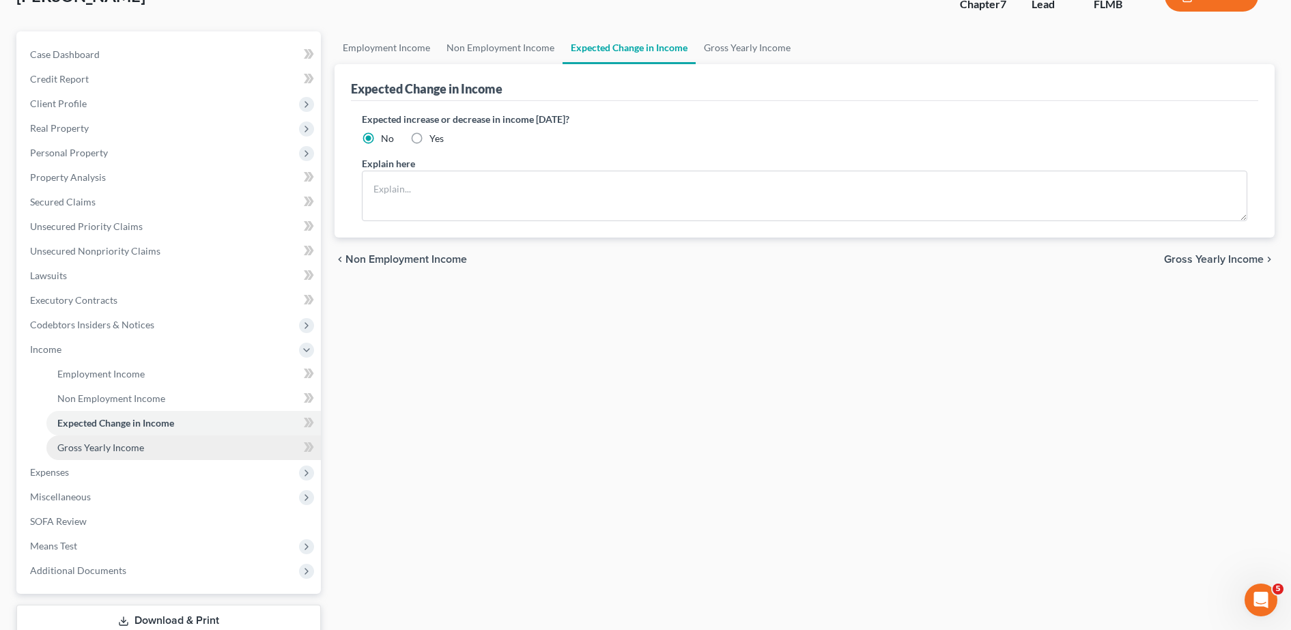
click at [104, 440] on link "Gross Yearly Income" at bounding box center [183, 448] width 275 height 25
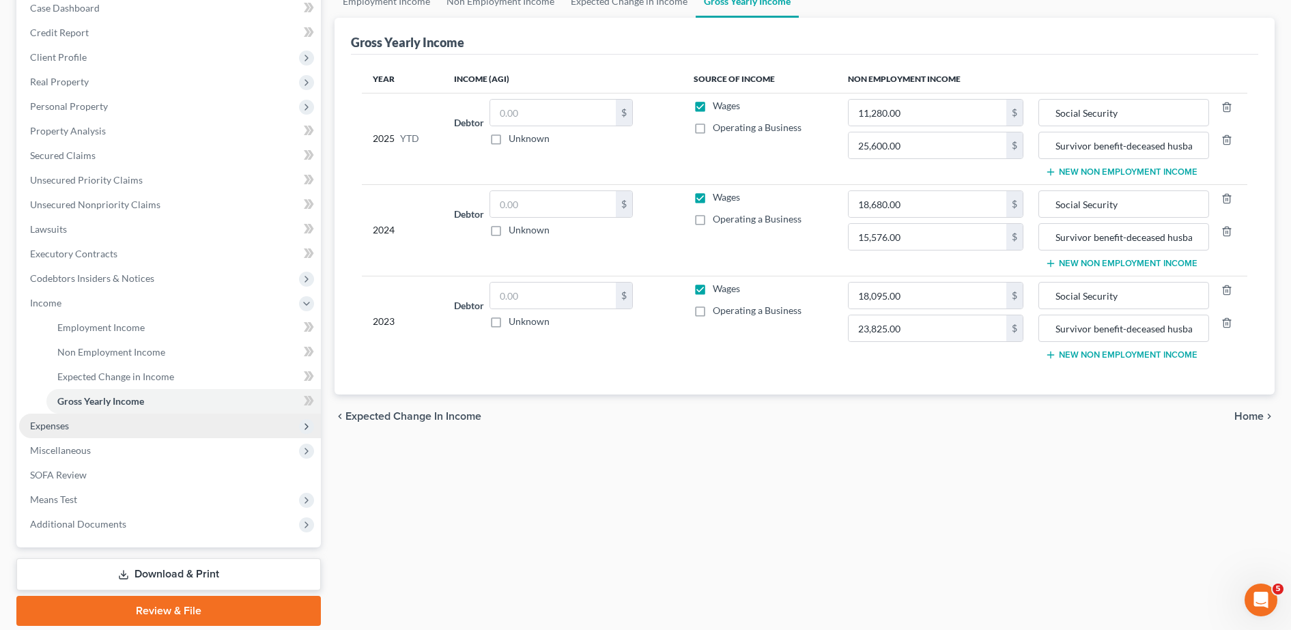
click at [124, 433] on span "Expenses" at bounding box center [170, 426] width 302 height 25
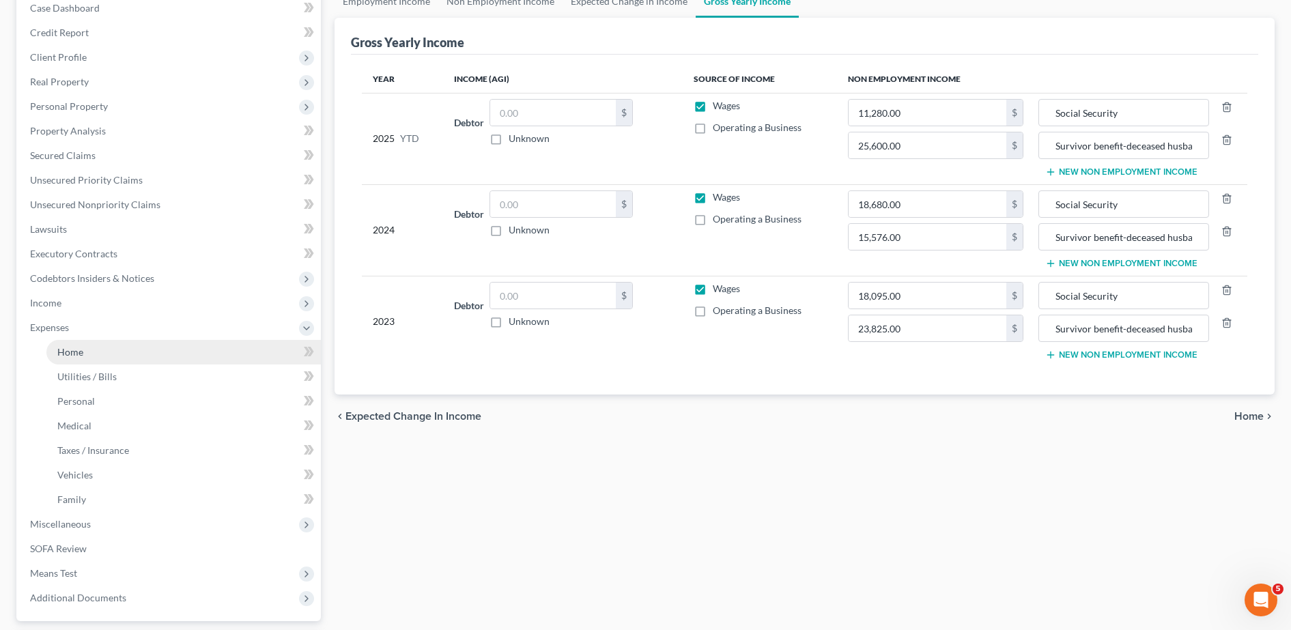
click at [100, 354] on link "Home" at bounding box center [183, 352] width 275 height 25
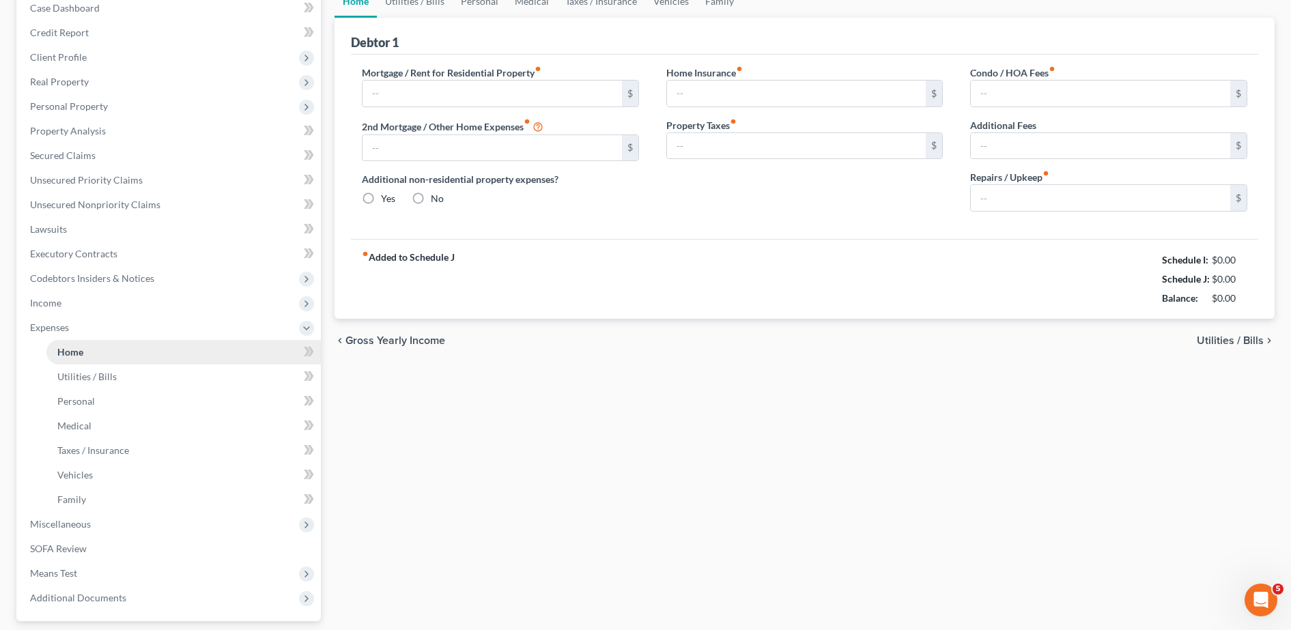
type input "1,572.00"
type input "0.00"
radio input "true"
type input "0.00"
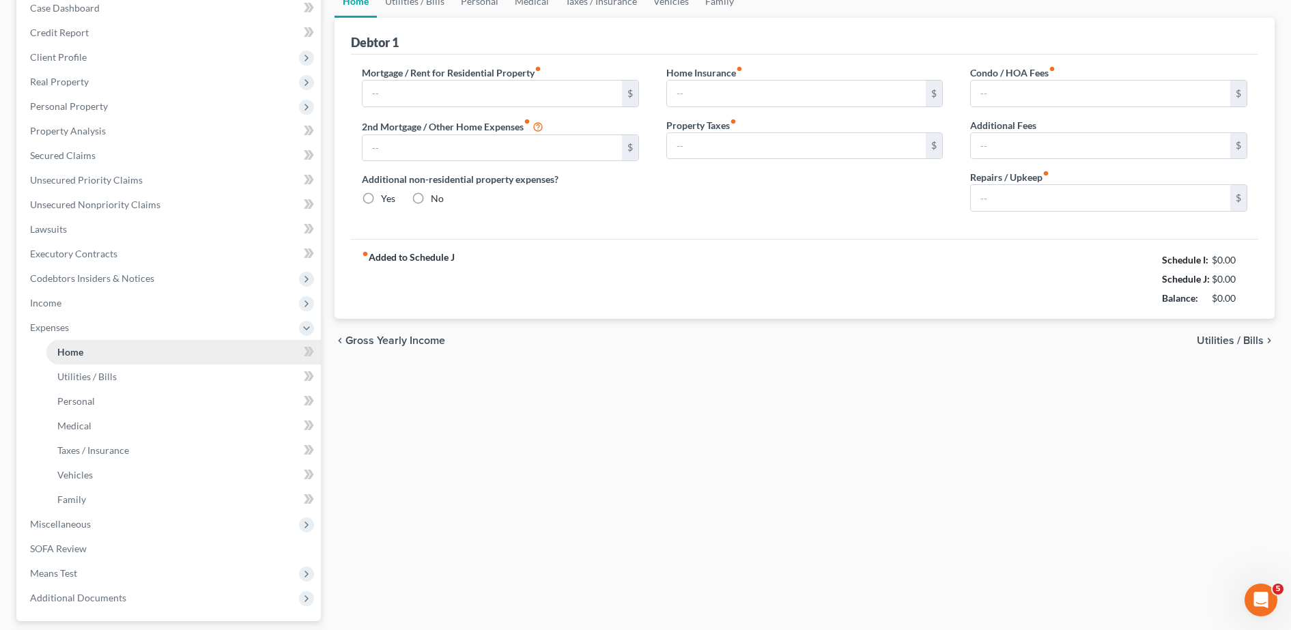
type input "0.00"
type input "100.00"
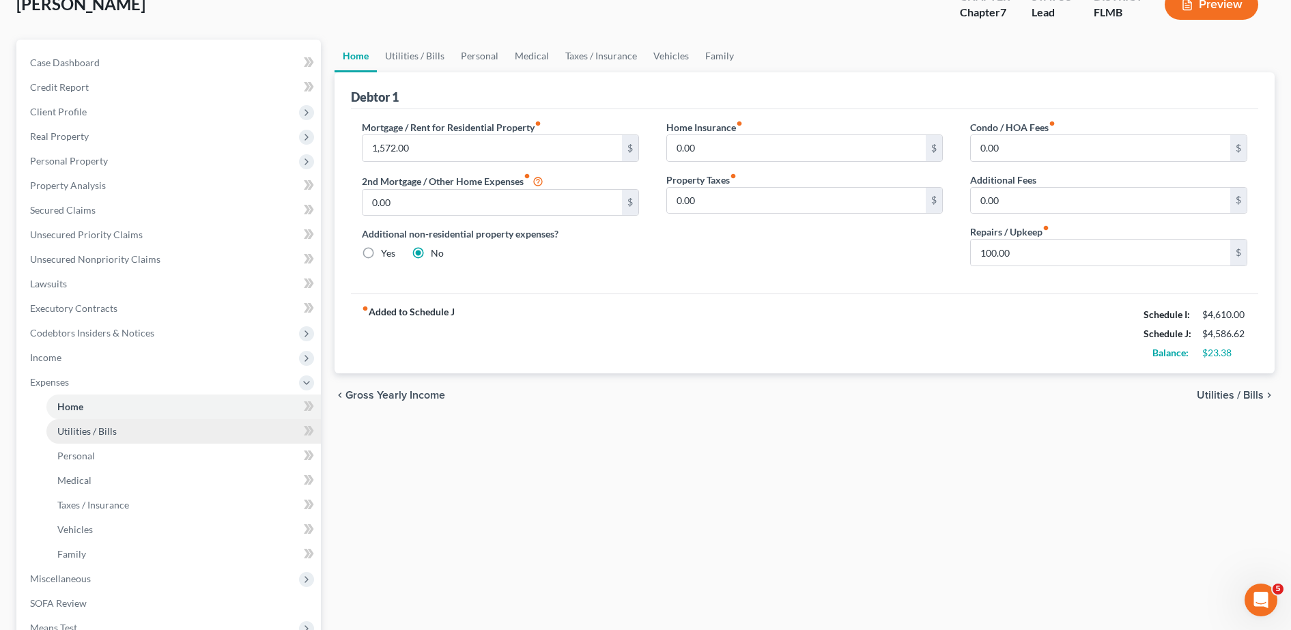
click at [135, 434] on link "Utilities / Bills" at bounding box center [183, 431] width 275 height 25
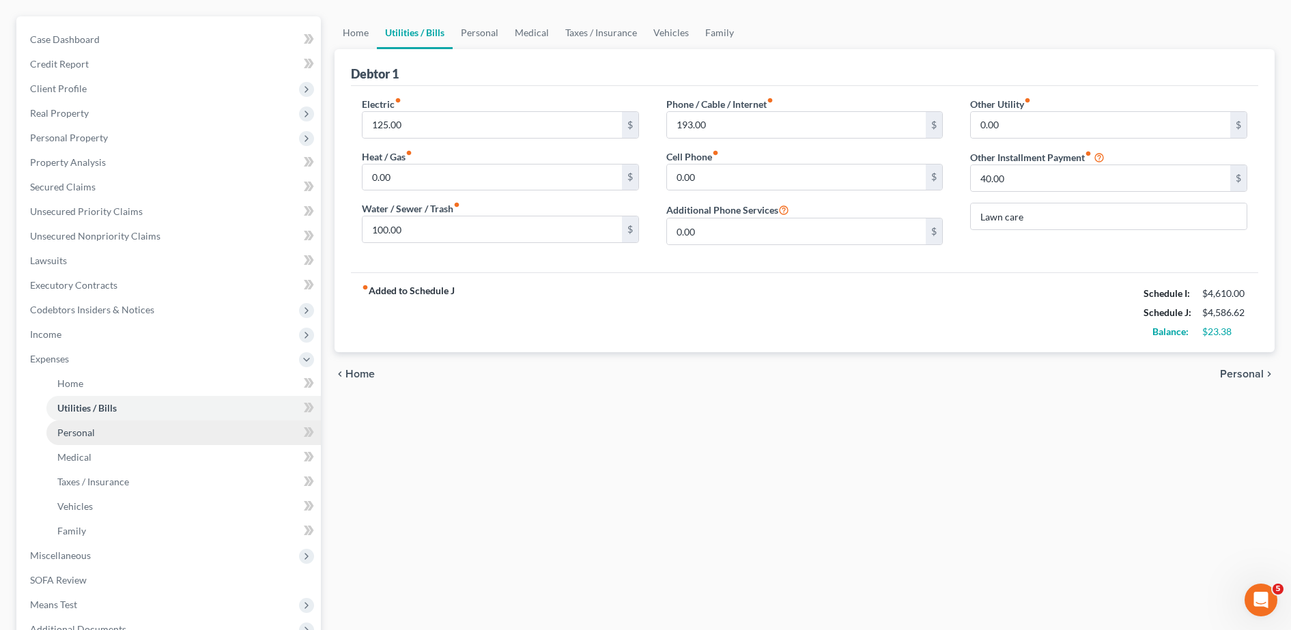
click at [89, 432] on span "Personal" at bounding box center [76, 433] width 38 height 12
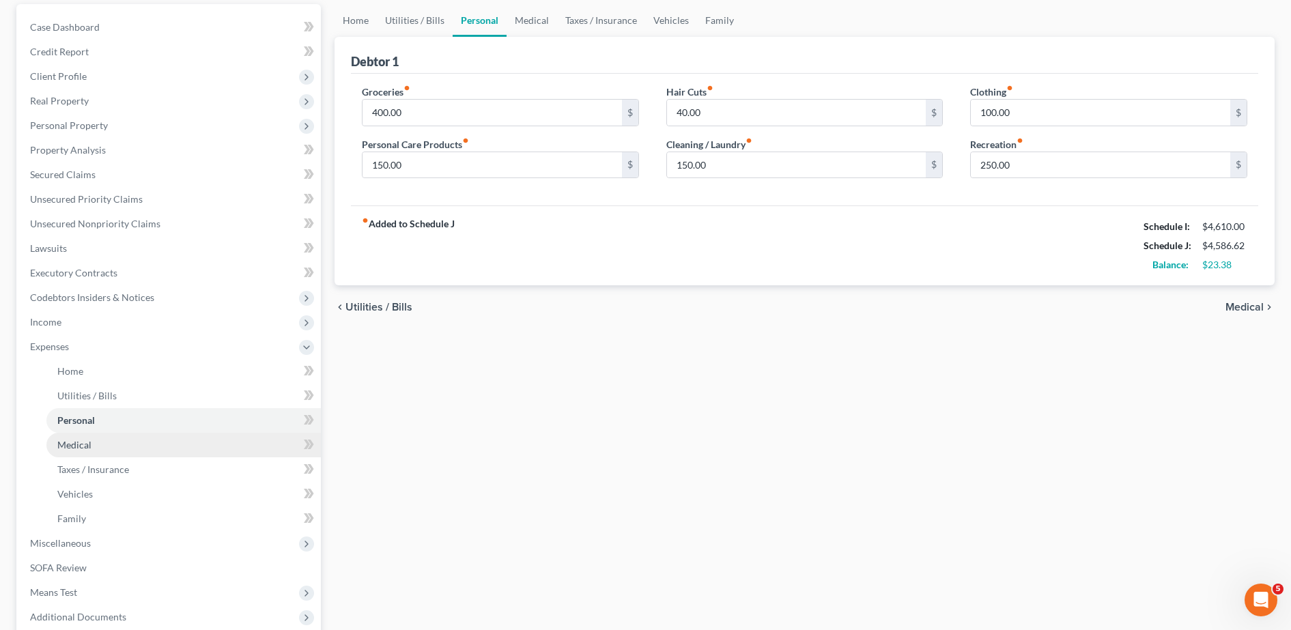
click at [98, 440] on link "Medical" at bounding box center [183, 445] width 275 height 25
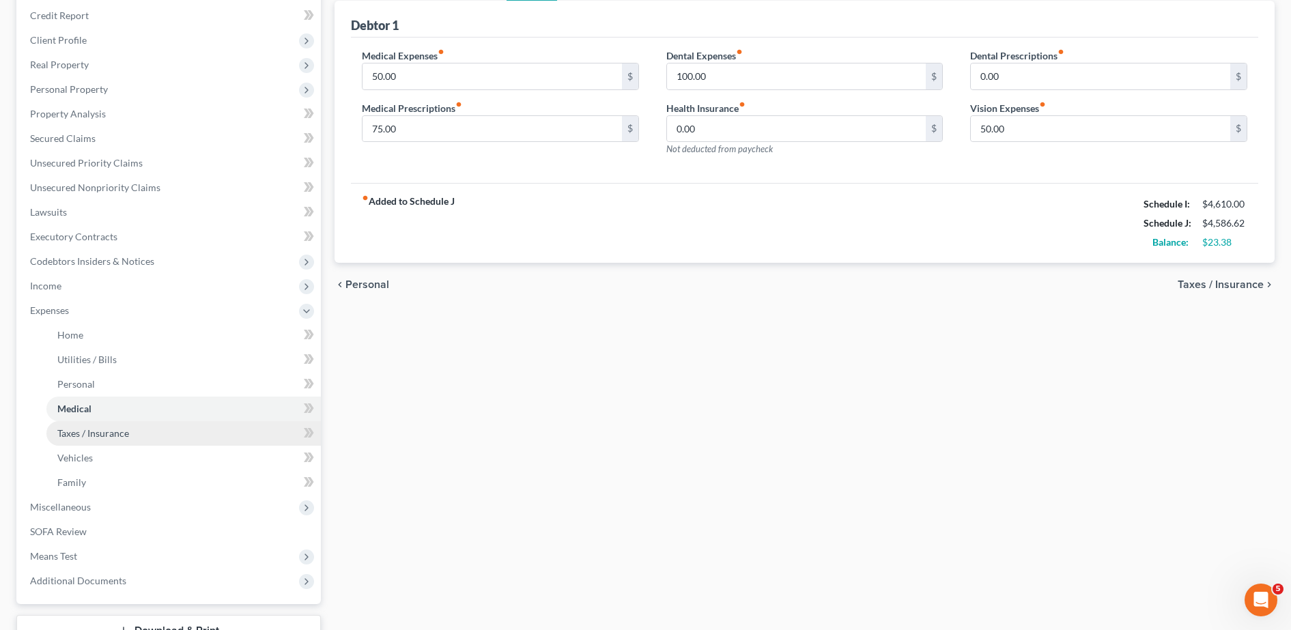
click at [112, 435] on span "Taxes / Insurance" at bounding box center [93, 434] width 72 height 12
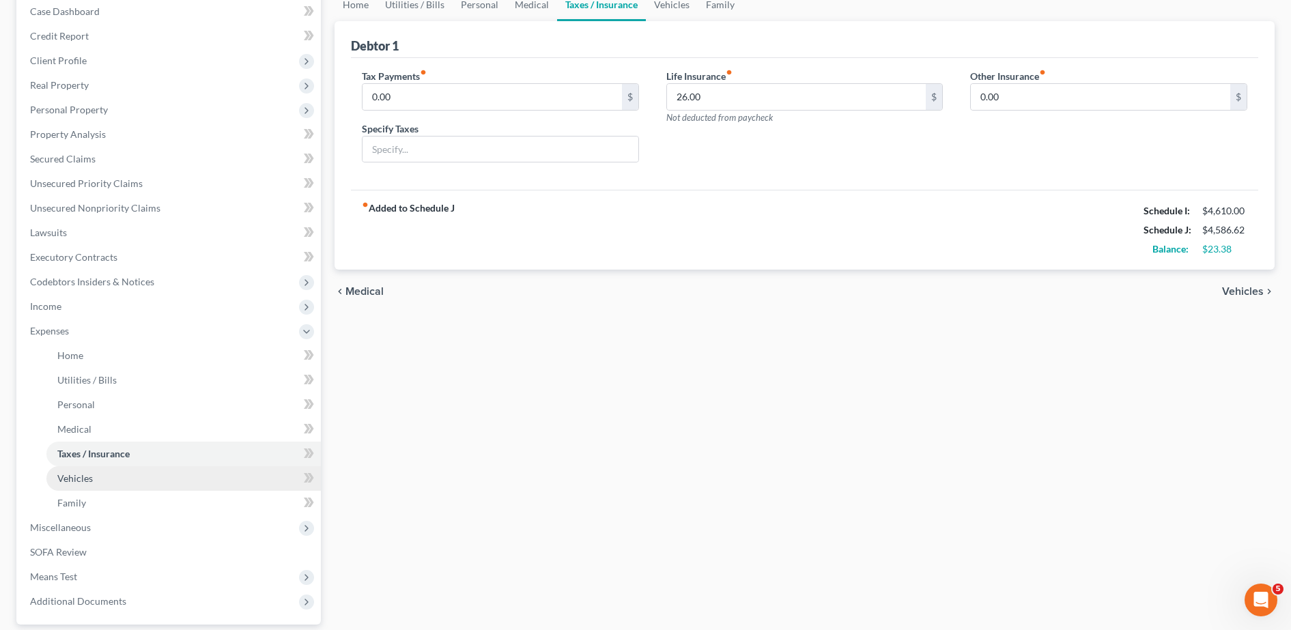
click at [109, 471] on link "Vehicles" at bounding box center [183, 478] width 275 height 25
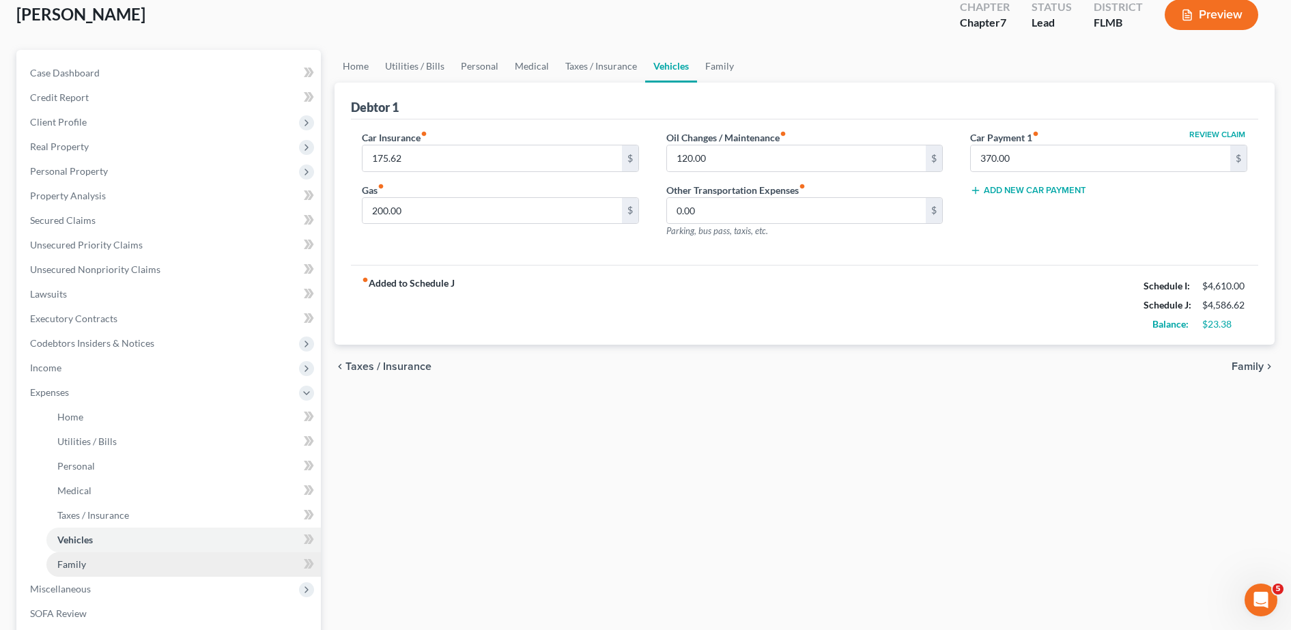
click at [115, 565] on link "Family" at bounding box center [183, 564] width 275 height 25
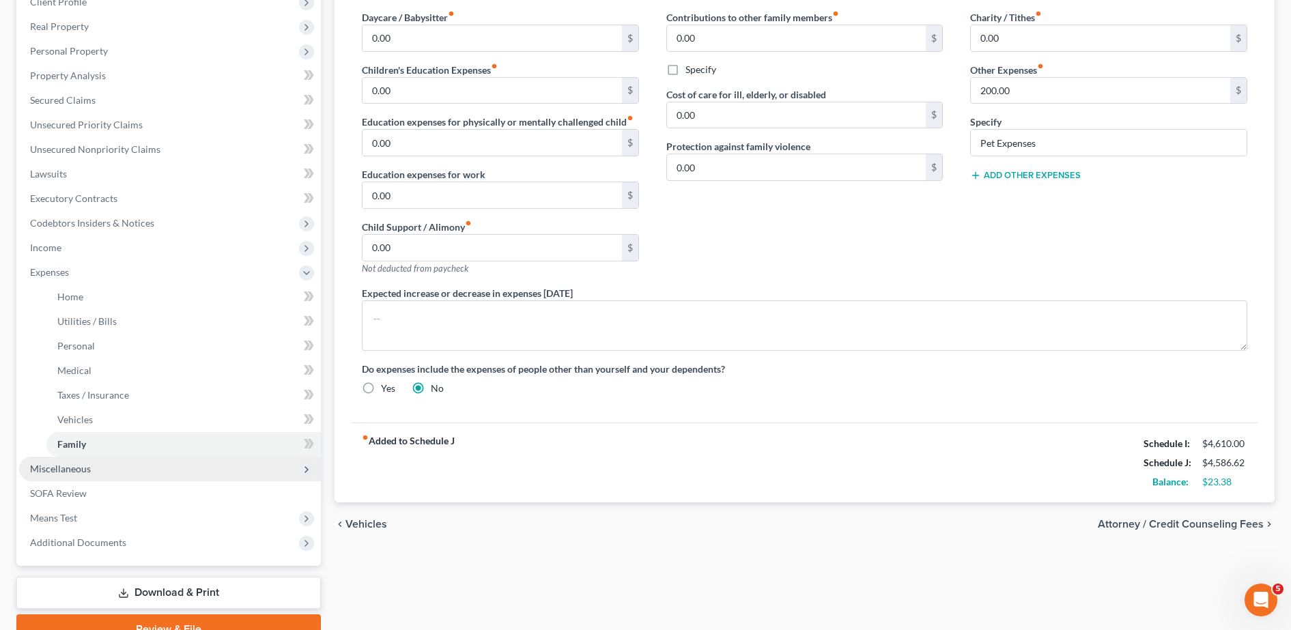
click at [86, 469] on span "Miscellaneous" at bounding box center [60, 469] width 61 height 12
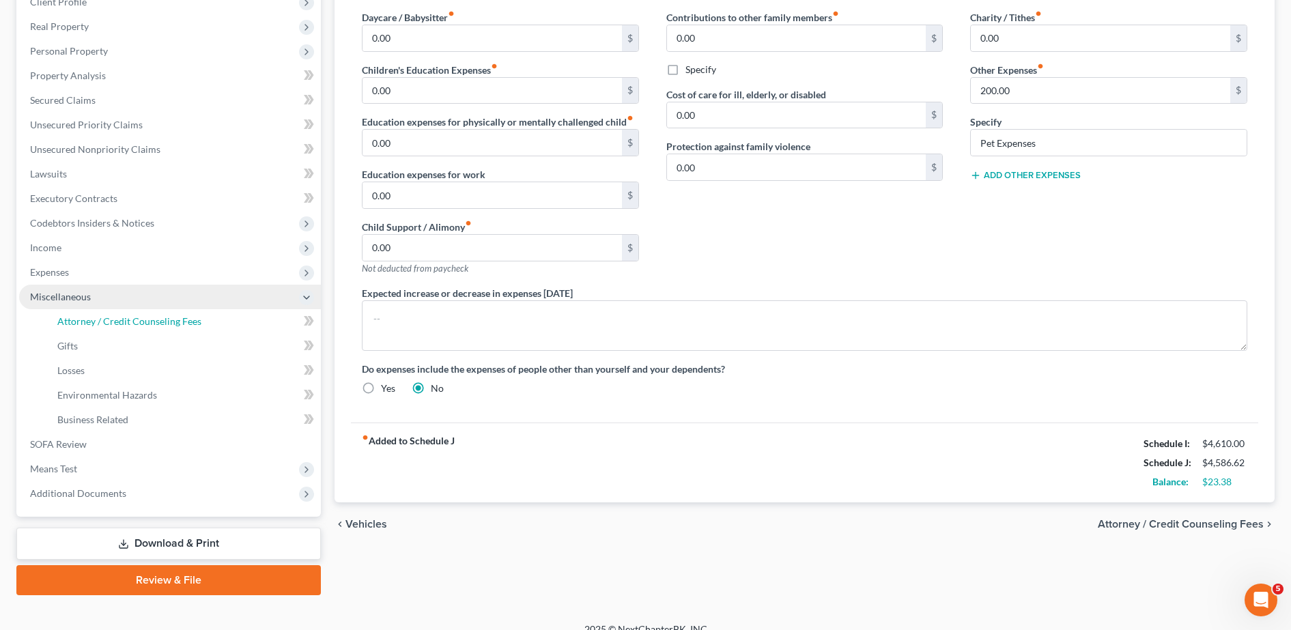
click at [119, 325] on span "Attorney / Credit Counseling Fees" at bounding box center [129, 322] width 144 height 12
select select "0"
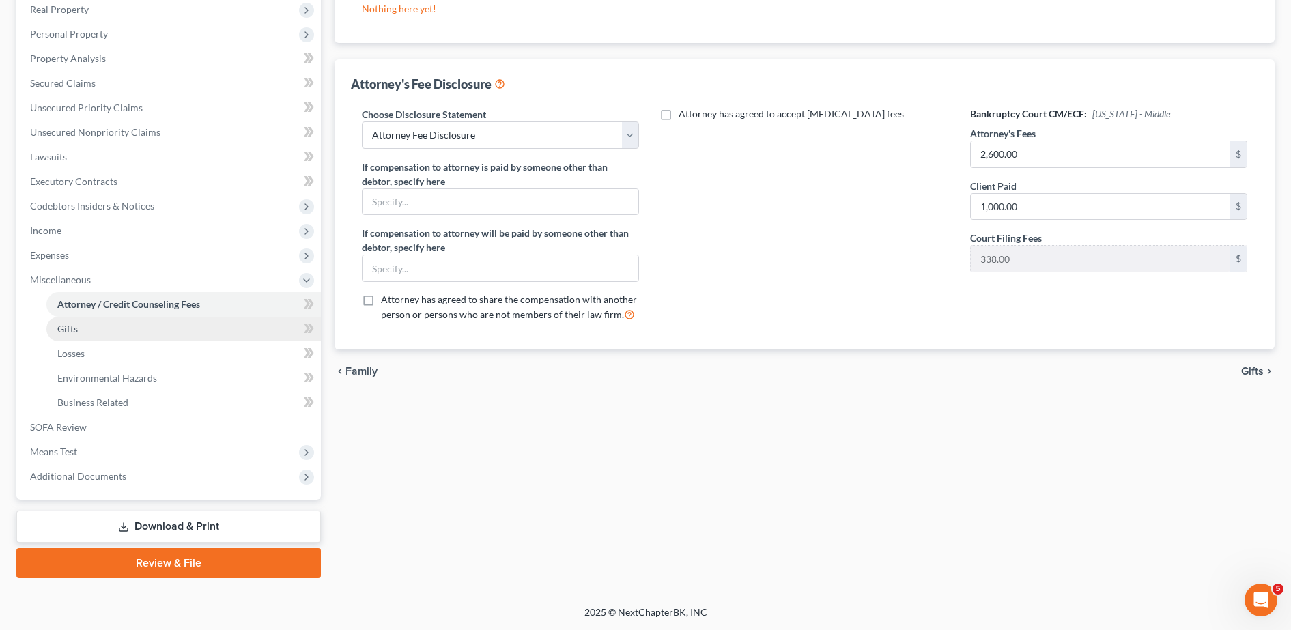
click at [130, 335] on link "Gifts" at bounding box center [183, 329] width 275 height 25
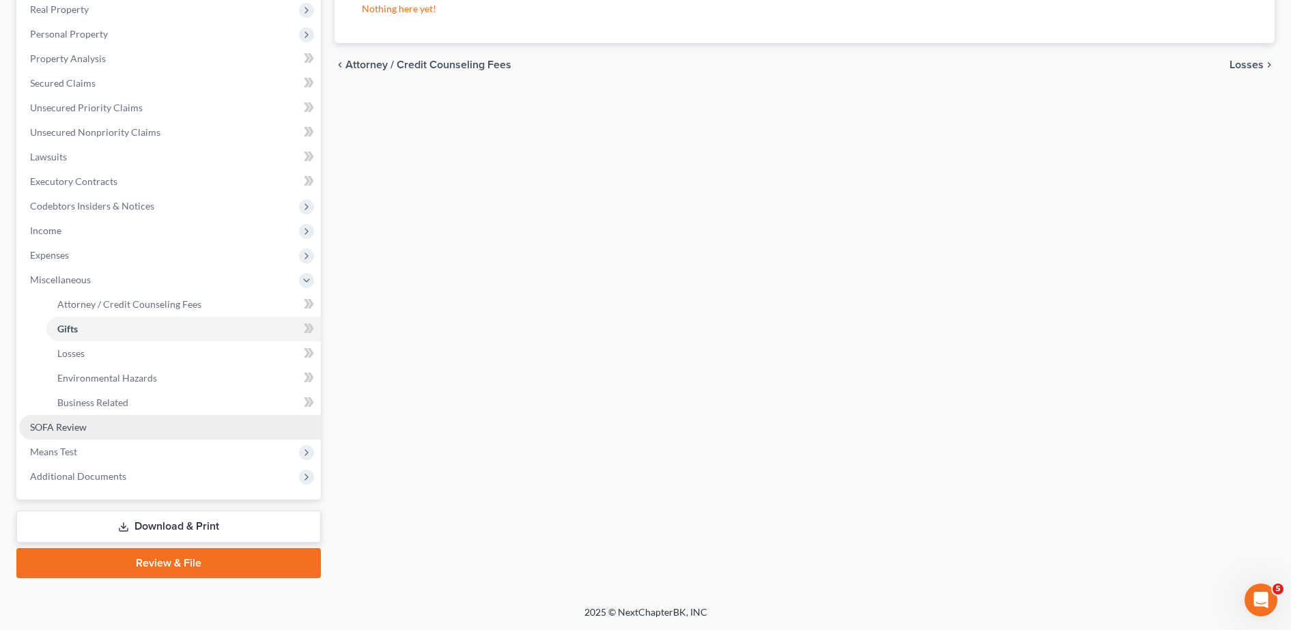
click at [87, 432] on link "SOFA Review" at bounding box center [170, 427] width 302 height 25
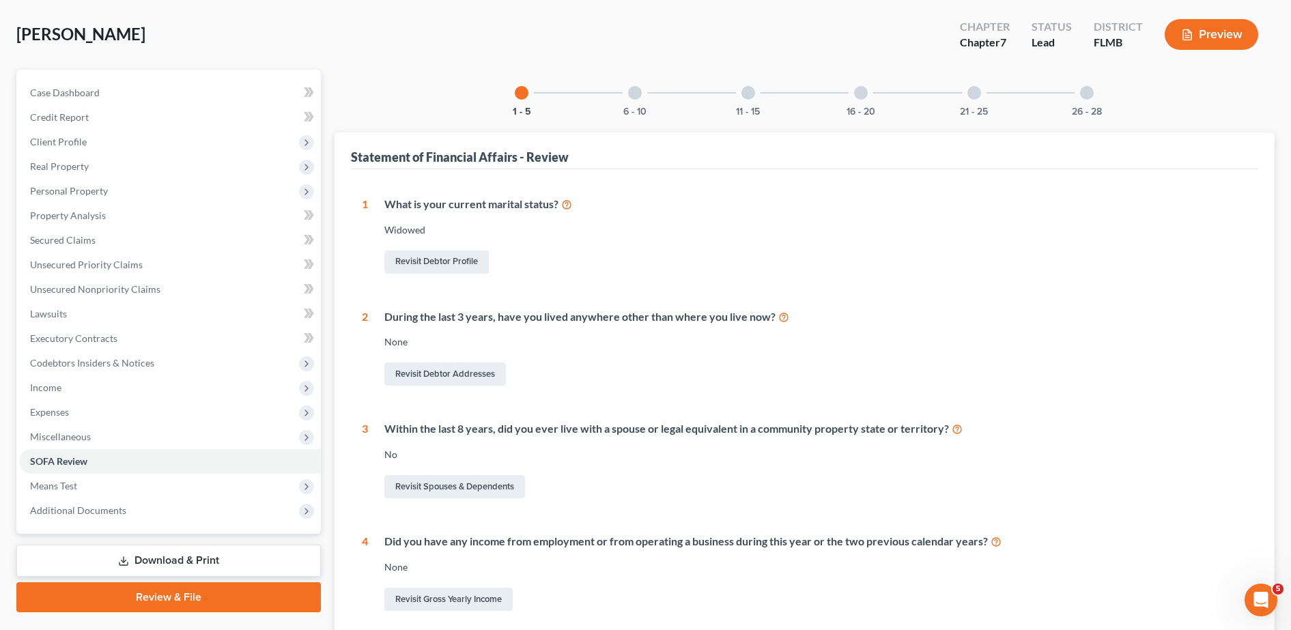
click at [627, 99] on div "6 - 10" at bounding box center [635, 93] width 46 height 46
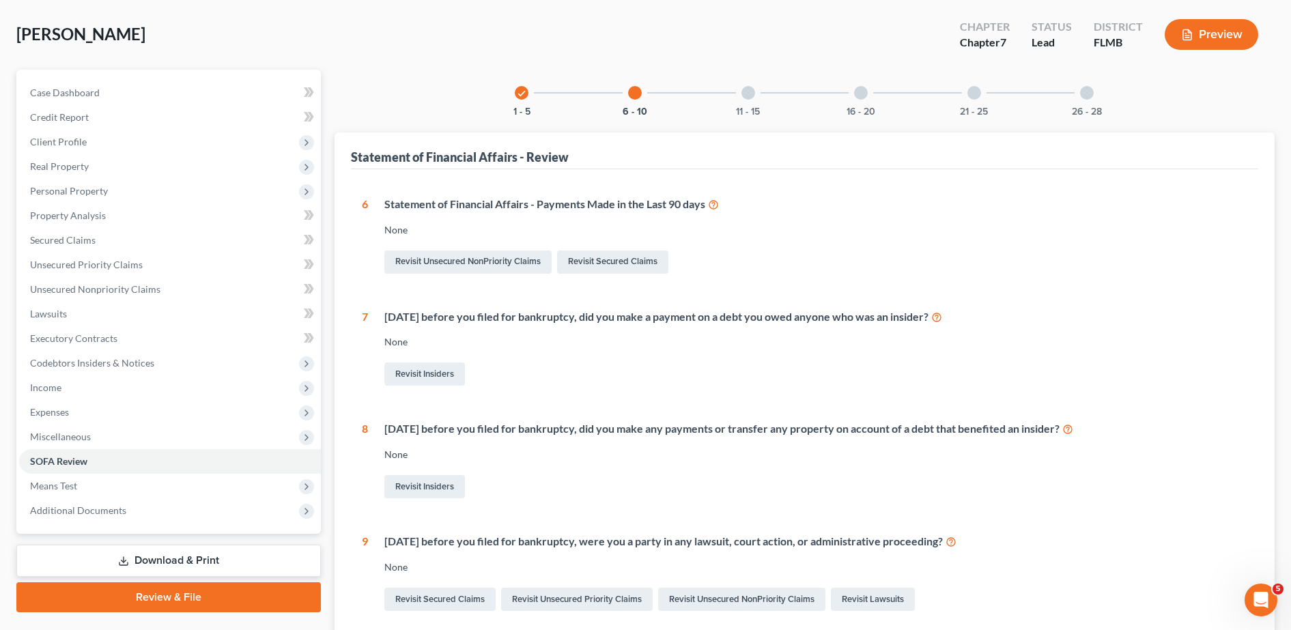
click at [738, 94] on div "11 - 15" at bounding box center [748, 93] width 46 height 46
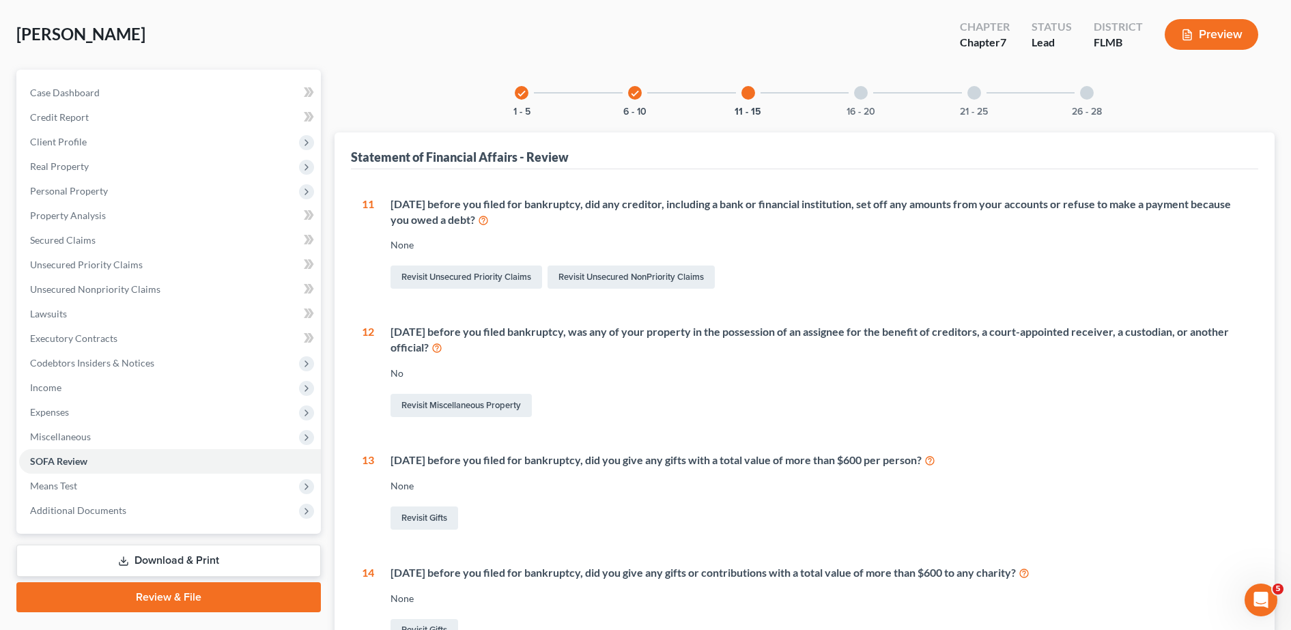
click at [867, 98] on div "16 - 20" at bounding box center [861, 93] width 46 height 46
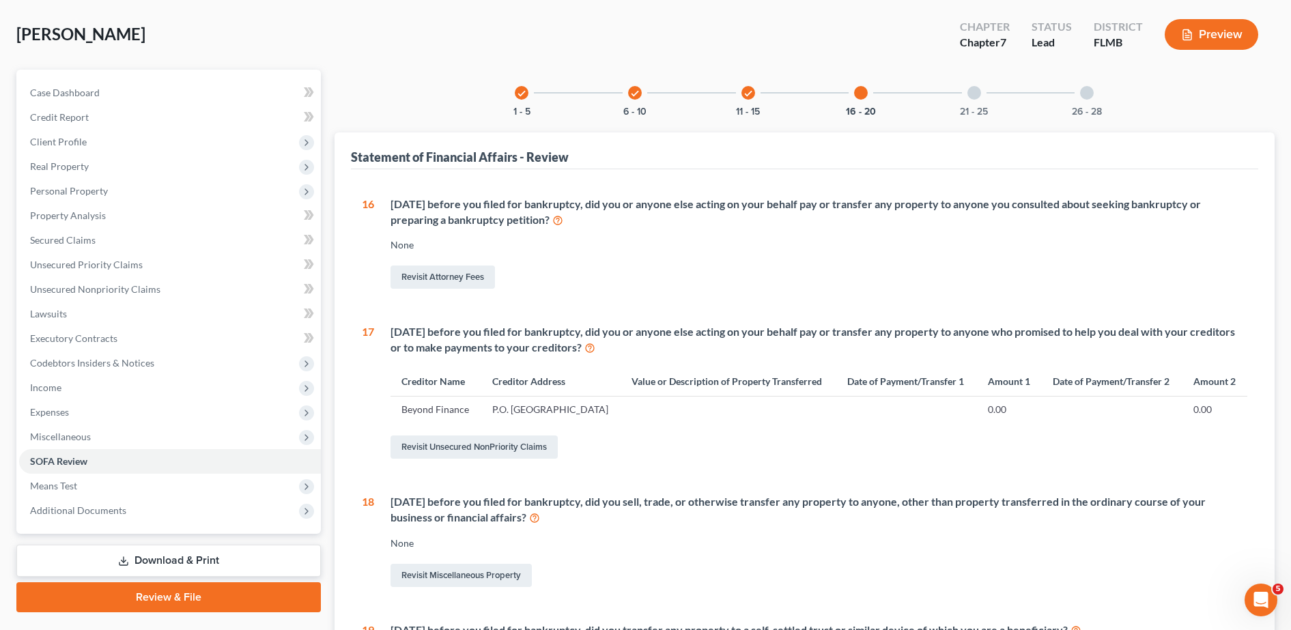
click at [965, 103] on div "21 - 25" at bounding box center [974, 93] width 46 height 46
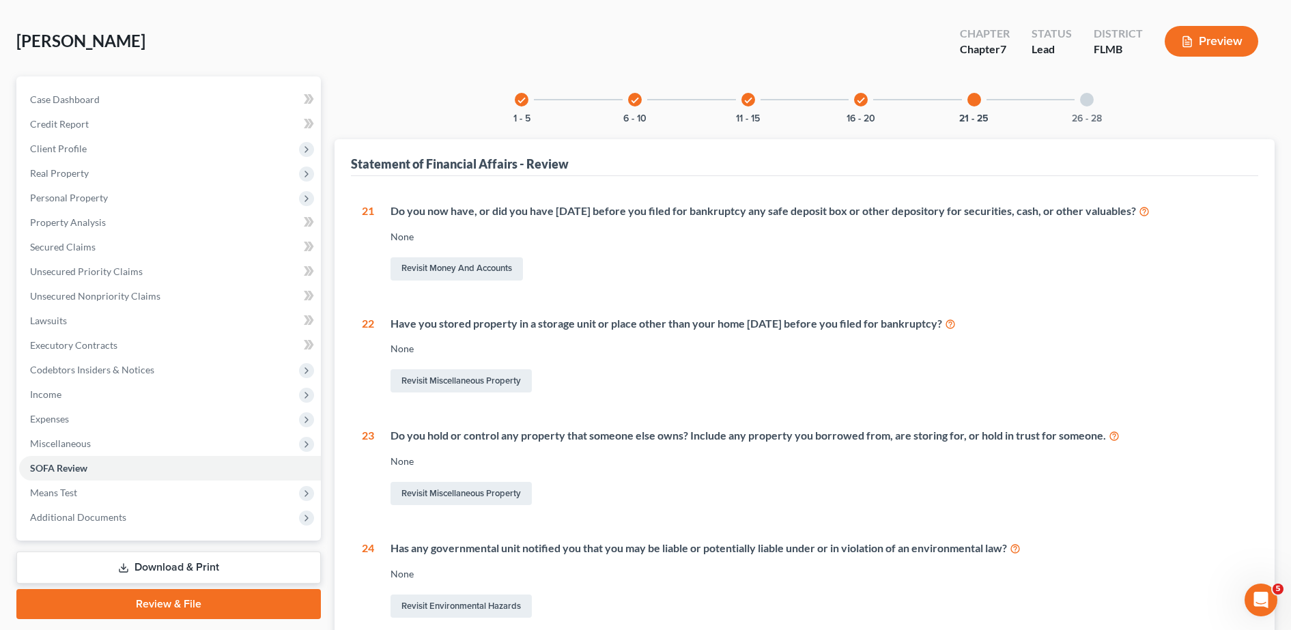
click at [1085, 102] on div at bounding box center [1087, 100] width 14 height 14
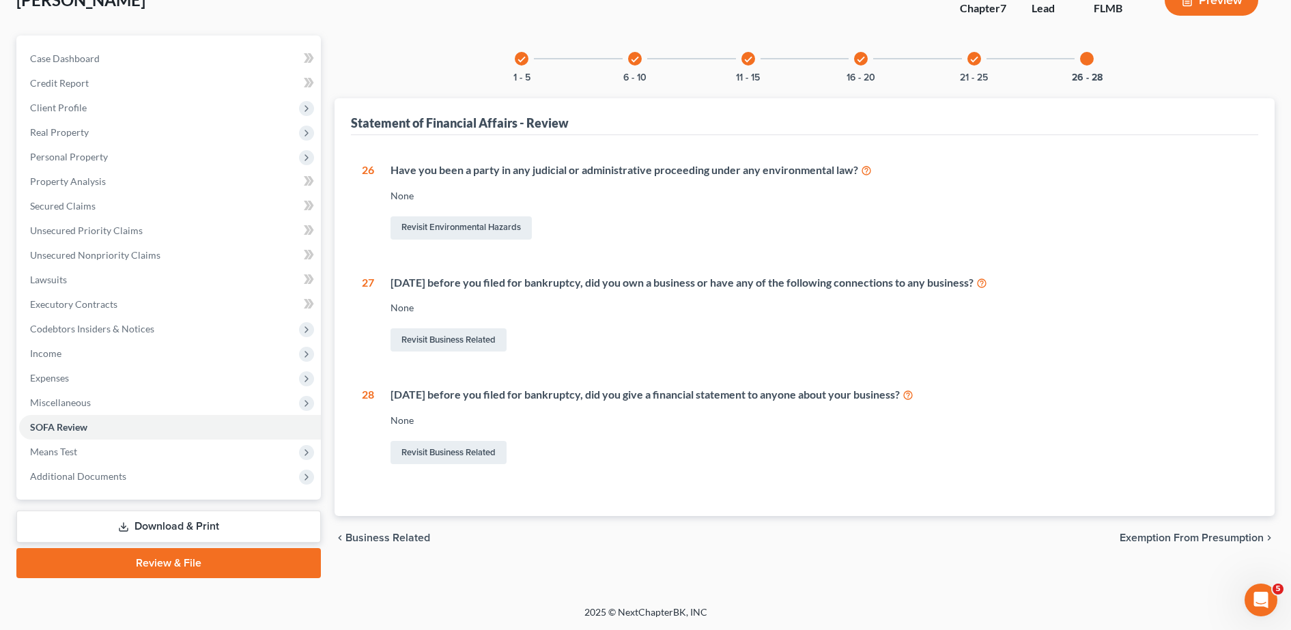
drag, startPoint x: 163, startPoint y: 565, endPoint x: 337, endPoint y: 434, distance: 218.0
click at [163, 565] on link "Review & File" at bounding box center [168, 563] width 305 height 30
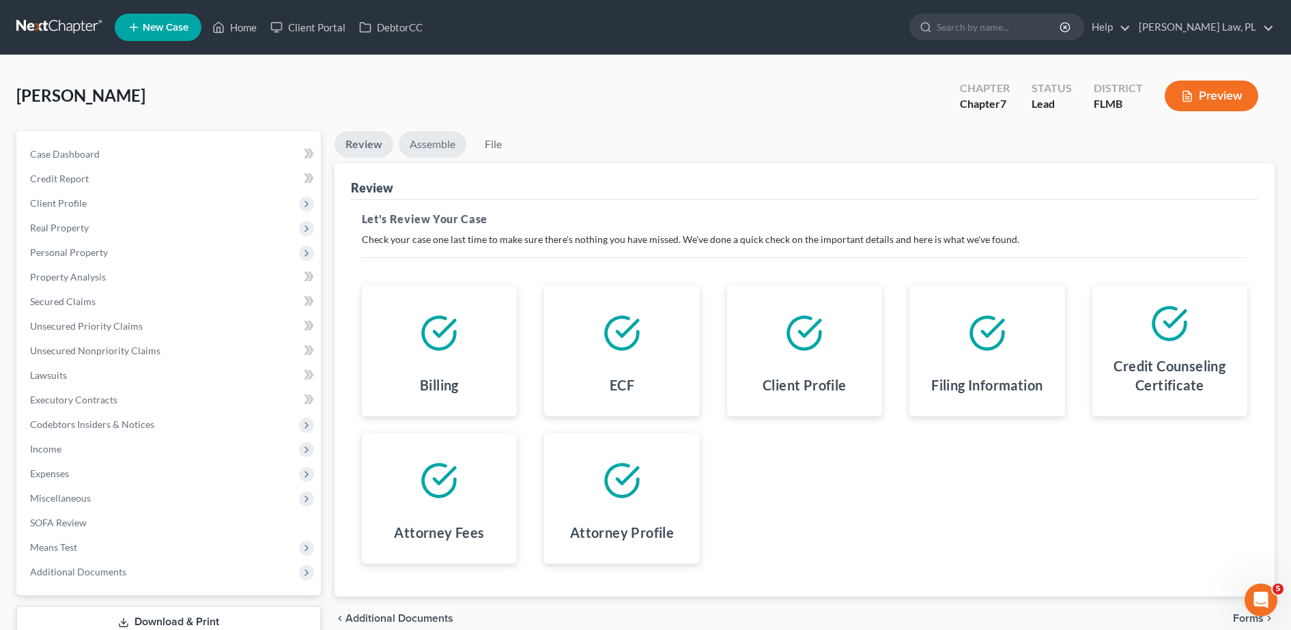
click at [449, 143] on link "Assemble" at bounding box center [433, 144] width 68 height 27
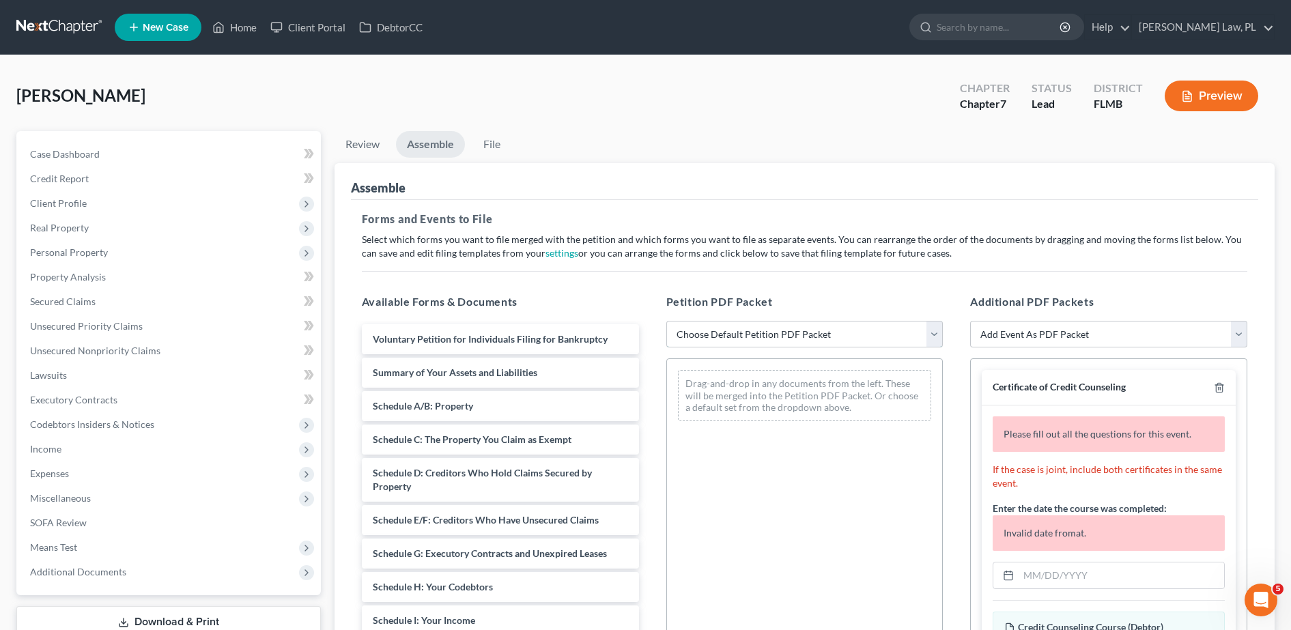
click at [704, 338] on select "Choose Default Petition PDF Packet Complete Bankruptcy Petition (all forms and …" at bounding box center [805, 334] width 277 height 27
drag, startPoint x: 182, startPoint y: 193, endPoint x: 152, endPoint y: 183, distance: 30.9
click at [182, 193] on span "Client Profile" at bounding box center [170, 203] width 302 height 25
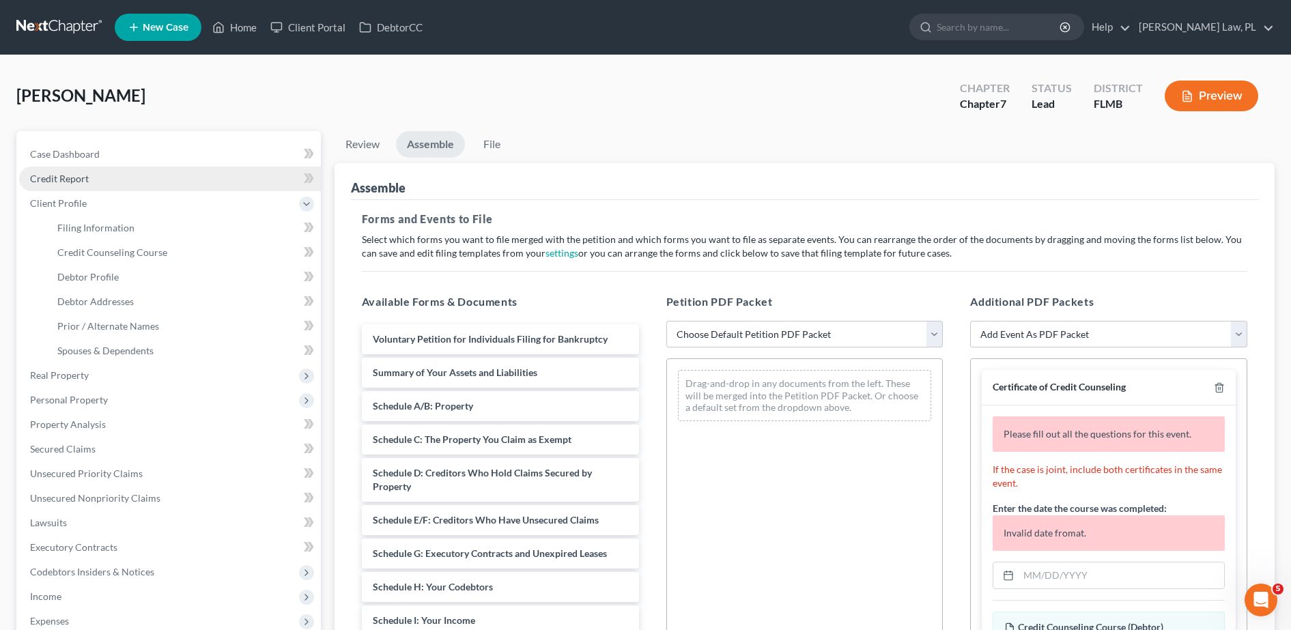
click at [141, 179] on link "Credit Report" at bounding box center [170, 179] width 302 height 25
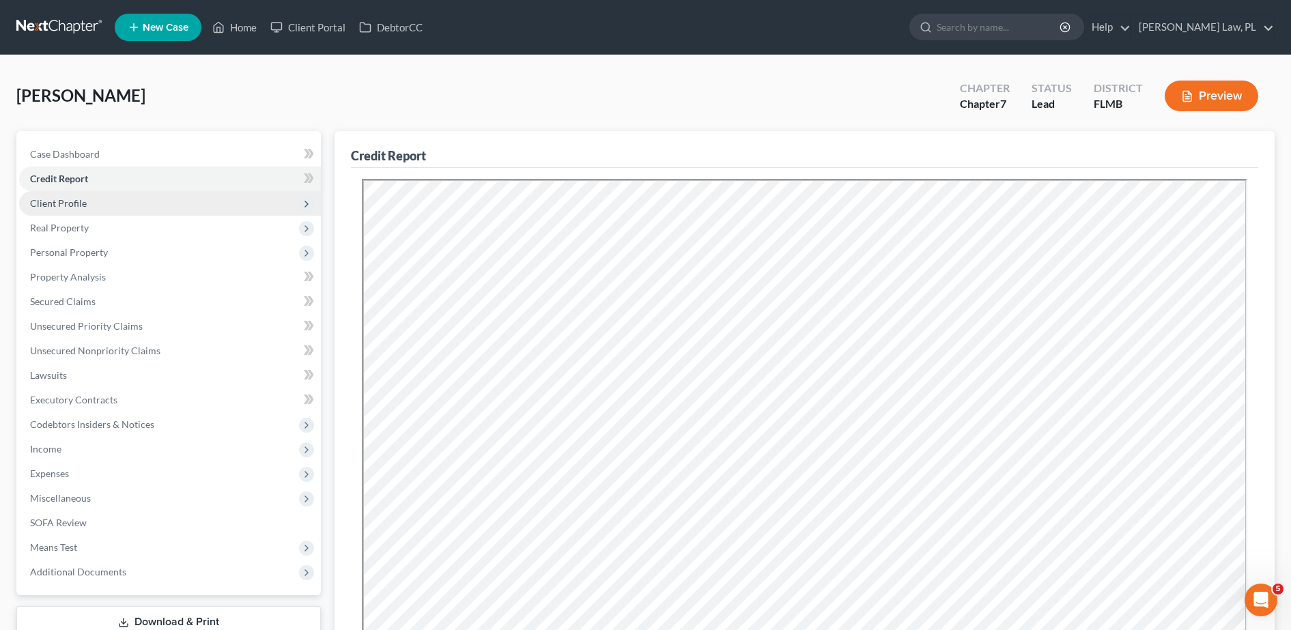
click at [106, 203] on span "Client Profile" at bounding box center [170, 203] width 302 height 25
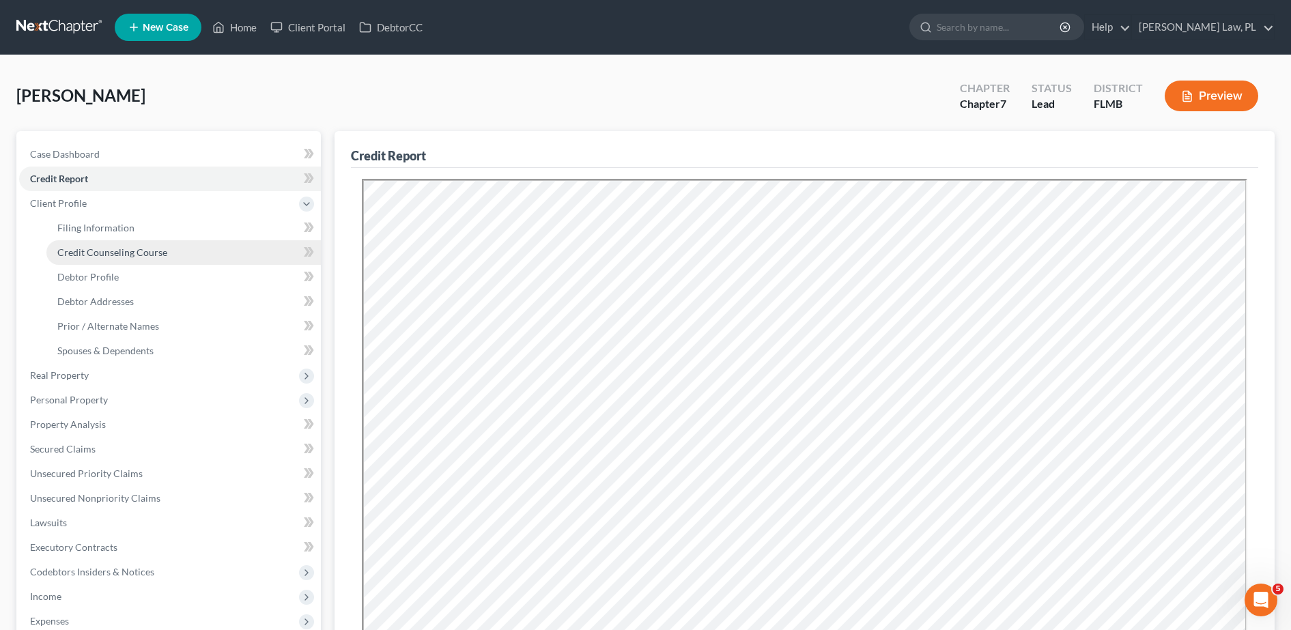
click at [116, 256] on span "Credit Counseling Course" at bounding box center [112, 253] width 110 height 12
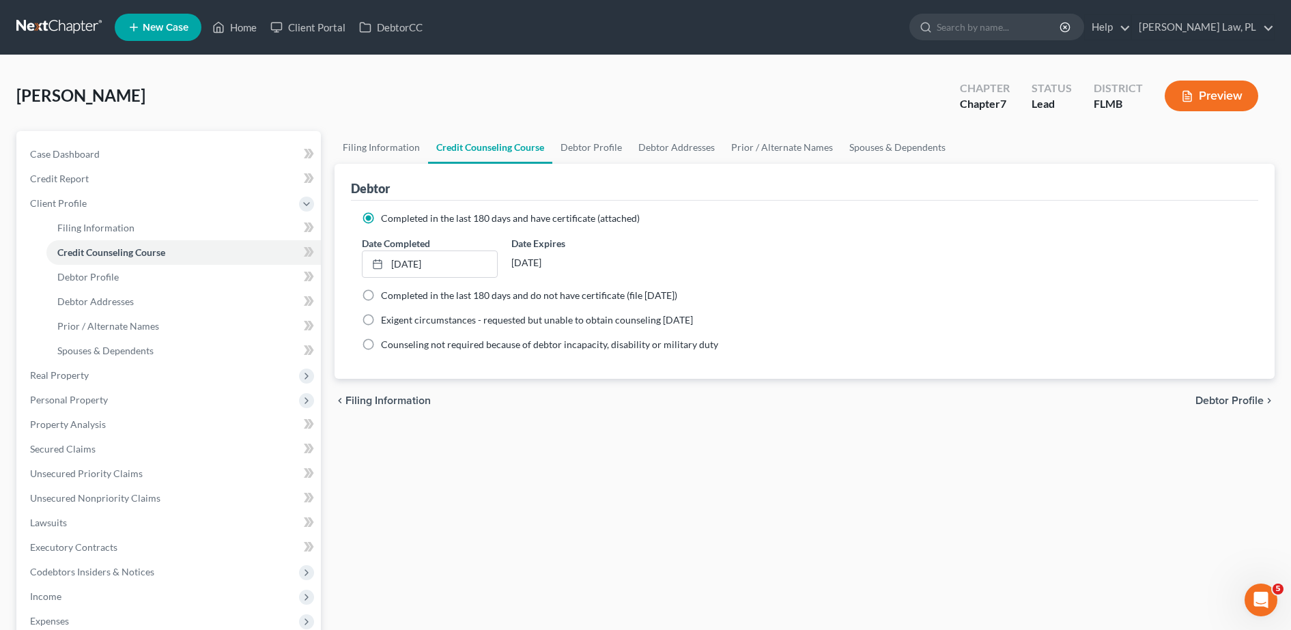
scroll to position [243, 0]
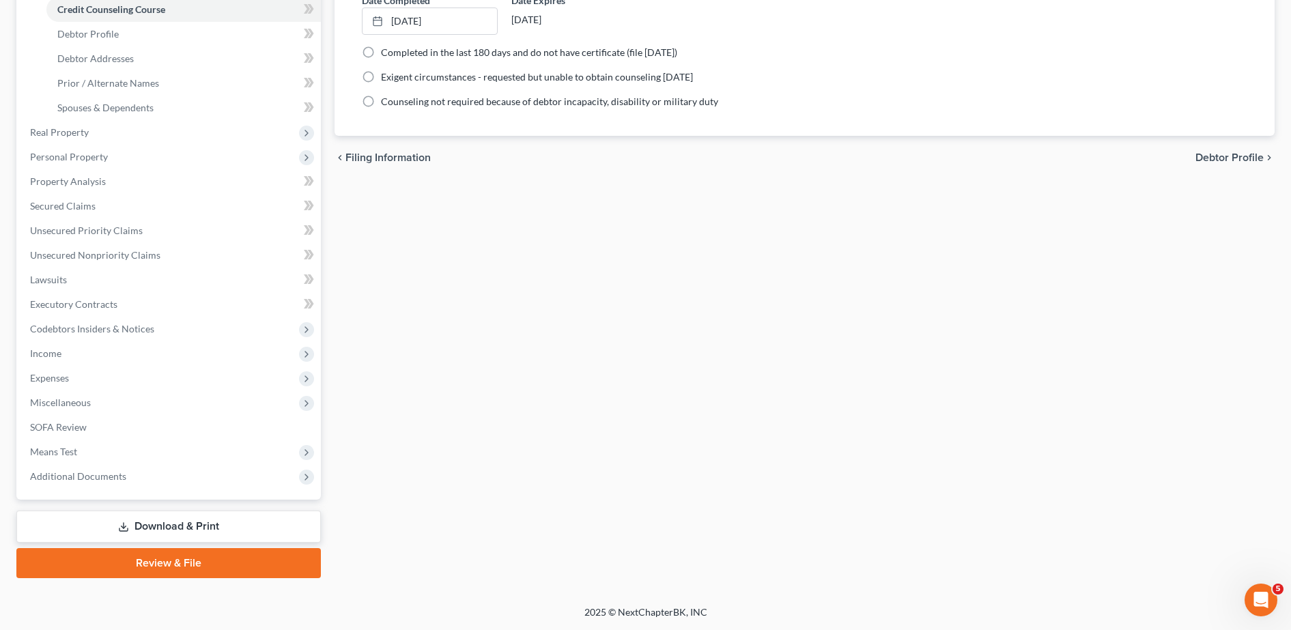
click at [227, 566] on link "Review & File" at bounding box center [168, 563] width 305 height 30
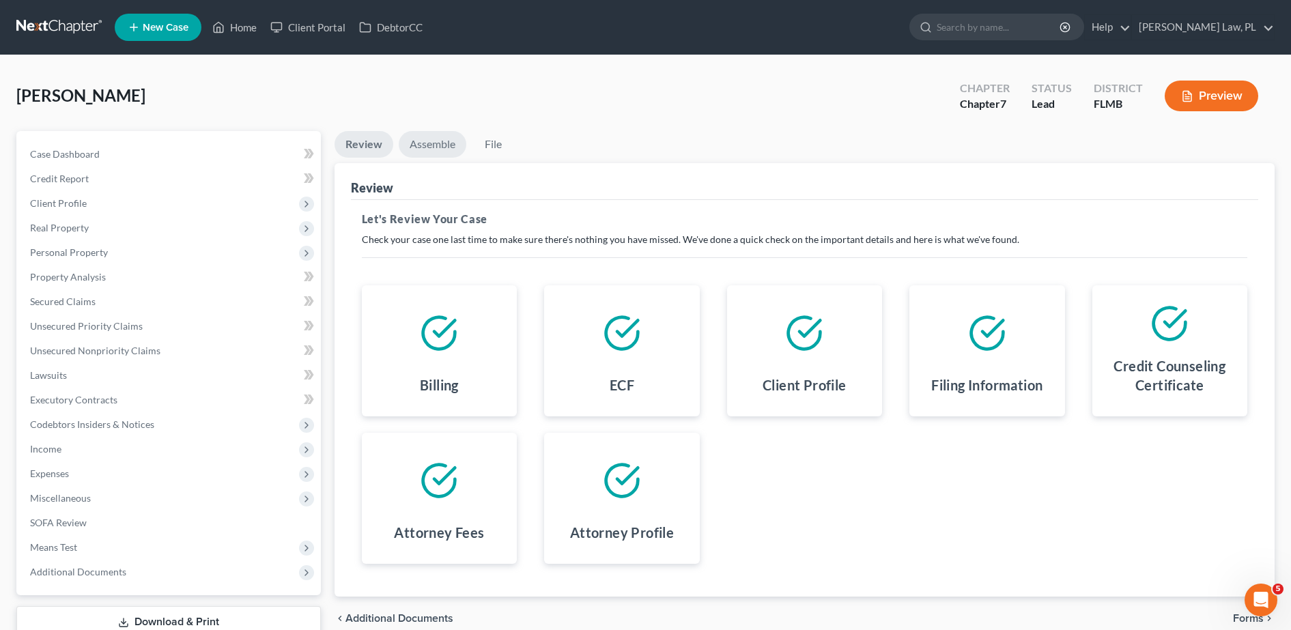
click at [447, 132] on link "Assemble" at bounding box center [433, 144] width 68 height 27
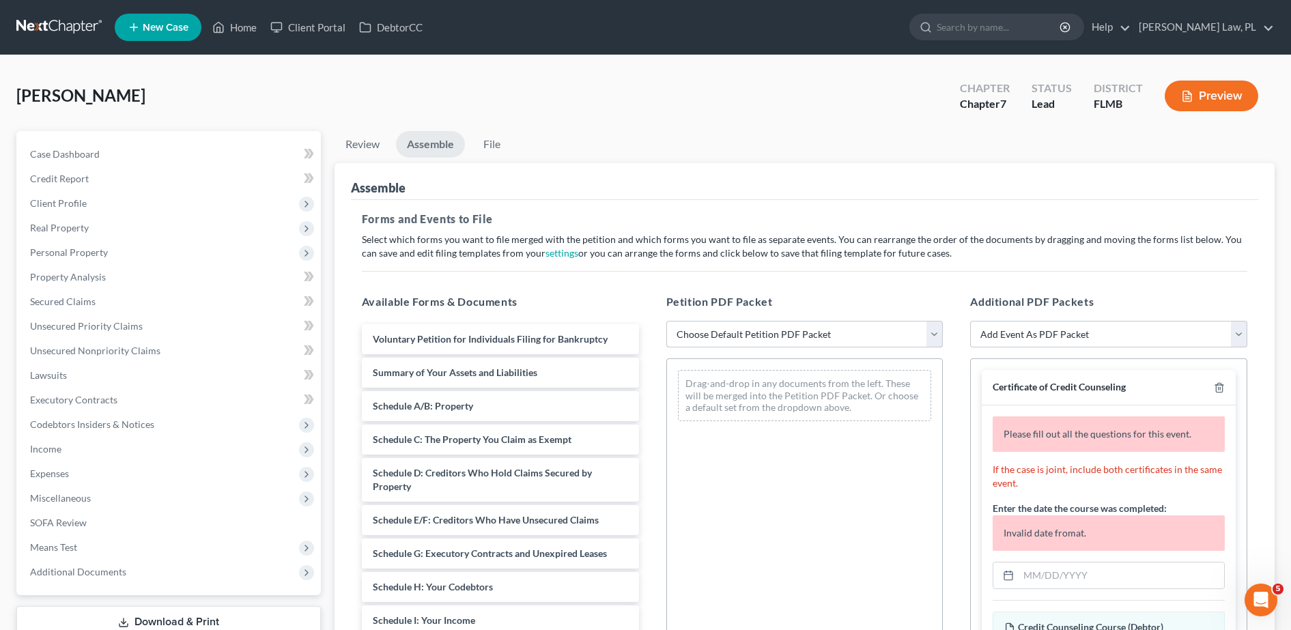
drag, startPoint x: 762, startPoint y: 336, endPoint x: 764, endPoint y: 346, distance: 10.4
click at [761, 336] on select "Choose Default Petition PDF Packet Complete Bankruptcy Petition (all forms and …" at bounding box center [805, 334] width 277 height 27
select select "0"
click at [667, 321] on select "Choose Default Petition PDF Packet Complete Bankruptcy Petition (all forms and …" at bounding box center [805, 334] width 277 height 27
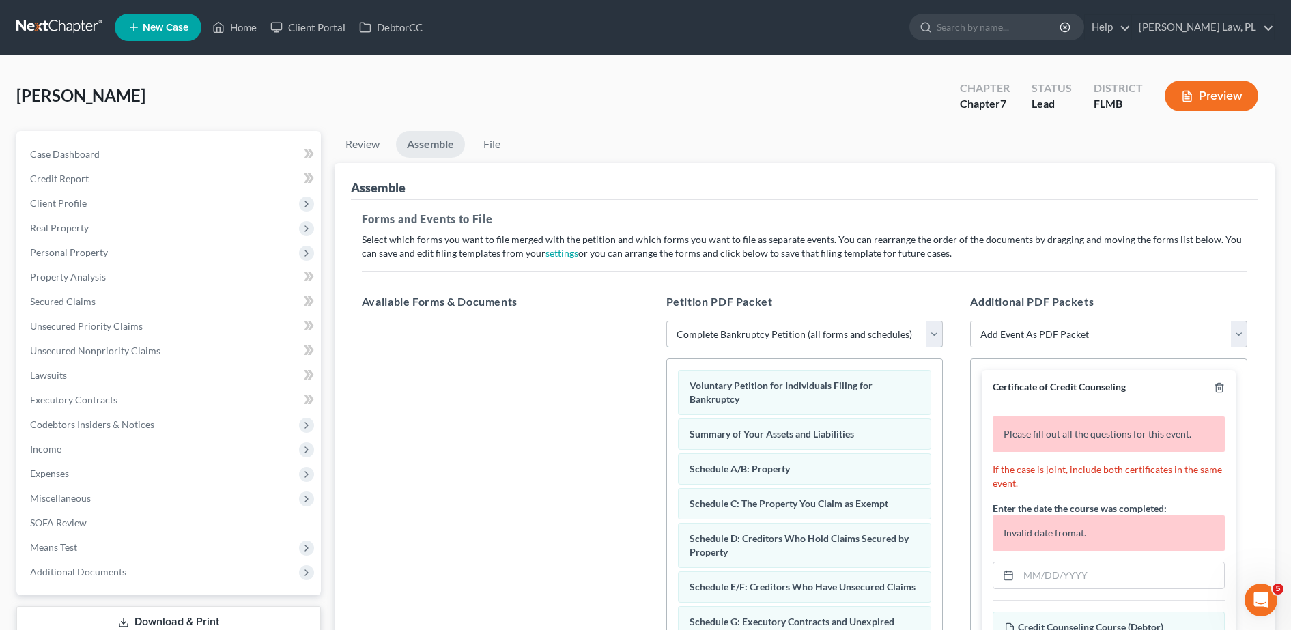
scroll to position [73, 0]
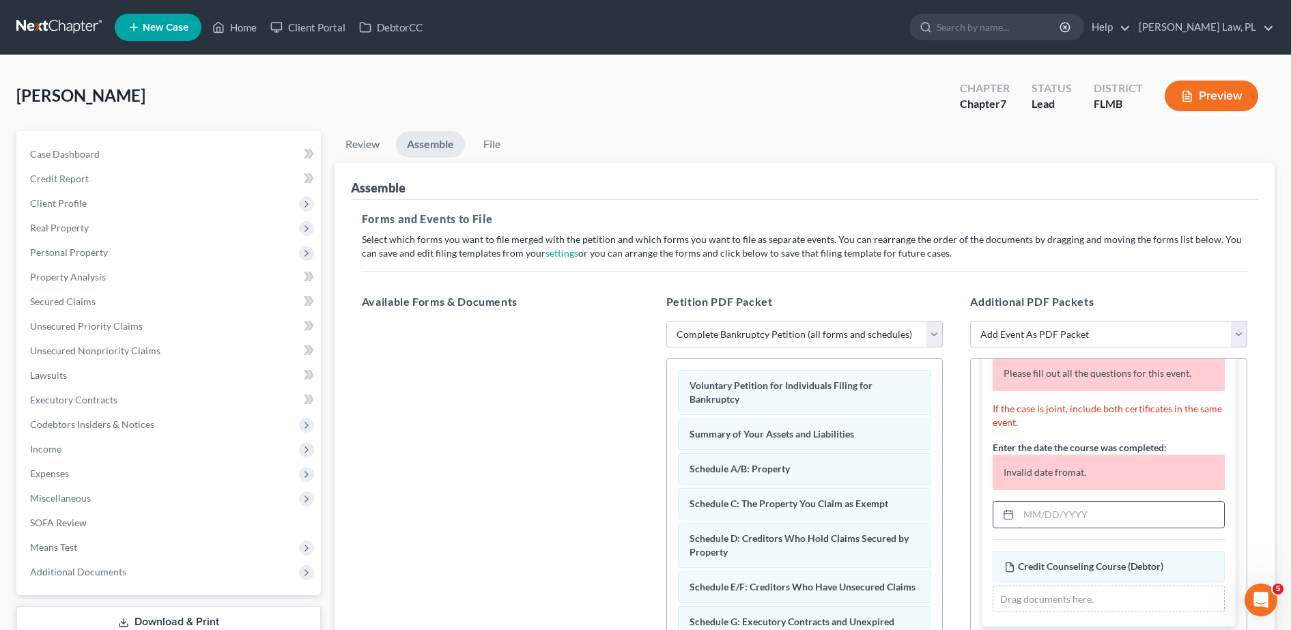
click at [1071, 504] on input "text" at bounding box center [1122, 515] width 206 height 26
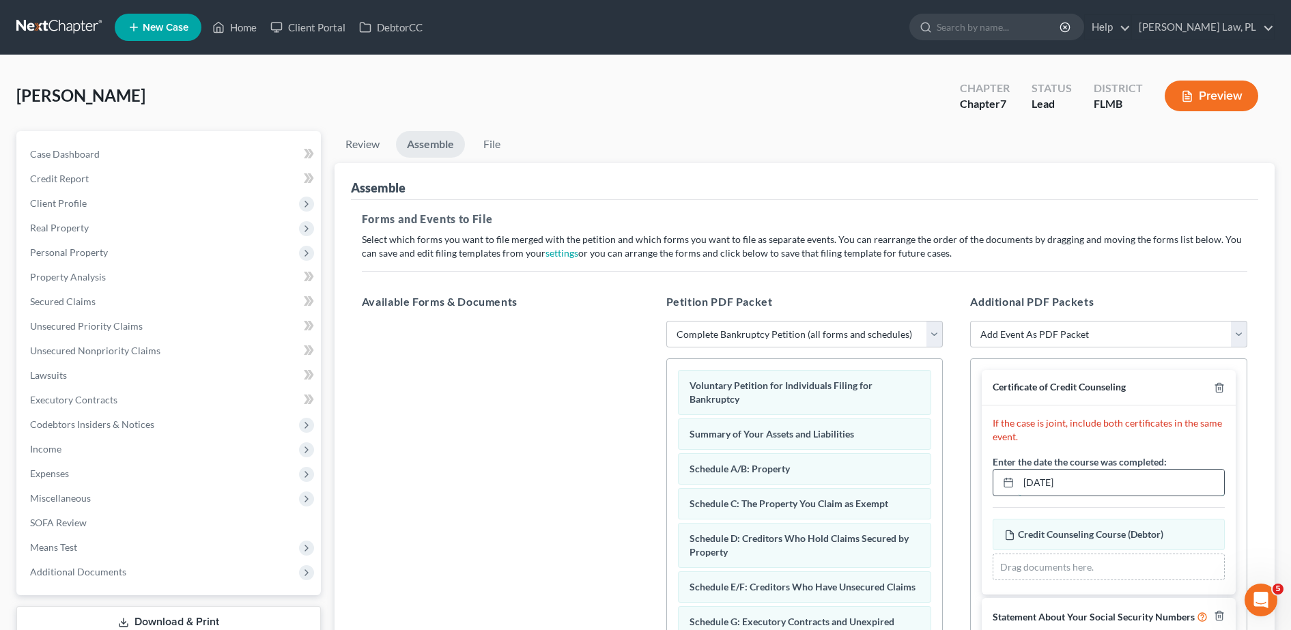
scroll to position [0, 0]
type input "[DATE]"
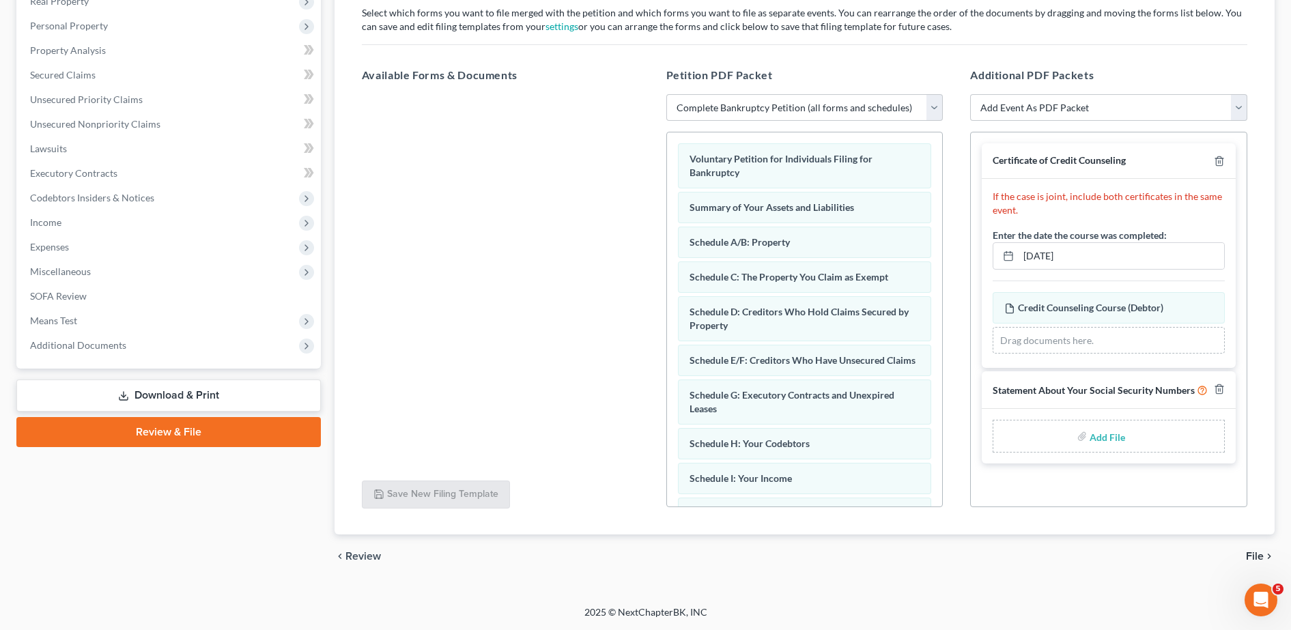
click at [1102, 417] on div "Add File" at bounding box center [1109, 436] width 254 height 55
click at [1107, 435] on input "file" at bounding box center [1106, 436] width 33 height 25
type input "C:\fakepath\Signed SSN.pdf"
click at [1254, 554] on span "File" at bounding box center [1255, 556] width 18 height 11
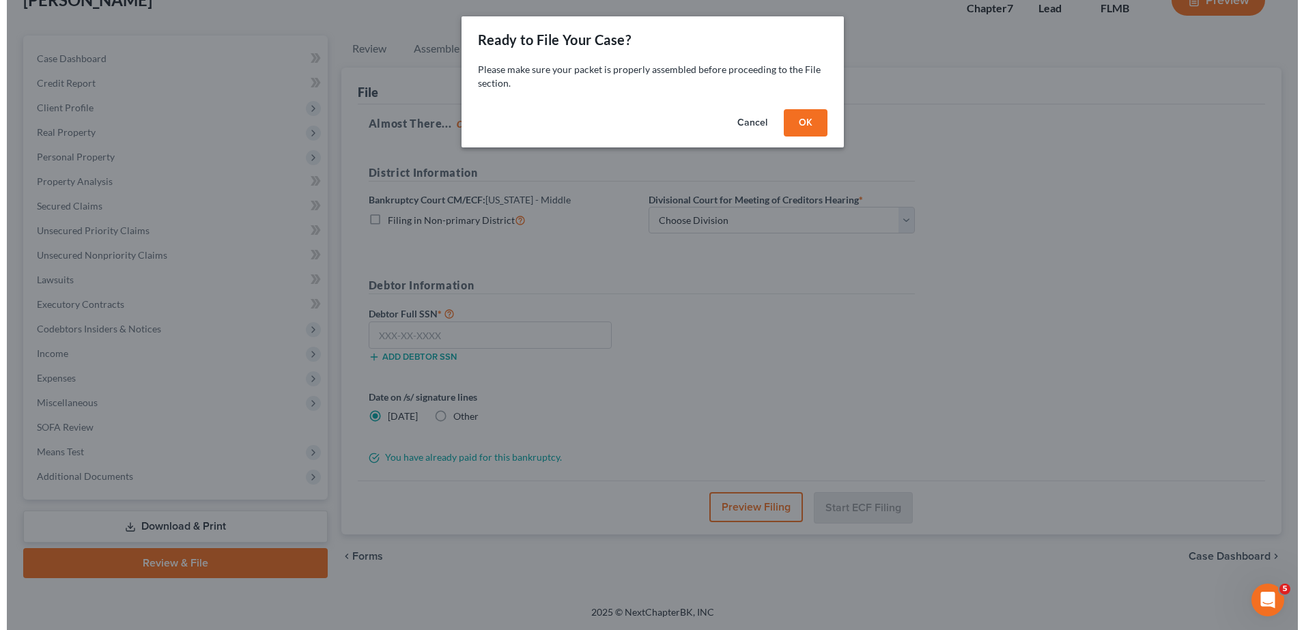
scroll to position [96, 0]
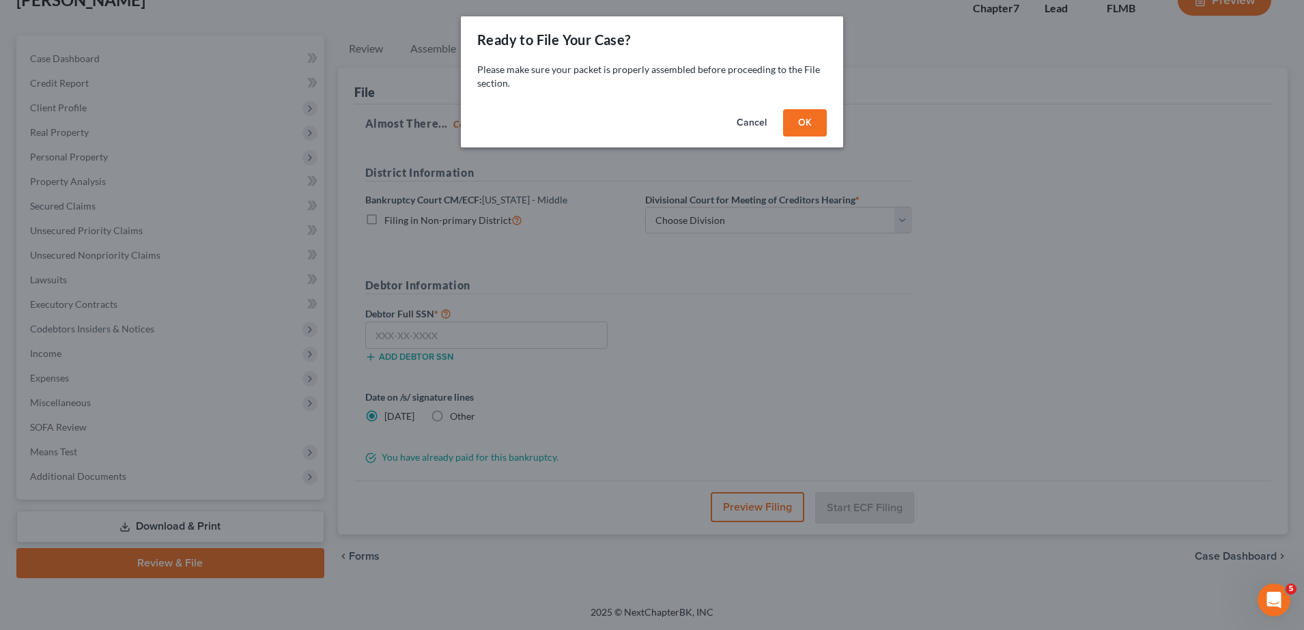
click at [814, 122] on button "OK" at bounding box center [805, 122] width 44 height 27
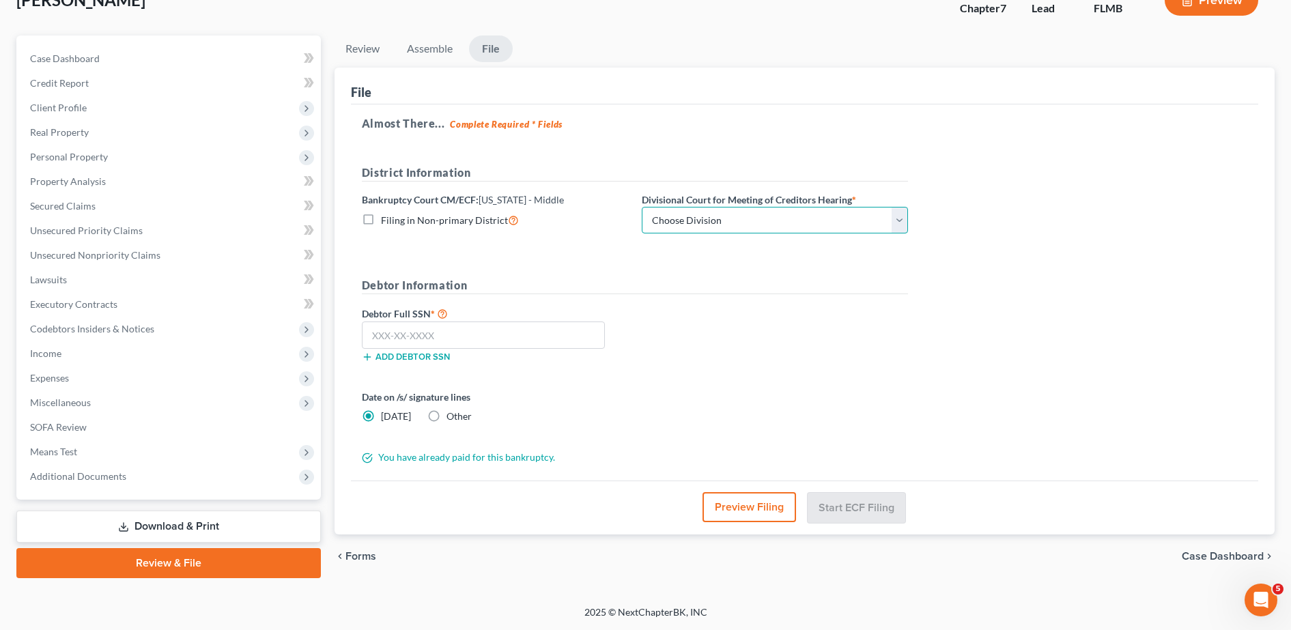
drag, startPoint x: 769, startPoint y: 216, endPoint x: 755, endPoint y: 231, distance: 20.3
click at [768, 217] on select "Choose Division [GEOGRAPHIC_DATA][PERSON_NAME] [GEOGRAPHIC_DATA] [GEOGRAPHIC_DA…" at bounding box center [775, 220] width 266 height 27
select select "2"
click at [642, 207] on select "Choose Division [GEOGRAPHIC_DATA][PERSON_NAME] [GEOGRAPHIC_DATA] [GEOGRAPHIC_DA…" at bounding box center [775, 220] width 266 height 27
click at [527, 331] on input "text" at bounding box center [483, 335] width 243 height 27
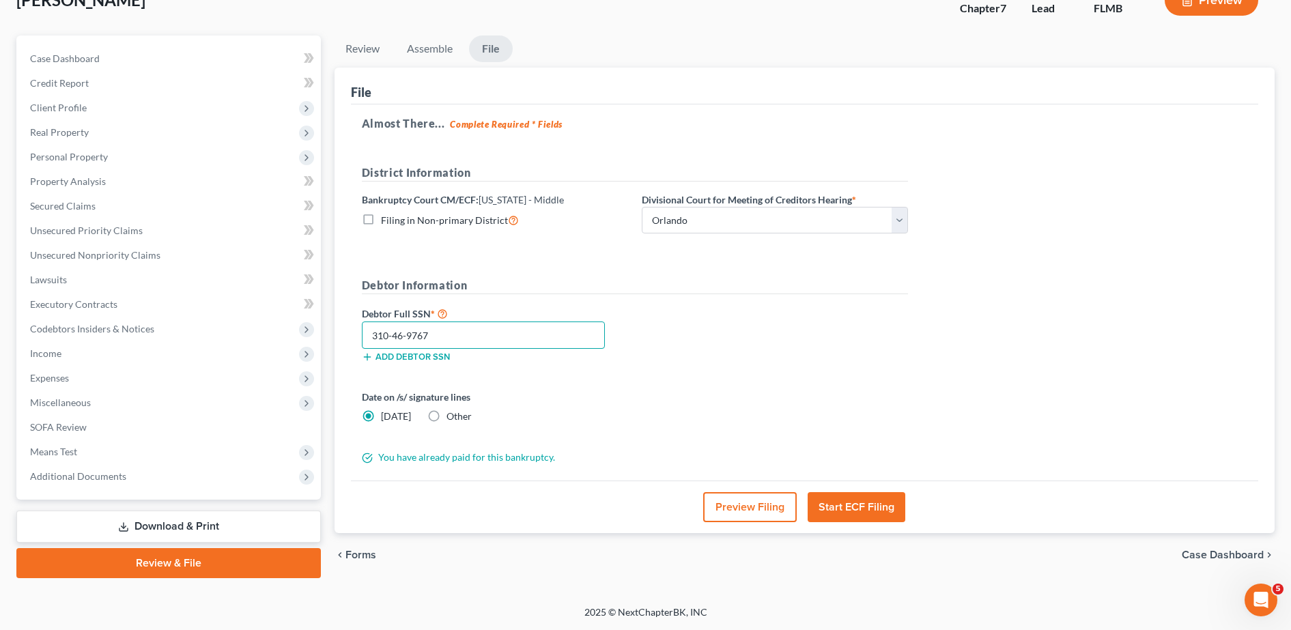
type input "310-46-9767"
click at [748, 512] on button "Preview Filing" at bounding box center [750, 507] width 94 height 30
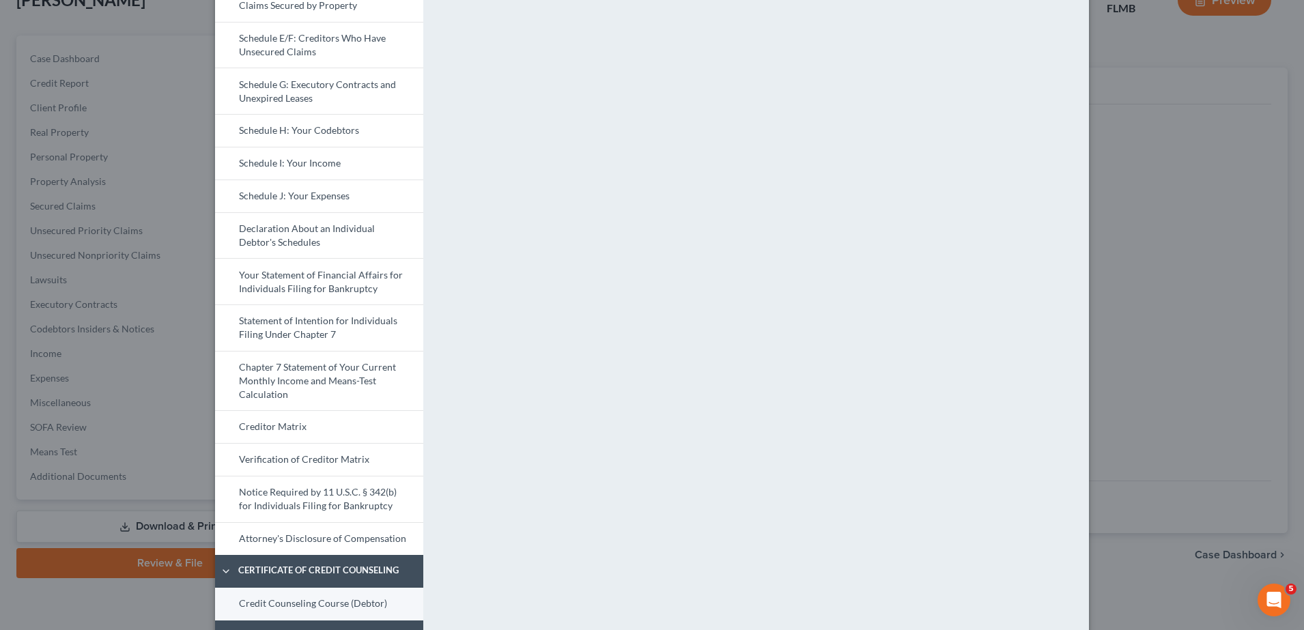
scroll to position [391, 0]
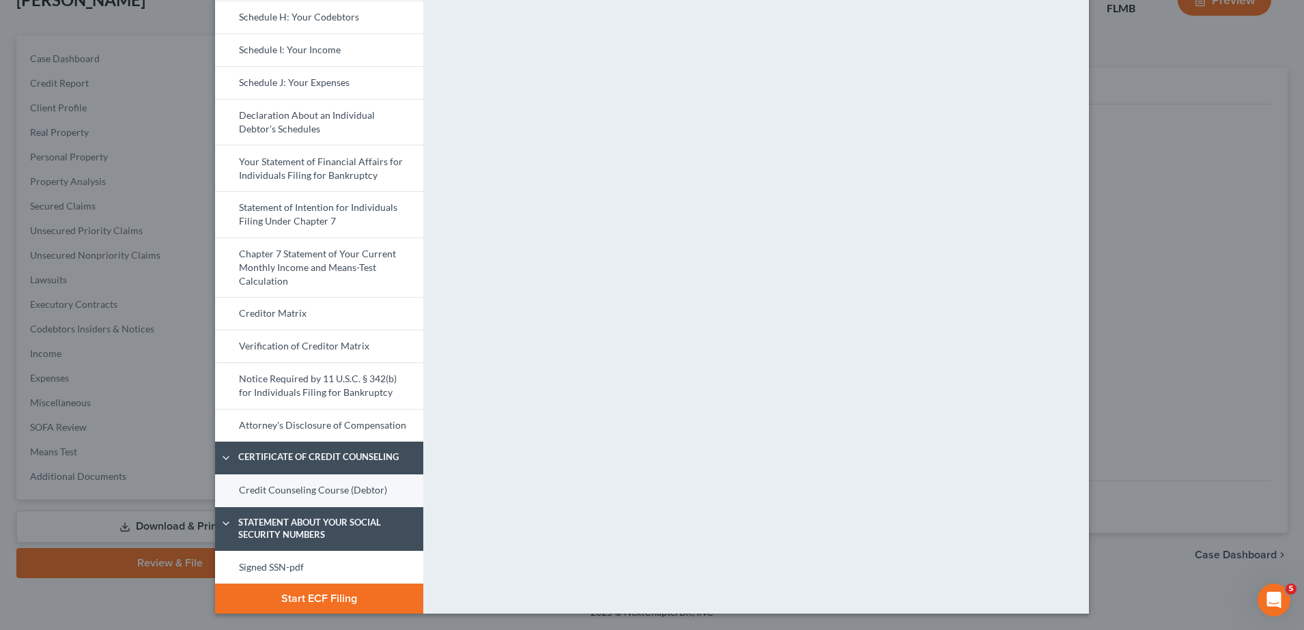
click at [344, 481] on link "Credit Counseling Course (Debtor)" at bounding box center [319, 491] width 208 height 33
click at [333, 576] on link "Signed SSN-pdf" at bounding box center [319, 567] width 208 height 33
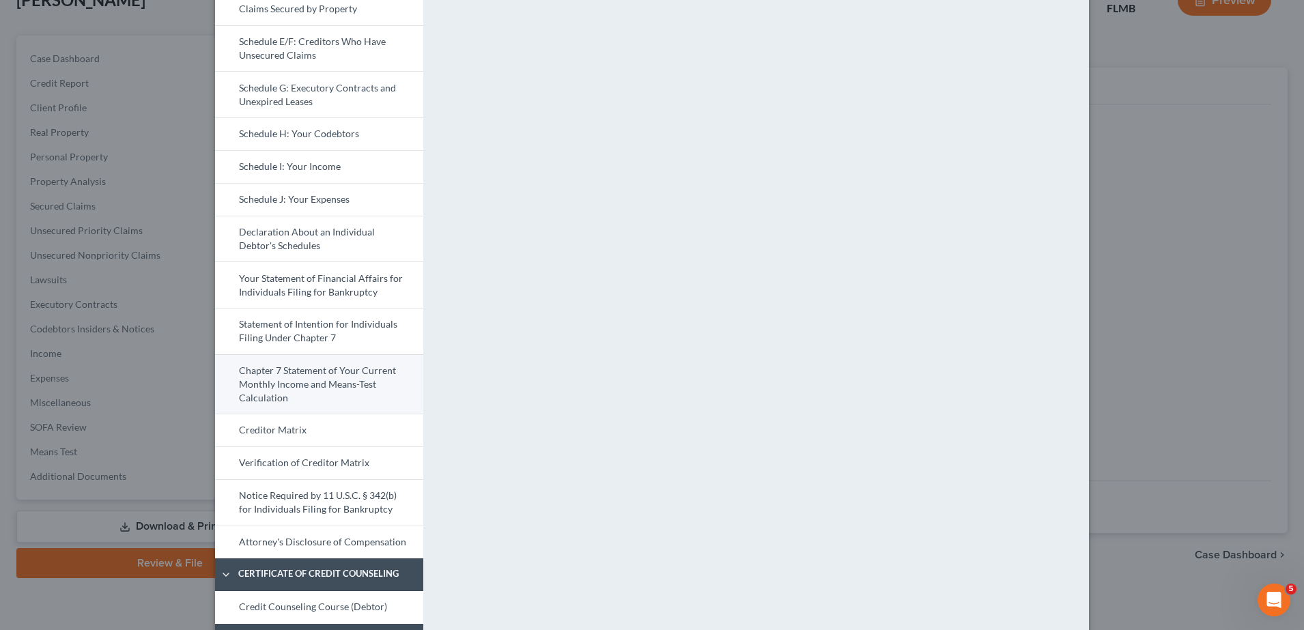
scroll to position [303, 0]
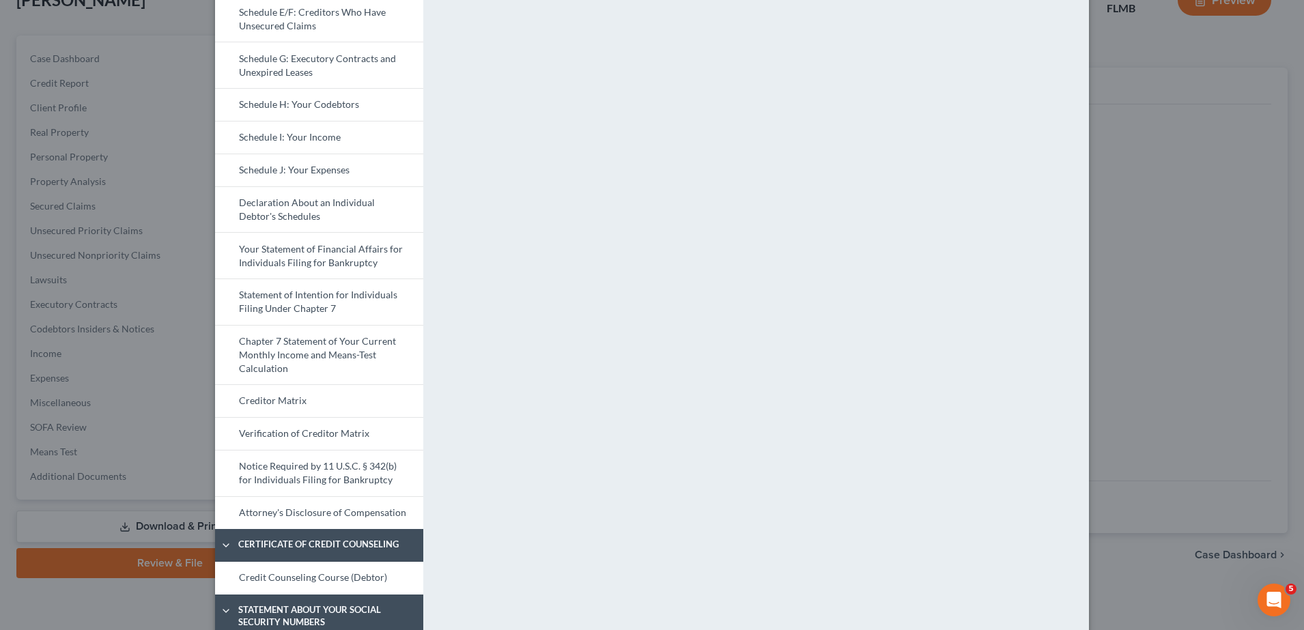
click at [305, 571] on link "Credit Counseling Course (Debtor)" at bounding box center [319, 578] width 208 height 33
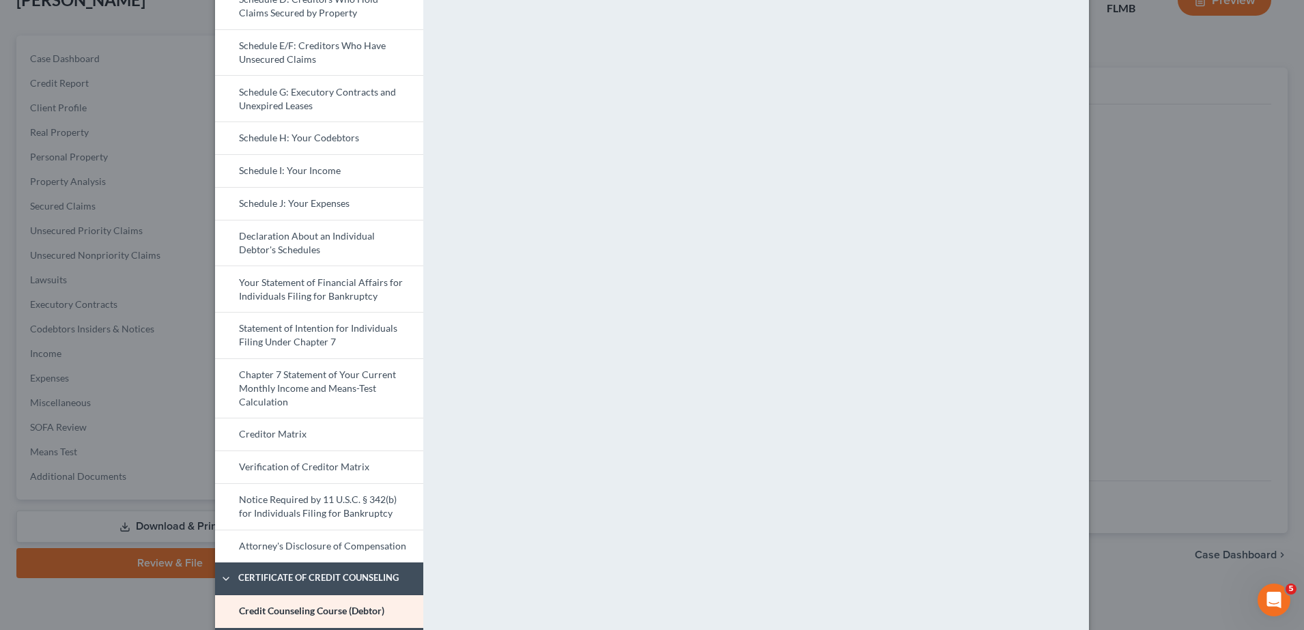
scroll to position [391, 0]
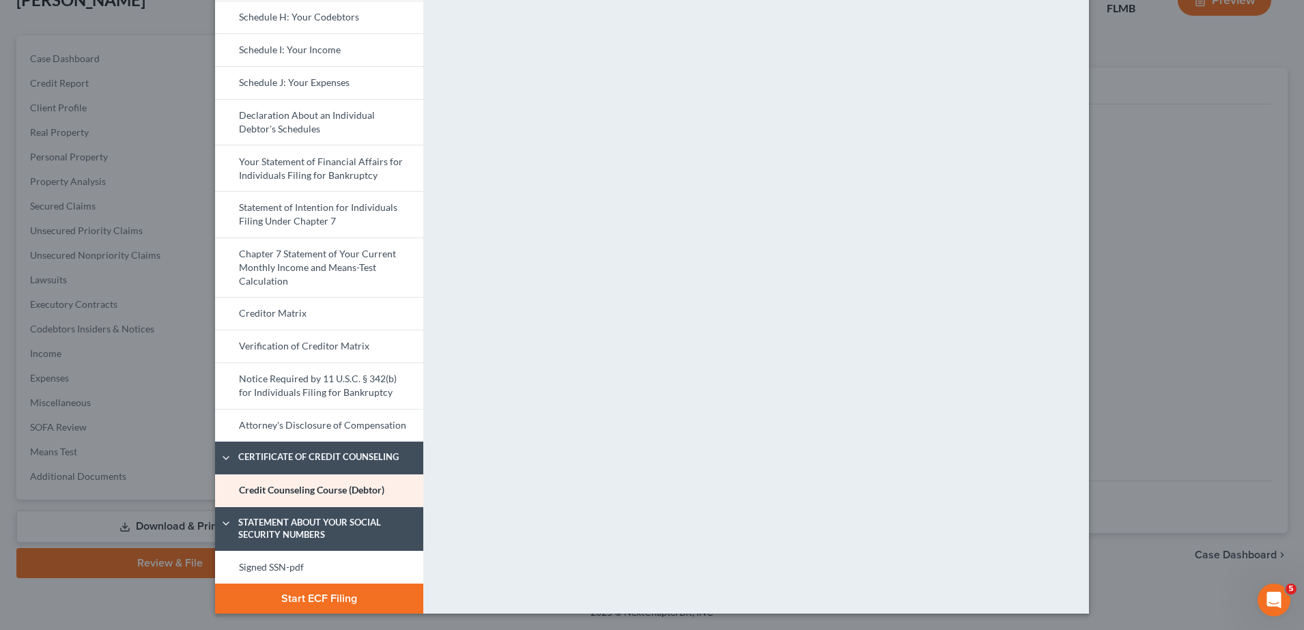
click at [331, 602] on button "Start ECF Filing" at bounding box center [319, 599] width 208 height 30
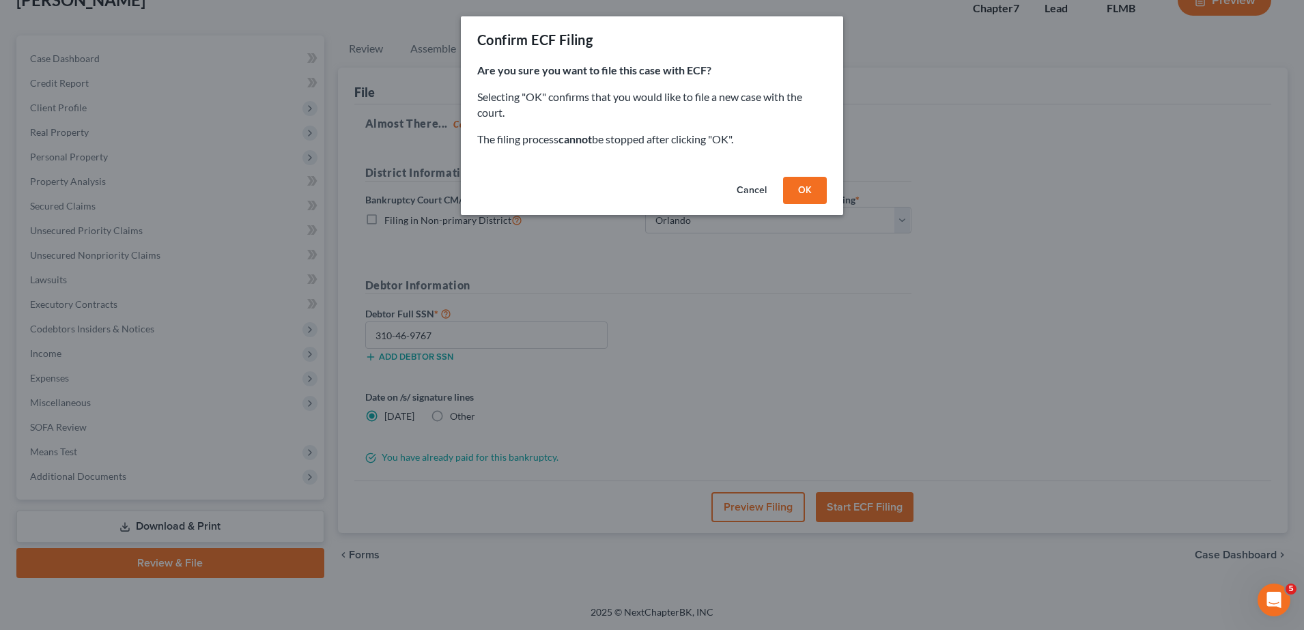
click at [798, 186] on button "OK" at bounding box center [805, 190] width 44 height 27
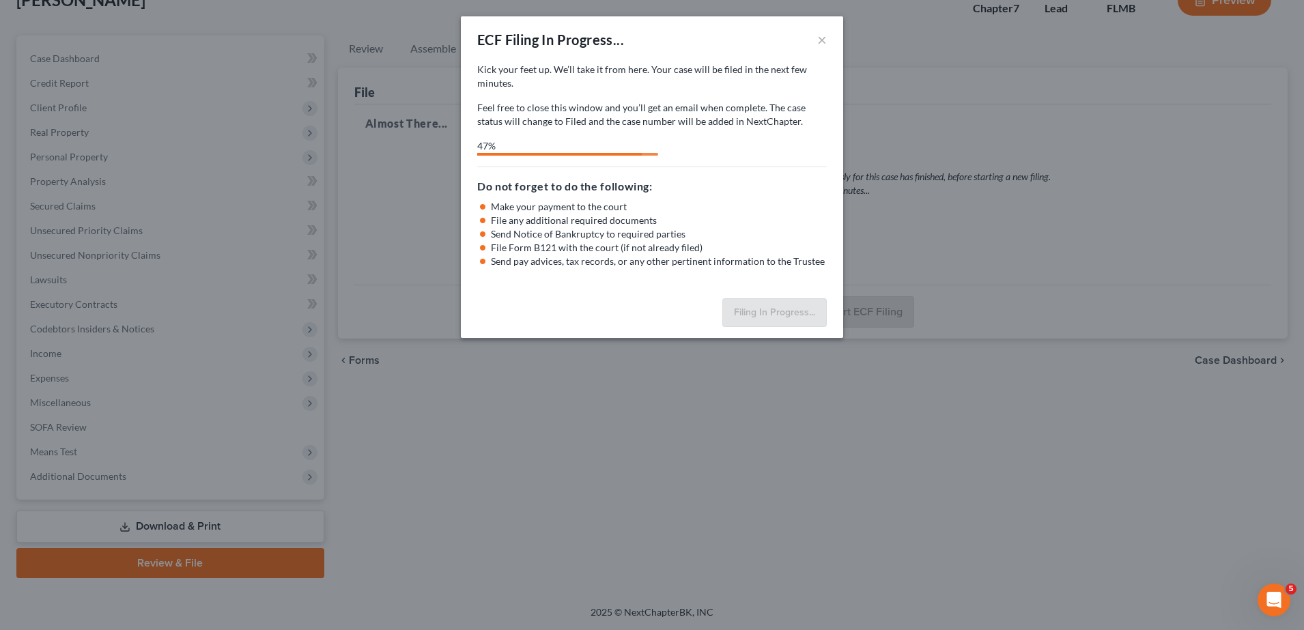
select select "2"
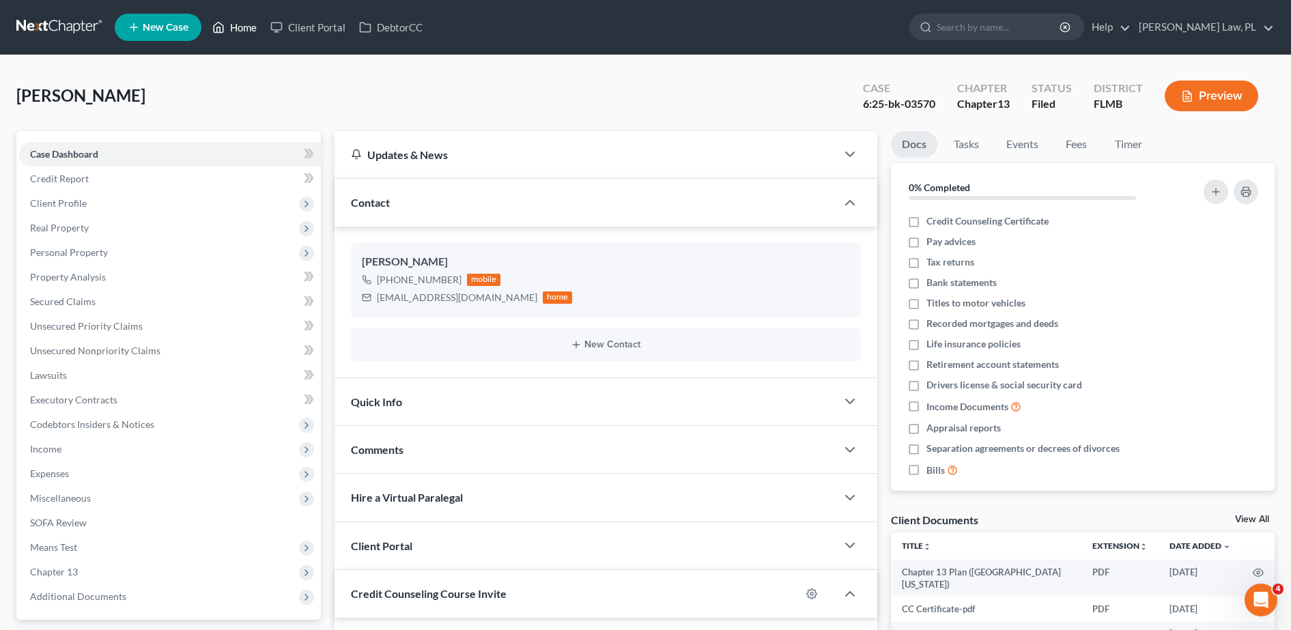
click at [246, 25] on link "Home" at bounding box center [235, 27] width 58 height 25
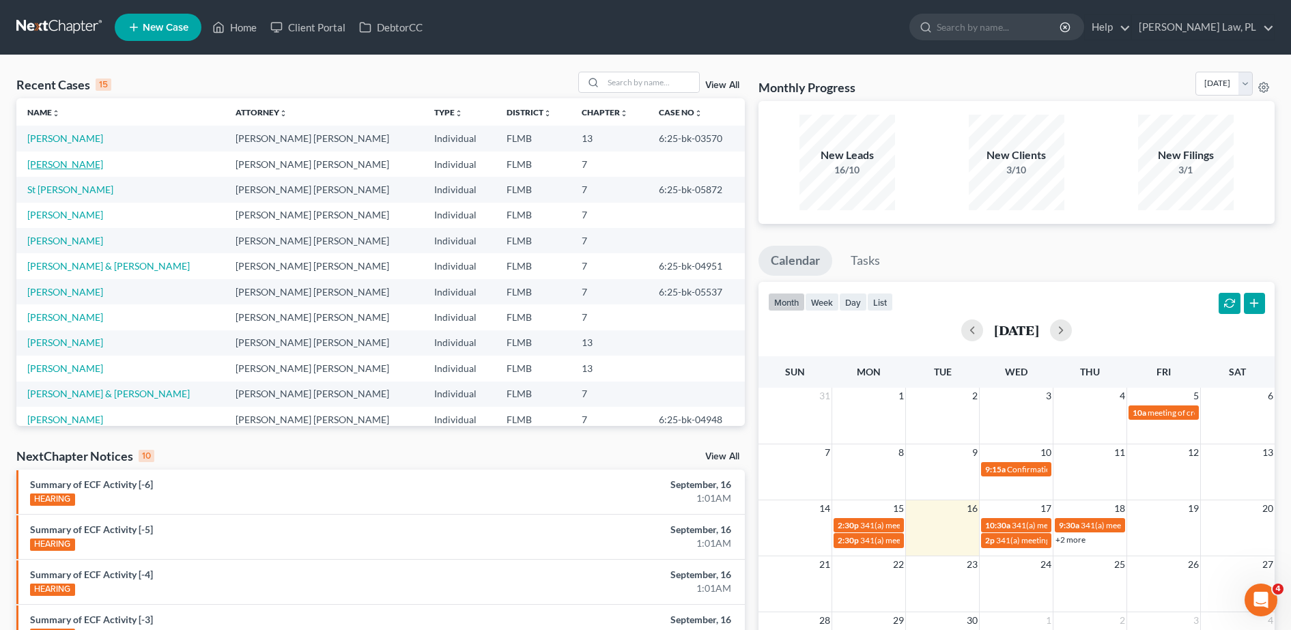
click at [77, 167] on link "[PERSON_NAME]" at bounding box center [65, 164] width 76 height 12
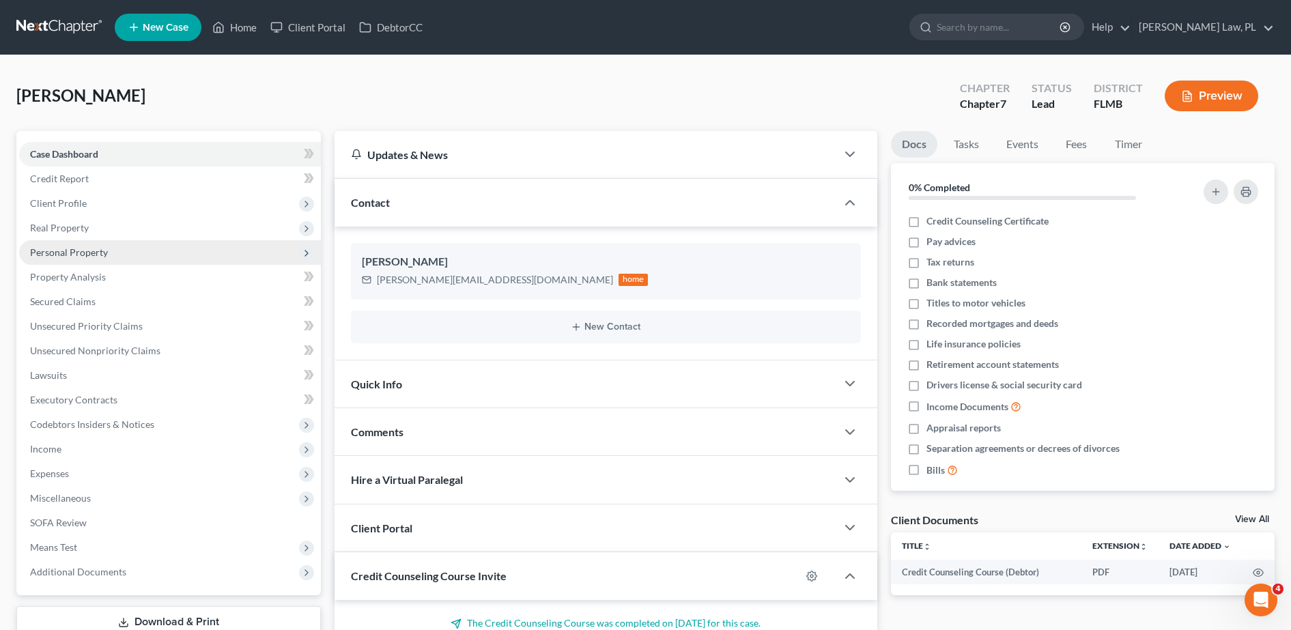
click at [143, 256] on span "Personal Property" at bounding box center [170, 252] width 302 height 25
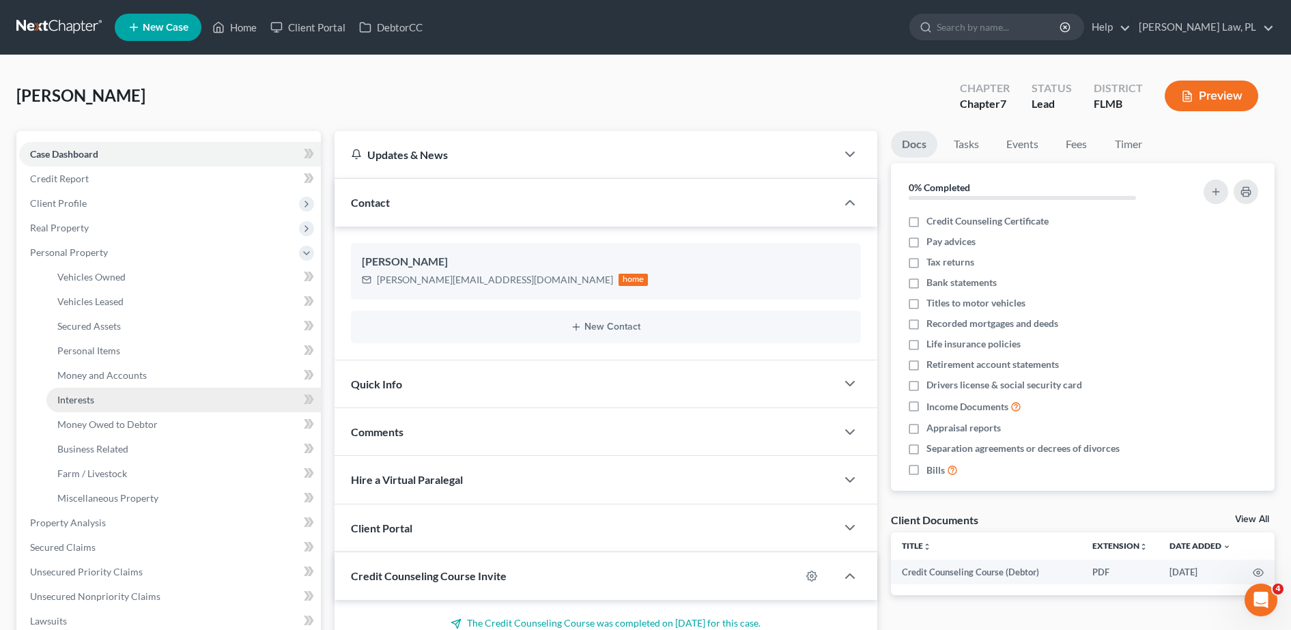
scroll to position [137, 0]
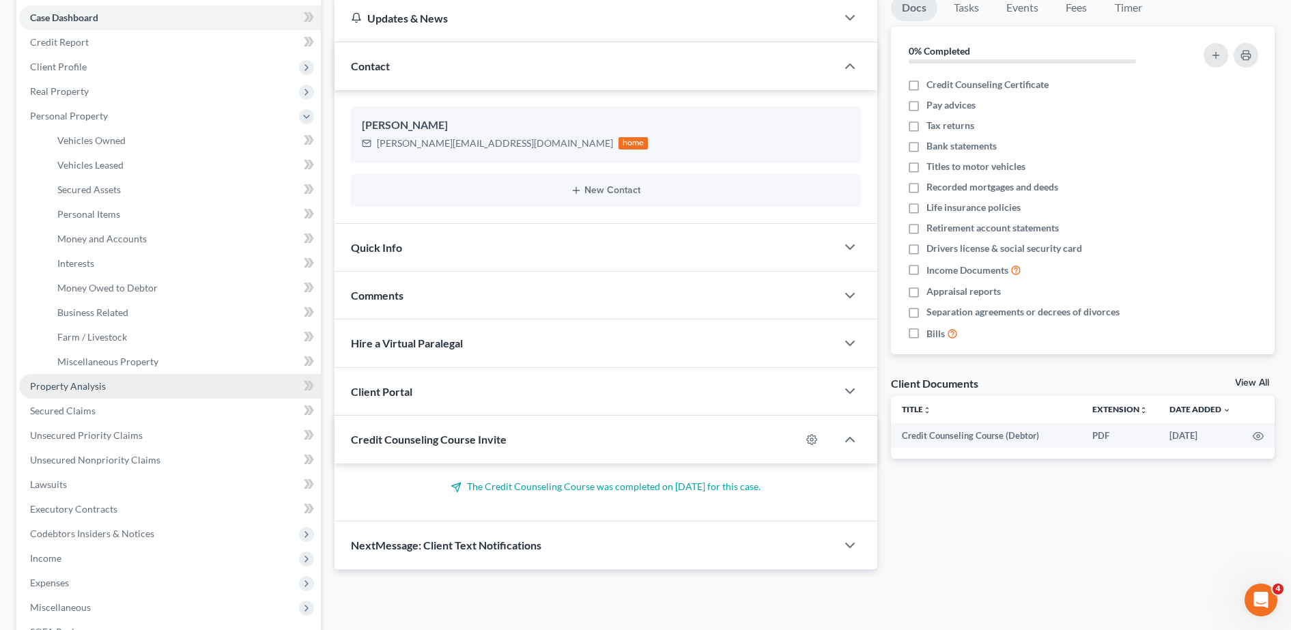
click at [100, 390] on span "Property Analysis" at bounding box center [68, 386] width 76 height 12
